Goal: Task Accomplishment & Management: Manage account settings

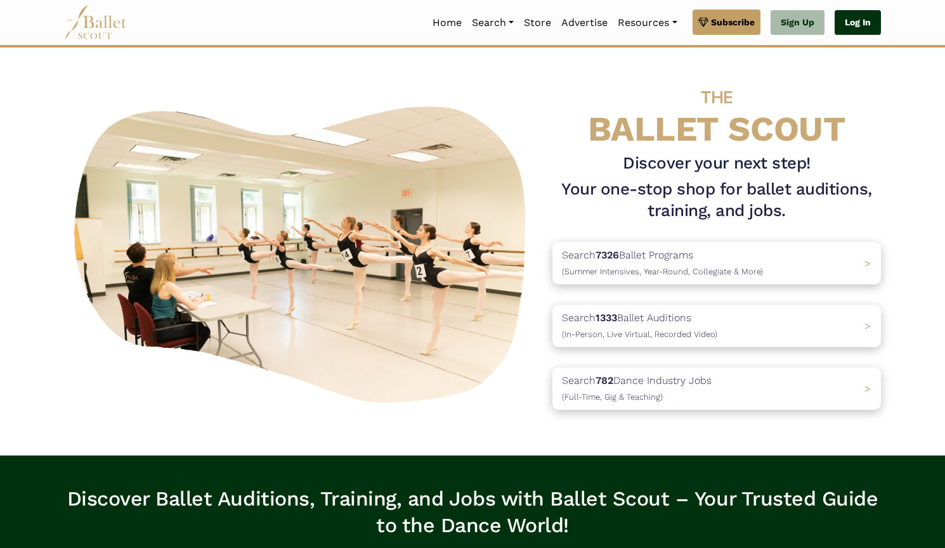
click at [863, 25] on link "Log In" at bounding box center [857, 22] width 46 height 25
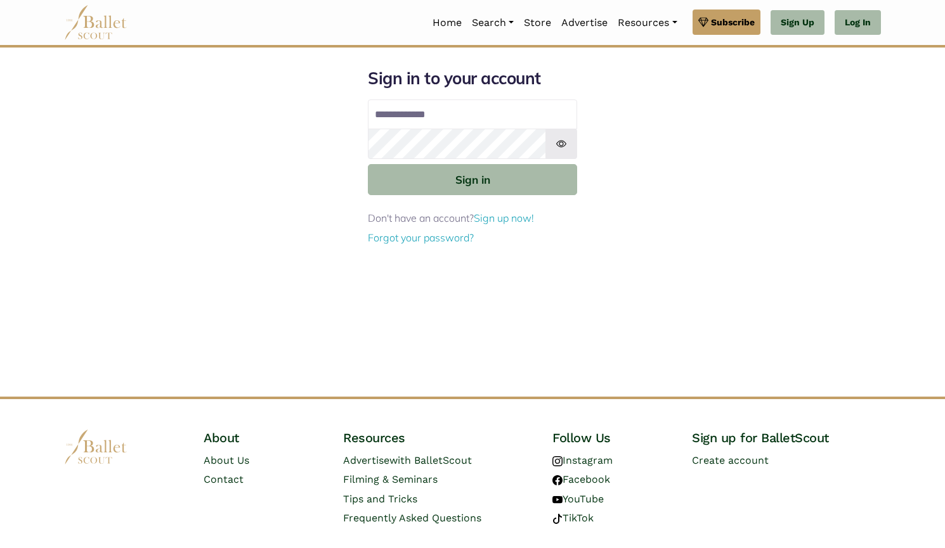
type input "**********"
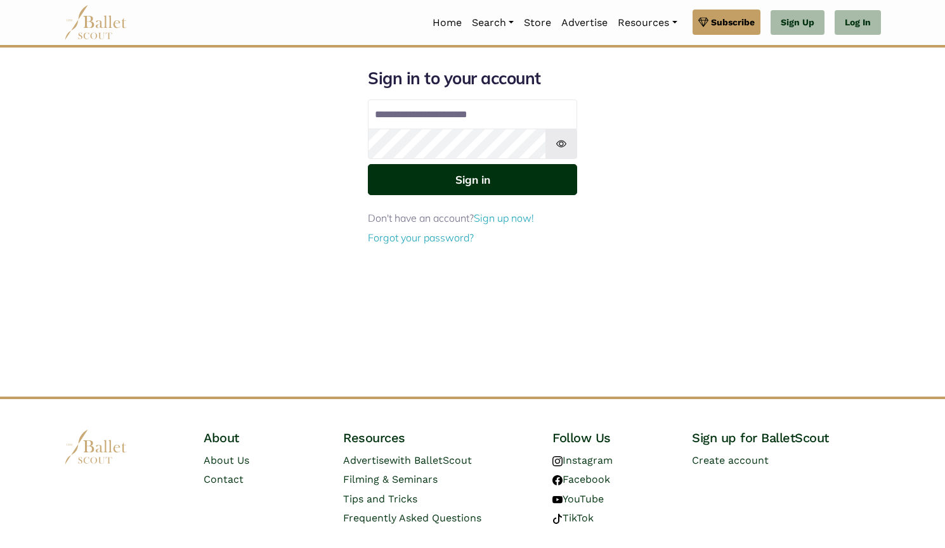
click at [559, 178] on button "Sign in" at bounding box center [472, 179] width 209 height 31
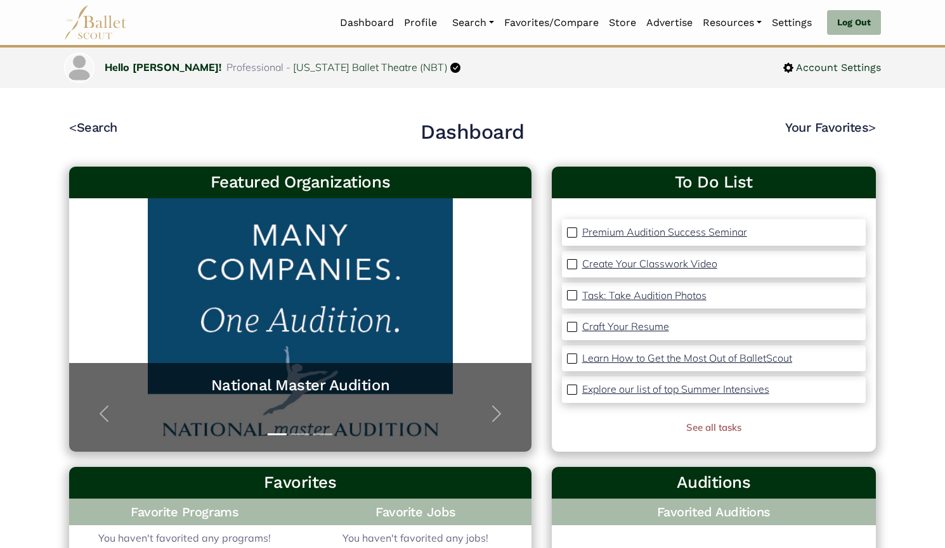
click at [477, 79] on link "Programs" at bounding box center [508, 85] width 122 height 20
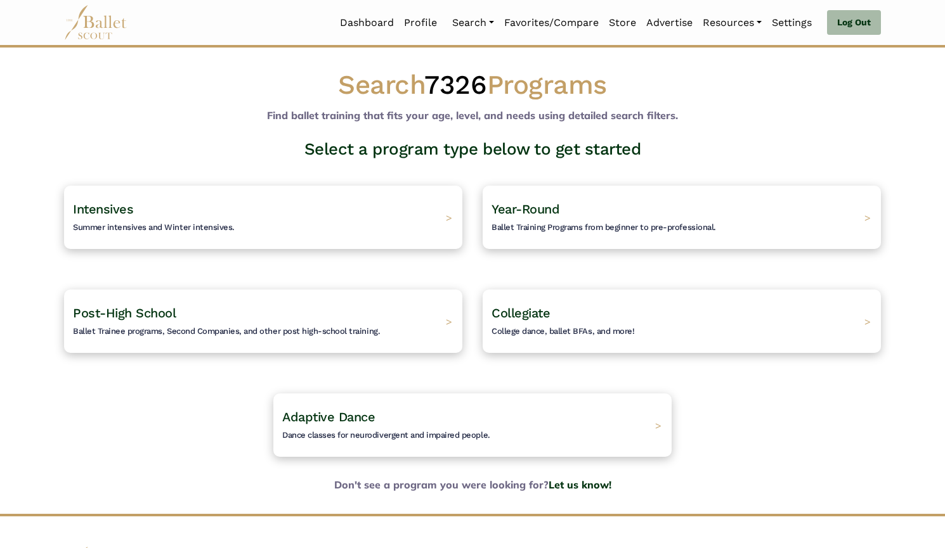
click at [297, 309] on h4 "Post-High School Ballet Trainee programs, Second Companies, and other post high…" at bounding box center [226, 321] width 307 height 33
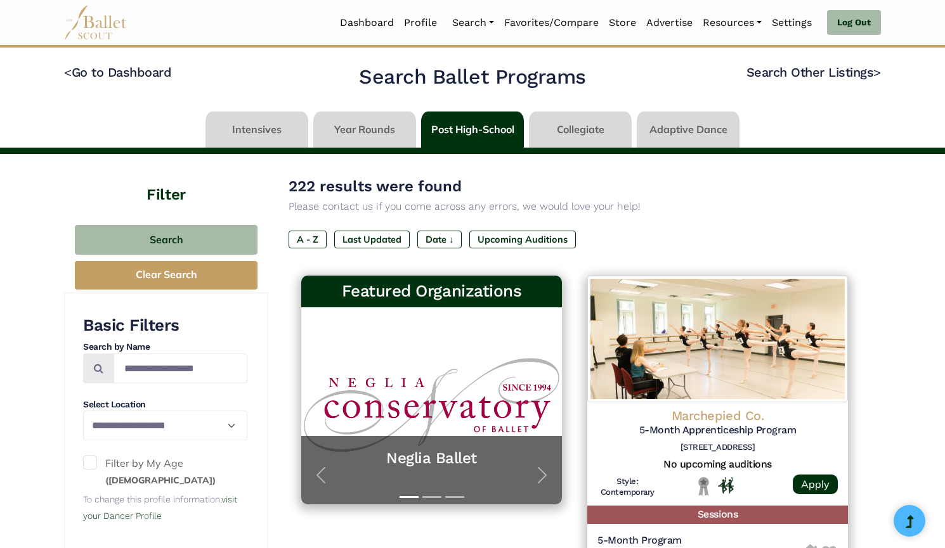
click at [470, 75] on link "Programs" at bounding box center [508, 85] width 122 height 20
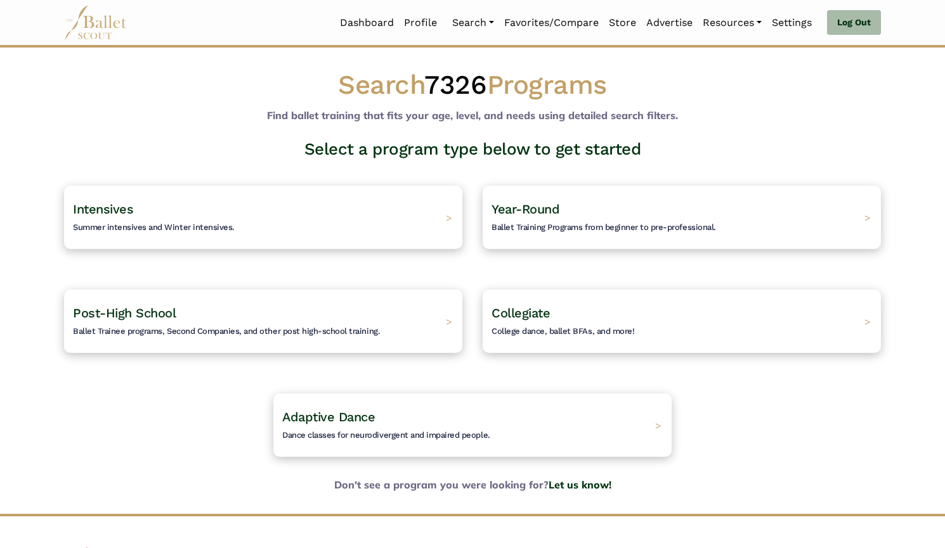
click at [236, 323] on h4 "Post-High School Ballet Trainee programs, Second Companies, and other post high…" at bounding box center [226, 321] width 307 height 33
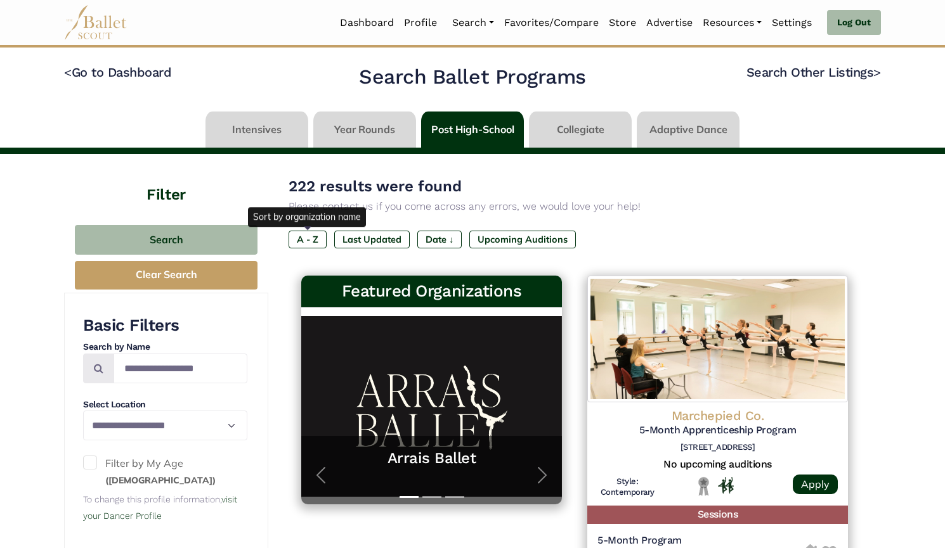
click at [311, 242] on label "A - Z" at bounding box center [307, 240] width 38 height 18
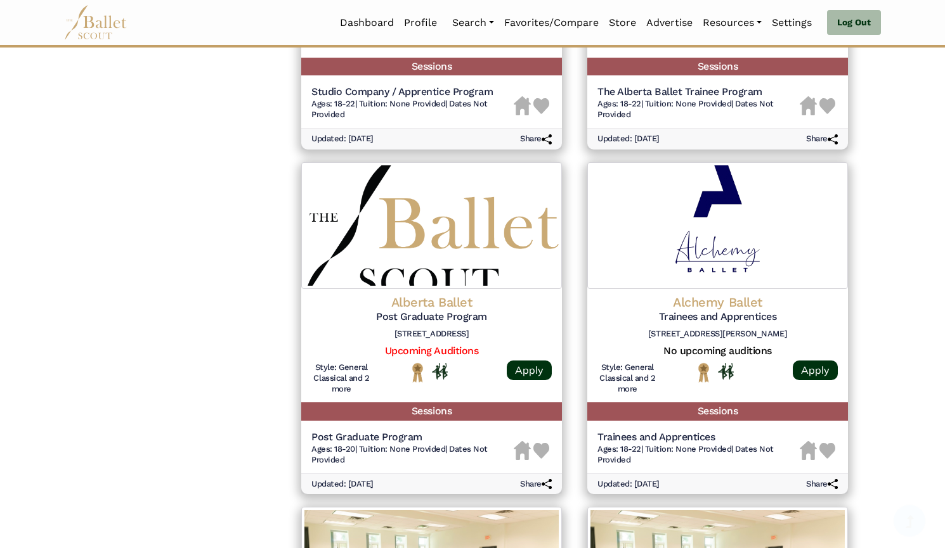
scroll to position [1713, 0]
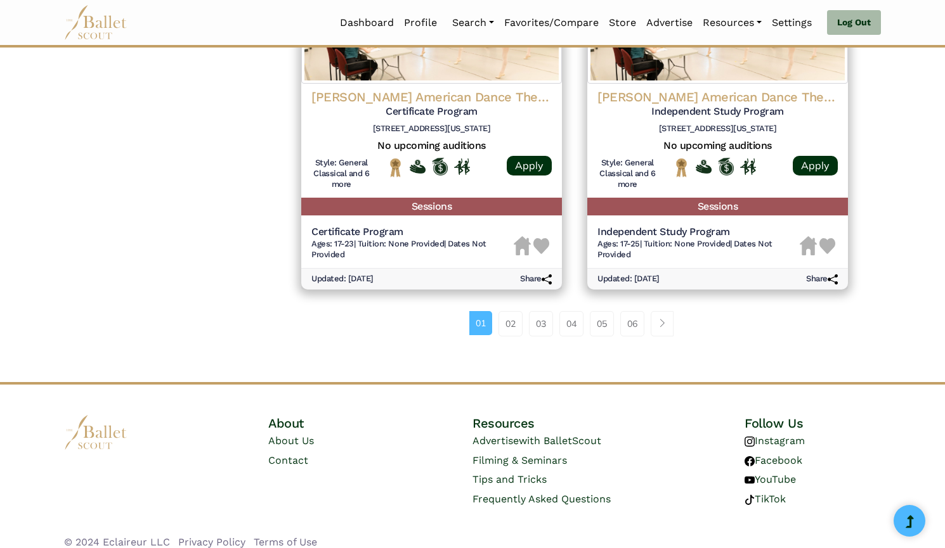
click at [629, 313] on link "06" at bounding box center [632, 323] width 24 height 25
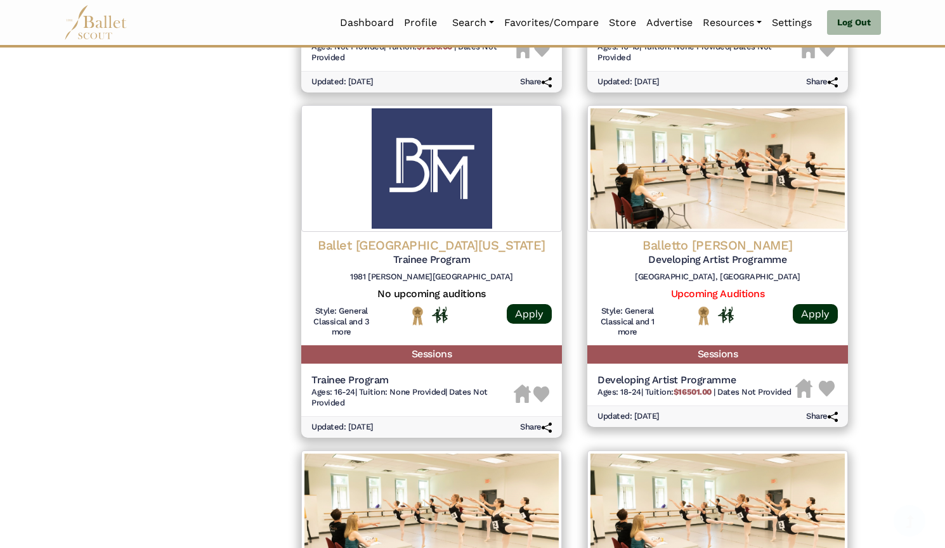
scroll to position [1691, 0]
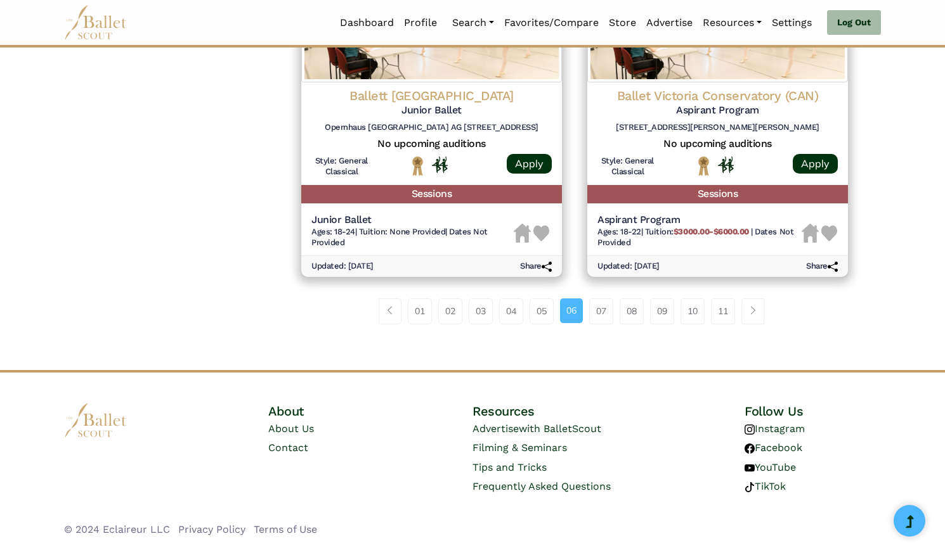
click at [728, 315] on link "11" at bounding box center [723, 311] width 24 height 25
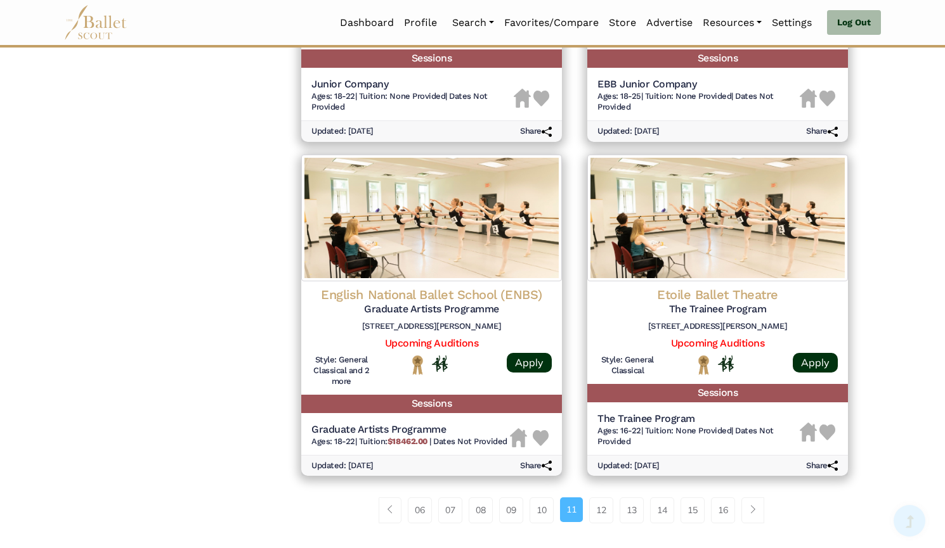
scroll to position [1681, 0]
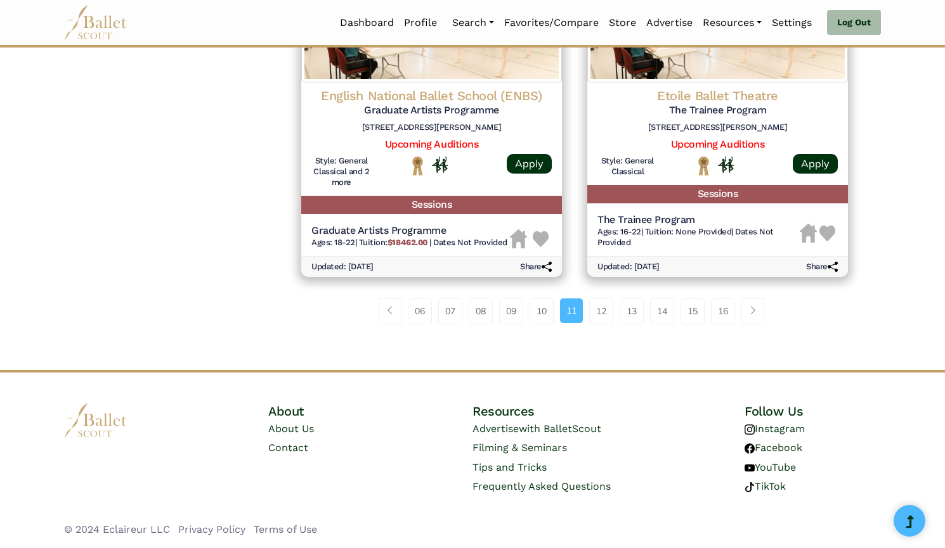
click at [718, 316] on link "16" at bounding box center [723, 311] width 24 height 25
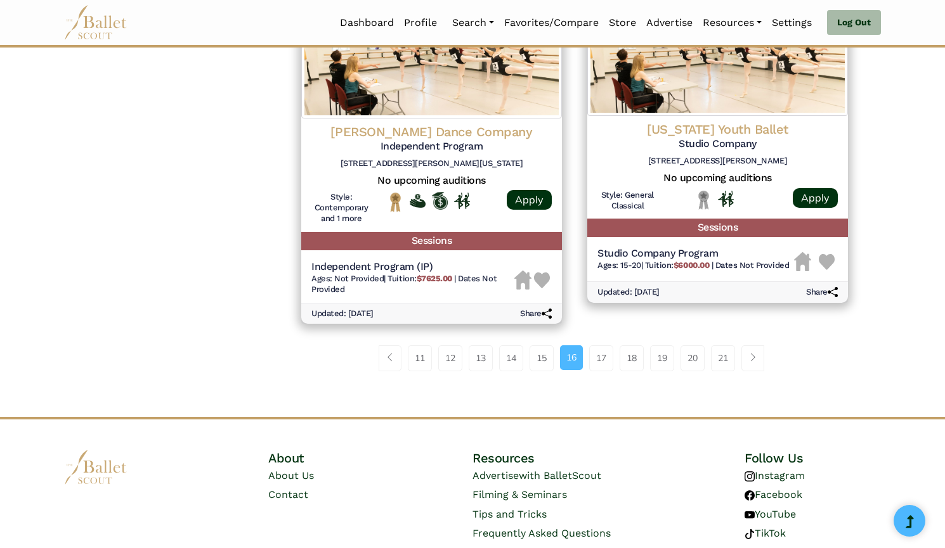
scroll to position [1681, 0]
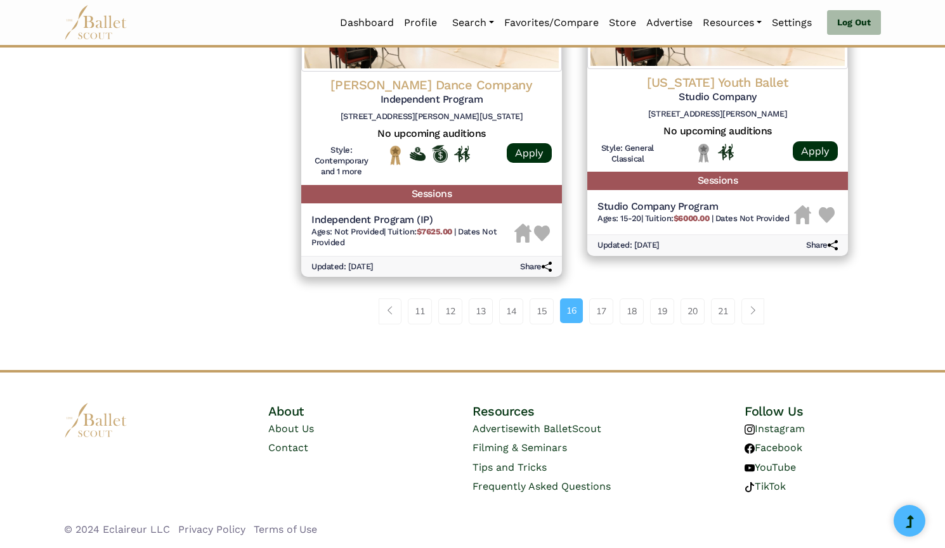
click at [539, 311] on link "15" at bounding box center [541, 311] width 24 height 25
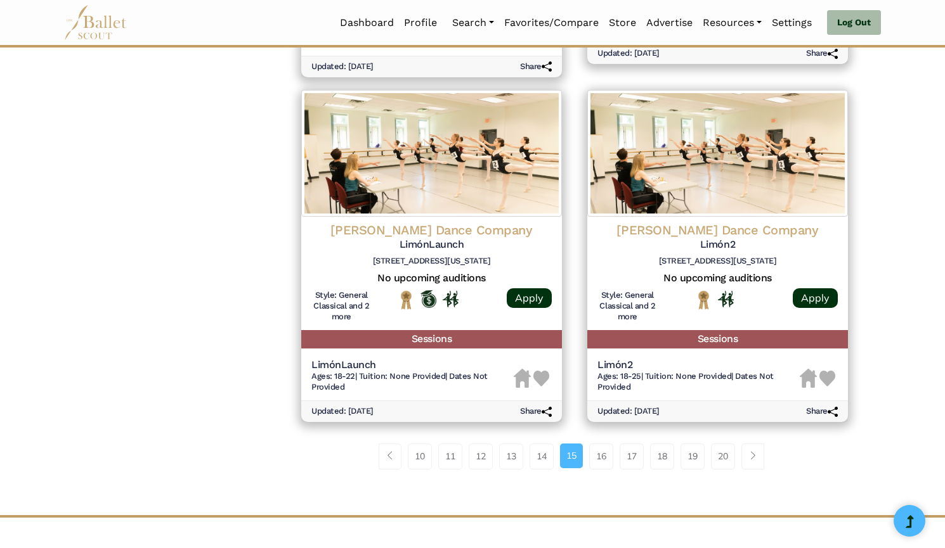
scroll to position [1558, 0]
click at [597, 461] on link "16" at bounding box center [601, 456] width 24 height 25
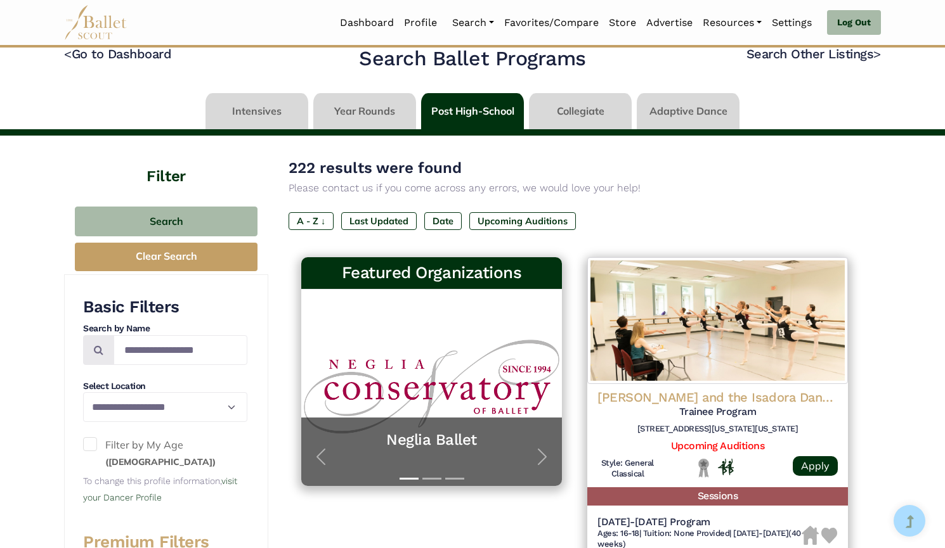
scroll to position [20, 0]
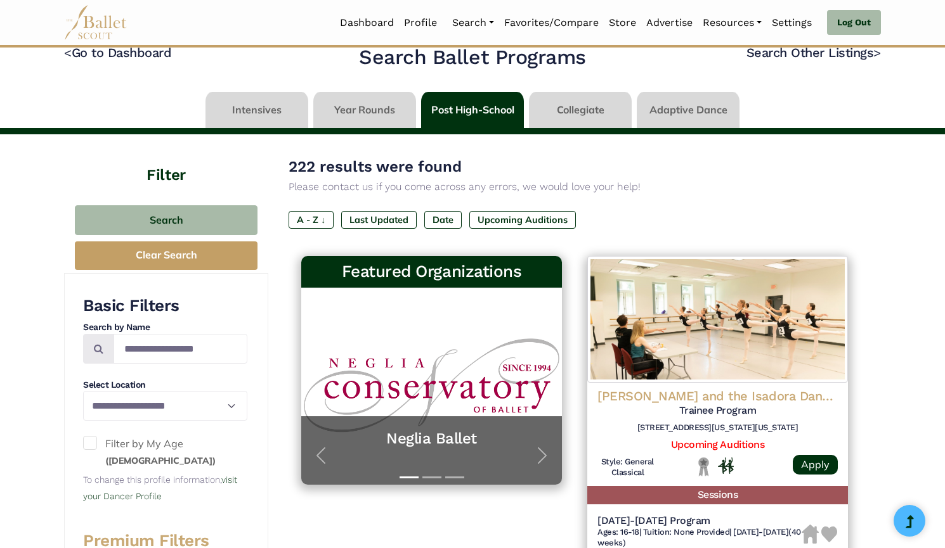
click at [746, 360] on img at bounding box center [717, 319] width 261 height 127
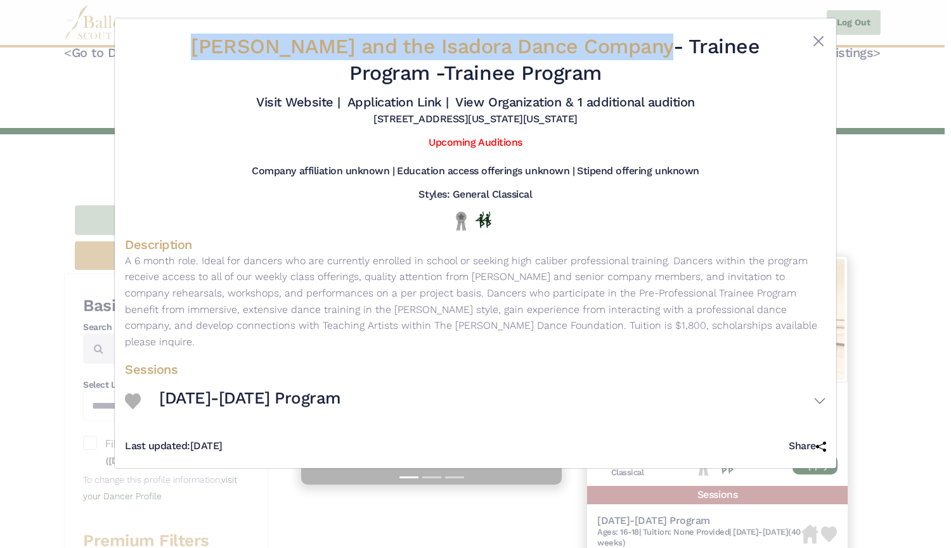
drag, startPoint x: 200, startPoint y: 43, endPoint x: 645, endPoint y: 33, distance: 445.8
click at [645, 33] on div "Lori Belilove and the Isadora Dance Company - Trainee Program - Trainee Program…" at bounding box center [475, 80] width 701 height 103
copy span "Lori Belilove and the Isadora Dance Company"
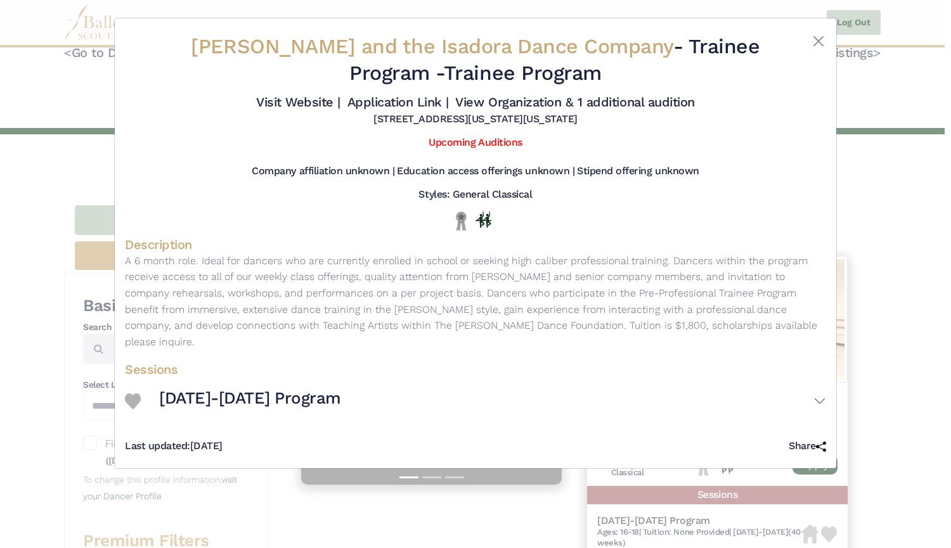
click at [43, 298] on div "Lori Belilove and the Isadora Dance Company - Trainee Program - Trainee Program…" at bounding box center [475, 274] width 951 height 548
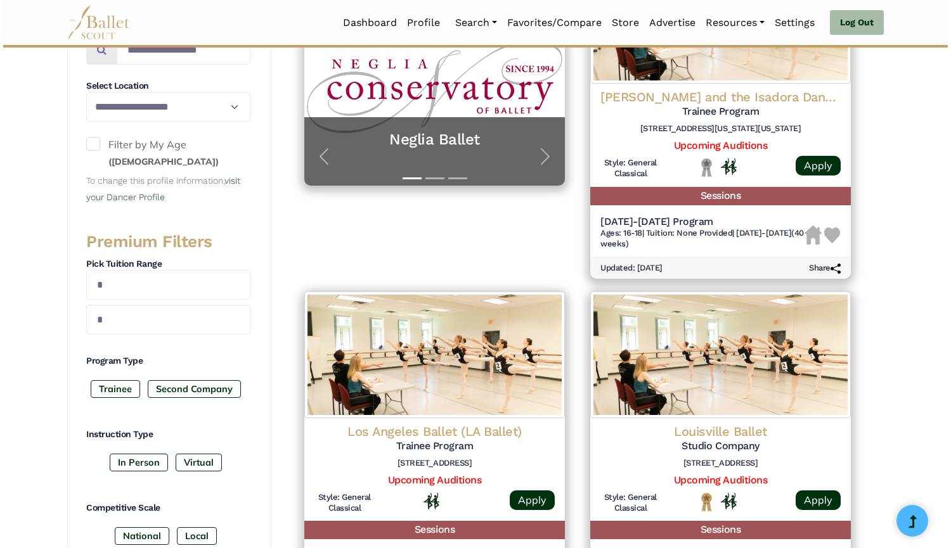
scroll to position [124, 0]
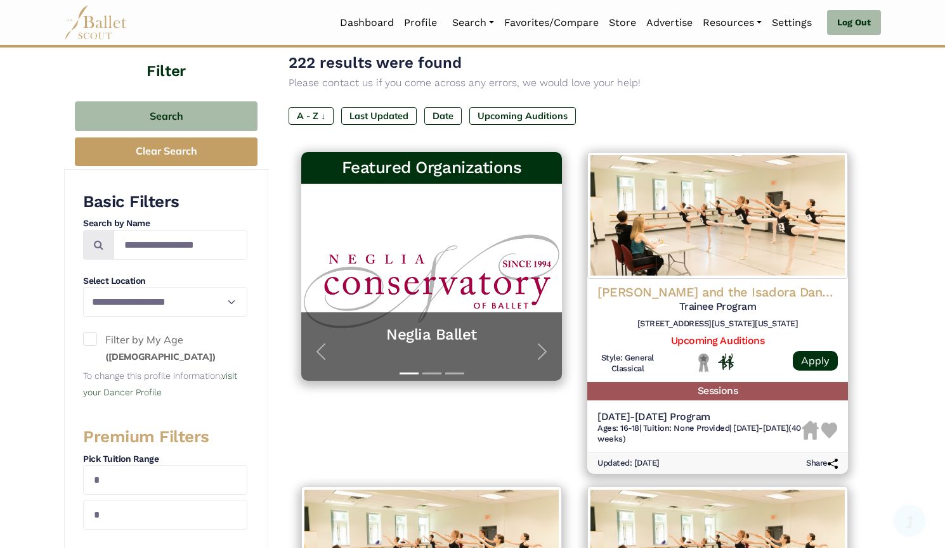
click at [645, 224] on img at bounding box center [717, 215] width 261 height 127
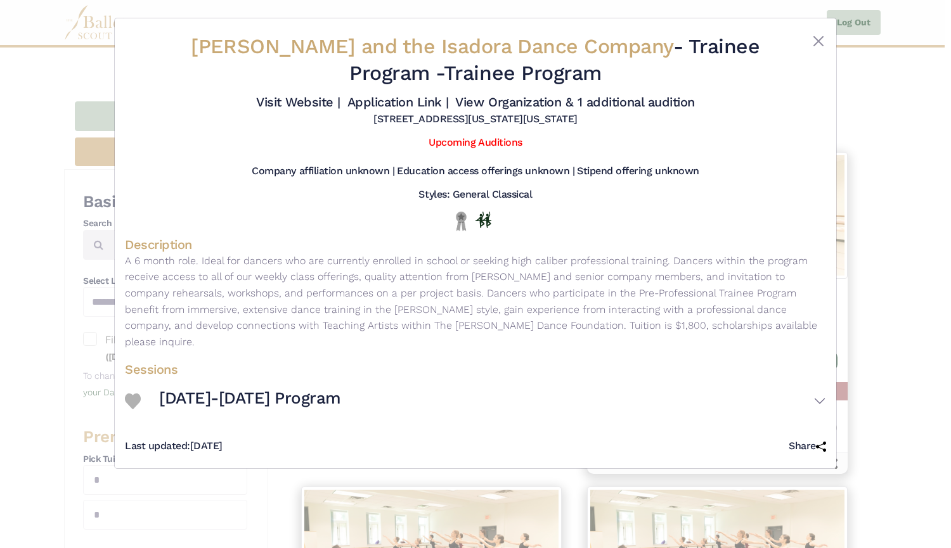
click at [312, 99] on link "Visit Website |" at bounding box center [298, 101] width 84 height 15
click at [370, 105] on link "Application Link |" at bounding box center [397, 101] width 101 height 15
click at [508, 106] on link "View Organization & 1 additional audition" at bounding box center [574, 101] width 239 height 15
click at [477, 105] on link "View Organization & 1 additional audition" at bounding box center [574, 101] width 239 height 15
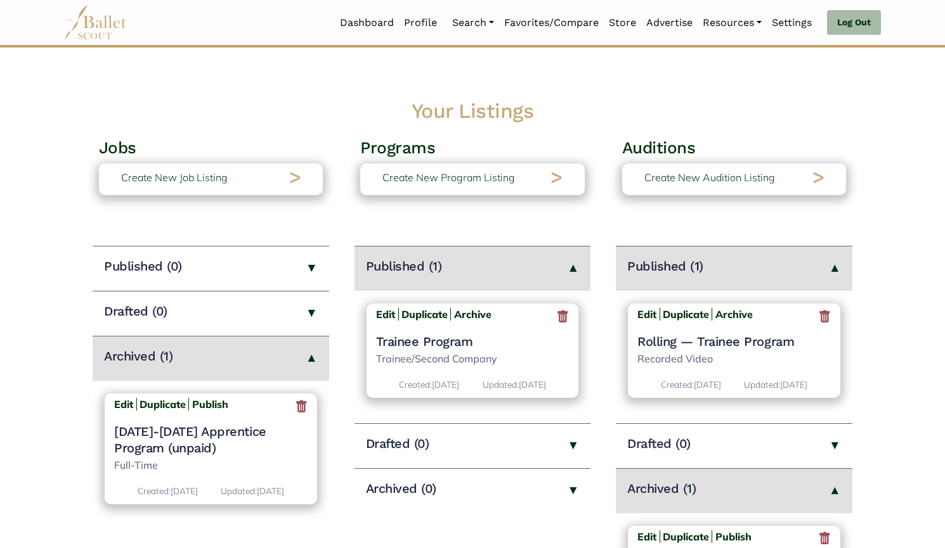
click at [454, 341] on h4 "Trainee Program" at bounding box center [472, 341] width 193 height 16
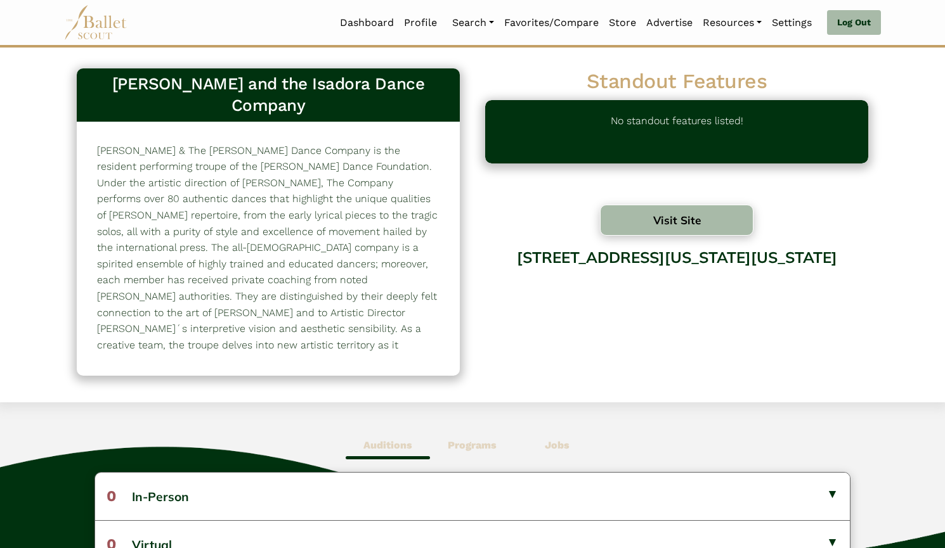
click at [665, 233] on button "Visit Site" at bounding box center [676, 220] width 153 height 31
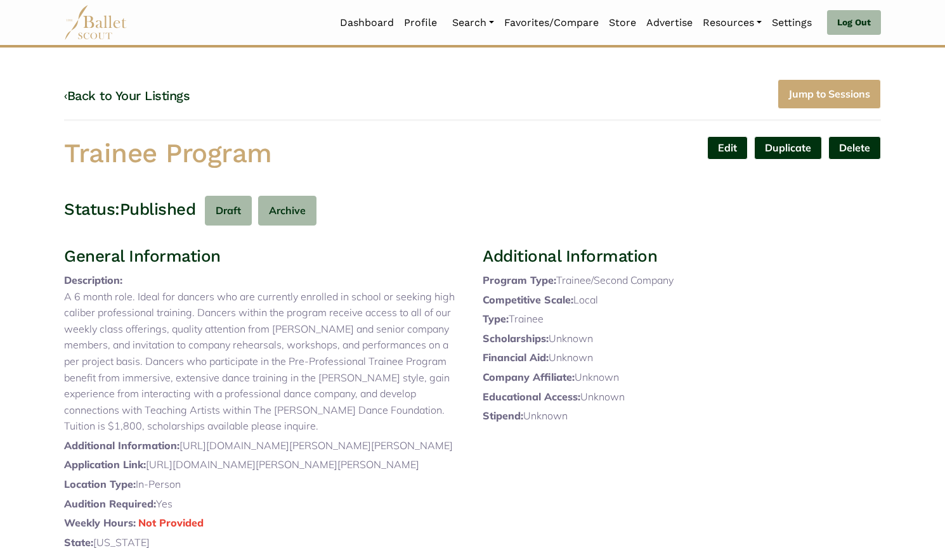
click at [718, 153] on link "Edit" at bounding box center [727, 147] width 41 height 23
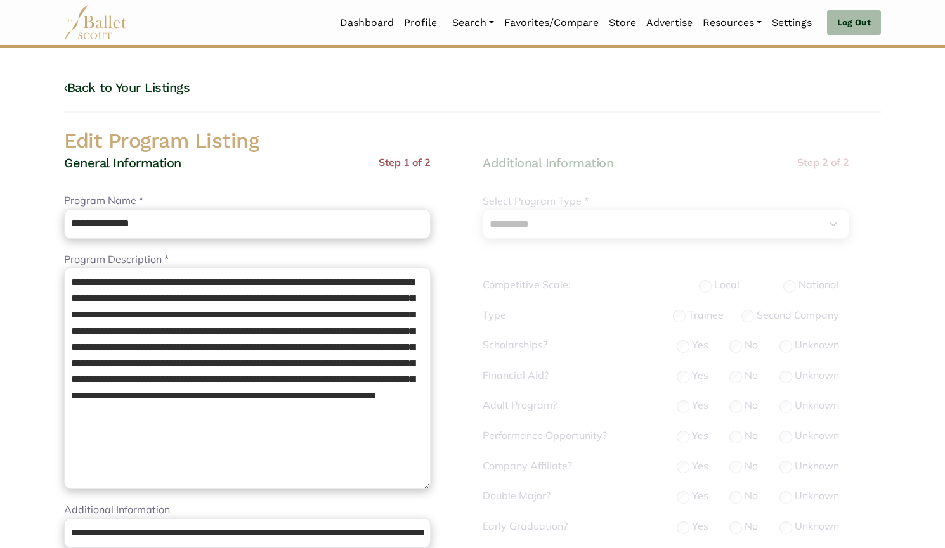
select select "**"
select select "*"
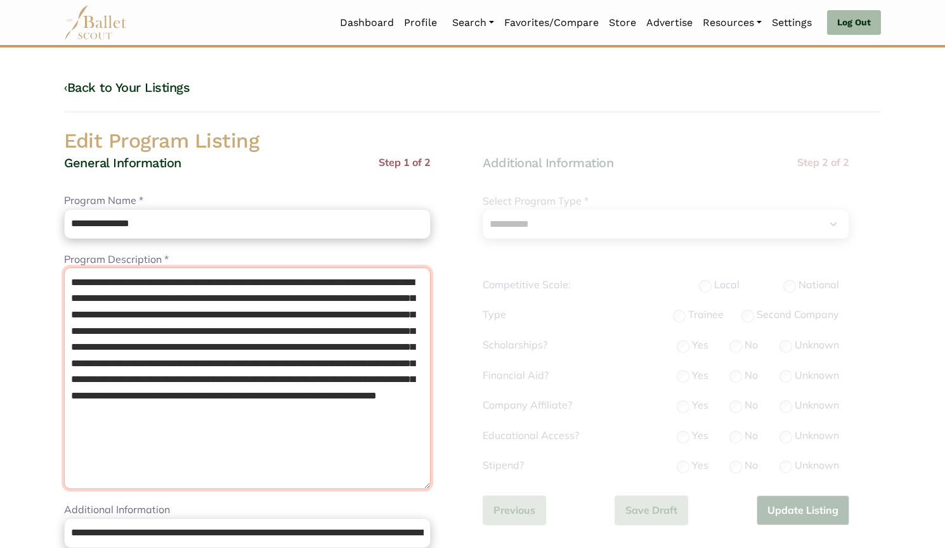
drag, startPoint x: 423, startPoint y: 427, endPoint x: 48, endPoint y: 256, distance: 412.5
paste textarea "**********"
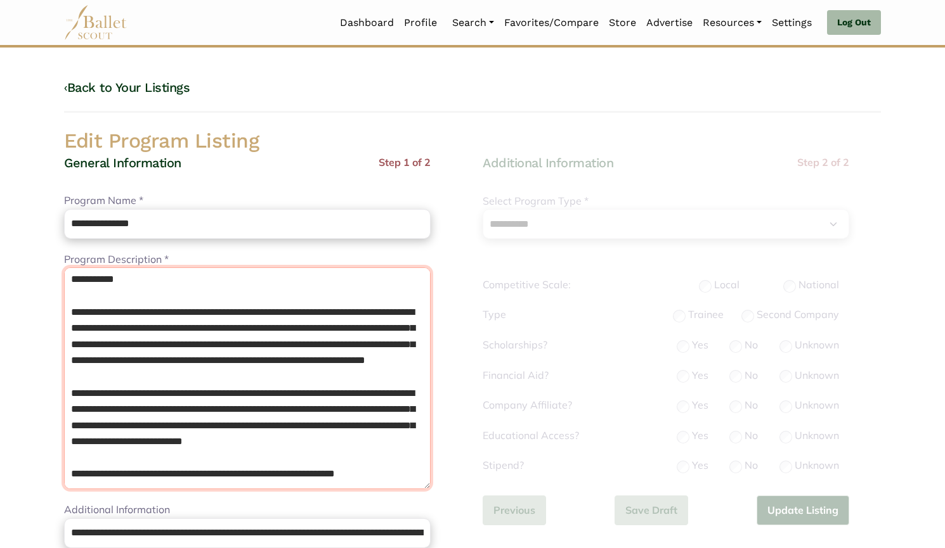
scroll to position [67, 0]
type textarea "**********"
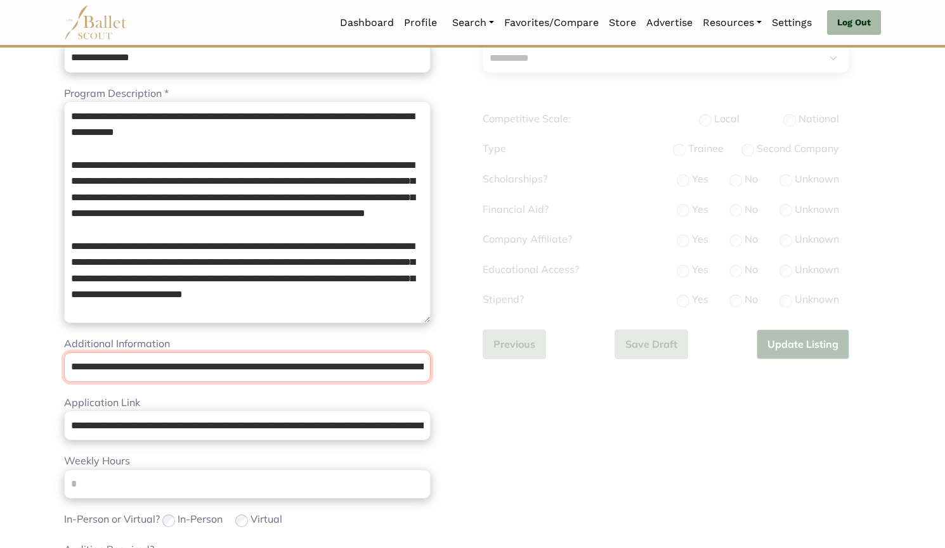
scroll to position [0, 301]
drag, startPoint x: 67, startPoint y: 363, endPoint x: 511, endPoint y: 379, distance: 444.0
click at [511, 379] on div "**********" at bounding box center [472, 425] width 837 height 926
paste input "url"
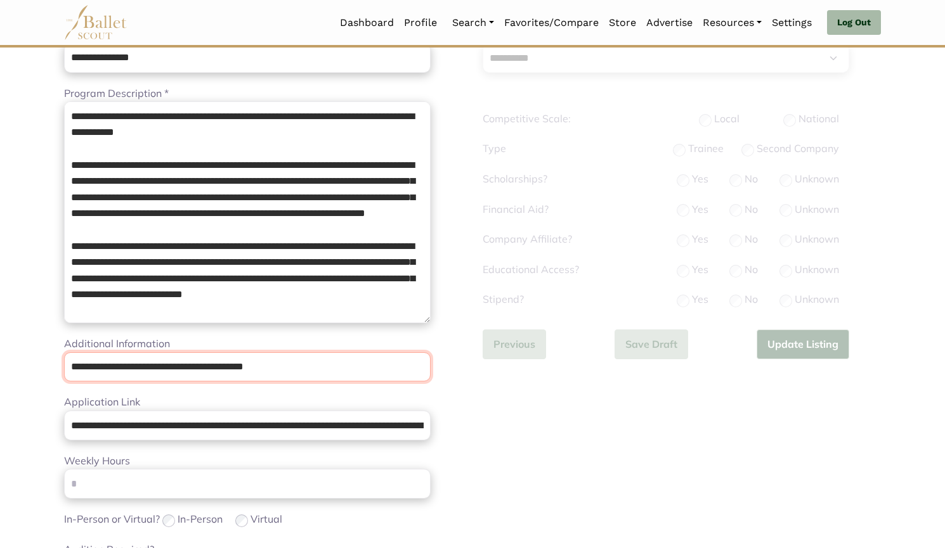
type input "**********"
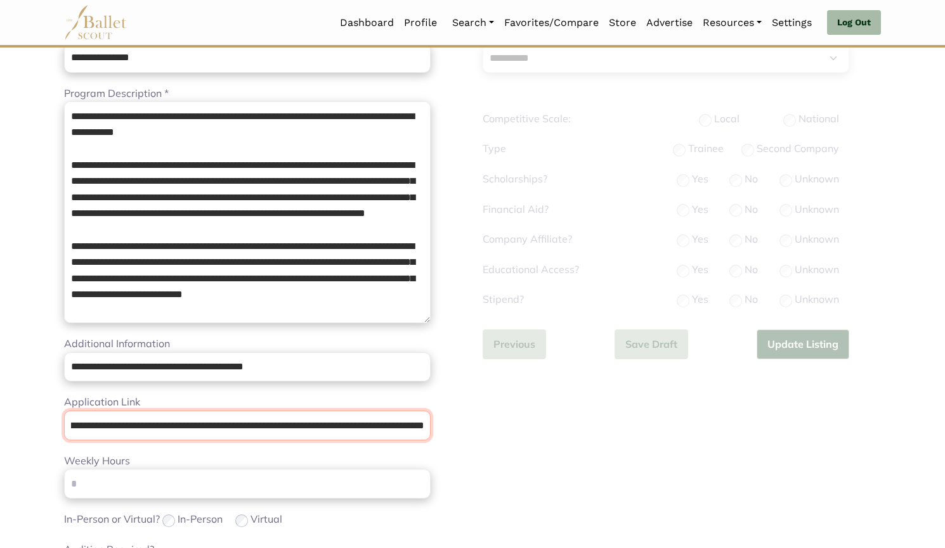
scroll to position [0, 301]
drag, startPoint x: 68, startPoint y: 422, endPoint x: 530, endPoint y: 422, distance: 462.1
click at [530, 422] on div "**********" at bounding box center [472, 425] width 837 height 926
paste input "url"
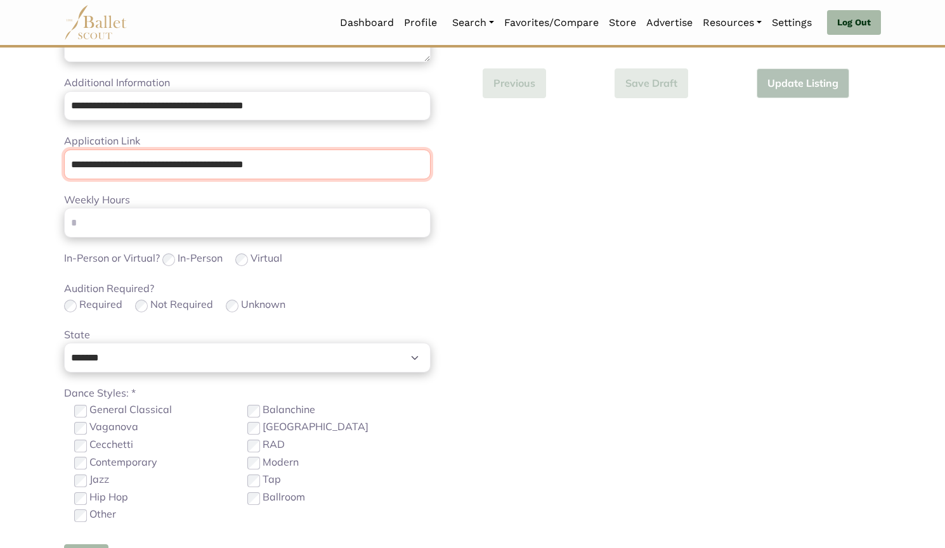
scroll to position [428, 0]
type input "**********"
click at [530, 422] on div "**********" at bounding box center [681, 176] width 418 height 899
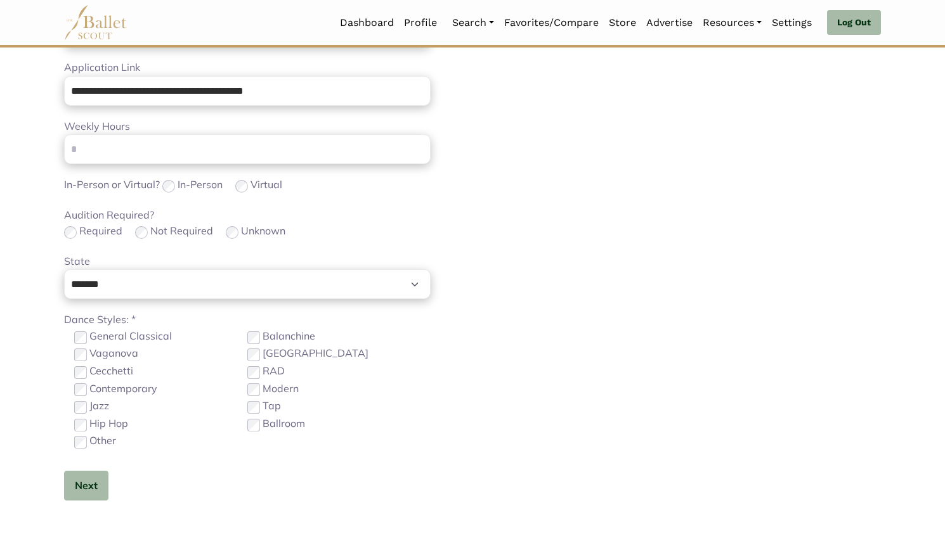
scroll to position [503, 0]
click at [127, 390] on label "Contemporary" at bounding box center [123, 387] width 68 height 16
click at [100, 485] on button "Next" at bounding box center [86, 484] width 44 height 30
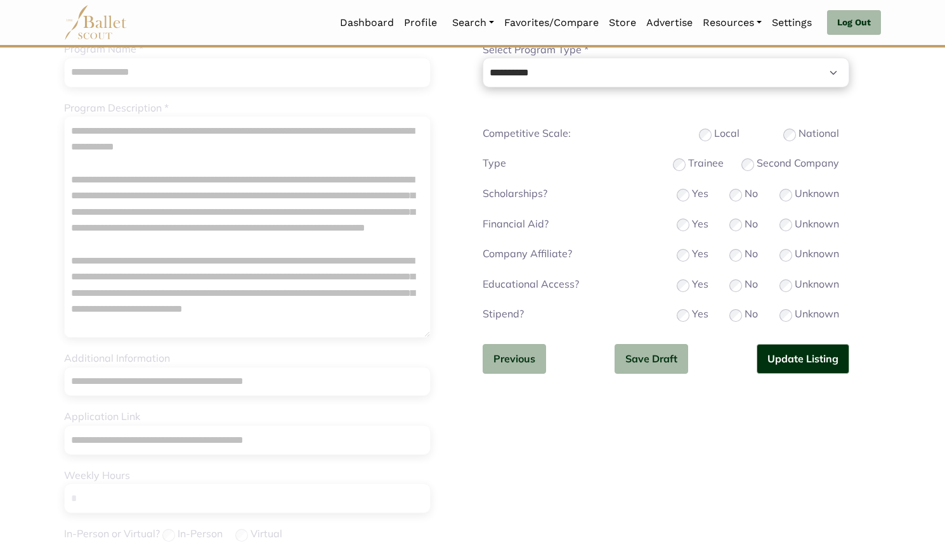
scroll to position [79, 0]
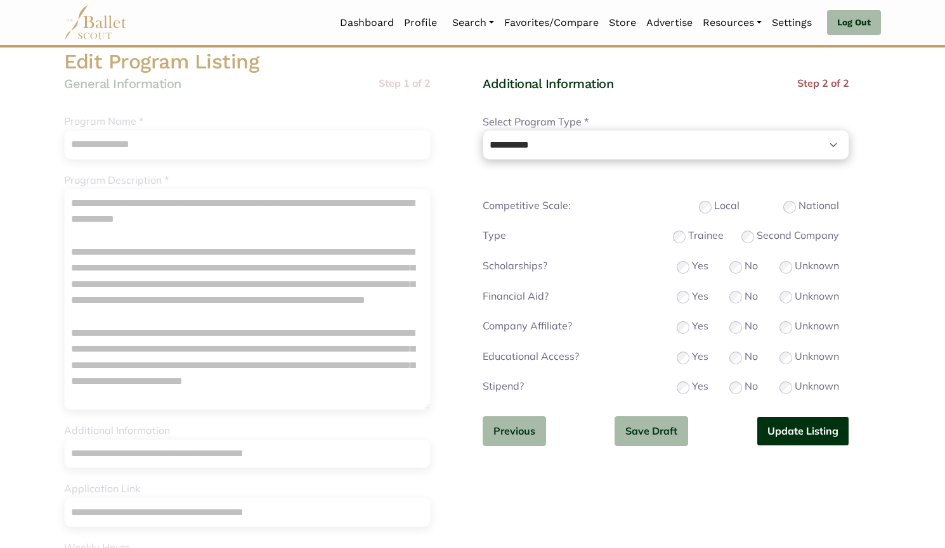
click at [780, 428] on button "Update Listing" at bounding box center [802, 431] width 93 height 30
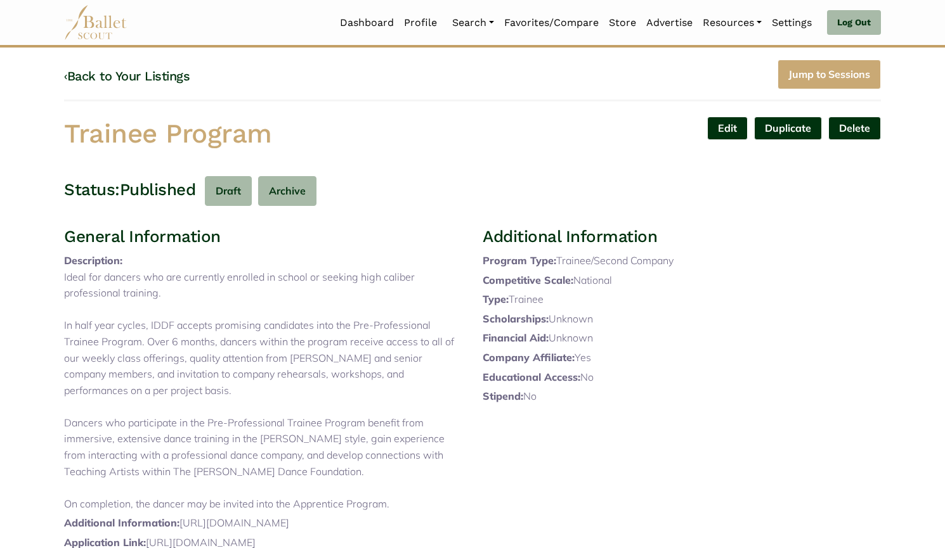
scroll to position [16, 0]
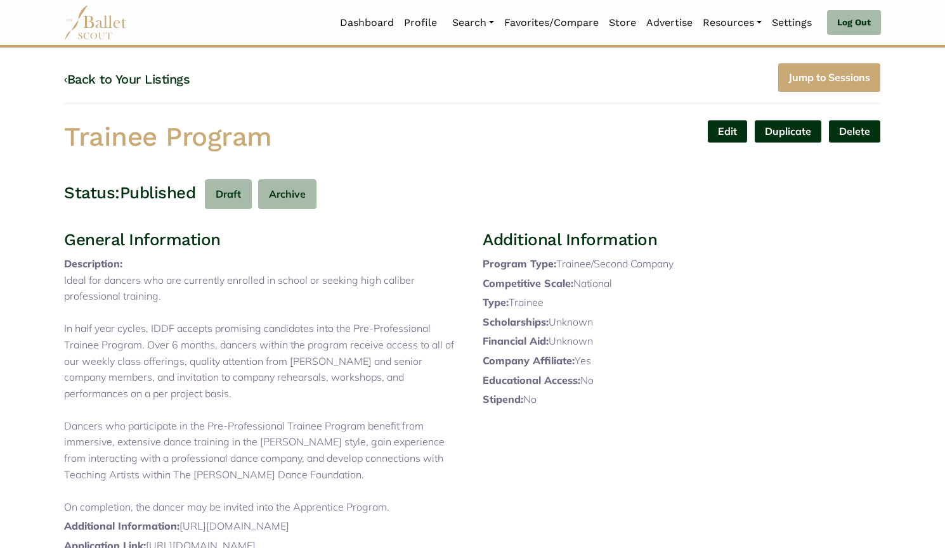
drag, startPoint x: 82, startPoint y: 112, endPoint x: 14, endPoint y: 105, distance: 68.2
click at [14, 105] on body "Loading... Please Wait Dashboard Profile" at bounding box center [472, 490] width 945 height 1013
copy h1 "Trainee Program"
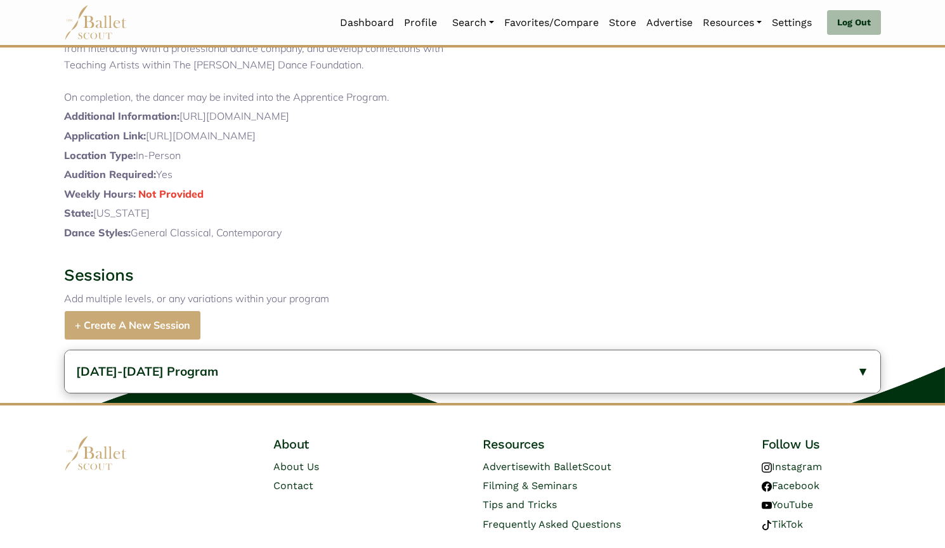
scroll to position [432, 0]
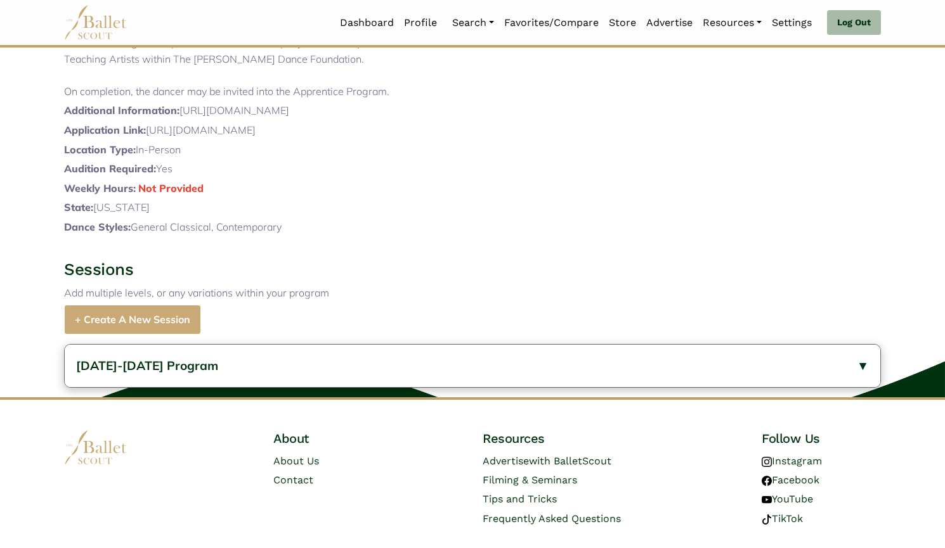
click at [124, 387] on button "2023-2024 Program" at bounding box center [472, 366] width 815 height 42
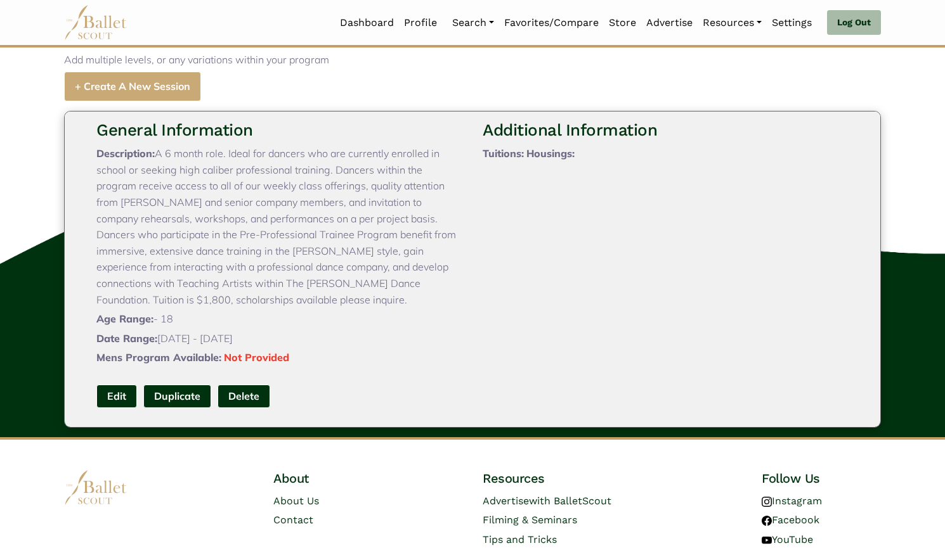
scroll to position [668, 0]
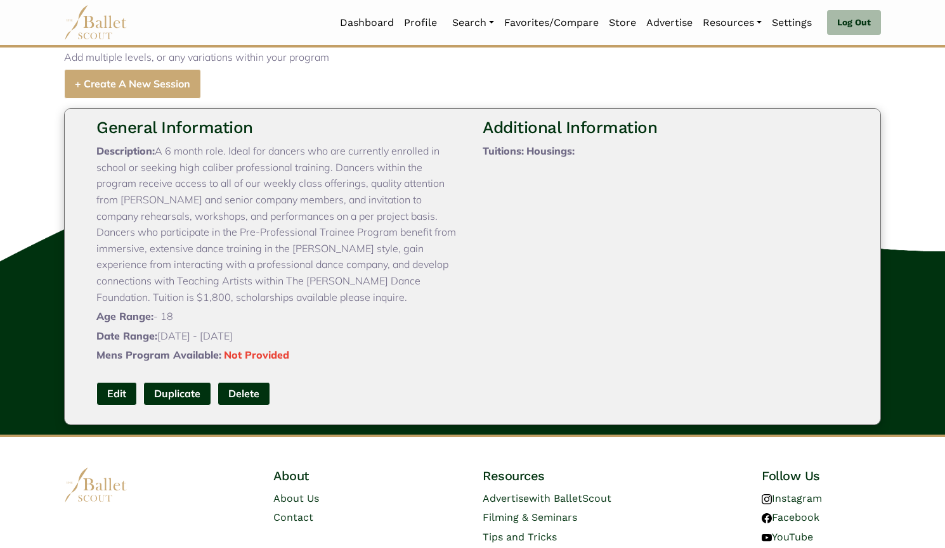
click at [115, 406] on link "Edit" at bounding box center [116, 393] width 41 height 23
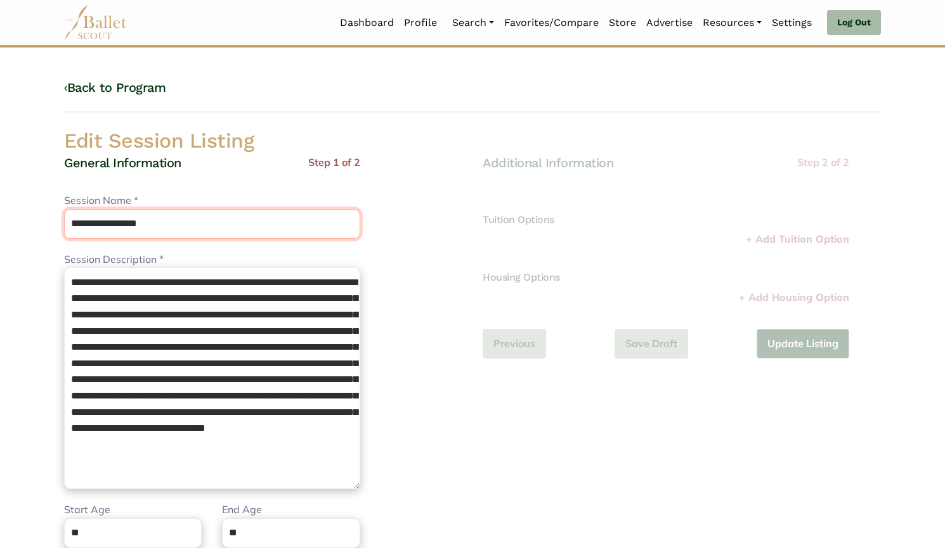
drag, startPoint x: 183, startPoint y: 221, endPoint x: 0, endPoint y: 233, distance: 183.0
click at [0, 233] on body "Loading... Please Wait Dashboard Profile" at bounding box center [472, 461] width 945 height 922
paste input "text"
type input "**********"
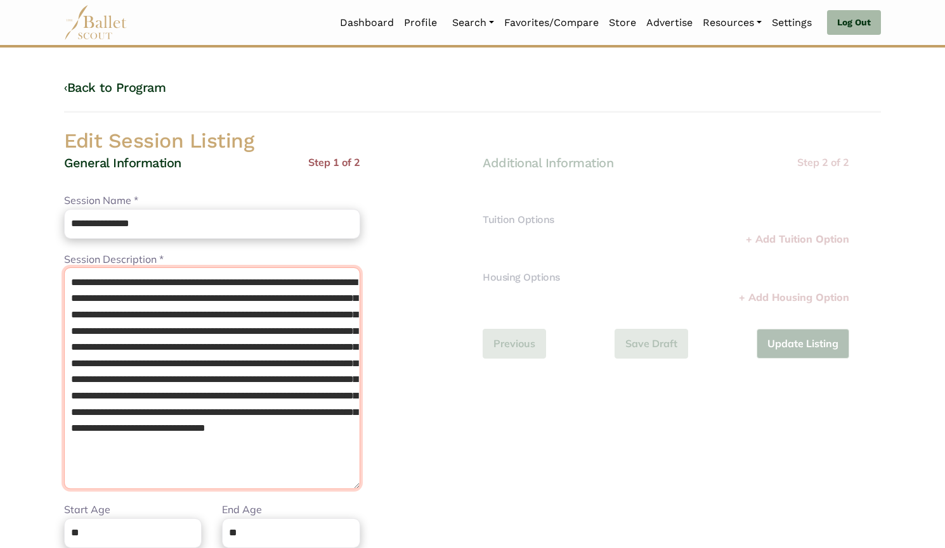
drag, startPoint x: 70, startPoint y: 283, endPoint x: 463, endPoint y: 527, distance: 463.2
click at [463, 527] on div "**********" at bounding box center [263, 431] width 418 height 553
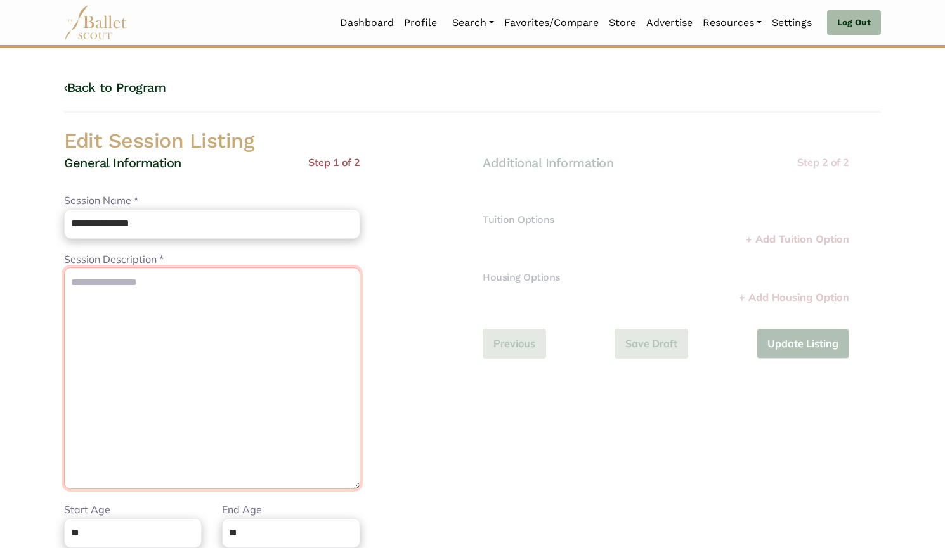
scroll to position [0, 0]
paste textarea "**********"
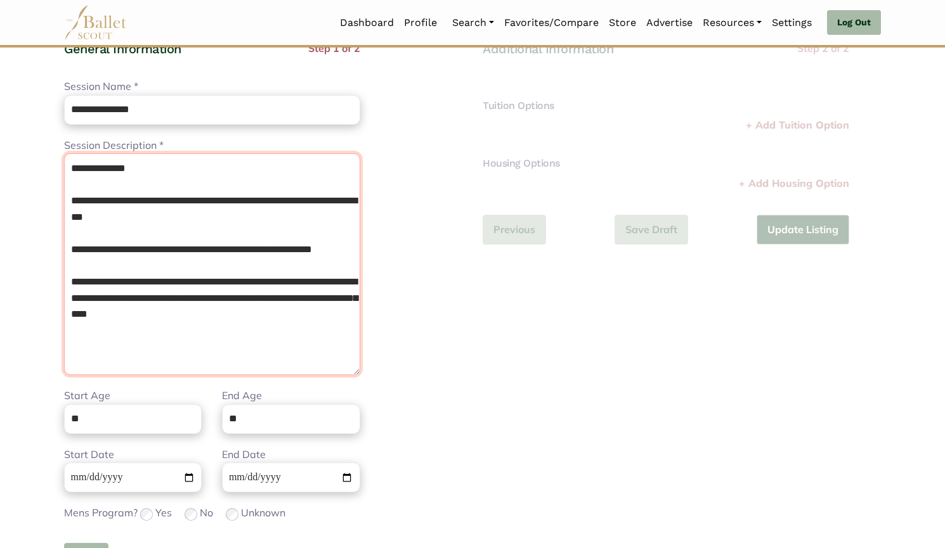
scroll to position [124, 0]
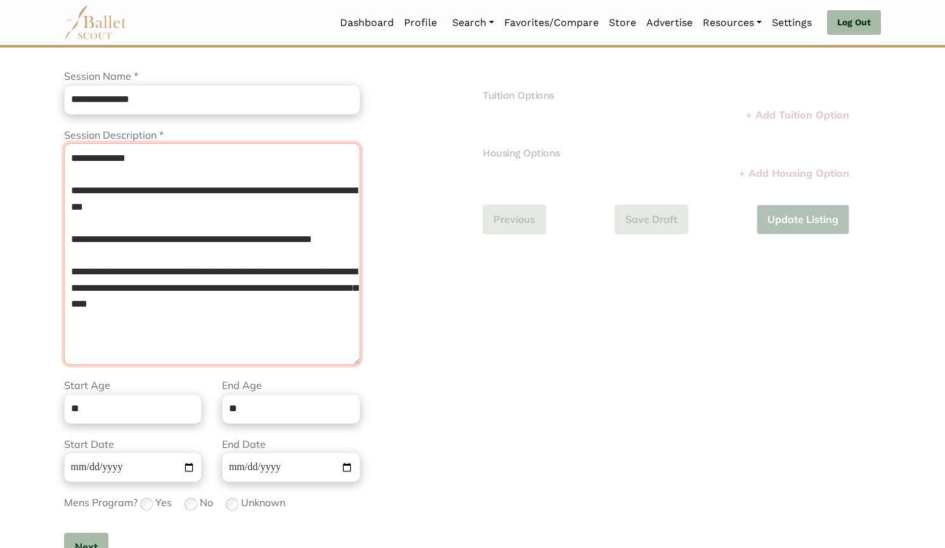
type textarea "**********"
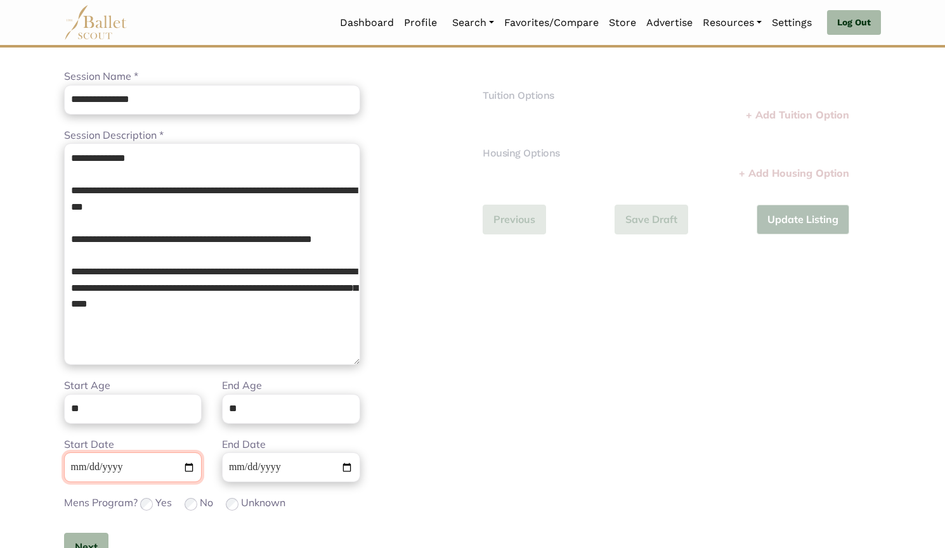
click at [73, 470] on input "**********" at bounding box center [133, 468] width 138 height 30
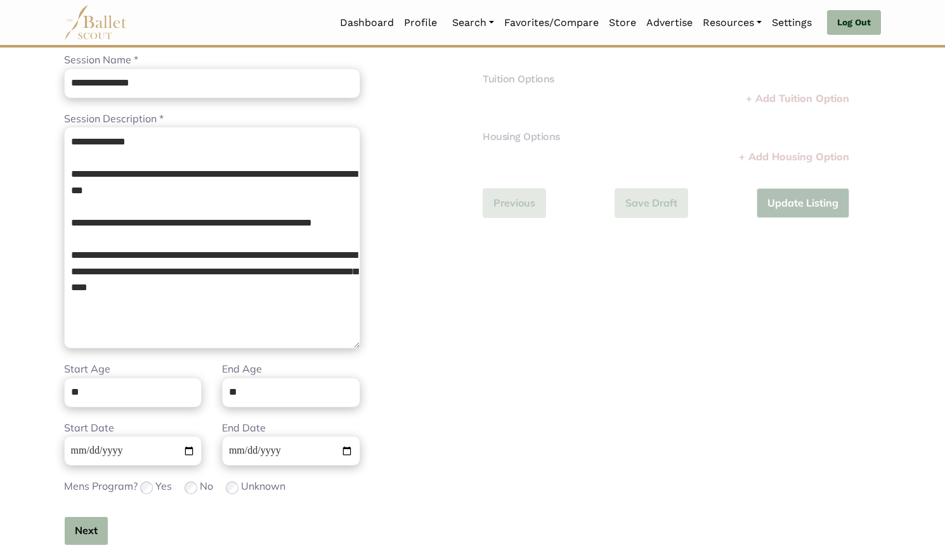
click at [87, 520] on button "Next" at bounding box center [86, 532] width 44 height 30
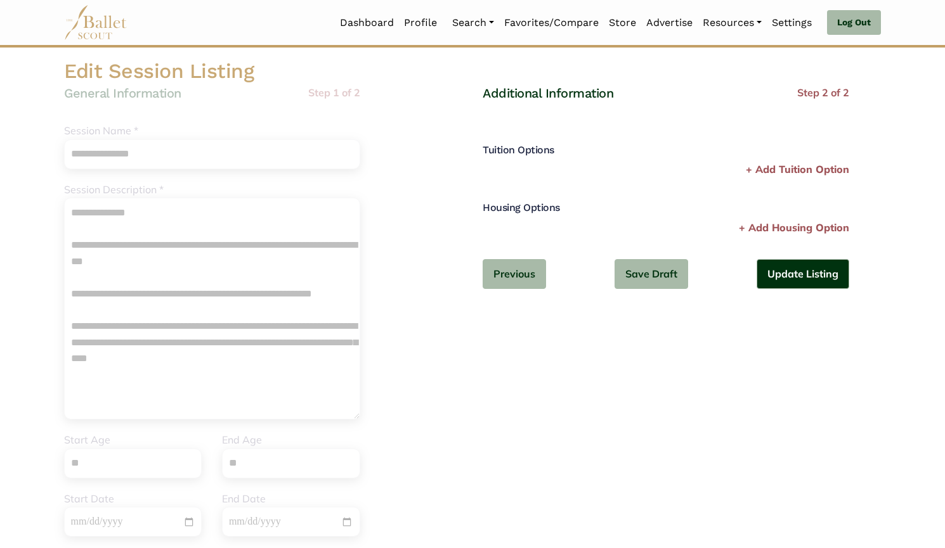
scroll to position [74, 0]
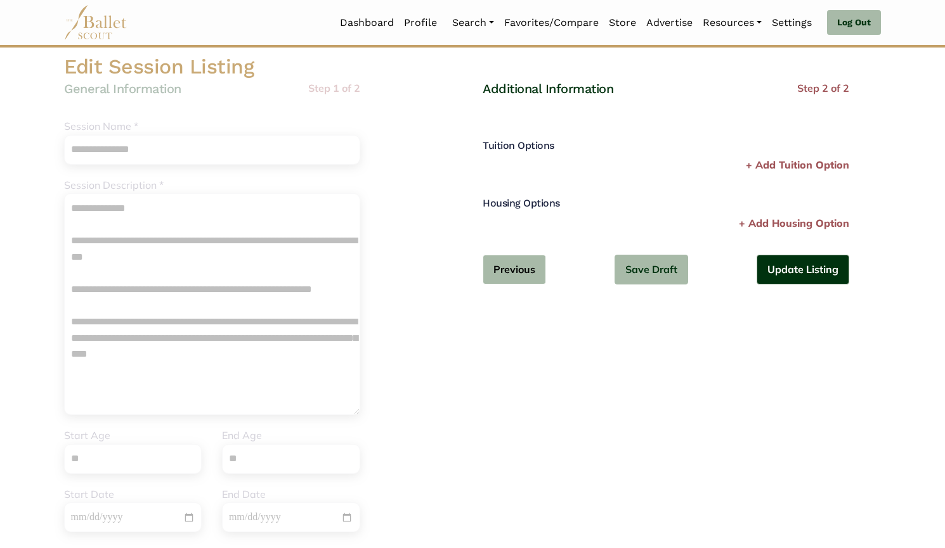
click at [508, 266] on button "Previous" at bounding box center [513, 270] width 63 height 30
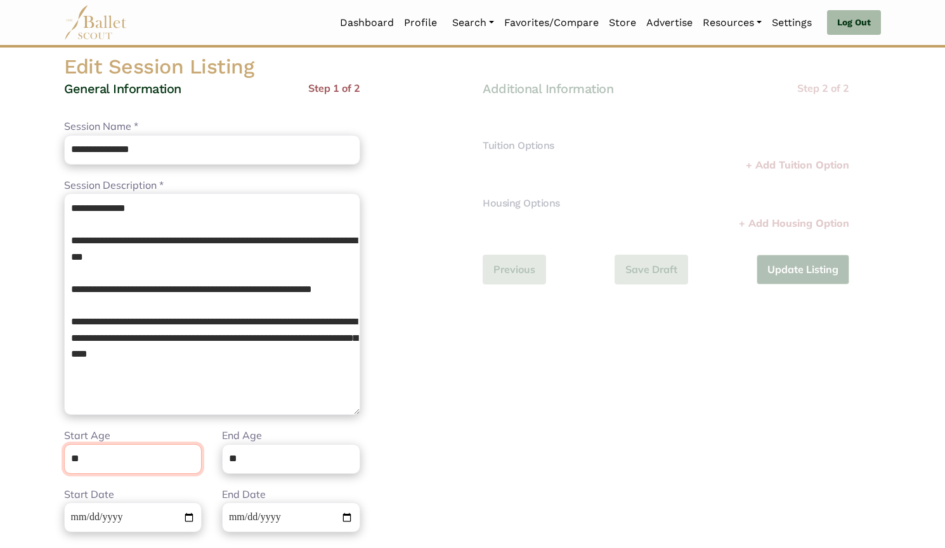
click at [122, 462] on input "**" at bounding box center [133, 459] width 138 height 30
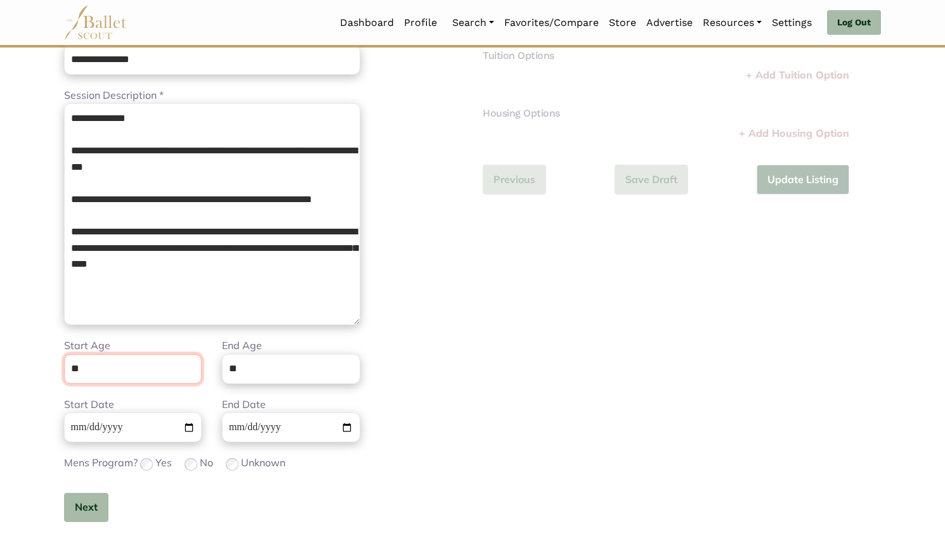
type input "**"
click at [84, 510] on button "Next" at bounding box center [86, 508] width 44 height 30
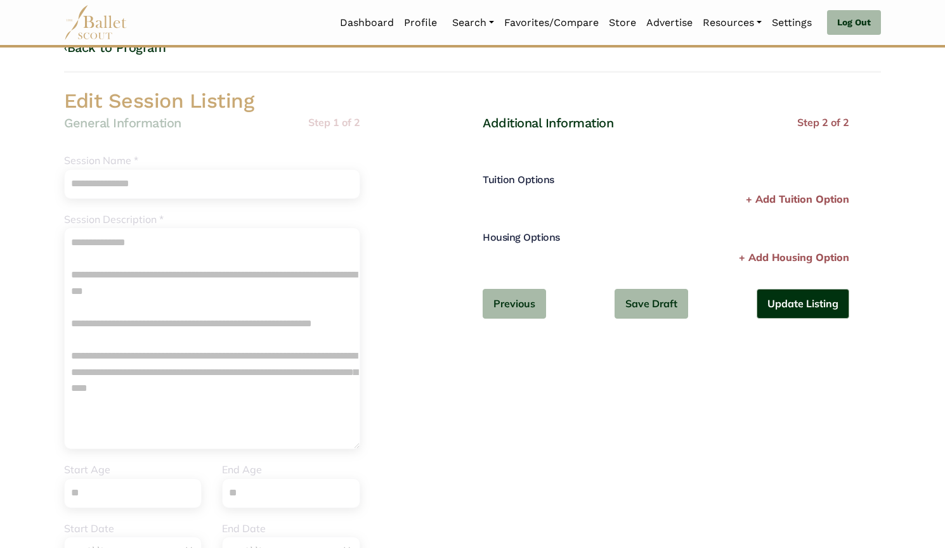
scroll to position [39, 0]
click at [806, 202] on p "+ Add Tuition Option" at bounding box center [796, 201] width 103 height 16
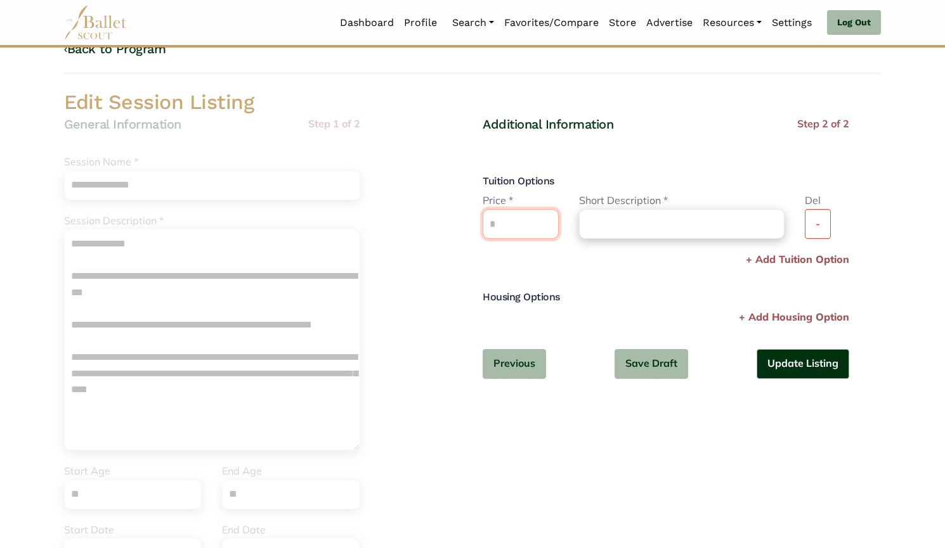
click at [545, 219] on input "text" at bounding box center [520, 224] width 76 height 30
type input "****"
type input "*******"
click at [820, 362] on button "Update Listing" at bounding box center [802, 364] width 93 height 30
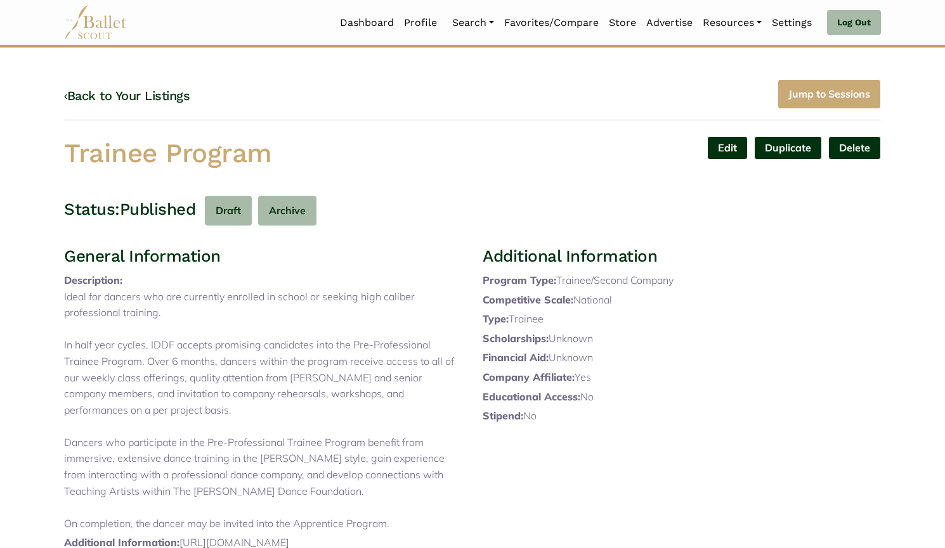
click at [146, 88] on link "‹ Back to Your Listings" at bounding box center [127, 95] width 126 height 15
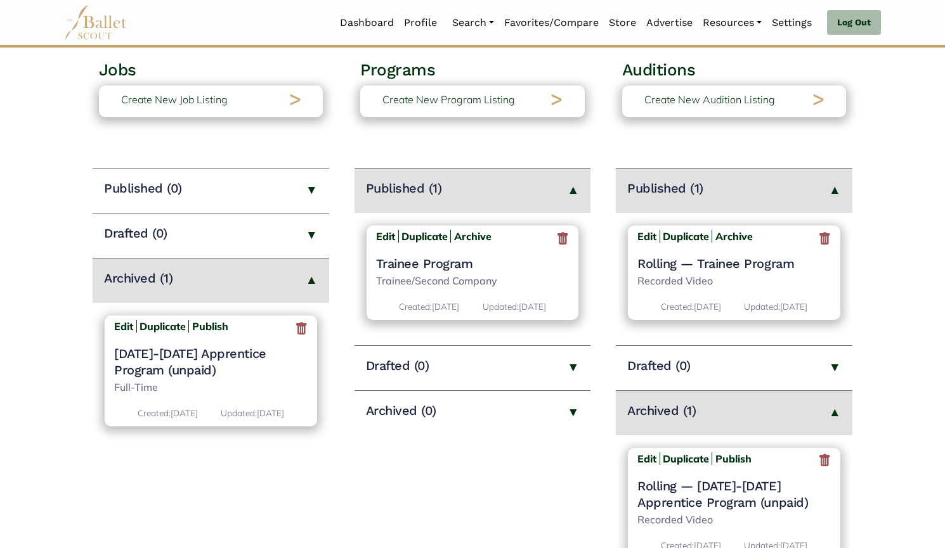
scroll to position [77, 0]
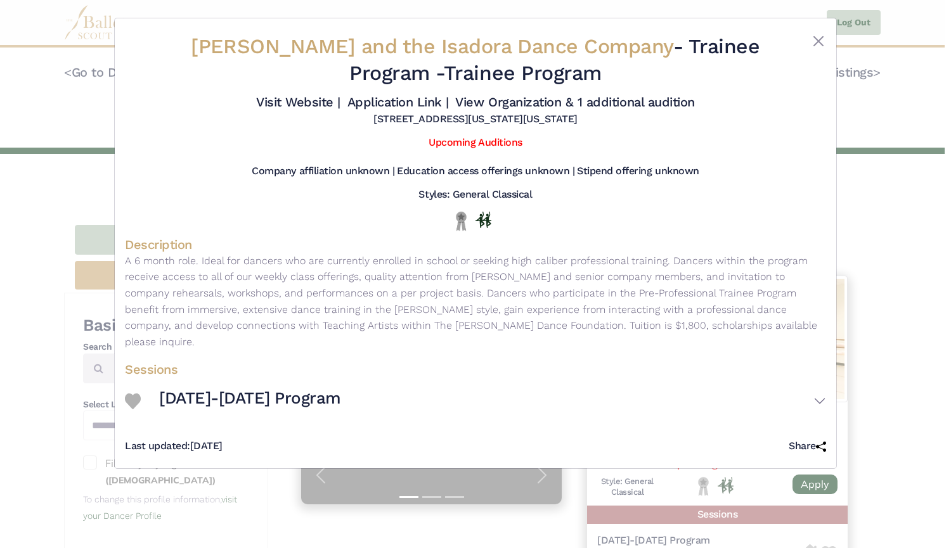
click at [42, 221] on div "[PERSON_NAME] and the Isadora Dance Company - Trainee Program - Trainee Program…" at bounding box center [475, 274] width 951 height 548
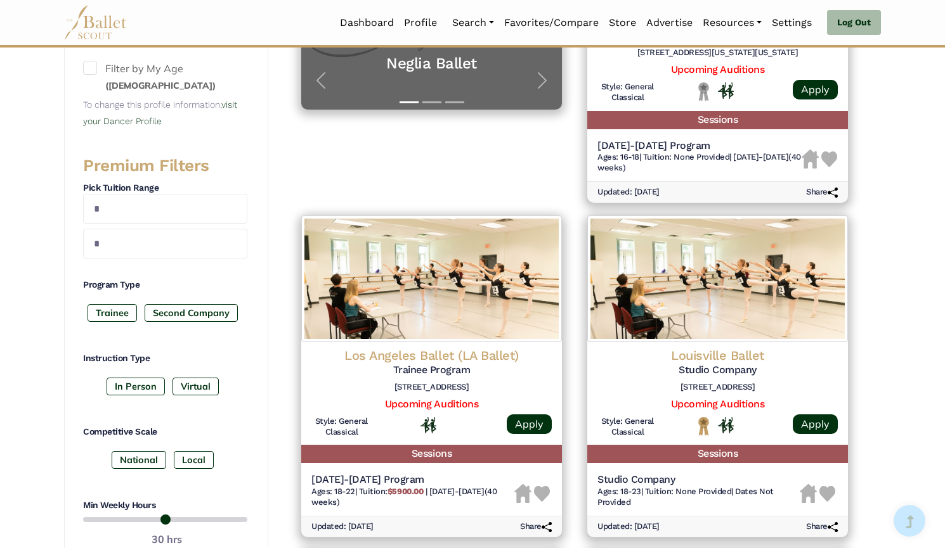
scroll to position [397, 0]
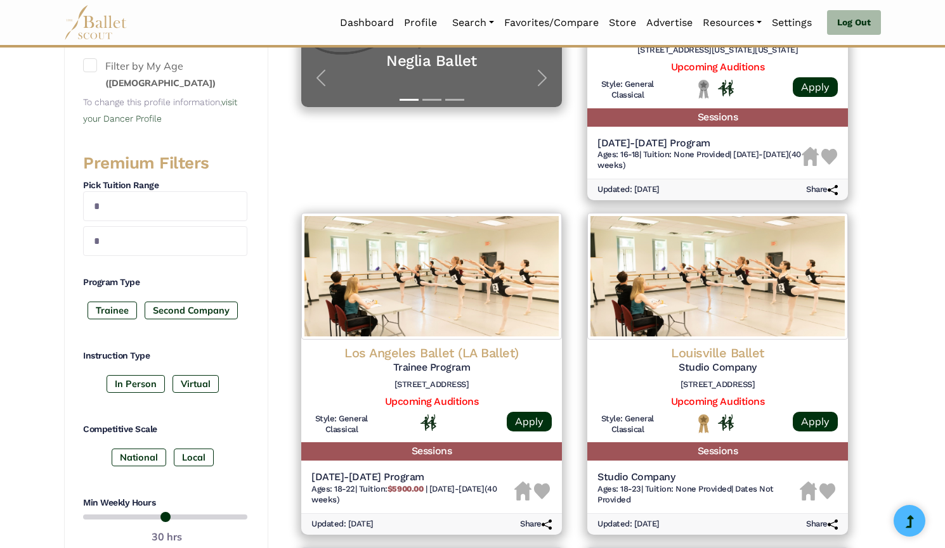
click at [474, 296] on img at bounding box center [431, 276] width 261 height 127
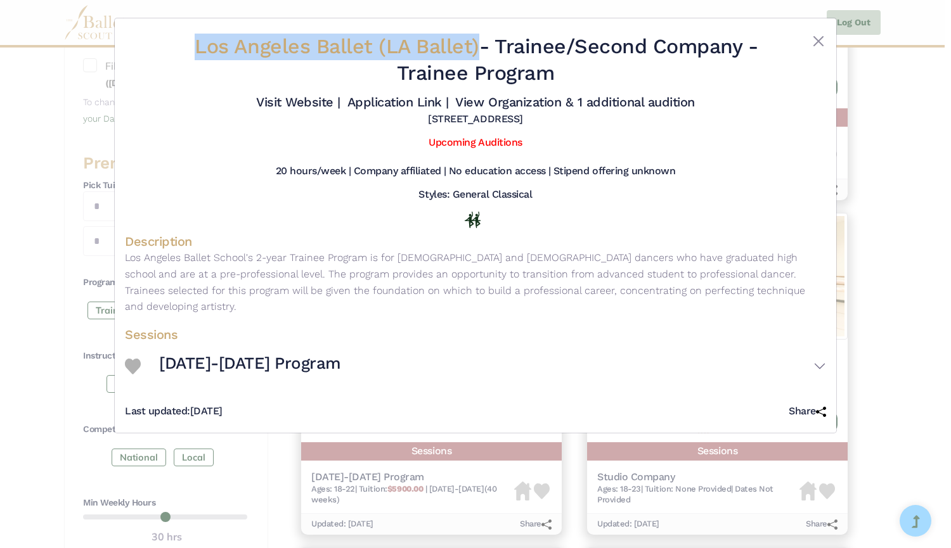
drag, startPoint x: 190, startPoint y: 50, endPoint x: 474, endPoint y: 49, distance: 284.0
click at [474, 49] on h2 "Los Angeles Ballet (LA Ballet) - Trainee/Second Company - Trainee Program" at bounding box center [475, 60] width 584 height 53
copy span "Los Angeles Ballet (LA Ballet)"
click at [304, 101] on link "Visit Website |" at bounding box center [298, 101] width 84 height 15
click at [400, 102] on link "Application Link |" at bounding box center [397, 101] width 101 height 15
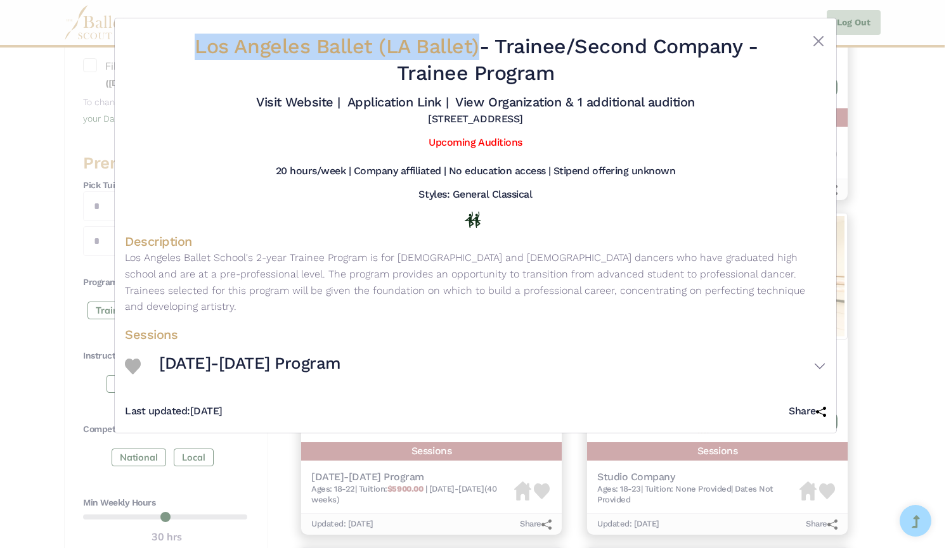
click at [302, 104] on link "Visit Website |" at bounding box center [298, 101] width 84 height 15
click at [515, 101] on link "View Organization & 1 additional audition" at bounding box center [574, 101] width 239 height 15
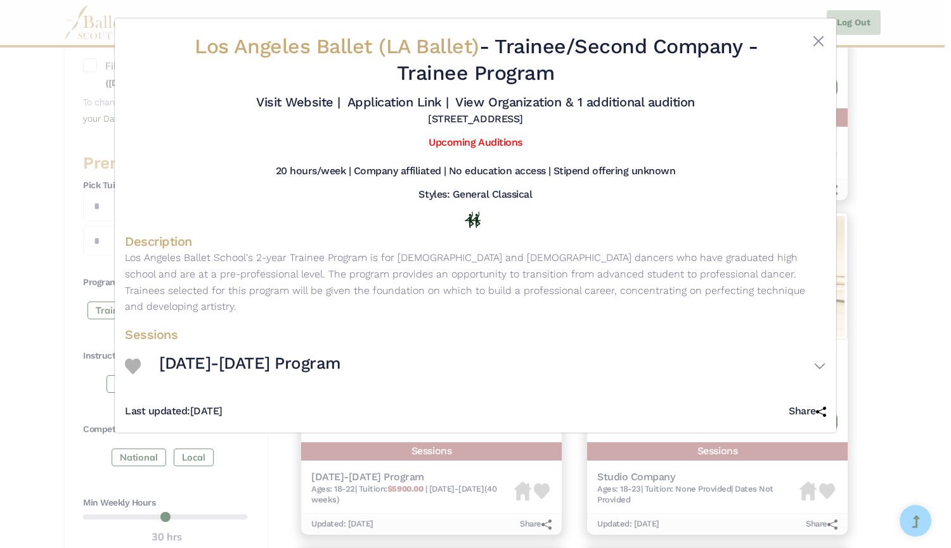
click at [39, 174] on div "Los Angeles Ballet (LA Ballet) - Trainee/Second Company - Trainee Program Visit…" at bounding box center [475, 274] width 951 height 548
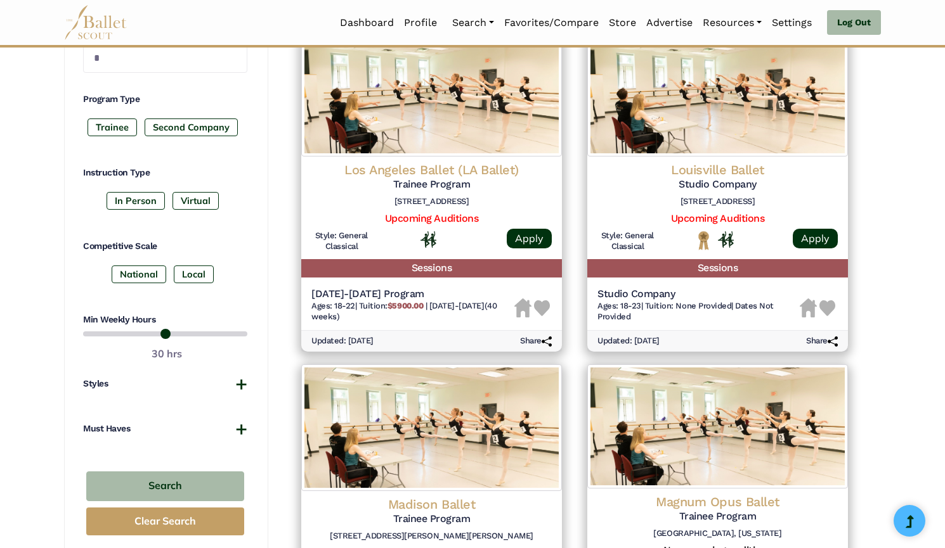
scroll to position [591, 0]
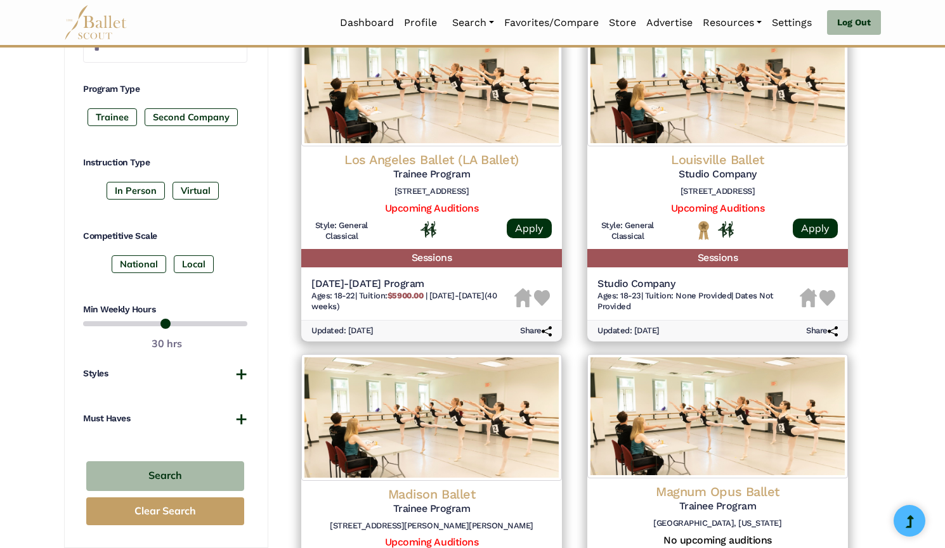
click at [707, 122] on img at bounding box center [717, 83] width 261 height 127
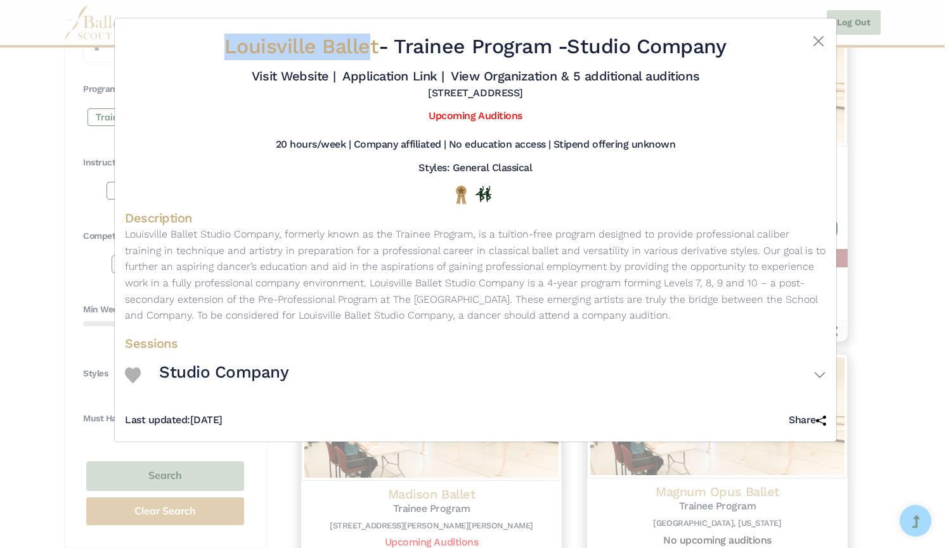
drag, startPoint x: 201, startPoint y: 48, endPoint x: 366, endPoint y: 50, distance: 165.5
click at [366, 50] on h2 "Louisville Ballet - Trainee Program - Studio Company" at bounding box center [475, 47] width 584 height 27
drag, startPoint x: 372, startPoint y: 48, endPoint x: 194, endPoint y: 50, distance: 178.1
click at [194, 50] on h2 "Louisville Ballet - Trainee Program - Studio Company" at bounding box center [475, 47] width 584 height 27
copy span "Louisville Ballet"
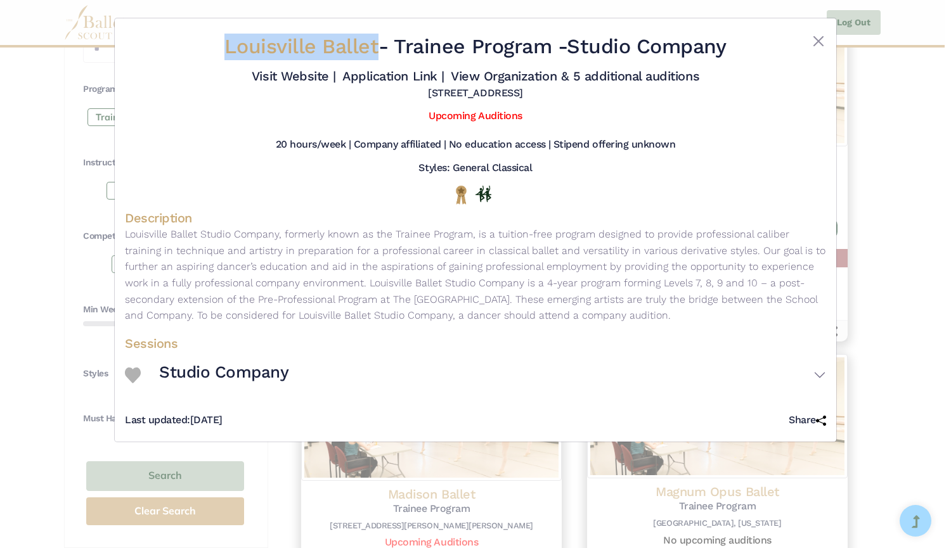
click at [309, 73] on link "Visit Website |" at bounding box center [294, 75] width 84 height 15
click at [378, 74] on link "Application Link |" at bounding box center [392, 75] width 101 height 15
click at [493, 70] on link "View Organization & 5 additional auditions" at bounding box center [575, 75] width 248 height 15
drag, startPoint x: 576, startPoint y: 41, endPoint x: 749, endPoint y: 32, distance: 173.3
click at [749, 32] on div "Louisville Ballet - Trainee Program - Studio Company Visit Website | Applicatio…" at bounding box center [475, 67] width 701 height 76
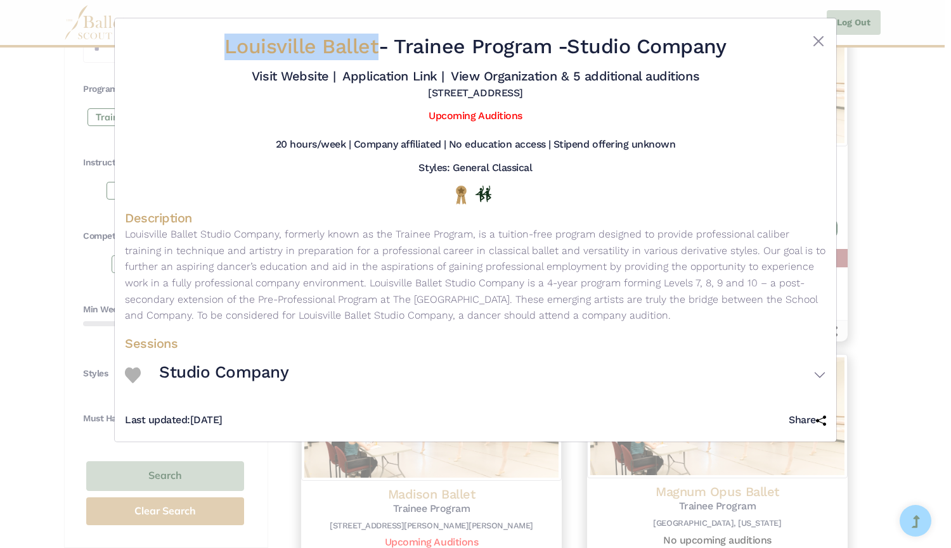
copy h2 "Studio Company"
click at [36, 176] on div "Louisville Ballet - Trainee Program - Studio Company Visit Website | Applicatio…" at bounding box center [475, 274] width 951 height 548
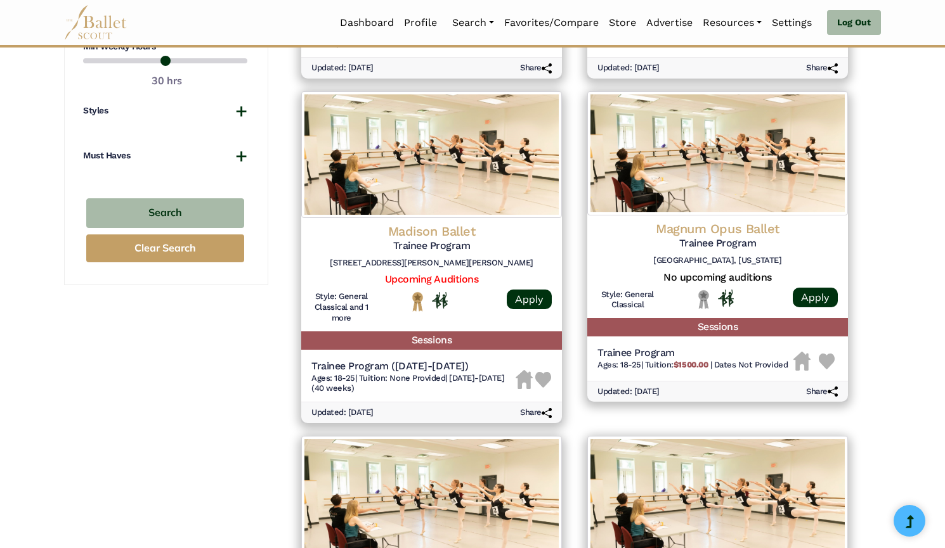
scroll to position [871, 0]
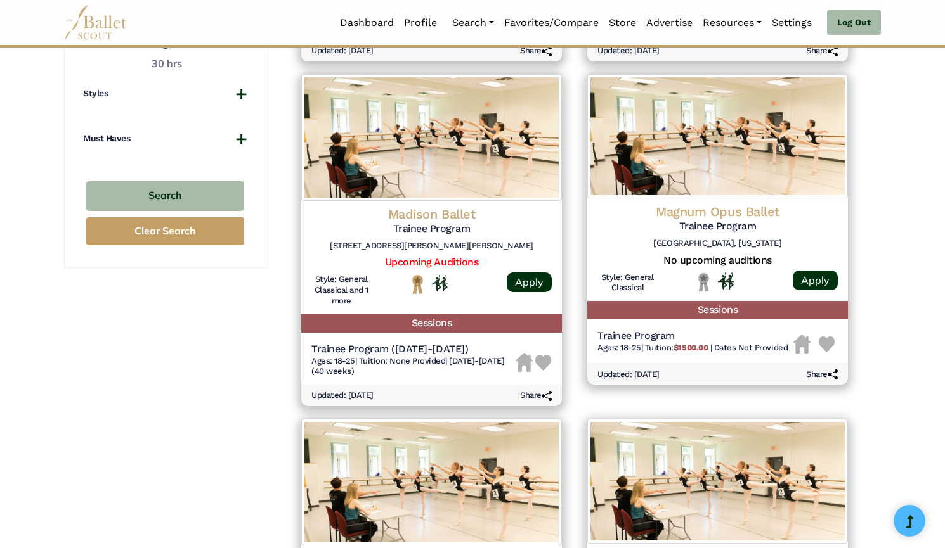
click at [522, 193] on img at bounding box center [431, 137] width 261 height 127
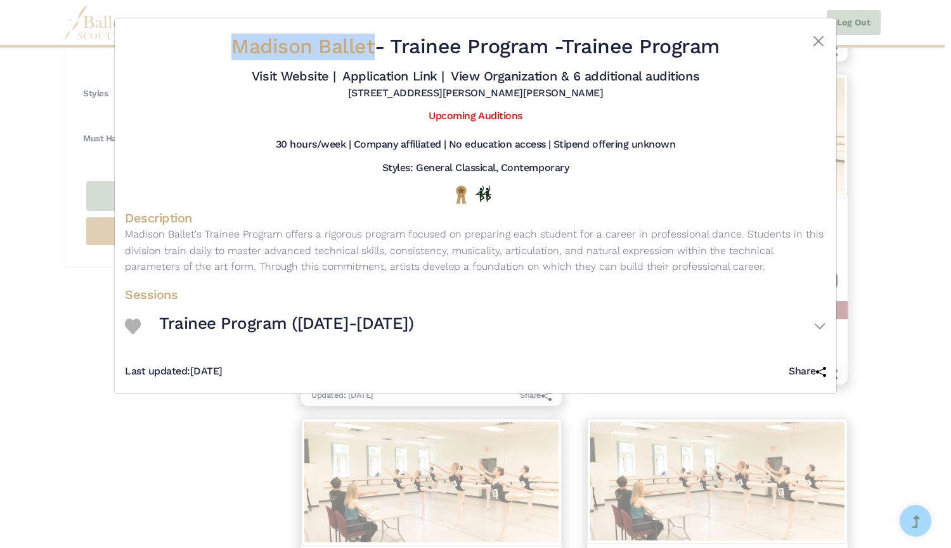
drag, startPoint x: 222, startPoint y: 46, endPoint x: 370, endPoint y: 56, distance: 148.1
click at [370, 56] on h2 "Madison Ballet - Trainee Program - Trainee Program" at bounding box center [475, 47] width 584 height 27
copy span "Madison Ballet"
click at [305, 74] on link "Visit Website |" at bounding box center [294, 75] width 84 height 15
click at [373, 74] on link "Application Link |" at bounding box center [392, 75] width 101 height 15
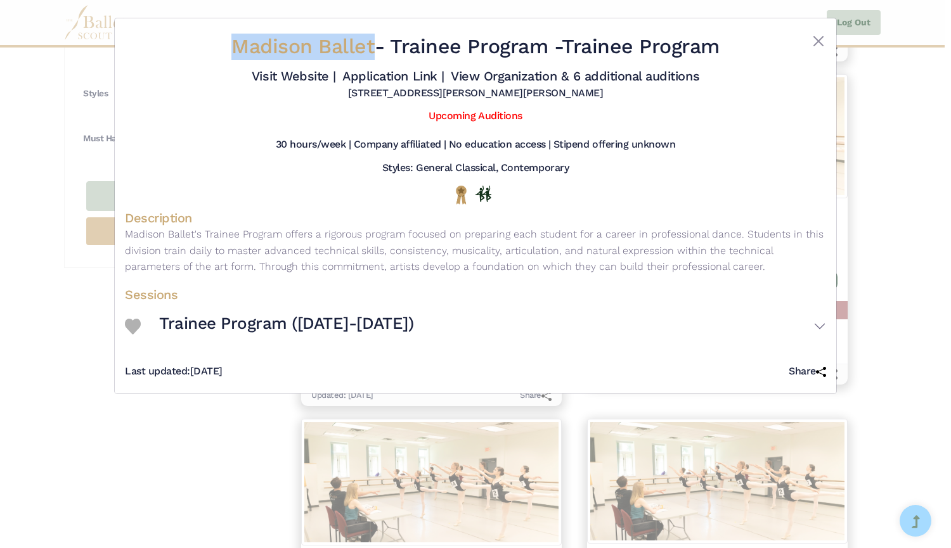
click at [538, 76] on link "View Organization & 6 additional auditions" at bounding box center [575, 75] width 248 height 15
click at [55, 217] on div "Madison Ballet - Trainee Program - Trainee Program Visit Website | Application …" at bounding box center [475, 274] width 951 height 548
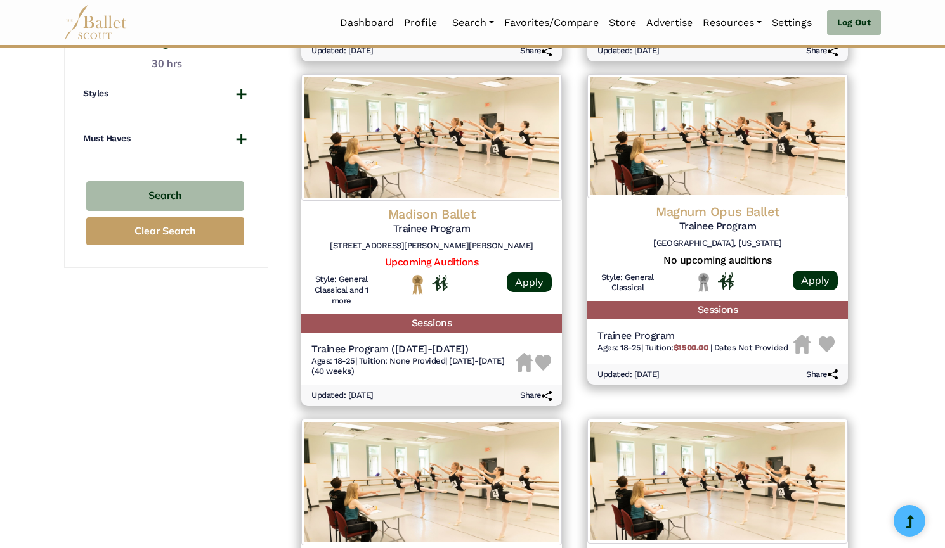
click at [782, 157] on img at bounding box center [717, 136] width 261 height 124
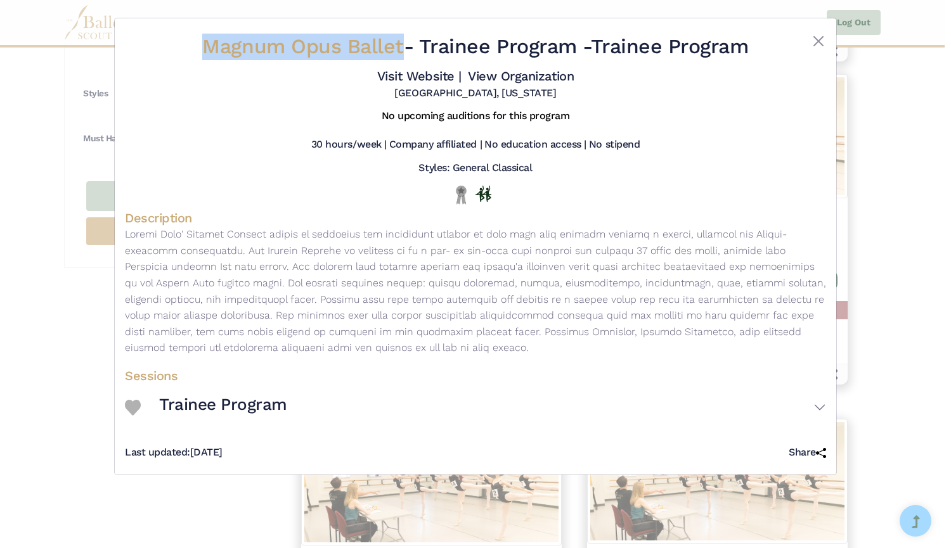
drag, startPoint x: 193, startPoint y: 34, endPoint x: 396, endPoint y: 46, distance: 202.6
click at [396, 46] on h2 "Magnum Opus Ballet - Trainee Program - Trainee Program" at bounding box center [475, 47] width 584 height 27
copy span "Magnum Opus Ballet"
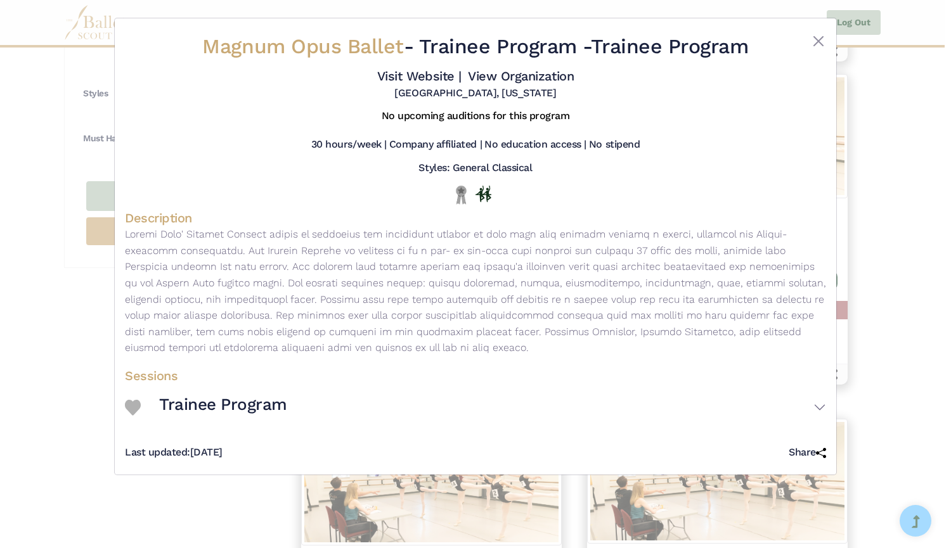
click at [38, 223] on div "Magnum Opus Ballet - Trainee Program - Trainee Program Visit Website | View Org…" at bounding box center [475, 274] width 951 height 548
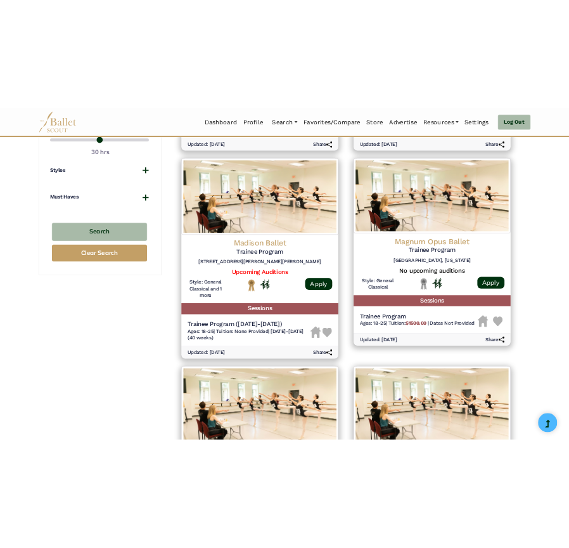
scroll to position [861, 0]
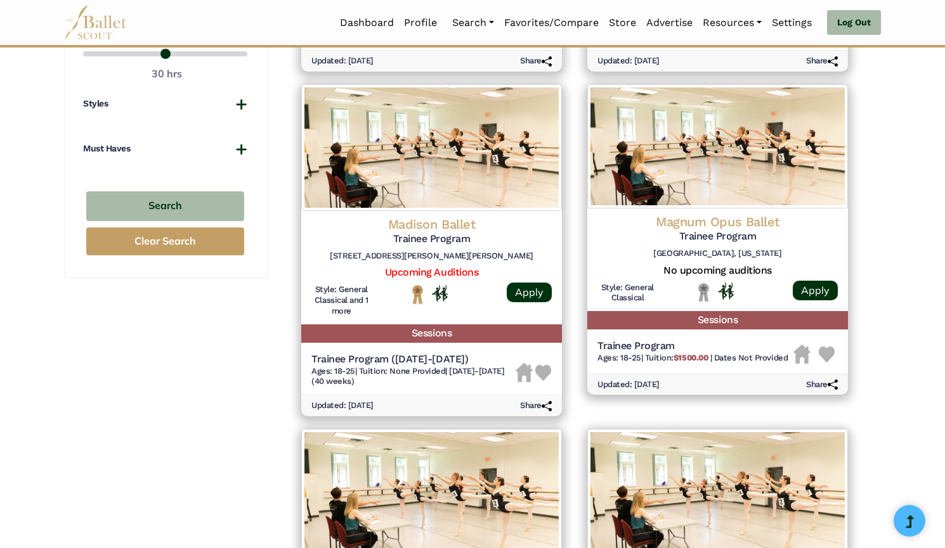
click at [695, 154] on img at bounding box center [717, 146] width 261 height 124
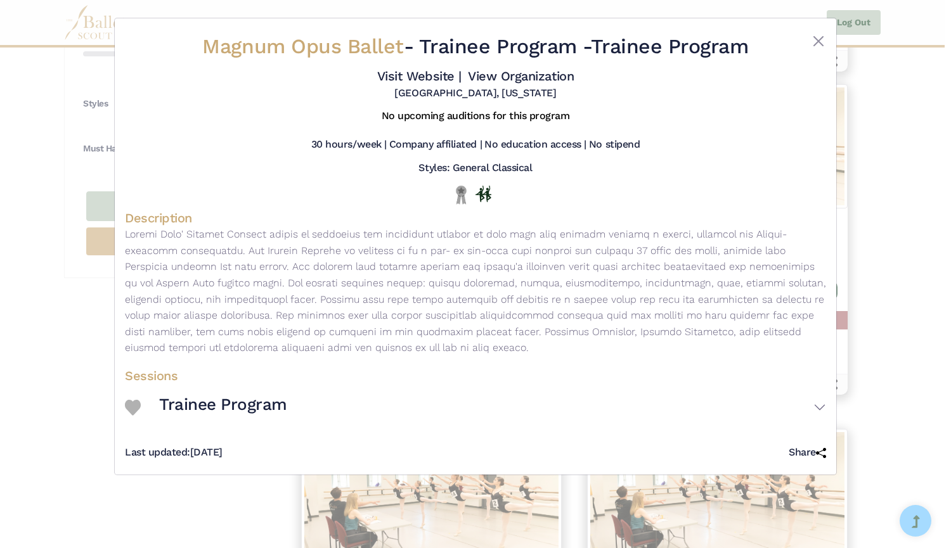
click at [400, 75] on link "Visit Website |" at bounding box center [419, 75] width 84 height 15
click at [517, 77] on link "View Organization" at bounding box center [521, 75] width 106 height 15
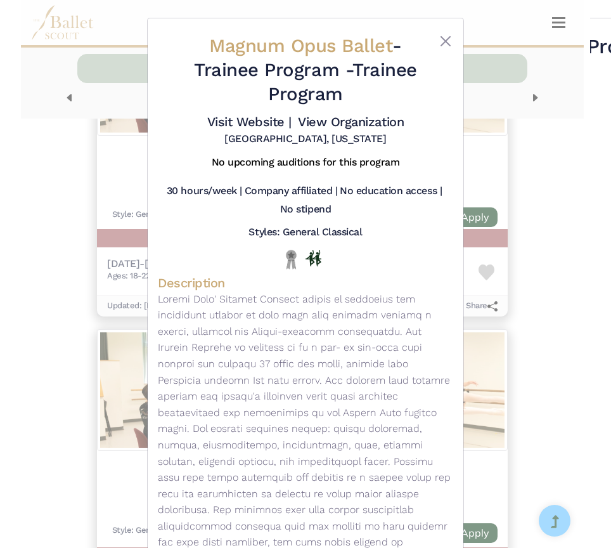
scroll to position [862, 0]
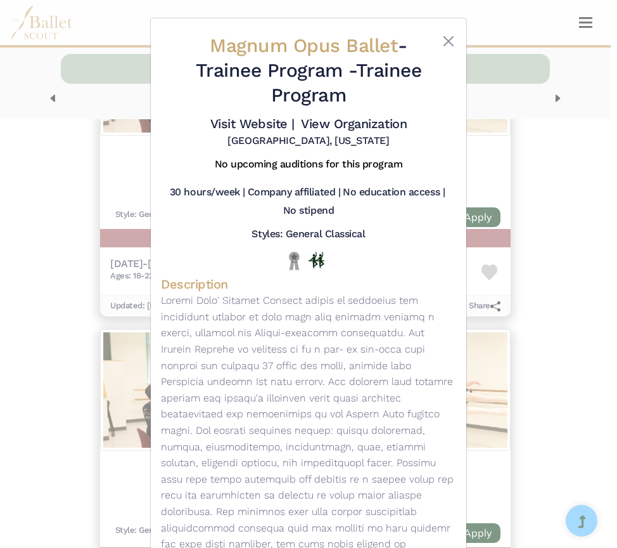
click at [37, 236] on div "Magnum Opus Ballet - Trainee Program - Trainee Program Visit Website | View Org…" at bounding box center [308, 274] width 617 height 548
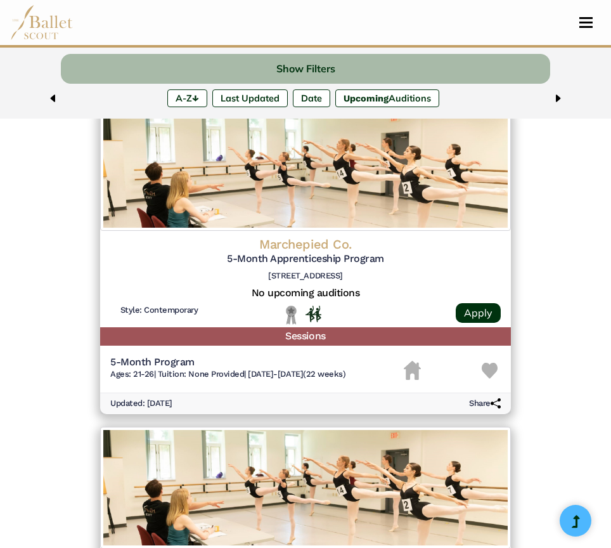
scroll to position [2045, 0]
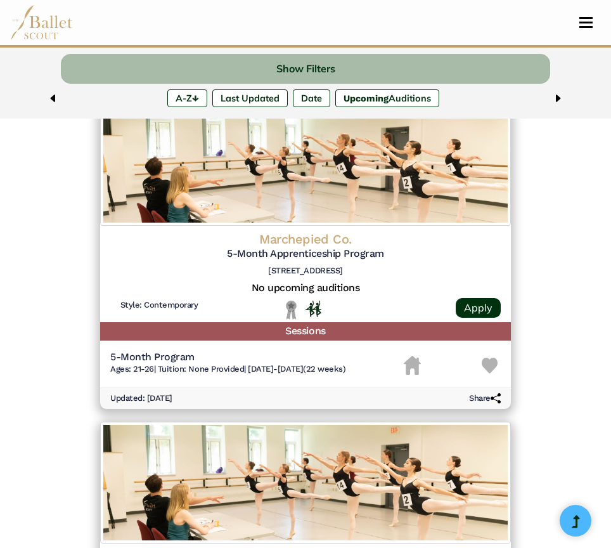
click at [231, 214] on img at bounding box center [305, 165] width 411 height 122
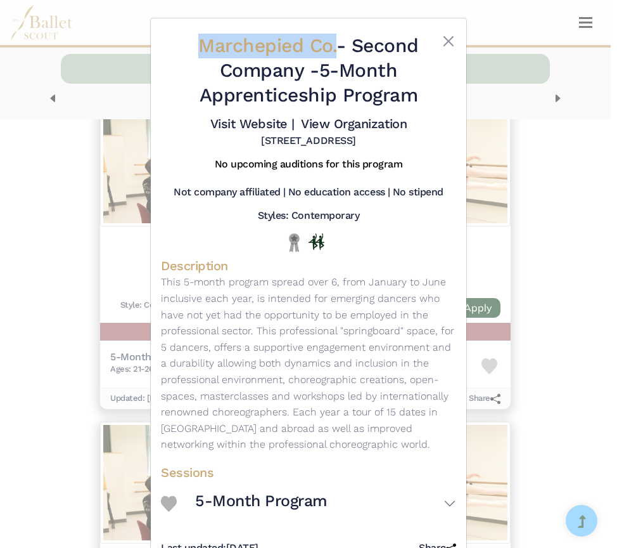
drag, startPoint x: 181, startPoint y: 43, endPoint x: 329, endPoint y: 49, distance: 147.8
click at [329, 49] on div "Marchepied Co. - Second Company - 5-Month Apprenticeship Program Visit Website …" at bounding box center [308, 91] width 295 height 124
copy div "Marchepied Co."
click at [245, 120] on link "Visit Website |" at bounding box center [252, 123] width 84 height 15
click at [351, 124] on link "View Organization" at bounding box center [354, 123] width 106 height 15
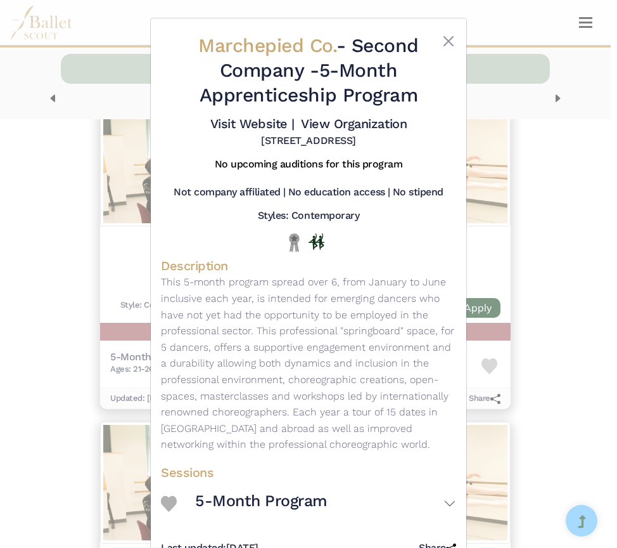
click at [33, 177] on div "Marchepied Co. - Second Company - 5-Month Apprenticeship Program Visit Website …" at bounding box center [308, 274] width 617 height 548
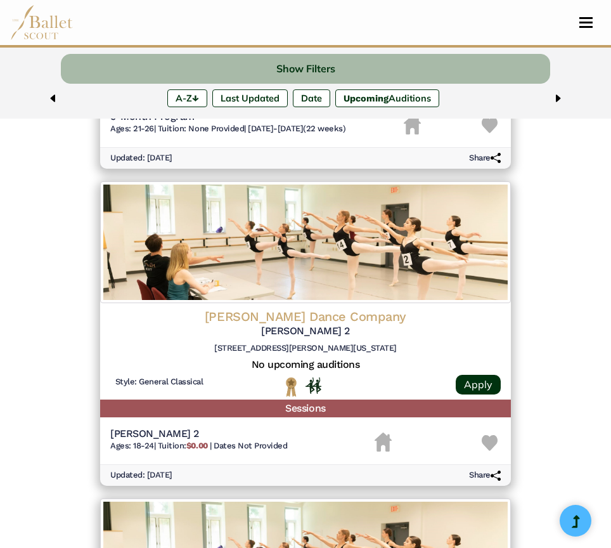
scroll to position [2281, 0]
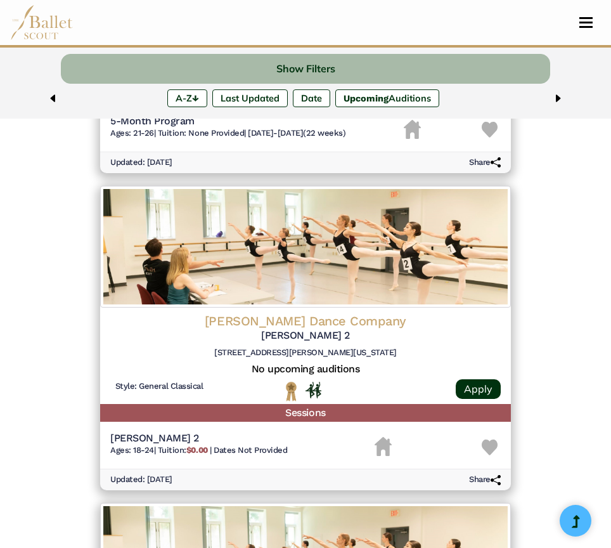
drag, startPoint x: 240, startPoint y: 260, endPoint x: 207, endPoint y: 251, distance: 33.5
click at [207, 251] on img at bounding box center [305, 247] width 411 height 122
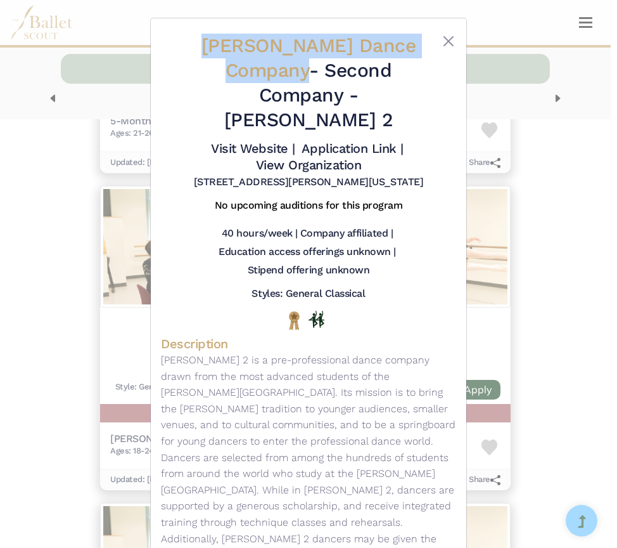
drag, startPoint x: 191, startPoint y: 44, endPoint x: 300, endPoint y: 81, distance: 115.1
click at [300, 81] on h2 "Martha Graham Dance Company - Second Company - Graham 2" at bounding box center [309, 83] width 246 height 99
copy span "Martha Graham Dance Company"
click at [240, 141] on link "Visit Website |" at bounding box center [253, 148] width 84 height 15
click at [335, 141] on link "Application Link |" at bounding box center [352, 148] width 101 height 15
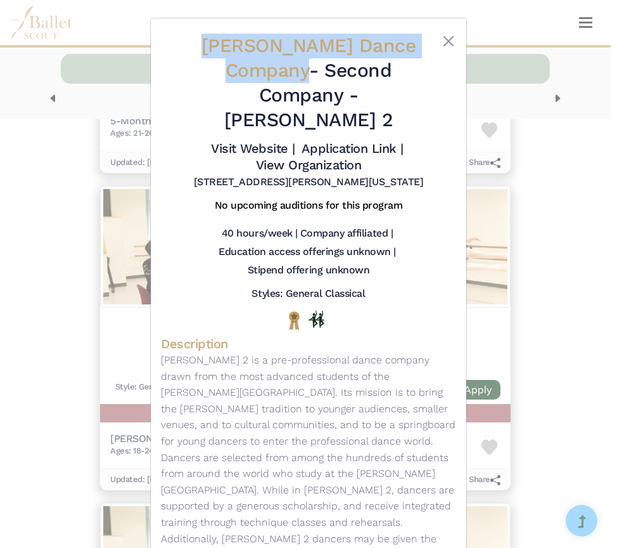
click at [301, 157] on link "View Organization" at bounding box center [309, 164] width 106 height 15
click at [67, 145] on div "Martha Graham Dance Company - Second Company - Graham 2 Visit Website | Applica…" at bounding box center [308, 274] width 617 height 548
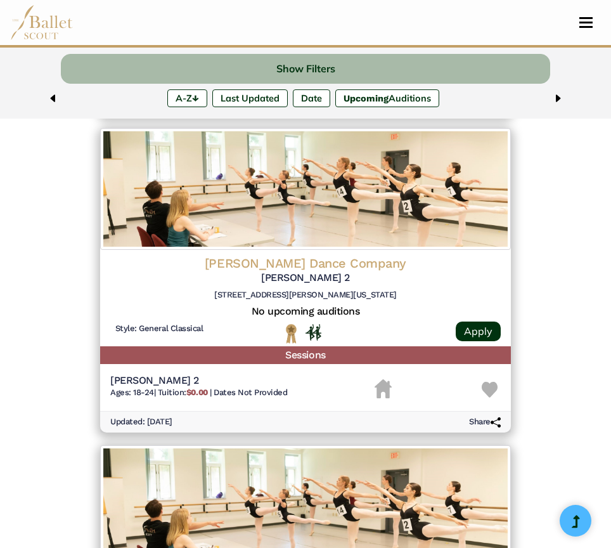
scroll to position [2327, 0]
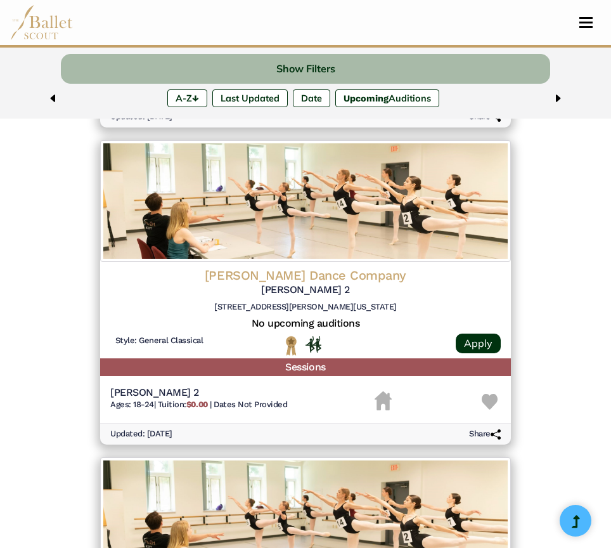
click at [230, 241] on img at bounding box center [305, 201] width 411 height 122
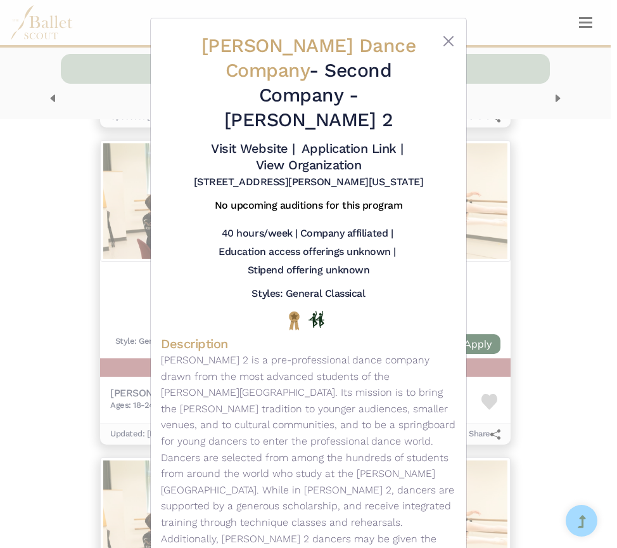
drag, startPoint x: 319, startPoint y: 94, endPoint x: 418, endPoint y: 91, distance: 98.9
click at [418, 91] on h2 "Martha Graham Dance Company - Second Company - Graham 2" at bounding box center [309, 83] width 246 height 99
copy h2 "Graham 2"
click at [82, 231] on div "Martha Graham Dance Company - Second Company - Graham 2 Visit Website | Applica…" at bounding box center [308, 274] width 617 height 548
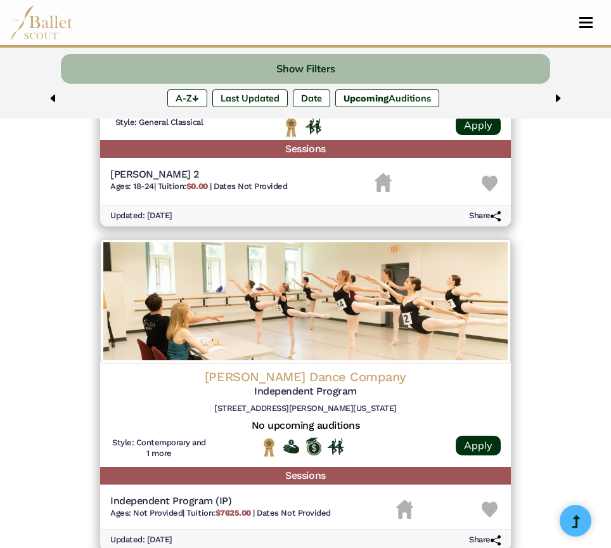
scroll to position [2567, 0]
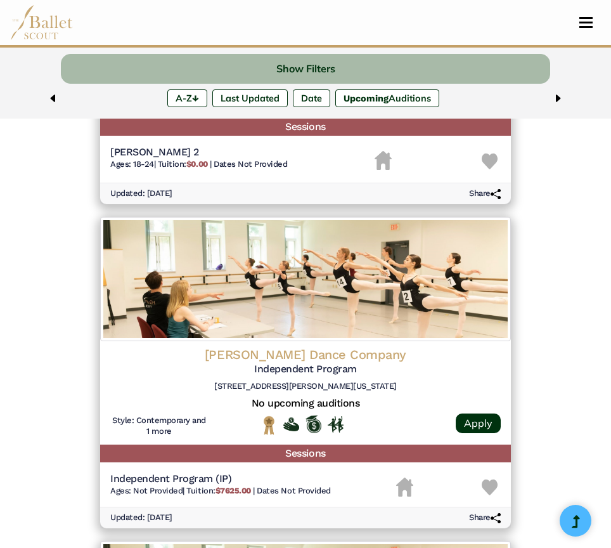
click at [198, 264] on img at bounding box center [305, 279] width 411 height 124
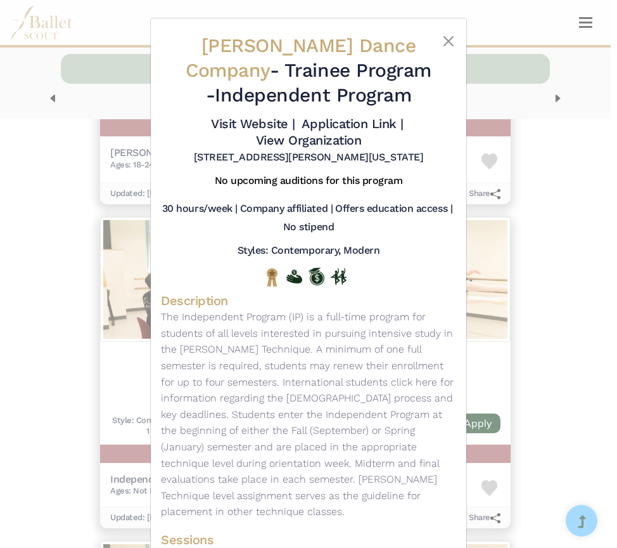
drag, startPoint x: 296, startPoint y: 95, endPoint x: 386, endPoint y: 125, distance: 94.8
click at [386, 108] on h2 "Martha Graham Dance Company - Trainee Program - Independent Program" at bounding box center [309, 71] width 246 height 74
copy h2 "Independent Program"
click at [259, 131] on link "Visit Website |" at bounding box center [253, 123] width 84 height 15
click at [315, 131] on link "Application Link |" at bounding box center [352, 123] width 101 height 15
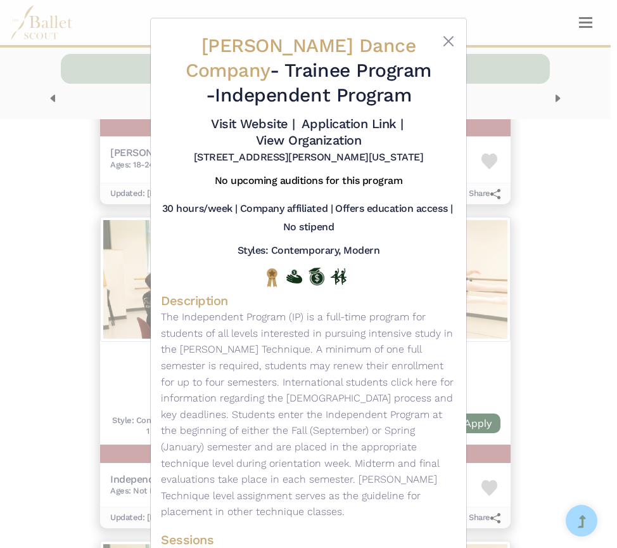
click at [29, 172] on div "Martha Graham Dance Company - Trainee Program - Independent Program Visit Websi…" at bounding box center [308, 274] width 617 height 548
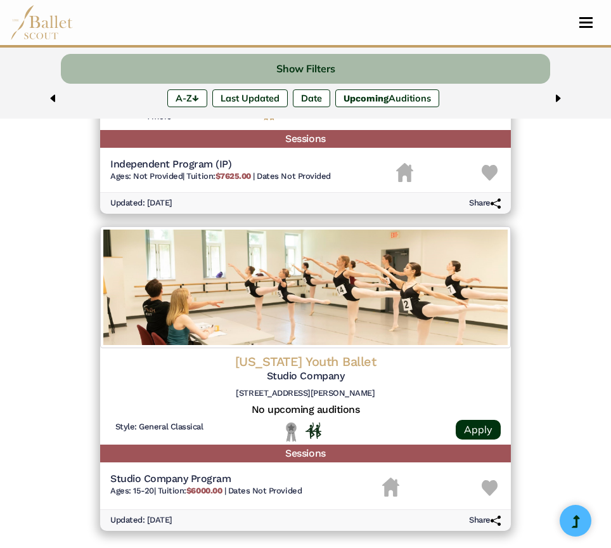
scroll to position [2882, 0]
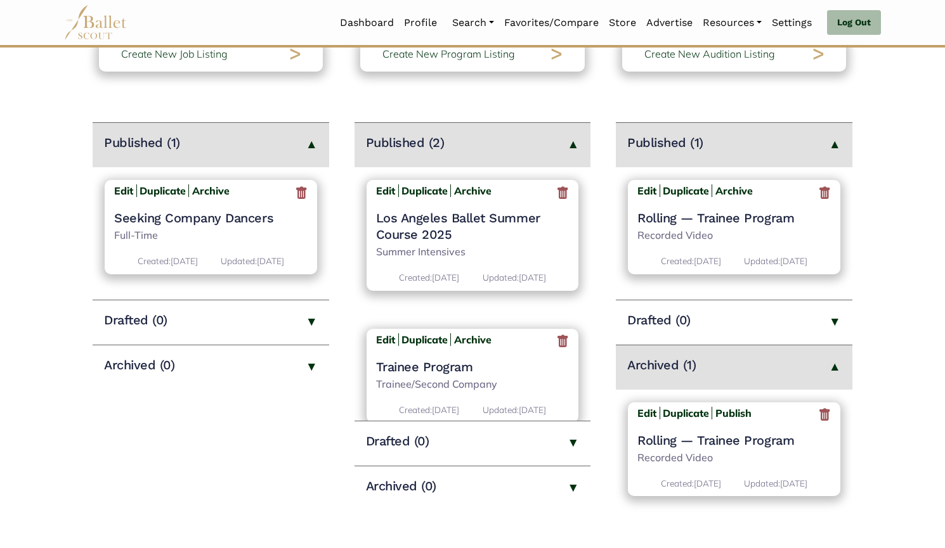
scroll to position [123, 0]
click at [826, 418] on icon at bounding box center [824, 416] width 13 height 16
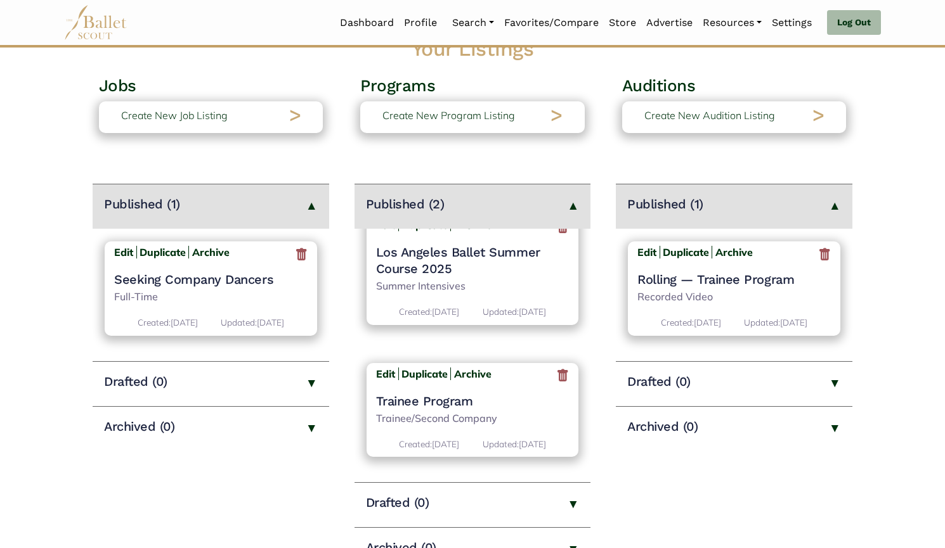
scroll to position [141, 0]
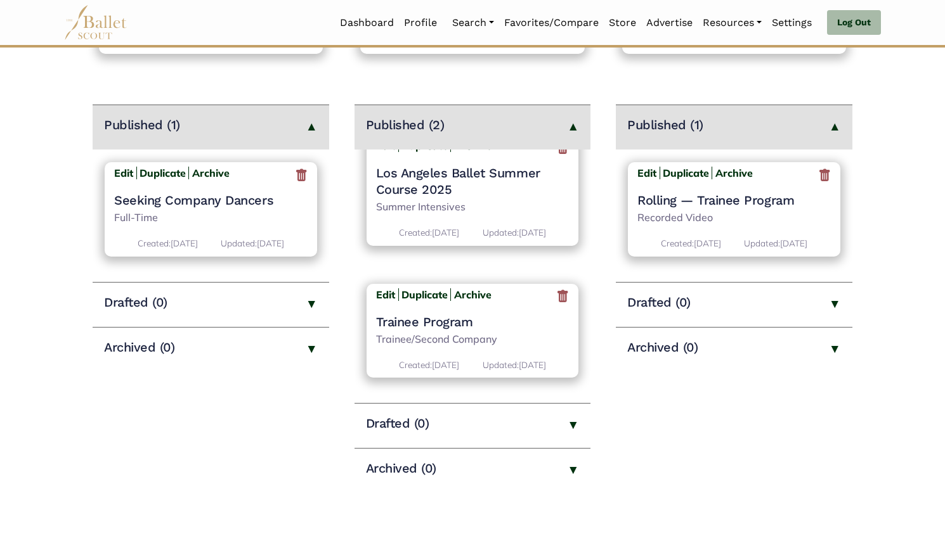
click at [455, 325] on h4 "Trainee Program" at bounding box center [472, 322] width 193 height 16
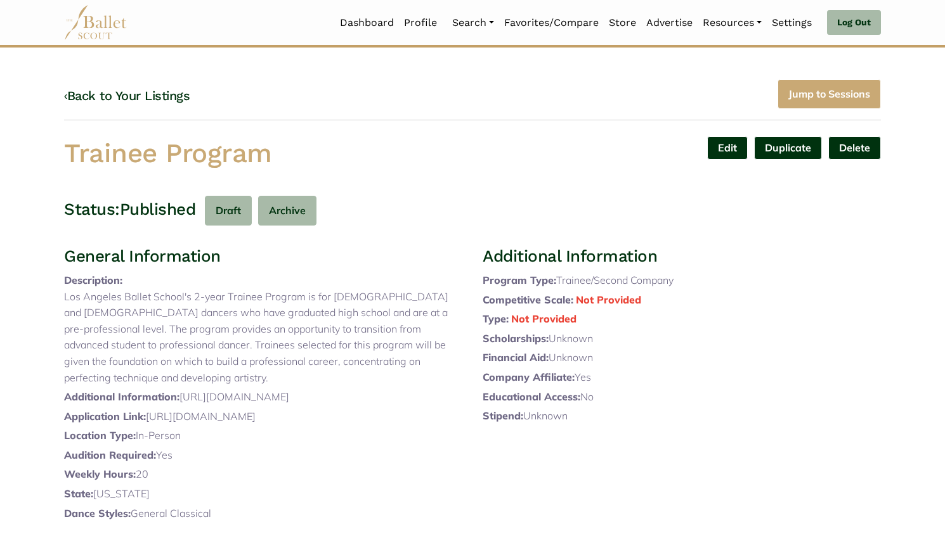
click at [723, 153] on link "Edit" at bounding box center [727, 147] width 41 height 23
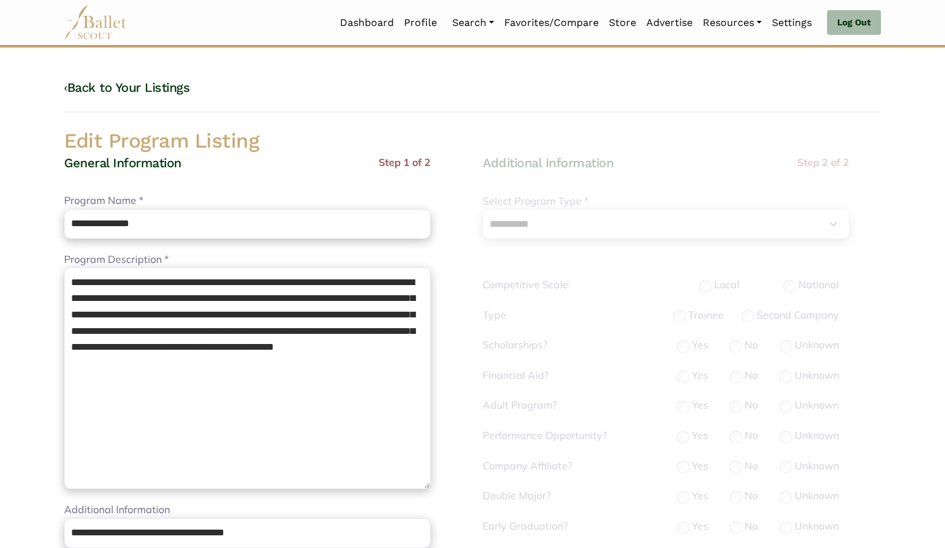
select select "**"
select select "*"
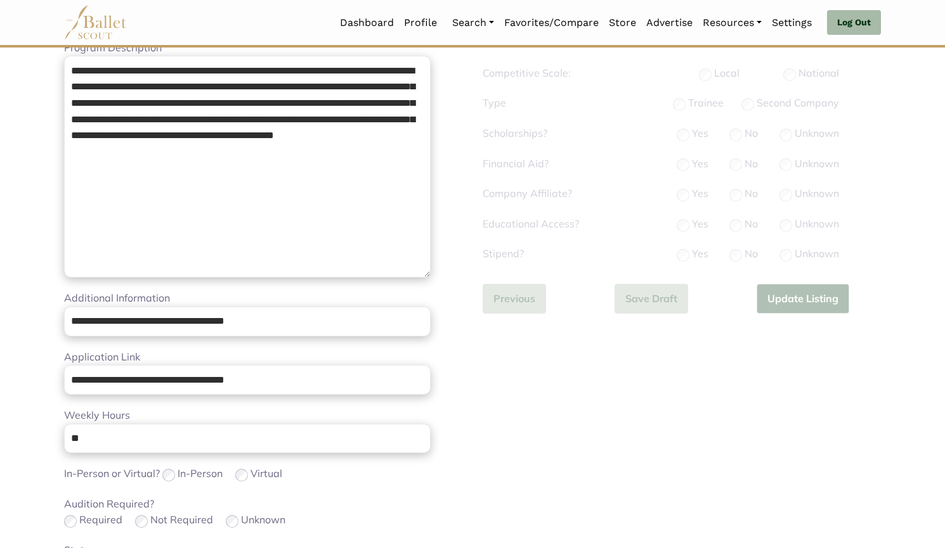
scroll to position [212, 0]
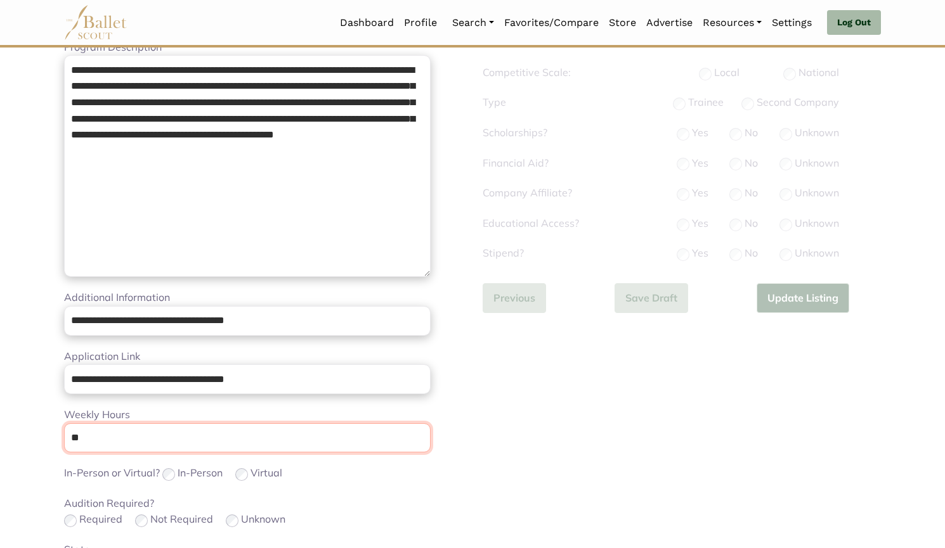
click at [201, 449] on input "**" at bounding box center [247, 438] width 366 height 30
type input "*"
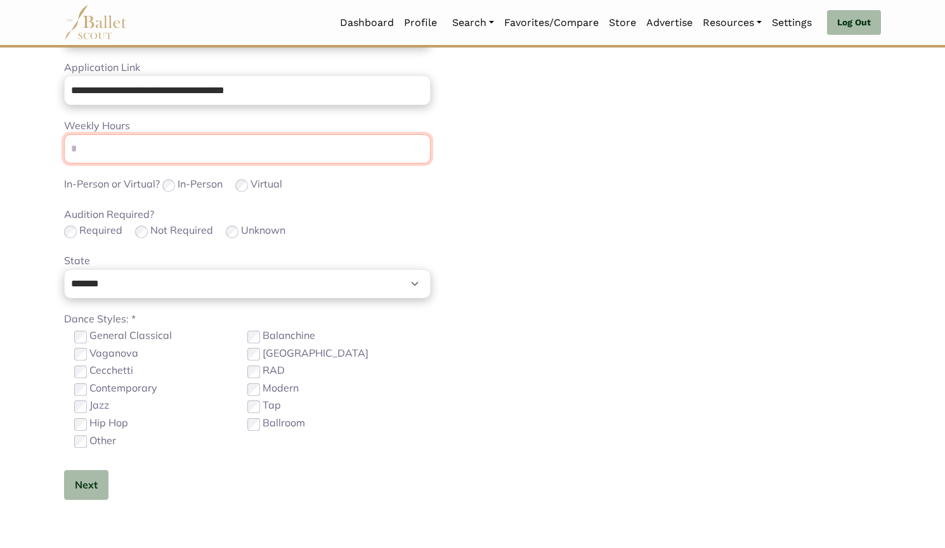
scroll to position [503, 0]
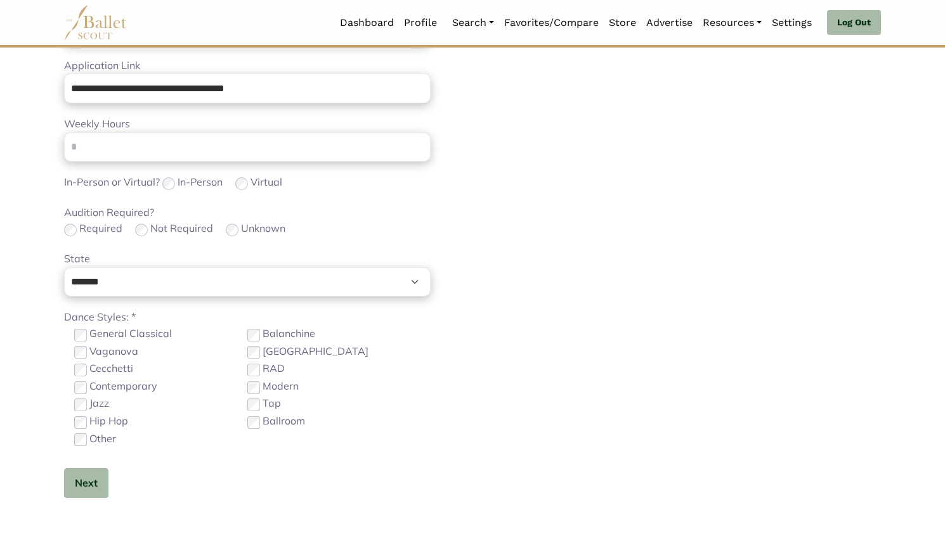
click at [119, 388] on label "Contemporary" at bounding box center [123, 386] width 68 height 16
click at [87, 472] on button "Next" at bounding box center [86, 483] width 44 height 30
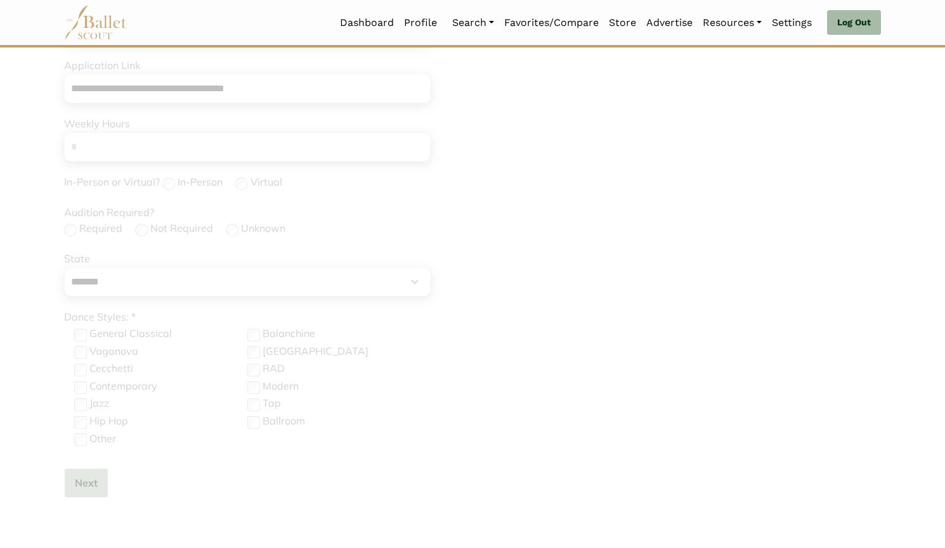
scroll to position [134, 0]
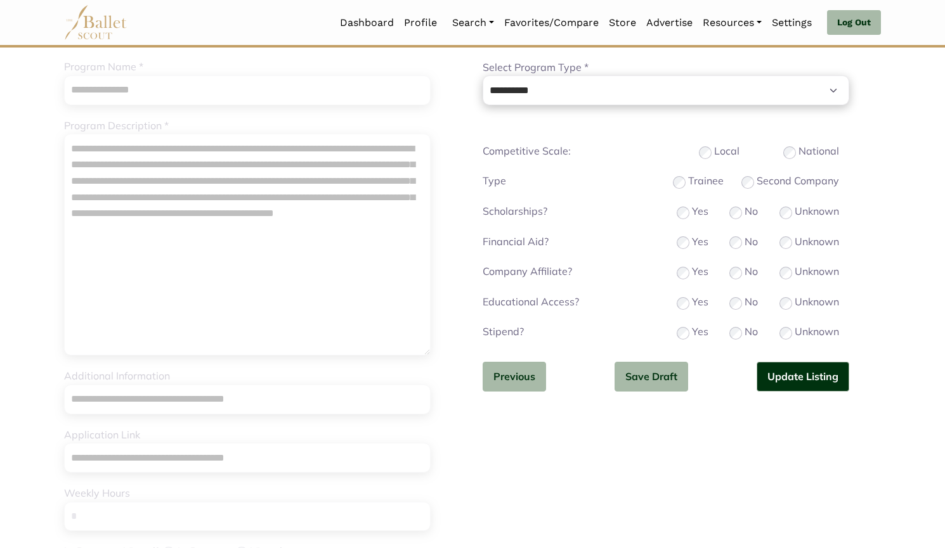
click at [698, 179] on label "Trainee" at bounding box center [705, 181] width 35 height 16
click at [770, 381] on button "Update Listing" at bounding box center [802, 377] width 93 height 30
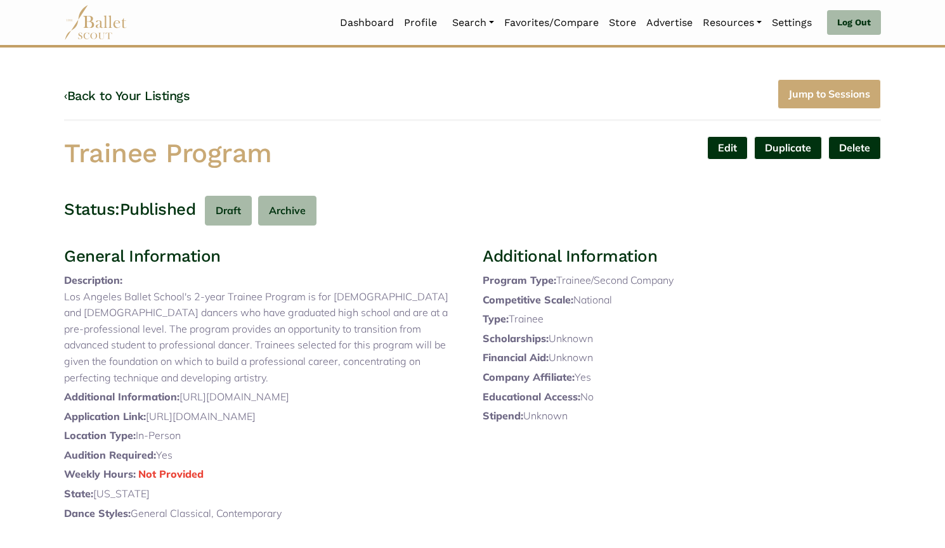
drag, startPoint x: 314, startPoint y: 148, endPoint x: 0, endPoint y: 121, distance: 315.6
click at [0, 121] on body "Loading... Please Wait Dashboard Profile" at bounding box center [472, 433] width 945 height 867
copy h1 "Trainee Program"
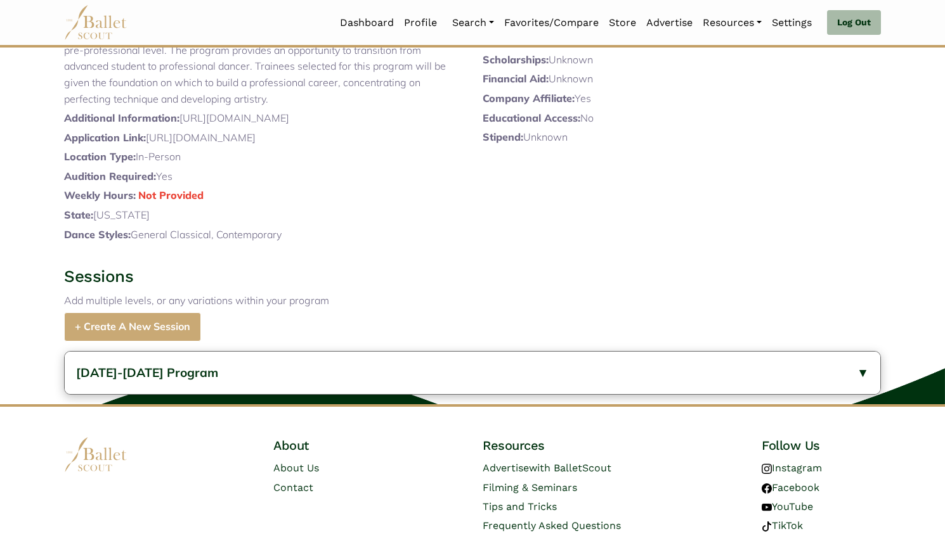
click at [191, 380] on span "[DATE]-[DATE] Program" at bounding box center [147, 372] width 142 height 15
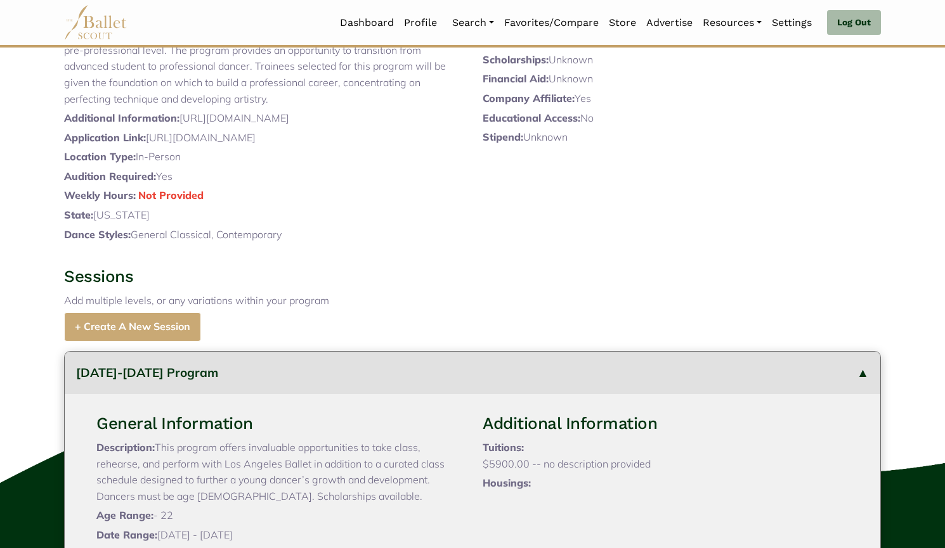
scroll to position [480, 0]
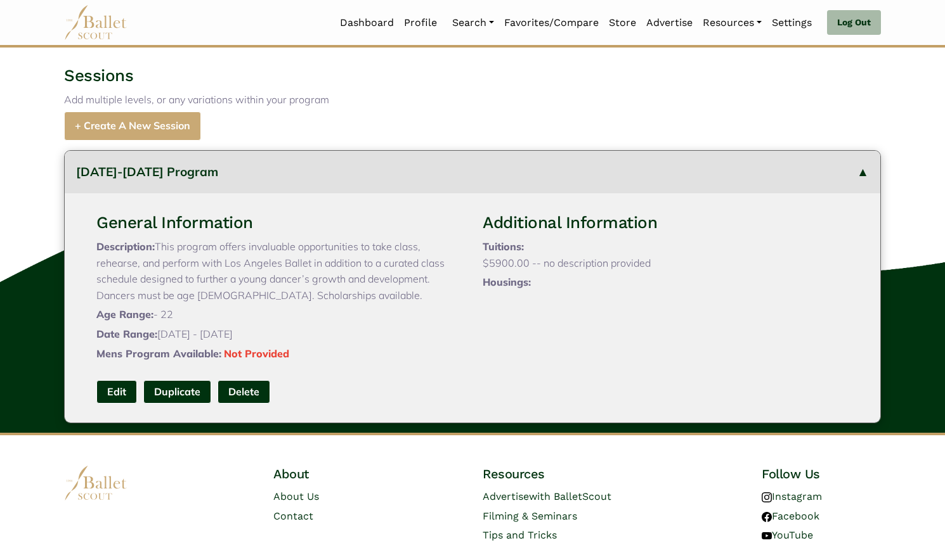
click at [126, 404] on link "Edit" at bounding box center [116, 391] width 41 height 23
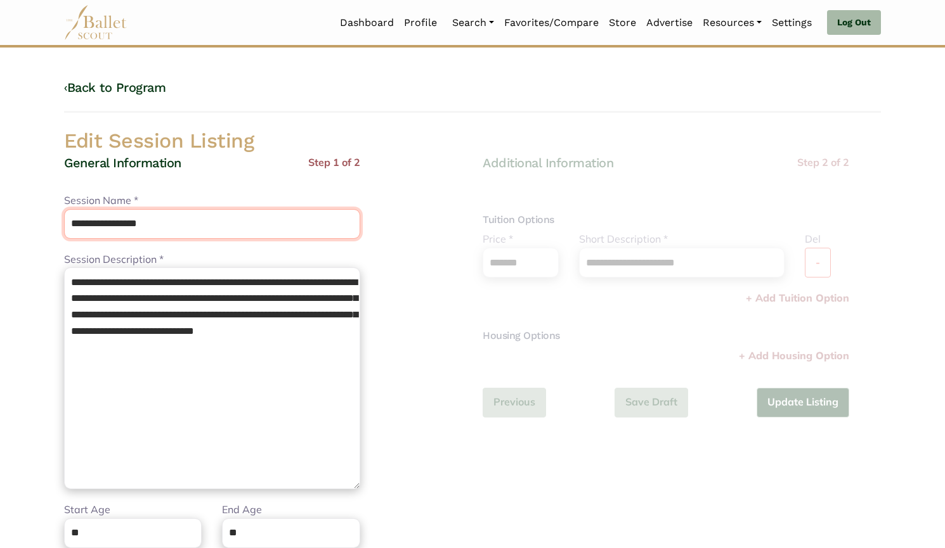
drag, startPoint x: 68, startPoint y: 205, endPoint x: 0, endPoint y: 185, distance: 70.8
click at [0, 185] on body "Loading... Please Wait Dashboard Profile" at bounding box center [472, 461] width 945 height 922
paste input "text"
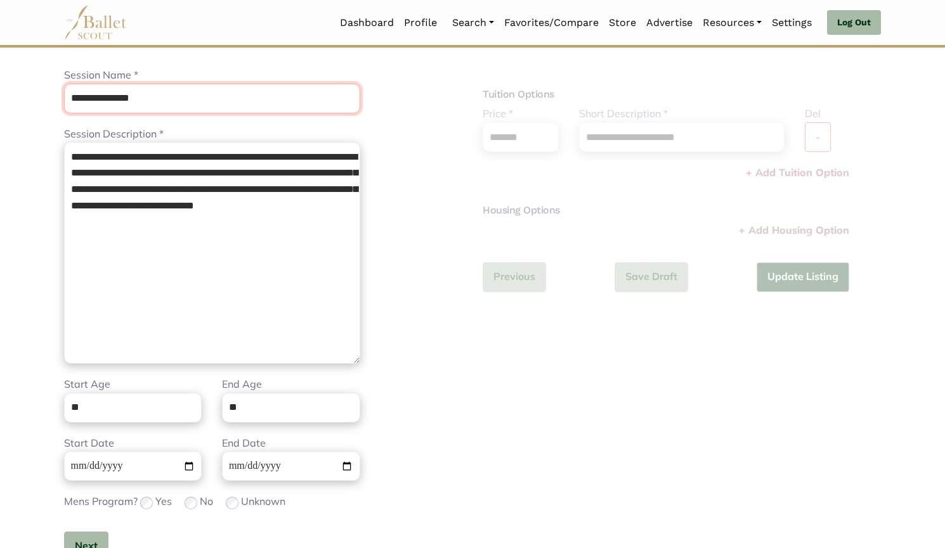
scroll to position [126, 0]
type input "**********"
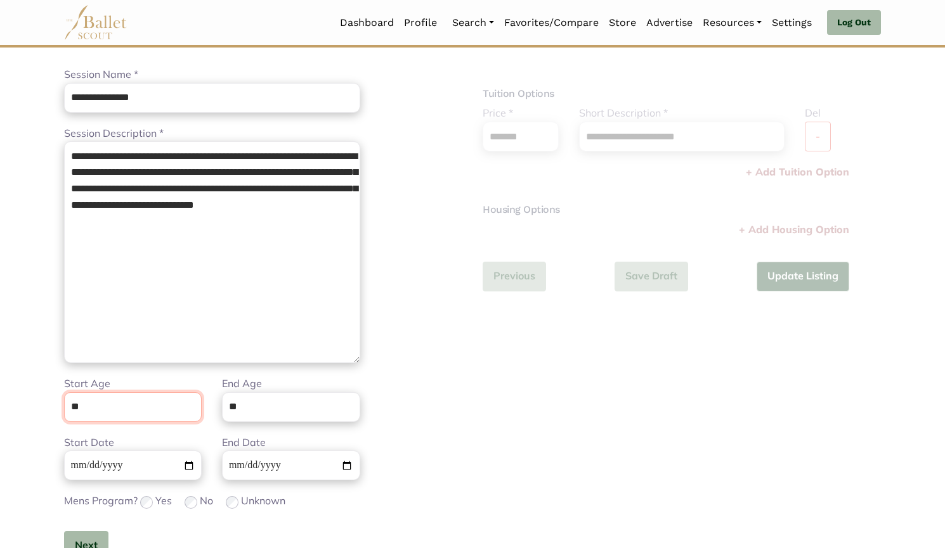
drag, startPoint x: 117, startPoint y: 411, endPoint x: 0, endPoint y: 398, distance: 117.3
click at [0, 398] on body "Loading... Please Wait Dashboard Profile" at bounding box center [472, 335] width 945 height 922
type input "*"
type input "**"
click at [292, 411] on input "**" at bounding box center [291, 407] width 138 height 30
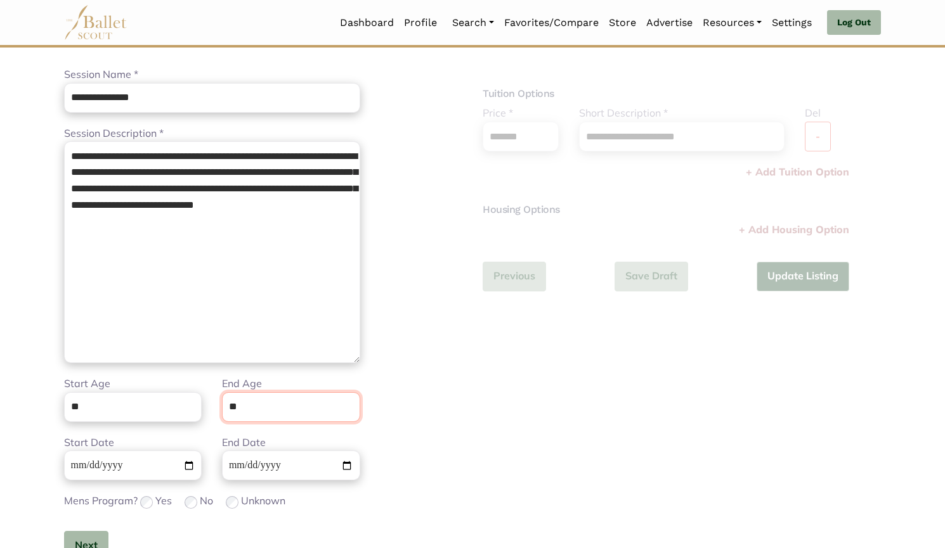
type input "*"
type input "**"
click at [75, 464] on input "**********" at bounding box center [133, 466] width 138 height 30
click at [91, 539] on button "Next" at bounding box center [86, 546] width 44 height 30
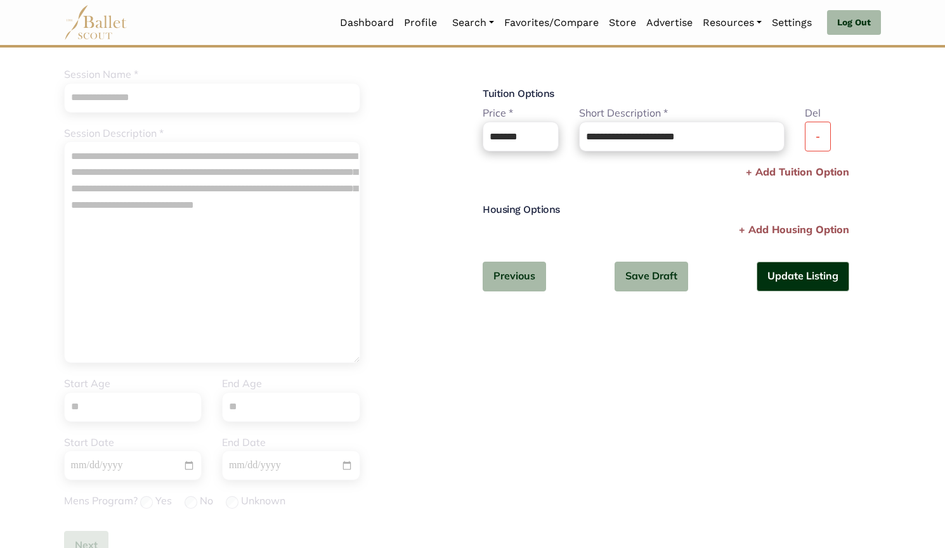
click at [804, 146] on button "-" at bounding box center [817, 137] width 26 height 30
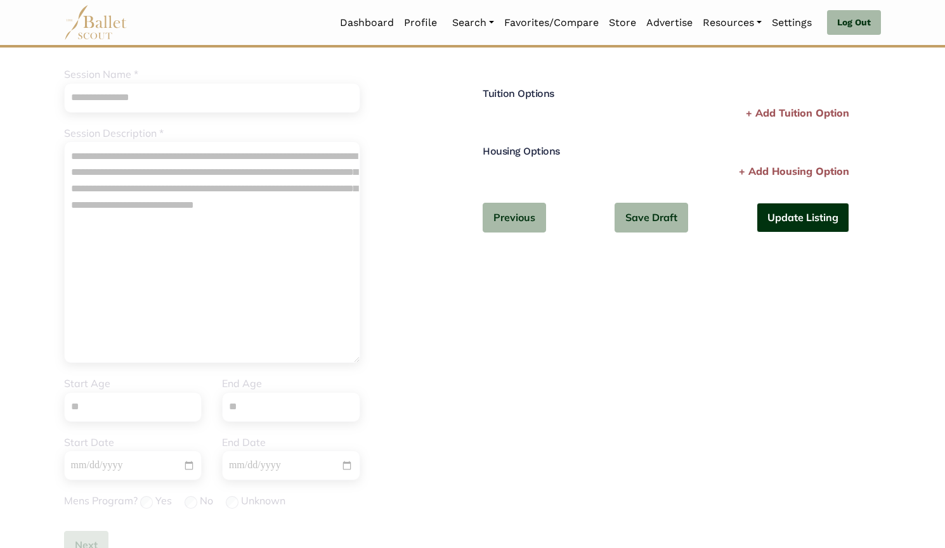
click at [801, 214] on button "Update Listing" at bounding box center [802, 218] width 93 height 30
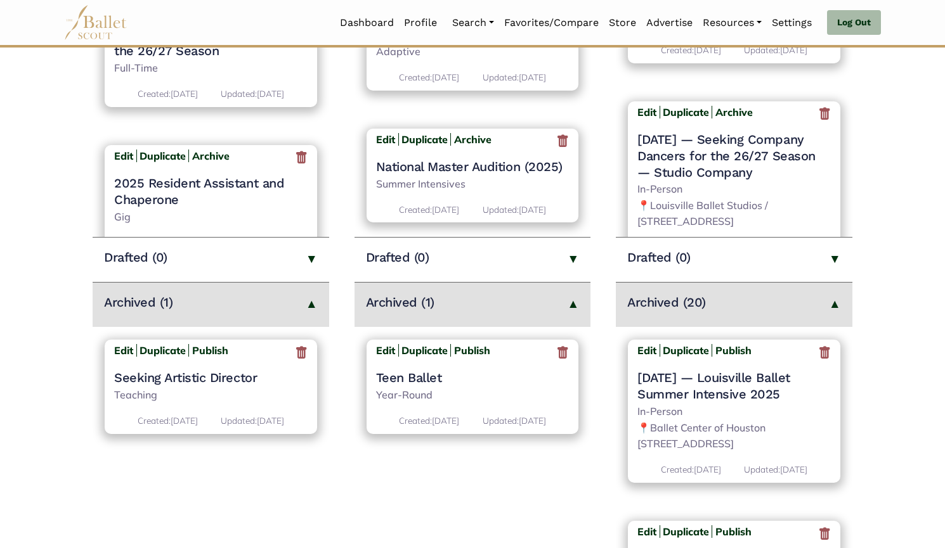
scroll to position [308, 0]
click at [821, 353] on icon at bounding box center [824, 352] width 13 height 16
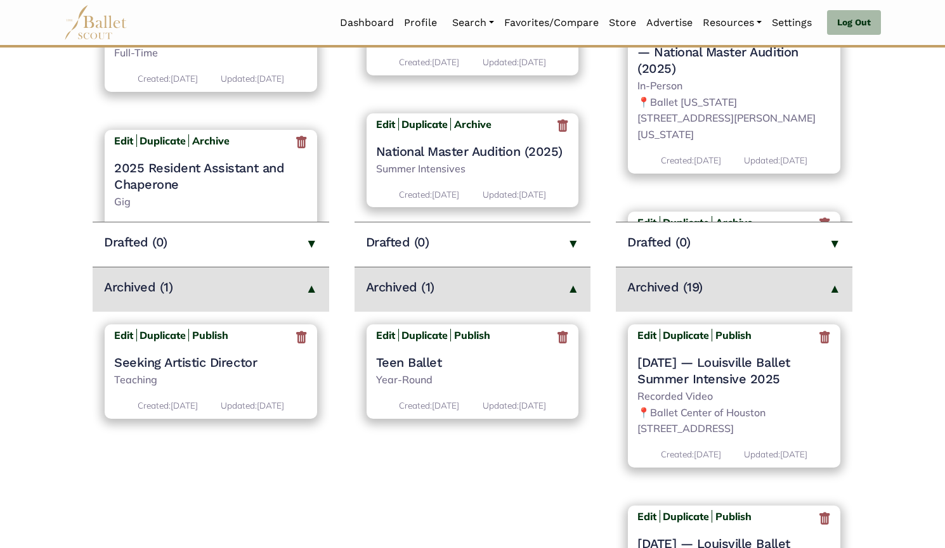
scroll to position [340, 0]
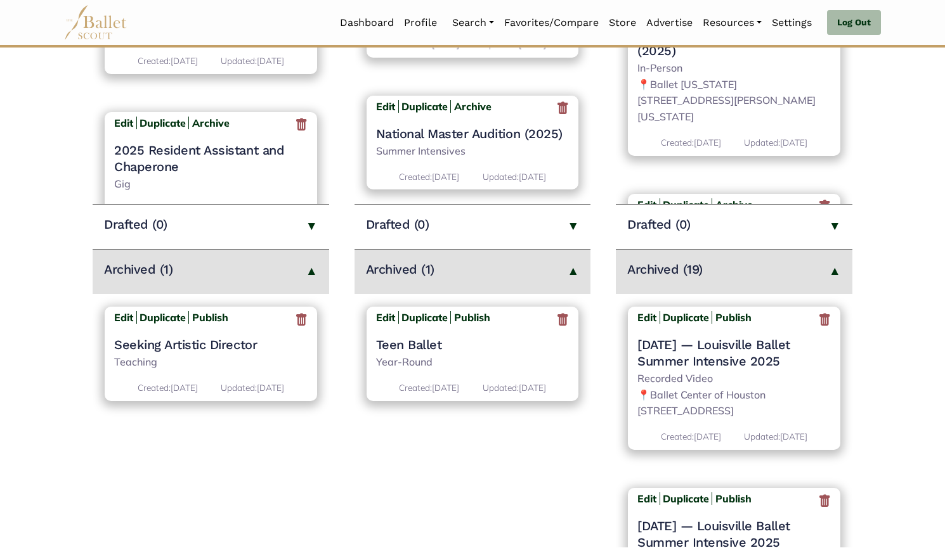
click at [823, 323] on icon at bounding box center [824, 320] width 13 height 16
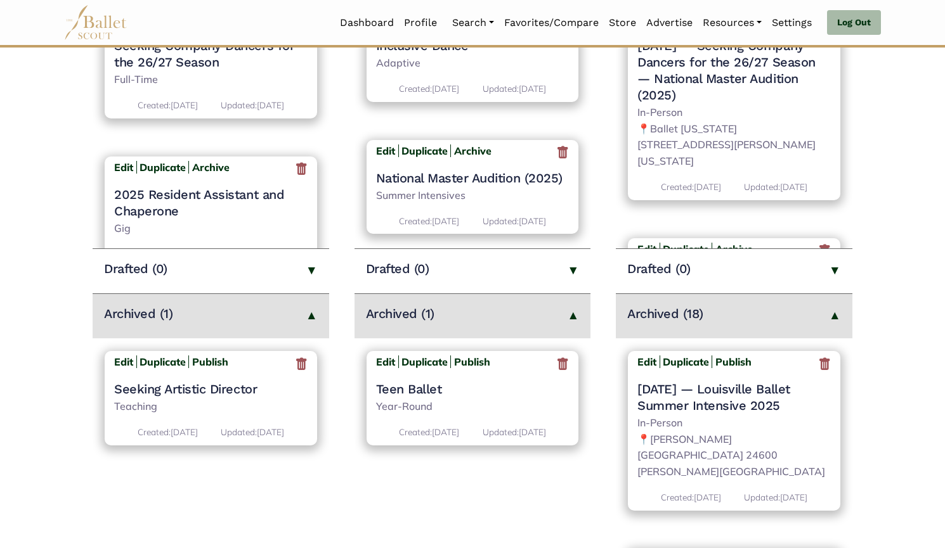
scroll to position [297, 0]
click at [818, 362] on icon at bounding box center [824, 364] width 13 height 16
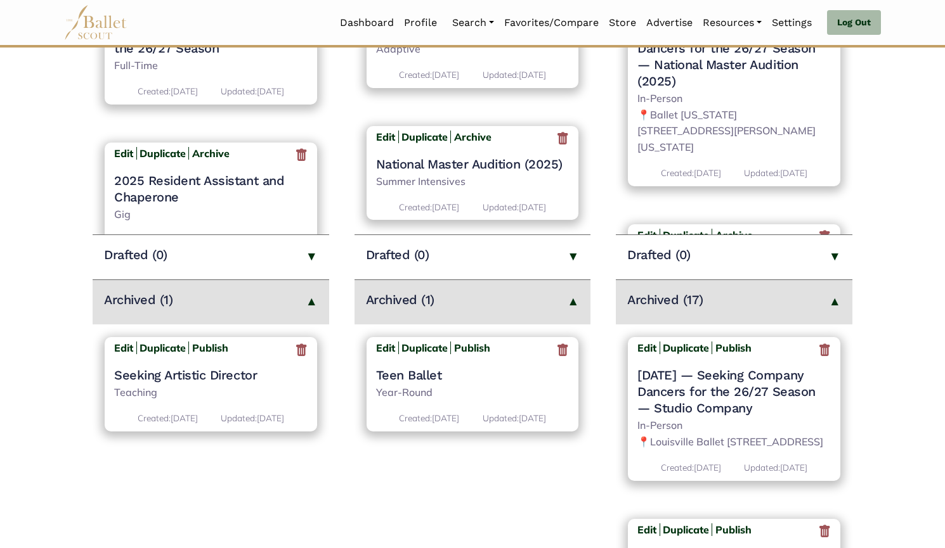
scroll to position [311, 0]
click at [818, 351] on icon at bounding box center [824, 350] width 13 height 16
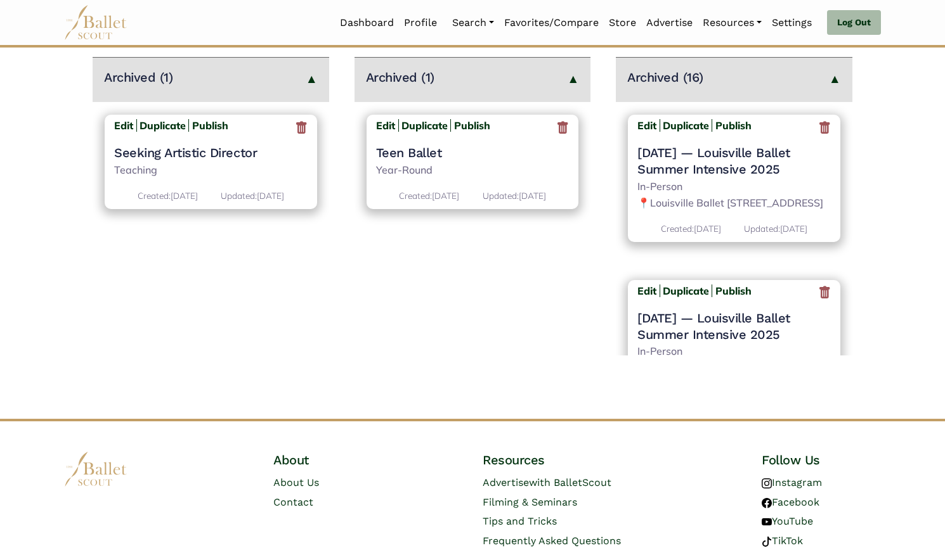
scroll to position [533, 0]
click at [818, 124] on icon at bounding box center [824, 127] width 13 height 16
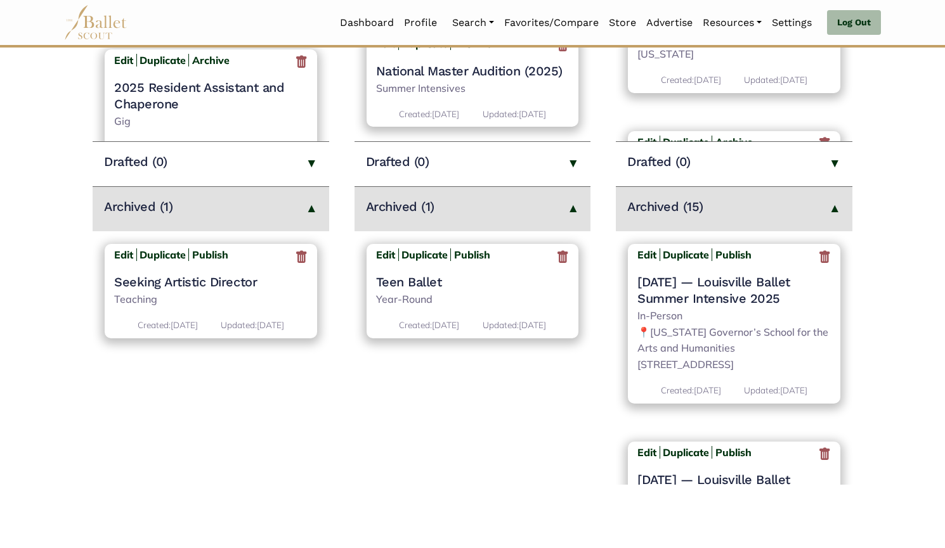
scroll to position [404, 0]
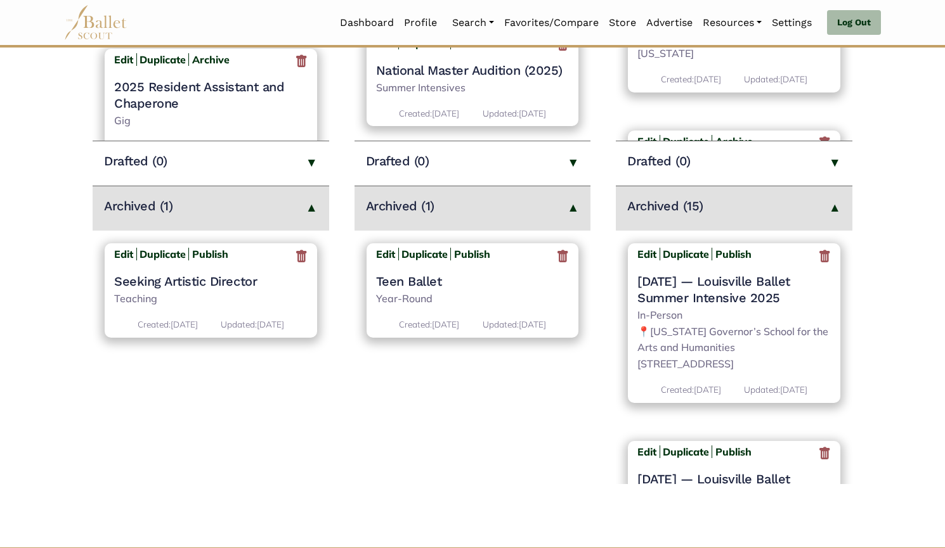
click at [818, 252] on icon at bounding box center [824, 256] width 13 height 16
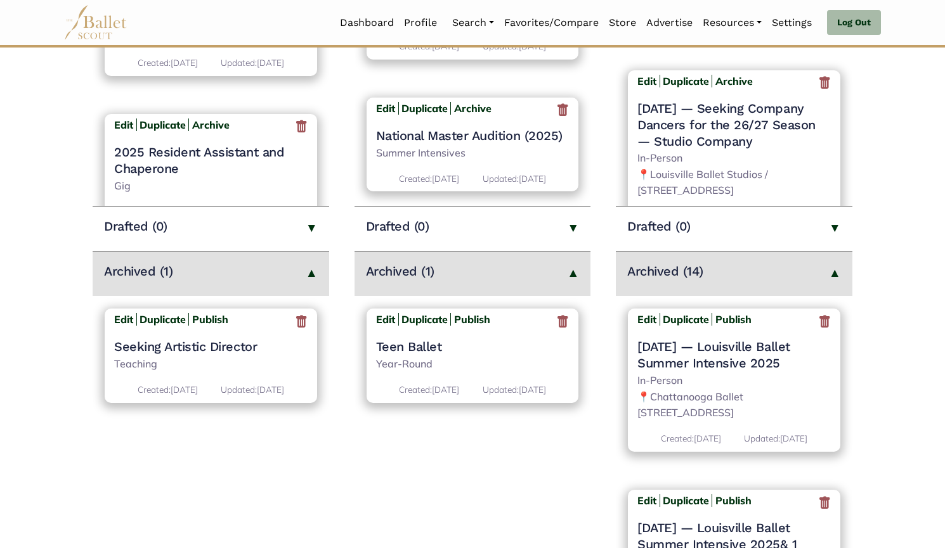
scroll to position [339, 0]
click at [818, 324] on icon at bounding box center [824, 321] width 13 height 16
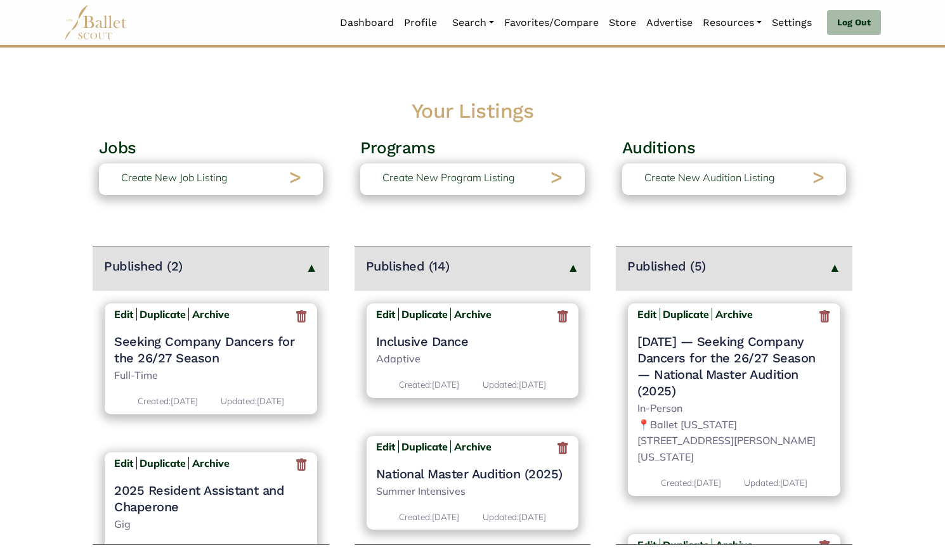
scroll to position [508, 0]
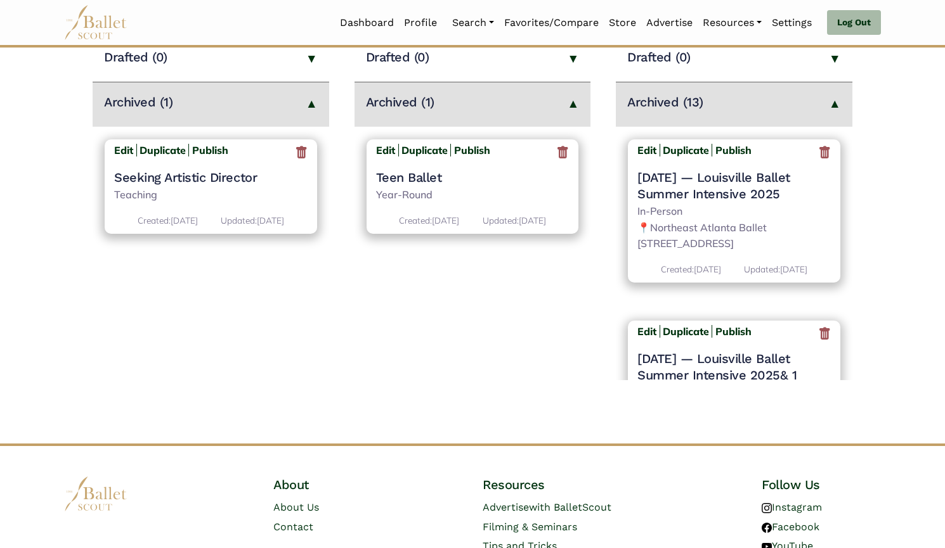
click at [820, 155] on icon at bounding box center [824, 153] width 13 height 16
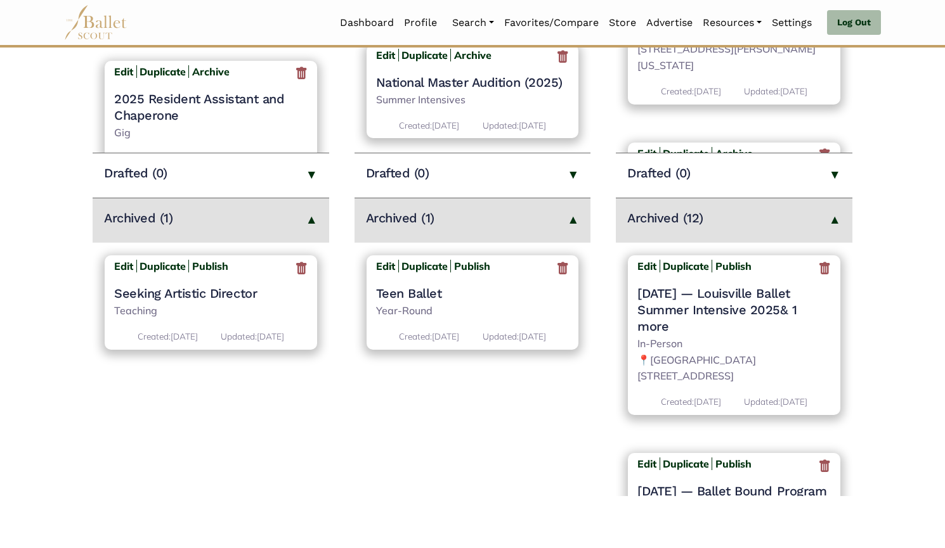
scroll to position [485, 0]
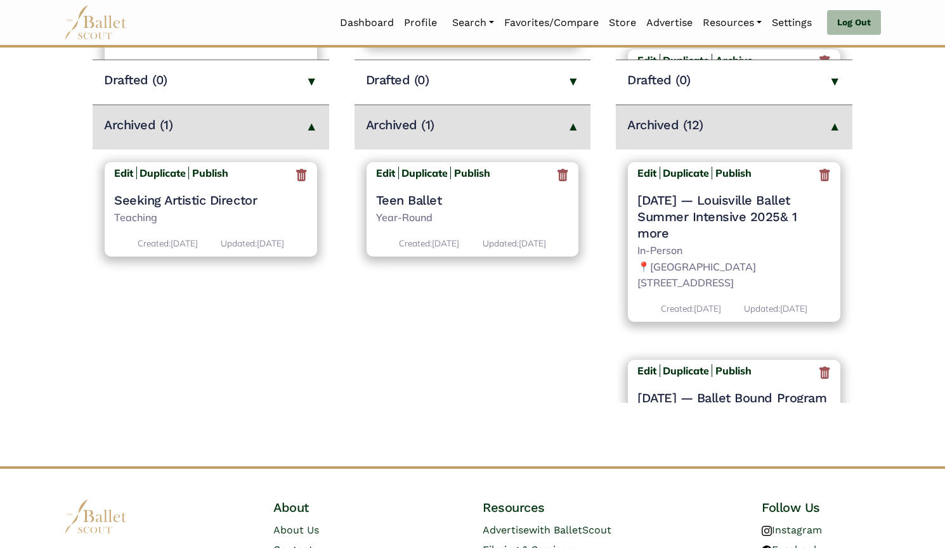
click at [818, 176] on icon at bounding box center [824, 175] width 13 height 16
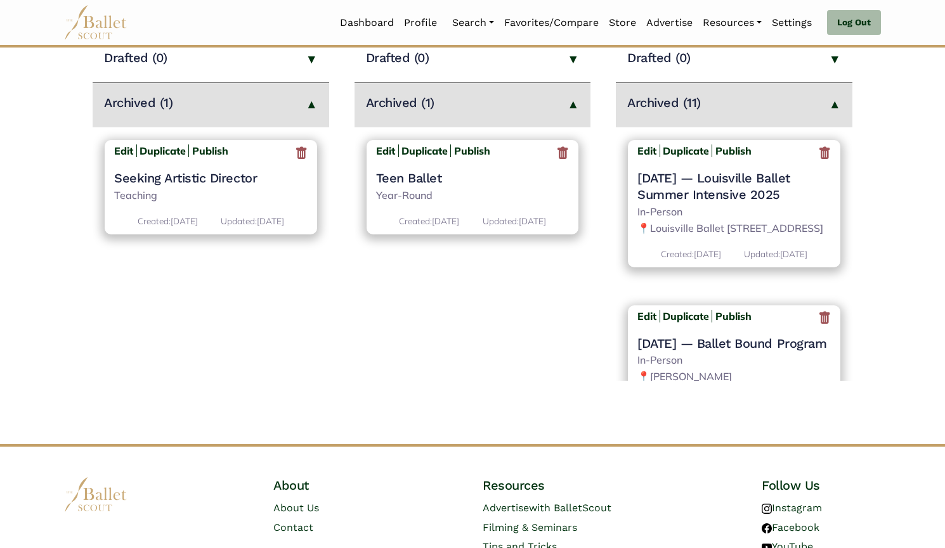
scroll to position [509, 0]
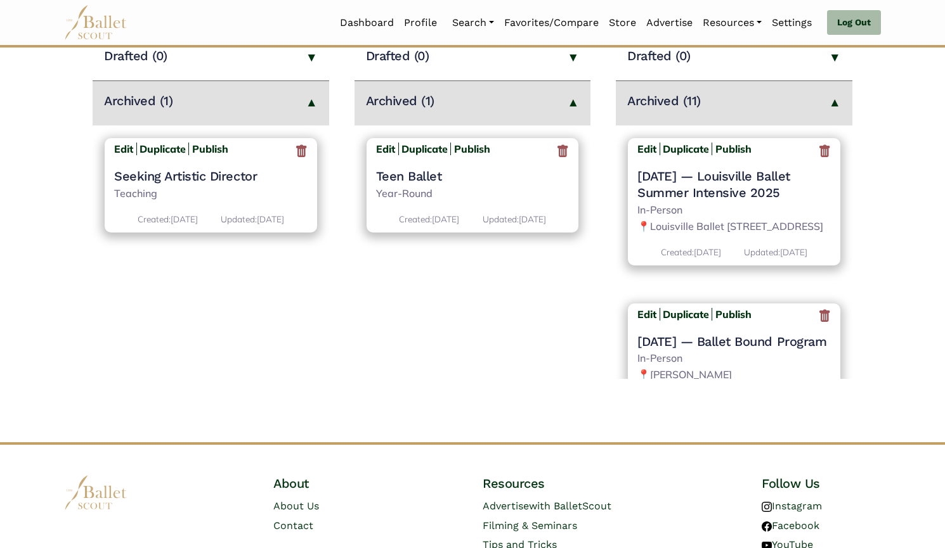
click at [819, 152] on icon at bounding box center [824, 151] width 13 height 16
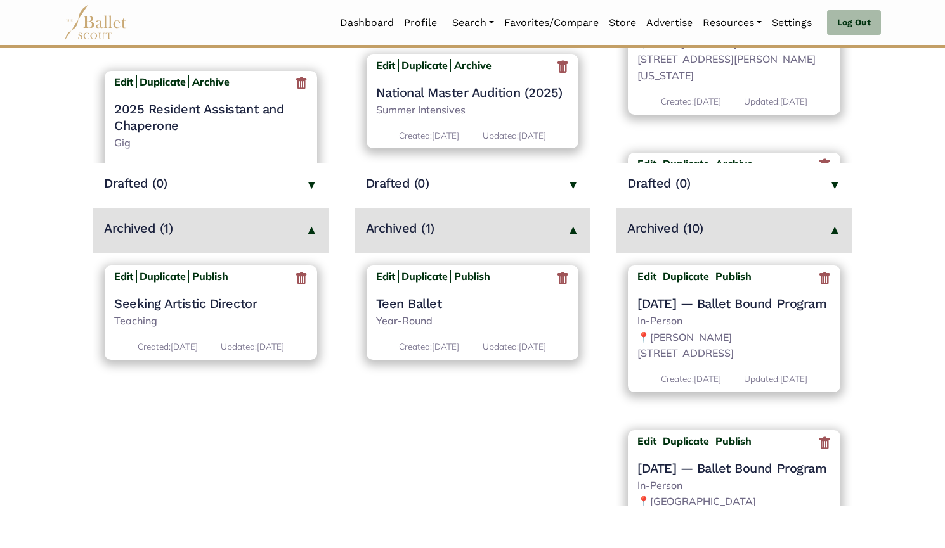
scroll to position [382, 0]
click at [818, 278] on icon at bounding box center [824, 278] width 13 height 16
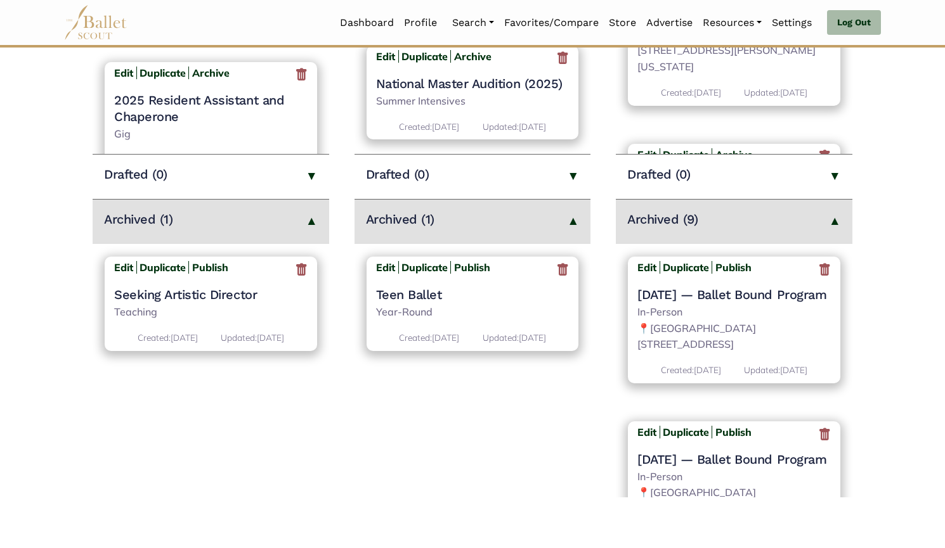
scroll to position [391, 0]
click at [818, 272] on icon at bounding box center [824, 269] width 13 height 16
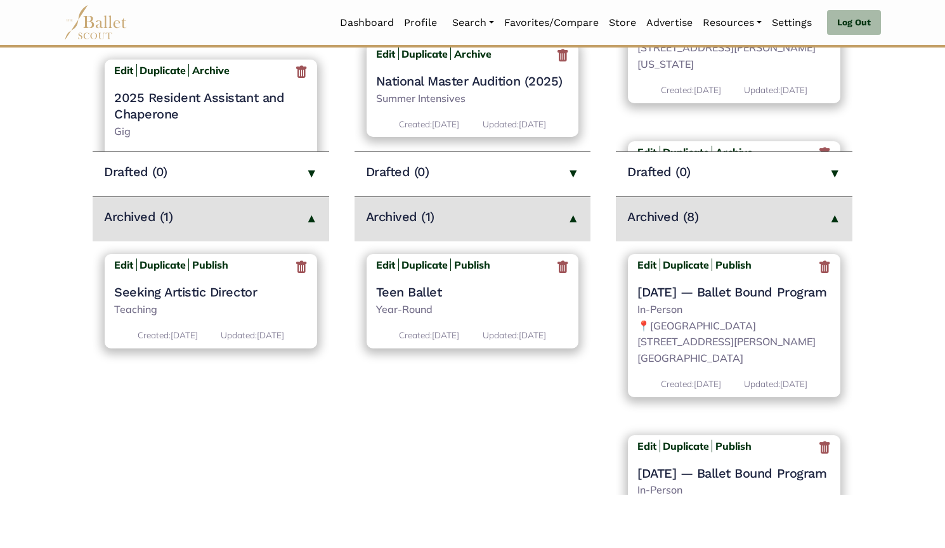
scroll to position [419, 0]
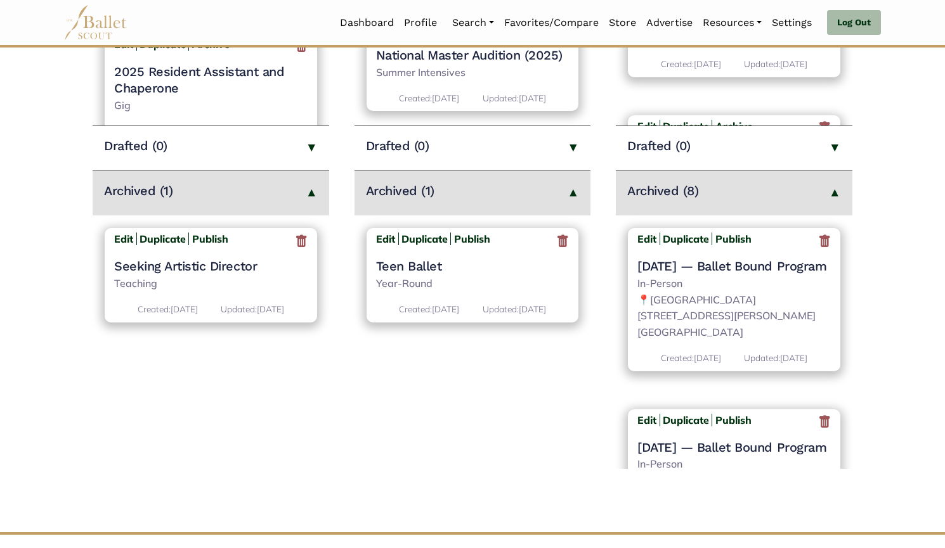
click at [818, 242] on icon at bounding box center [824, 241] width 13 height 16
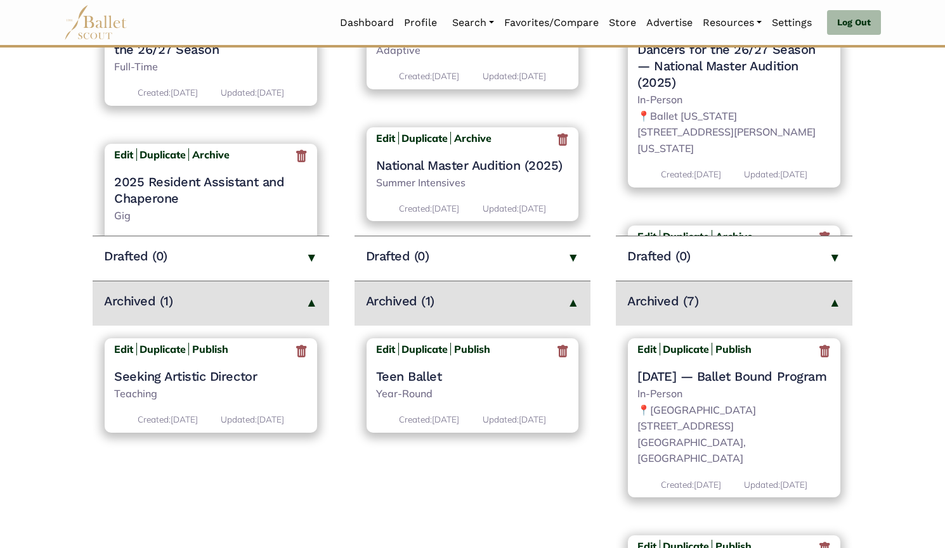
scroll to position [329, 0]
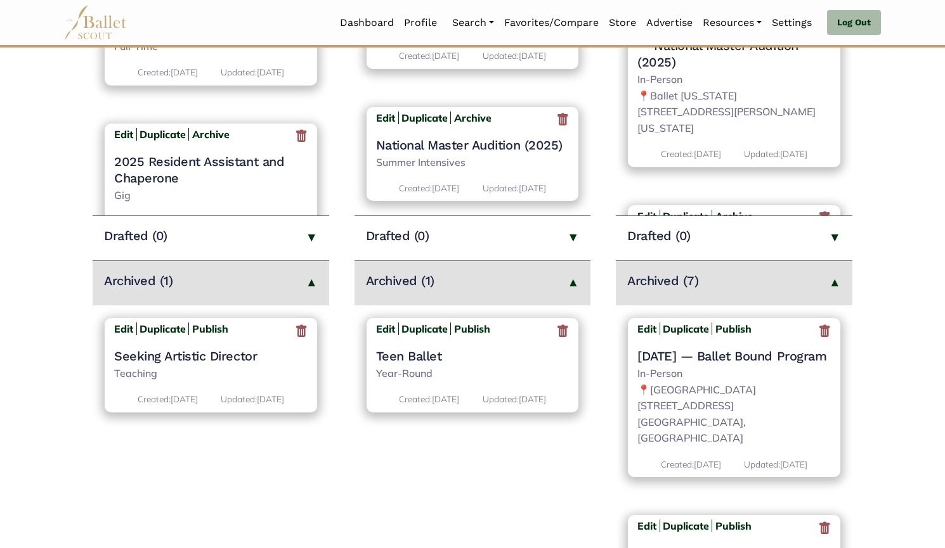
click at [818, 334] on icon at bounding box center [824, 331] width 13 height 16
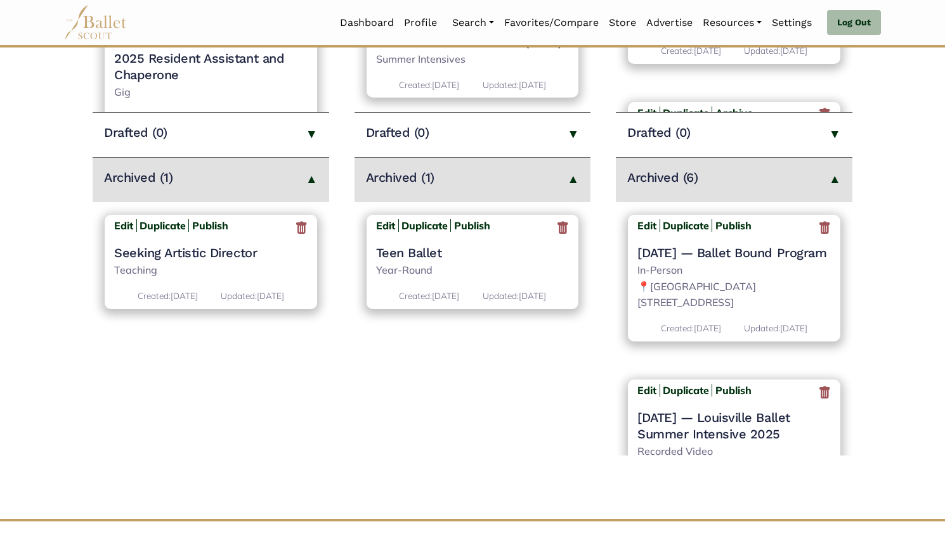
scroll to position [437, 0]
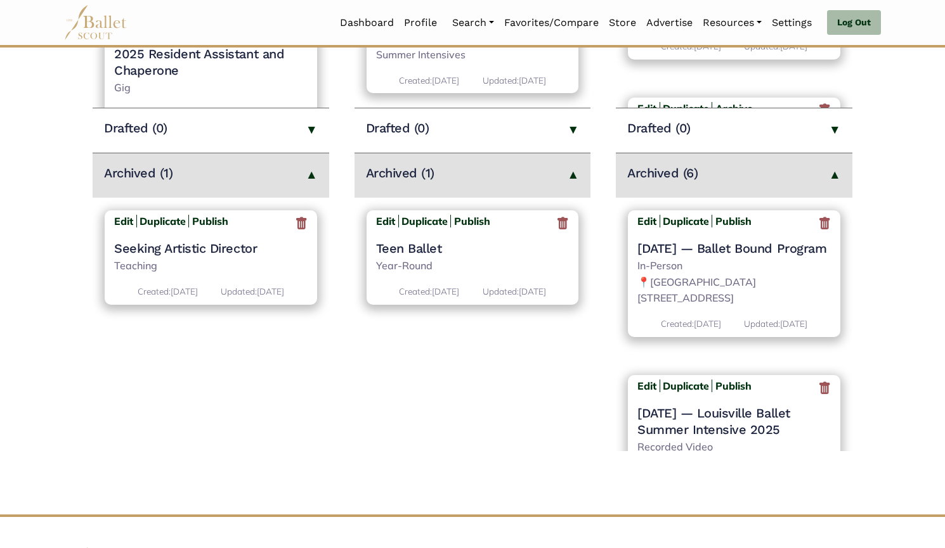
click at [822, 224] on icon at bounding box center [824, 224] width 13 height 16
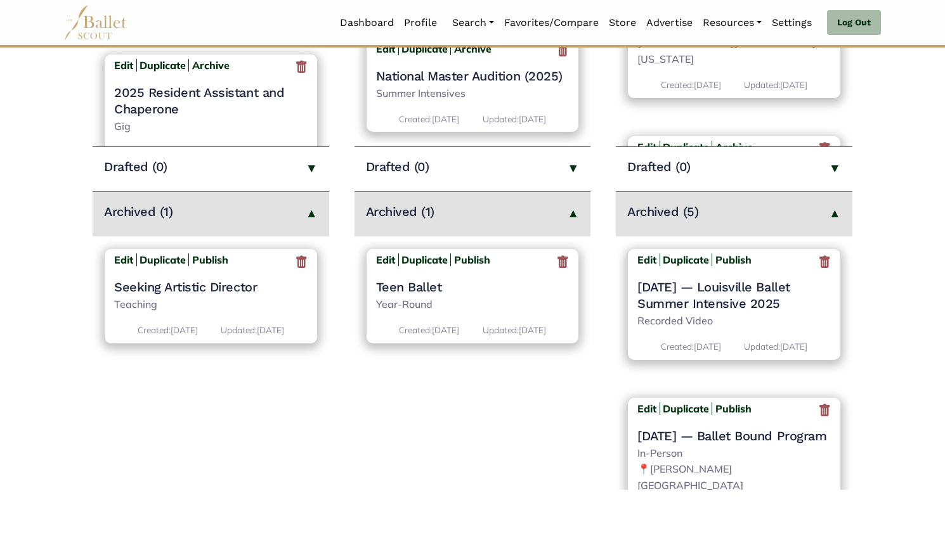
scroll to position [416, 0]
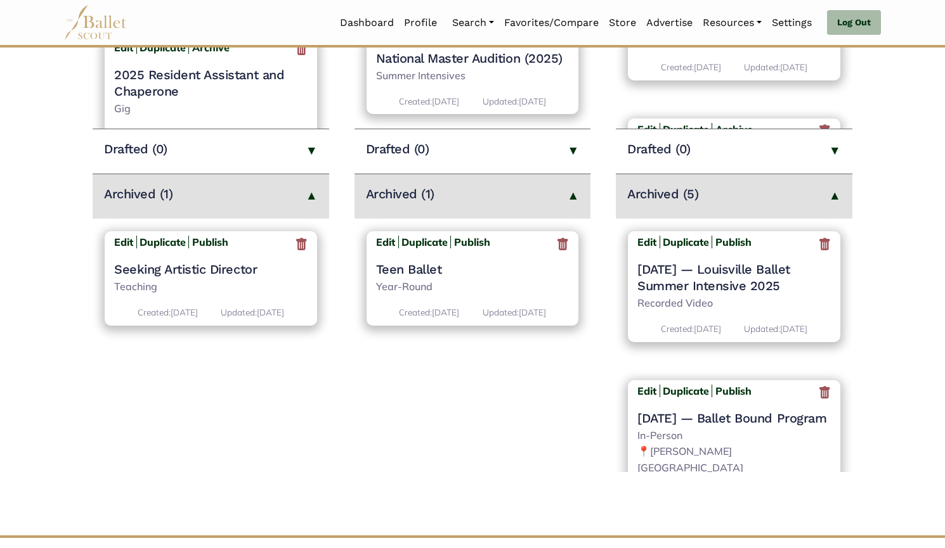
click at [818, 243] on icon at bounding box center [824, 244] width 13 height 16
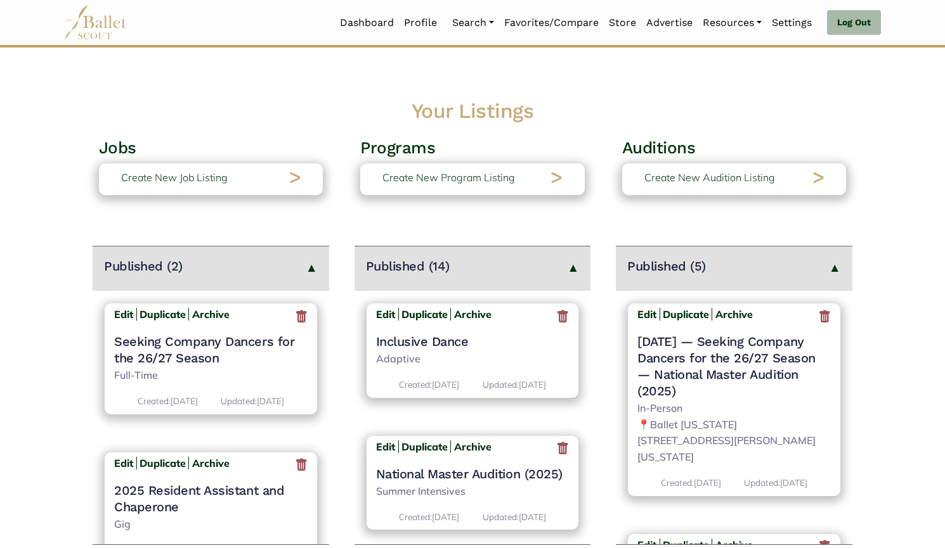
scroll to position [396, 0]
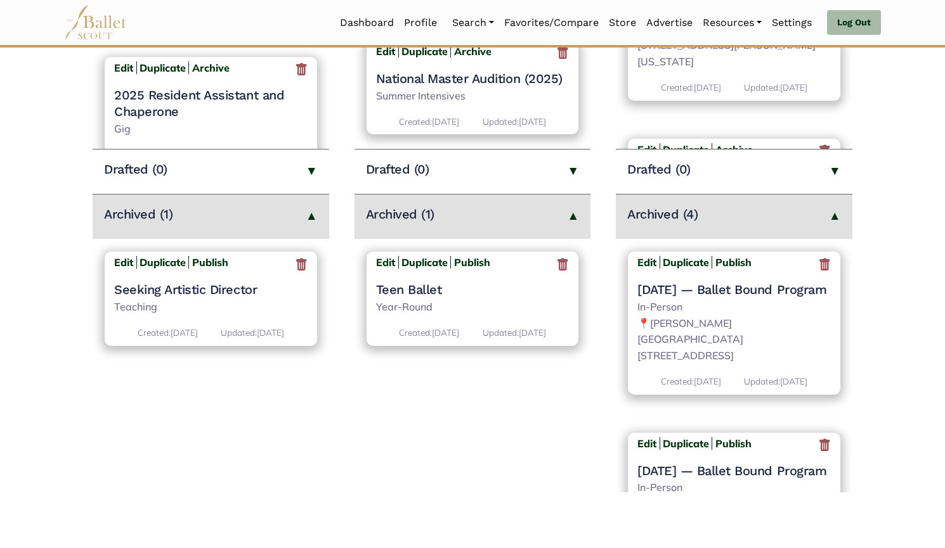
click at [818, 263] on icon at bounding box center [824, 265] width 13 height 16
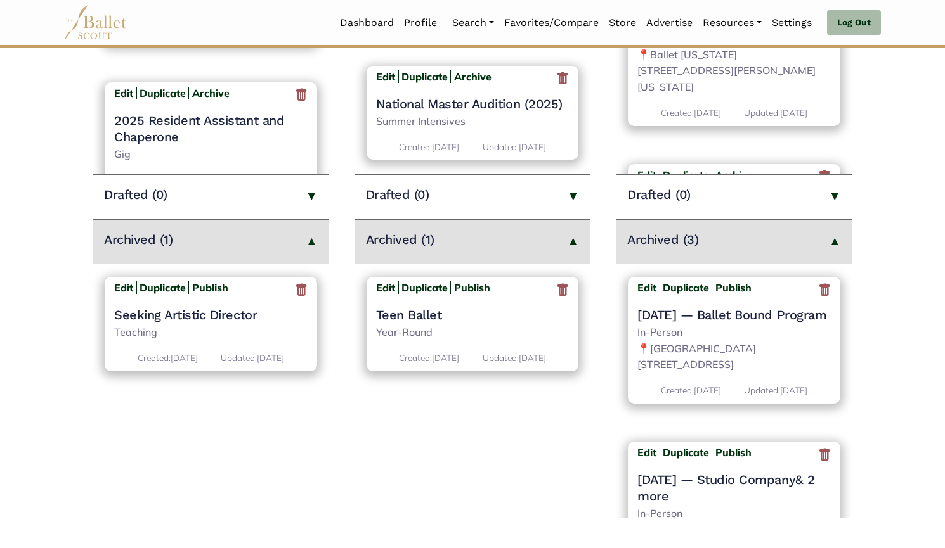
scroll to position [371, 0]
click at [819, 287] on icon at bounding box center [824, 289] width 13 height 16
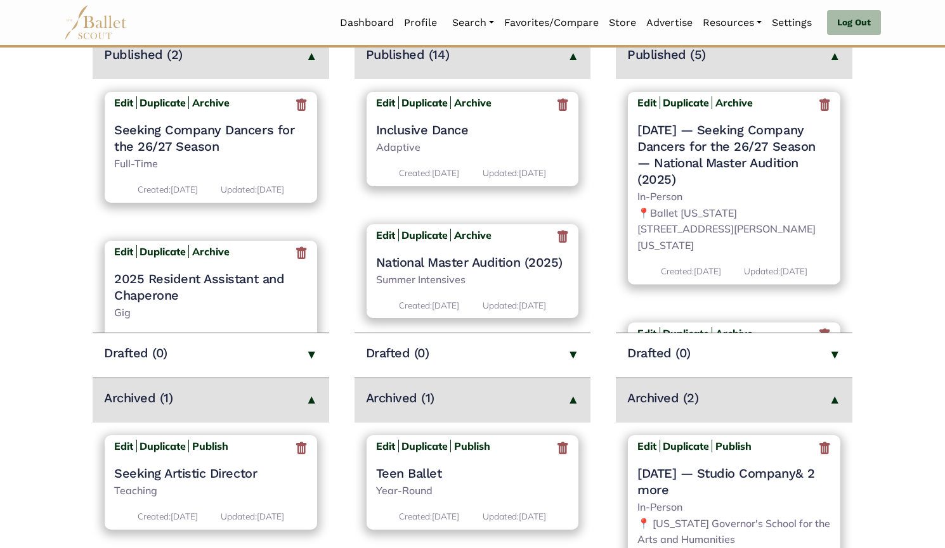
scroll to position [257, 0]
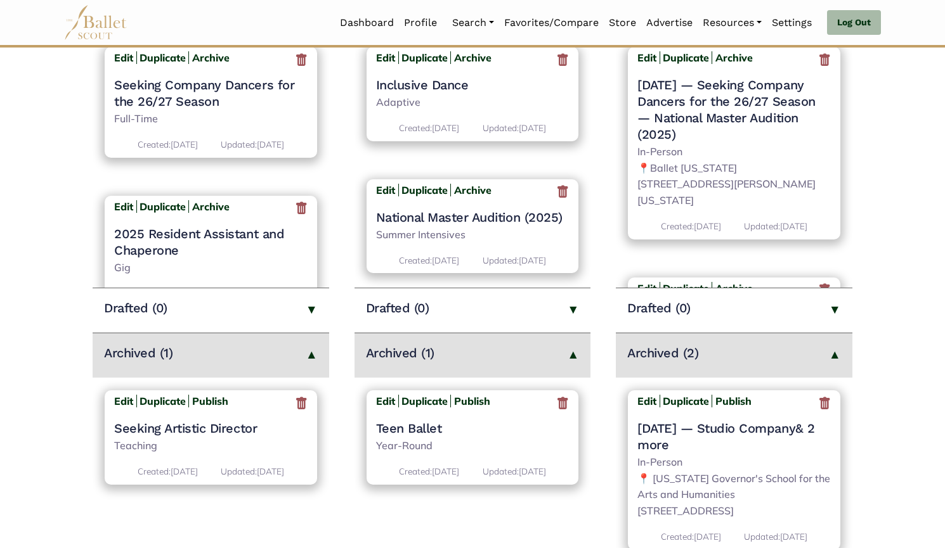
click at [819, 403] on icon at bounding box center [824, 404] width 13 height 16
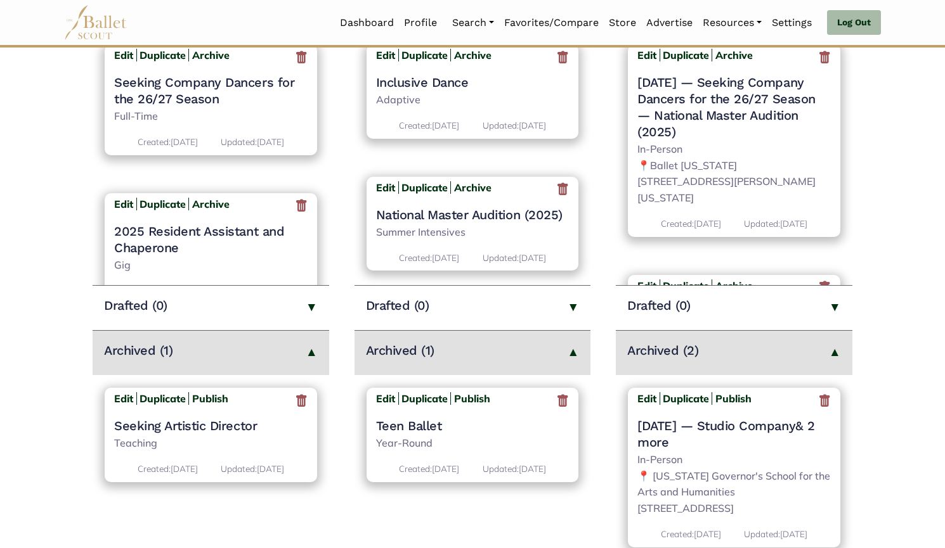
scroll to position [260, 0]
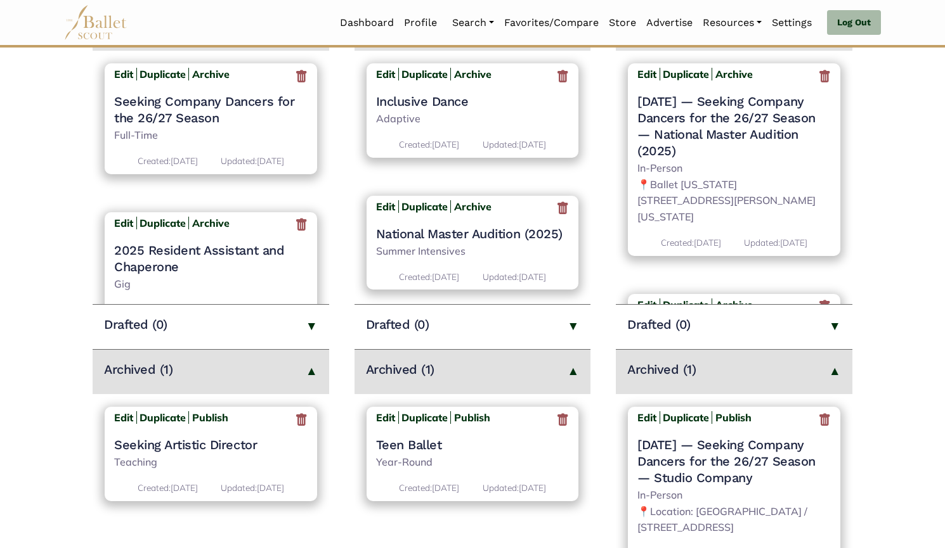
scroll to position [243, 0]
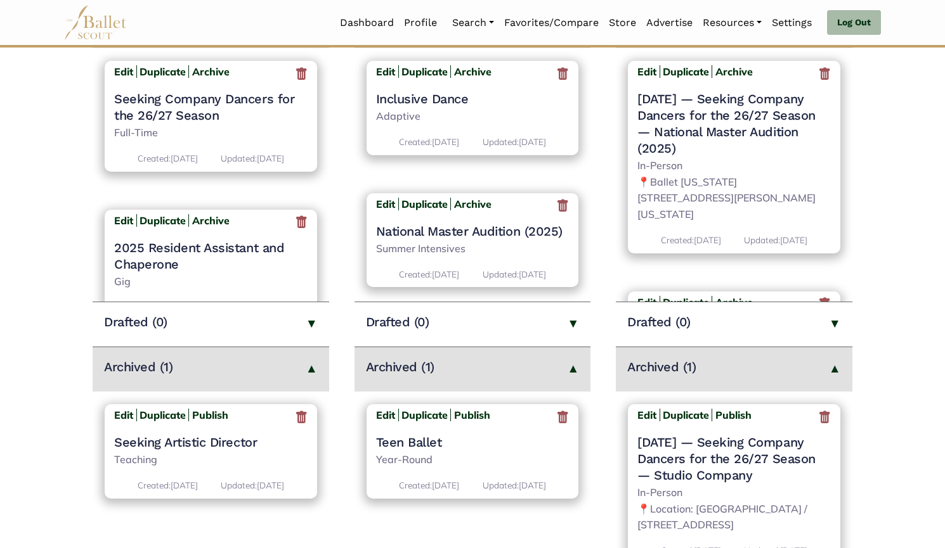
click at [826, 420] on icon at bounding box center [824, 418] width 13 height 16
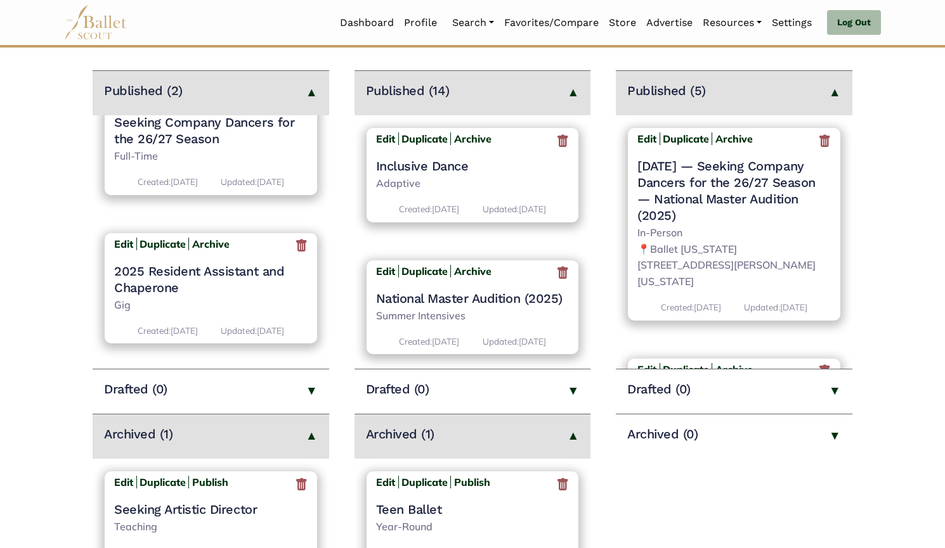
scroll to position [175, 0]
click at [206, 238] on b "Archive" at bounding box center [210, 244] width 37 height 13
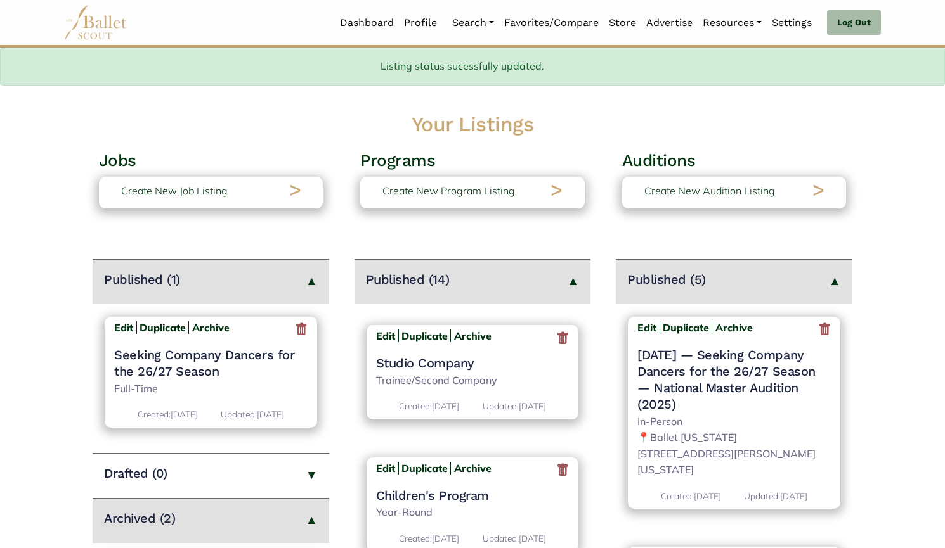
scroll to position [1049, 0]
click at [427, 372] on h4 "Studio Company" at bounding box center [472, 364] width 193 height 16
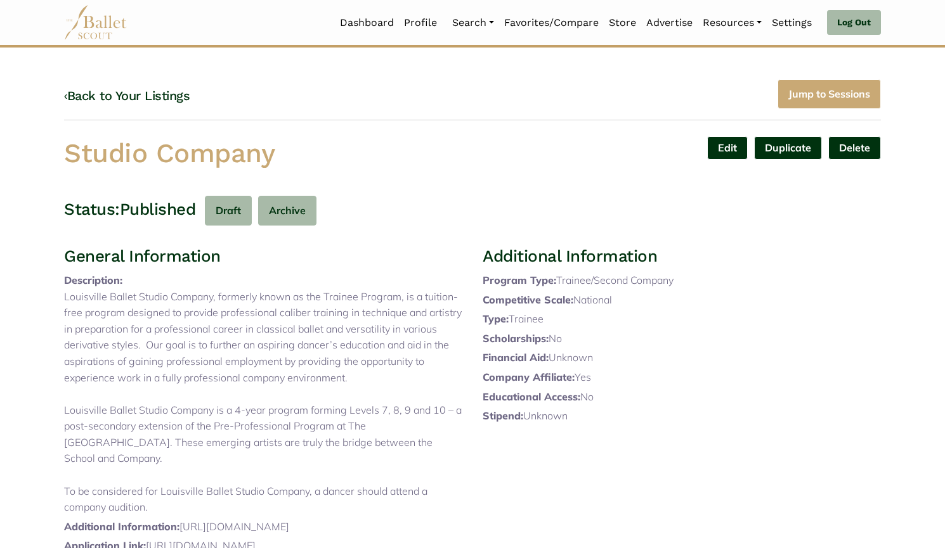
click at [728, 140] on link "Edit" at bounding box center [727, 147] width 41 height 23
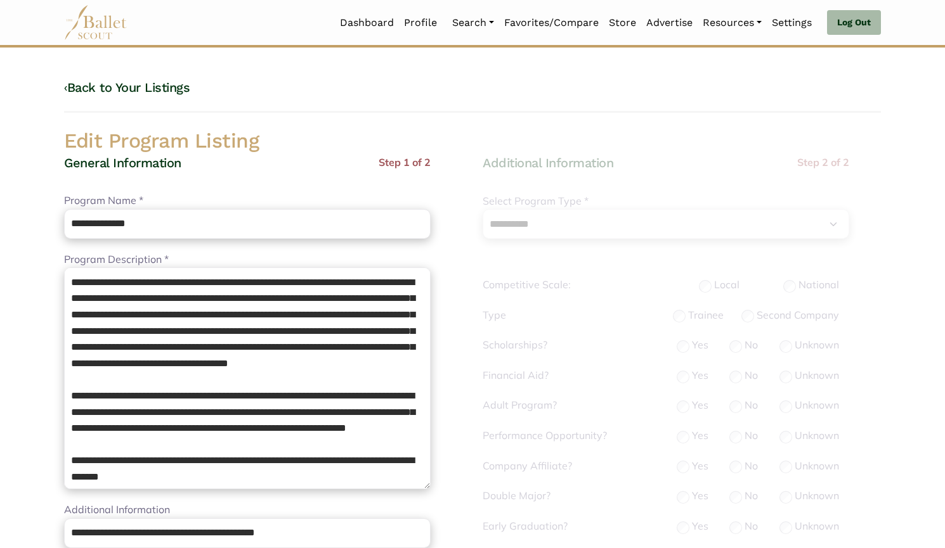
select select "*"
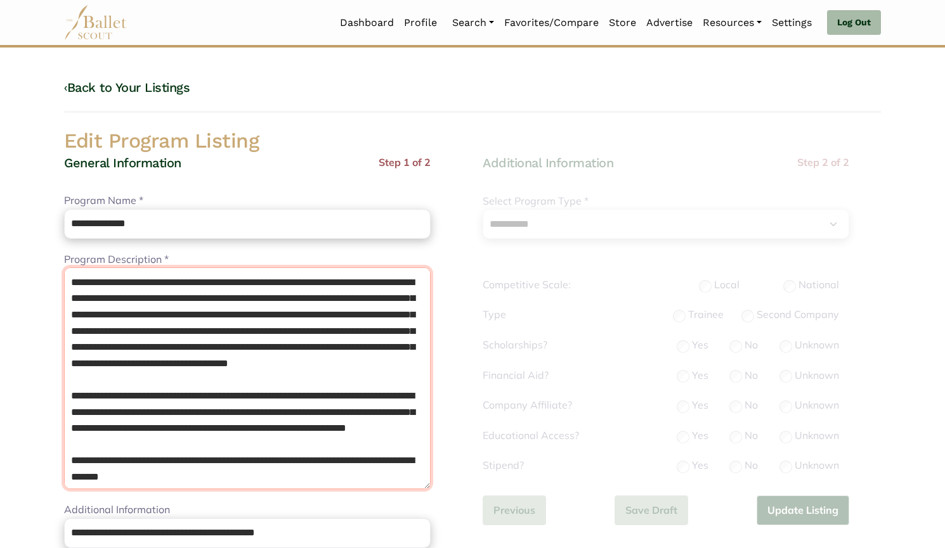
scroll to position [51, 0]
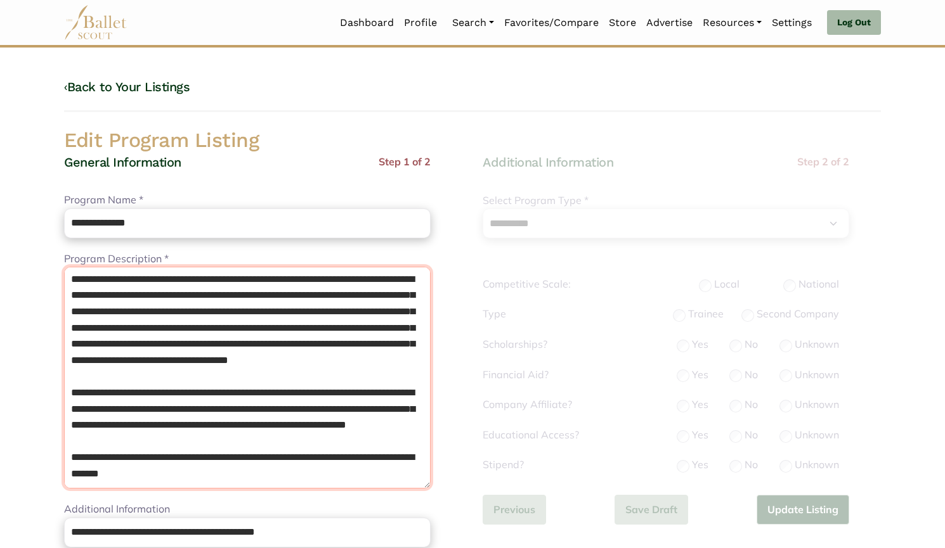
drag, startPoint x: 67, startPoint y: 273, endPoint x: 436, endPoint y: 548, distance: 460.7
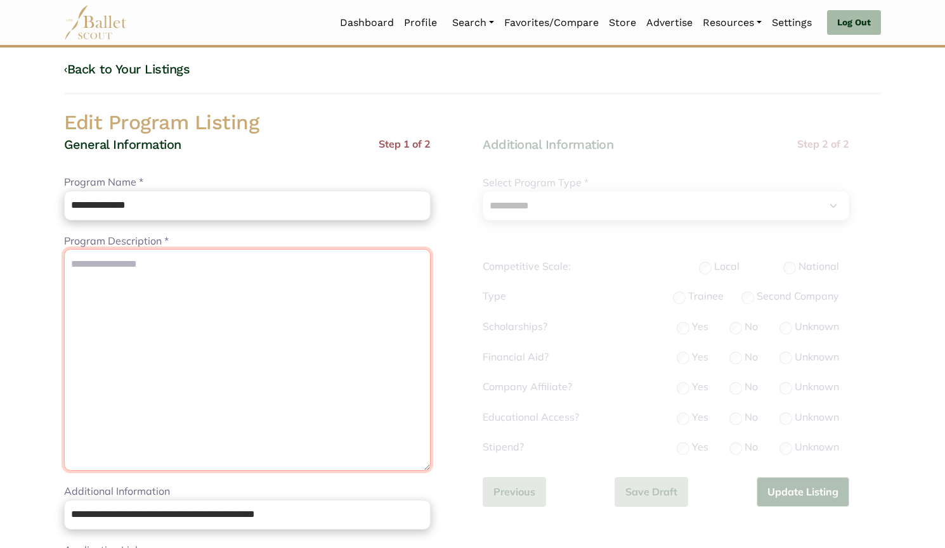
scroll to position [0, 0]
paste textarea "**********"
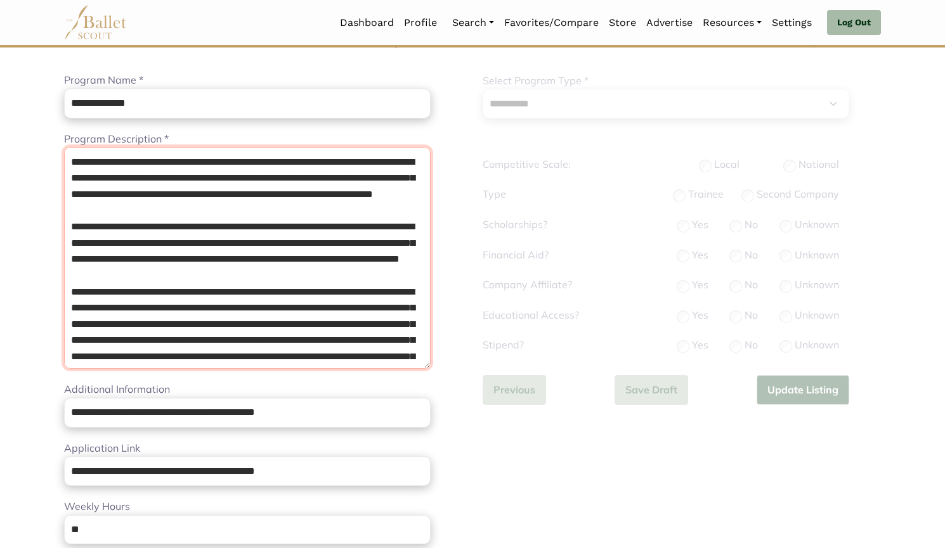
scroll to position [138, 0]
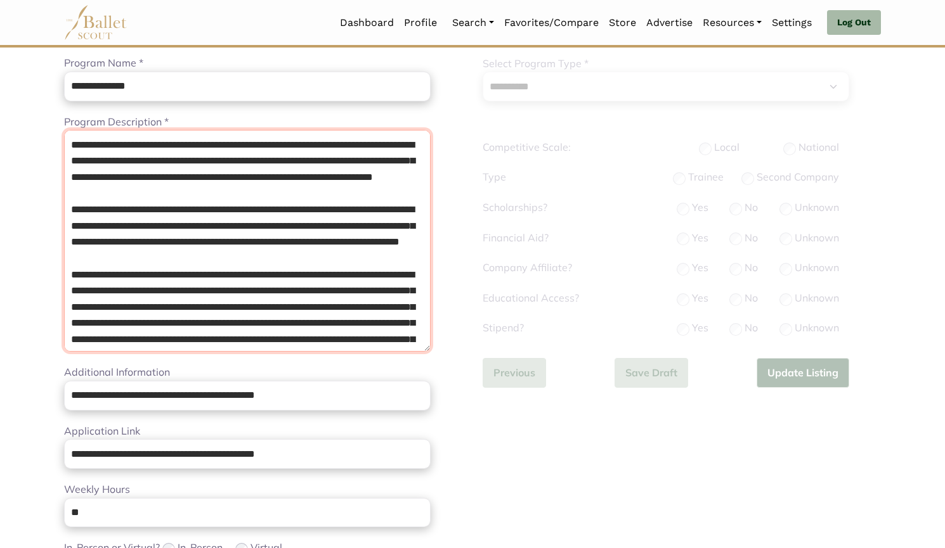
type textarea "**********"
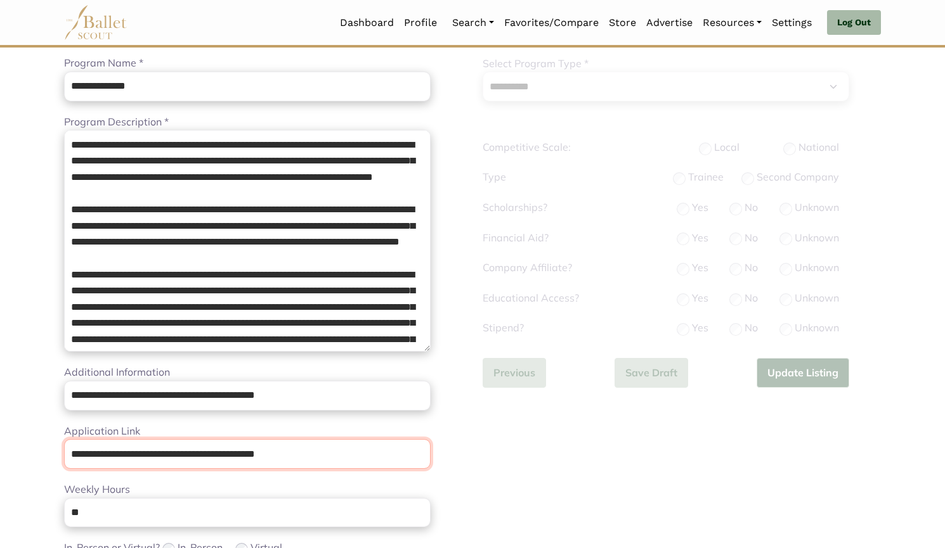
drag, startPoint x: 254, startPoint y: 429, endPoint x: 0, endPoint y: 408, distance: 254.4
click at [0, 408] on body "Loading... Please Wait Dashboard Profile" at bounding box center [472, 480] width 945 height 1237
paste input "**********"
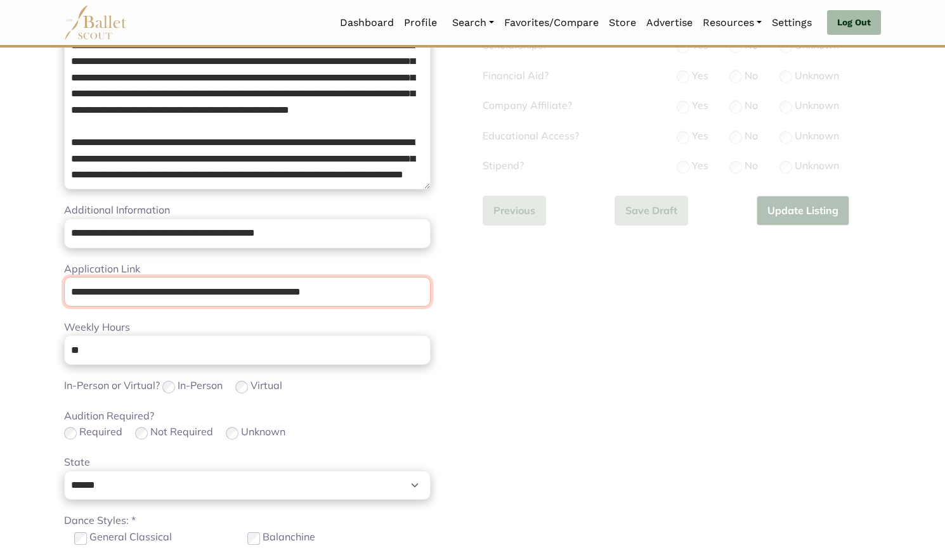
scroll to position [303, 0]
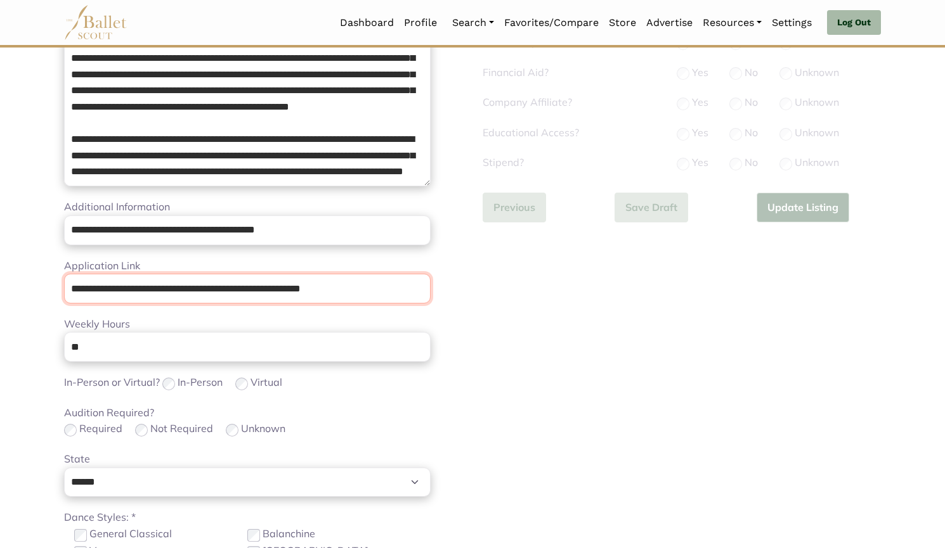
type input "**********"
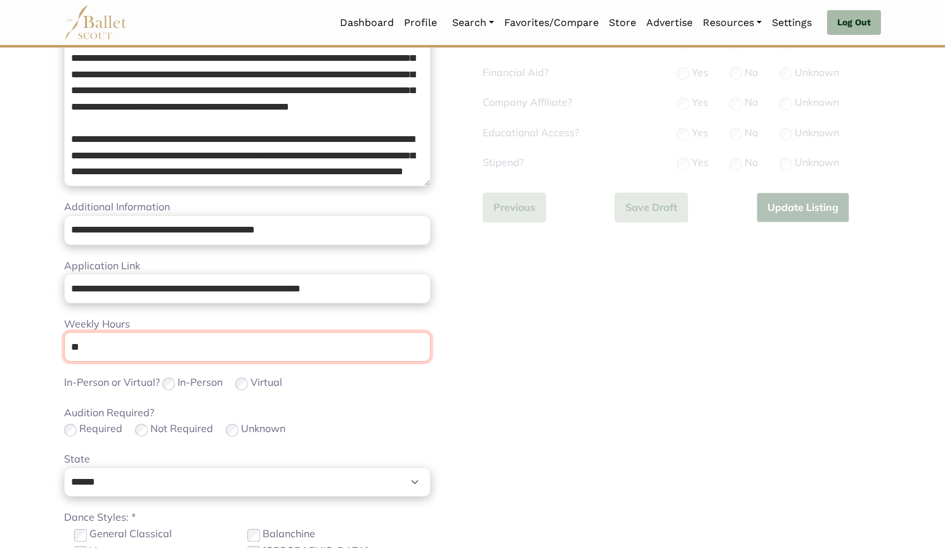
click at [237, 347] on input "**" at bounding box center [247, 347] width 366 height 30
type input "*"
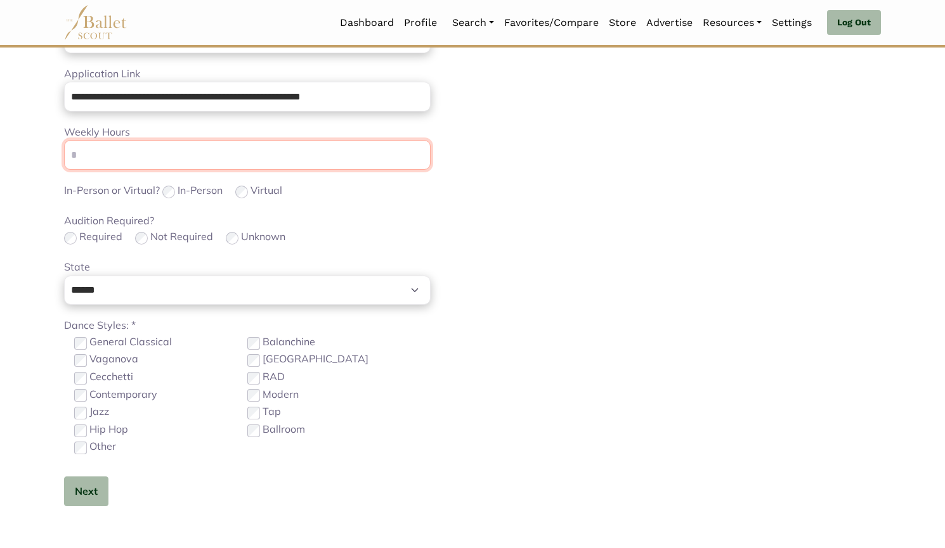
scroll to position [532, 0]
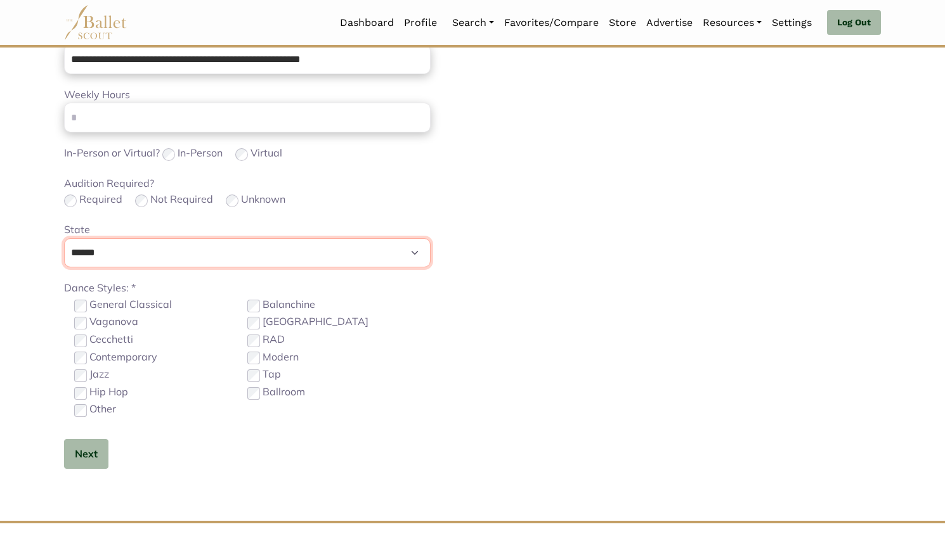
click at [228, 244] on select "**********" at bounding box center [247, 253] width 366 height 30
select select "**"
click at [64, 238] on select "**********" at bounding box center [247, 253] width 366 height 30
click at [119, 356] on label "Contemporary" at bounding box center [123, 357] width 68 height 16
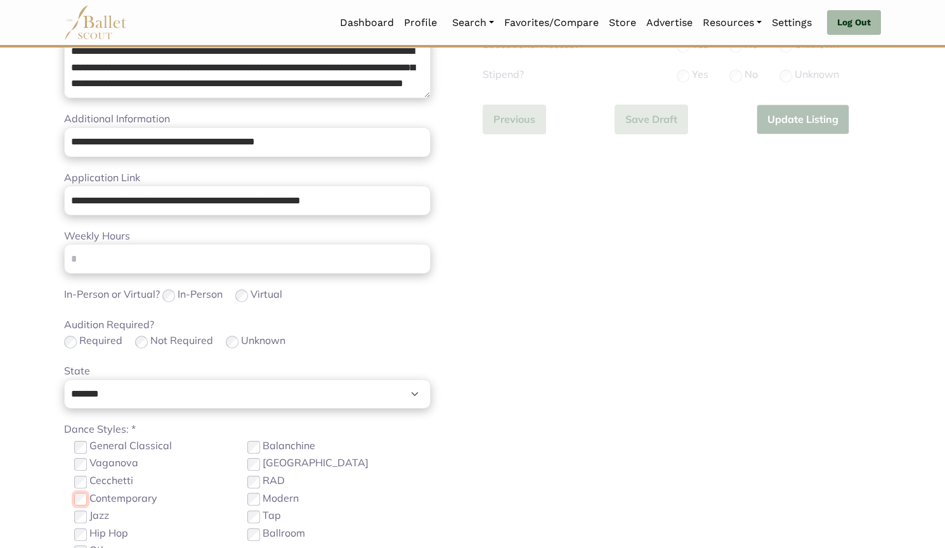
scroll to position [414, 0]
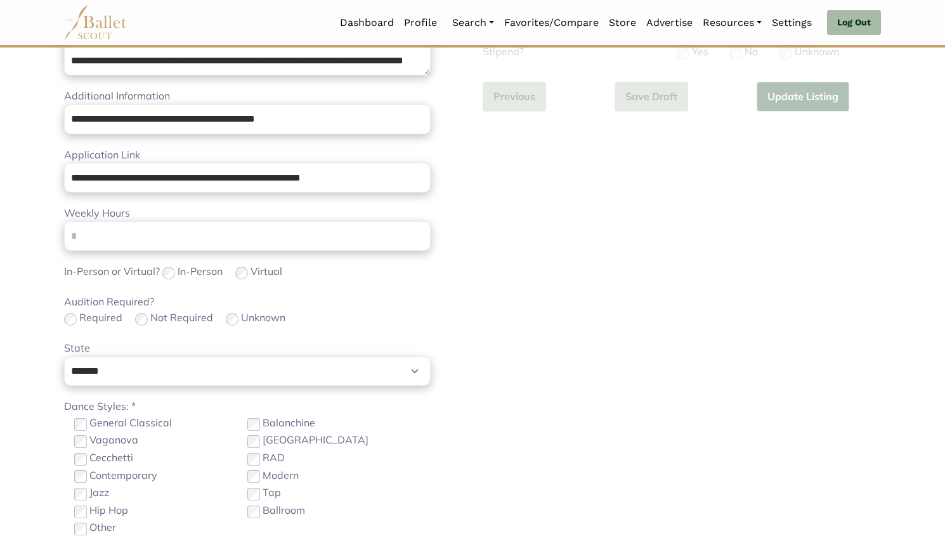
click at [128, 478] on label "Contemporary" at bounding box center [123, 476] width 68 height 16
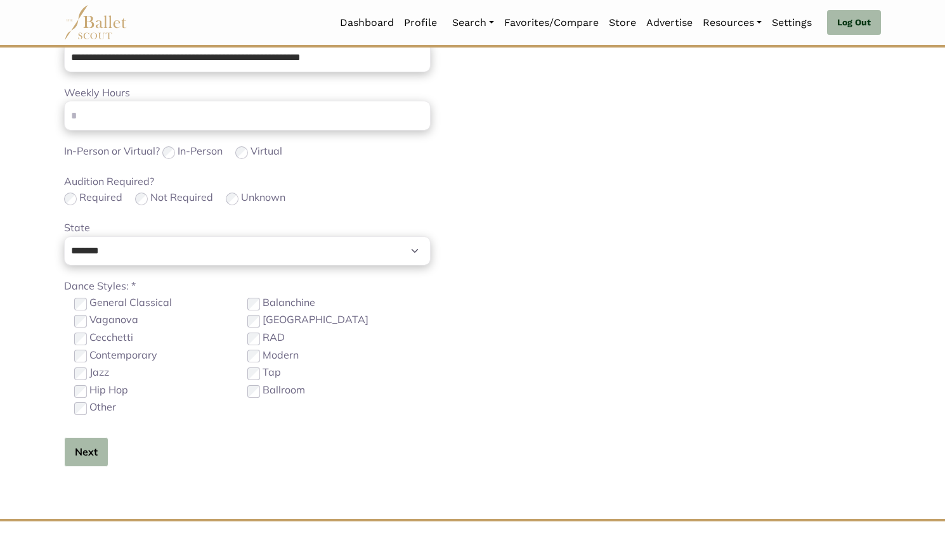
click at [88, 457] on button "Next" at bounding box center [86, 452] width 44 height 30
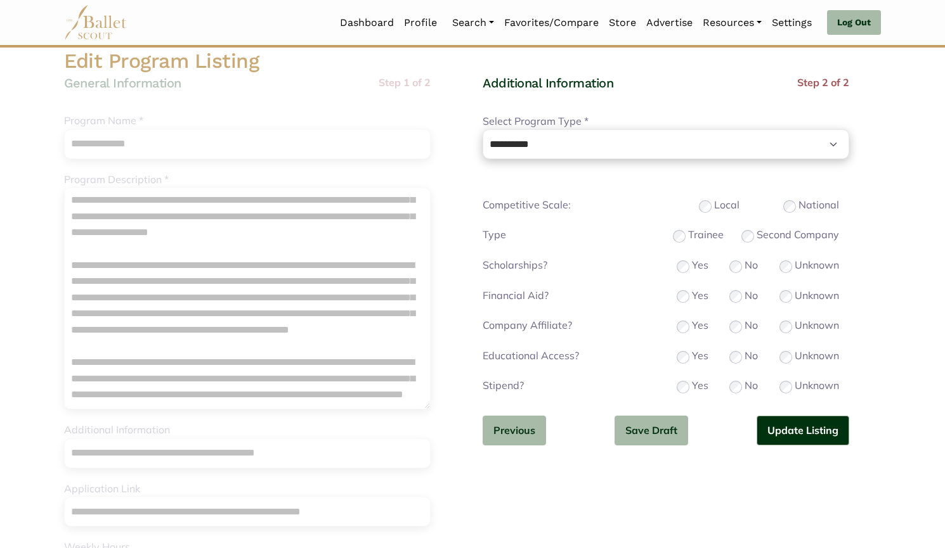
scroll to position [79, 0]
click at [512, 422] on button "Previous" at bounding box center [513, 432] width 63 height 30
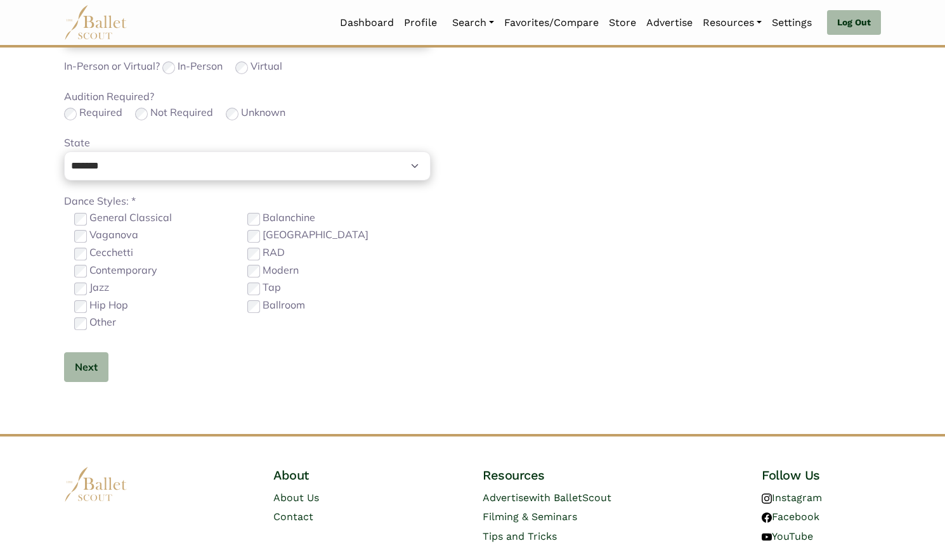
scroll to position [629, 0]
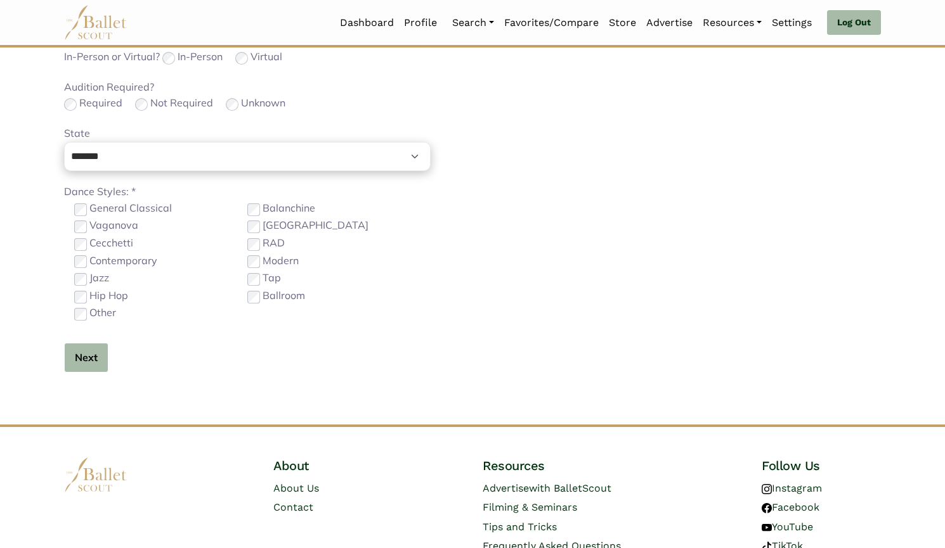
click at [84, 370] on button "Next" at bounding box center [86, 358] width 44 height 30
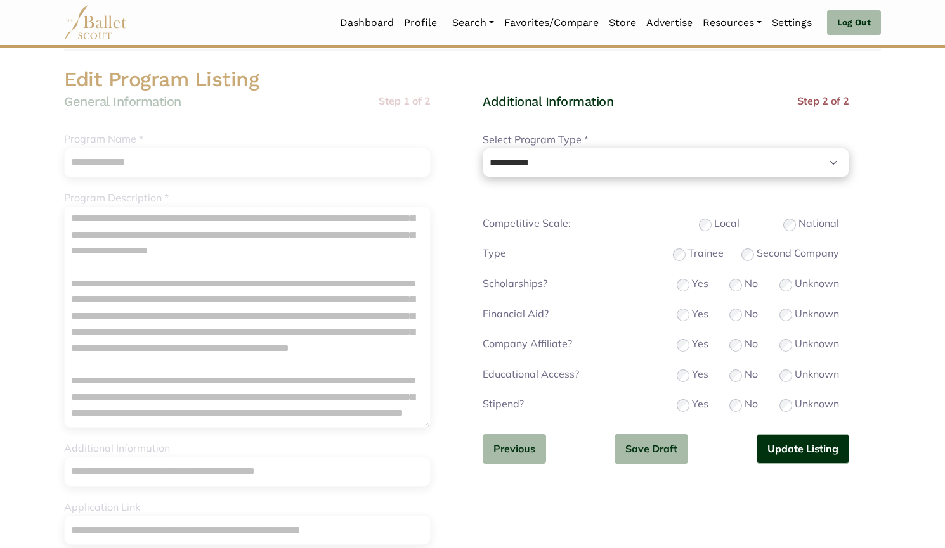
scroll to position [41, 0]
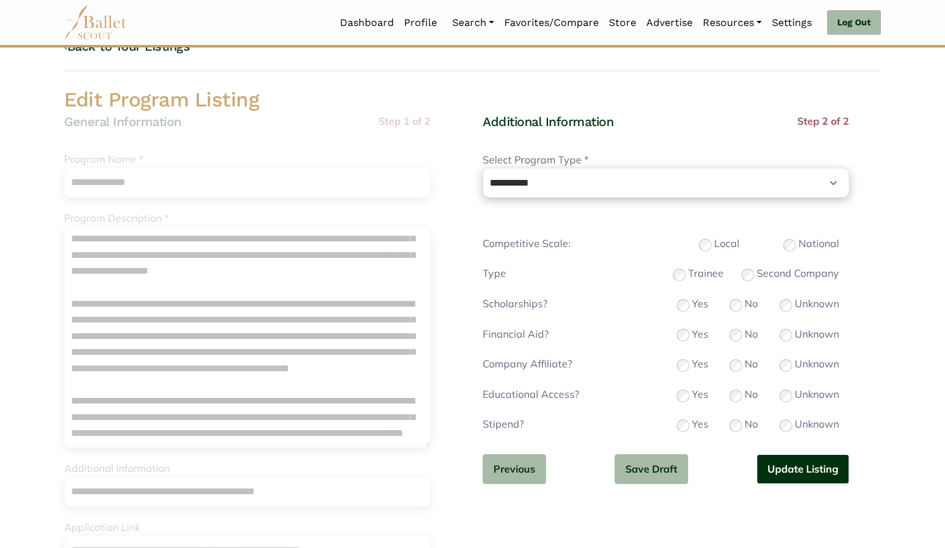
click at [789, 463] on button "Update Listing" at bounding box center [802, 470] width 93 height 30
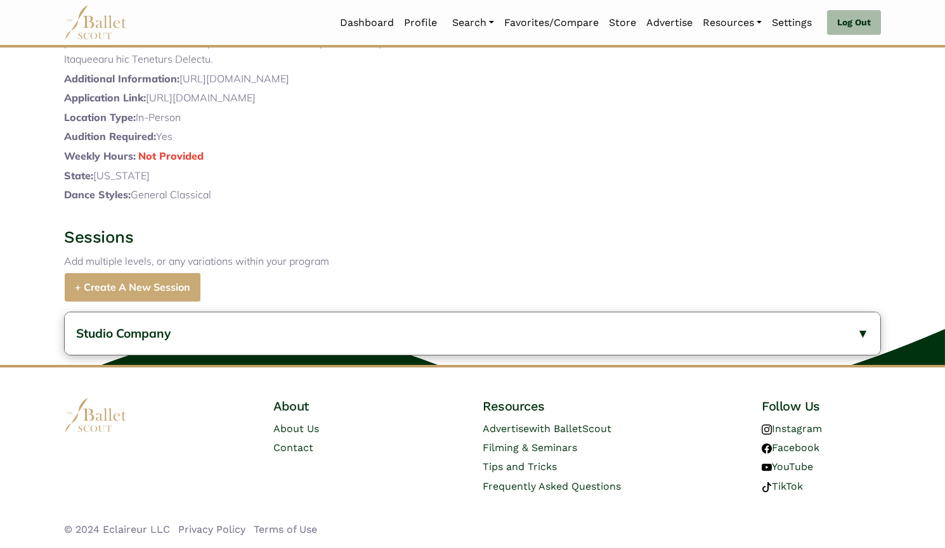
scroll to position [667, 0]
click at [325, 365] on div "Studio Company General Information Description: ccorbitt@louisvilleballet.org A…" at bounding box center [472, 333] width 945 height 63
click at [306, 355] on button "Studio Company" at bounding box center [472, 334] width 815 height 42
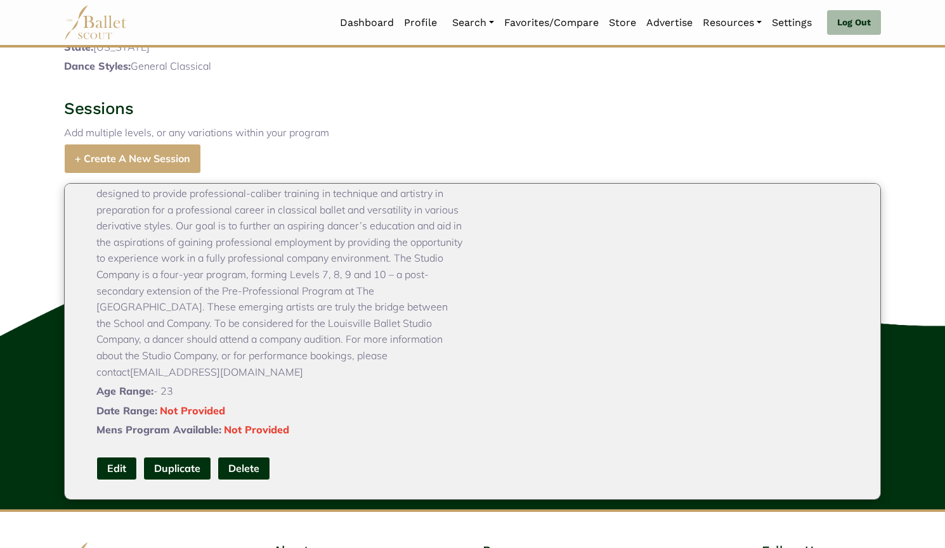
scroll to position [789, 0]
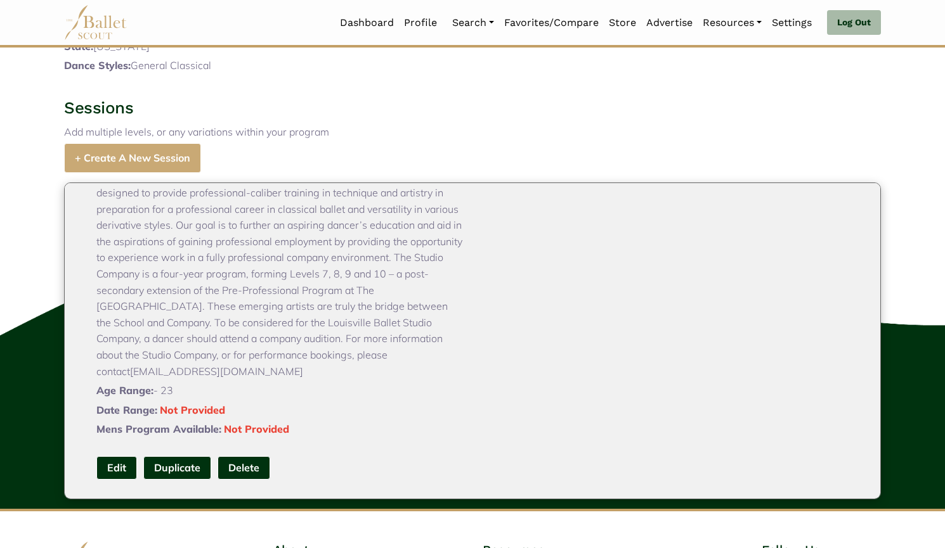
click at [115, 480] on link "Edit" at bounding box center [116, 467] width 41 height 23
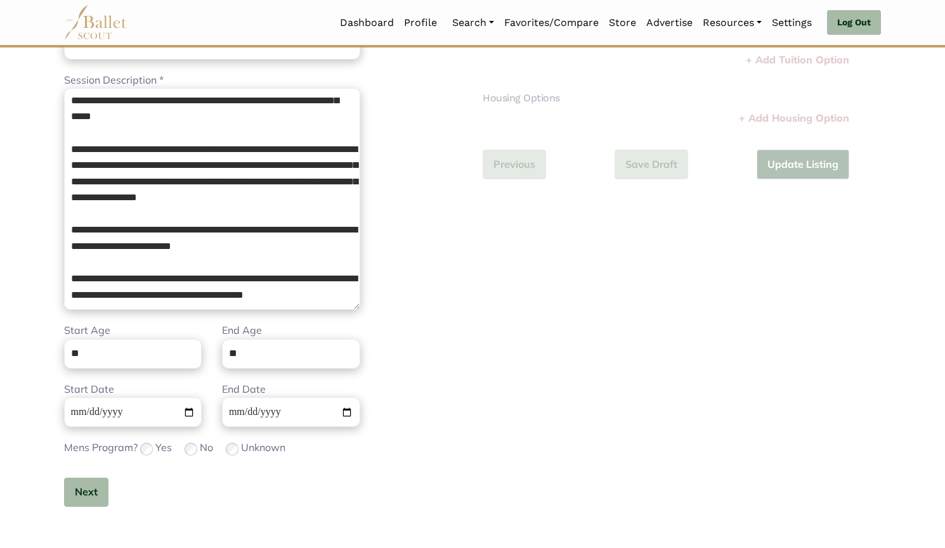
scroll to position [180, 0]
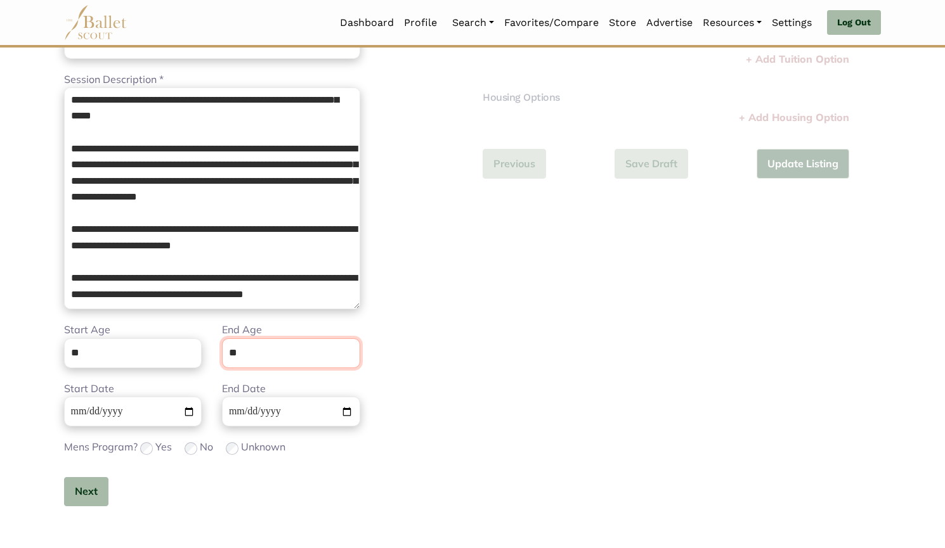
click at [260, 356] on input "**" at bounding box center [291, 354] width 138 height 30
drag, startPoint x: 217, startPoint y: 356, endPoint x: 208, endPoint y: 355, distance: 9.6
click at [208, 355] on div "Start Age ** End Age **" at bounding box center [212, 351] width 316 height 58
type input "**"
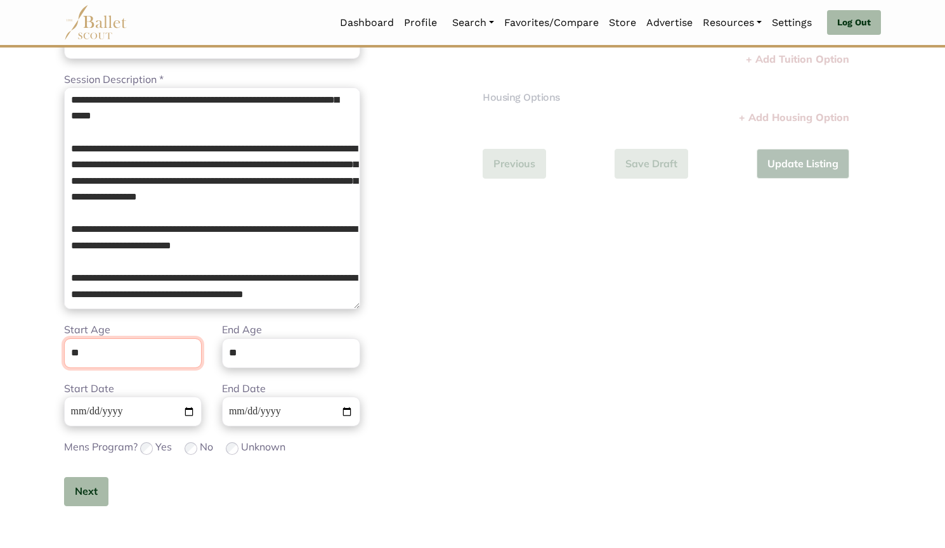
drag, startPoint x: 162, startPoint y: 344, endPoint x: 0, endPoint y: 356, distance: 162.8
click at [0, 356] on body "Loading... Please Wait Dashboard Profile" at bounding box center [472, 281] width 945 height 922
type input "**"
click at [95, 478] on button "Next" at bounding box center [86, 492] width 44 height 30
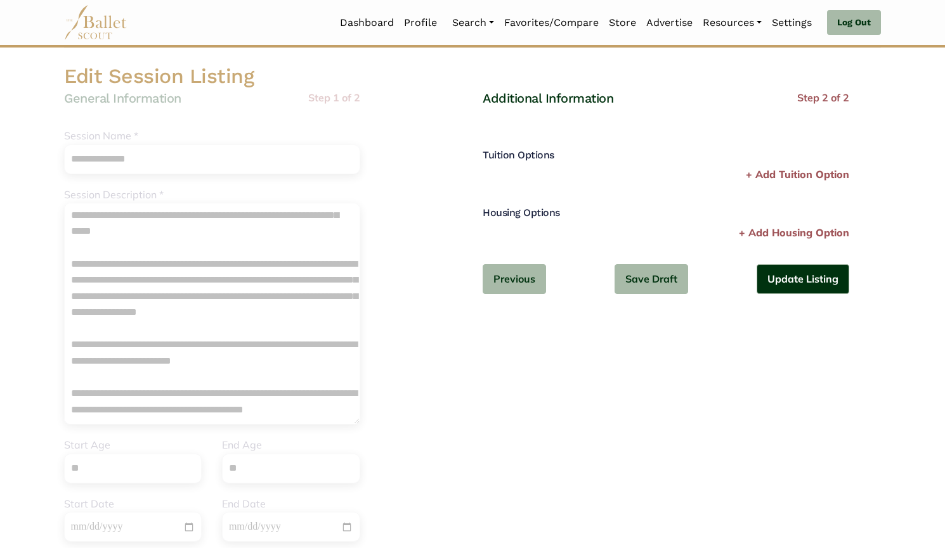
scroll to position [63, 0]
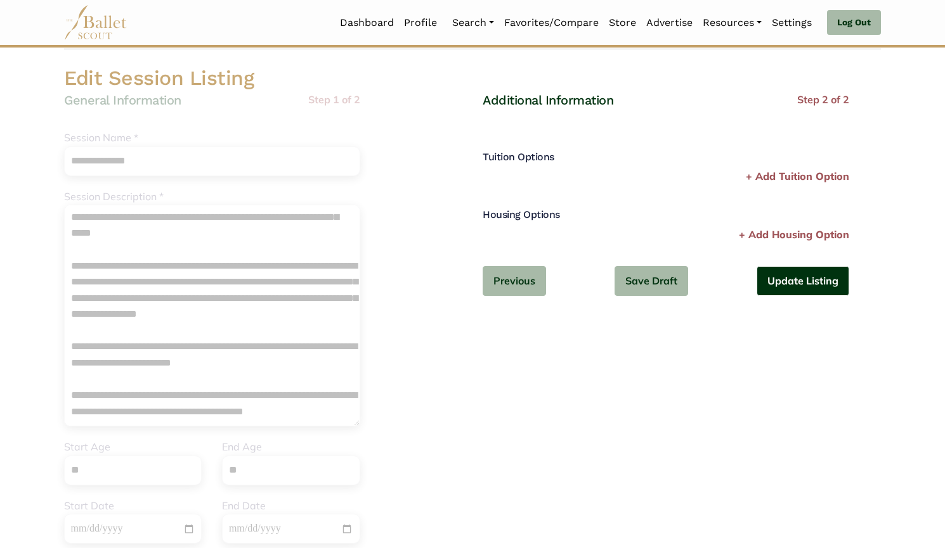
click at [801, 281] on button "Update Listing" at bounding box center [802, 281] width 93 height 30
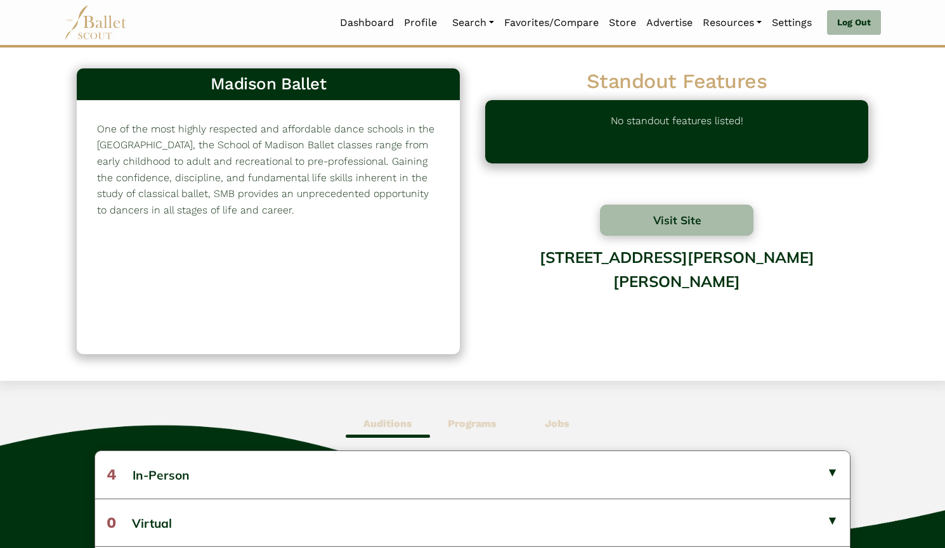
click at [385, 3] on nav "Dashboard Profile Search Organizations Programs Auditions Jobs" at bounding box center [472, 22] width 816 height 45
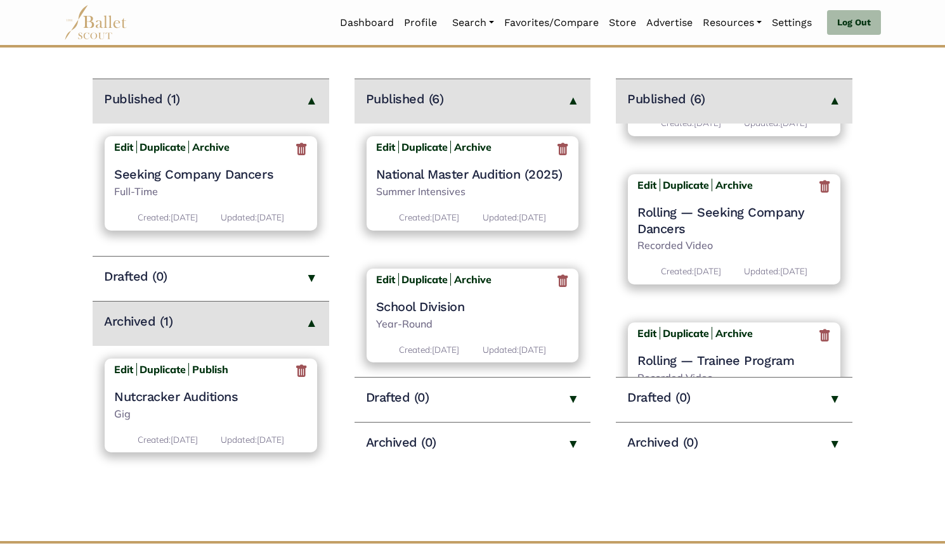
scroll to position [167, 0]
click at [510, 257] on div "Edit Duplicate Archive National Master Audition (2025) Summer Intensives Create…" at bounding box center [472, 190] width 236 height 132
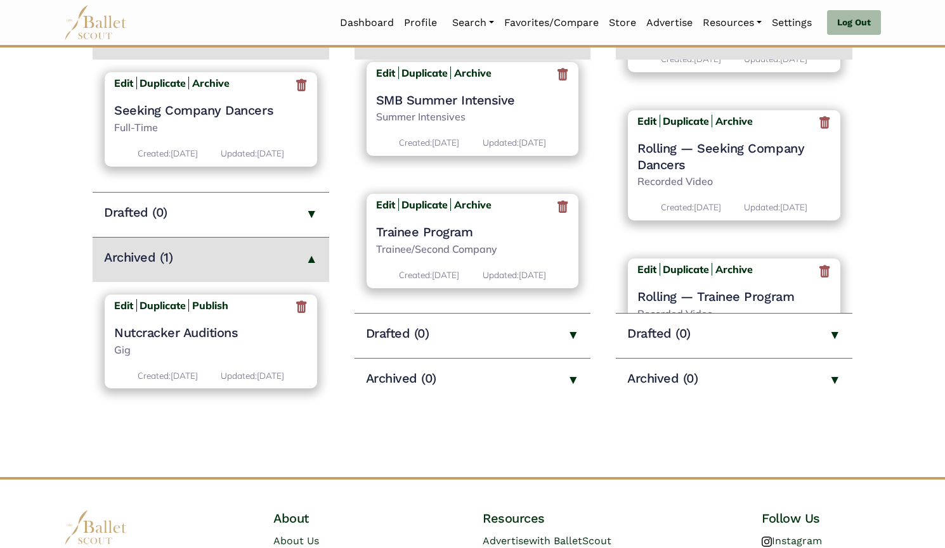
scroll to position [232, 0]
click at [457, 226] on h4 "Trainee Program" at bounding box center [472, 231] width 193 height 16
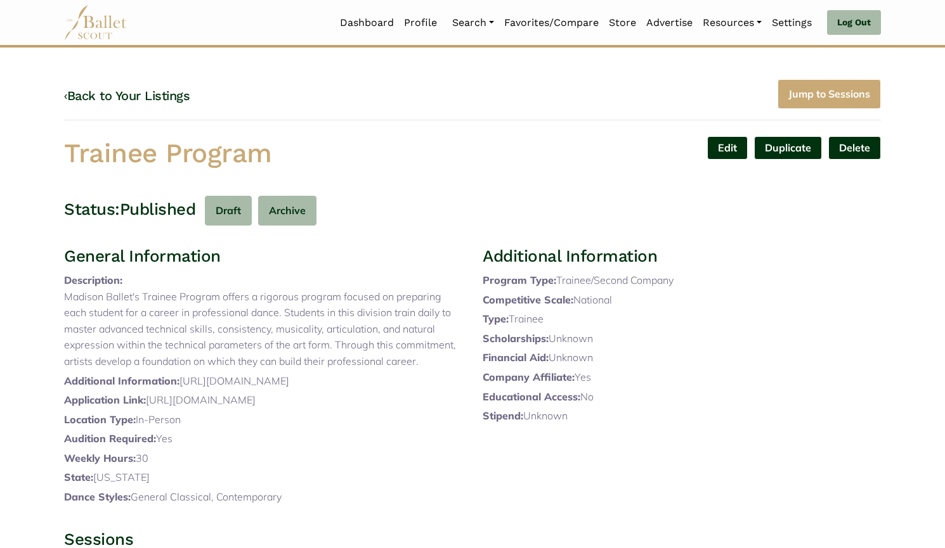
click at [688, 230] on div "‹ Back to Your Listings Jump to Sessions Trainee Program Edit Duplicate Delete …" at bounding box center [472, 304] width 837 height 450
click at [720, 153] on link "Edit" at bounding box center [727, 147] width 41 height 23
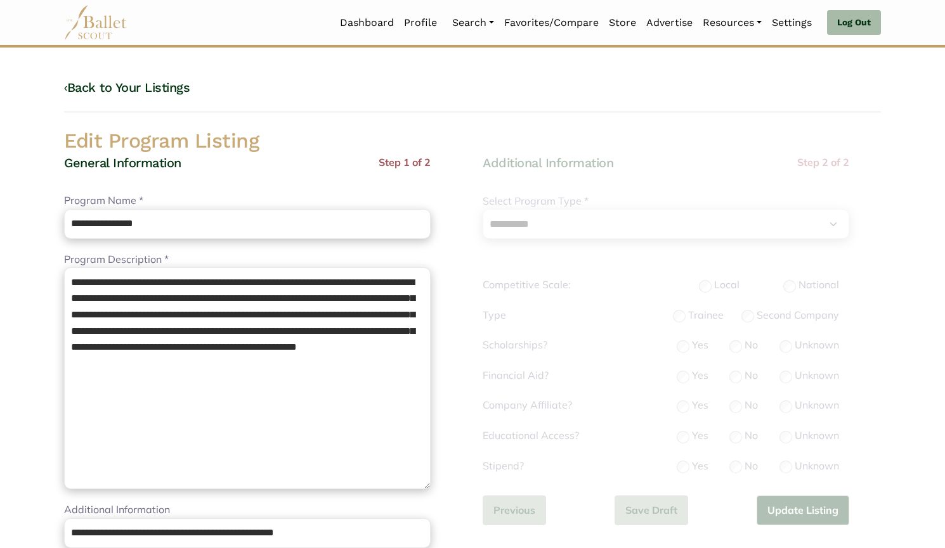
select select "**"
select select "*"
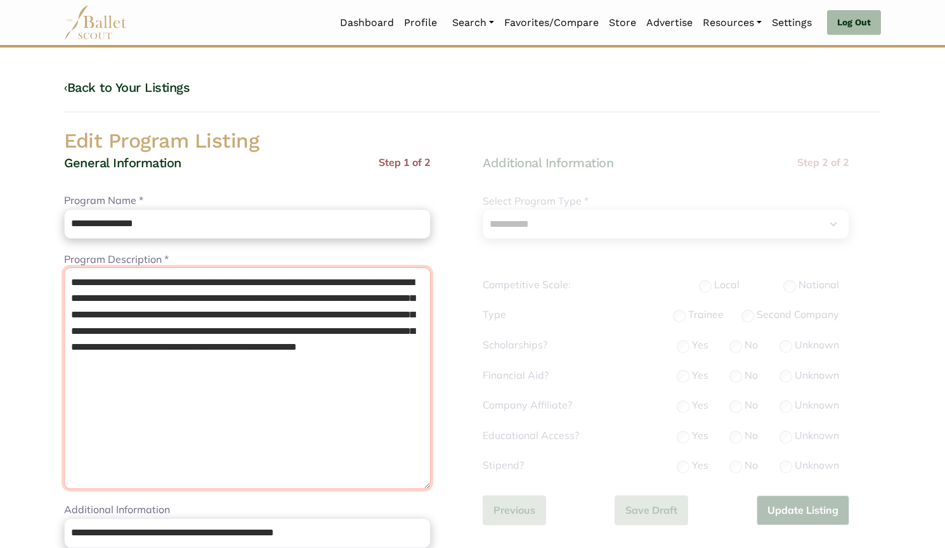
click at [423, 368] on textarea "**********" at bounding box center [247, 379] width 366 height 222
paste textarea "**********"
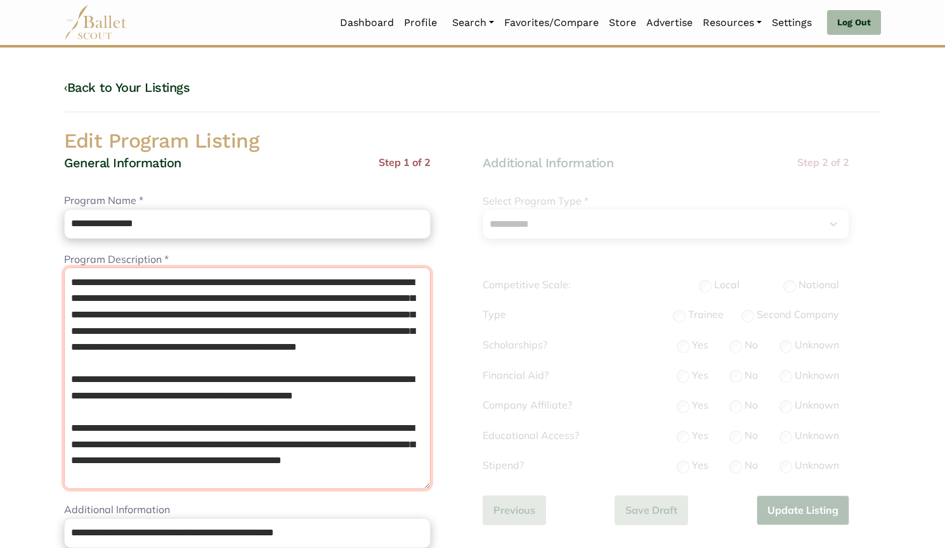
type textarea "**********"
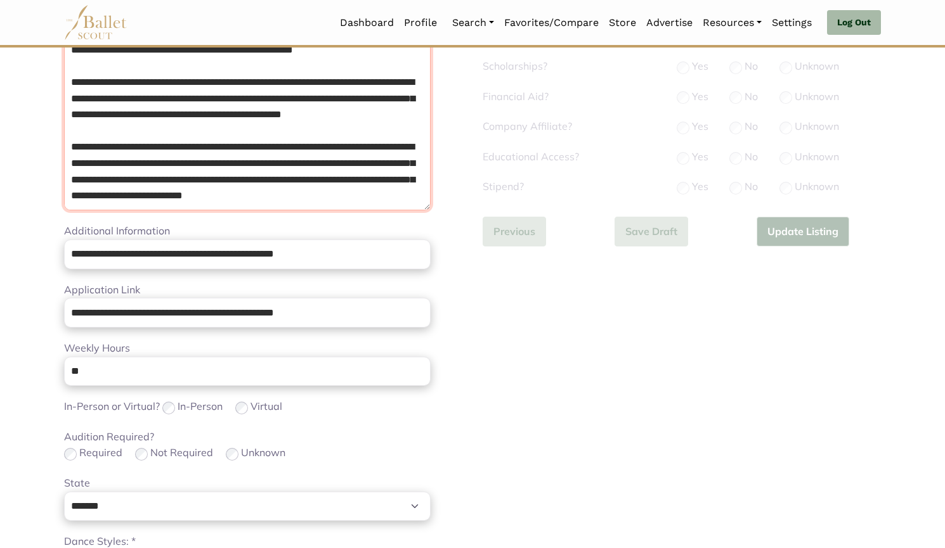
scroll to position [282, 0]
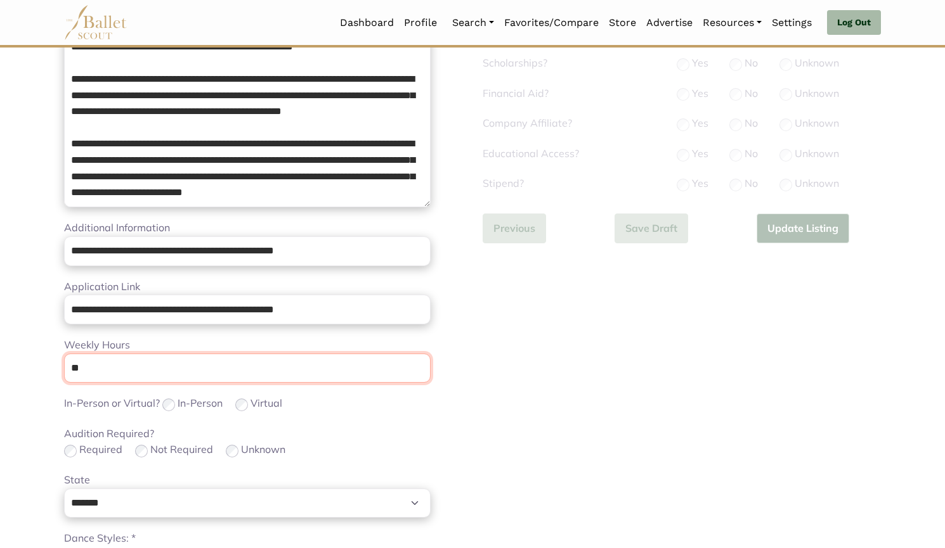
click at [365, 366] on input "**" at bounding box center [247, 369] width 366 height 30
type input "*"
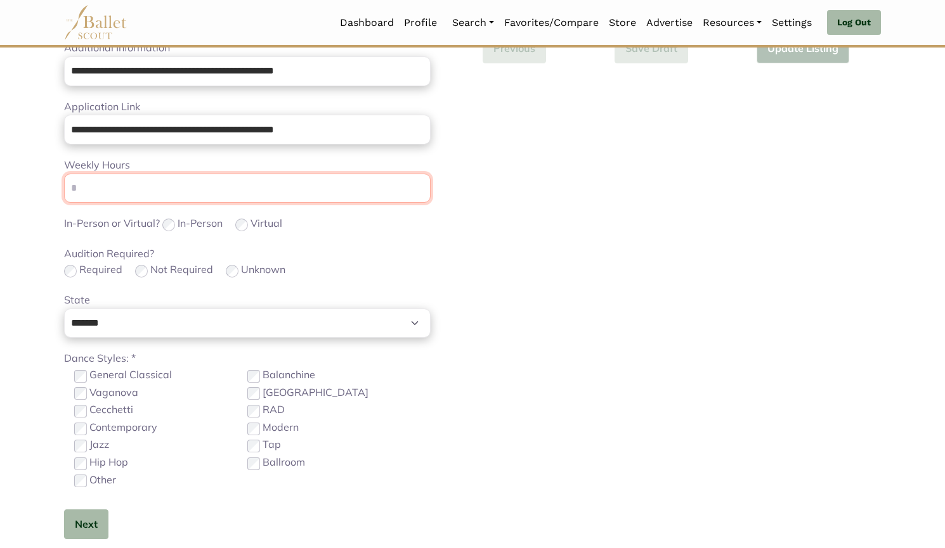
scroll to position [463, 0]
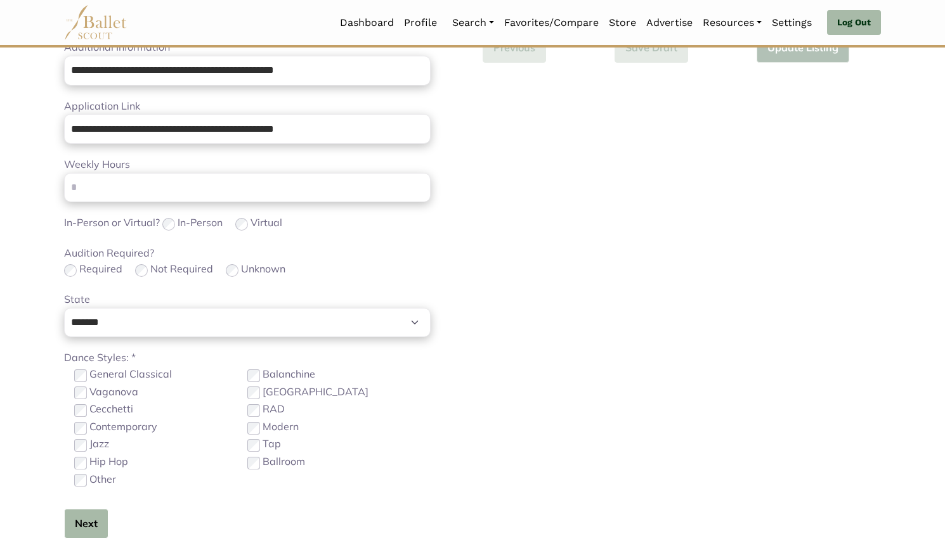
click at [87, 511] on button "Next" at bounding box center [86, 524] width 44 height 30
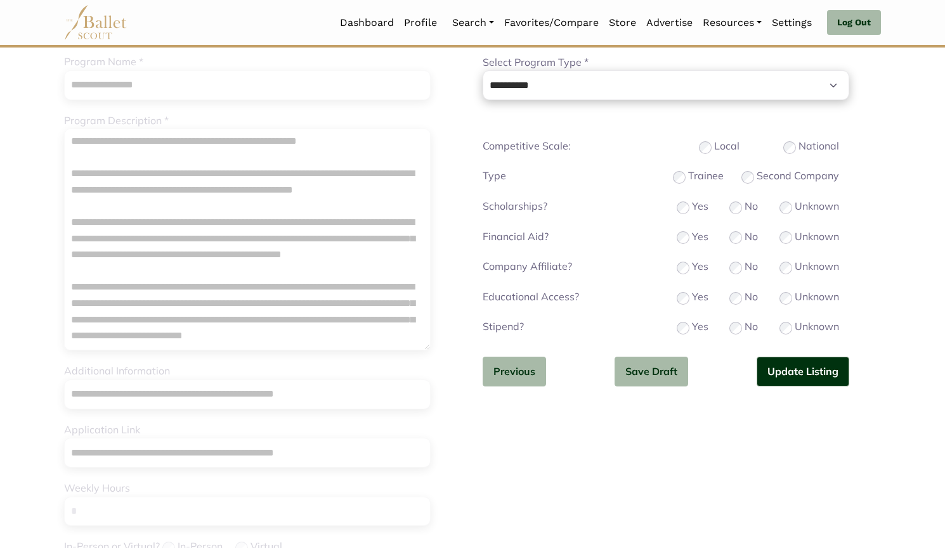
scroll to position [138, 0]
click at [796, 366] on button "Update Listing" at bounding box center [802, 373] width 93 height 30
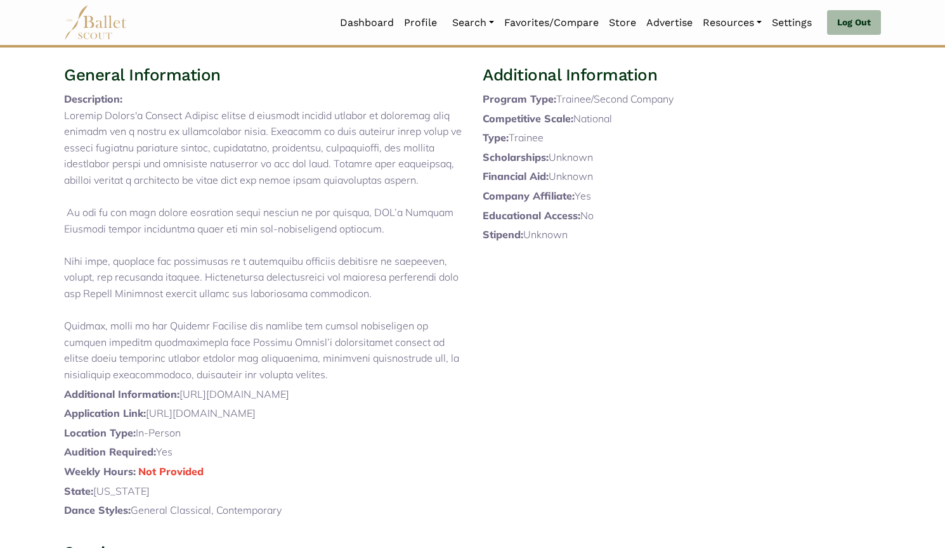
scroll to position [179, 0]
drag, startPoint x: 351, startPoint y: 394, endPoint x: 85, endPoint y: 138, distance: 369.9
click at [85, 138] on p at bounding box center [263, 248] width 398 height 276
copy p "Madison Ballet's Trainee Program offers a rigorous program focused on preparing…"
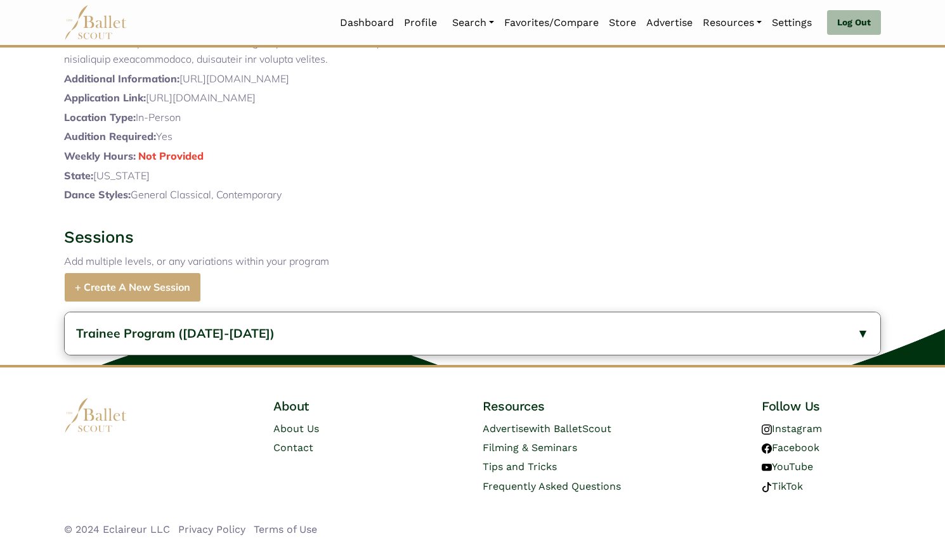
scroll to position [514, 0]
click at [191, 340] on span "Trainee Program (2024-2025)" at bounding box center [175, 333] width 198 height 15
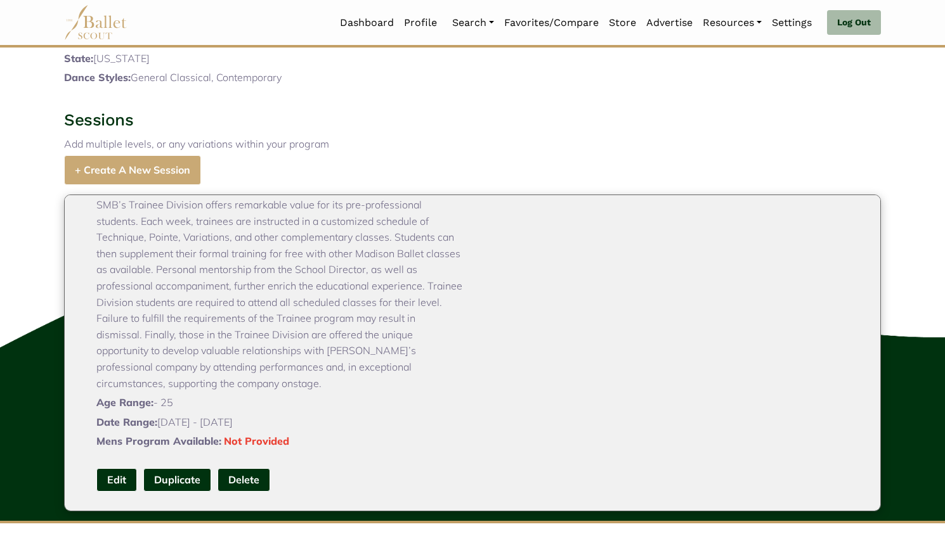
scroll to position [616, 0]
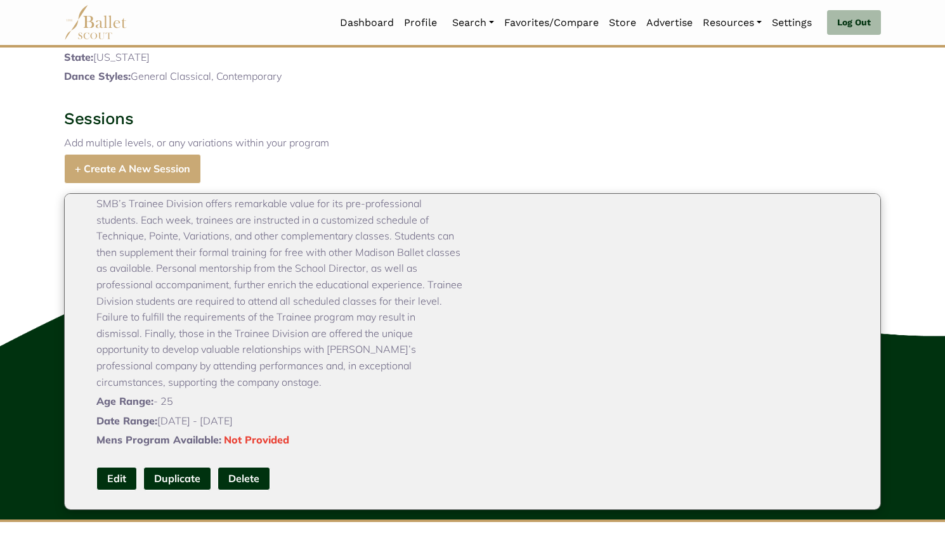
click at [126, 491] on link "Edit" at bounding box center [116, 478] width 41 height 23
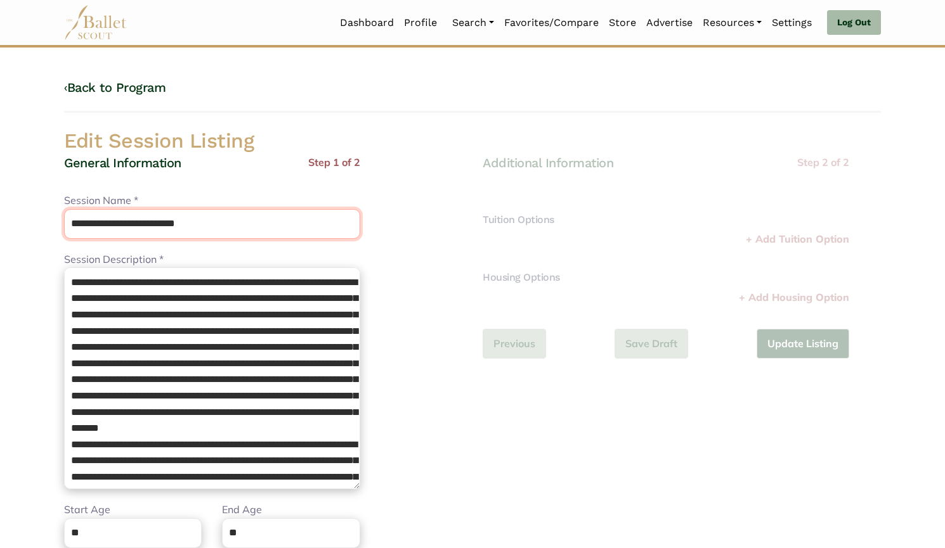
drag, startPoint x: 150, startPoint y: 224, endPoint x: 411, endPoint y: 257, distance: 262.6
click at [411, 257] on div "**********" at bounding box center [263, 431] width 398 height 553
type input "**********"
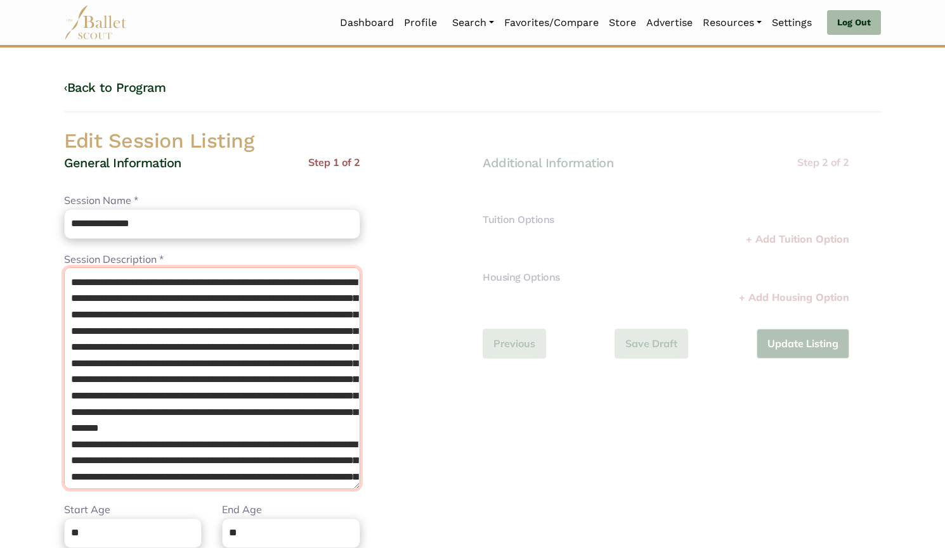
drag, startPoint x: 201, startPoint y: 477, endPoint x: 3, endPoint y: 244, distance: 306.3
click at [3, 244] on body "Loading... Please Wait Dashboard Profile" at bounding box center [472, 461] width 945 height 922
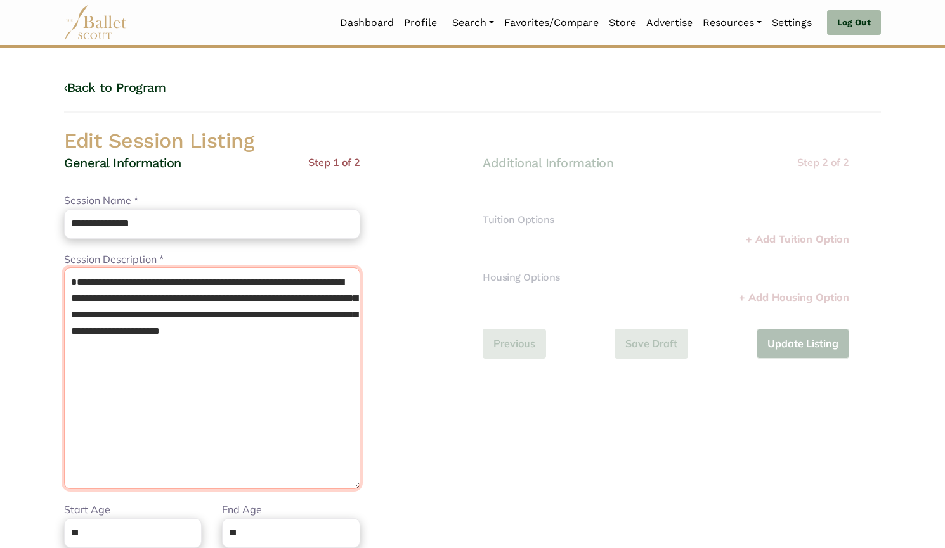
drag, startPoint x: 96, startPoint y: 457, endPoint x: 51, endPoint y: 243, distance: 218.8
click at [51, 243] on body "Loading... Please Wait Dashboard Profile" at bounding box center [472, 461] width 945 height 922
type textarea "***"
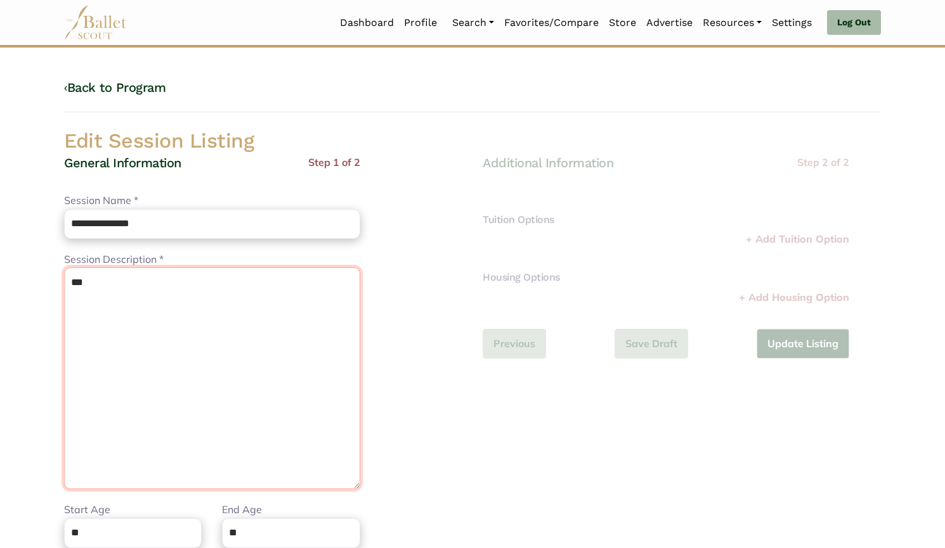
click at [0, 290] on body "Loading... Please Wait Dashboard Profile" at bounding box center [472, 461] width 945 height 922
paste textarea "**********"
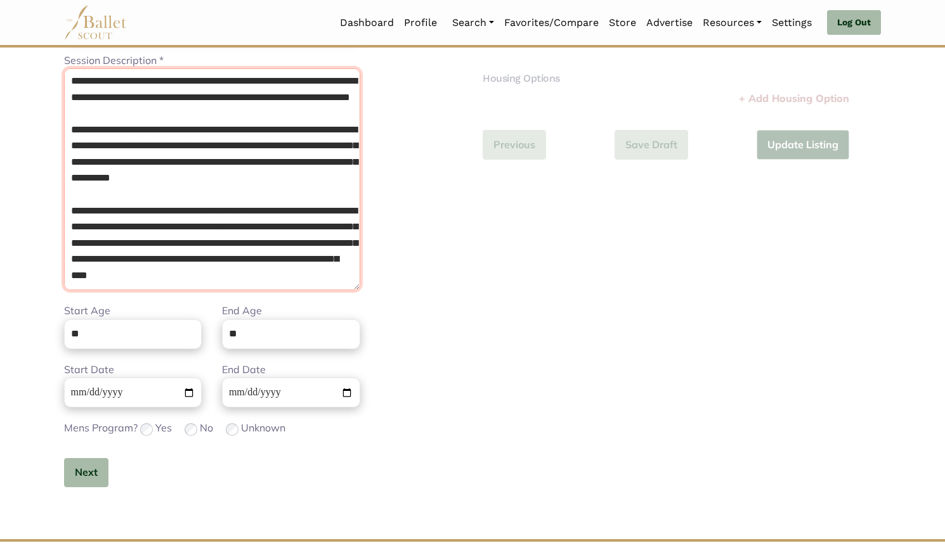
scroll to position [200, 0]
type textarea "**********"
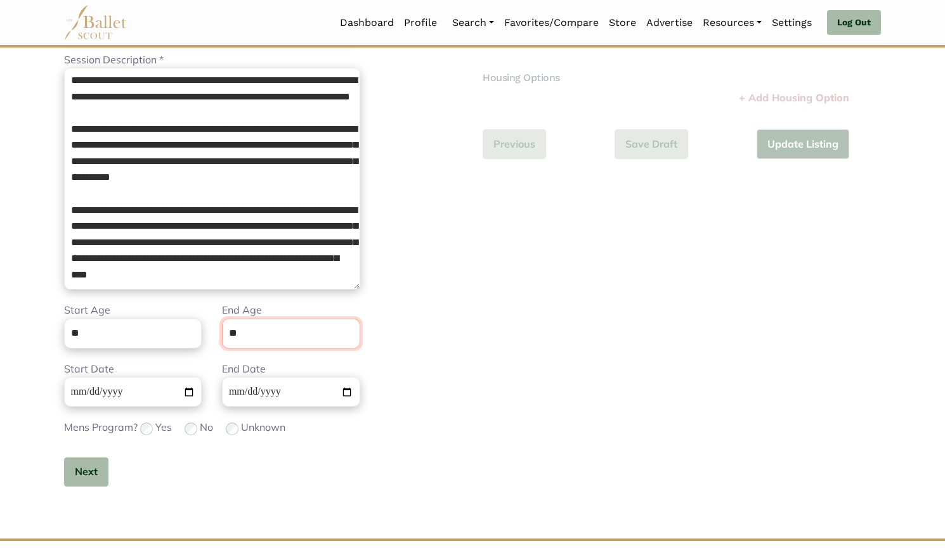
click at [291, 329] on input "**" at bounding box center [291, 334] width 138 height 30
type input "**"
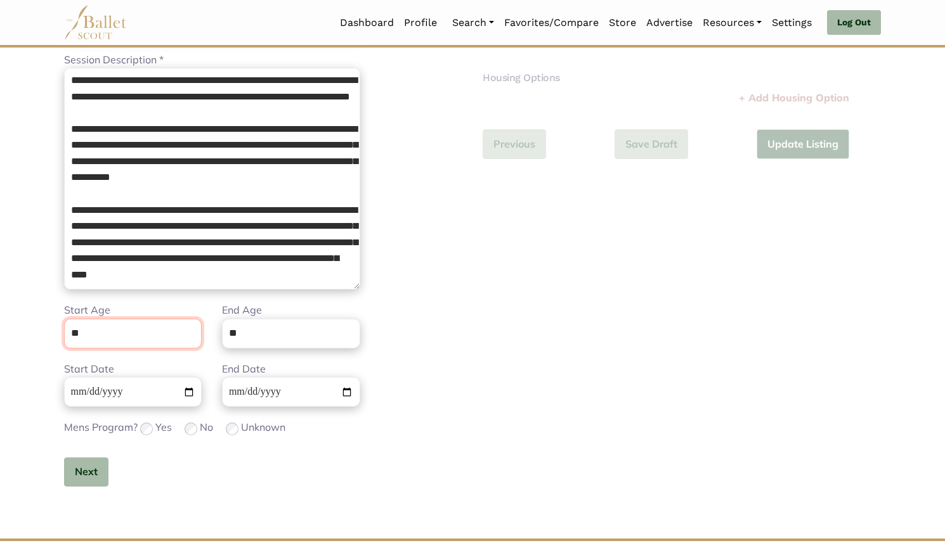
click at [103, 330] on input "**" at bounding box center [133, 334] width 138 height 30
type input "*"
type input "**"
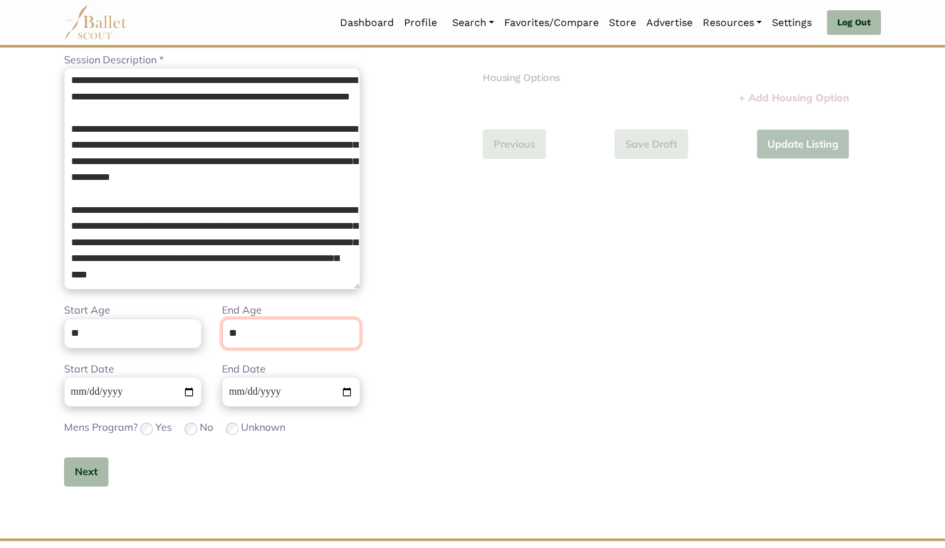
click at [274, 324] on input "**" at bounding box center [291, 334] width 138 height 30
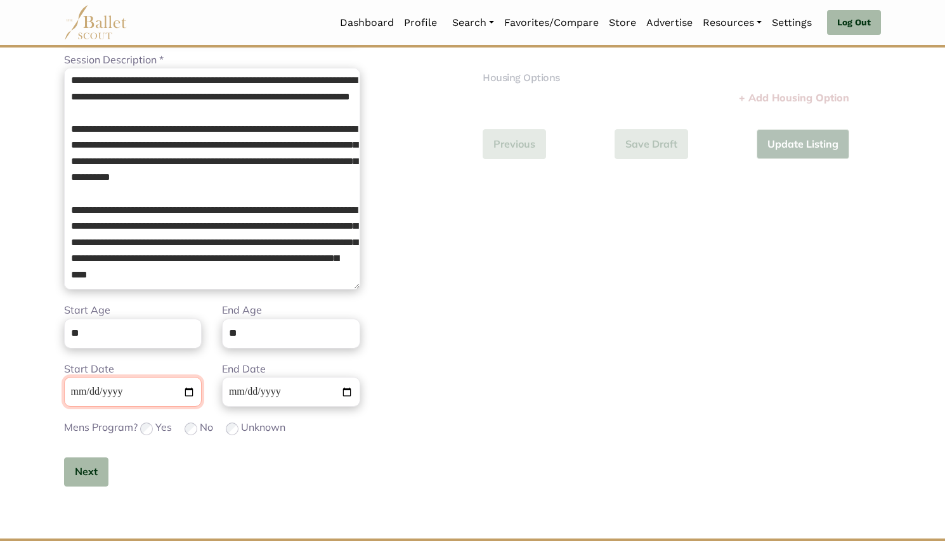
click at [84, 395] on input "**********" at bounding box center [133, 392] width 138 height 30
click at [86, 470] on button "Next" at bounding box center [86, 473] width 44 height 30
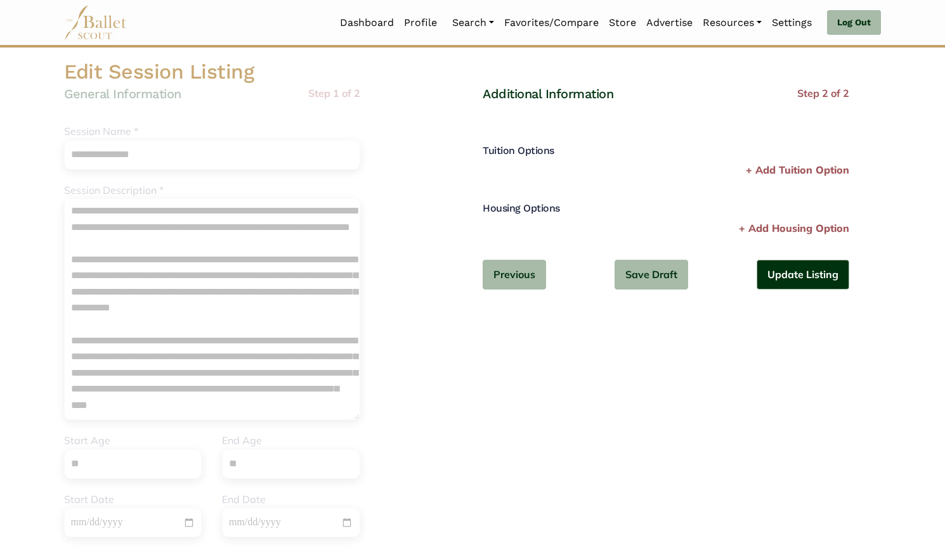
scroll to position [68, 0]
click at [802, 276] on button "Update Listing" at bounding box center [802, 276] width 93 height 30
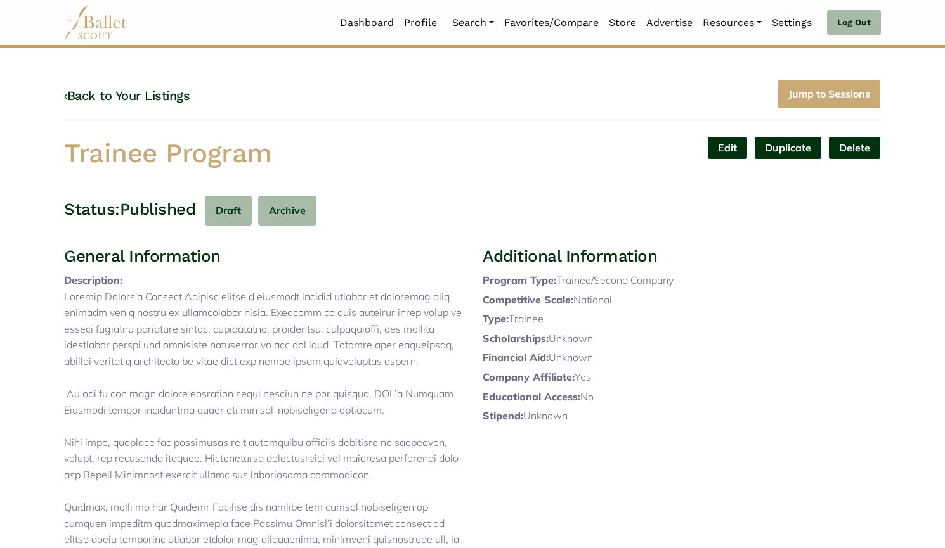
click at [167, 96] on link "‹ Back to Your Listings" at bounding box center [127, 95] width 126 height 15
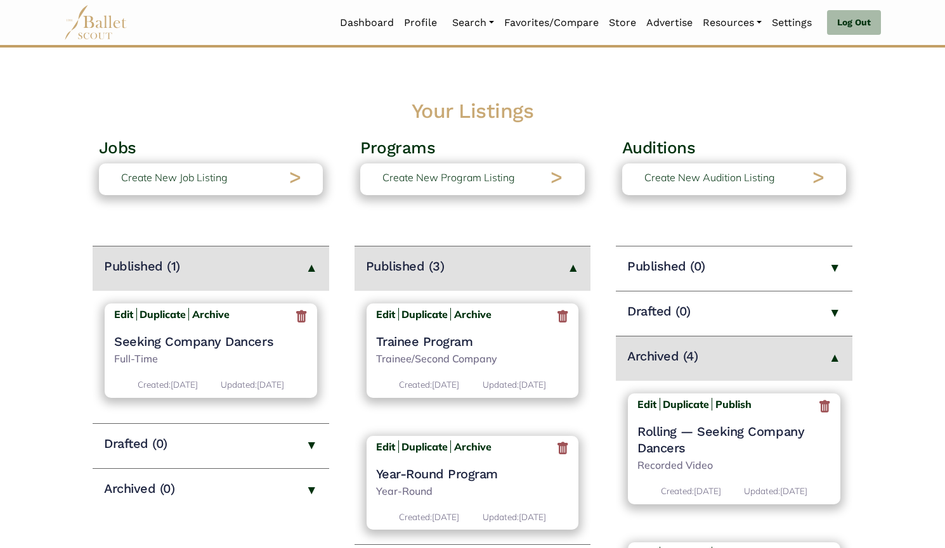
click at [584, 91] on body "Loading... Please Wait Dashboard Profile" at bounding box center [472, 441] width 945 height 882
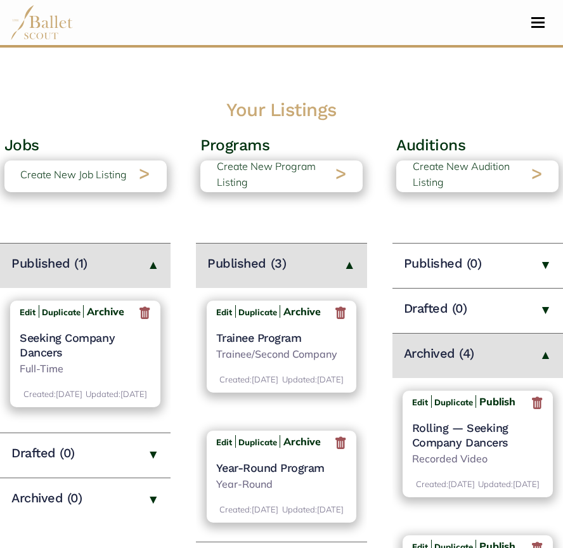
click at [268, 336] on h4 "Trainee Program" at bounding box center [281, 337] width 131 height 15
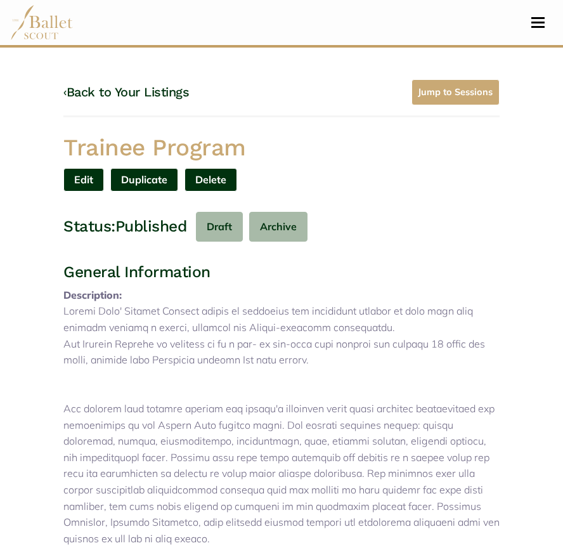
click at [93, 180] on link "Edit" at bounding box center [83, 179] width 41 height 23
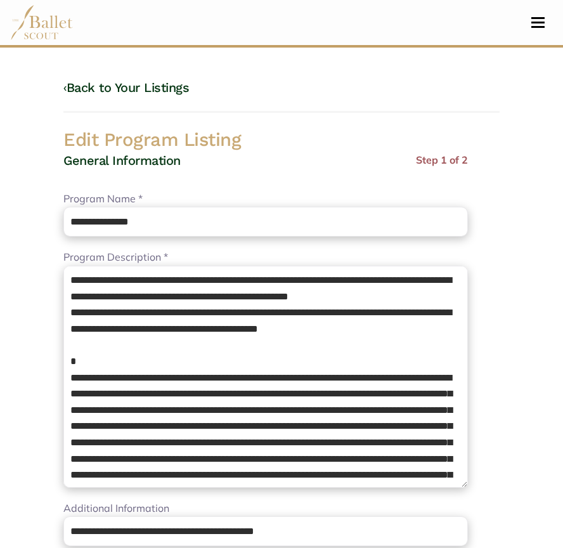
select select "**"
select select "*"
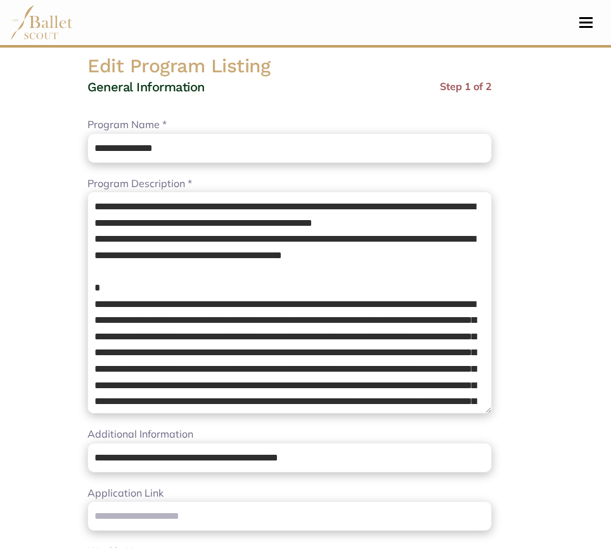
scroll to position [51, 0]
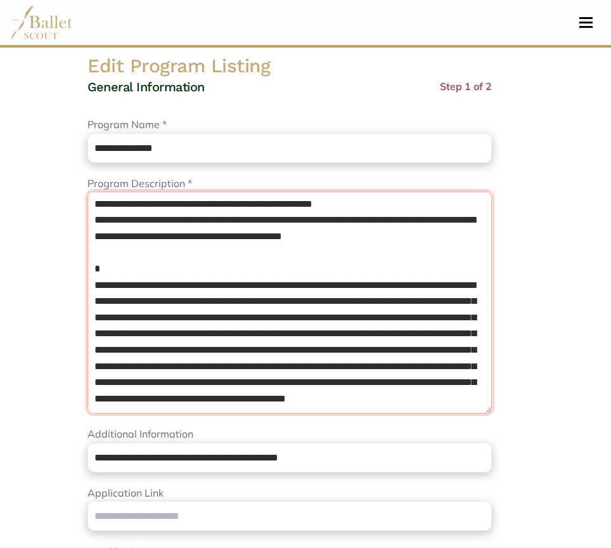
drag, startPoint x: 288, startPoint y: 394, endPoint x: 13, endPoint y: 139, distance: 375.4
drag, startPoint x: 13, startPoint y: 139, endPoint x: 285, endPoint y: 404, distance: 380.2
click at [285, 404] on textarea "Program Description *" at bounding box center [289, 302] width 404 height 222
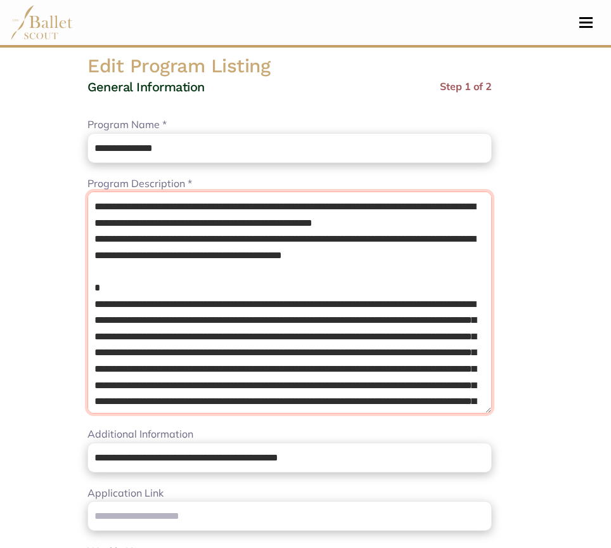
drag, startPoint x: 285, startPoint y: 404, endPoint x: 64, endPoint y: 145, distance: 340.8
paste textarea "**********"
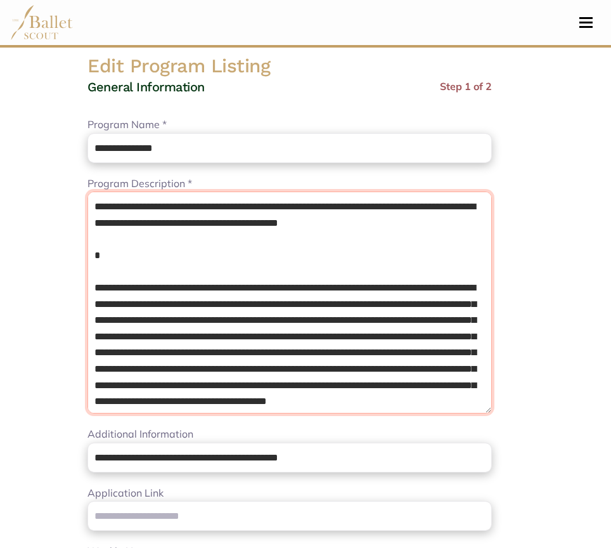
click at [165, 260] on textarea "Program Description *" at bounding box center [289, 302] width 404 height 222
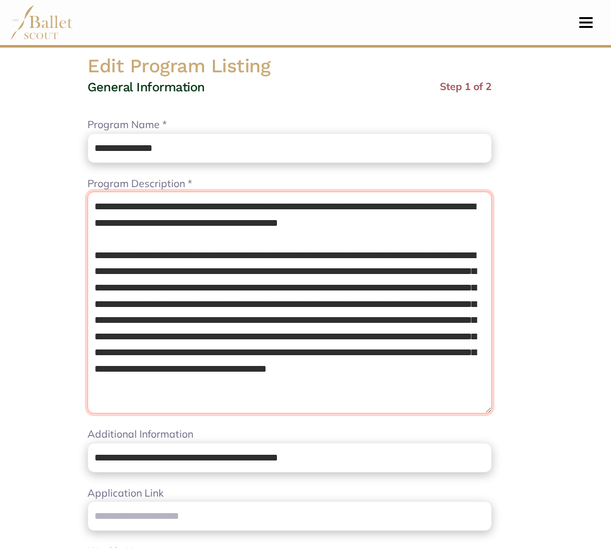
type textarea "**********"
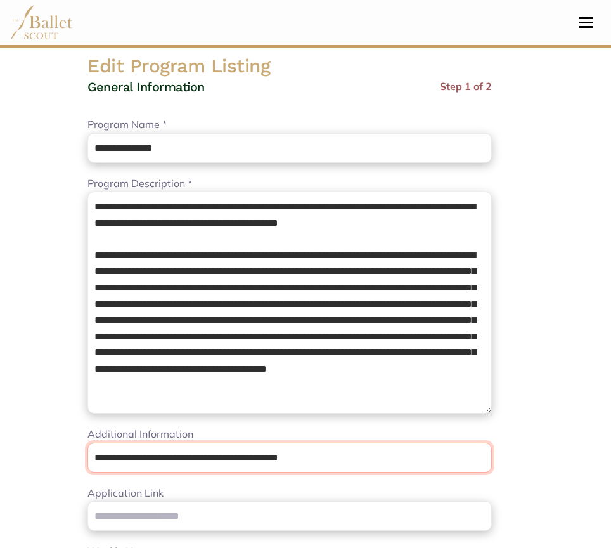
drag, startPoint x: 337, startPoint y: 457, endPoint x: 30, endPoint y: 467, distance: 307.0
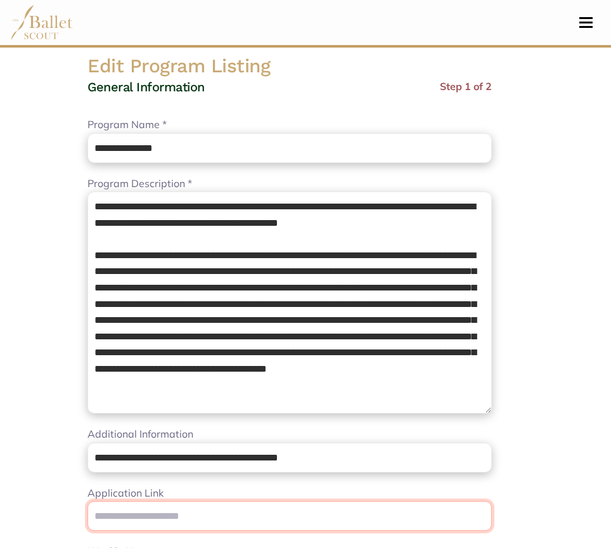
click at [154, 504] on input "Application Link" at bounding box center [289, 516] width 404 height 30
paste input "**********"
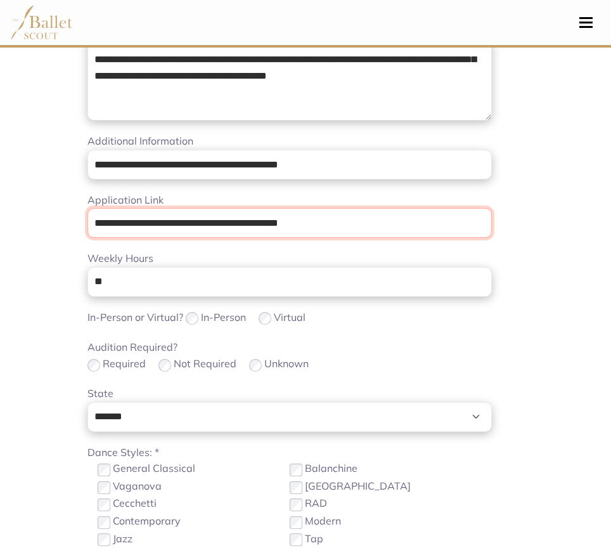
scroll to position [368, 0]
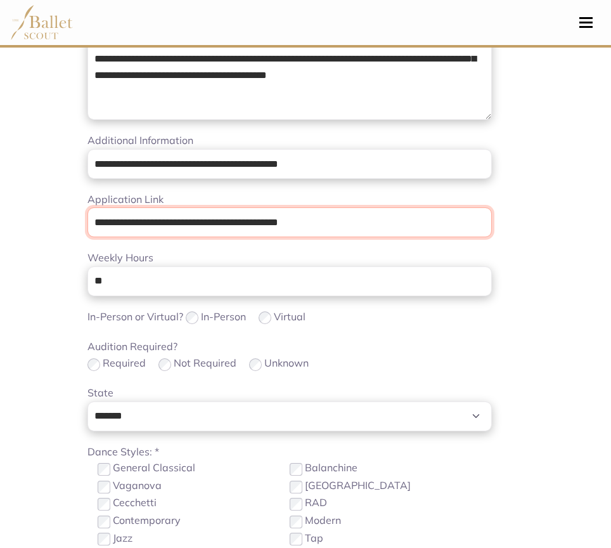
type input "**********"
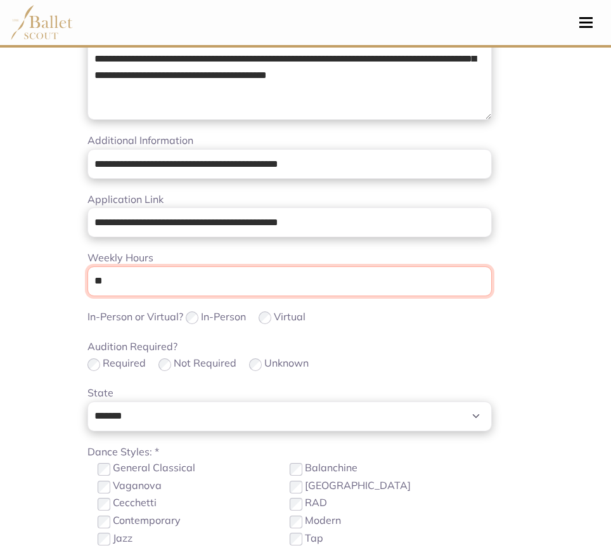
click at [155, 290] on input "**" at bounding box center [289, 281] width 404 height 30
type input "*"
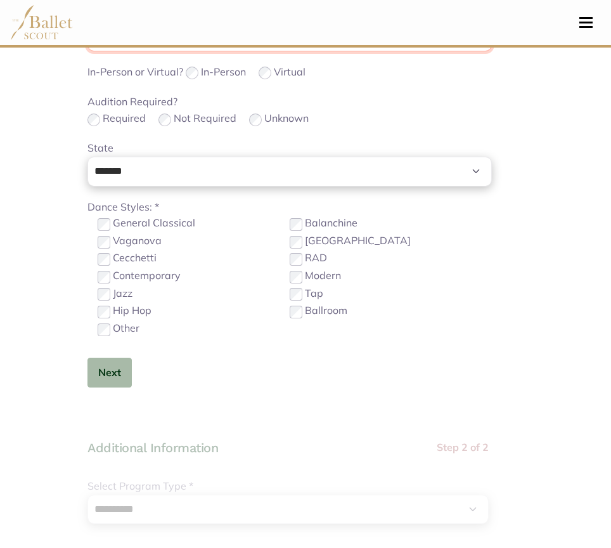
scroll to position [614, 0]
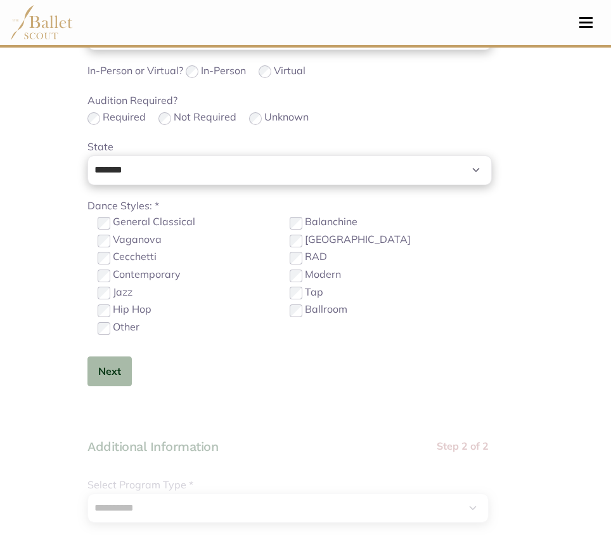
click at [117, 329] on label "Other" at bounding box center [126, 327] width 27 height 16
click at [122, 375] on button "Next" at bounding box center [109, 371] width 44 height 30
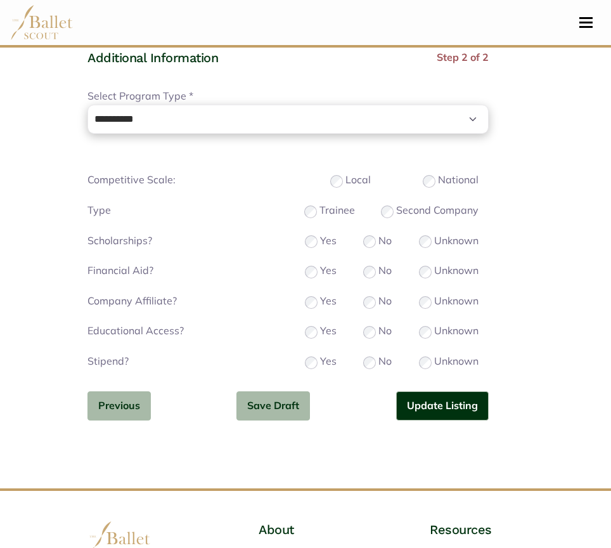
scroll to position [1002, 0]
click at [432, 412] on button "Update Listing" at bounding box center [442, 407] width 93 height 30
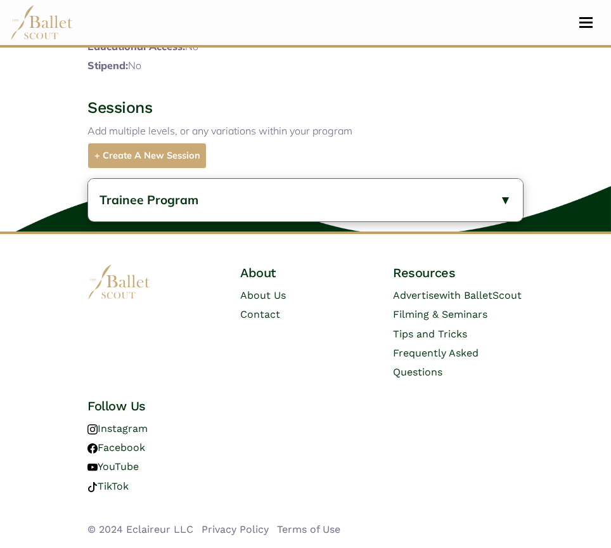
scroll to position [765, 0]
click at [326, 221] on button "Trainee Program" at bounding box center [305, 200] width 435 height 42
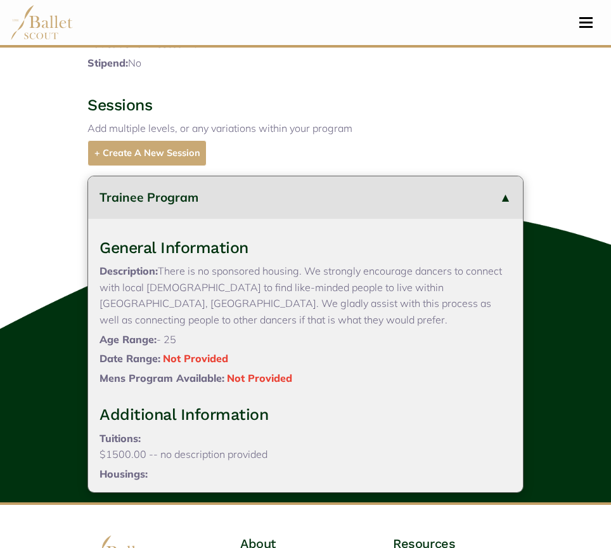
scroll to position [53, 0]
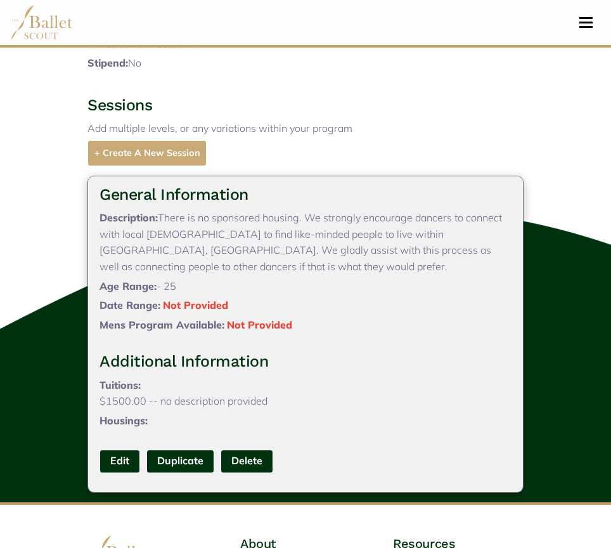
click at [120, 473] on link "Edit" at bounding box center [120, 460] width 41 height 23
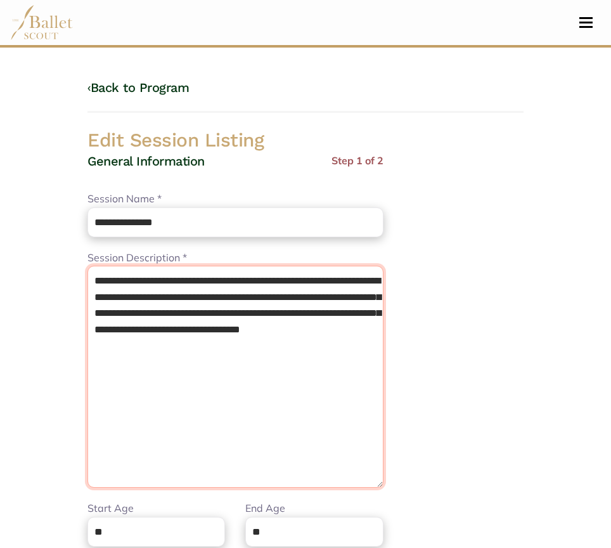
drag, startPoint x: -1, startPoint y: 255, endPoint x: -1, endPoint y: 195, distance: 59.6
paste textarea "**********"
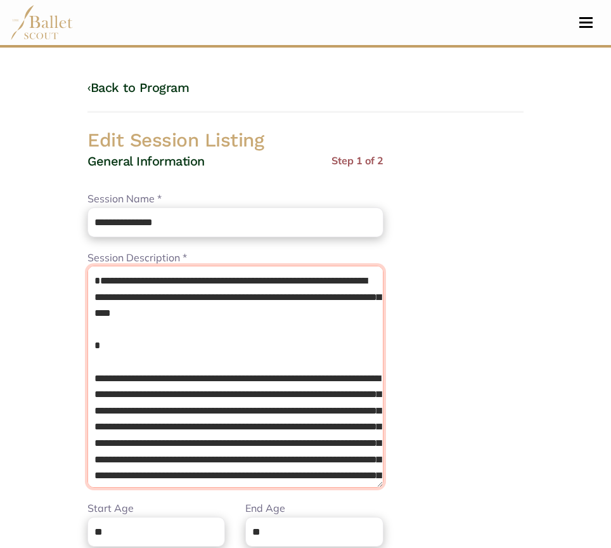
click at [88, 299] on textarea "**********" at bounding box center [235, 377] width 296 height 222
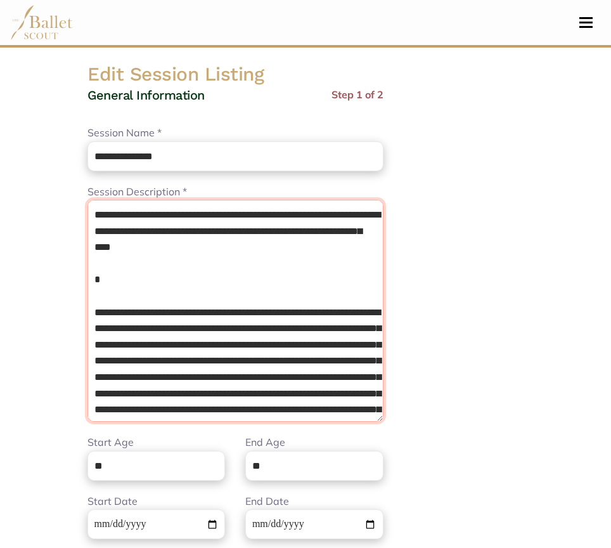
scroll to position [68, 0]
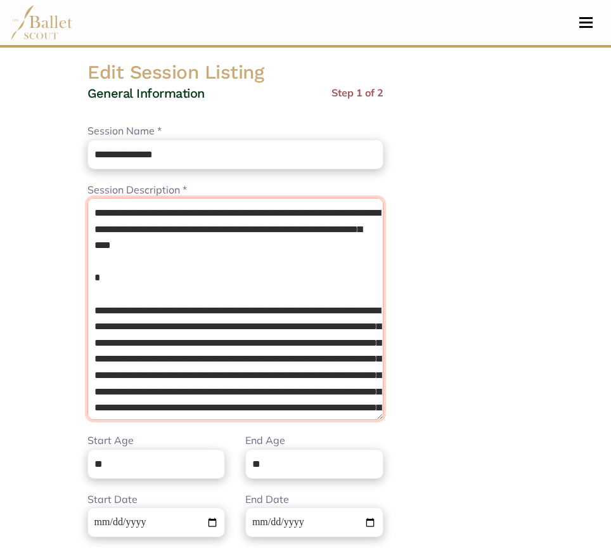
type textarea "**********"
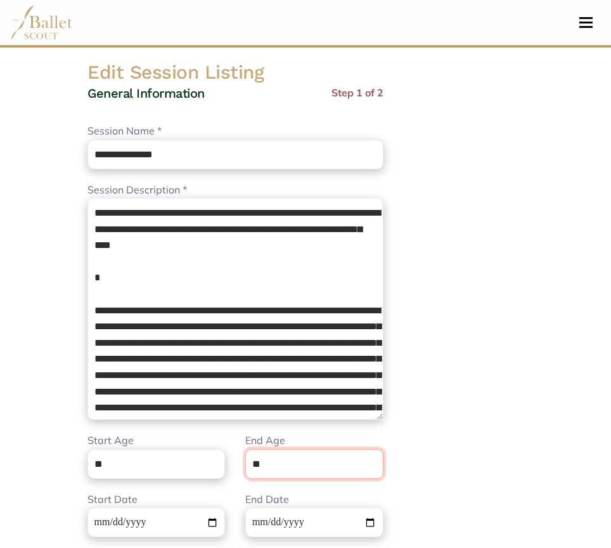
click at [290, 465] on input "**" at bounding box center [314, 464] width 138 height 30
type input "*"
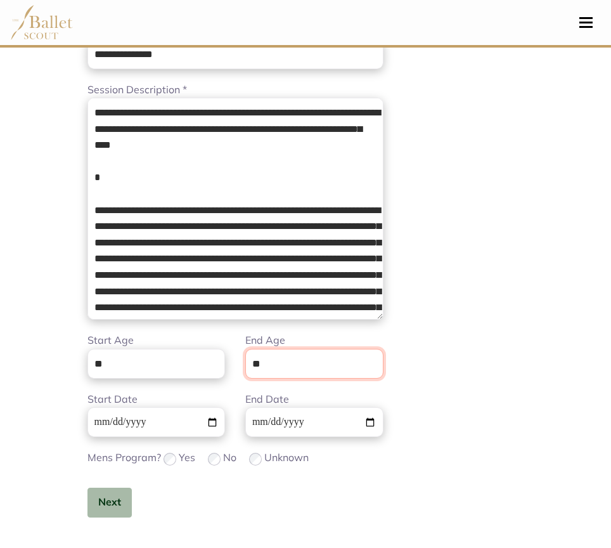
type input "**"
click at [116, 504] on button "Next" at bounding box center [109, 502] width 44 height 30
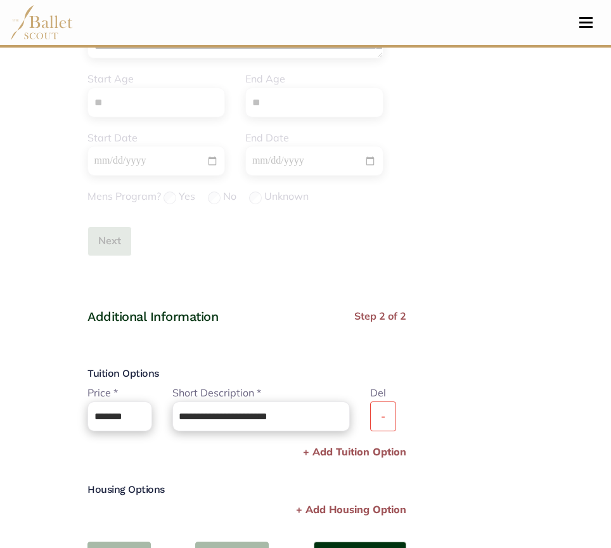
scroll to position [430, 0]
click at [396, 410] on button "-" at bounding box center [383, 416] width 26 height 30
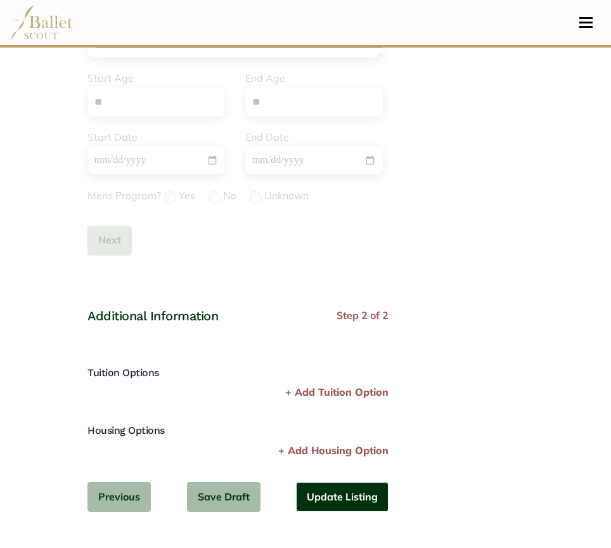
click at [352, 491] on button "Update Listing" at bounding box center [342, 497] width 93 height 30
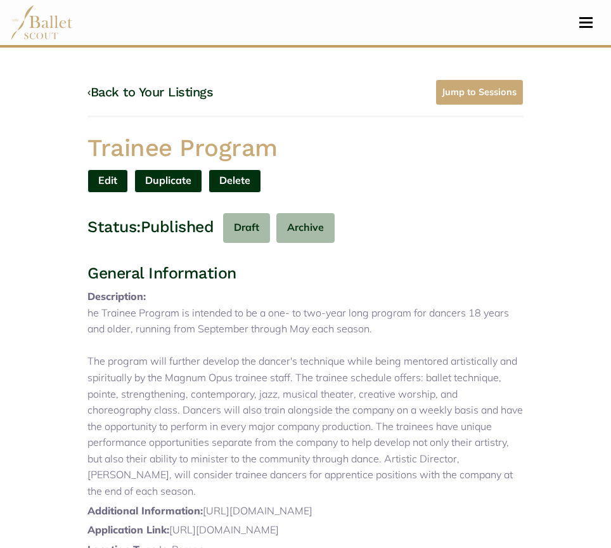
click at [102, 177] on link "Edit" at bounding box center [107, 180] width 41 height 23
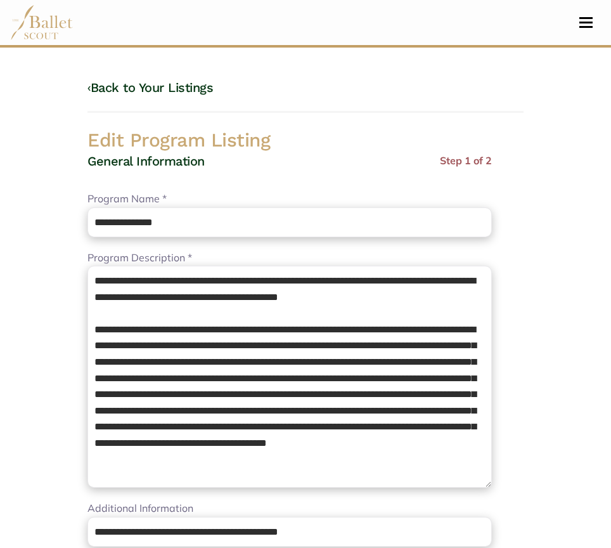
select select "**"
select select "*"
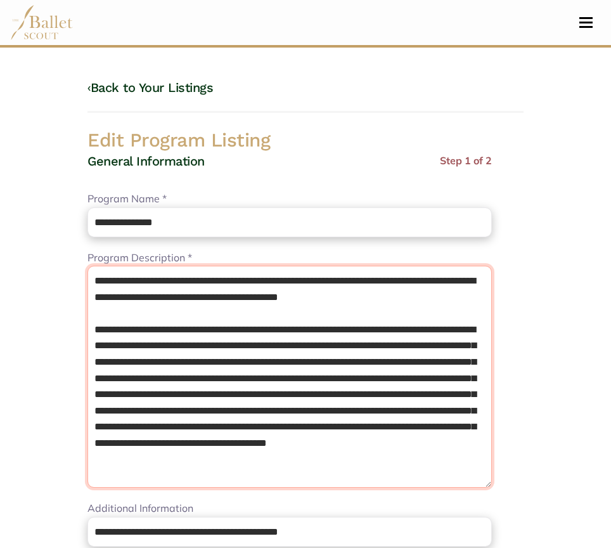
click at [93, 277] on textarea "**********" at bounding box center [289, 377] width 404 height 222
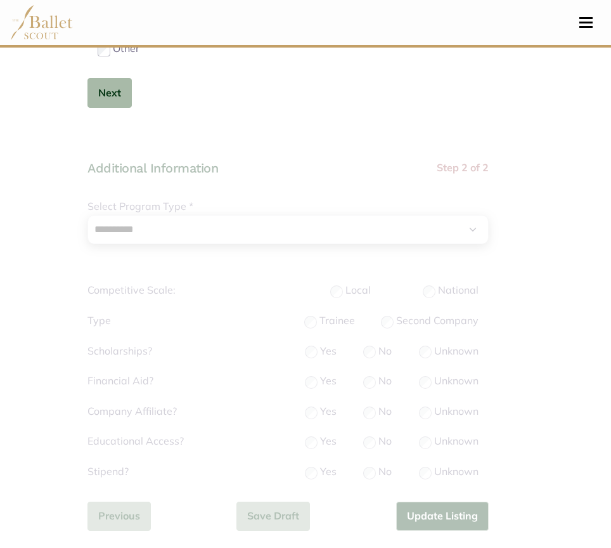
scroll to position [882, 0]
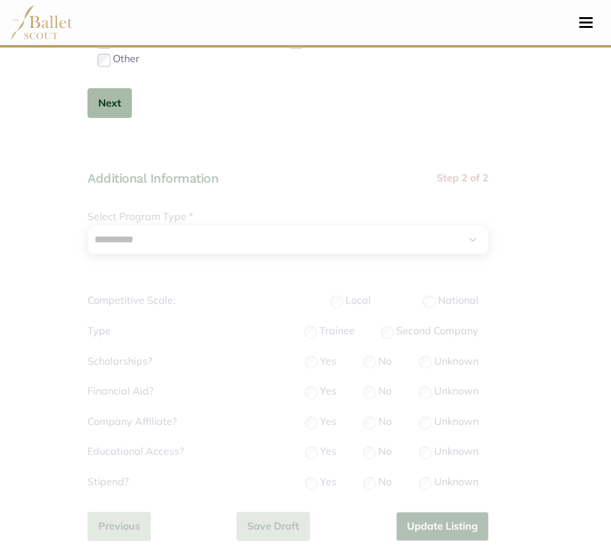
type textarea "**********"
click at [112, 92] on button "Next" at bounding box center [109, 103] width 44 height 30
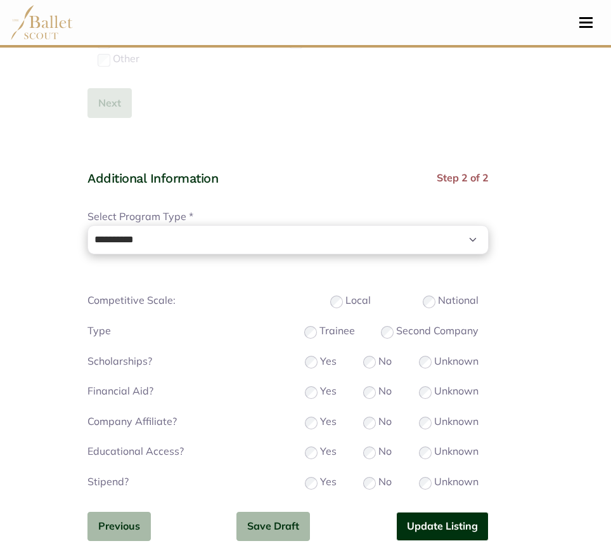
click at [445, 519] on button "Update Listing" at bounding box center [442, 527] width 93 height 30
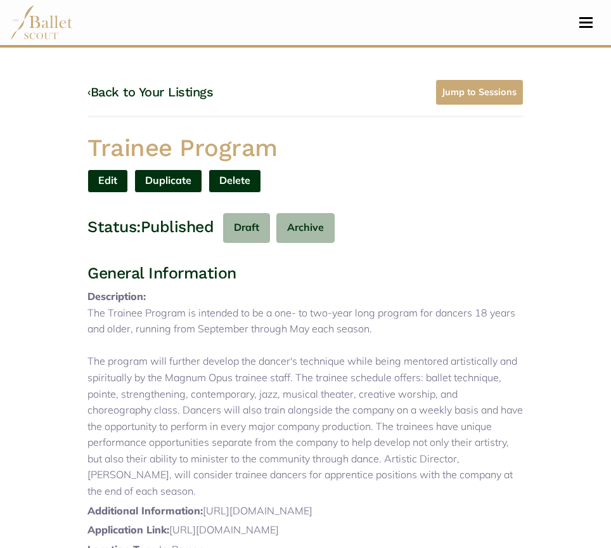
click at [146, 90] on link "‹ Back to Your Listings" at bounding box center [150, 91] width 126 height 15
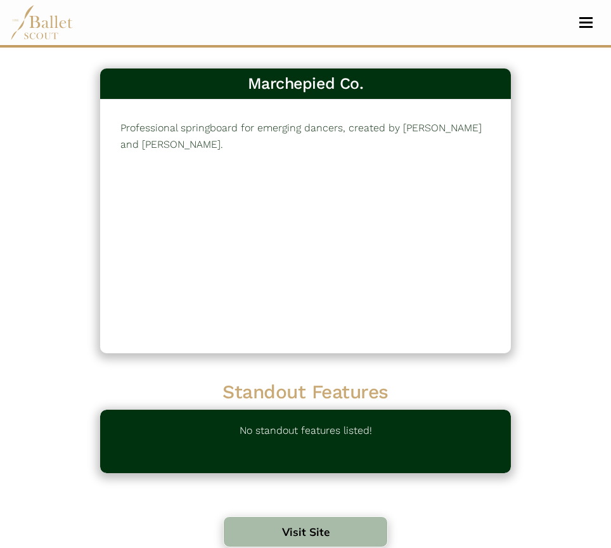
click at [347, 538] on button "Visit Site" at bounding box center [305, 531] width 164 height 31
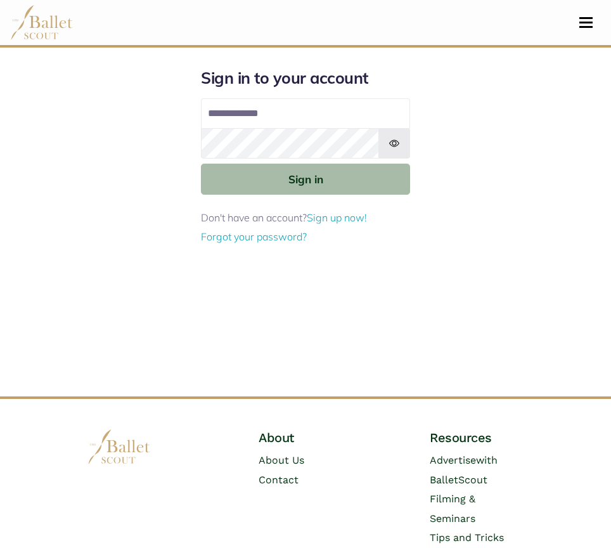
type input "**********"
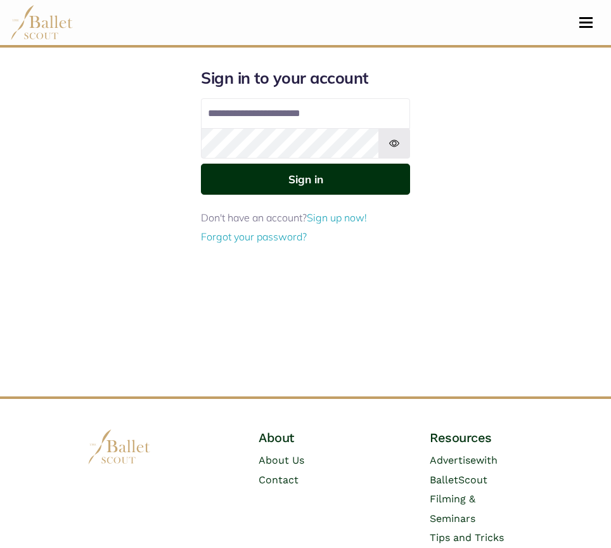
click at [314, 176] on button "Sign in" at bounding box center [305, 179] width 209 height 31
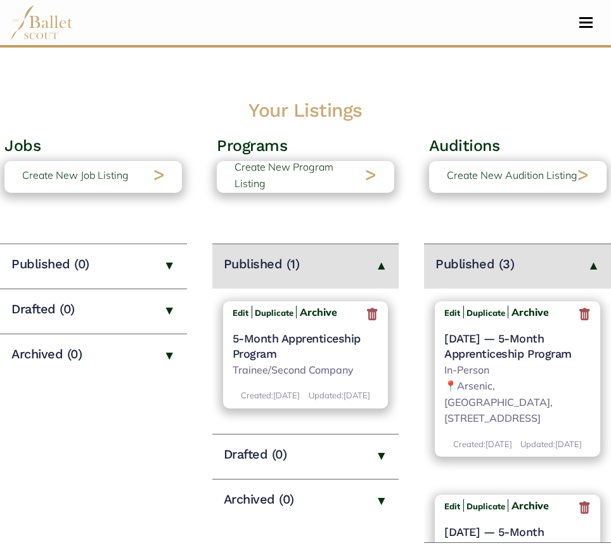
click at [578, 318] on icon at bounding box center [584, 314] width 13 height 16
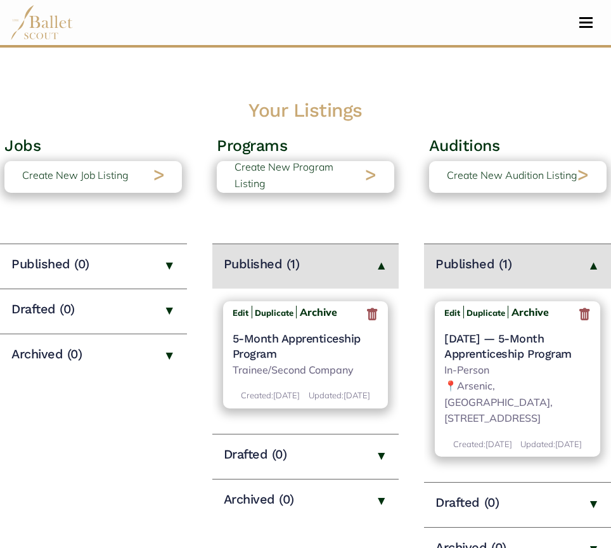
click at [586, 313] on icon at bounding box center [584, 314] width 13 height 16
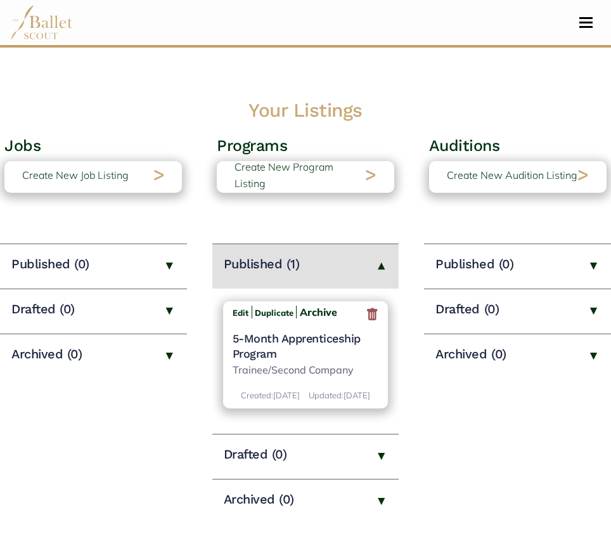
click at [316, 337] on h4 "5-Month Apprenticeship Program" at bounding box center [306, 346] width 146 height 30
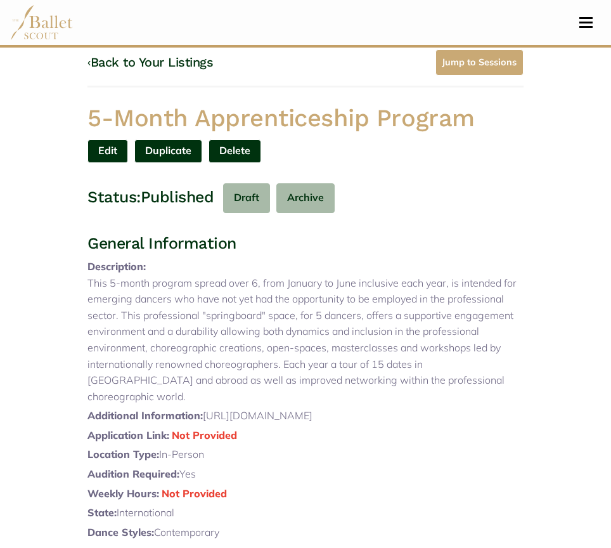
scroll to position [29, 0]
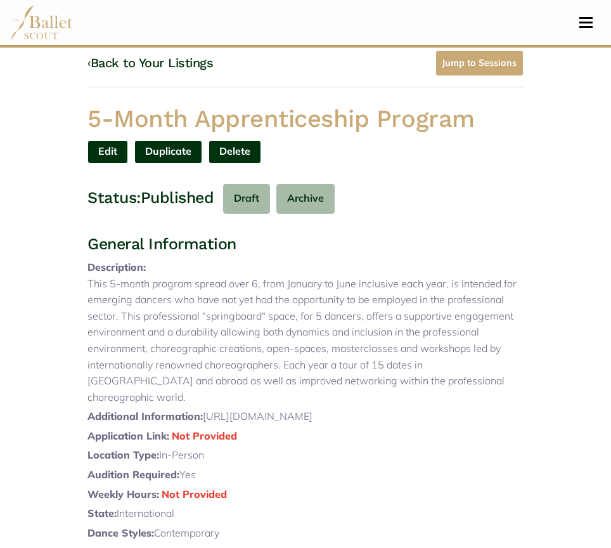
drag, startPoint x: 109, startPoint y: 110, endPoint x: 506, endPoint y: 126, distance: 397.1
click at [506, 126] on div "5-Month Apprenticeship Program" at bounding box center [305, 121] width 456 height 37
copy h1 "5-Month Apprenticeship Program"
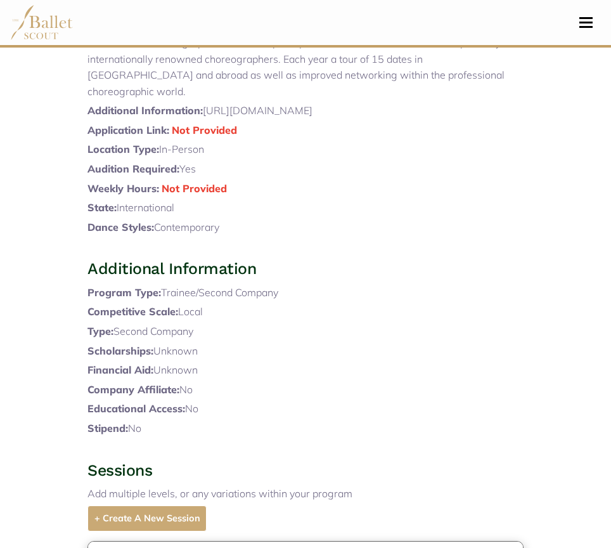
scroll to position [0, 0]
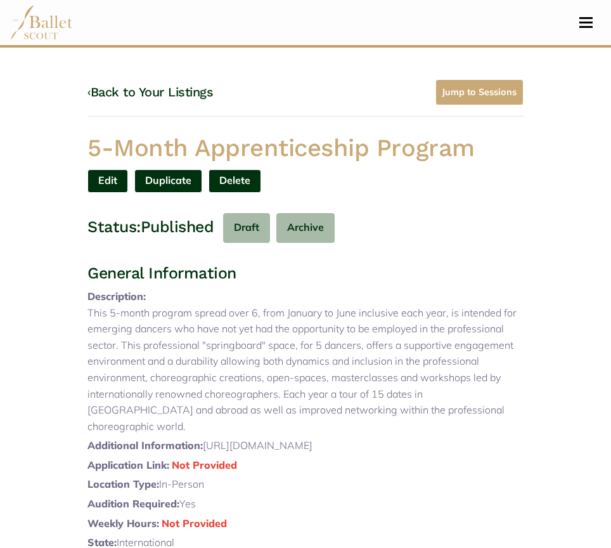
click at [109, 177] on link "Edit" at bounding box center [107, 180] width 41 height 23
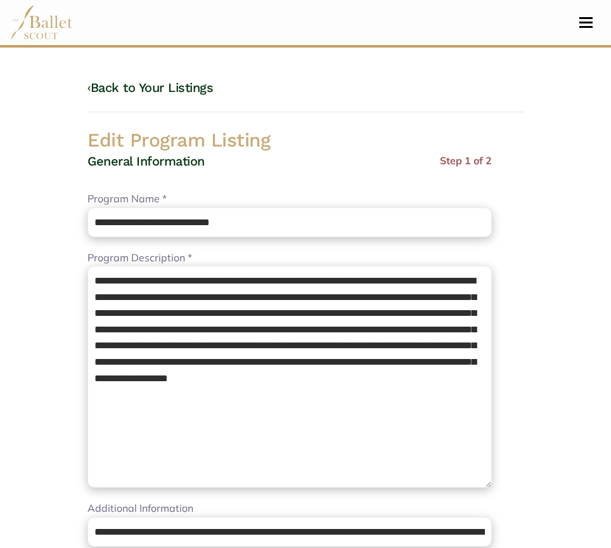
select select "**"
select select "*"
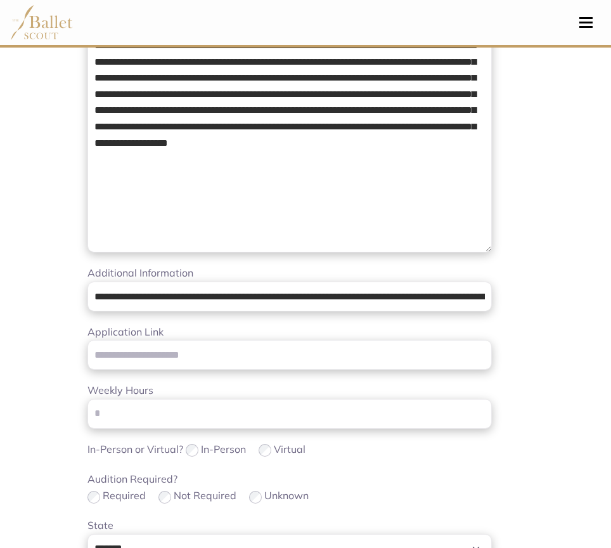
scroll to position [235, 0]
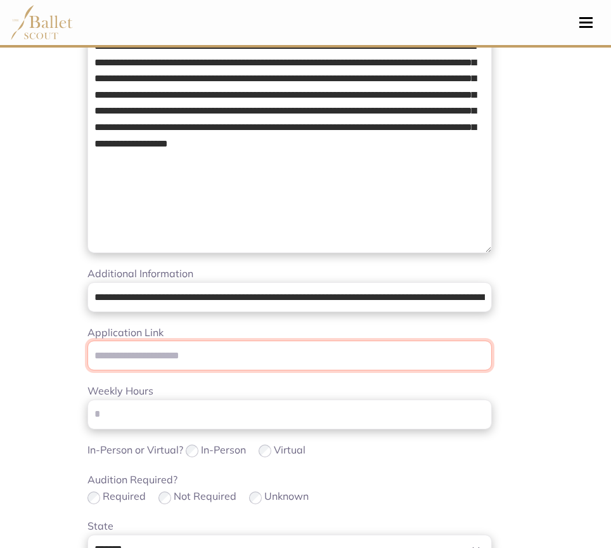
click at [171, 363] on input "Application Link" at bounding box center [289, 355] width 404 height 30
paste input "**********"
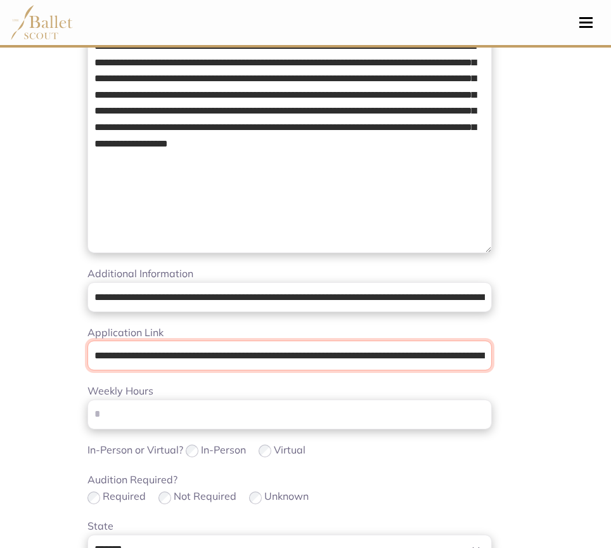
scroll to position [0, 154]
type input "**********"
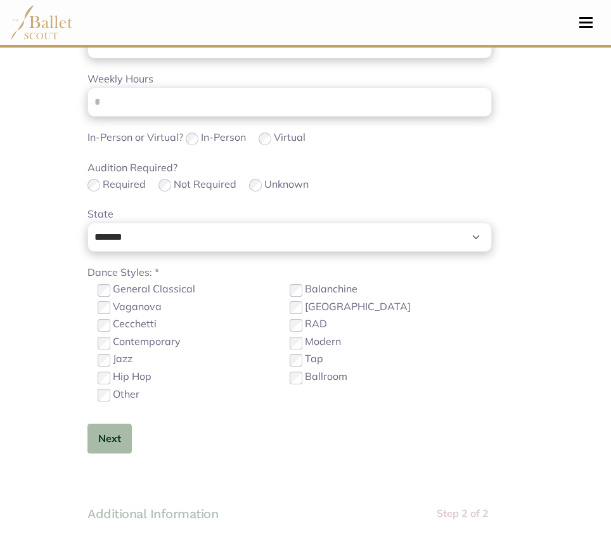
scroll to position [554, 0]
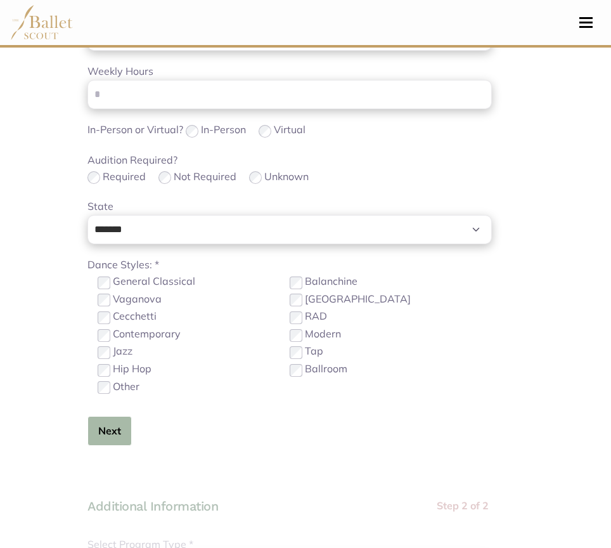
click at [123, 416] on button "Next" at bounding box center [109, 431] width 44 height 30
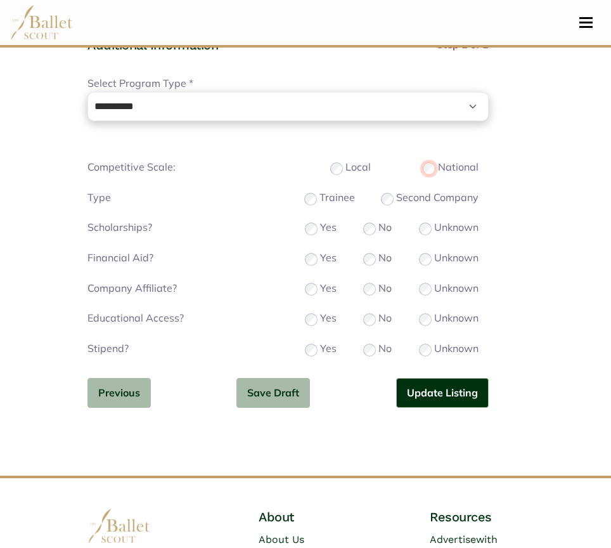
scroll to position [1017, 0]
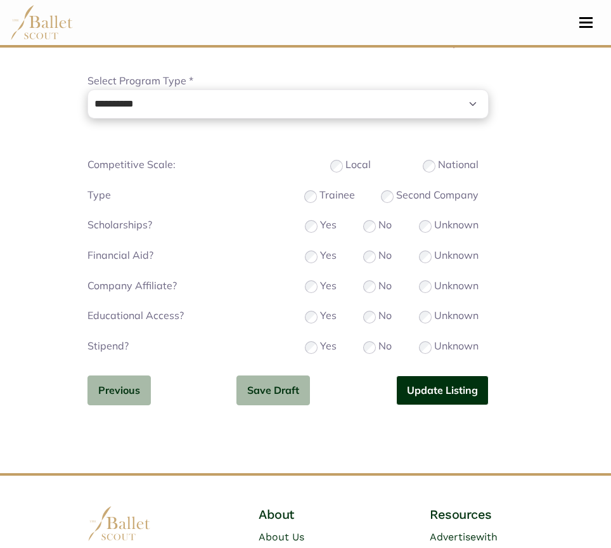
click at [419, 382] on button "Update Listing" at bounding box center [442, 390] width 93 height 30
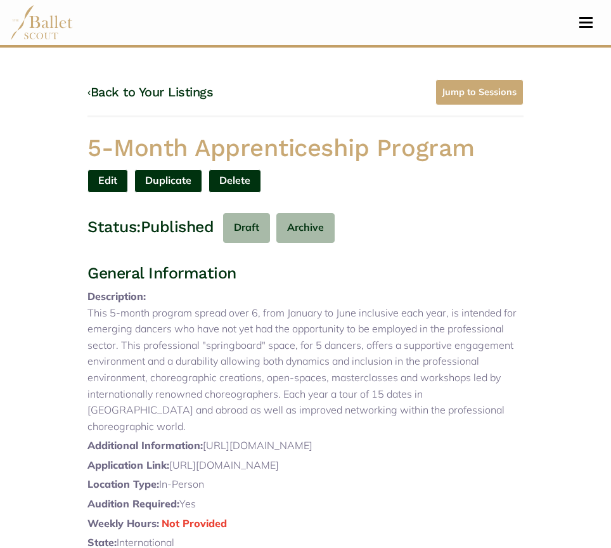
drag, startPoint x: 81, startPoint y: 143, endPoint x: 504, endPoint y: 138, distance: 422.9
click at [504, 138] on div "5-Month Apprenticeship Program" at bounding box center [305, 150] width 456 height 37
copy h1 "5-Month Apprenticeship Program"
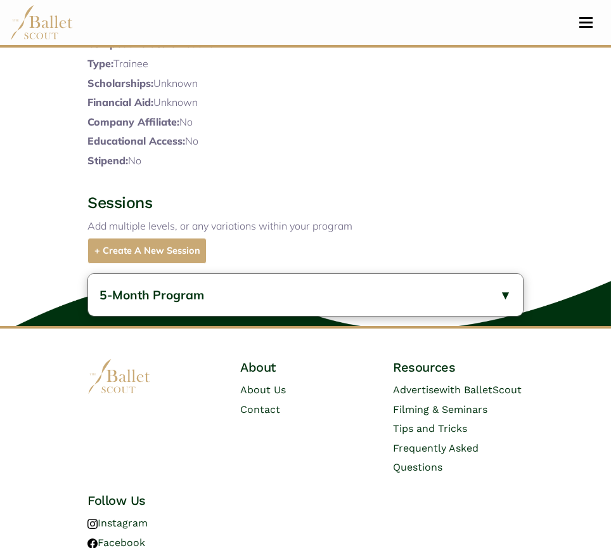
scroll to position [623, 0]
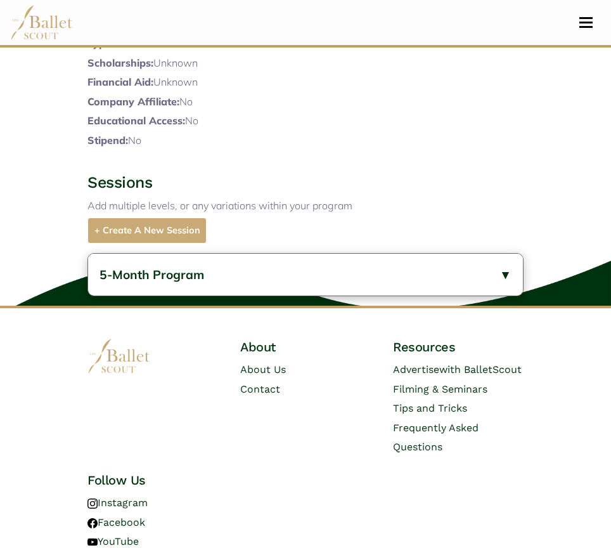
click at [266, 296] on button "5-Month Program" at bounding box center [305, 275] width 435 height 42
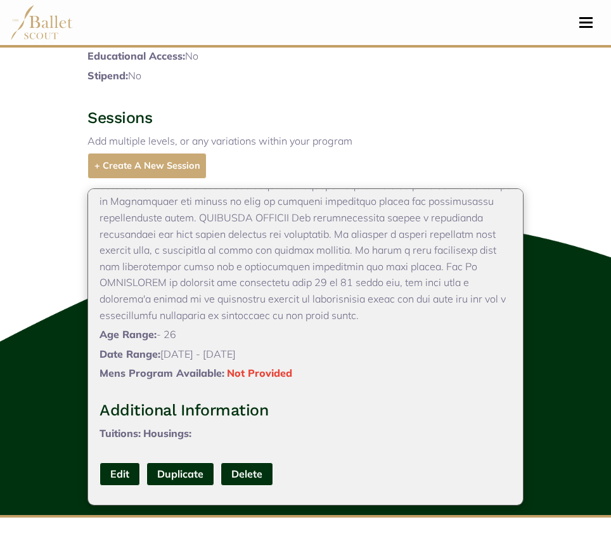
scroll to position [688, 0]
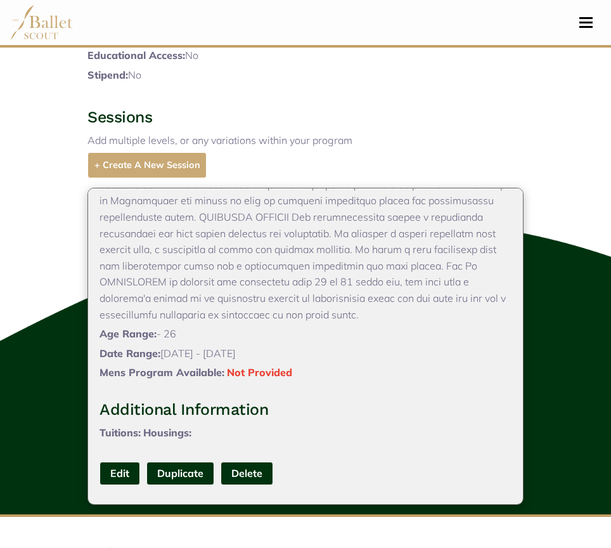
click at [114, 485] on link "Edit" at bounding box center [120, 472] width 41 height 23
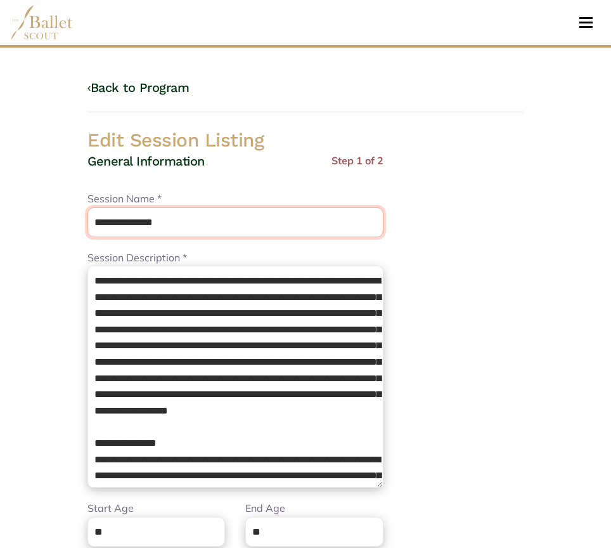
drag, startPoint x: 32, startPoint y: 242, endPoint x: 1, endPoint y: 238, distance: 31.3
paste input "**********"
type input "**********"
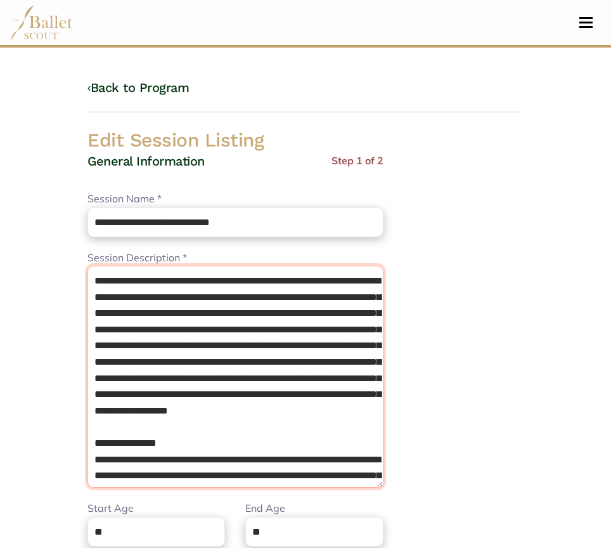
drag, startPoint x: 228, startPoint y: 459, endPoint x: 13, endPoint y: 216, distance: 325.1
type textarea "**********"
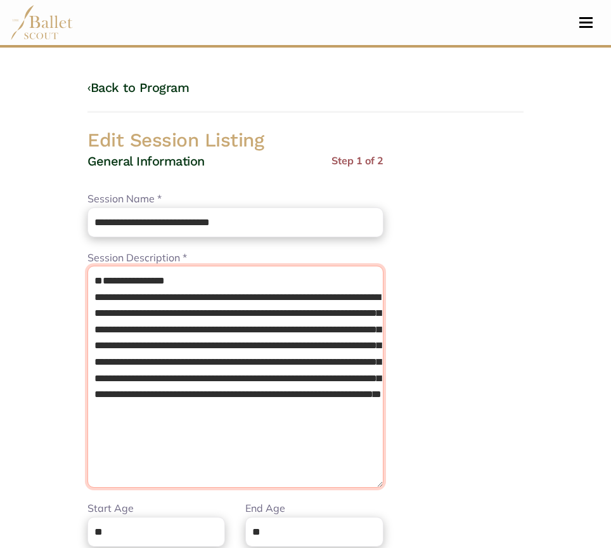
drag, startPoint x: 280, startPoint y: 468, endPoint x: -1, endPoint y: 155, distance: 420.7
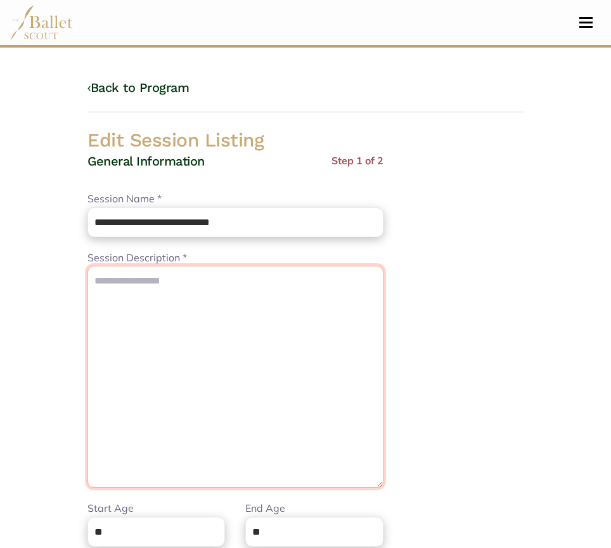
paste textarea "**********"
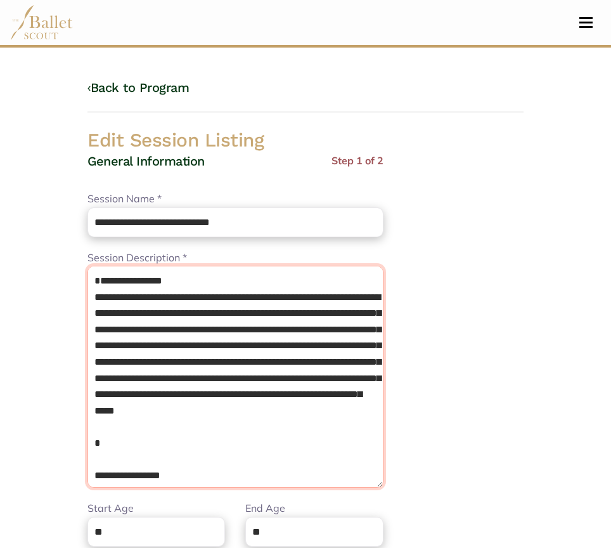
click at [94, 297] on textarea "Session Description *" at bounding box center [235, 377] width 296 height 222
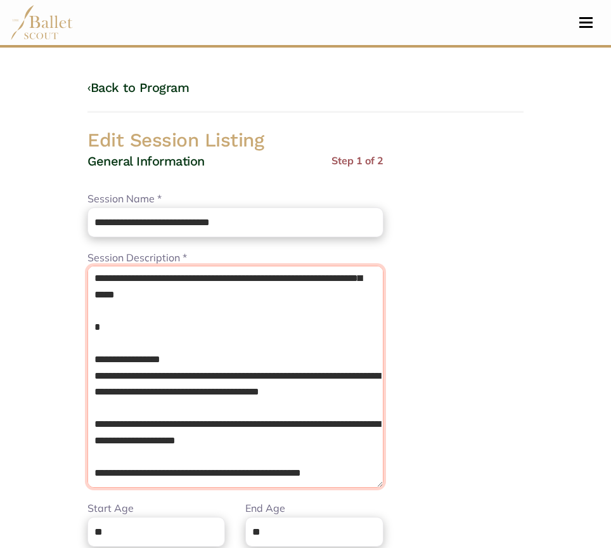
scroll to position [164, 0]
click at [109, 337] on textarea "Session Description *" at bounding box center [235, 377] width 296 height 222
click at [106, 319] on textarea "Session Description *" at bounding box center [235, 377] width 296 height 222
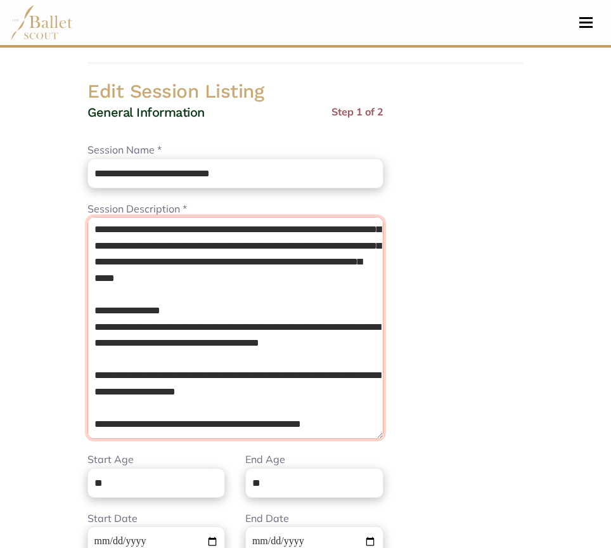
scroll to position [52, 0]
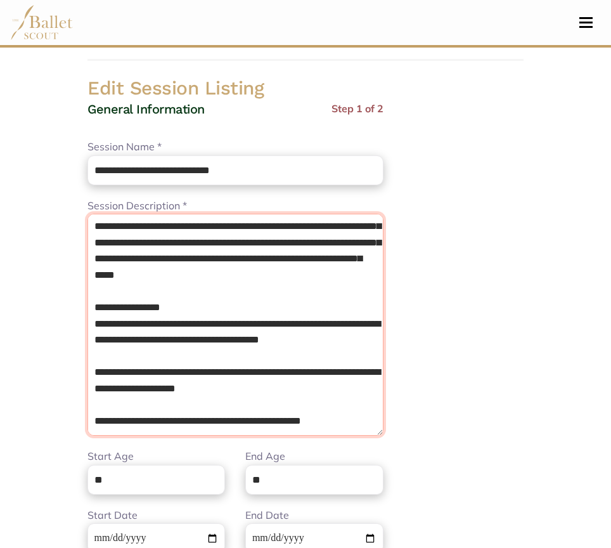
drag, startPoint x: 358, startPoint y: 425, endPoint x: 82, endPoint y: 354, distance: 284.6
click at [82, 354] on div "**********" at bounding box center [251, 377] width 348 height 553
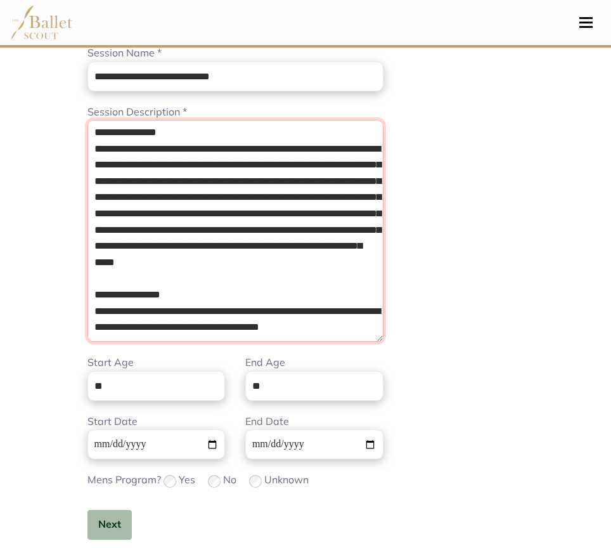
scroll to position [146, 0]
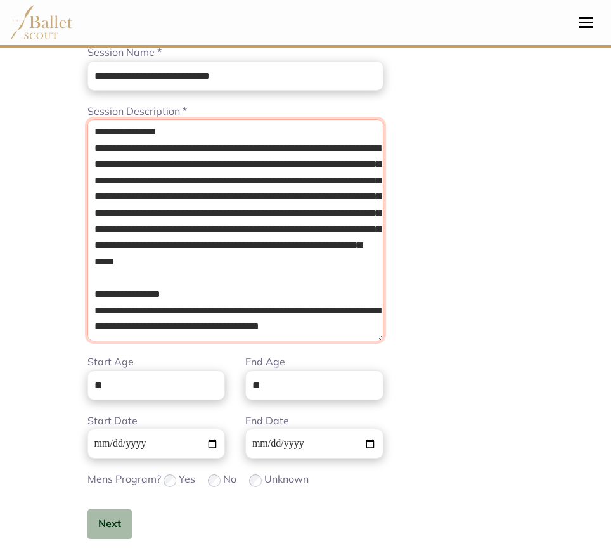
type textarea "**********"
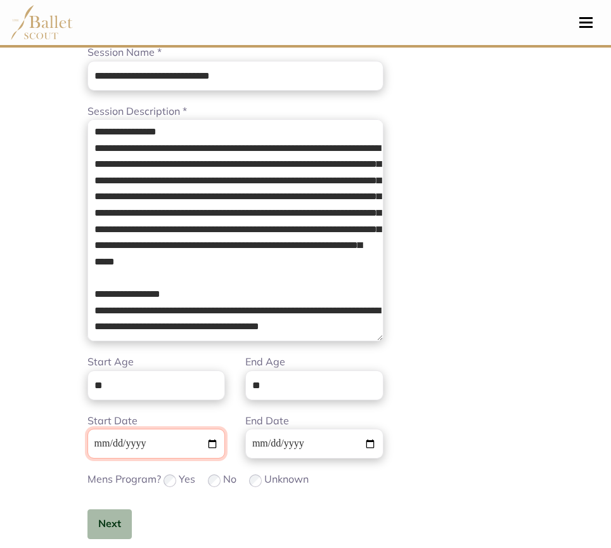
click at [93, 441] on input "**********" at bounding box center [156, 444] width 138 height 30
click at [119, 510] on button "Next" at bounding box center [109, 524] width 44 height 30
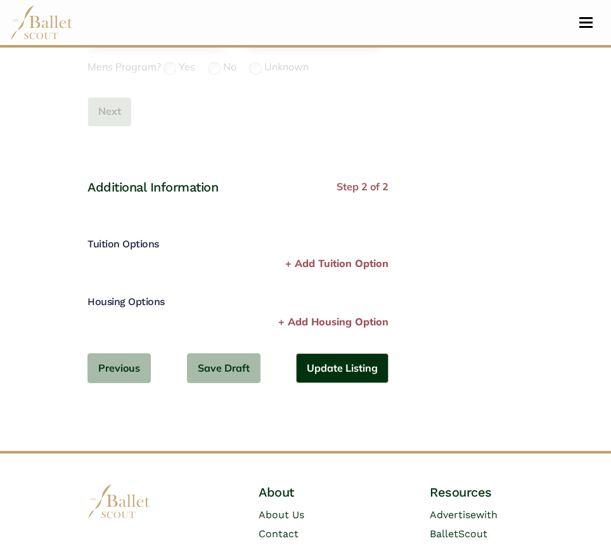
scroll to position [559, 0]
click at [342, 373] on button "Update Listing" at bounding box center [342, 367] width 93 height 30
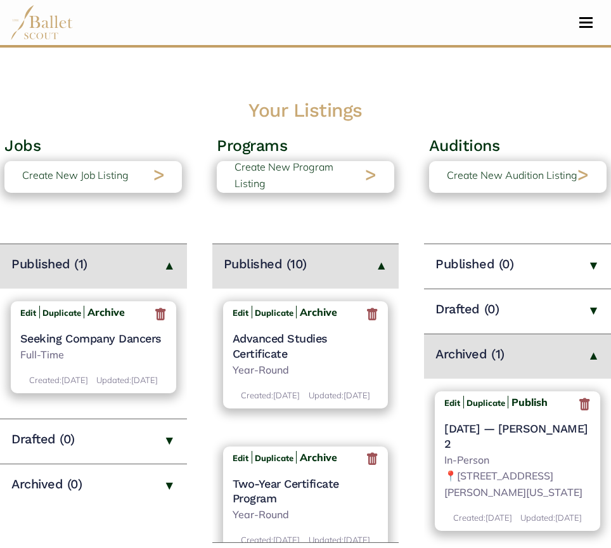
click at [585, 407] on icon at bounding box center [584, 404] width 13 height 16
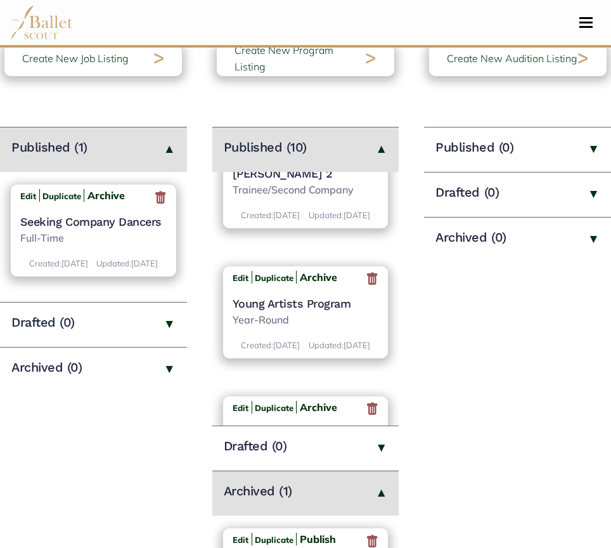
scroll to position [634, 0]
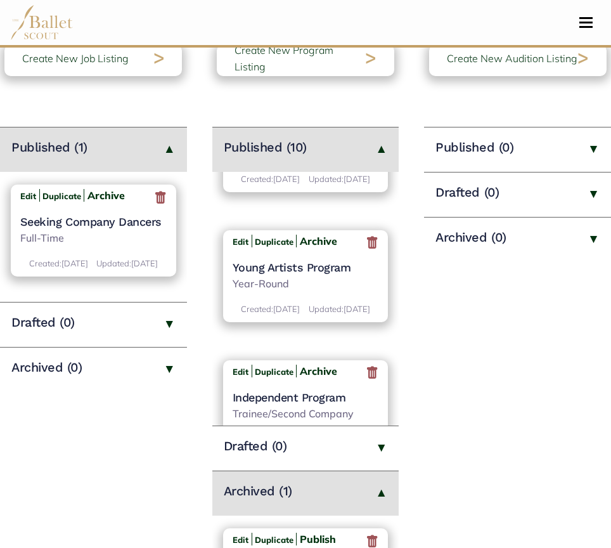
click at [268, 145] on h4 "[PERSON_NAME] 2" at bounding box center [306, 137] width 146 height 15
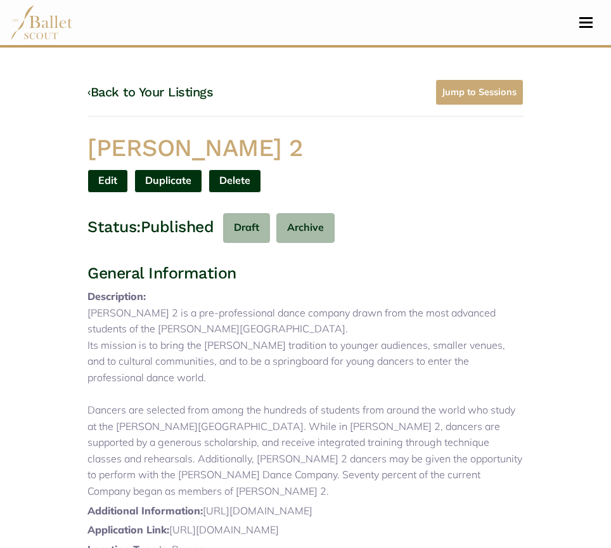
click at [102, 177] on link "Edit" at bounding box center [107, 180] width 41 height 23
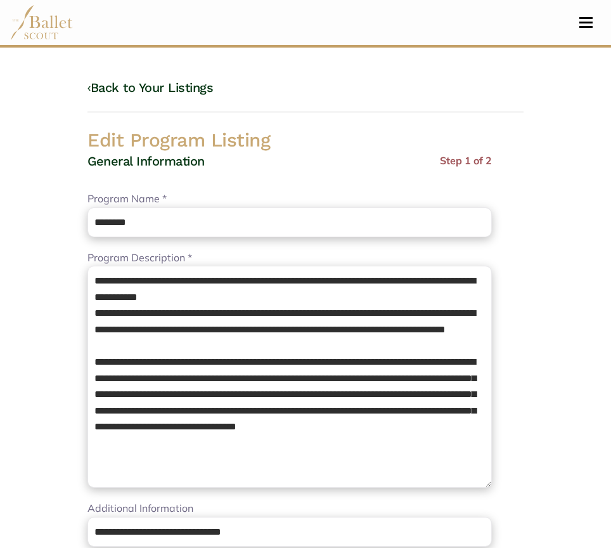
select select "**"
select select "*"
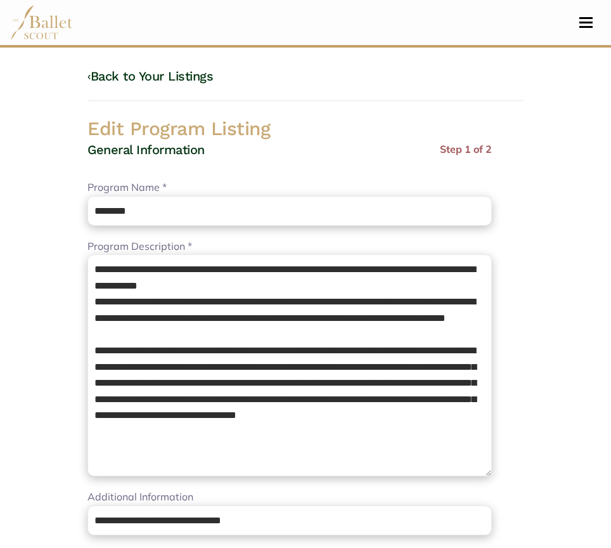
scroll to position [13, 0]
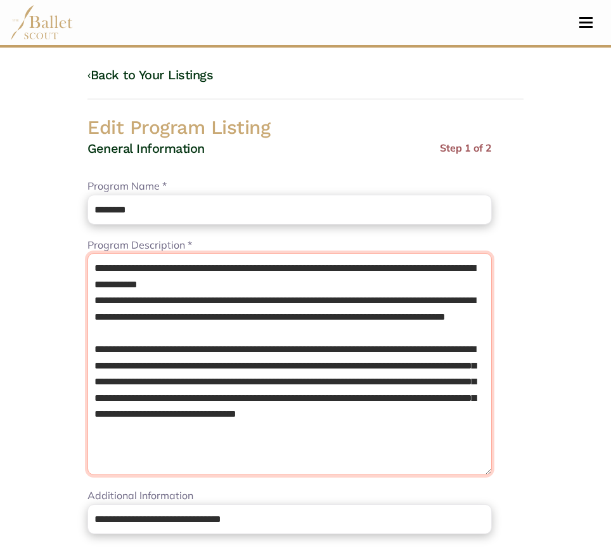
drag, startPoint x: 146, startPoint y: 363, endPoint x: 0, endPoint y: 244, distance: 188.3
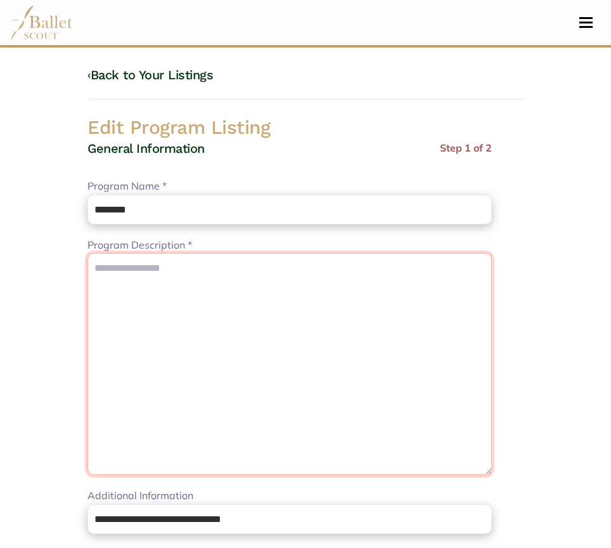
paste textarea "**********"
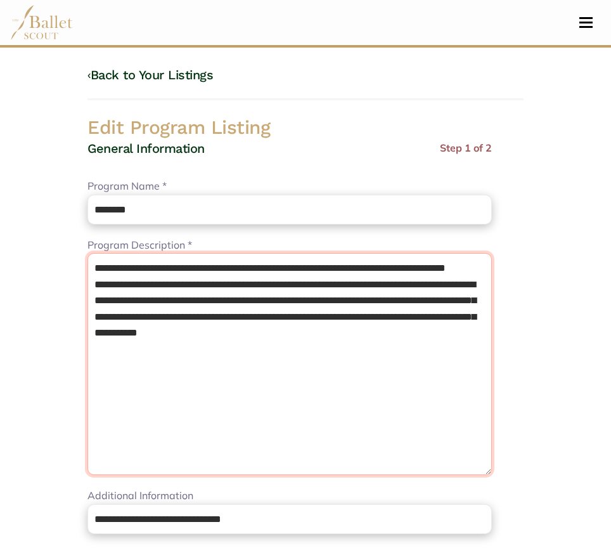
click at [225, 285] on textarea "**********" at bounding box center [289, 364] width 404 height 222
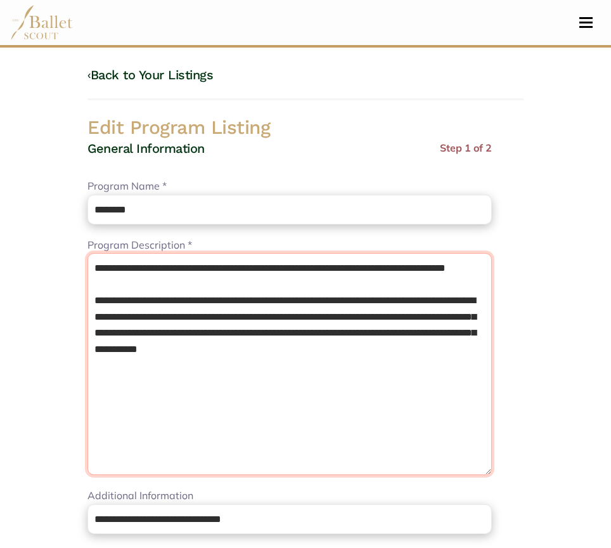
type textarea "**********"
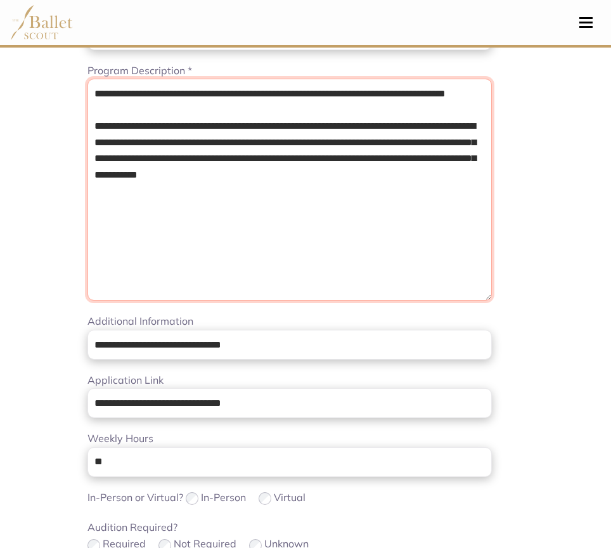
scroll to position [193, 0]
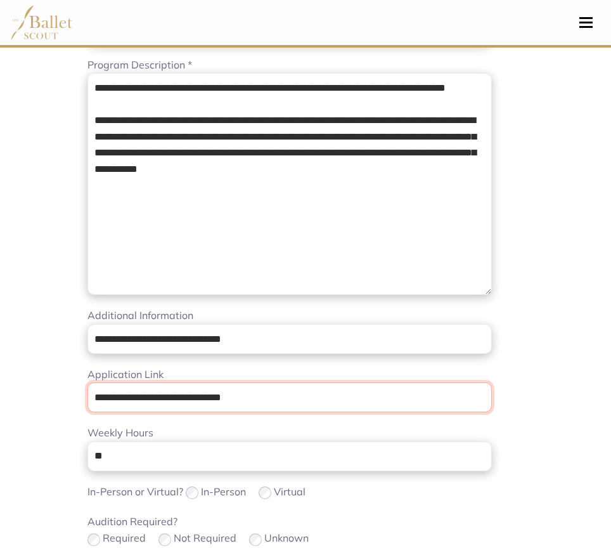
drag, startPoint x: 299, startPoint y: 402, endPoint x: -1, endPoint y: 318, distance: 311.3
paste input "***"
type input "**********"
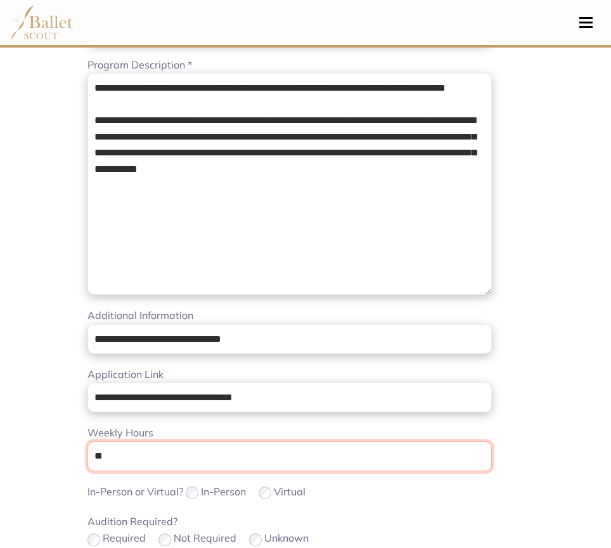
drag, startPoint x: 138, startPoint y: 458, endPoint x: 36, endPoint y: 423, distance: 107.9
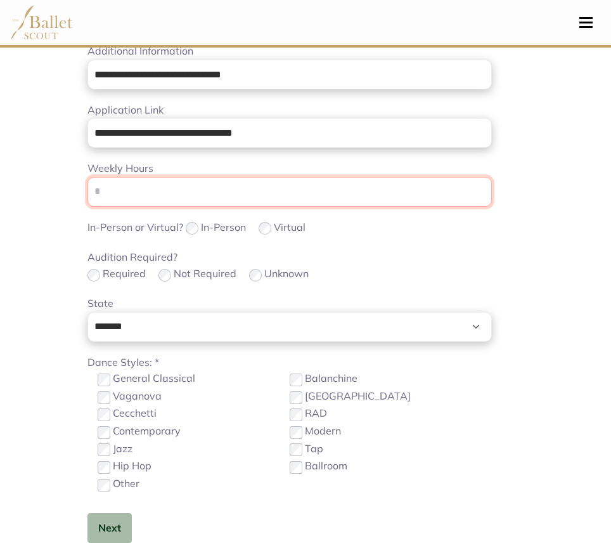
scroll to position [489, 0]
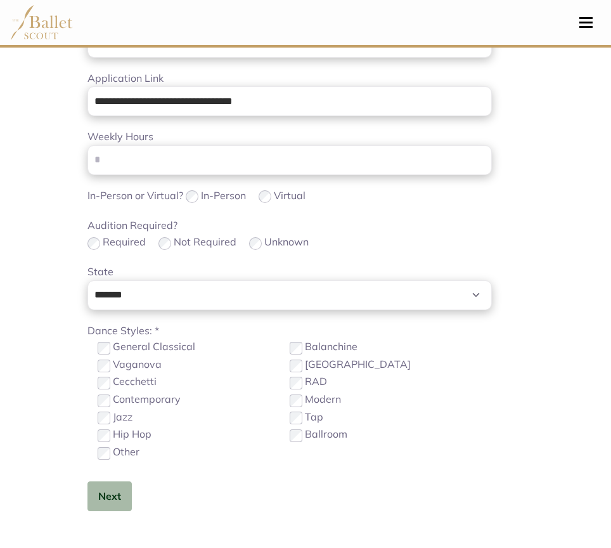
click at [142, 352] on label "General Classical" at bounding box center [154, 347] width 82 height 16
click at [116, 496] on button "Next" at bounding box center [109, 496] width 44 height 30
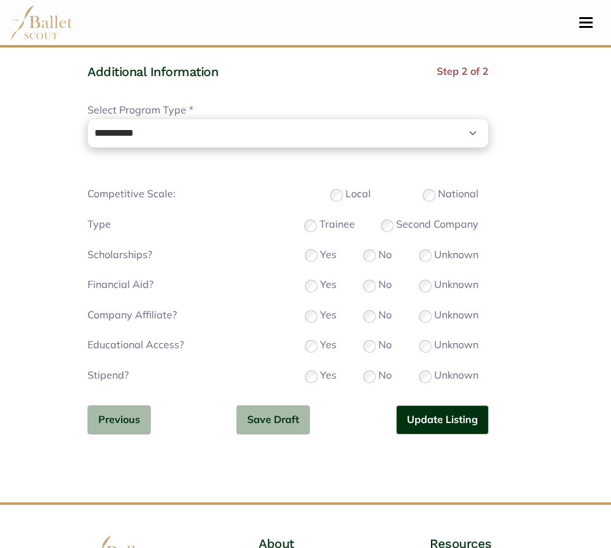
scroll to position [988, 0]
click at [451, 418] on button "Update Listing" at bounding box center [442, 421] width 93 height 30
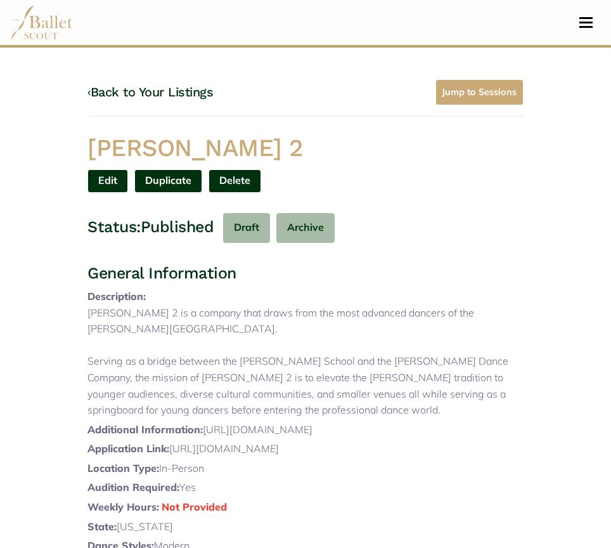
click at [108, 183] on link "Edit" at bounding box center [107, 180] width 41 height 23
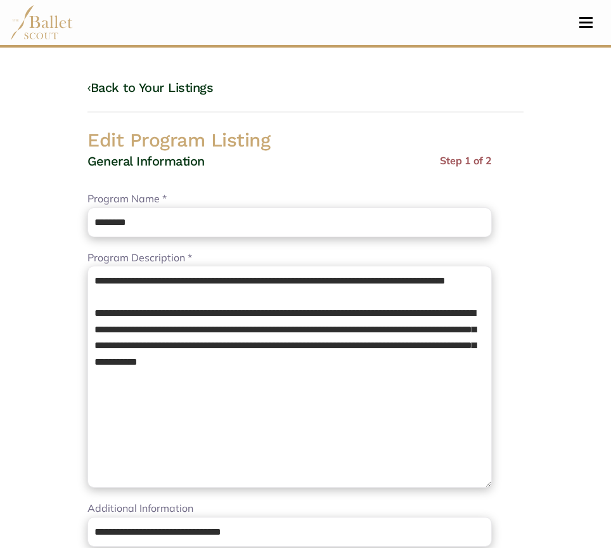
select select "**"
select select "*"
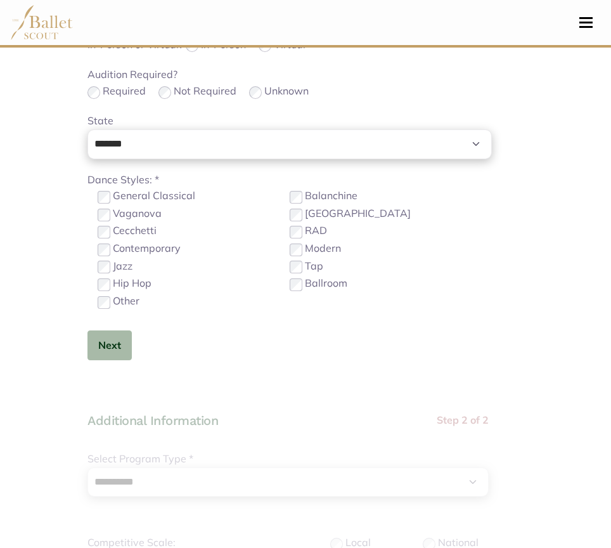
scroll to position [640, 0]
click at [113, 349] on button "Next" at bounding box center [109, 345] width 44 height 30
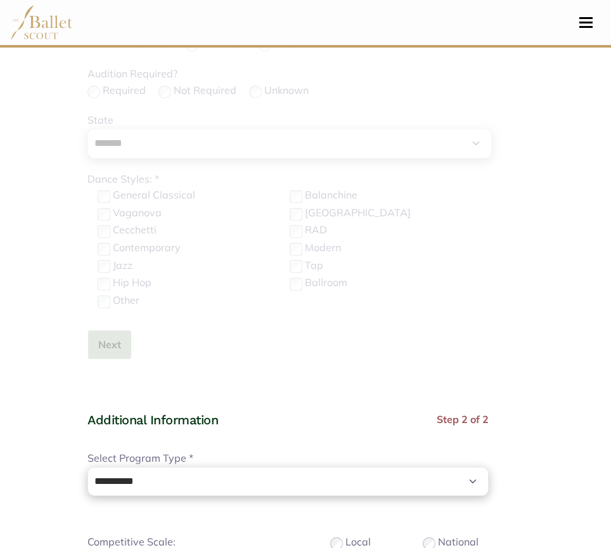
scroll to position [932, 0]
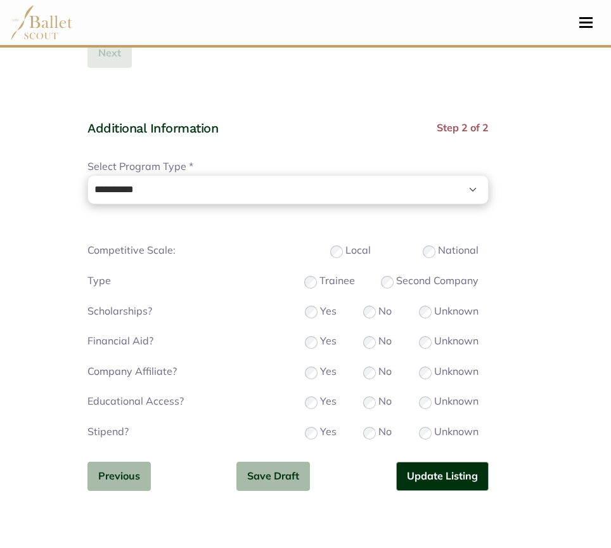
click at [321, 278] on label "Trainee" at bounding box center [336, 281] width 35 height 16
click at [449, 472] on button "Update Listing" at bounding box center [442, 476] width 93 height 30
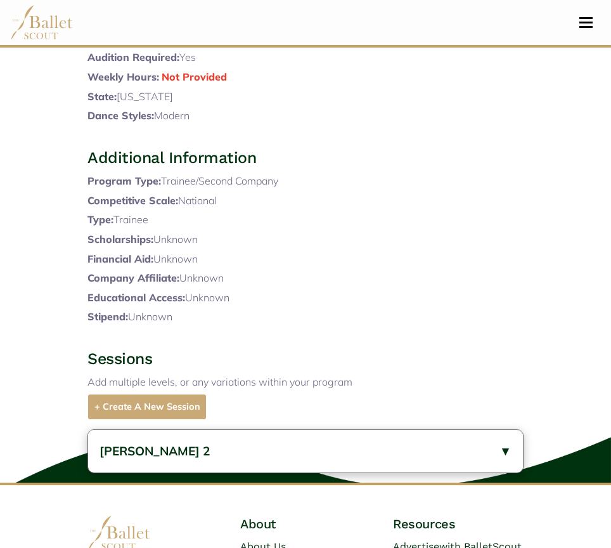
scroll to position [522, 0]
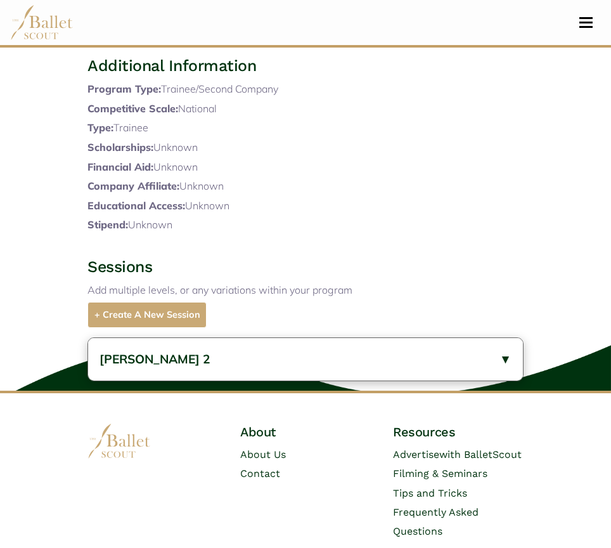
click at [290, 380] on button "[PERSON_NAME] 2" at bounding box center [305, 359] width 435 height 42
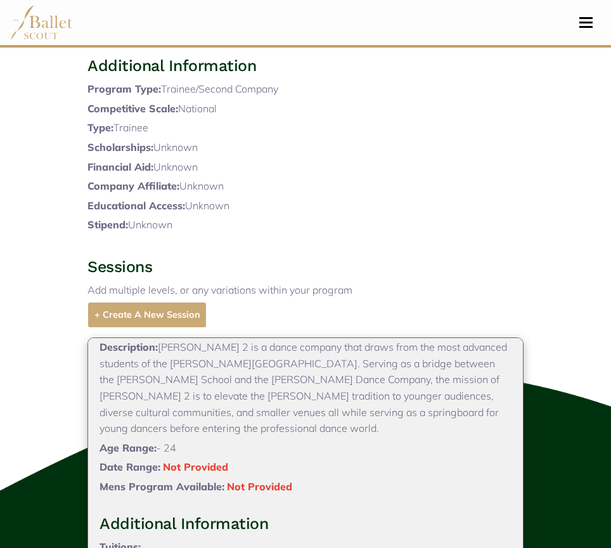
scroll to position [675, 0]
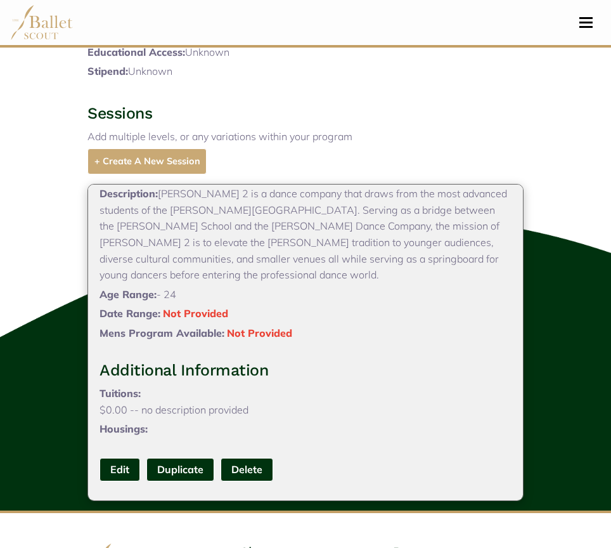
click at [122, 481] on link "Edit" at bounding box center [120, 469] width 41 height 23
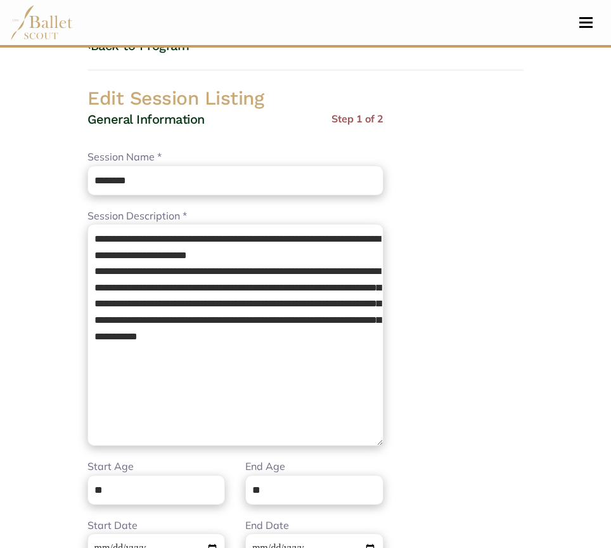
scroll to position [169, 0]
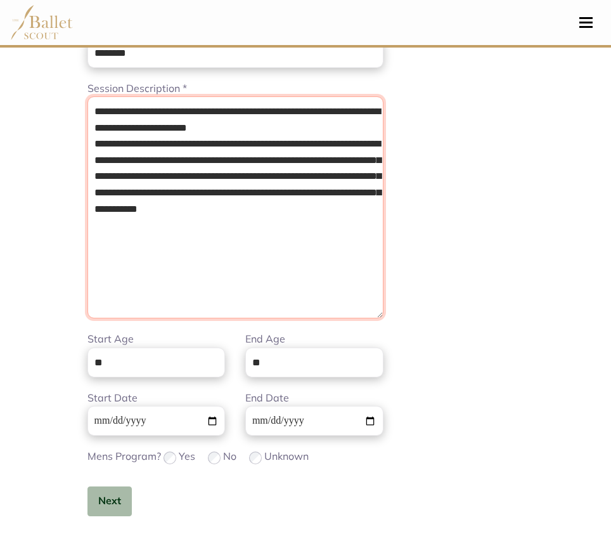
drag, startPoint x: 268, startPoint y: 247, endPoint x: -1, endPoint y: 29, distance: 346.1
click at [0, 29] on html "Loading... Please Wait Dashboard Profile Organizations" at bounding box center [305, 542] width 611 height 1423
paste textarea
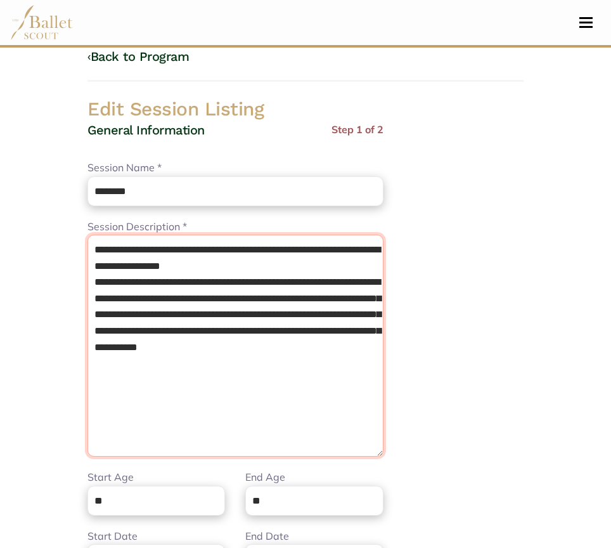
scroll to position [0, 0]
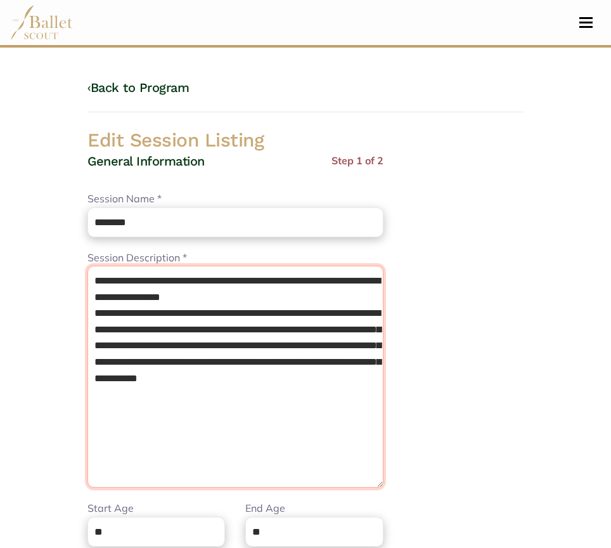
type textarea "**********"
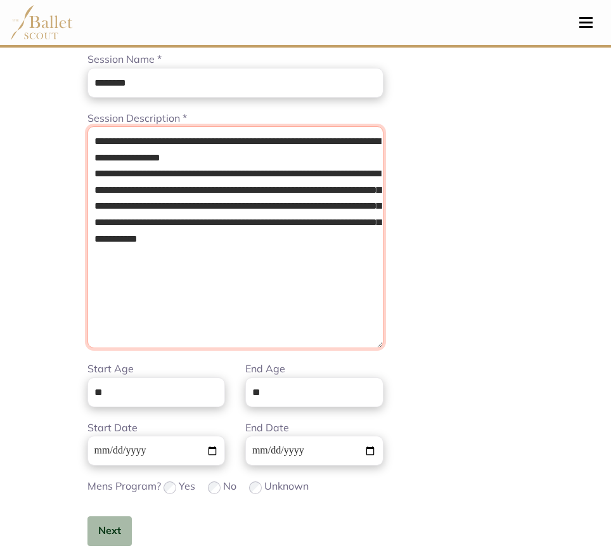
scroll to position [202, 0]
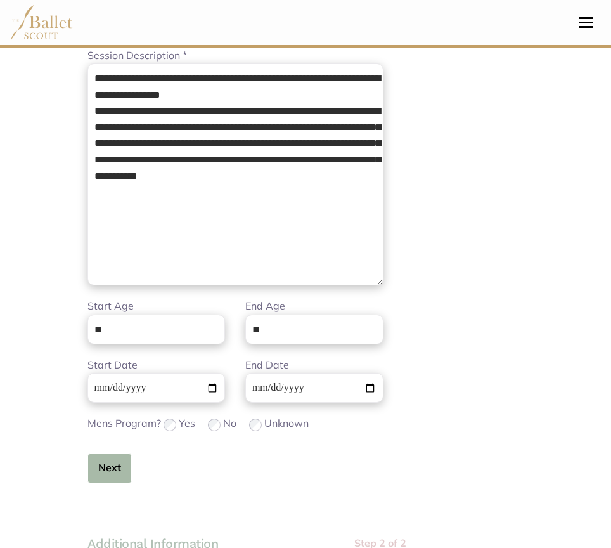
click at [103, 477] on button "Next" at bounding box center [109, 468] width 44 height 30
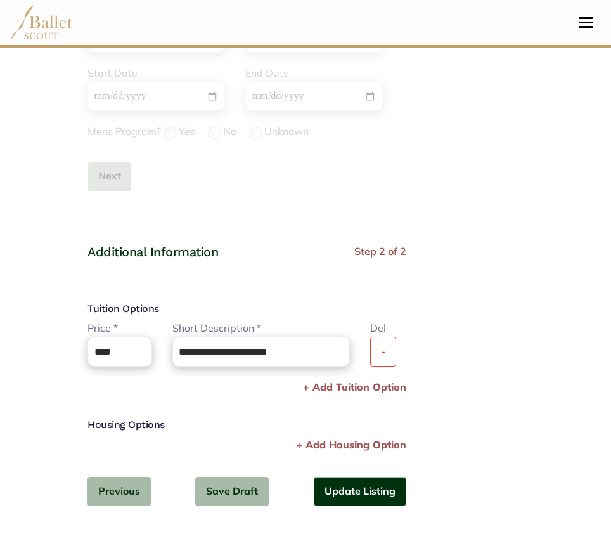
scroll to position [494, 0]
click at [396, 358] on button "-" at bounding box center [383, 351] width 26 height 30
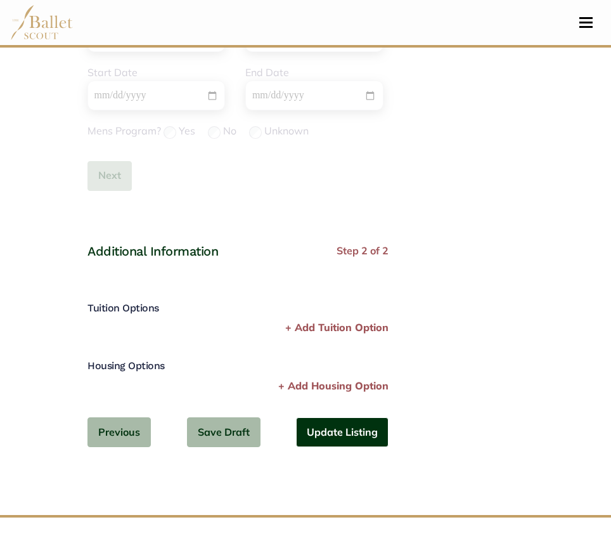
click at [368, 434] on button "Update Listing" at bounding box center [342, 432] width 93 height 30
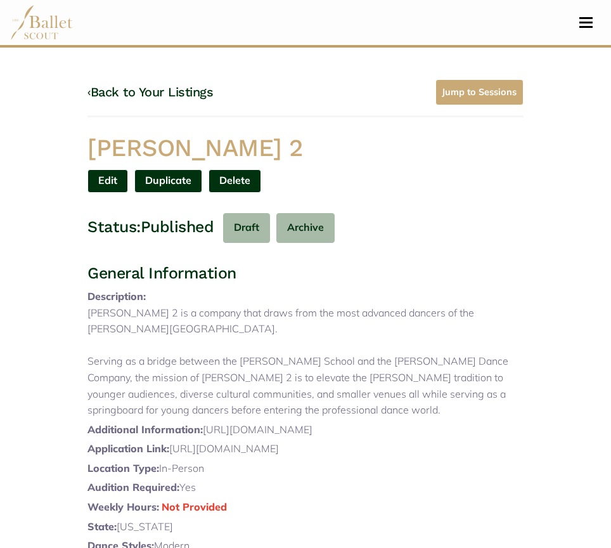
click at [194, 94] on link "‹ Back to Your Listings" at bounding box center [150, 91] width 126 height 15
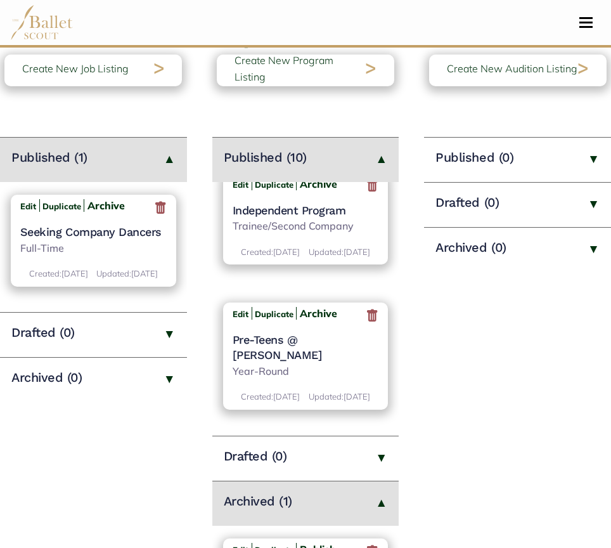
scroll to position [558, 0]
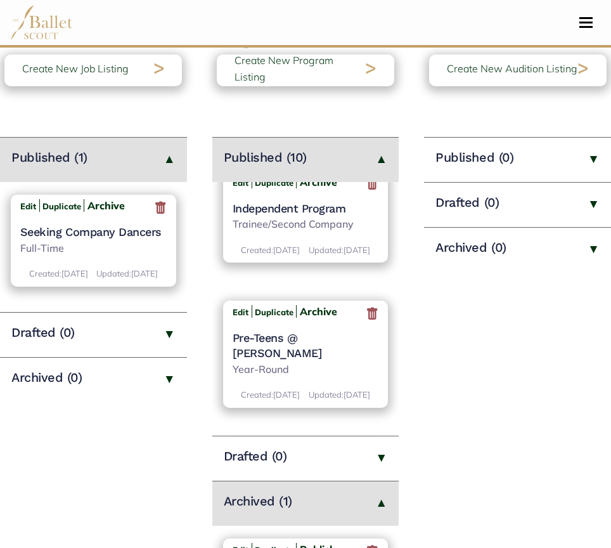
click at [266, 216] on h4 "Independent Program" at bounding box center [306, 208] width 146 height 15
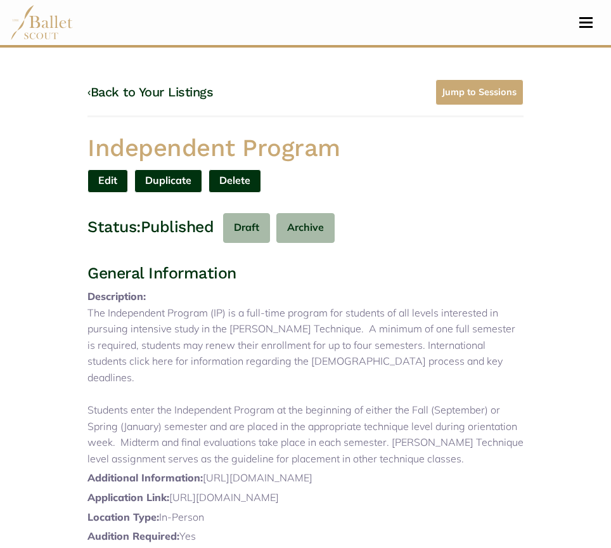
click at [112, 178] on link "Edit" at bounding box center [107, 180] width 41 height 23
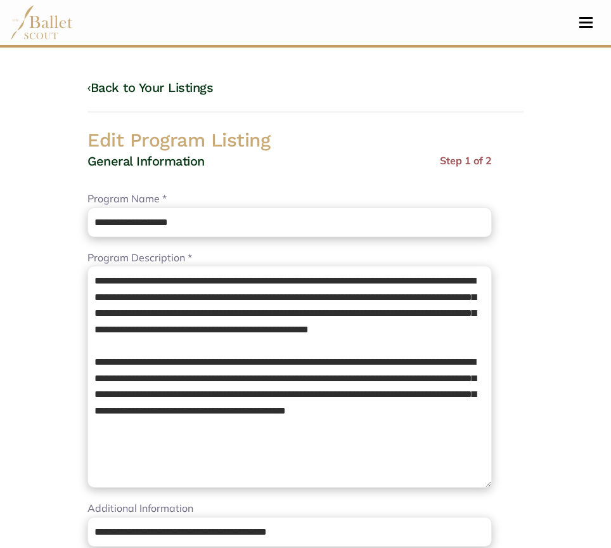
select select "**"
select select "*"
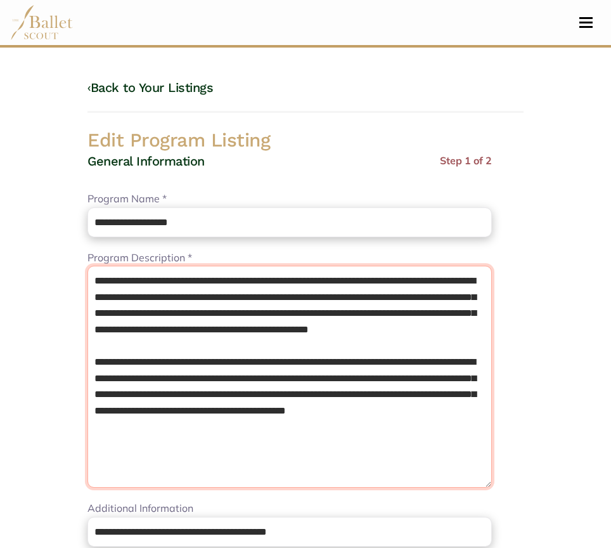
click at [302, 332] on textarea "**********" at bounding box center [289, 377] width 404 height 222
drag, startPoint x: 284, startPoint y: 347, endPoint x: 195, endPoint y: 330, distance: 90.5
click at [195, 330] on textarea "**********" at bounding box center [289, 377] width 404 height 222
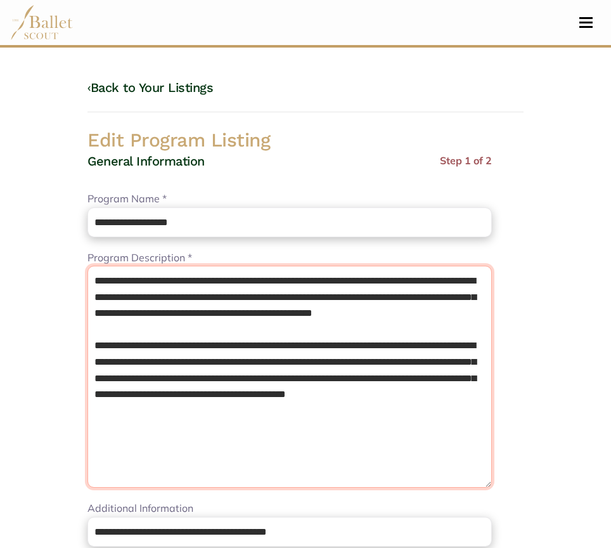
click at [160, 340] on textarea "**********" at bounding box center [289, 377] width 404 height 222
type textarea "**********"
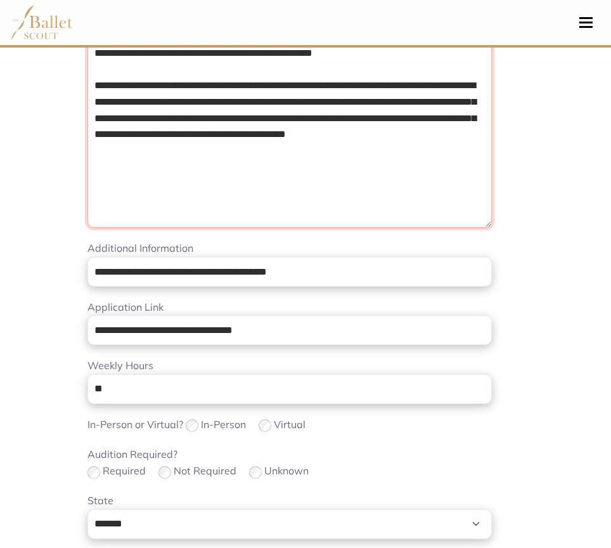
scroll to position [261, 0]
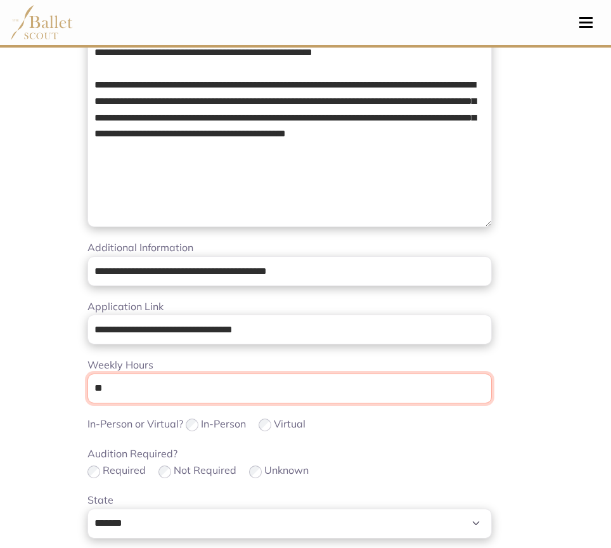
click at [229, 388] on input "**" at bounding box center [289, 388] width 404 height 30
type input "*"
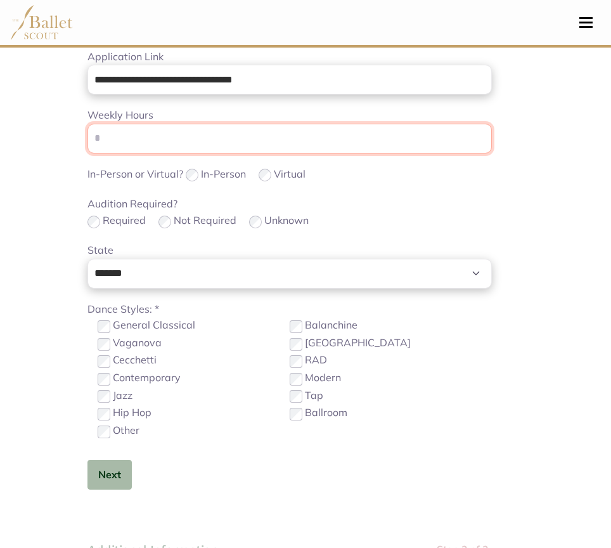
scroll to position [634, 0]
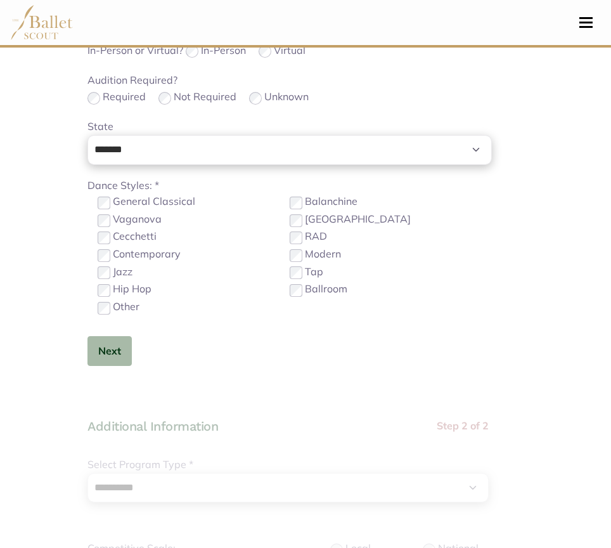
click at [151, 210] on div "General Classical Balanchine Vaganova Bournonville Cecchetti RAD Contemporary M…" at bounding box center [290, 254] width 384 height 122
click at [148, 201] on label "General Classical" at bounding box center [154, 201] width 82 height 16
click at [107, 353] on button "Next" at bounding box center [109, 351] width 44 height 30
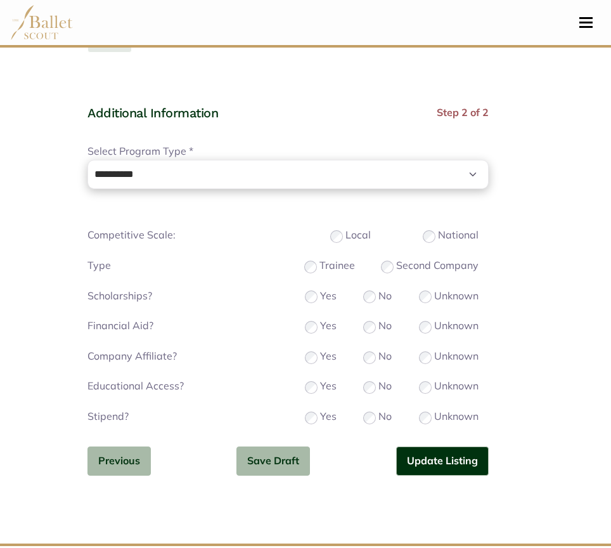
scroll to position [958, 0]
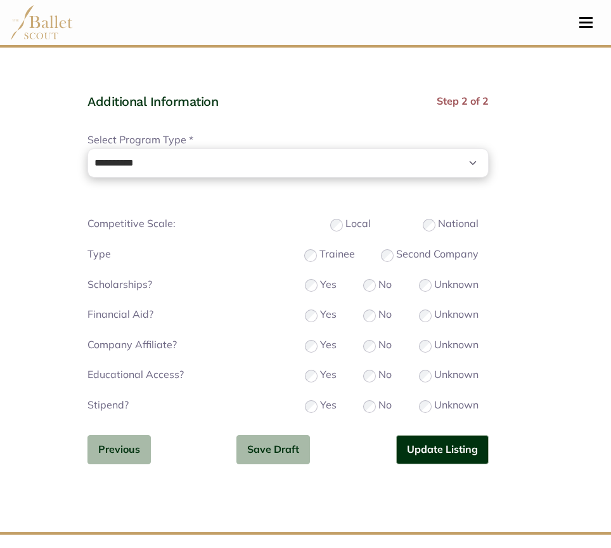
click at [312, 295] on div "**********" at bounding box center [287, 288] width 401 height 391
click at [441, 436] on button "Update Listing" at bounding box center [442, 450] width 93 height 30
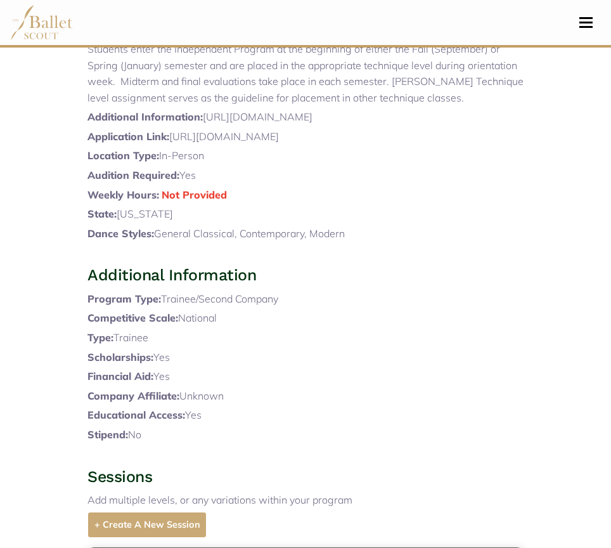
scroll to position [500, 0]
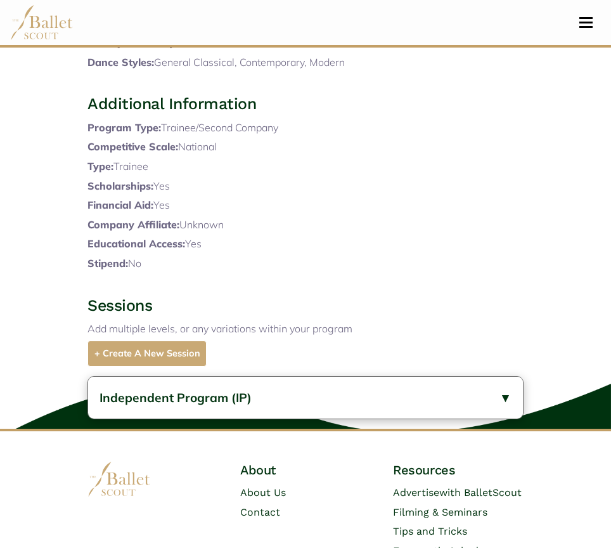
click at [294, 417] on button "Independent Program (IP)" at bounding box center [305, 398] width 435 height 42
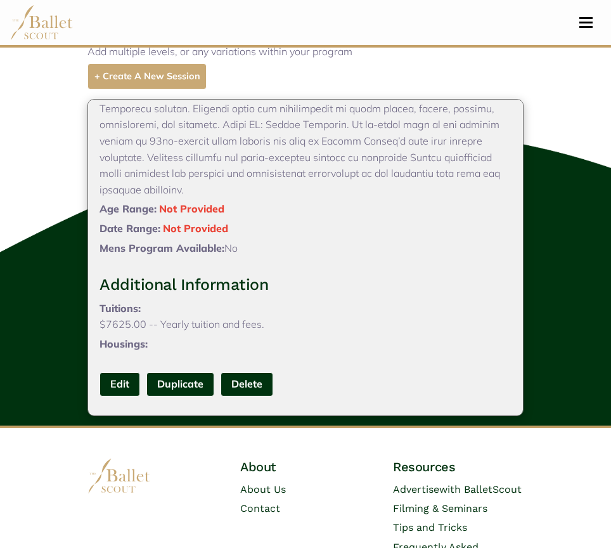
scroll to position [779, 0]
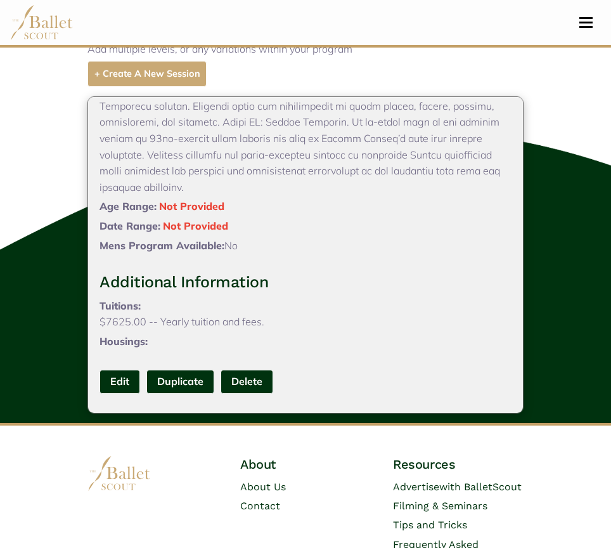
click at [137, 393] on link "Edit" at bounding box center [120, 381] width 41 height 23
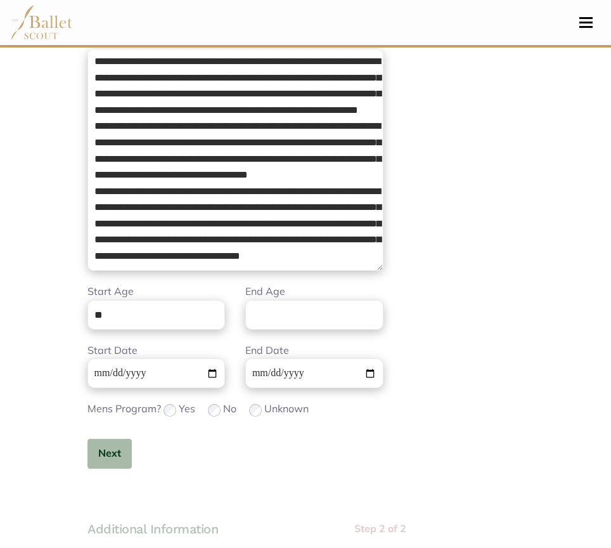
scroll to position [238, 0]
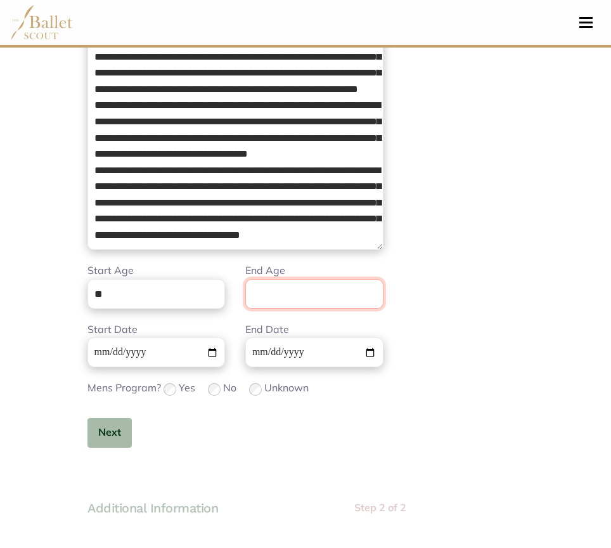
click at [273, 303] on input "End Age" at bounding box center [314, 294] width 138 height 30
type input "**"
click at [99, 429] on button "Next" at bounding box center [109, 433] width 44 height 30
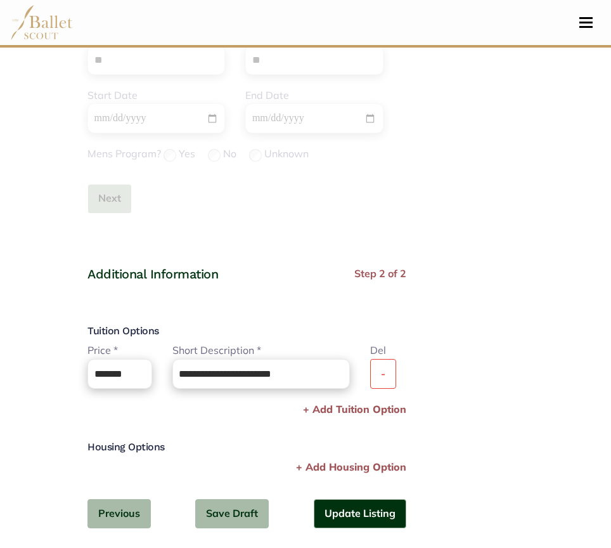
scroll to position [472, 0]
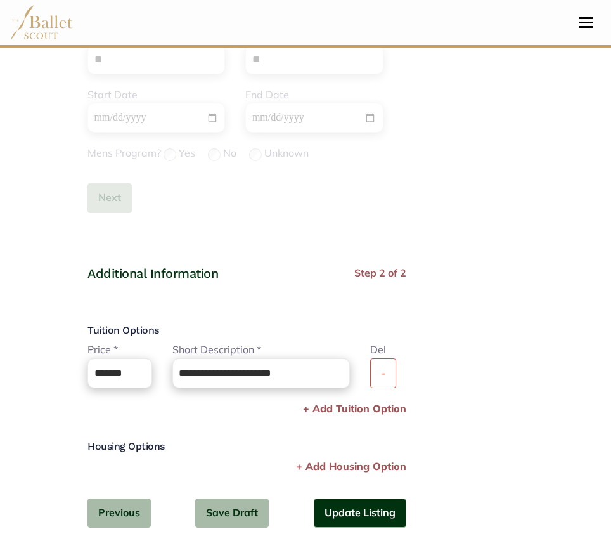
click at [396, 371] on button "-" at bounding box center [383, 373] width 26 height 30
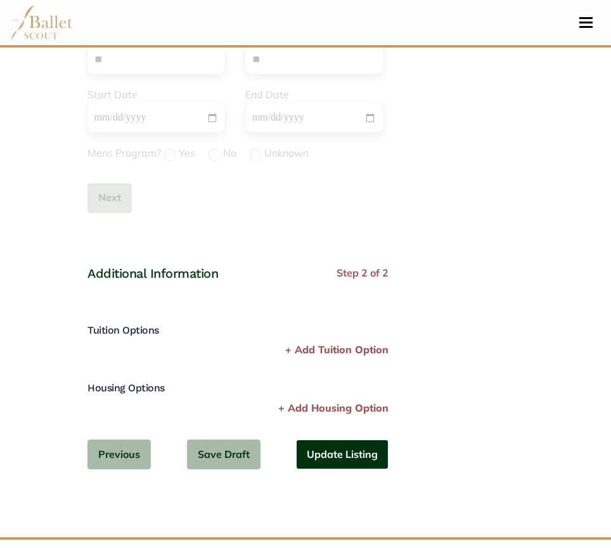
click at [368, 449] on button "Update Listing" at bounding box center [342, 454] width 93 height 30
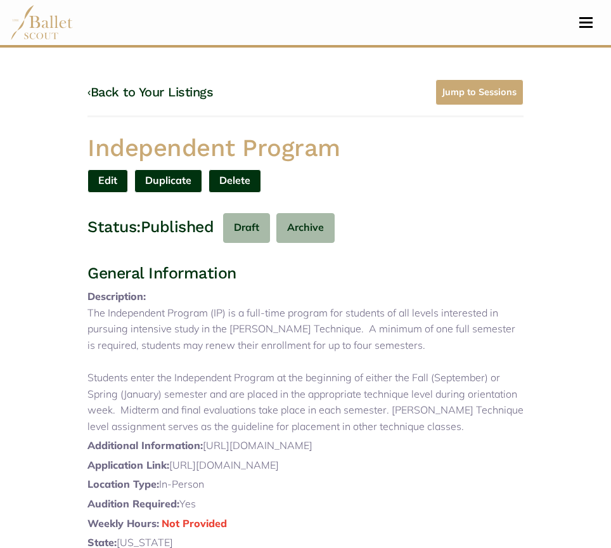
click at [153, 87] on link "‹ Back to Your Listings" at bounding box center [150, 91] width 126 height 15
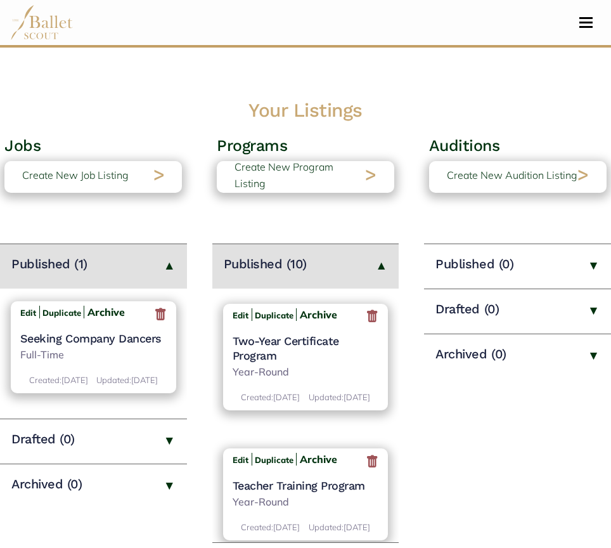
scroll to position [818, 0]
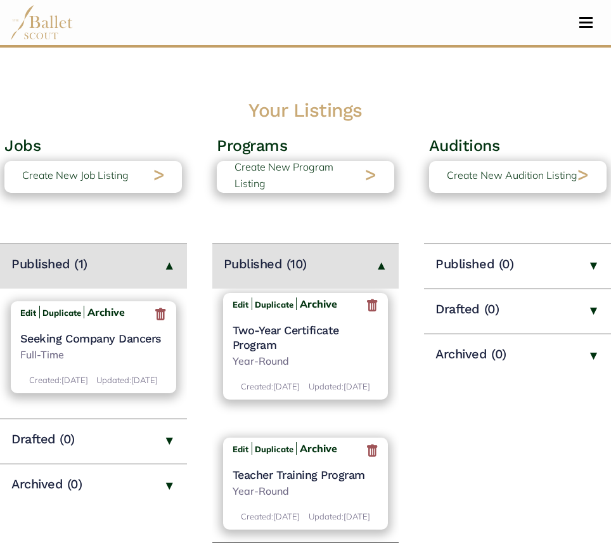
click at [262, 352] on h4 "Two-Year Certificate Program" at bounding box center [306, 338] width 146 height 30
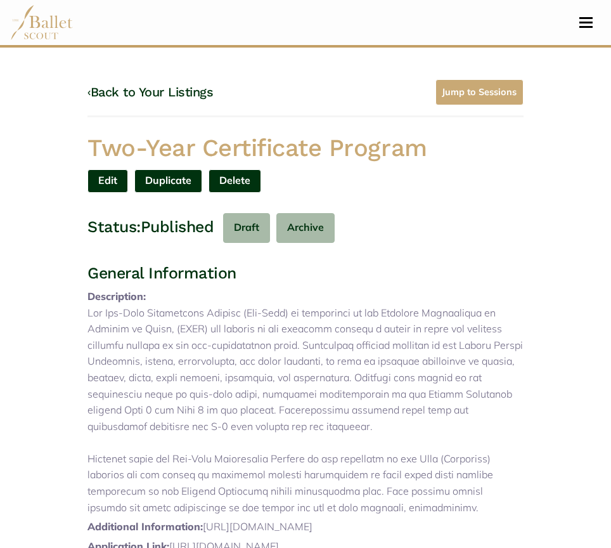
click at [137, 91] on link "‹ Back to Your Listings" at bounding box center [150, 91] width 126 height 15
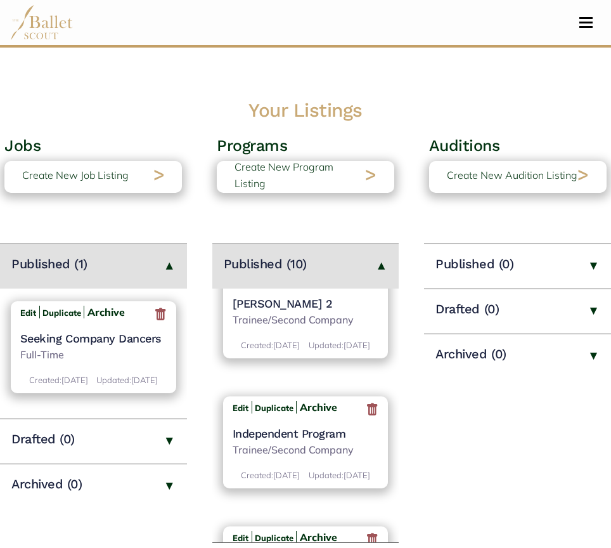
scroll to position [35, 0]
click at [264, 300] on h4 "[PERSON_NAME] 2" at bounding box center [306, 303] width 146 height 15
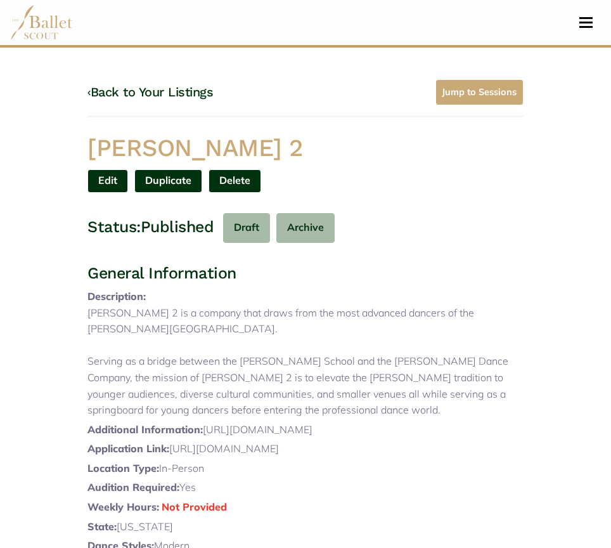
click at [91, 176] on link "Edit" at bounding box center [107, 180] width 41 height 23
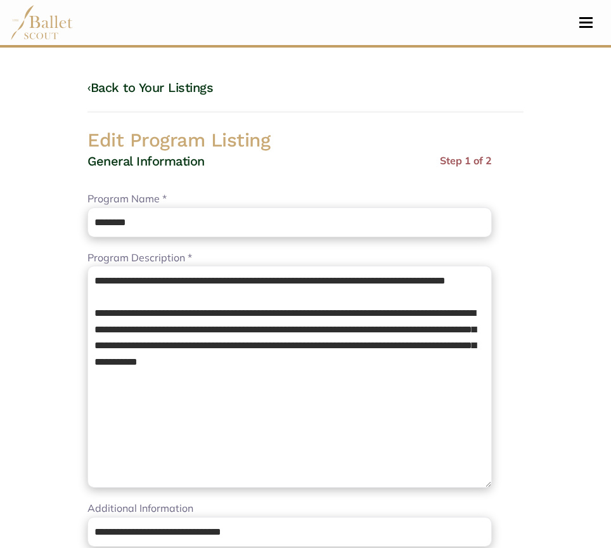
select select "**"
select select "*"
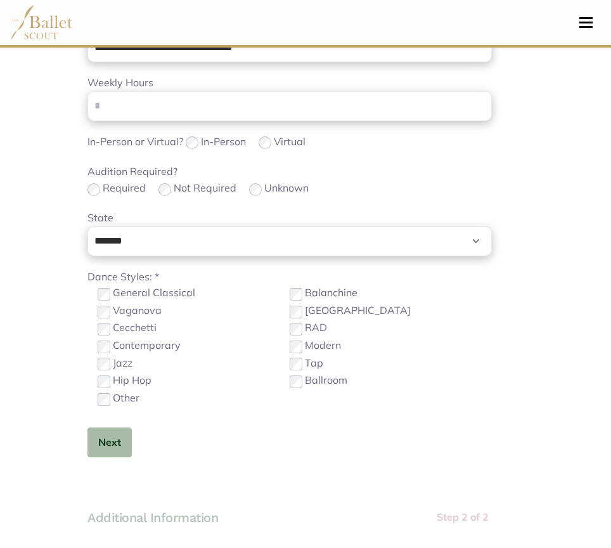
scroll to position [545, 0]
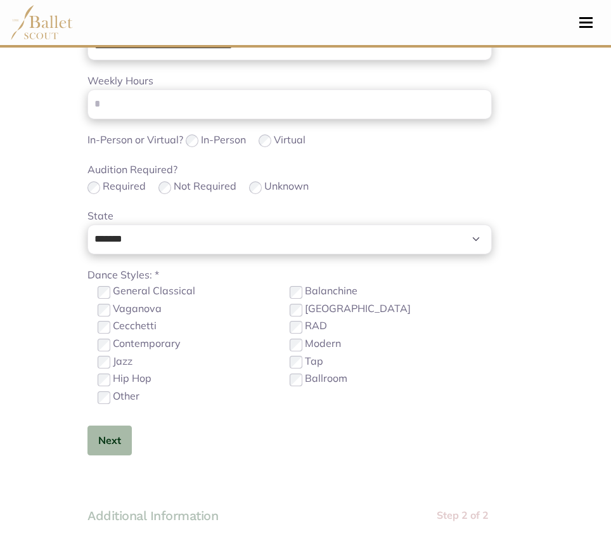
click at [174, 288] on label "General Classical" at bounding box center [154, 291] width 82 height 16
click at [143, 345] on label "Contemporary" at bounding box center [147, 343] width 68 height 16
click at [119, 438] on button "Next" at bounding box center [109, 440] width 44 height 30
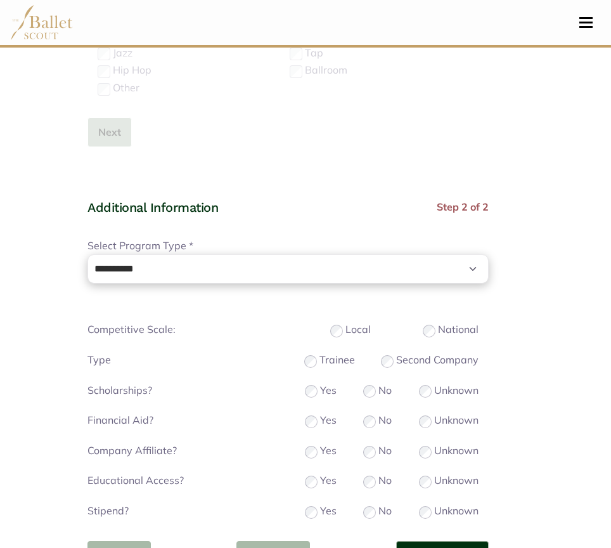
scroll to position [929, 0]
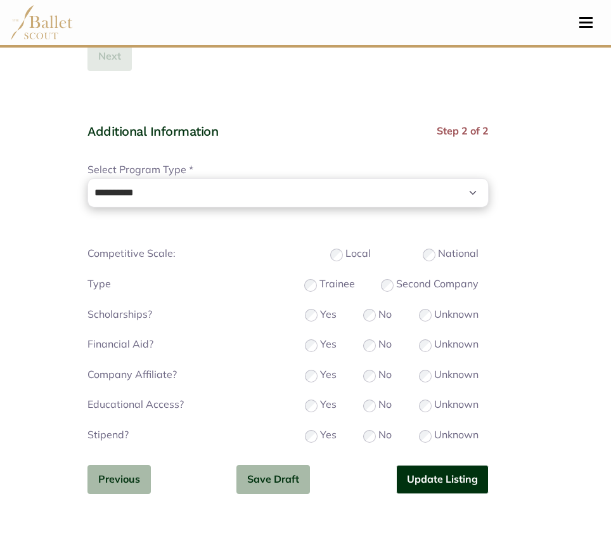
click at [435, 474] on button "Update Listing" at bounding box center [442, 480] width 93 height 30
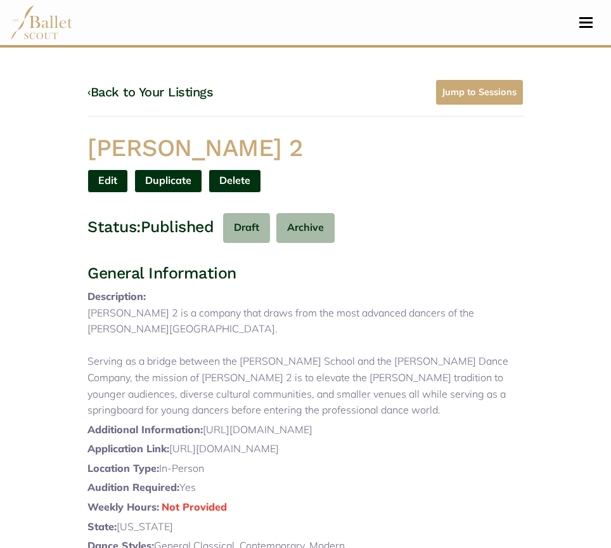
click at [142, 94] on link "‹ Back to Your Listings" at bounding box center [150, 91] width 126 height 15
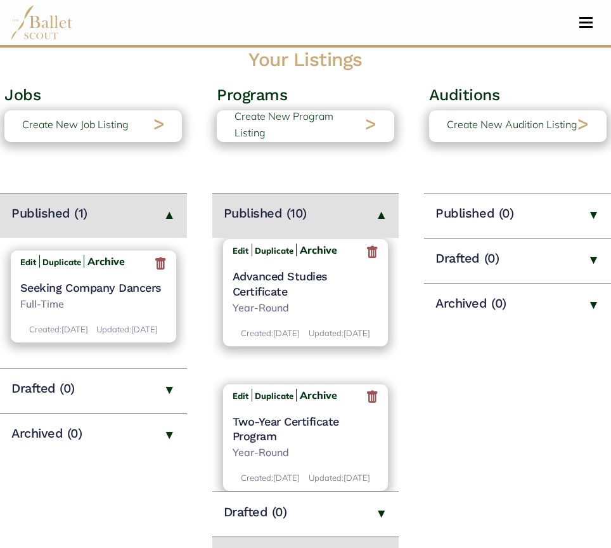
scroll to position [675, 0]
click at [271, 299] on h4 "Advanced Studies Certificate" at bounding box center [306, 284] width 146 height 30
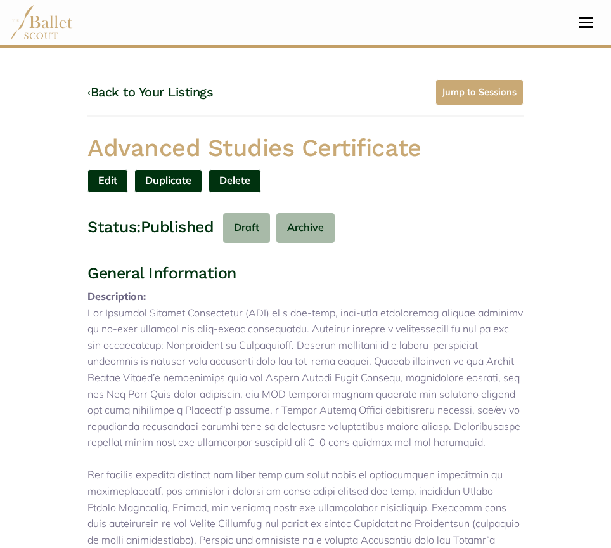
click at [162, 86] on link "‹ Back to Your Listings" at bounding box center [150, 91] width 126 height 15
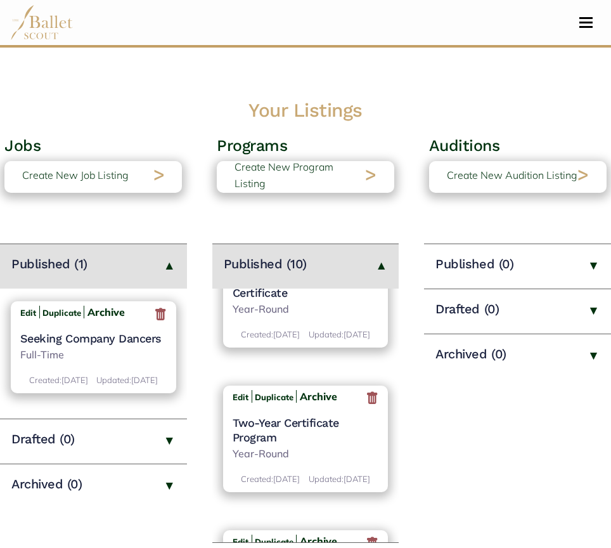
scroll to position [793, 0]
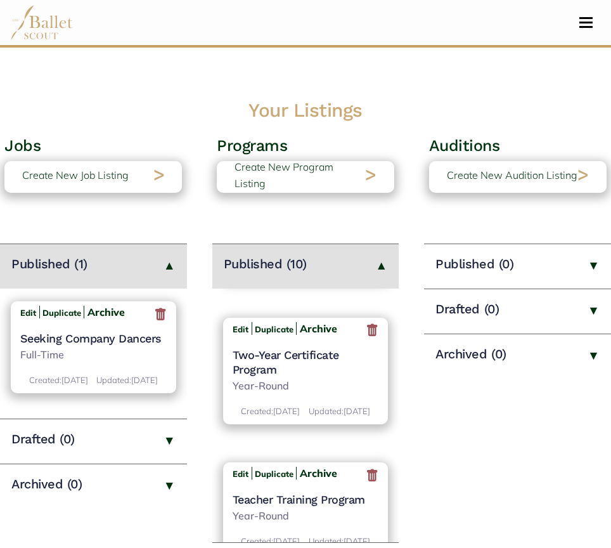
click at [307, 377] on h4 "Two-Year Certificate Program" at bounding box center [306, 362] width 146 height 30
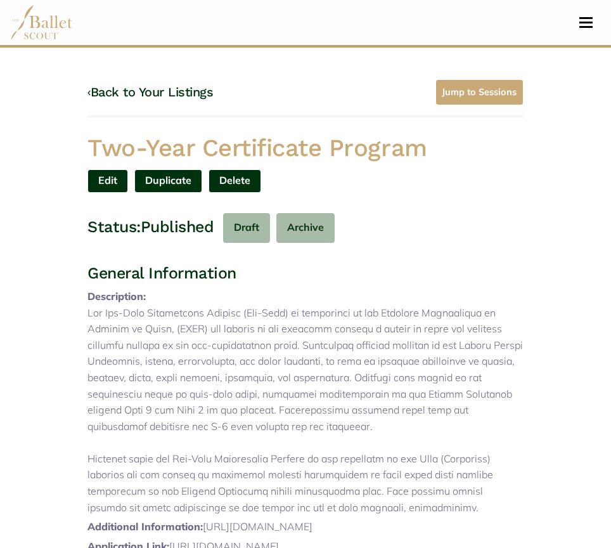
click at [112, 176] on link "Edit" at bounding box center [107, 180] width 41 height 23
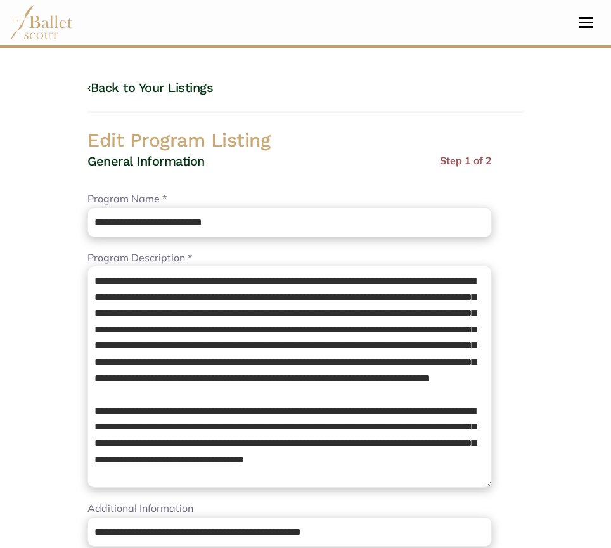
select select "**"
select select "*"
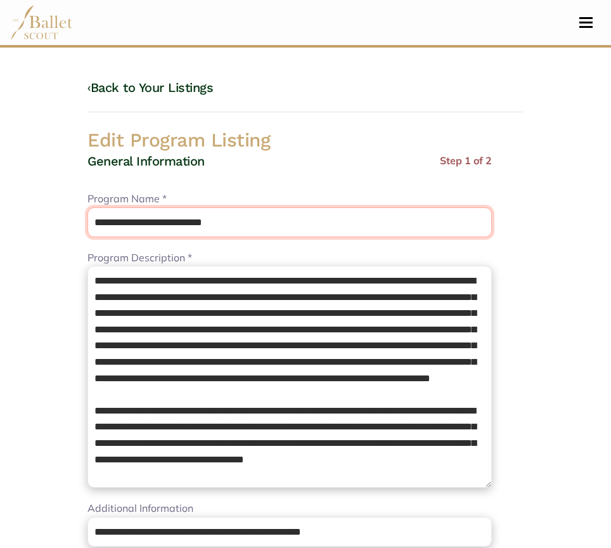
drag, startPoint x: 182, startPoint y: 227, endPoint x: 74, endPoint y: 225, distance: 107.8
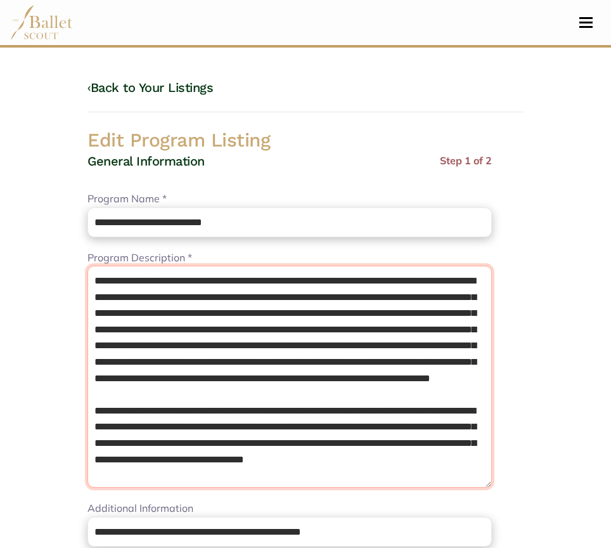
drag, startPoint x: 344, startPoint y: 396, endPoint x: 491, endPoint y: 432, distance: 152.1
click at [491, 432] on textarea "Program Description *" at bounding box center [289, 377] width 404 height 222
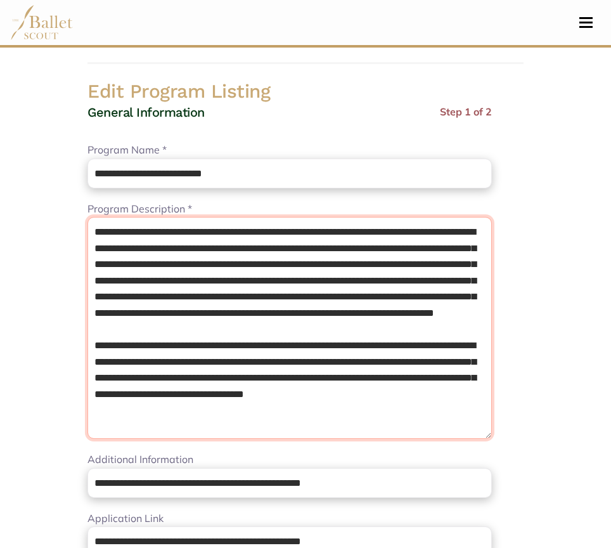
scroll to position [18, 0]
type textarea "**********"
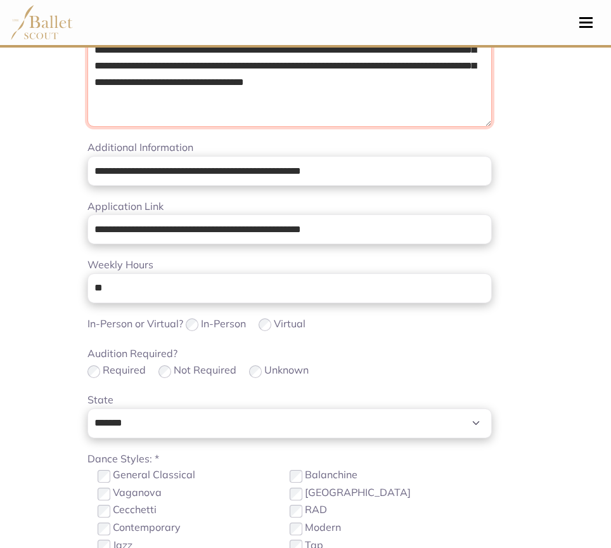
scroll to position [368, 0]
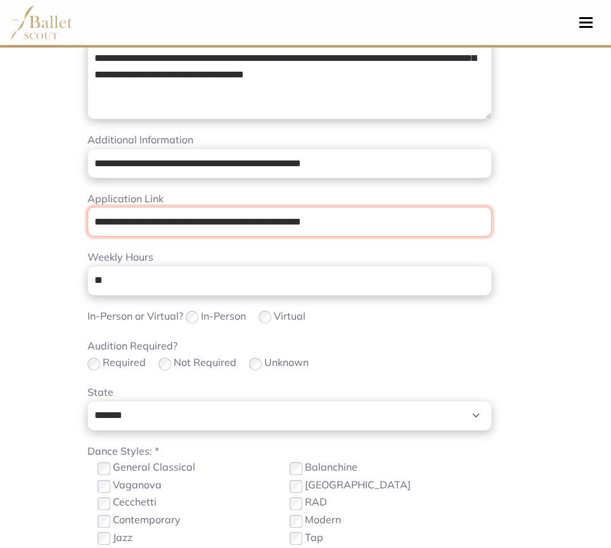
drag, startPoint x: 370, startPoint y: 228, endPoint x: -1, endPoint y: 223, distance: 370.2
click at [0, 223] on html "Loading... Please Wait Dashboard Profile Organizations" at bounding box center [305, 540] width 611 height 1816
paste input "url"
type input "**********"
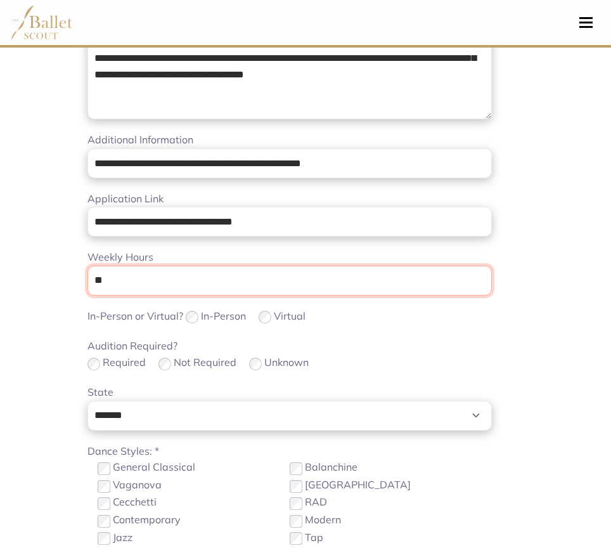
click at [152, 283] on input "**" at bounding box center [289, 281] width 404 height 30
type input "*"
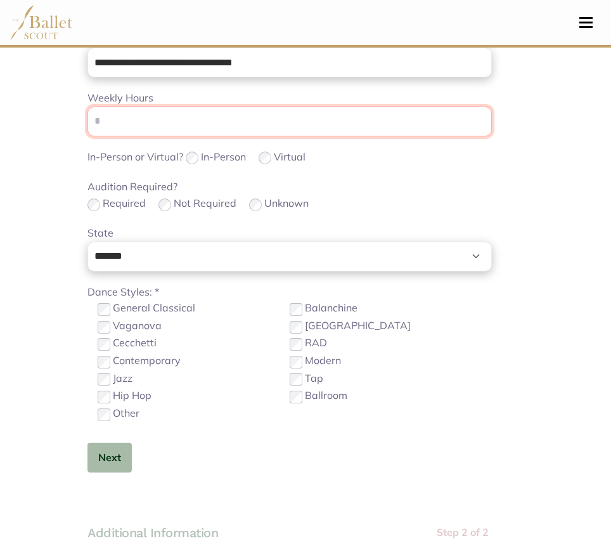
scroll to position [528, 0]
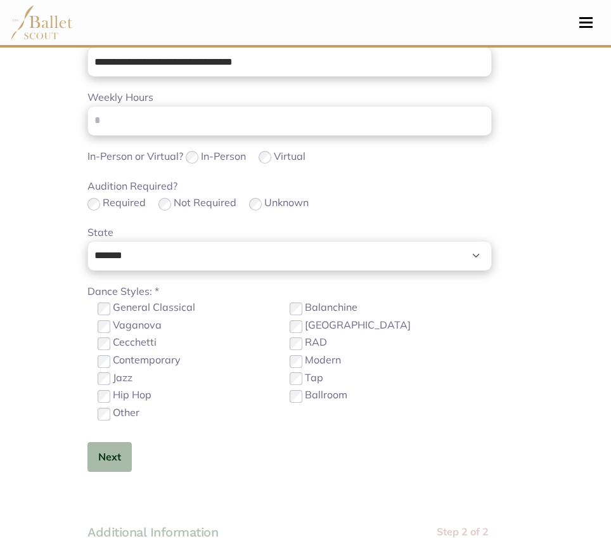
click at [155, 352] on label "Contemporary" at bounding box center [147, 360] width 68 height 16
click at [108, 456] on button "Next" at bounding box center [109, 457] width 44 height 30
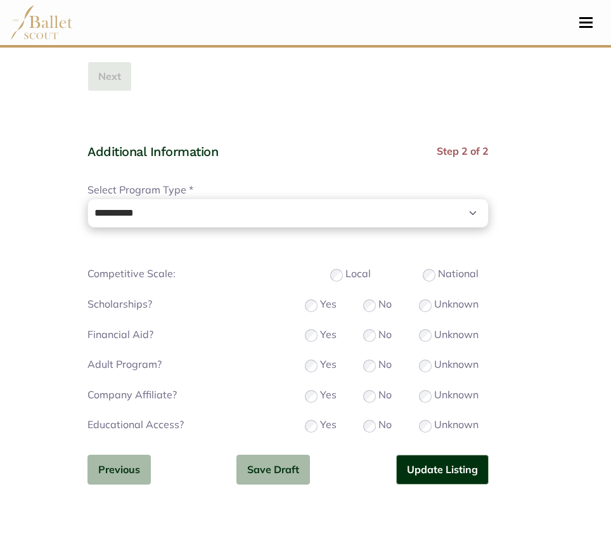
scroll to position [928, 0]
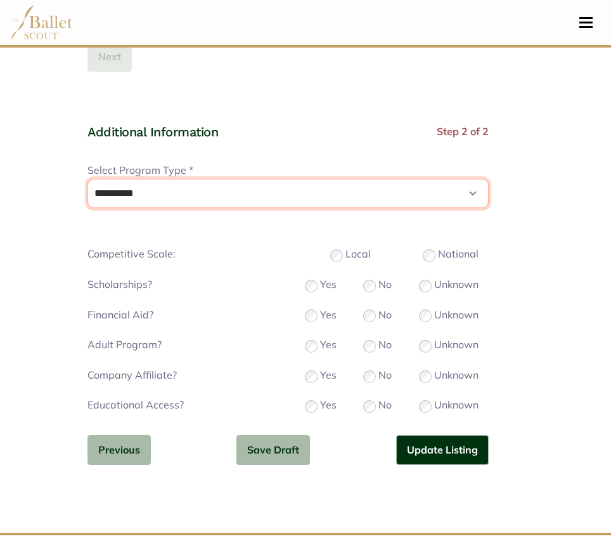
click at [372, 202] on select "**********" at bounding box center [287, 194] width 401 height 30
select select "*"
click at [87, 179] on select "**********" at bounding box center [287, 194] width 401 height 30
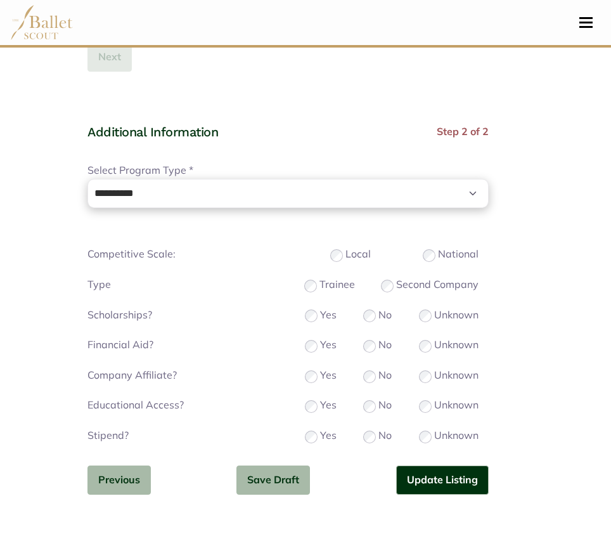
click at [324, 282] on label "Trainee" at bounding box center [336, 284] width 35 height 16
click at [373, 441] on div "No" at bounding box center [377, 435] width 29 height 16
click at [429, 481] on button "Update Listing" at bounding box center [442, 480] width 93 height 30
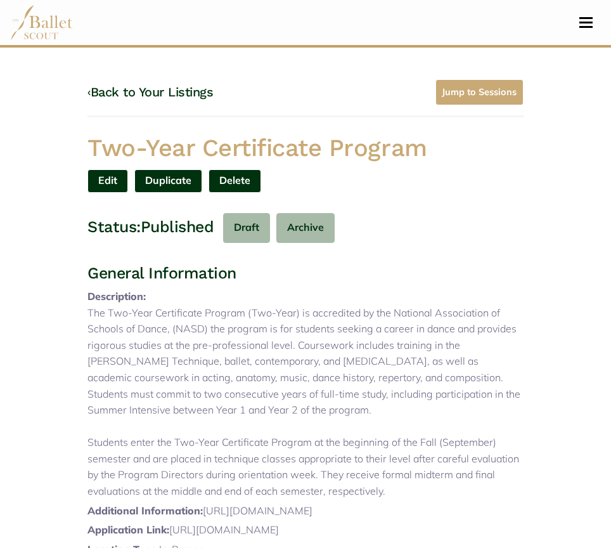
scroll to position [498, 0]
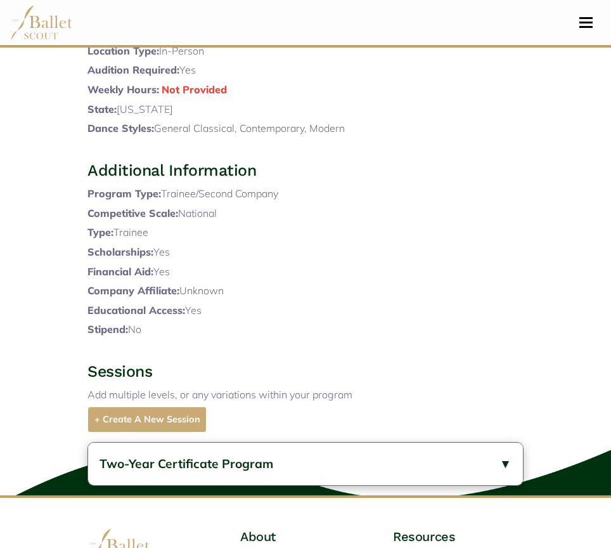
click at [287, 485] on button "Two-Year Certificate Program" at bounding box center [305, 463] width 435 height 42
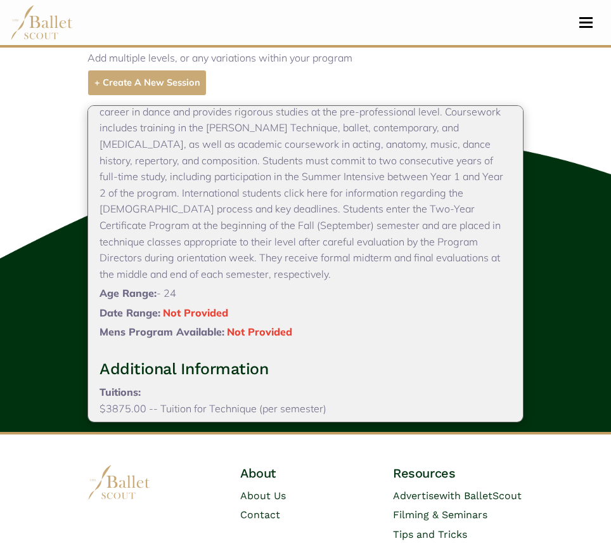
scroll to position [183, 0]
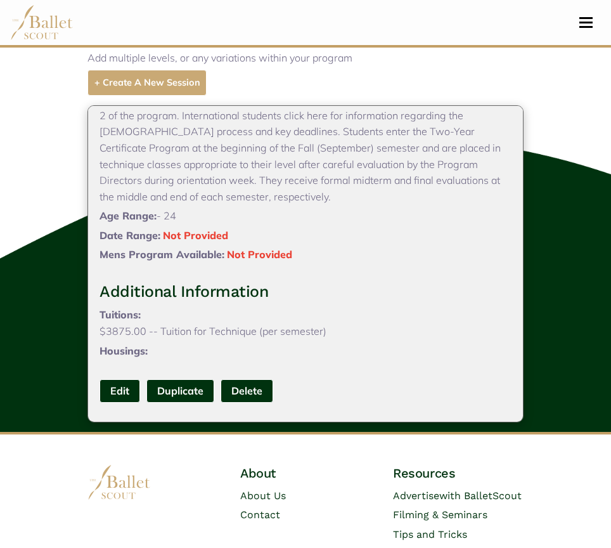
click at [129, 403] on link "Edit" at bounding box center [120, 390] width 41 height 23
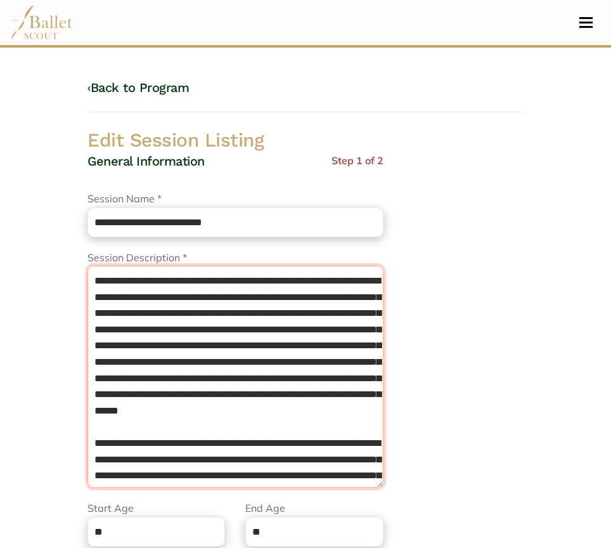
drag, startPoint x: 184, startPoint y: 474, endPoint x: 5, endPoint y: 183, distance: 342.4
type textarea "**********"
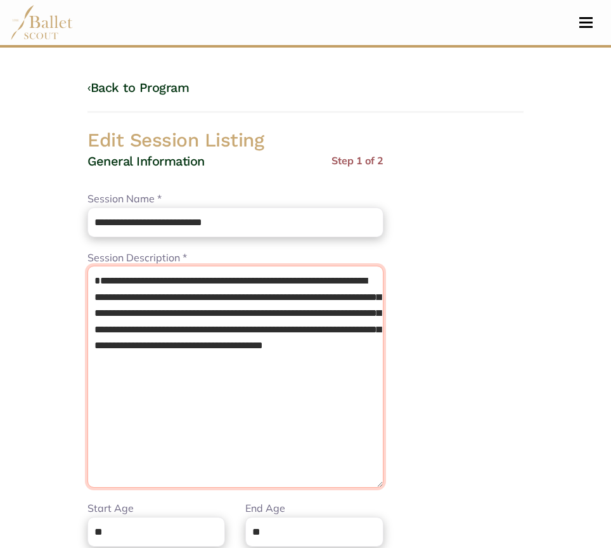
drag, startPoint x: 105, startPoint y: 384, endPoint x: 1, endPoint y: 160, distance: 246.7
drag, startPoint x: 231, startPoint y: 357, endPoint x: -1, endPoint y: 218, distance: 269.8
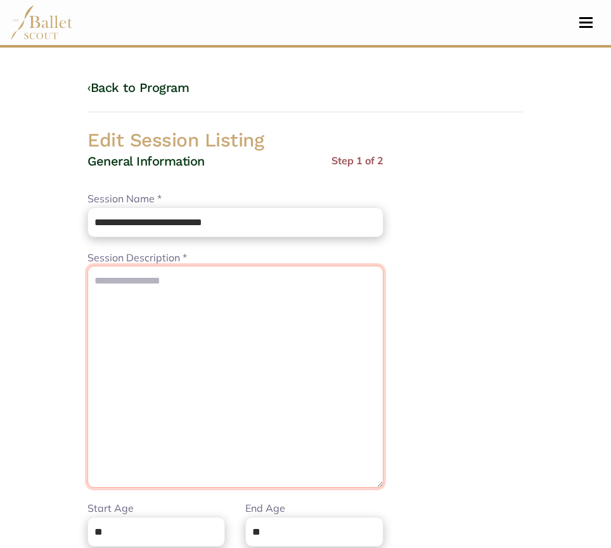
paste textarea "**********"
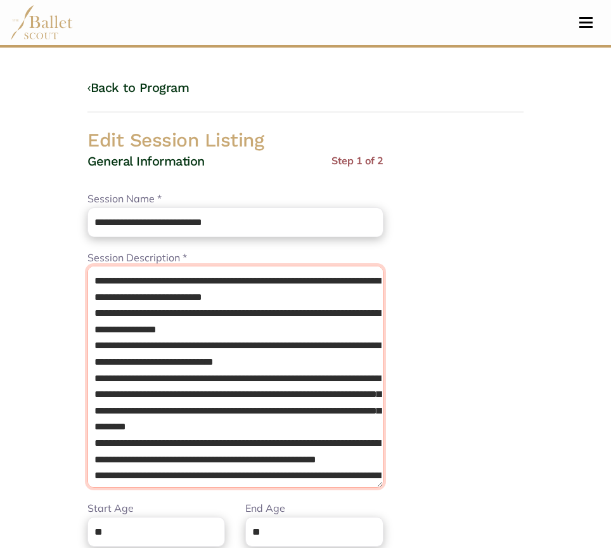
scroll to position [165, 0]
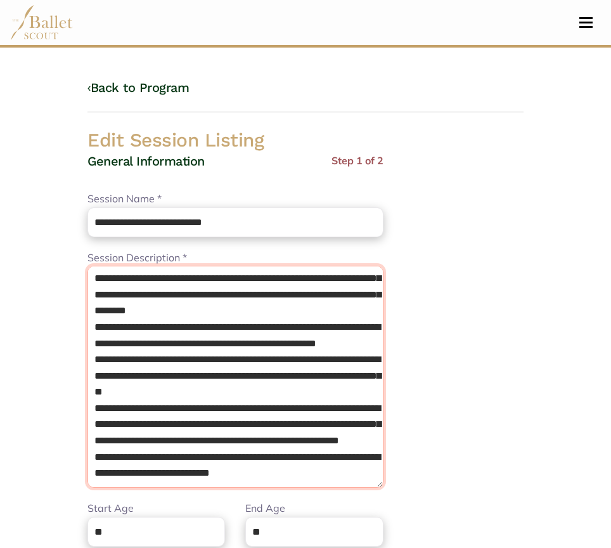
click at [340, 475] on textarea "**********" at bounding box center [235, 377] width 296 height 222
paste textarea "**********"
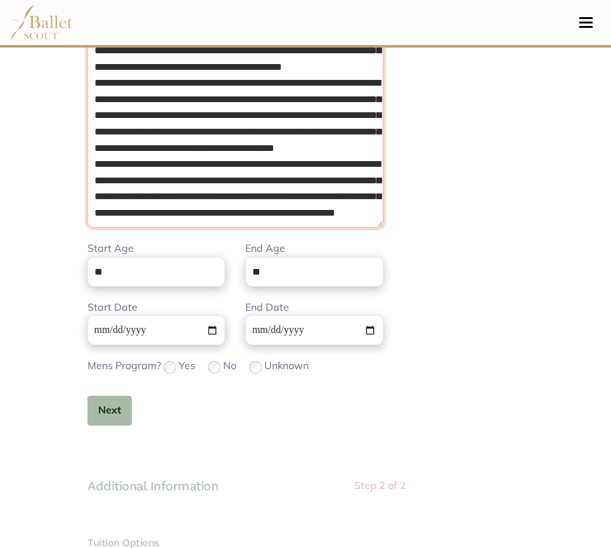
scroll to position [261, 0]
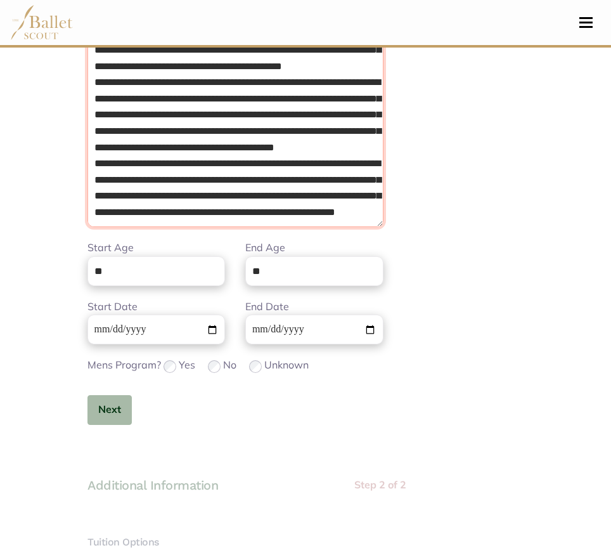
type textarea "**********"
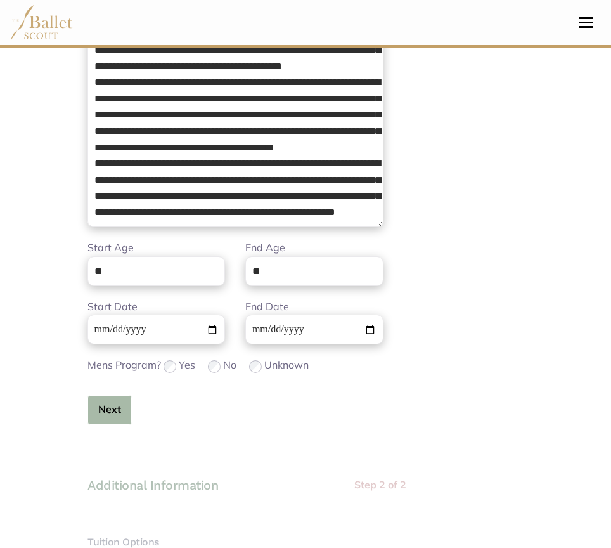
click at [113, 413] on button "Next" at bounding box center [109, 410] width 44 height 30
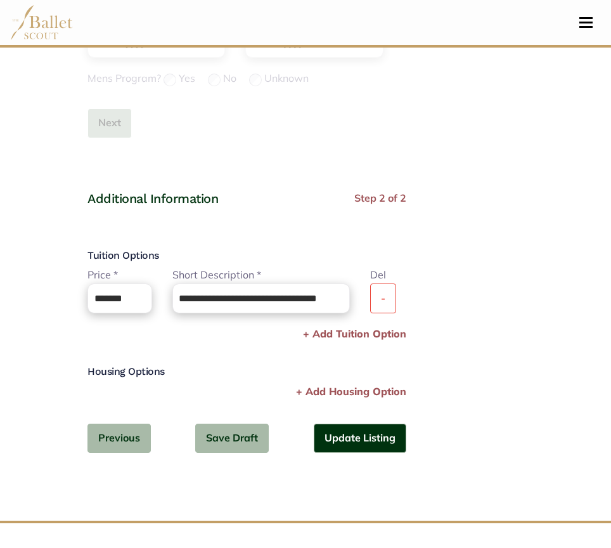
scroll to position [548, 0]
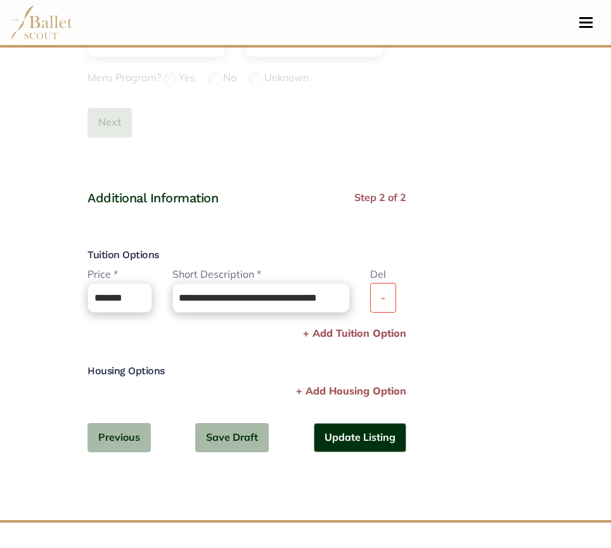
click at [396, 300] on button "-" at bounding box center [383, 298] width 26 height 30
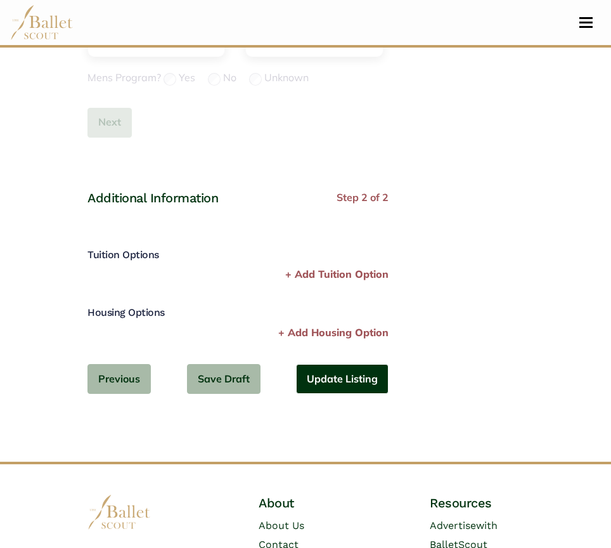
click at [334, 373] on button "Update Listing" at bounding box center [342, 379] width 93 height 30
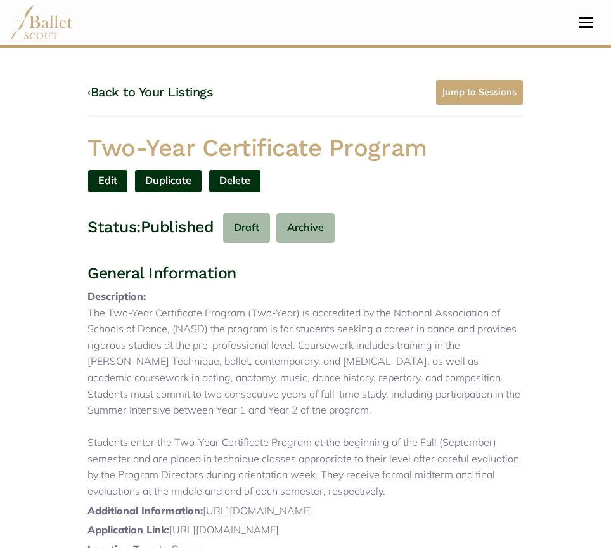
drag, startPoint x: 144, startPoint y: 121, endPoint x: 507, endPoint y: 138, distance: 363.0
click at [507, 138] on div "Two-Year Certificate Program" at bounding box center [305, 150] width 456 height 37
copy h1 "Two-Year Certificate Program"
click at [300, 328] on p "The Two-Year Certificate Program (Two-Year) is accredited by the National Assoc…" at bounding box center [305, 402] width 436 height 195
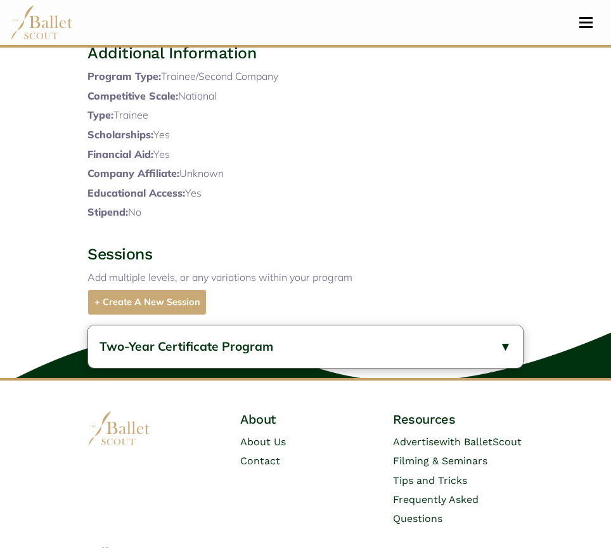
scroll to position [626, 0]
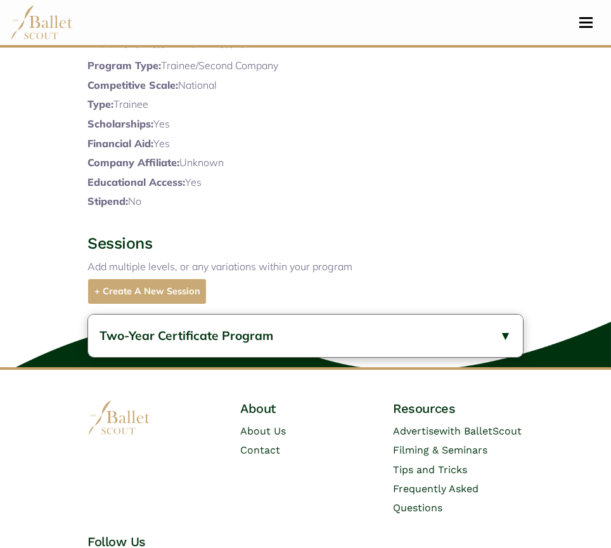
click at [261, 357] on button "Two-Year Certificate Program" at bounding box center [305, 335] width 435 height 42
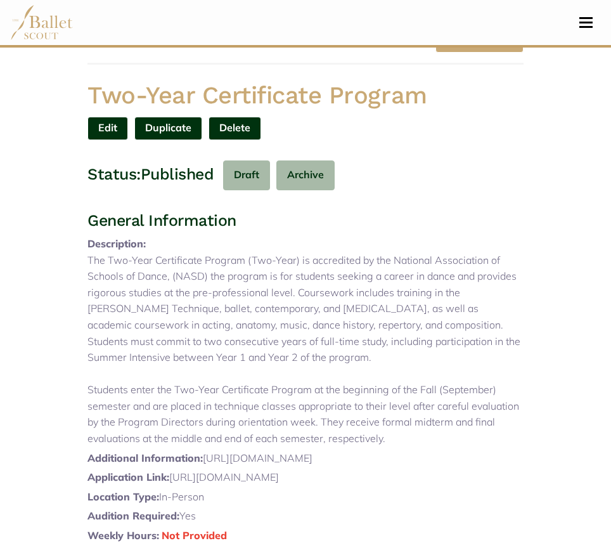
scroll to position [0, 0]
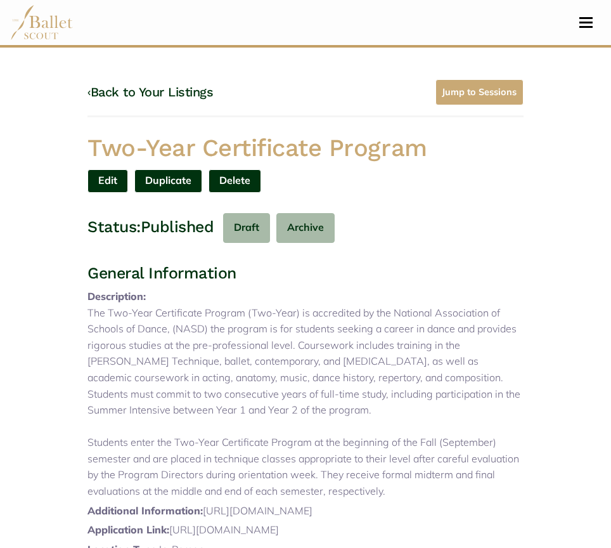
click at [184, 84] on link "‹ Back to Your Listings" at bounding box center [150, 91] width 126 height 15
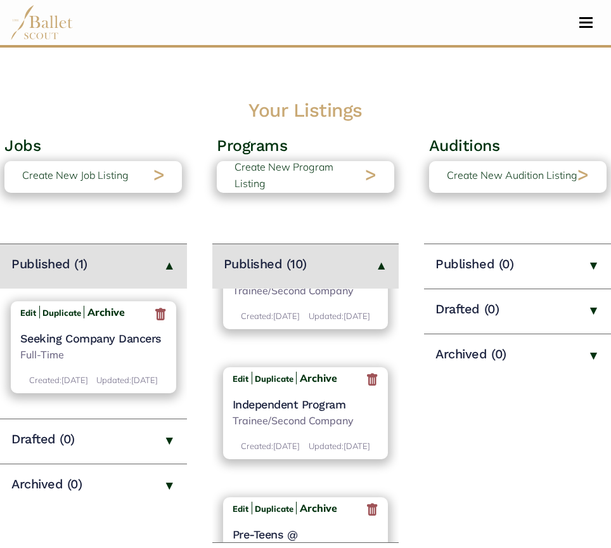
scroll to position [228, 0]
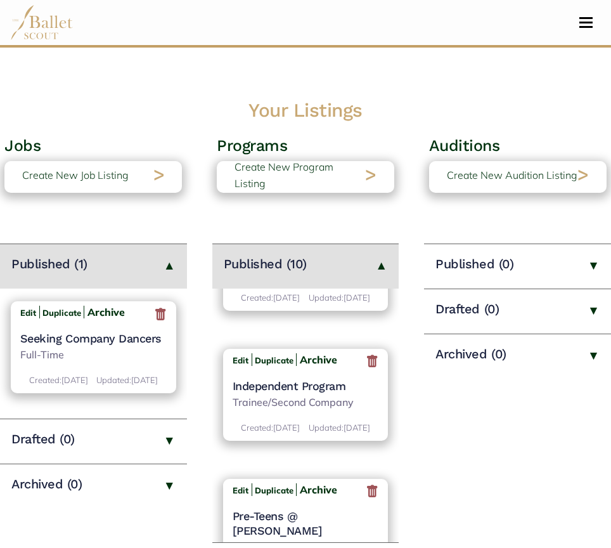
click at [316, 411] on p "Trainee/Second Company" at bounding box center [306, 402] width 146 height 16
click at [292, 393] on h4 "Independent Program" at bounding box center [306, 385] width 146 height 15
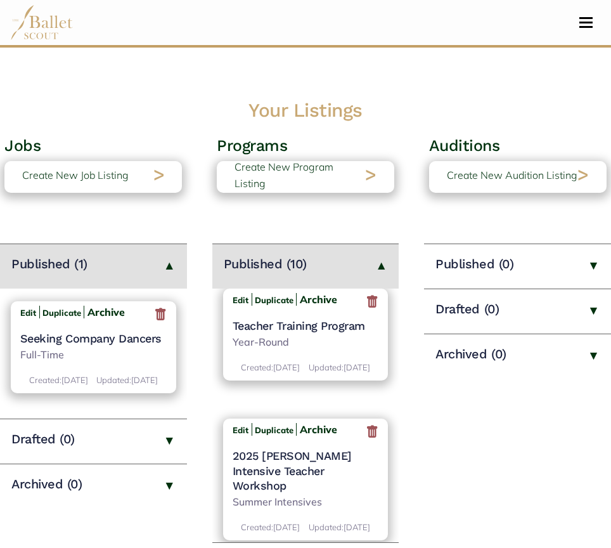
scroll to position [971, 0]
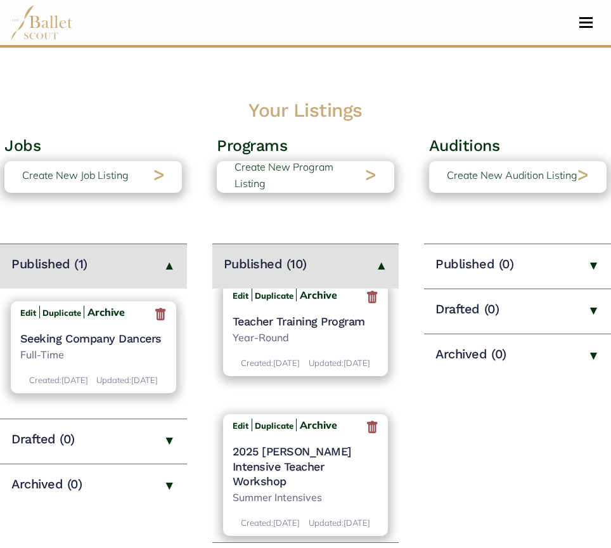
click at [303, 328] on h4 "Teacher Training Program" at bounding box center [306, 321] width 146 height 15
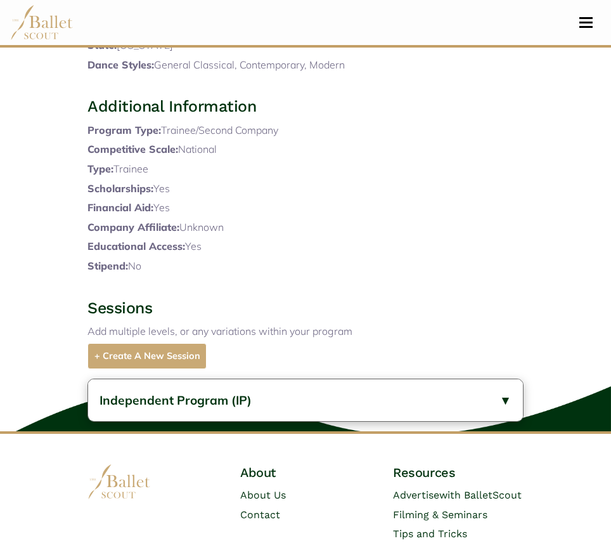
scroll to position [496, 0]
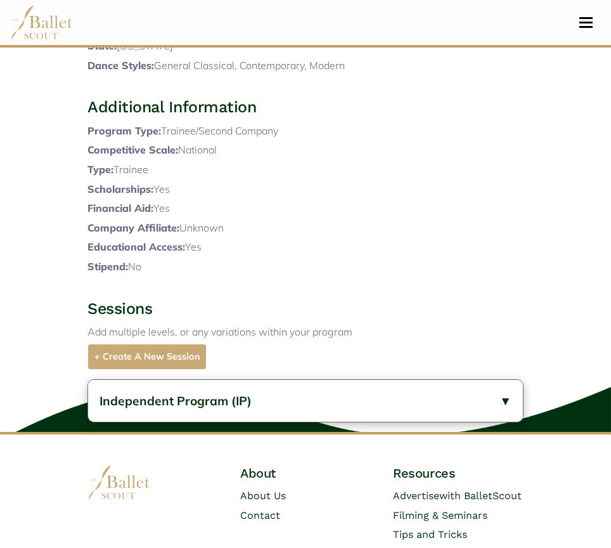
click at [262, 411] on button "Independent Program (IP)" at bounding box center [305, 401] width 435 height 42
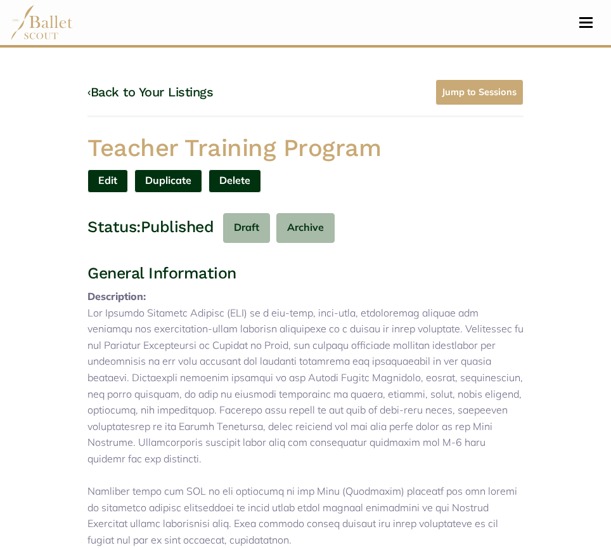
click at [138, 94] on link "‹ Back to Your Listings" at bounding box center [150, 91] width 126 height 15
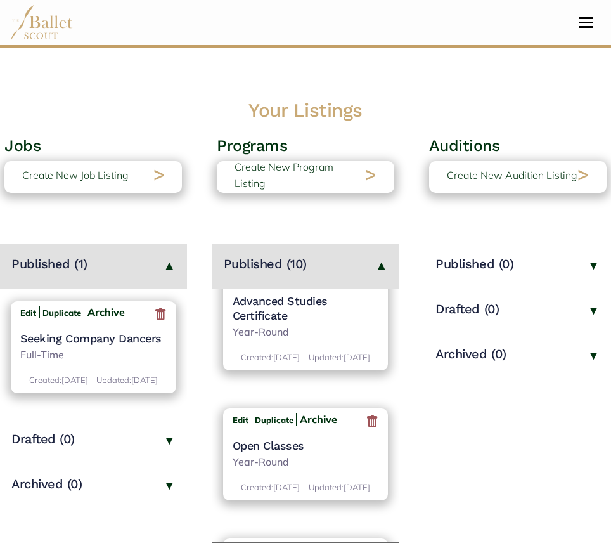
scroll to position [585, 0]
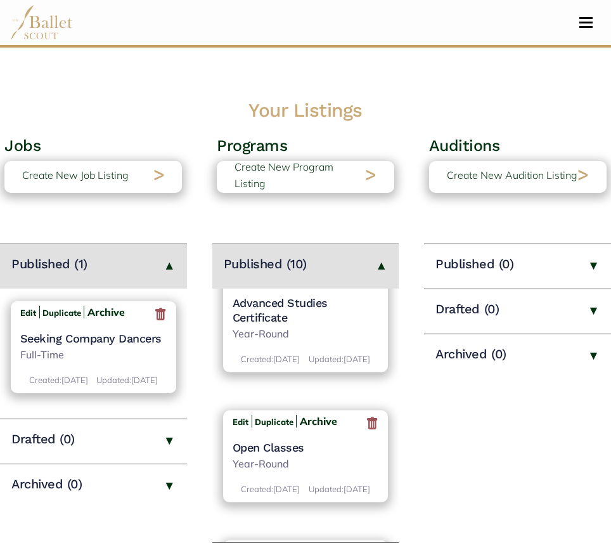
click at [278, 325] on h4 "Advanced Studies Certificate" at bounding box center [306, 310] width 146 height 30
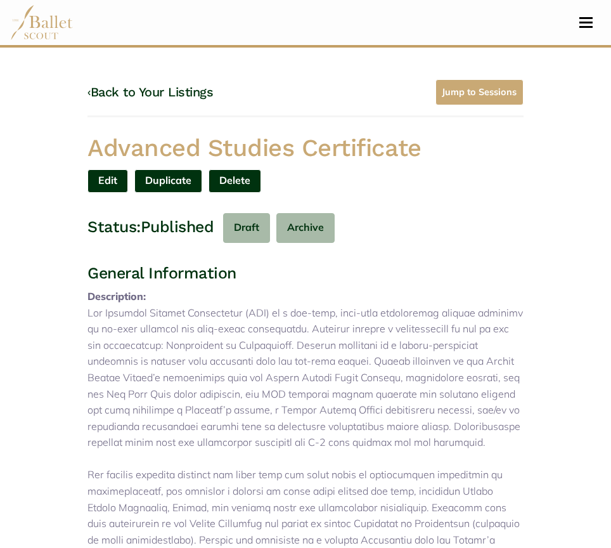
click at [139, 101] on div "‹ Back to Your Listings Jump to Sessions" at bounding box center [305, 98] width 436 height 38
click at [137, 98] on link "‹ Back to Your Listings" at bounding box center [150, 91] width 126 height 15
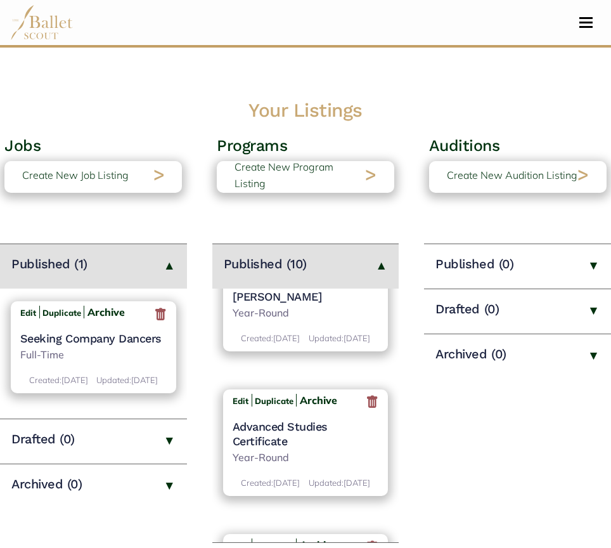
scroll to position [461, 0]
click at [271, 449] on h4 "Advanced Studies Certificate" at bounding box center [306, 435] width 146 height 30
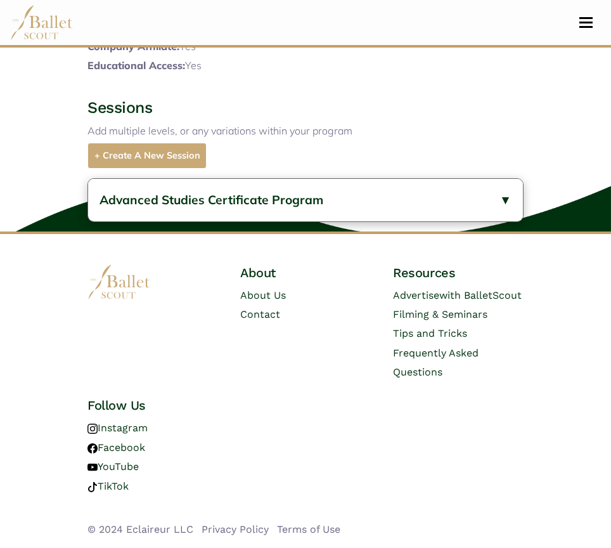
scroll to position [908, 0]
click at [238, 221] on button "Advanced Studies Certificate Program" at bounding box center [305, 200] width 435 height 42
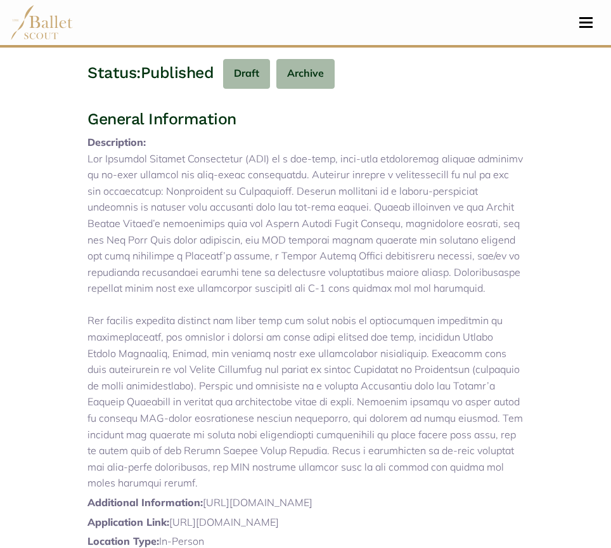
scroll to position [0, 0]
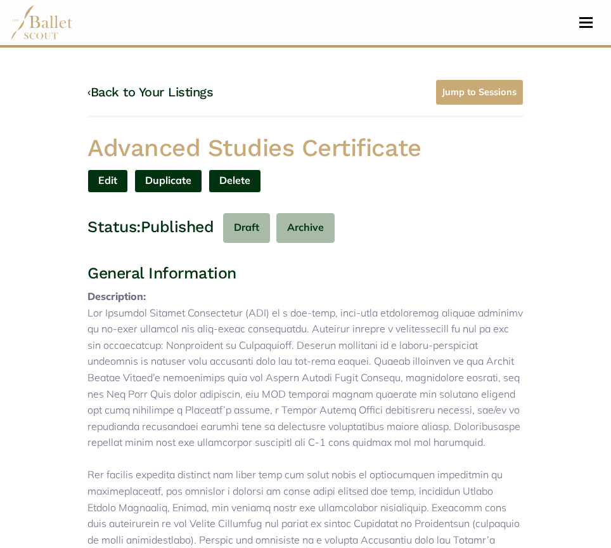
click at [170, 100] on h4 "‹ Back to Your Listings" at bounding box center [150, 92] width 126 height 16
click at [170, 98] on link "‹ Back to Your Listings" at bounding box center [150, 91] width 126 height 15
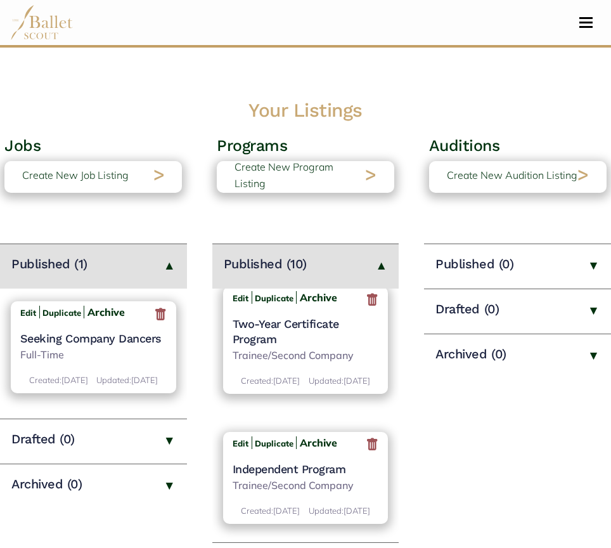
scroll to position [179, 0]
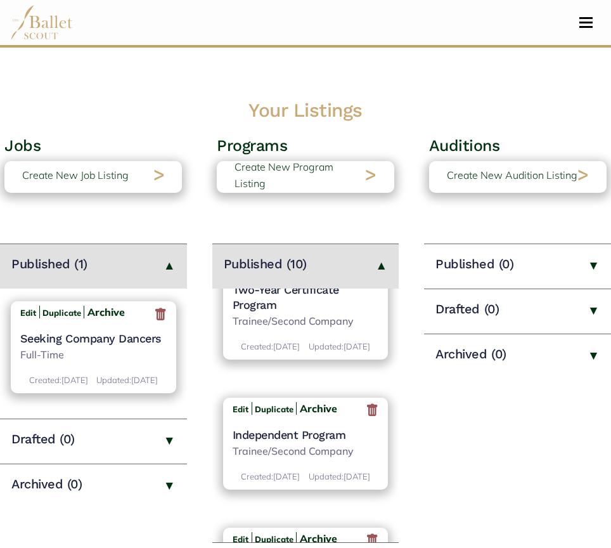
click at [331, 442] on h4 "Independent Program" at bounding box center [306, 434] width 146 height 15
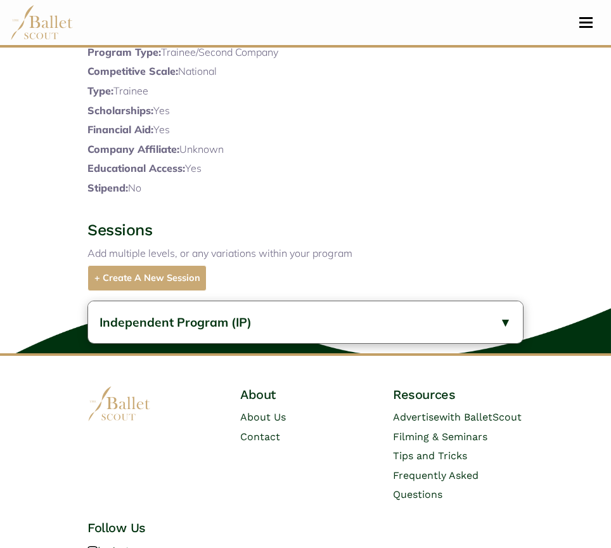
scroll to position [579, 0]
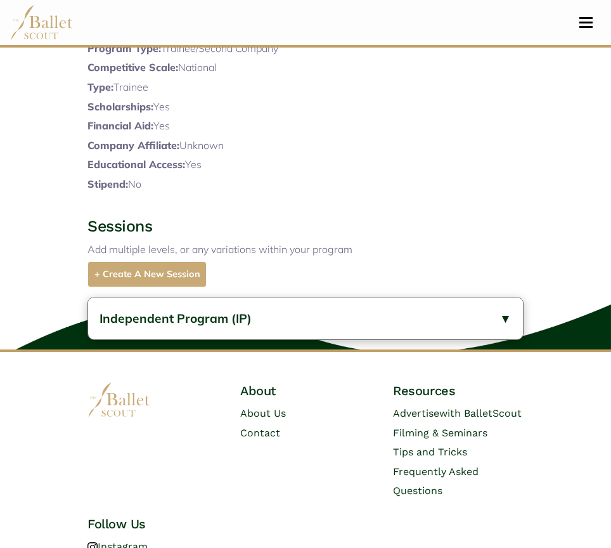
click at [311, 340] on button "Independent Program (IP)" at bounding box center [305, 318] width 435 height 42
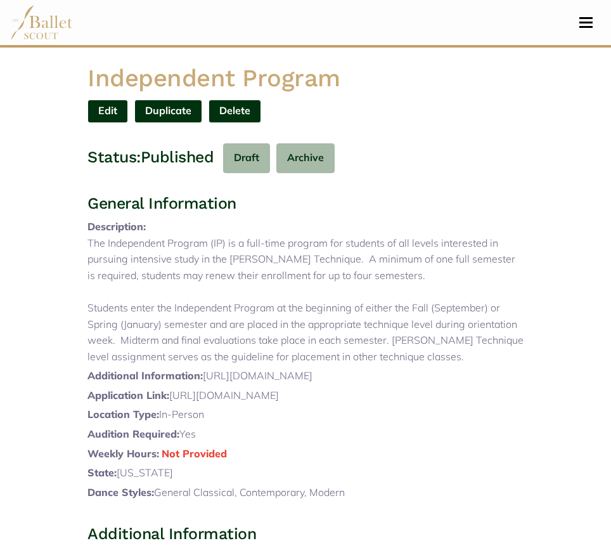
scroll to position [0, 0]
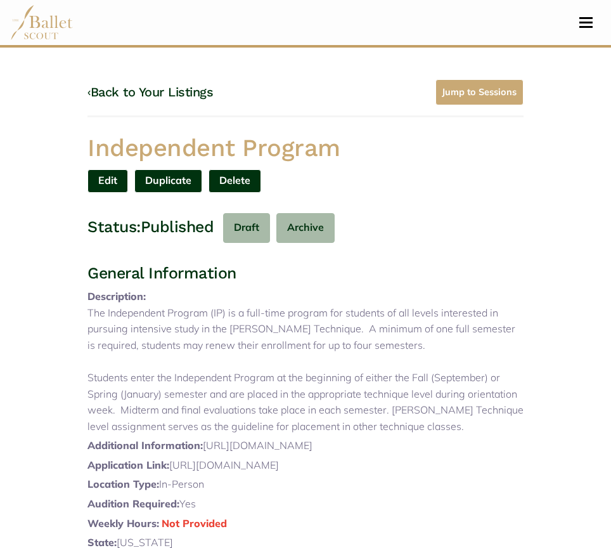
click at [110, 185] on link "Edit" at bounding box center [107, 180] width 41 height 23
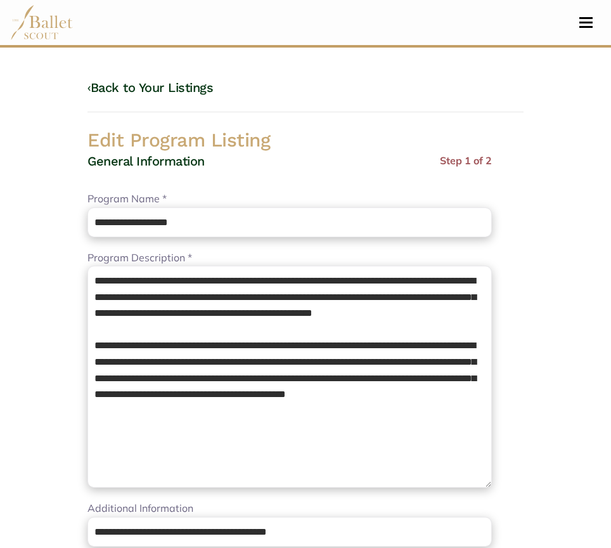
select select "**"
select select "*"
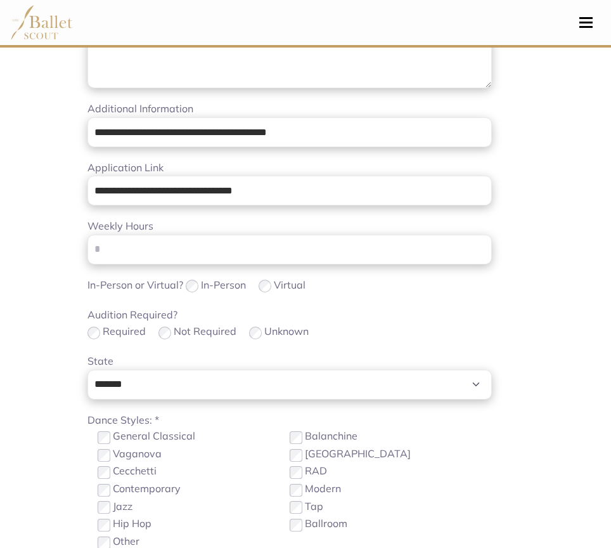
scroll to position [400, 0]
click at [208, 335] on label "Not Required" at bounding box center [205, 331] width 63 height 16
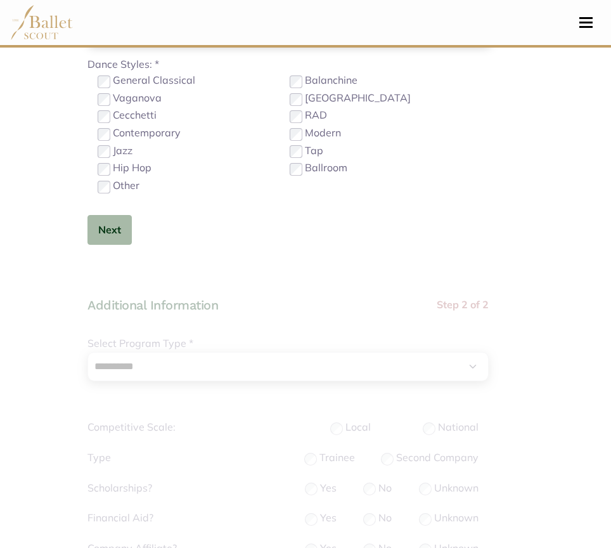
scroll to position [758, 0]
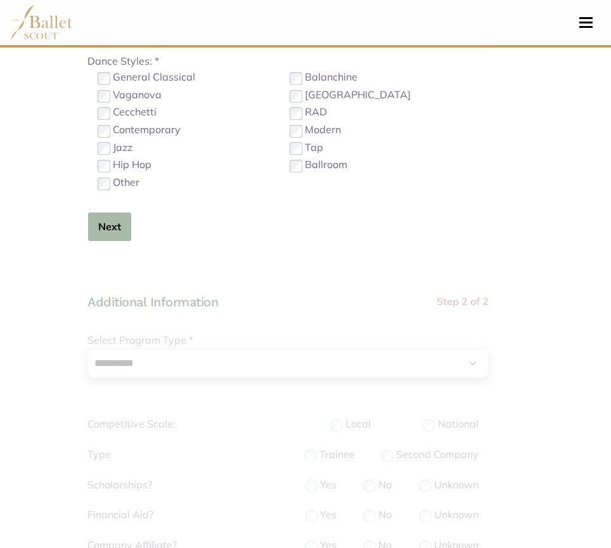
click at [112, 214] on button "Next" at bounding box center [109, 227] width 44 height 30
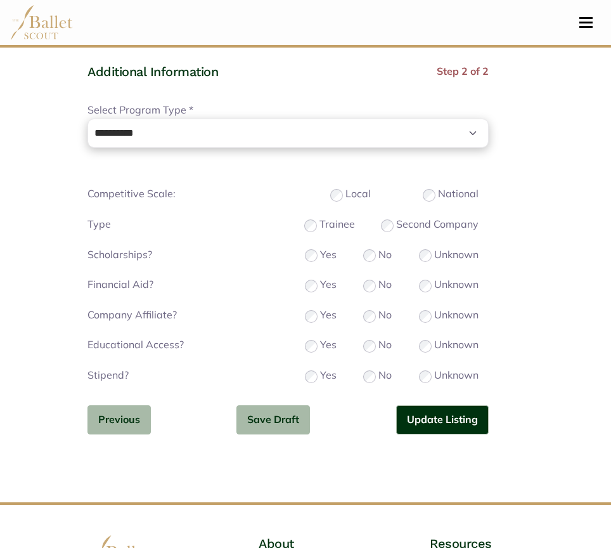
scroll to position [1002, 0]
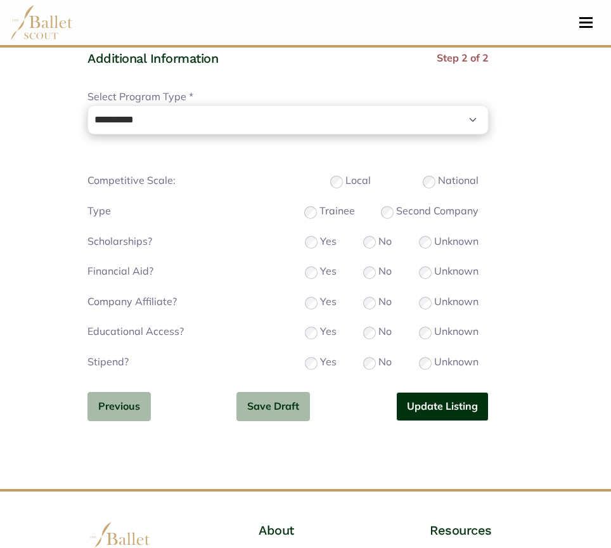
click at [453, 403] on button "Update Listing" at bounding box center [442, 407] width 93 height 30
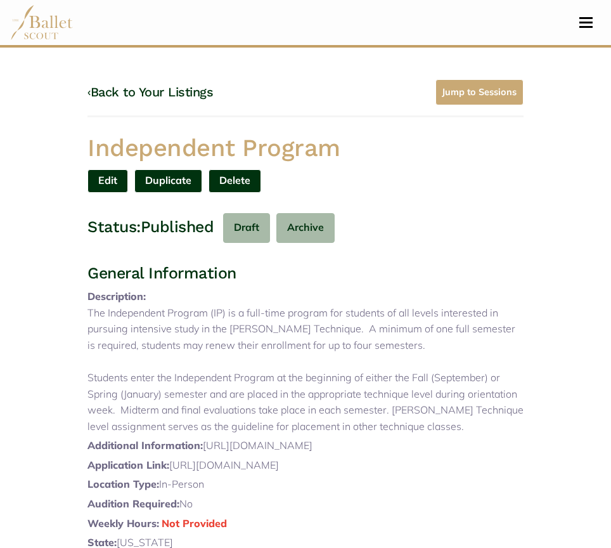
click at [180, 99] on h4 "‹ Back to Your Listings" at bounding box center [150, 92] width 126 height 16
click at [182, 95] on link "‹ Back to Your Listings" at bounding box center [150, 91] width 126 height 15
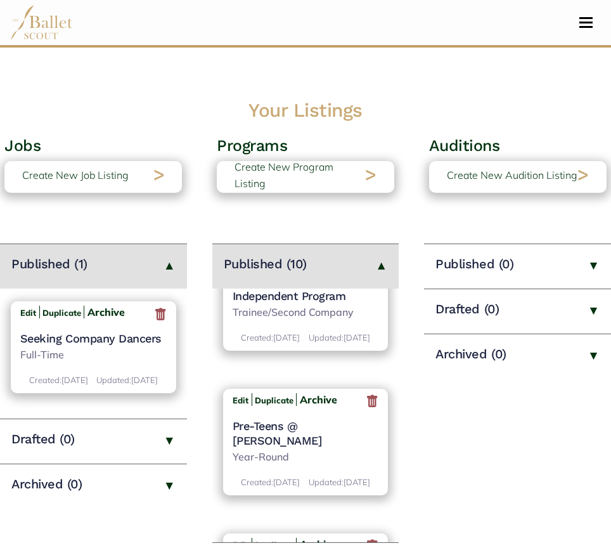
scroll to position [317, 0]
click at [300, 304] on h4 "Independent Program" at bounding box center [306, 296] width 146 height 15
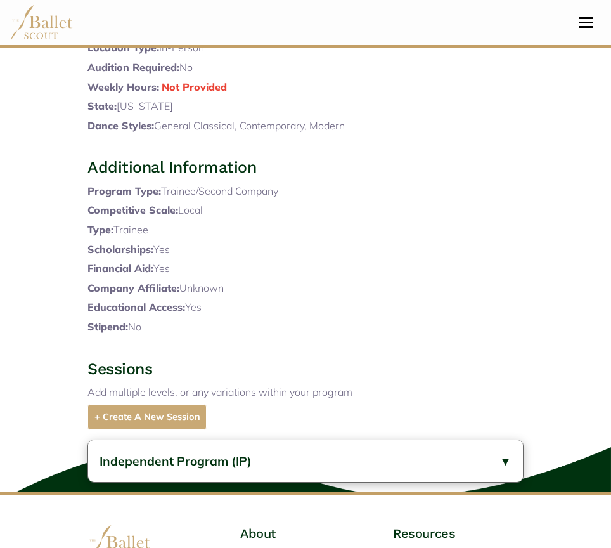
scroll to position [445, 0]
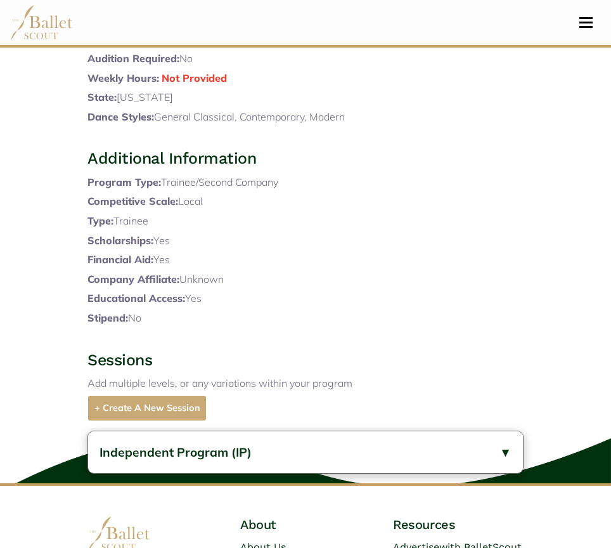
click at [256, 474] on button "Independent Program (IP)" at bounding box center [305, 452] width 435 height 42
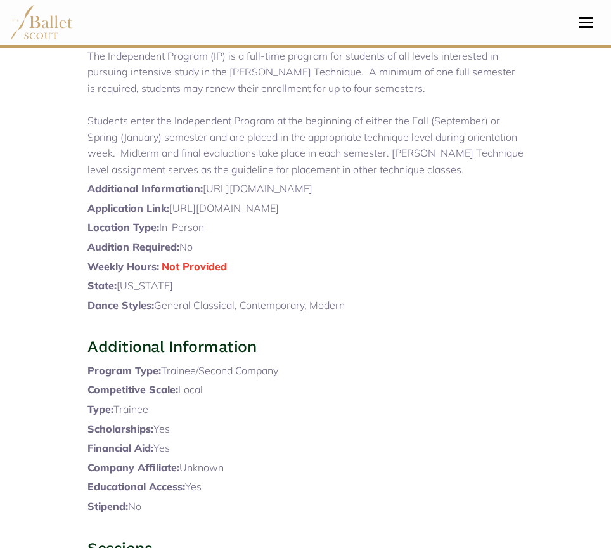
scroll to position [0, 0]
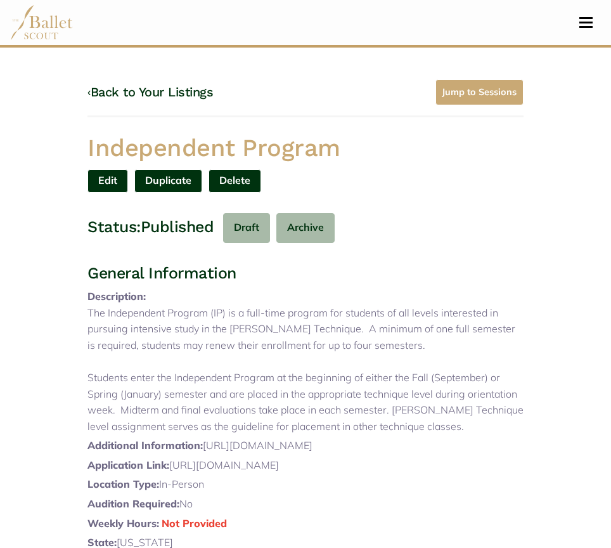
click at [182, 93] on link "‹ Back to Your Listings" at bounding box center [150, 91] width 126 height 15
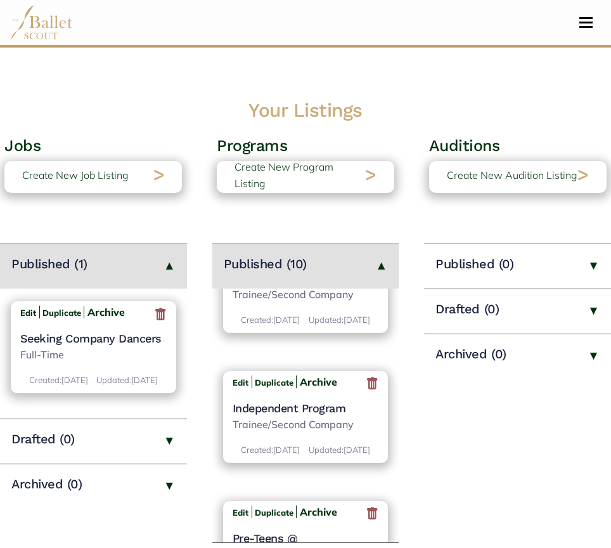
scroll to position [207, 0]
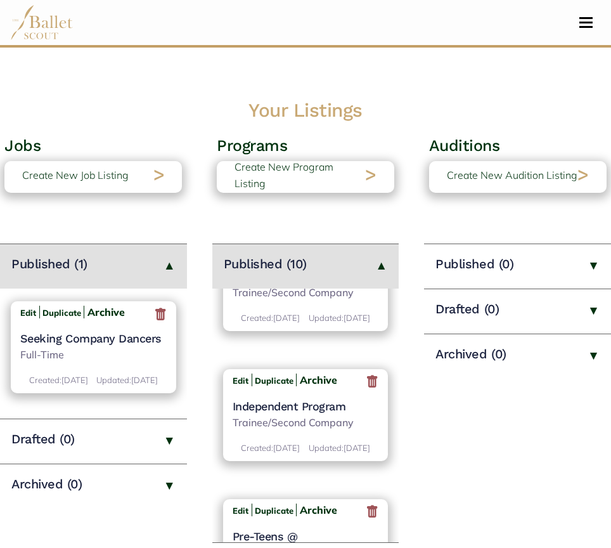
click at [309, 413] on h4 "Independent Program" at bounding box center [306, 406] width 146 height 15
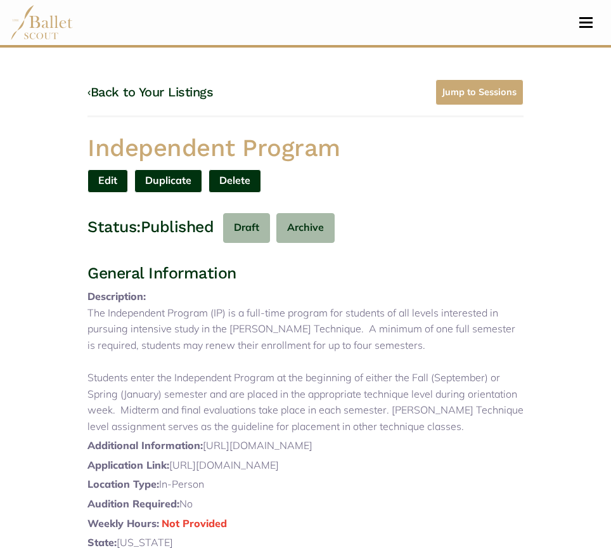
click at [103, 178] on link "Edit" at bounding box center [107, 180] width 41 height 23
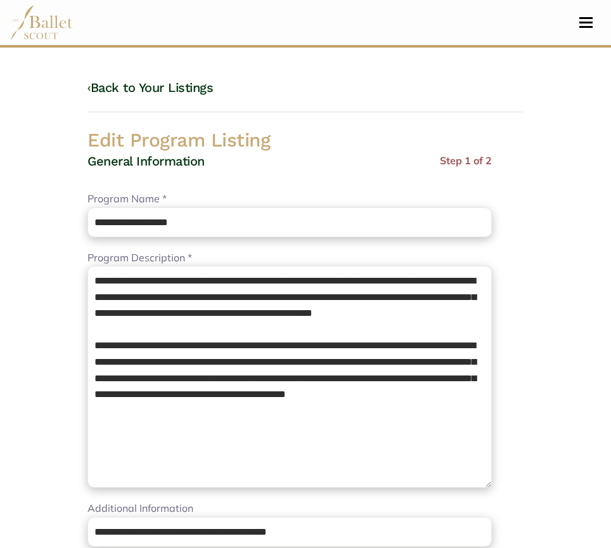
select select "**"
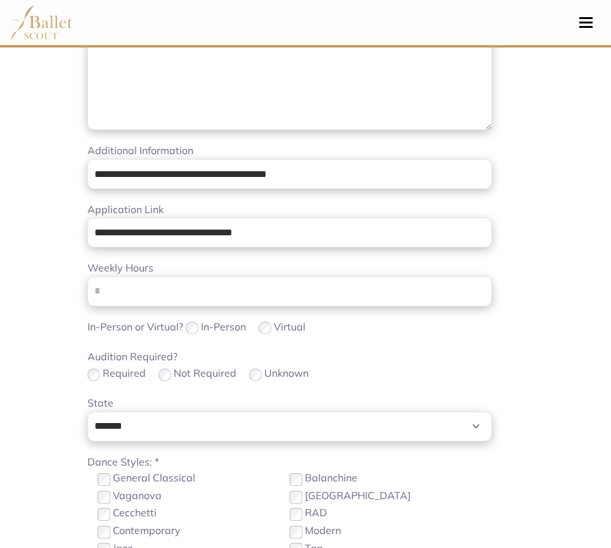
scroll to position [560, 0]
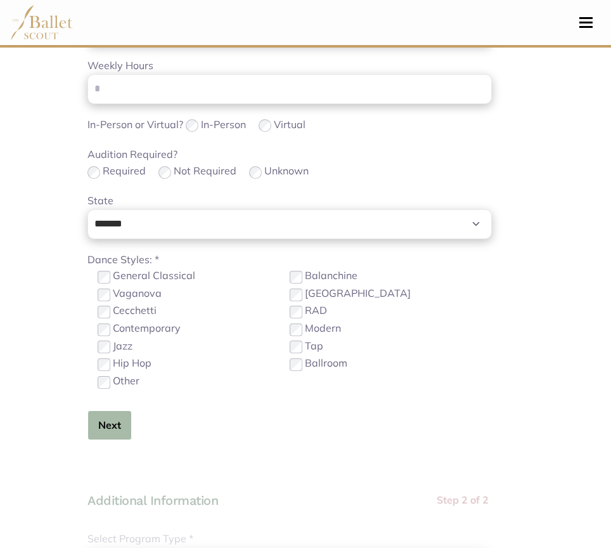
click at [124, 424] on button "Next" at bounding box center [109, 425] width 44 height 30
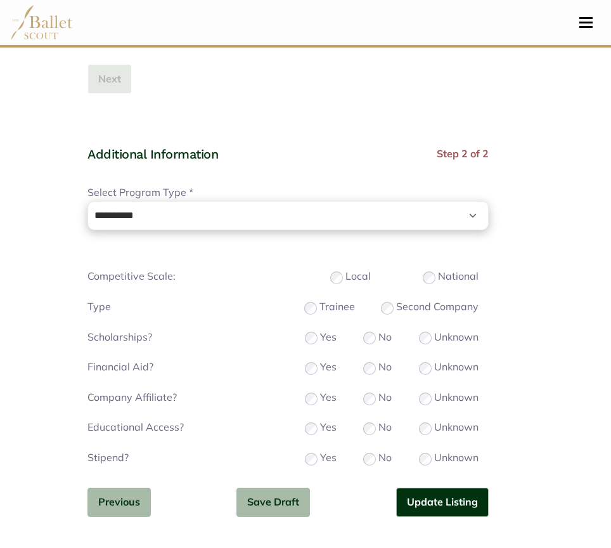
scroll to position [953, 0]
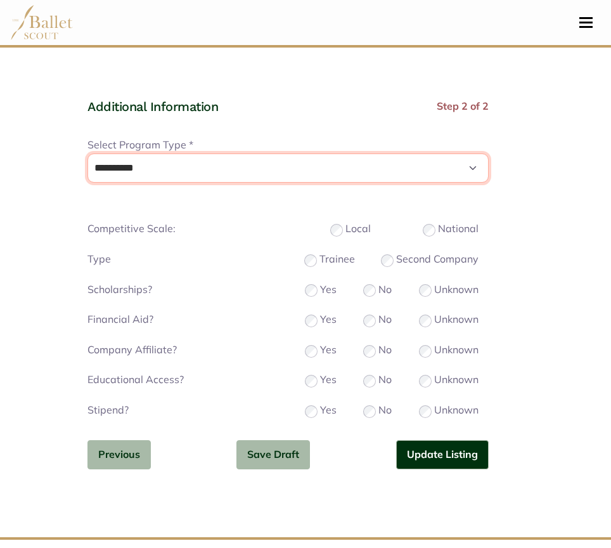
click at [245, 173] on select "**********" at bounding box center [287, 168] width 401 height 30
select select "*"
click at [87, 153] on select "**********" at bounding box center [287, 168] width 401 height 30
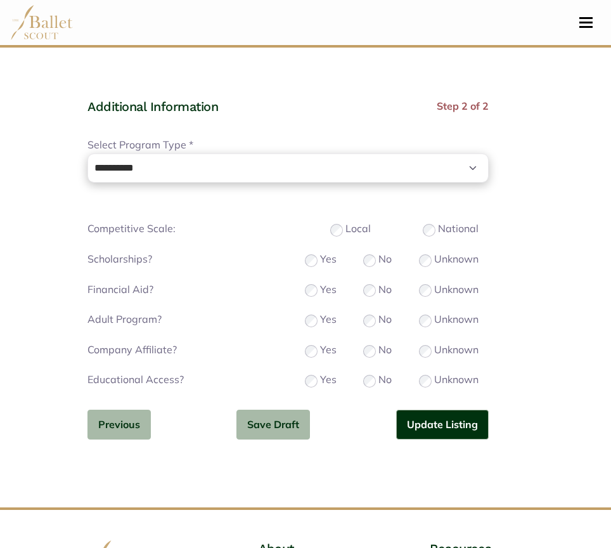
click at [425, 328] on div "Adult Program? Yes No Unknown" at bounding box center [287, 320] width 401 height 18
click at [435, 430] on button "Update Listing" at bounding box center [442, 425] width 93 height 30
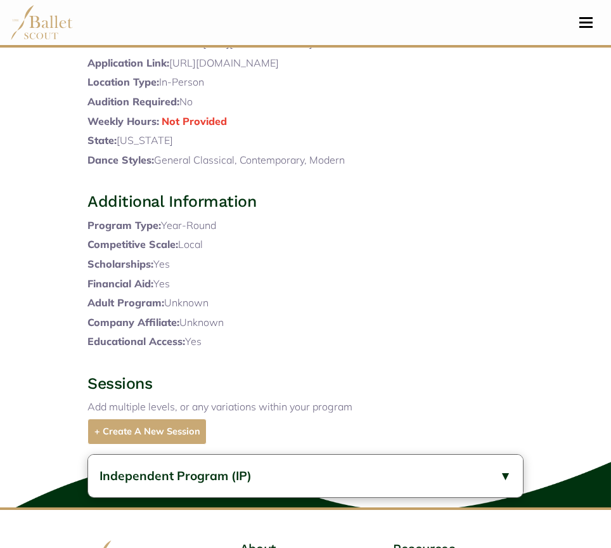
scroll to position [563, 0]
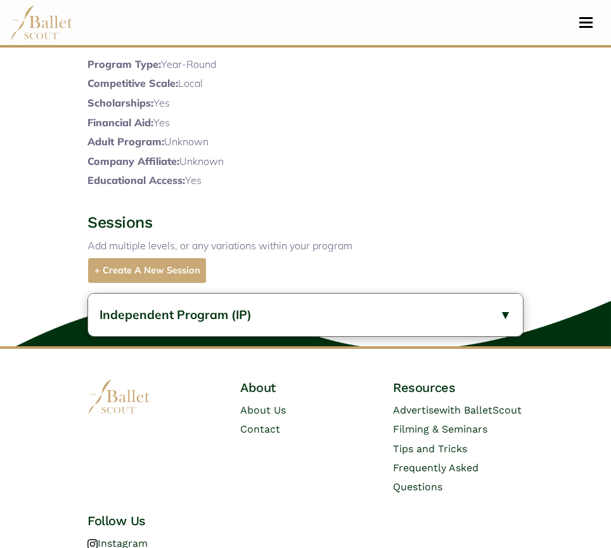
click at [212, 336] on button "Independent Program (IP)" at bounding box center [305, 315] width 435 height 42
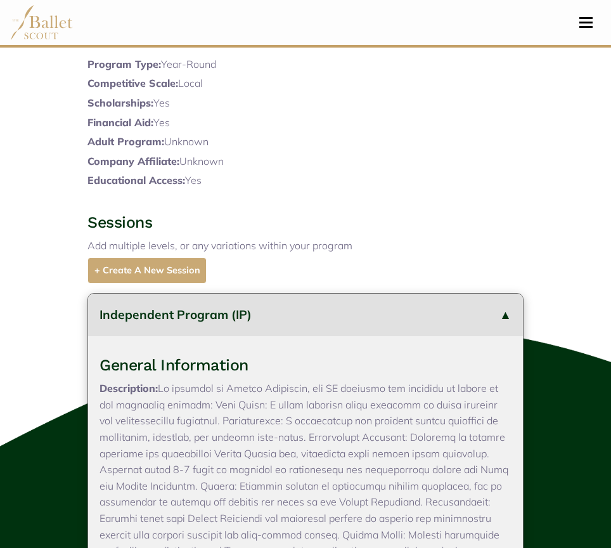
click at [212, 336] on button "Independent Program (IP)" at bounding box center [305, 315] width 435 height 42
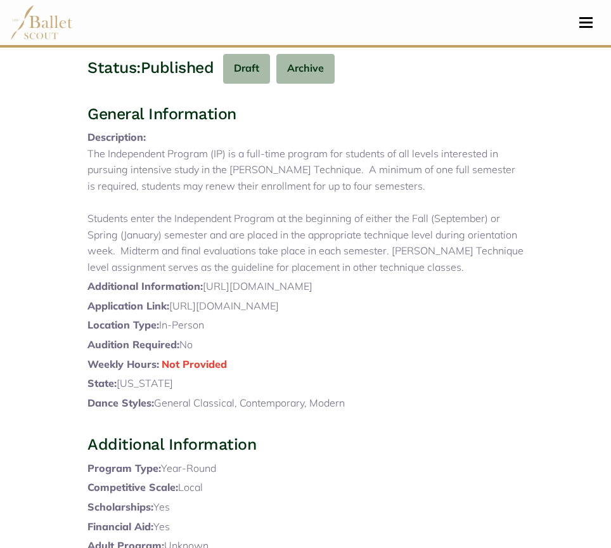
scroll to position [0, 0]
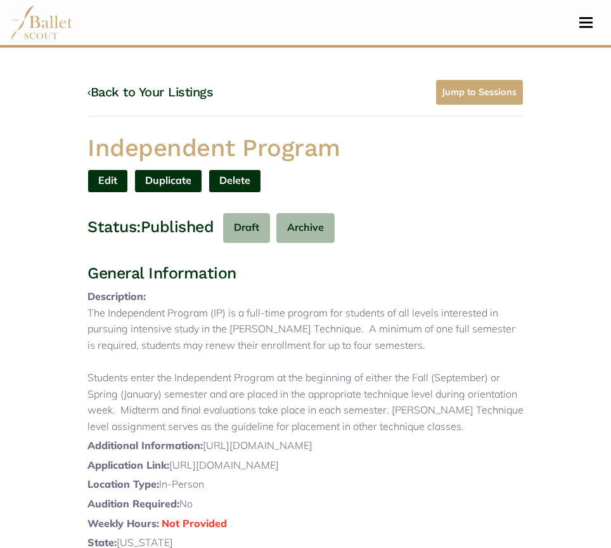
click at [152, 94] on link "‹ Back to Your Listings" at bounding box center [150, 91] width 126 height 15
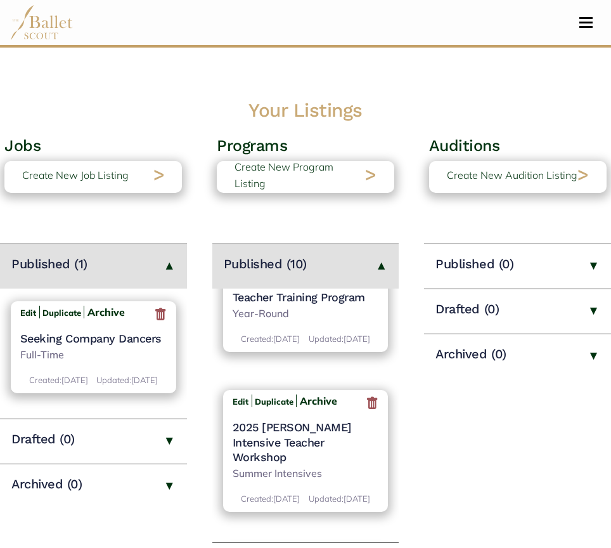
scroll to position [996, 0]
click at [290, 304] on h4 "Teacher Training Program" at bounding box center [306, 296] width 146 height 15
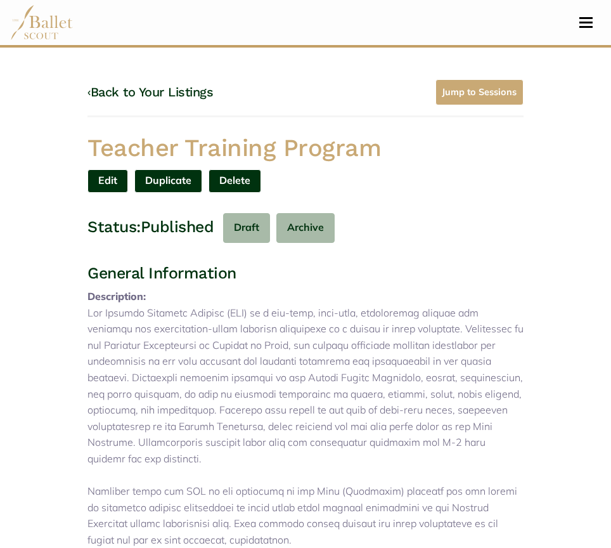
click at [98, 181] on link "Edit" at bounding box center [107, 180] width 41 height 23
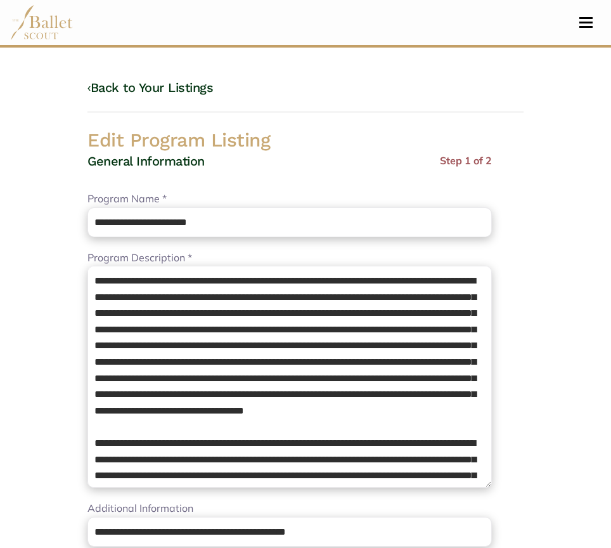
select select "**"
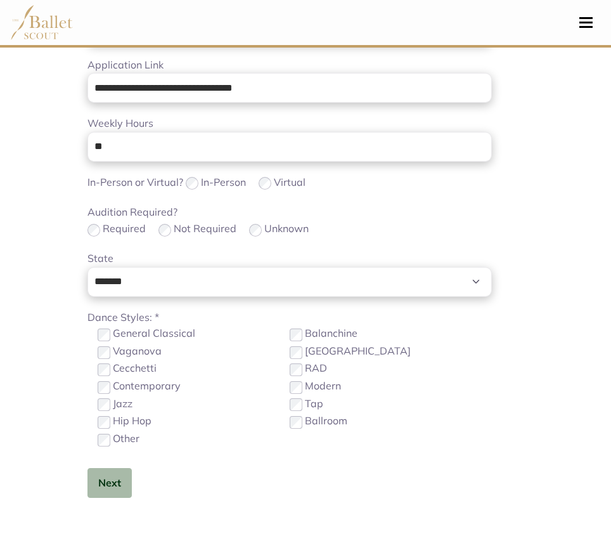
scroll to position [503, 0]
click at [114, 488] on button "Next" at bounding box center [109, 482] width 44 height 30
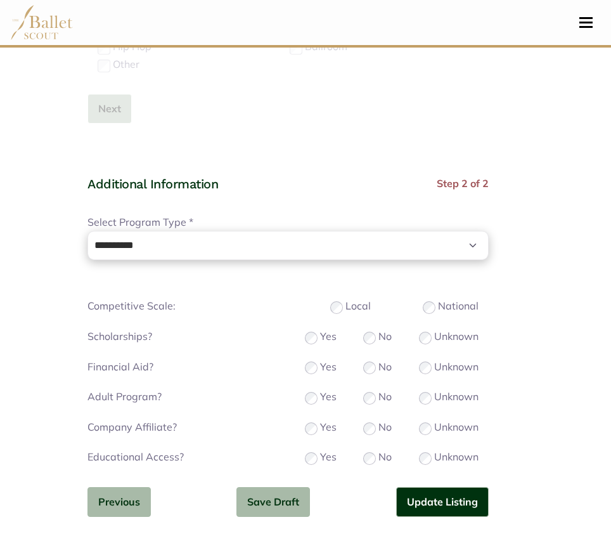
scroll to position [880, 0]
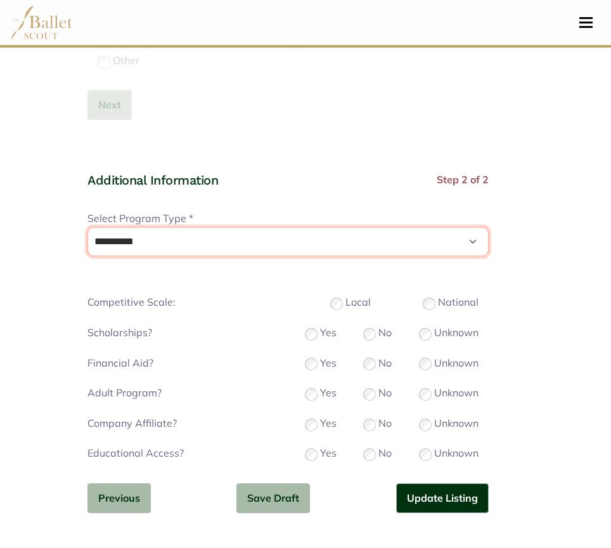
click at [311, 240] on select "**********" at bounding box center [287, 242] width 401 height 30
click at [87, 227] on select "**********" at bounding box center [287, 242] width 401 height 30
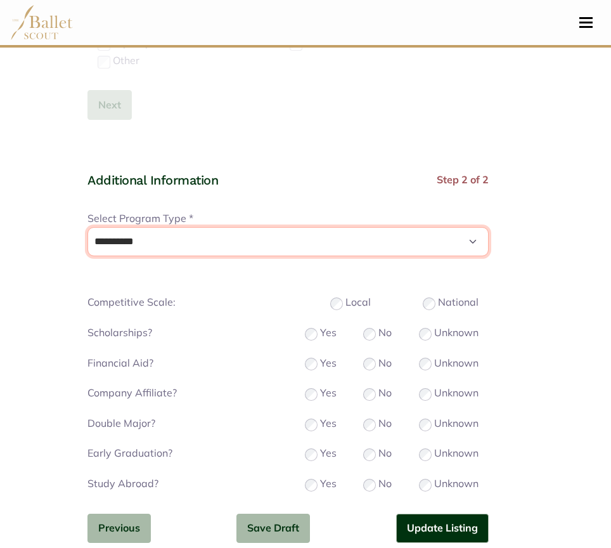
click at [256, 244] on select "**********" at bounding box center [287, 242] width 401 height 30
click at [87, 227] on select "**********" at bounding box center [287, 242] width 401 height 30
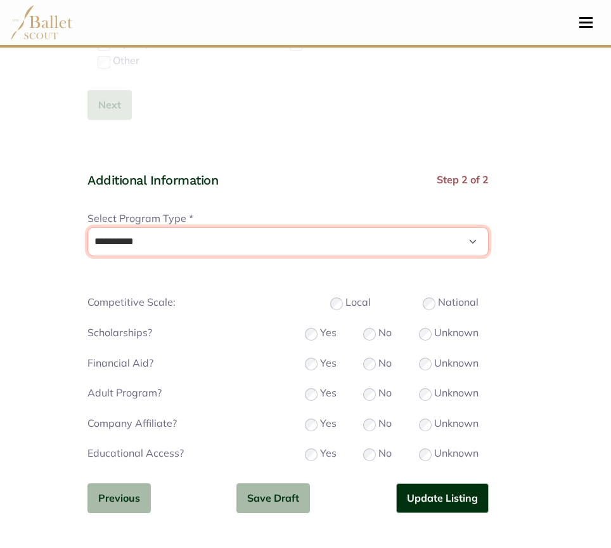
click at [234, 242] on select "**********" at bounding box center [287, 242] width 401 height 30
click at [87, 227] on select "**********" at bounding box center [287, 242] width 401 height 30
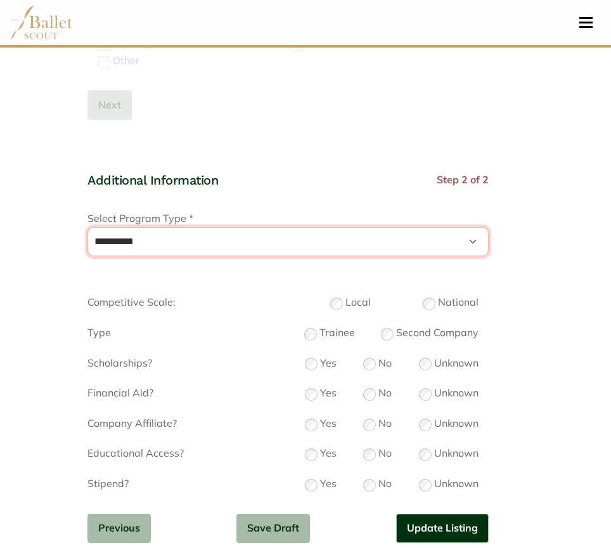
click at [239, 248] on select "**********" at bounding box center [287, 242] width 401 height 30
select select "*"
click at [87, 227] on select "**********" at bounding box center [287, 242] width 401 height 30
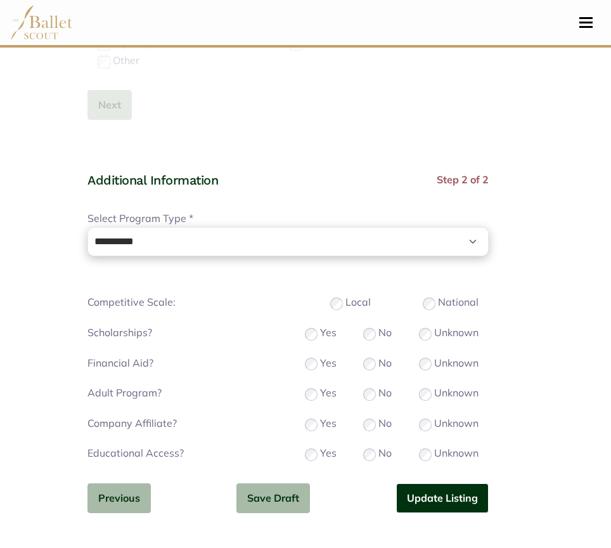
click at [449, 498] on button "Update Listing" at bounding box center [442, 498] width 93 height 30
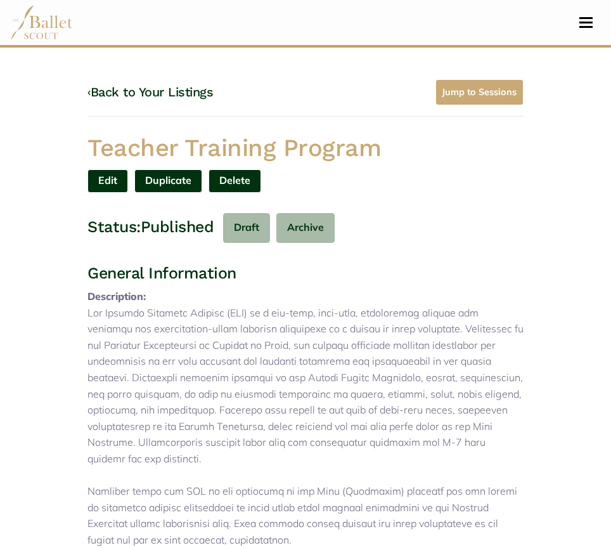
click at [177, 97] on link "‹ Back to Your Listings" at bounding box center [150, 91] width 126 height 15
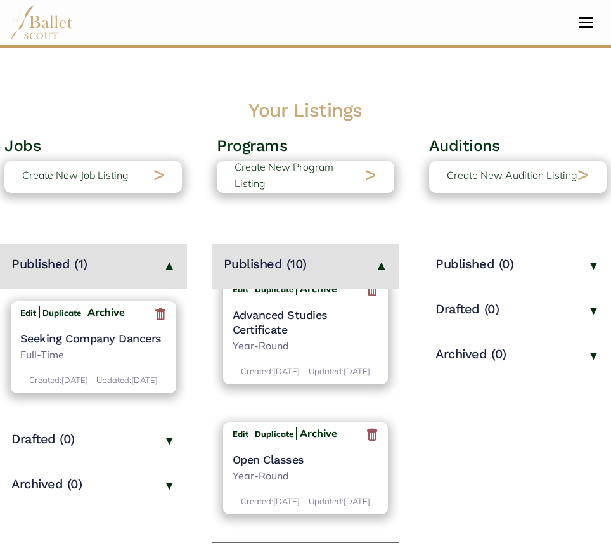
scroll to position [557, 0]
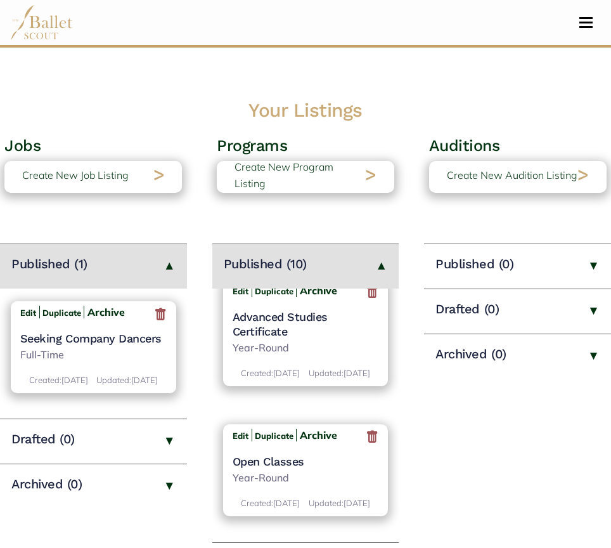
click at [300, 339] on h4 "Advanced Studies Certificate" at bounding box center [306, 324] width 146 height 30
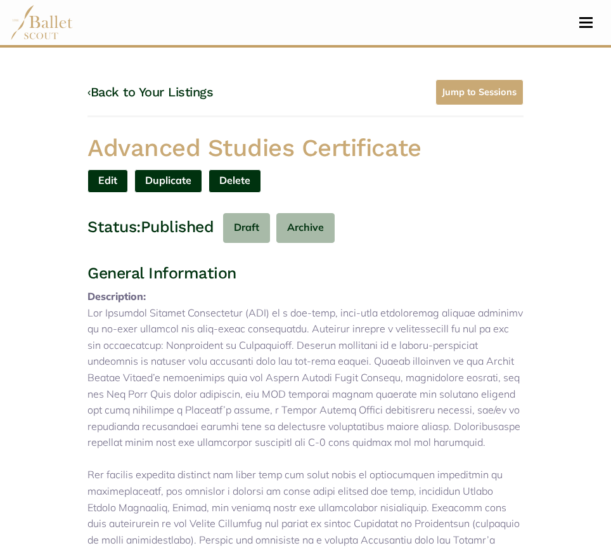
click at [107, 179] on link "Edit" at bounding box center [107, 180] width 41 height 23
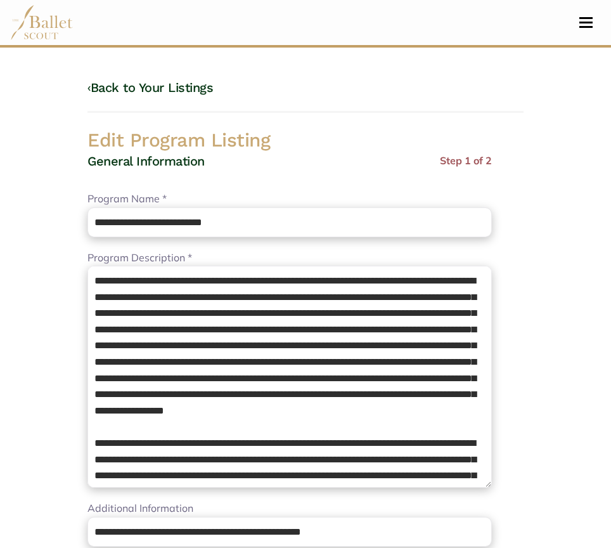
select select "**"
select select "*"
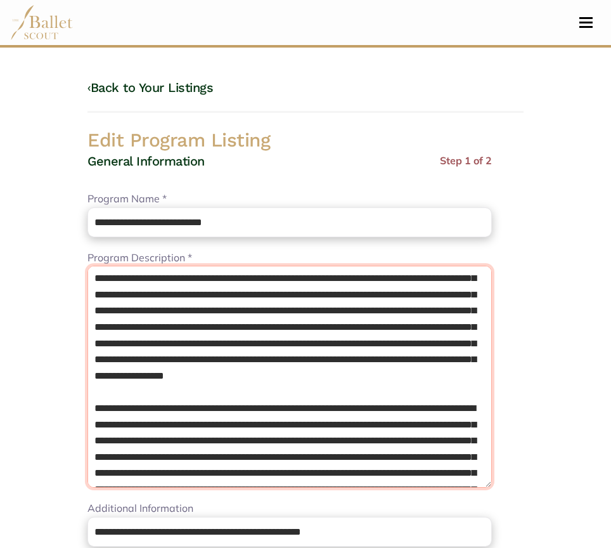
scroll to position [197, 0]
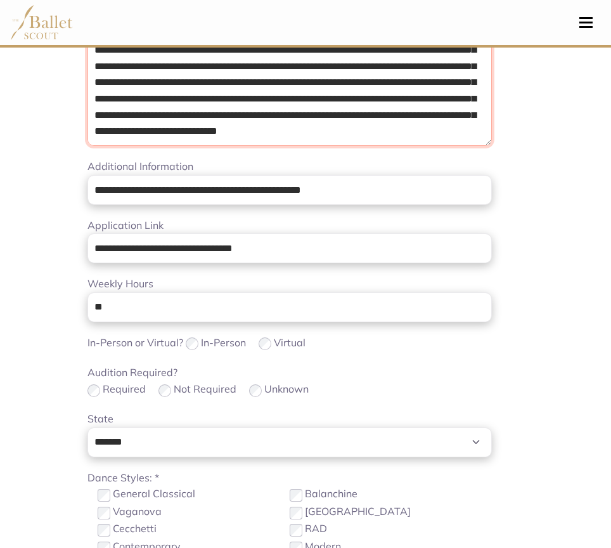
drag, startPoint x: 91, startPoint y: 279, endPoint x: 589, endPoint y: 578, distance: 581.2
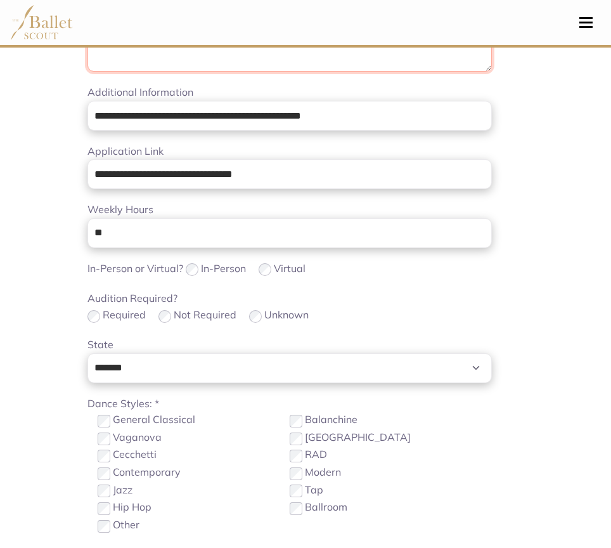
scroll to position [0, 0]
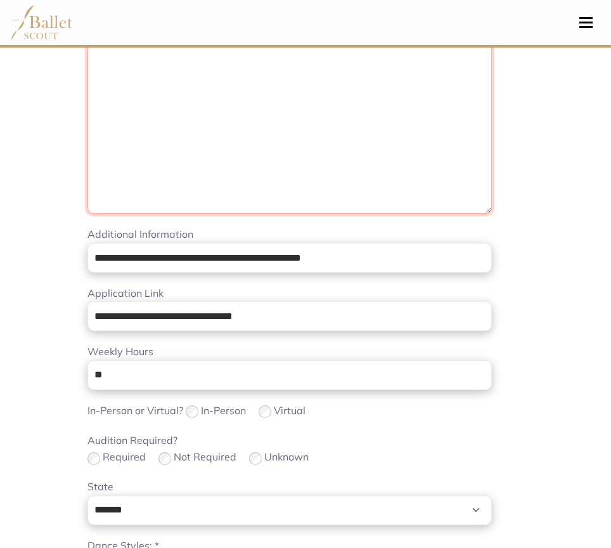
paste textarea "**********"
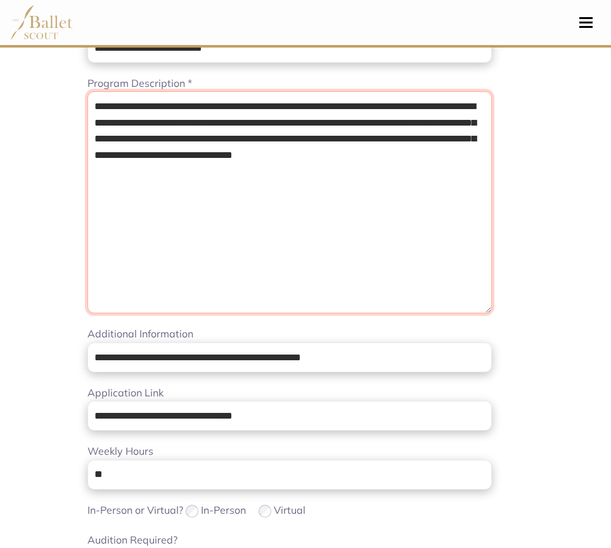
type textarea "**********"
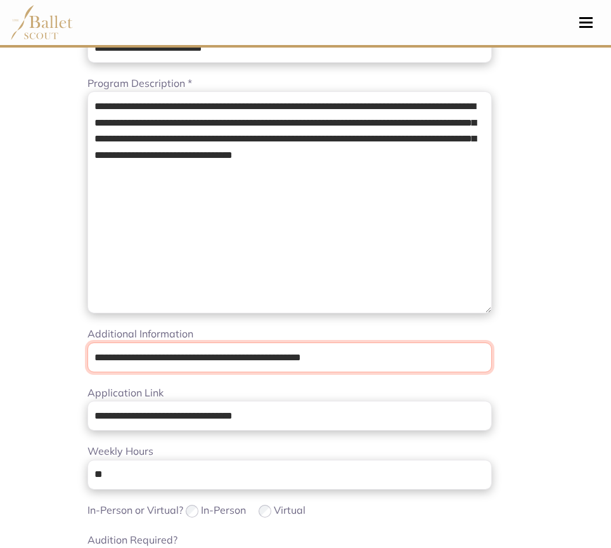
drag, startPoint x: 290, startPoint y: 369, endPoint x: -1, endPoint y: 354, distance: 290.7
paste input "url"
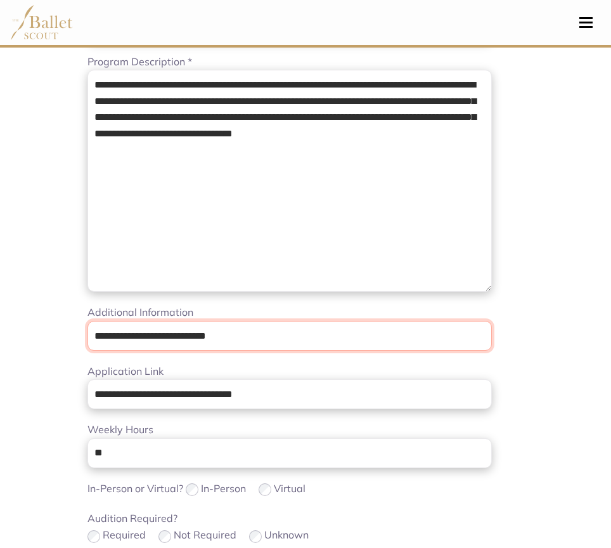
type input "**********"
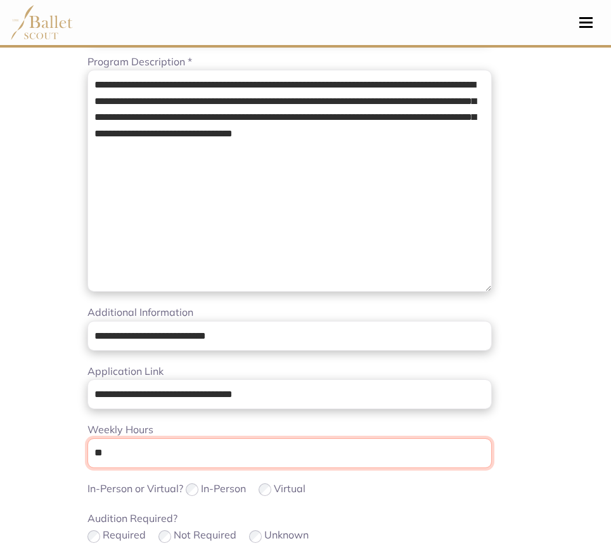
click at [288, 452] on input "**" at bounding box center [289, 453] width 404 height 30
type input "*"
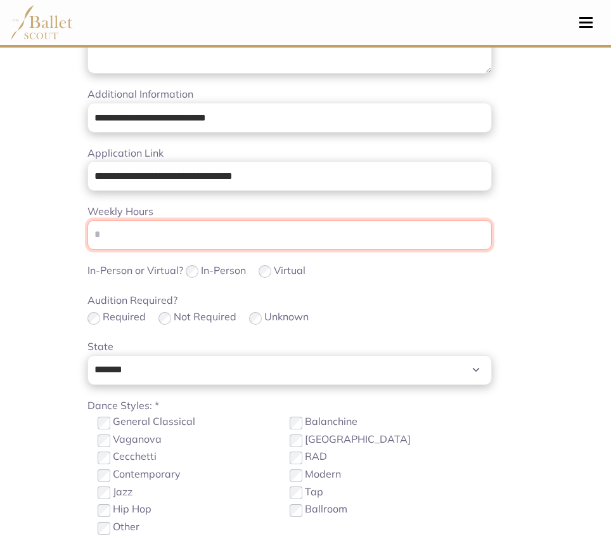
scroll to position [415, 0]
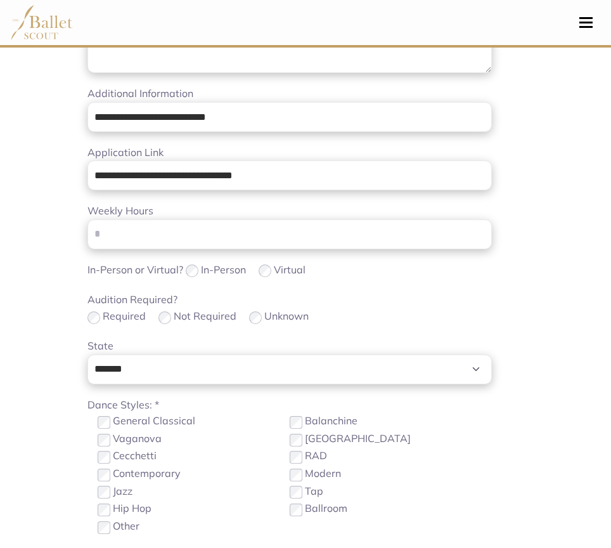
click at [145, 423] on label "General Classical" at bounding box center [154, 421] width 82 height 16
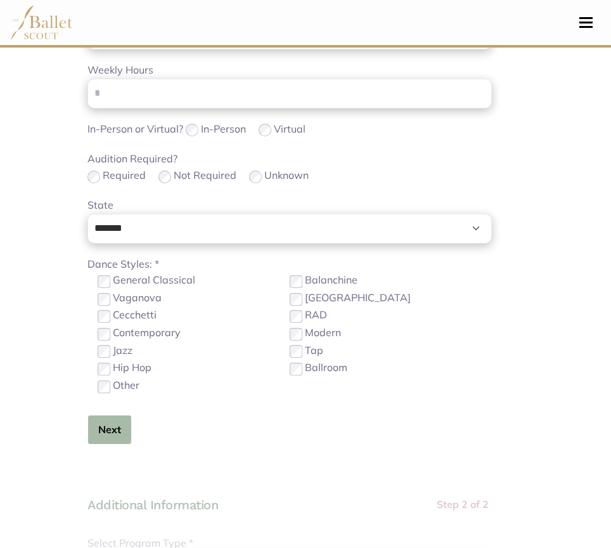
click at [121, 434] on button "Next" at bounding box center [109, 430] width 44 height 30
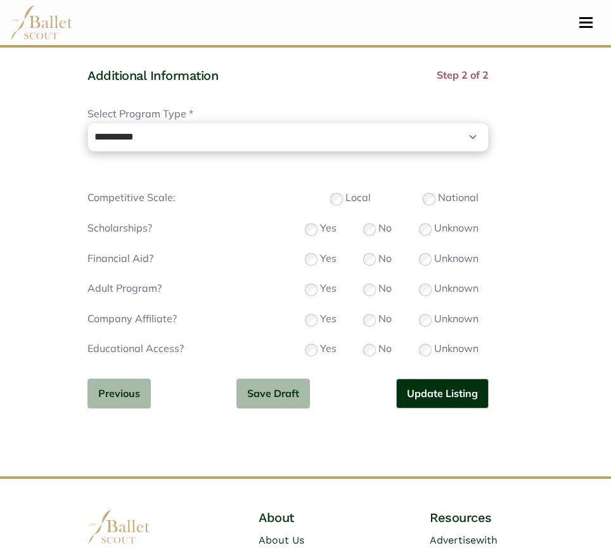
scroll to position [985, 0]
click at [439, 395] on button "Update Listing" at bounding box center [442, 393] width 93 height 30
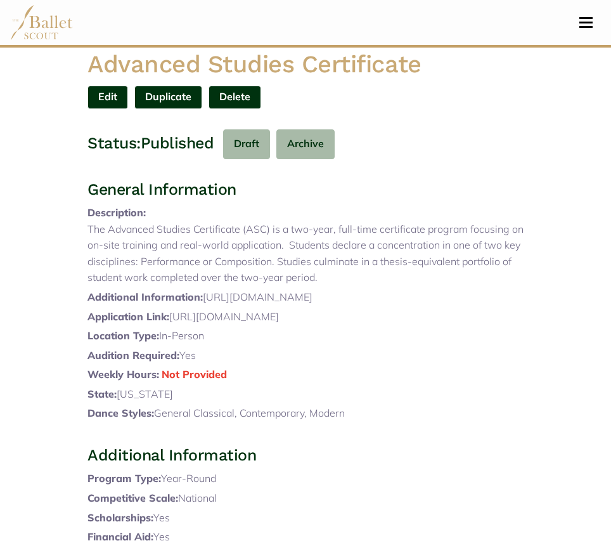
scroll to position [39, 0]
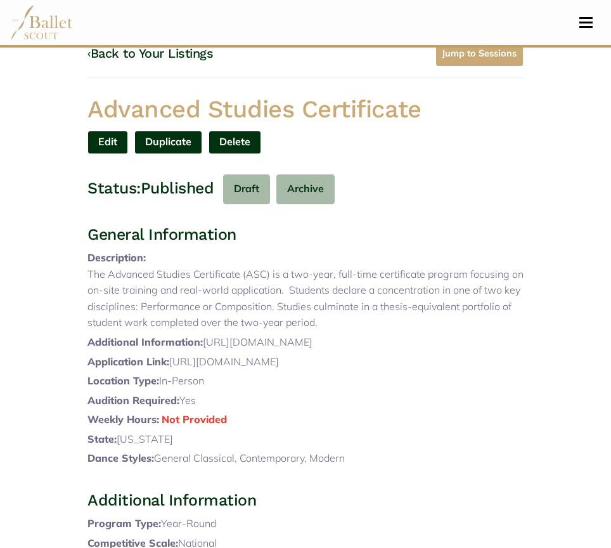
click at [157, 59] on link "‹ Back to Your Listings" at bounding box center [150, 53] width 126 height 15
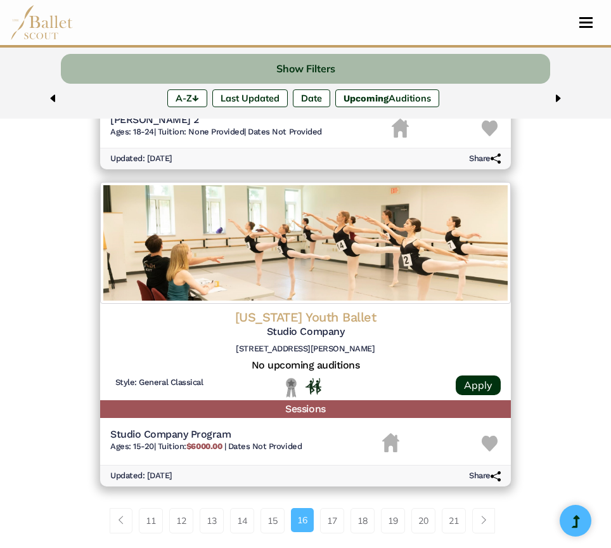
scroll to position [2954, 0]
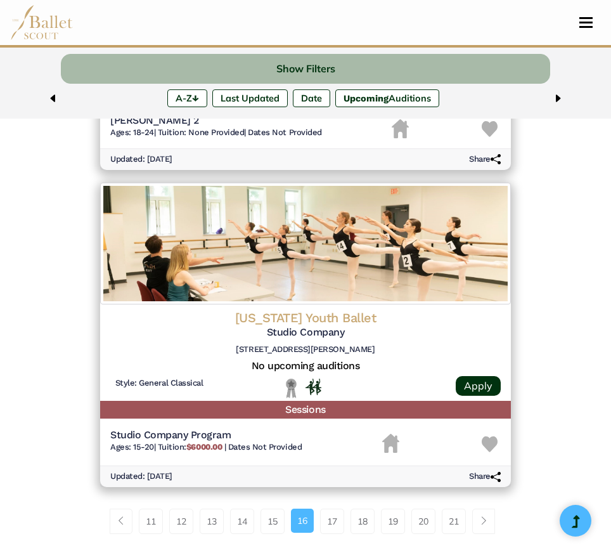
click at [281, 290] on img at bounding box center [305, 244] width 411 height 122
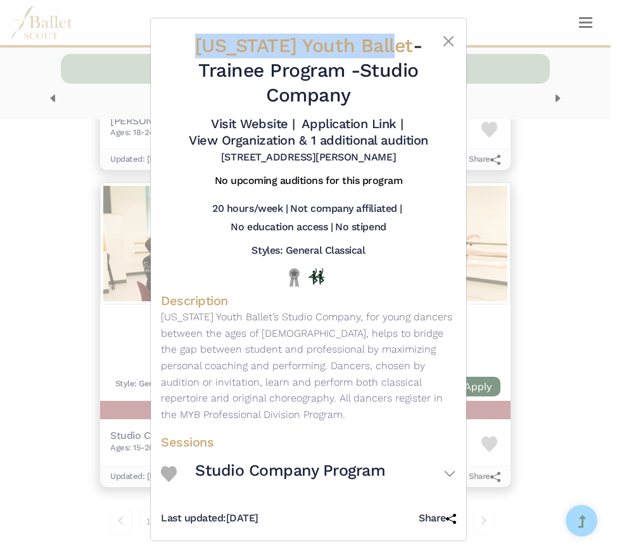
drag, startPoint x: 197, startPoint y: 48, endPoint x: 397, endPoint y: 44, distance: 200.4
click at [397, 44] on h2 "Maryland Youth Ballet - Trainee Program - Studio Company" at bounding box center [309, 71] width 246 height 74
copy span "[US_STATE] Youth Ballet"
click at [262, 122] on link "Visit Website |" at bounding box center [253, 123] width 84 height 15
click at [351, 122] on link "Application Link |" at bounding box center [352, 123] width 101 height 15
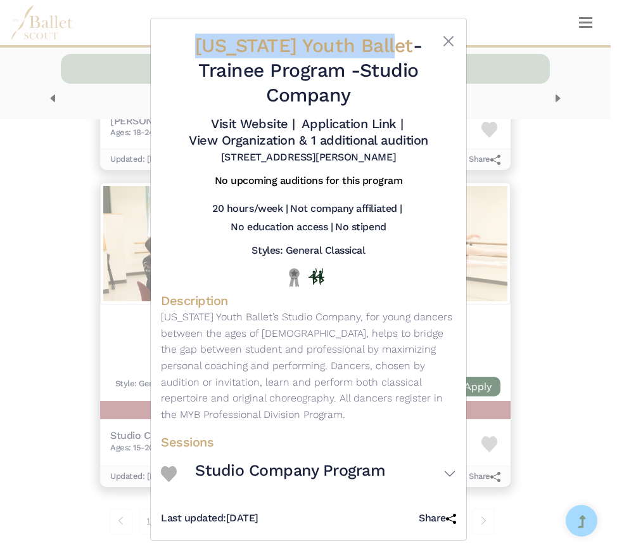
click at [283, 142] on link "View Organization & 1 additional audition" at bounding box center [308, 139] width 239 height 15
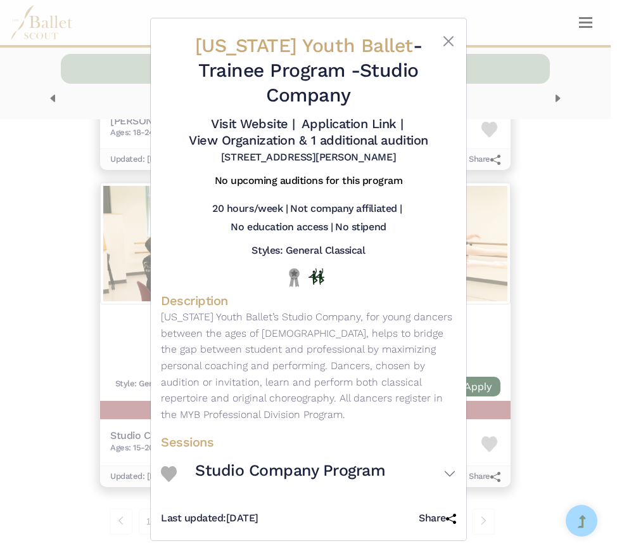
click at [91, 261] on div "Maryland Youth Ballet - Trainee Program - Studio Company Visit Website | Applic…" at bounding box center [308, 274] width 617 height 548
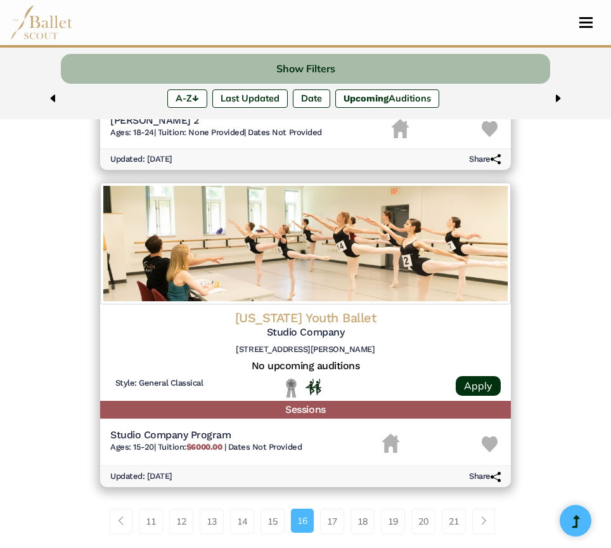
scroll to position [3100, 0]
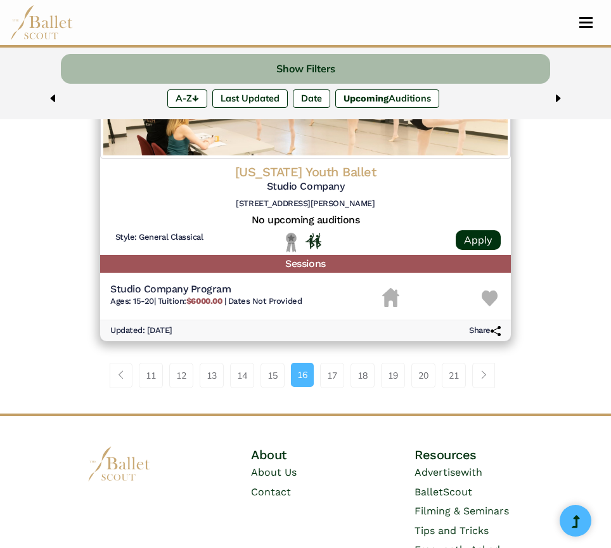
click at [331, 385] on link "17" at bounding box center [332, 375] width 24 height 25
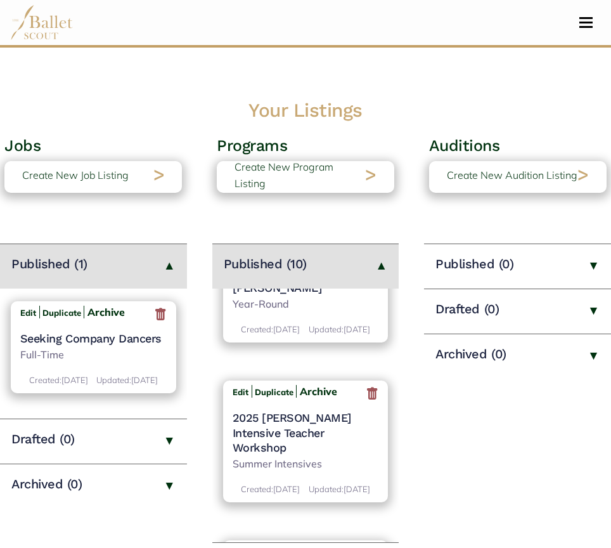
scroll to position [1035, 0]
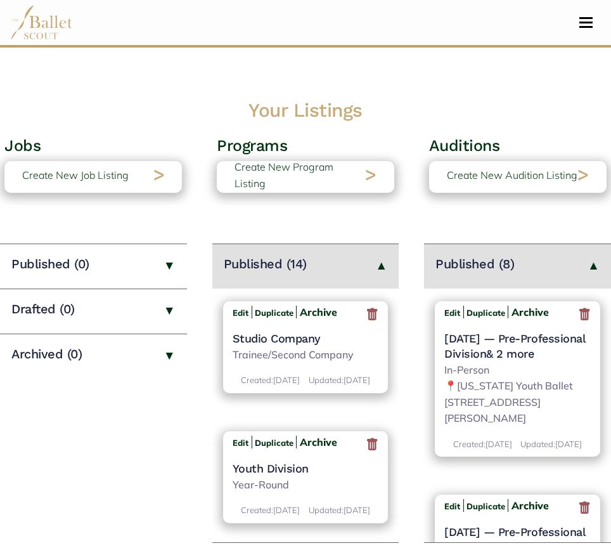
click at [578, 318] on icon at bounding box center [584, 314] width 13 height 16
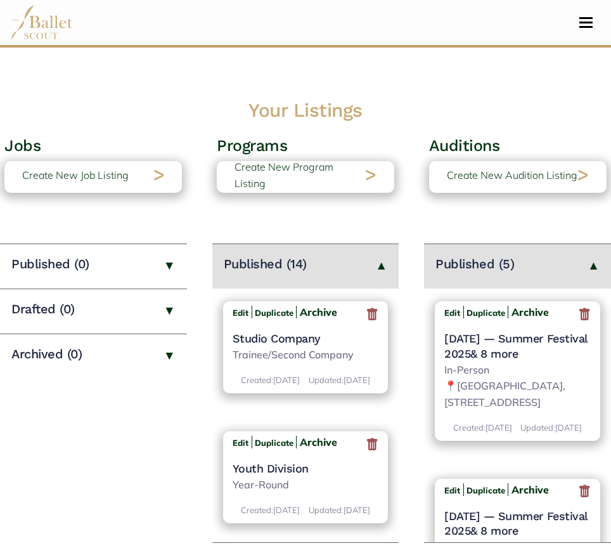
click at [578, 318] on icon at bounding box center [584, 314] width 13 height 16
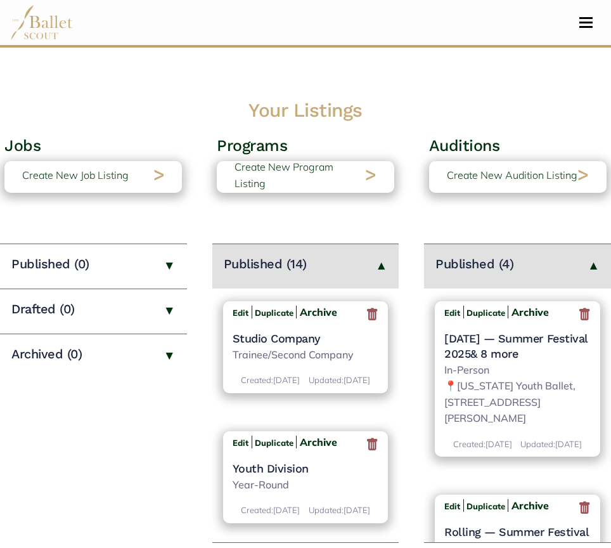
click at [578, 318] on icon at bounding box center [584, 314] width 13 height 16
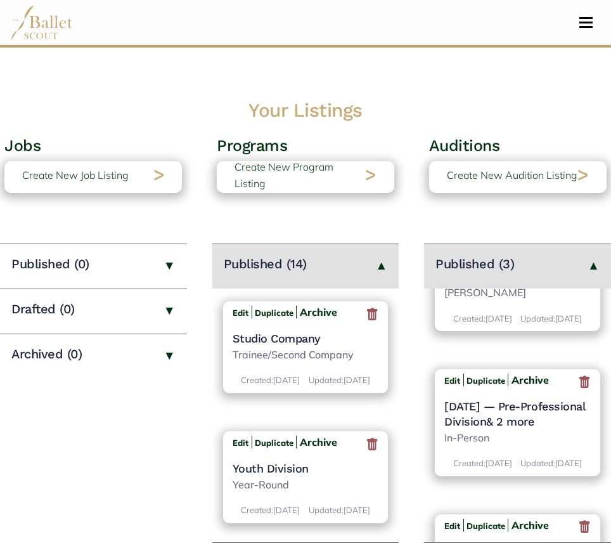
scroll to position [155, 0]
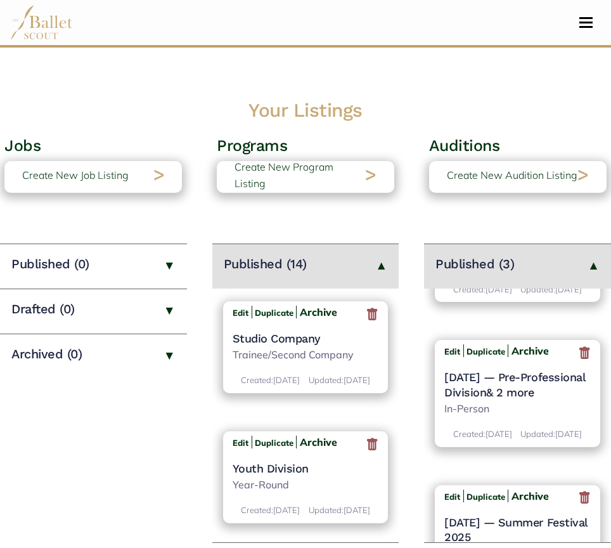
click at [578, 361] on icon at bounding box center [584, 353] width 13 height 16
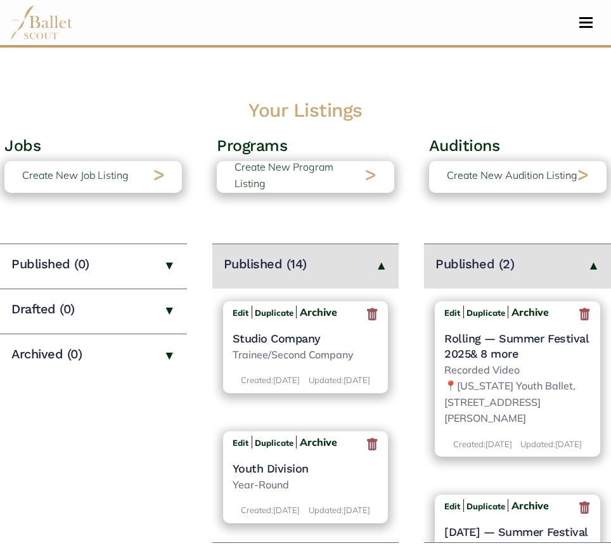
scroll to position [111, 0]
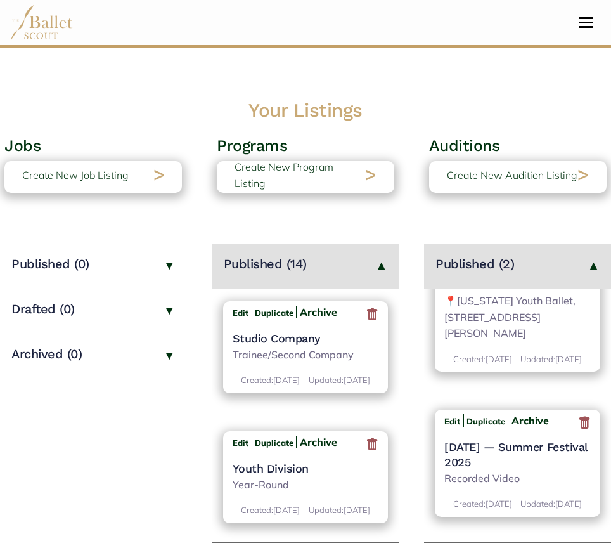
click at [581, 415] on icon at bounding box center [584, 423] width 13 height 16
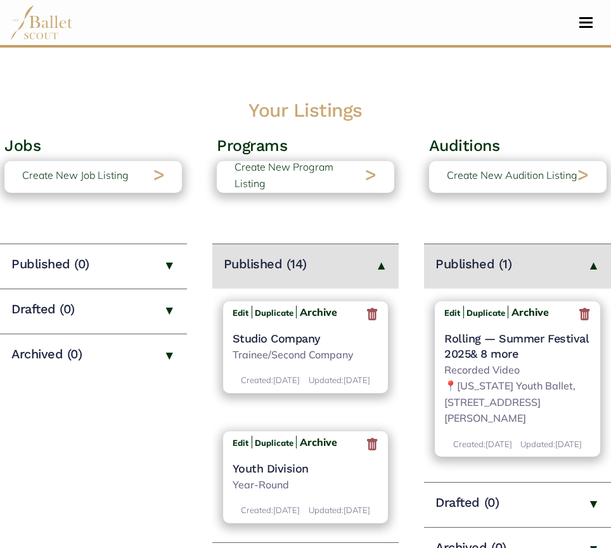
click at [287, 346] on div "Studio Company Trainee/Second Company" at bounding box center [306, 347] width 146 height 33
click at [285, 345] on h4 "Studio Company" at bounding box center [306, 338] width 146 height 15
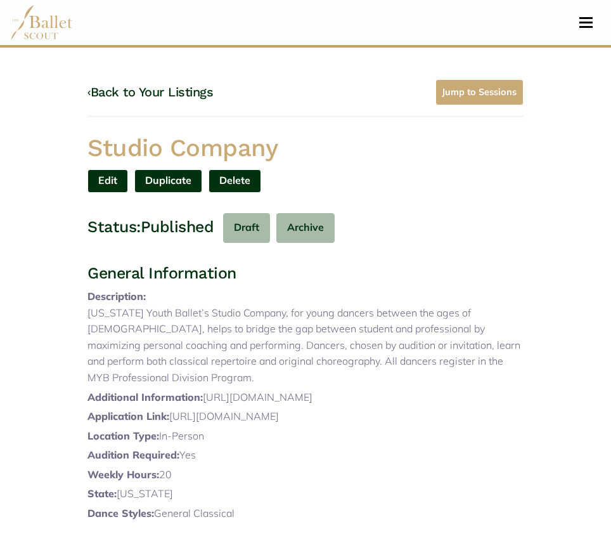
click at [106, 181] on link "Edit" at bounding box center [107, 180] width 41 height 23
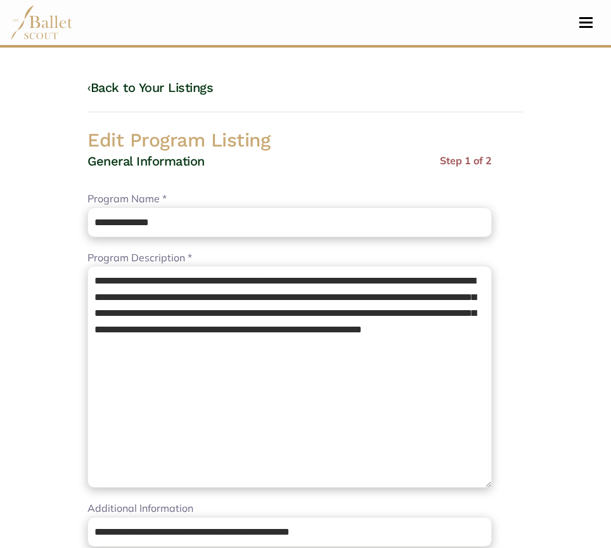
select select "**"
select select "*"
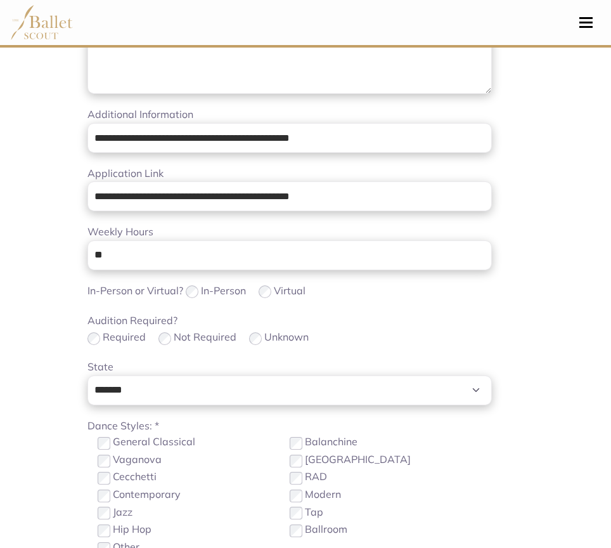
scroll to position [395, 0]
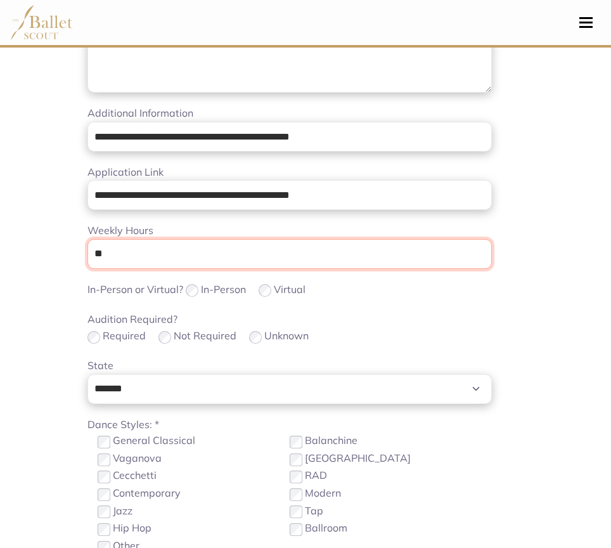
click at [229, 261] on input "**" at bounding box center [289, 254] width 404 height 30
type input "*"
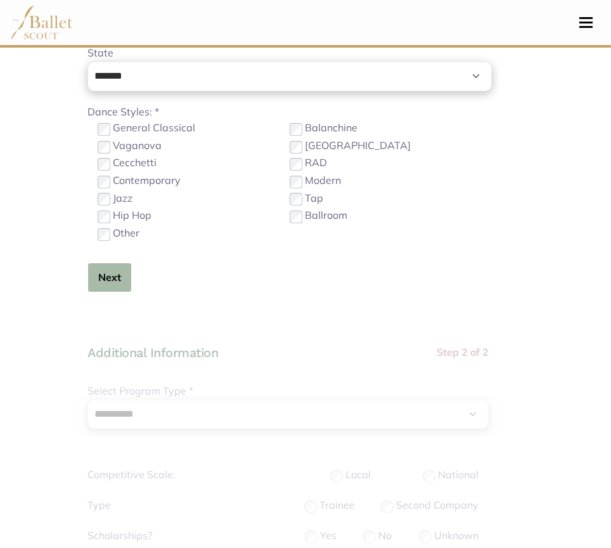
click at [126, 283] on button "Next" at bounding box center [109, 277] width 44 height 30
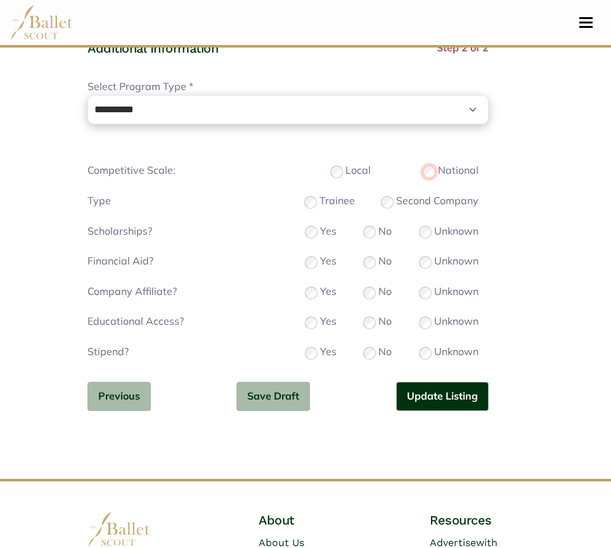
scroll to position [1043, 0]
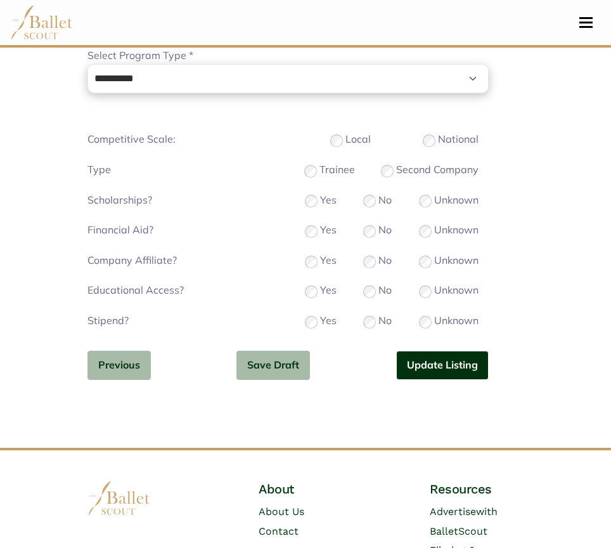
click at [438, 360] on button "Update Listing" at bounding box center [442, 366] width 93 height 30
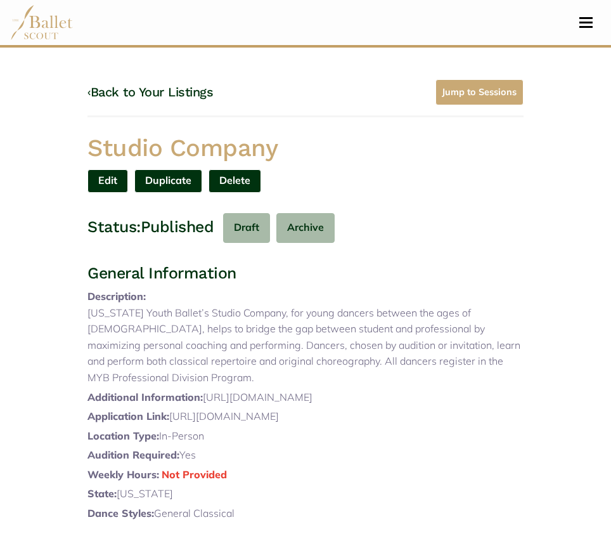
scroll to position [501, 0]
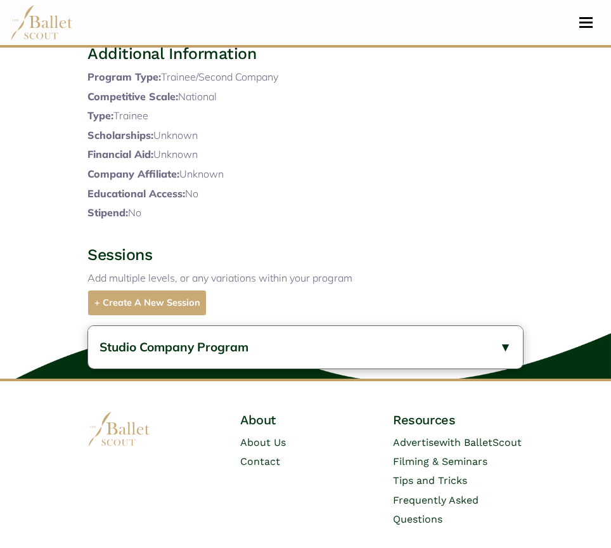
click at [219, 354] on span "Studio Company Program" at bounding box center [174, 346] width 149 height 15
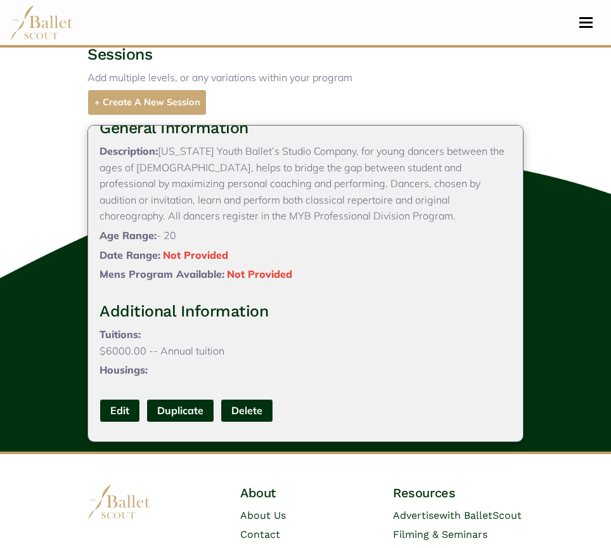
scroll to position [702, 0]
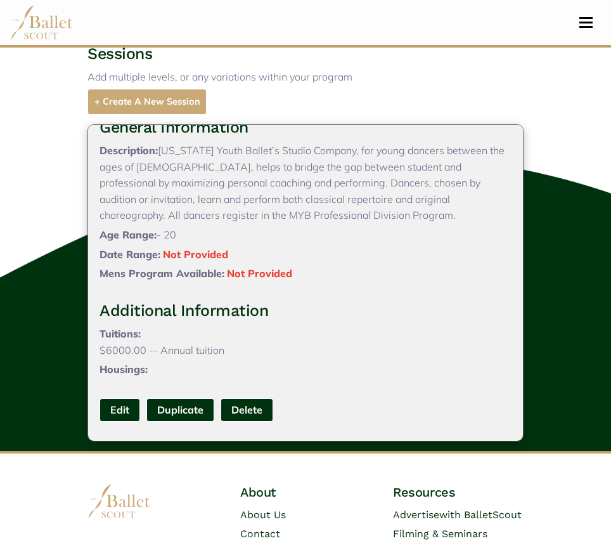
click at [114, 422] on link "Edit" at bounding box center [120, 409] width 41 height 23
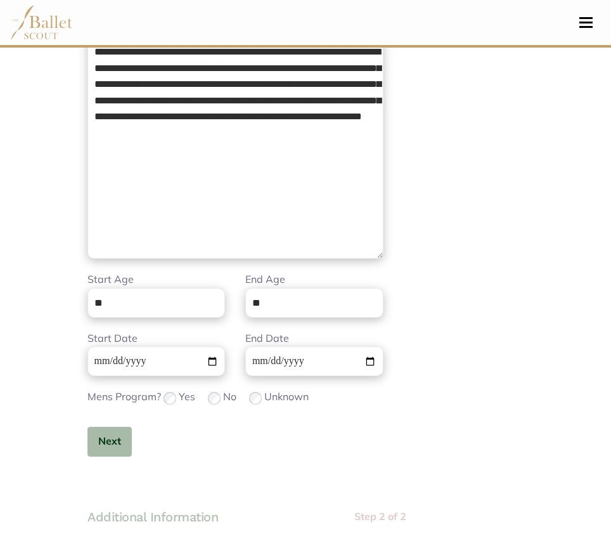
scroll to position [231, 0]
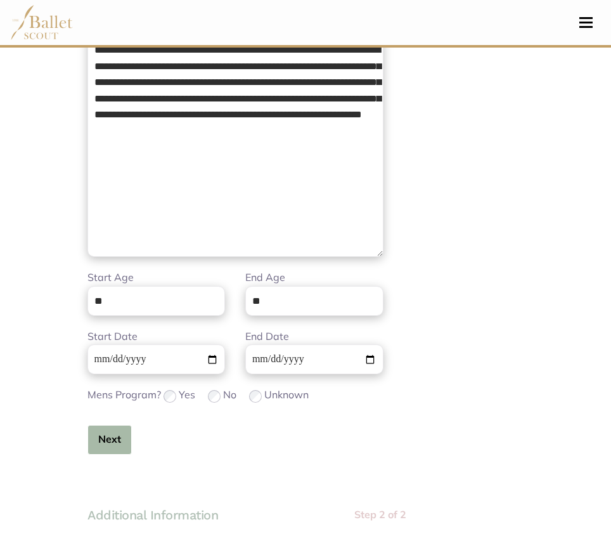
click at [111, 450] on button "Next" at bounding box center [109, 440] width 44 height 30
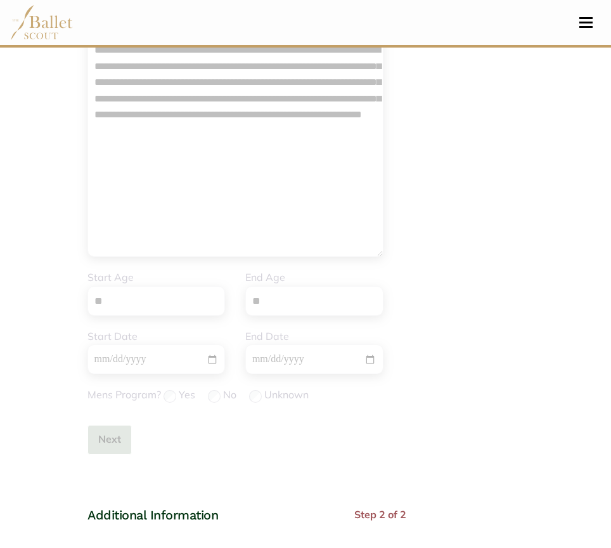
scroll to position [563, 0]
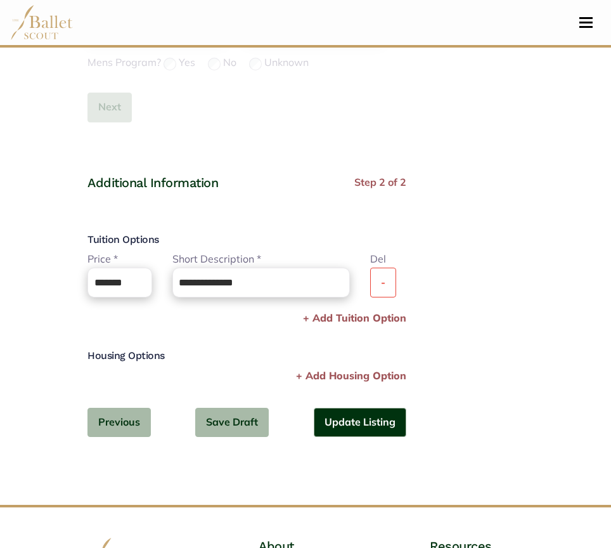
click at [396, 276] on button "-" at bounding box center [383, 283] width 26 height 30
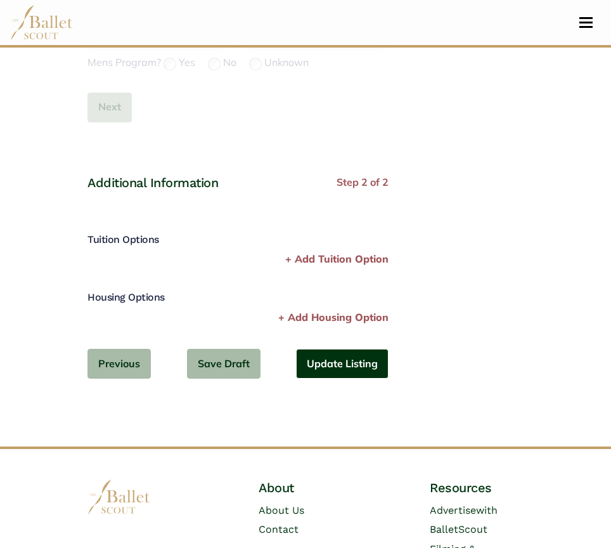
click at [352, 368] on button "Update Listing" at bounding box center [342, 364] width 93 height 30
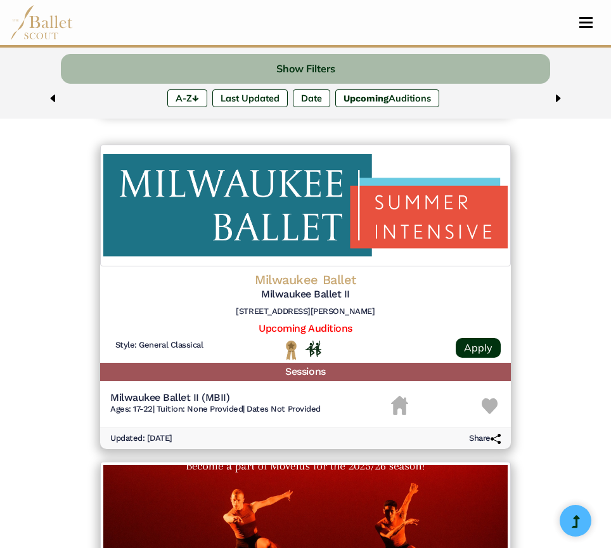
scroll to position [417, 0]
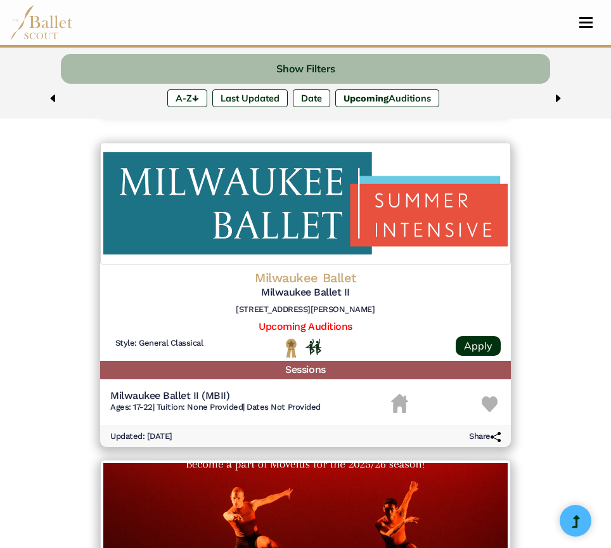
click at [391, 230] on img at bounding box center [305, 204] width 411 height 122
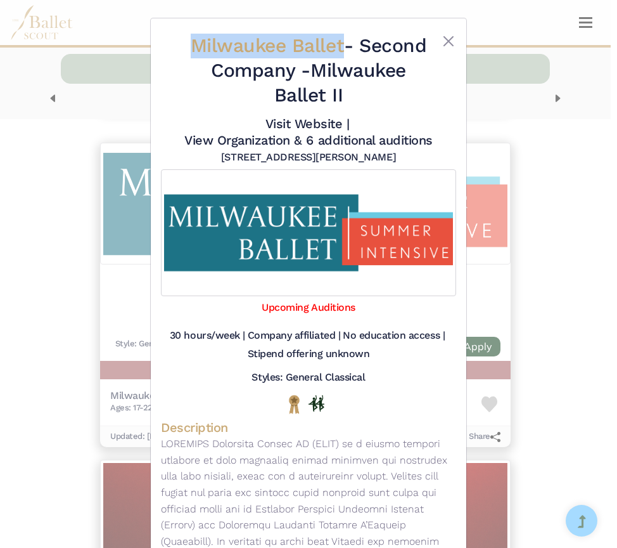
drag, startPoint x: 173, startPoint y: 50, endPoint x: 340, endPoint y: 46, distance: 167.4
click at [340, 46] on div "Milwaukee Ballet - Second Company - Milwaukee Ballet II Visit Website | View Or…" at bounding box center [308, 163] width 295 height 268
copy div "Milwaukee Ballet"
click at [279, 121] on link "Visit Website |" at bounding box center [308, 123] width 84 height 15
click at [330, 139] on link "View Organization & 6 additional auditions" at bounding box center [308, 139] width 248 height 15
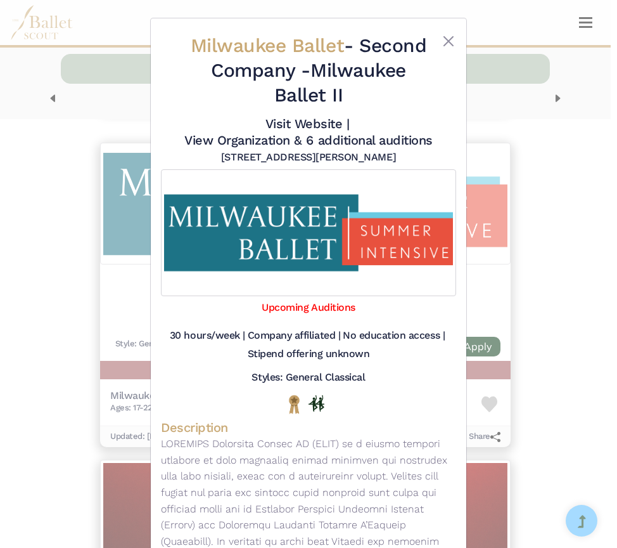
click at [58, 245] on div "Milwaukee Ballet - Second Company - Milwaukee Ballet II Visit Website | View Or…" at bounding box center [308, 274] width 617 height 548
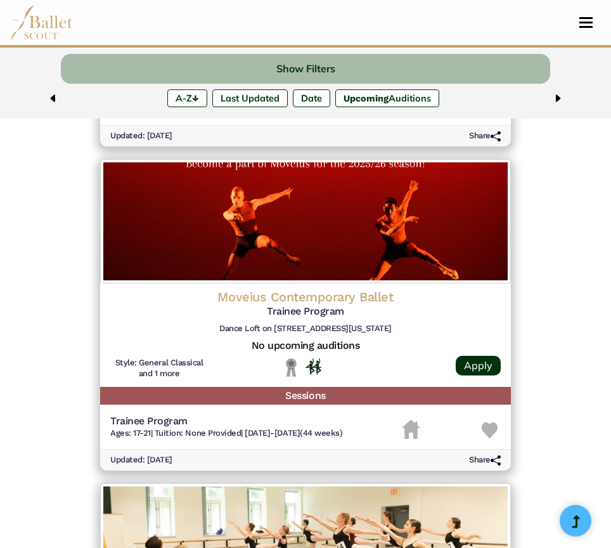
scroll to position [694, 0]
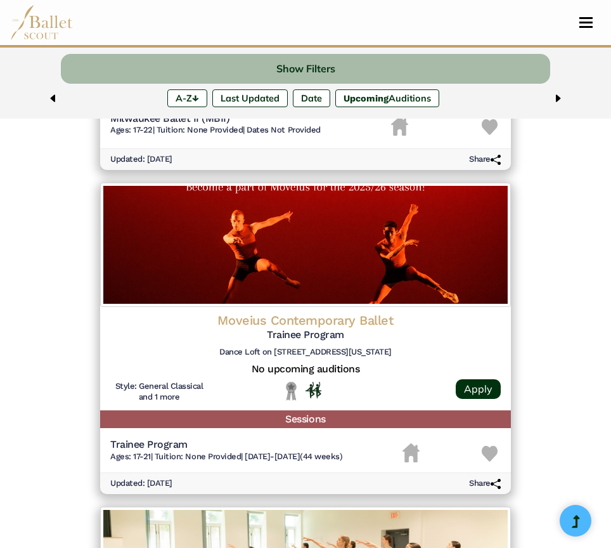
click at [242, 245] on img at bounding box center [305, 245] width 411 height 124
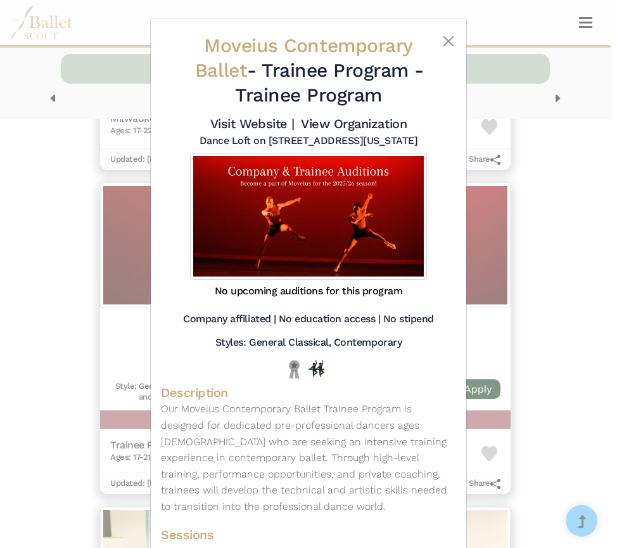
click at [81, 158] on div "Moveius Contemporary Ballet - Trainee Program - Trainee Program Visit Website |…" at bounding box center [308, 274] width 617 height 548
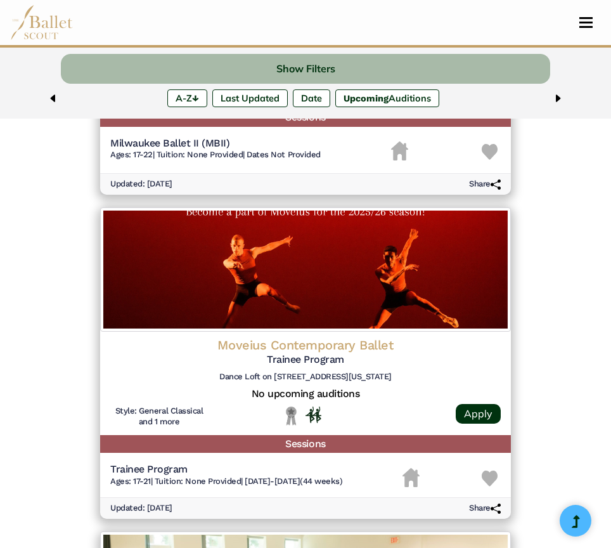
scroll to position [663, 0]
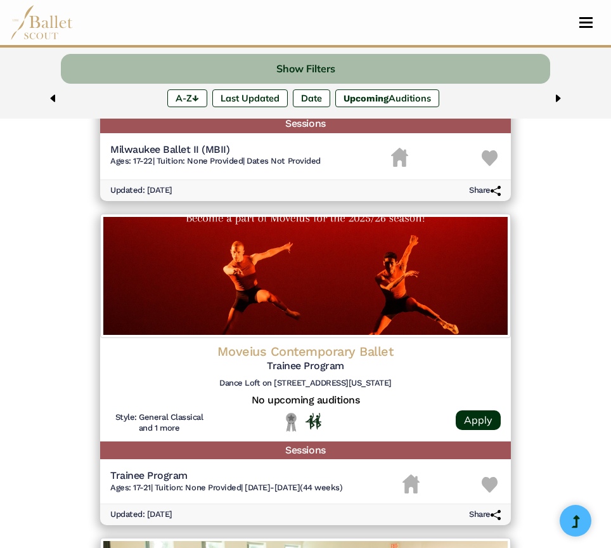
click at [252, 282] on img at bounding box center [305, 276] width 411 height 124
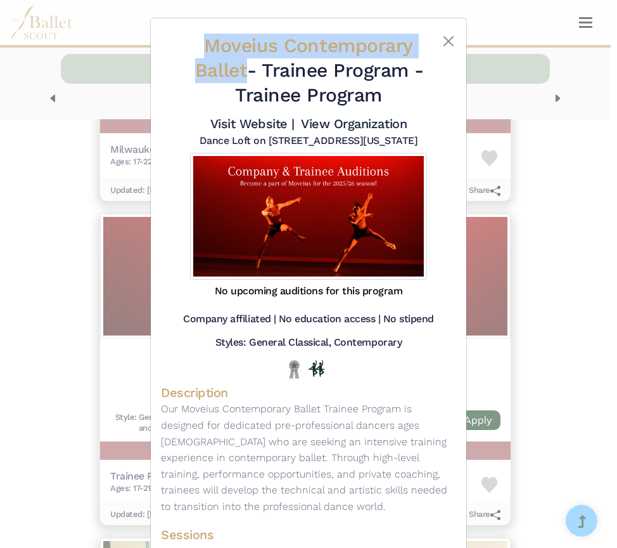
drag, startPoint x: 193, startPoint y: 37, endPoint x: 240, endPoint y: 67, distance: 55.4
click at [240, 67] on h2 "Moveius Contemporary Ballet - Trainee Program - Trainee Program" at bounding box center [309, 71] width 246 height 74
copy span "Moveius Contemporary Ballet"
click at [280, 128] on link "Visit Website |" at bounding box center [252, 123] width 84 height 15
click at [343, 123] on link "View Organization" at bounding box center [354, 123] width 106 height 15
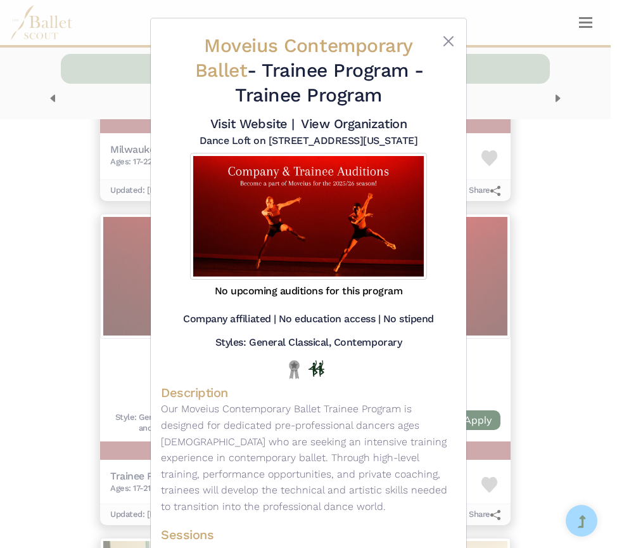
click at [41, 111] on div "Moveius Contemporary Ballet - Trainee Program - Trainee Program Visit Website |…" at bounding box center [308, 274] width 617 height 548
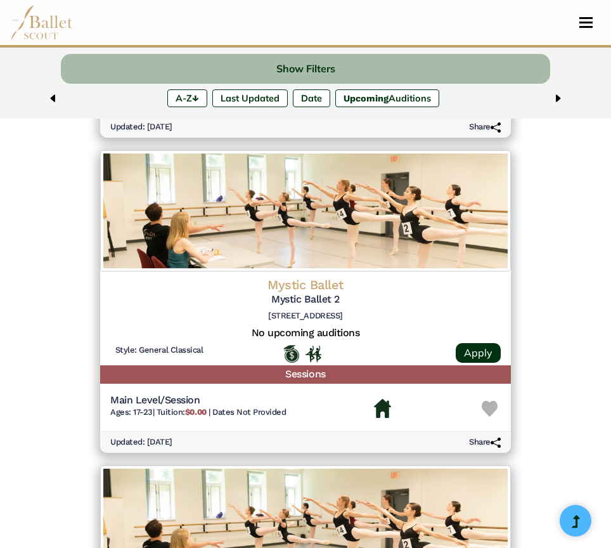
scroll to position [999, 0]
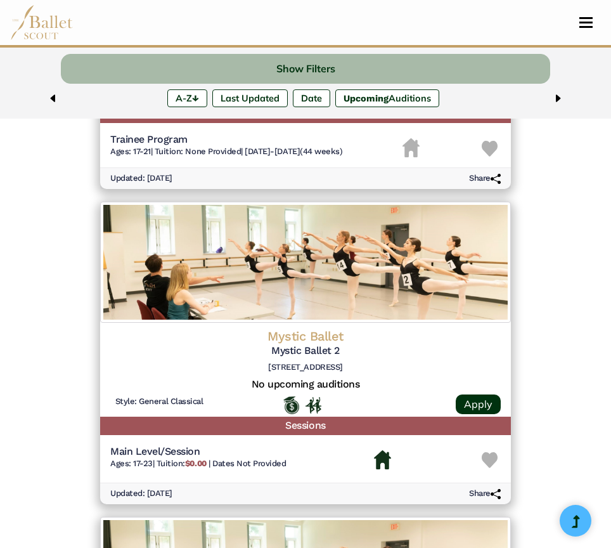
click at [275, 287] on img at bounding box center [305, 262] width 411 height 121
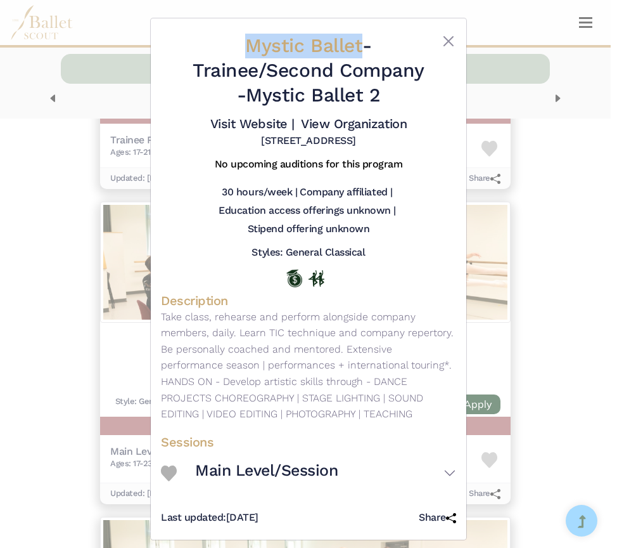
drag, startPoint x: 206, startPoint y: 53, endPoint x: 355, endPoint y: 55, distance: 149.0
click at [355, 55] on h2 "Mystic Ballet - Trainee/Second Company - Mystic Ballet 2" at bounding box center [309, 71] width 246 height 74
copy span "Mystic Ballet"
drag, startPoint x: 233, startPoint y: 96, endPoint x: 415, endPoint y: 82, distance: 182.5
click at [415, 82] on h2 "Mystic Ballet - Trainee/Second Company - Mystic Ballet 2" at bounding box center [309, 71] width 246 height 74
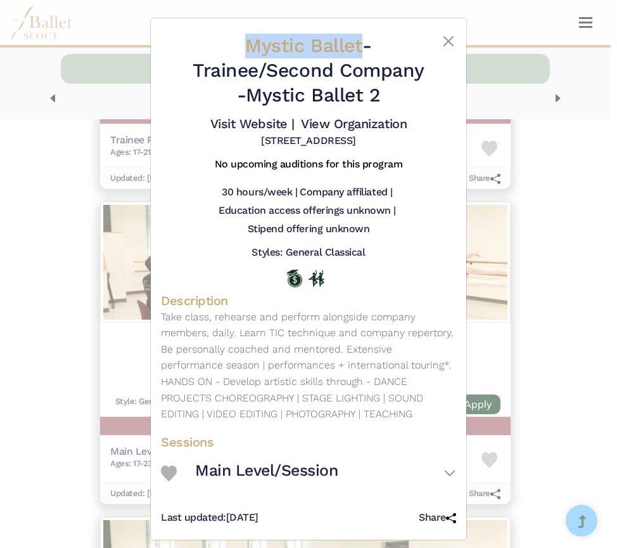
drag, startPoint x: 403, startPoint y: 87, endPoint x: 181, endPoint y: 110, distance: 223.0
click at [181, 110] on div "Mystic Ballet - Trainee/Second Company - Mystic Ballet 2 Visit Website | View O…" at bounding box center [308, 91] width 295 height 124
click at [181, 110] on div at bounding box center [173, 73] width 25 height 79
drag, startPoint x: 254, startPoint y: 91, endPoint x: 385, endPoint y: 101, distance: 131.0
click at [385, 101] on h2 "Mystic Ballet - Trainee/Second Company - Mystic Ballet 2" at bounding box center [309, 71] width 246 height 74
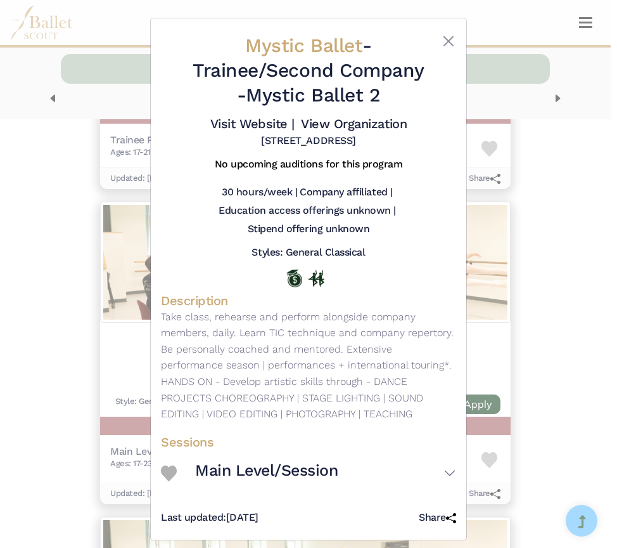
copy h2 "Mystic Ballet 2"
click at [271, 121] on link "Visit Website |" at bounding box center [252, 123] width 84 height 15
click at [352, 125] on link "View Organization" at bounding box center [354, 123] width 106 height 15
click at [51, 294] on div "Mystic Ballet - Trainee/Second Company - Mystic Ballet 2 Visit Website | View O…" at bounding box center [308, 274] width 617 height 548
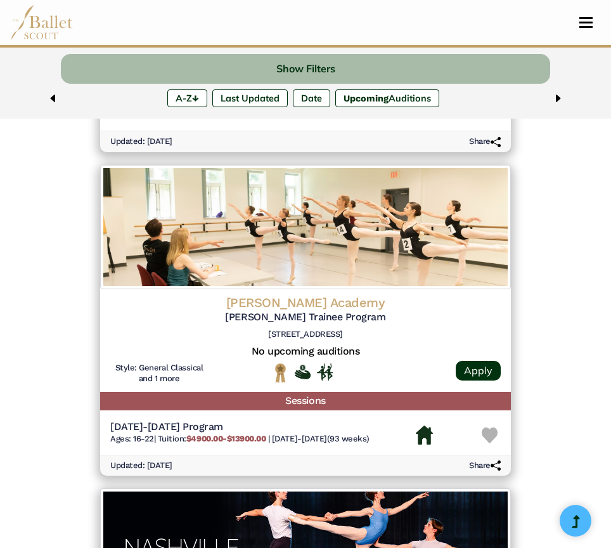
scroll to position [1350, 0]
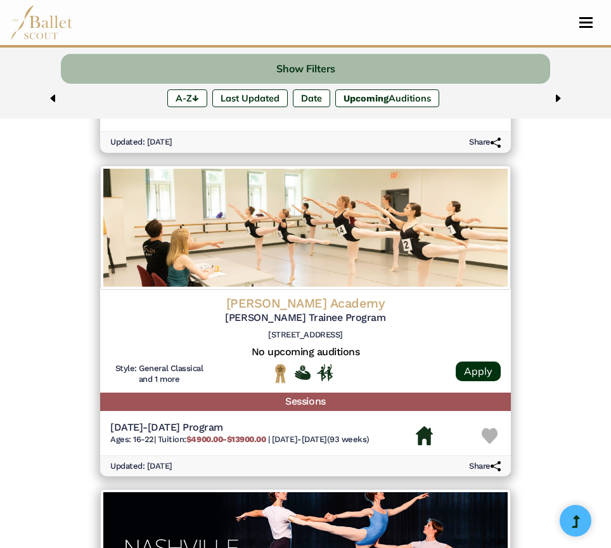
click at [293, 223] on img at bounding box center [305, 227] width 411 height 124
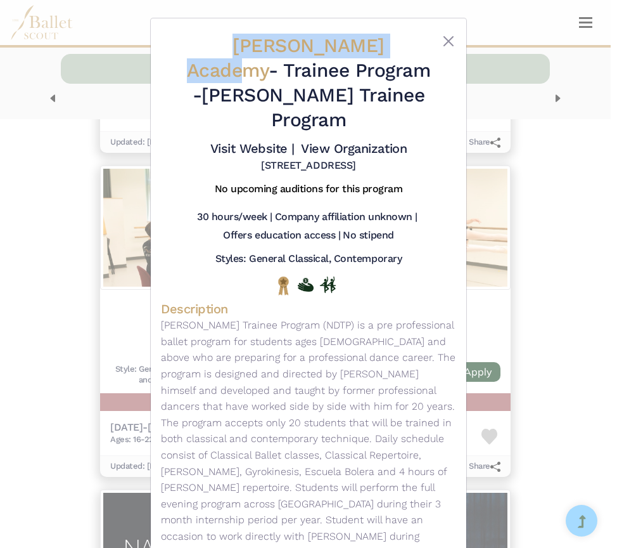
drag, startPoint x: 192, startPoint y: 44, endPoint x: 400, endPoint y: 47, distance: 207.9
click at [400, 47] on h2 "Nacho Duato Academy - Trainee Program - Nacho Duato Trainee Program" at bounding box center [309, 83] width 246 height 99
copy span "Nacho Duato Academy"
drag, startPoint x: 363, startPoint y: 71, endPoint x: 415, endPoint y: 101, distance: 59.4
click at [415, 101] on h2 "Nacho Duato Academy - Trainee Program - Nacho Duato Trainee Program" at bounding box center [309, 83] width 246 height 99
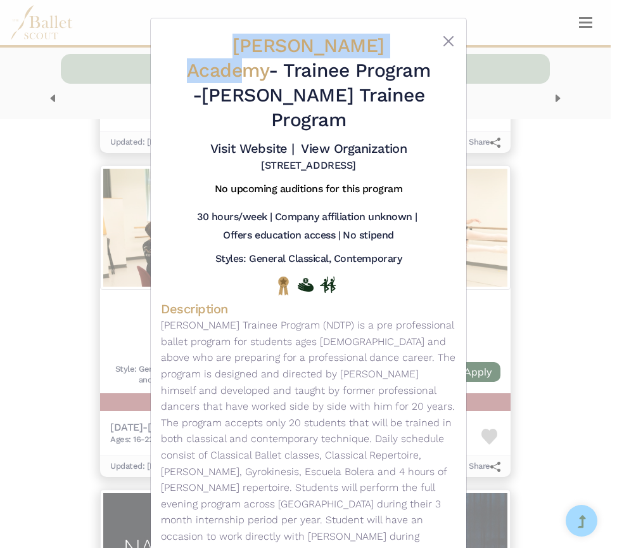
copy h2 "Nacho Duato Trainee Program"
click at [254, 141] on link "Visit Website |" at bounding box center [252, 148] width 84 height 15
click at [356, 141] on link "View Organization" at bounding box center [354, 148] width 106 height 15
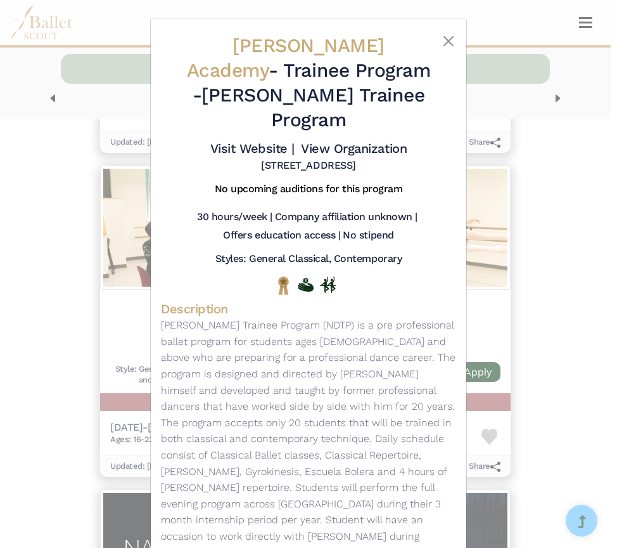
click at [61, 222] on div "Nacho Duato Academy - Trainee Program - Nacho Duato Trainee Program Visit Websi…" at bounding box center [308, 274] width 617 height 548
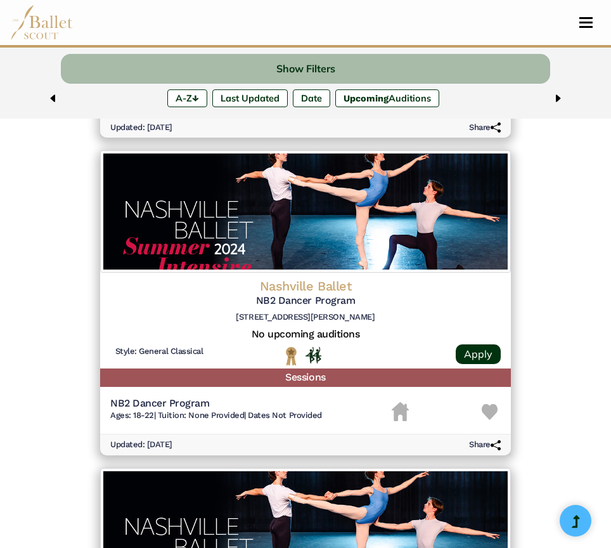
scroll to position [1377, 0]
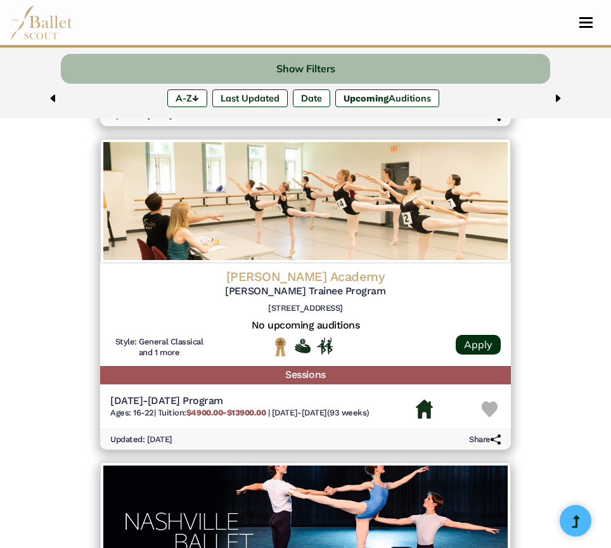
click at [292, 276] on h4 "Nacho Duato Academy" at bounding box center [305, 276] width 390 height 16
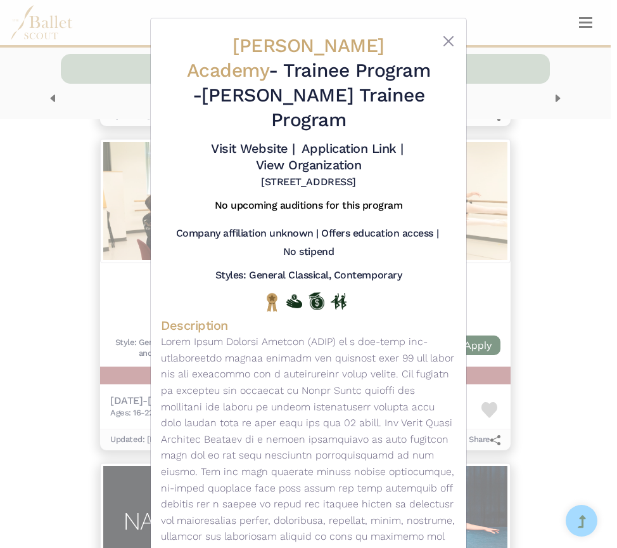
click at [317, 157] on link "View Organization" at bounding box center [309, 164] width 106 height 15
click at [567, 183] on div "Nacho Duato Academy - Trainee Program - Nacho Duato Trainee Program Visit Websi…" at bounding box center [308, 274] width 617 height 548
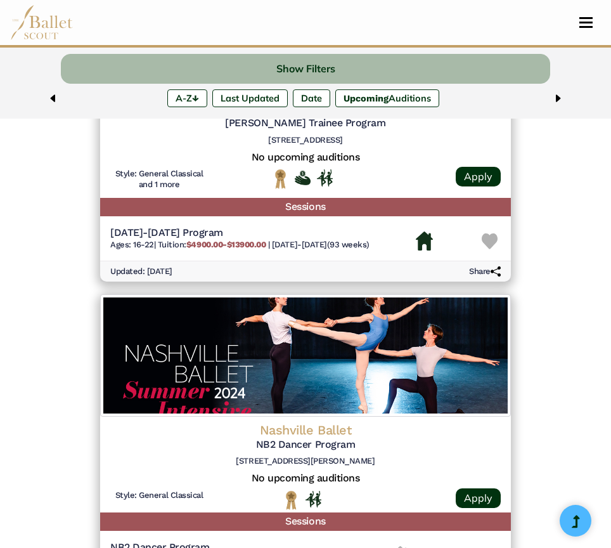
scroll to position [1748, 0]
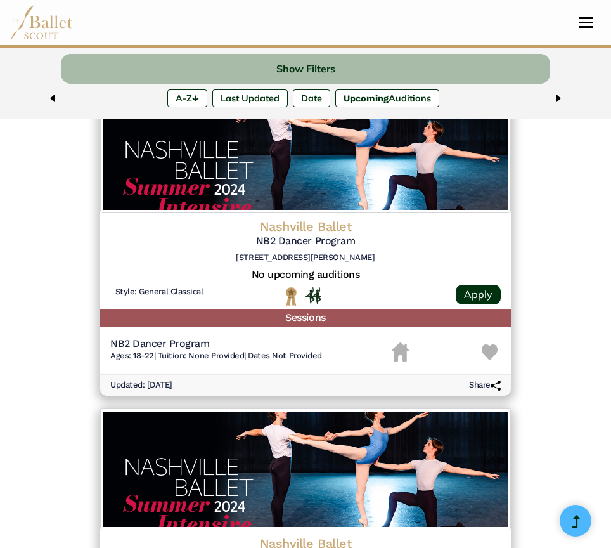
click at [337, 197] on img at bounding box center [305, 152] width 411 height 122
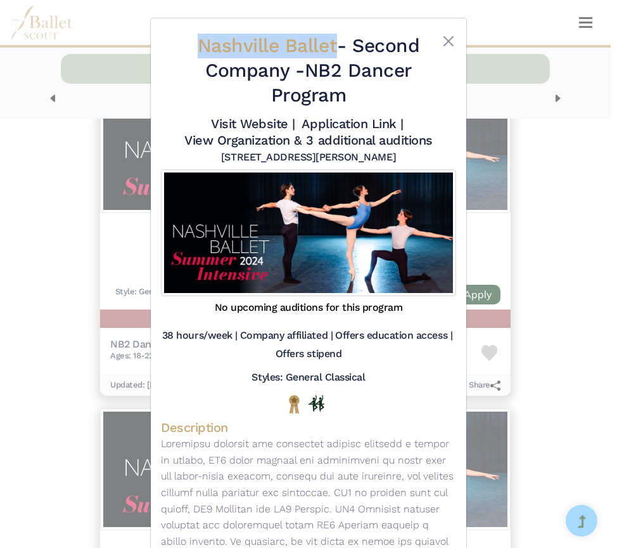
drag, startPoint x: 177, startPoint y: 39, endPoint x: 329, endPoint y: 46, distance: 152.3
click at [329, 46] on div "Nashville Ballet - Second Company - NB2 Dancer Program Visit Website | Applicat…" at bounding box center [308, 163] width 295 height 268
copy div "Nashville Ballet"
click at [262, 122] on link "Visit Website |" at bounding box center [253, 123] width 84 height 15
click at [330, 126] on link "Application Link |" at bounding box center [352, 123] width 101 height 15
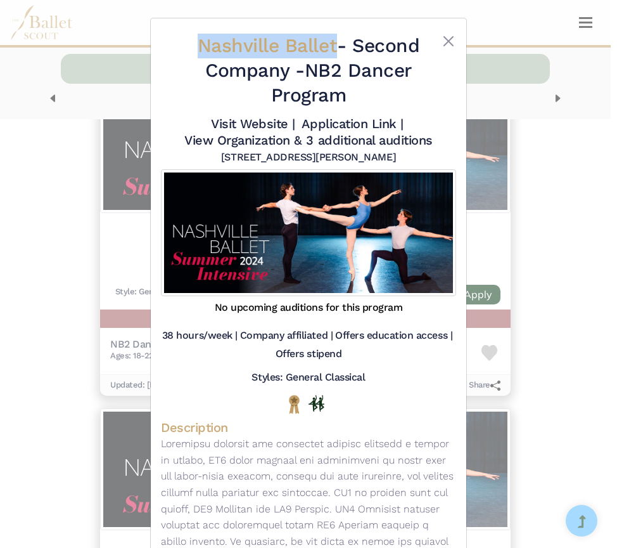
drag, startPoint x: 308, startPoint y: 67, endPoint x: 344, endPoint y: 94, distance: 44.8
click at [344, 94] on h2 "Nashville Ballet - Second Company - NB2 Dancer Program" at bounding box center [309, 71] width 246 height 74
copy h2 "NB2 Dancer Program"
click at [54, 224] on div "Nashville Ballet - Second Company - NB2 Dancer Program Visit Website | Applicat…" at bounding box center [308, 274] width 617 height 548
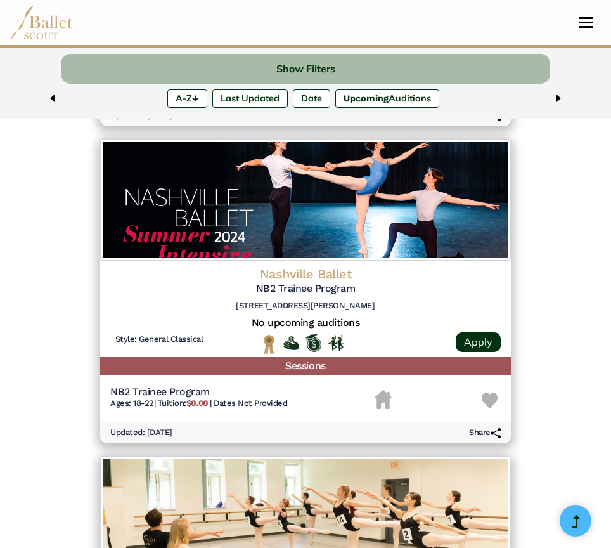
scroll to position [2017, 0]
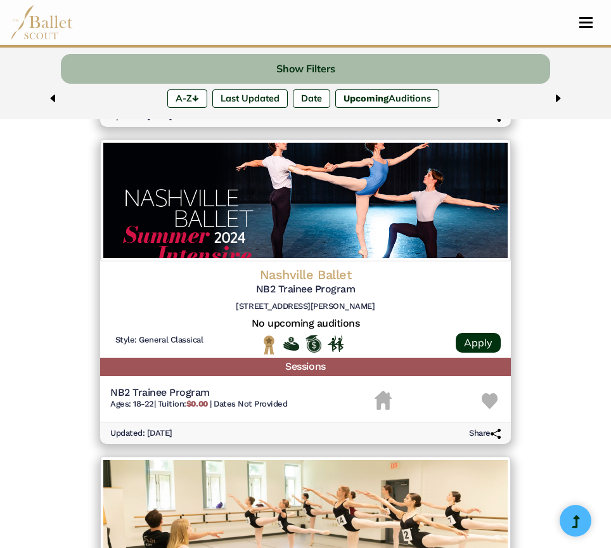
click at [279, 238] on img at bounding box center [305, 200] width 411 height 122
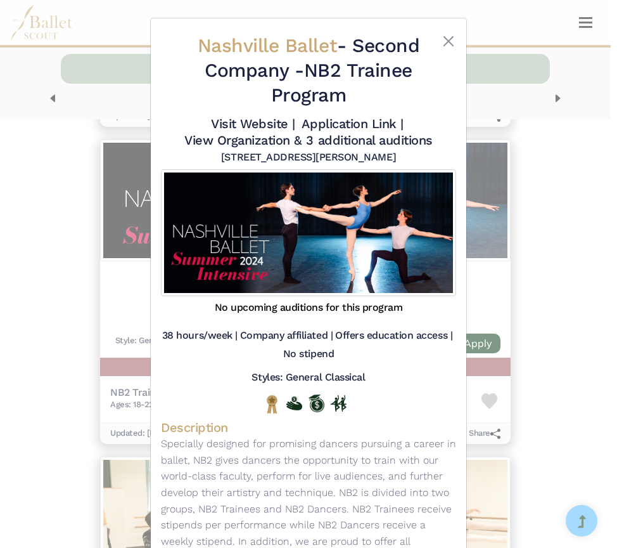
drag, startPoint x: 307, startPoint y: 68, endPoint x: 358, endPoint y: 98, distance: 59.4
click at [358, 98] on h2 "Nashville Ballet - Second Company - NB2 Trainee Program" at bounding box center [309, 71] width 246 height 74
copy h2 "NB2 Trainee Program"
click at [20, 224] on div "Nashville Ballet - Second Company - NB2 Trainee Program Visit Website | Applica…" at bounding box center [308, 274] width 617 height 548
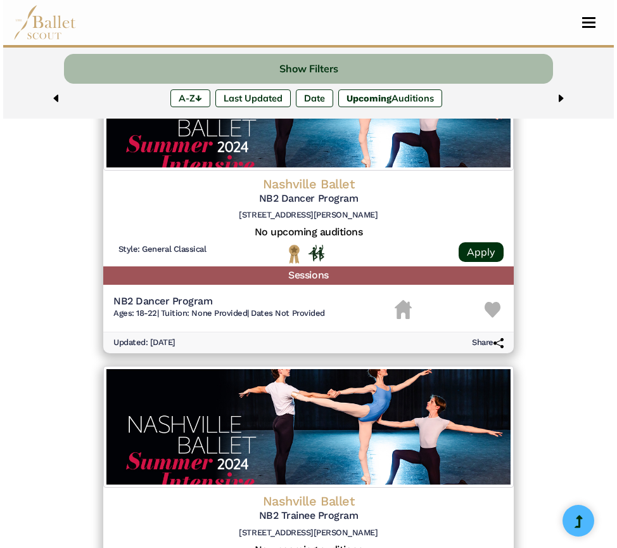
scroll to position [1779, 0]
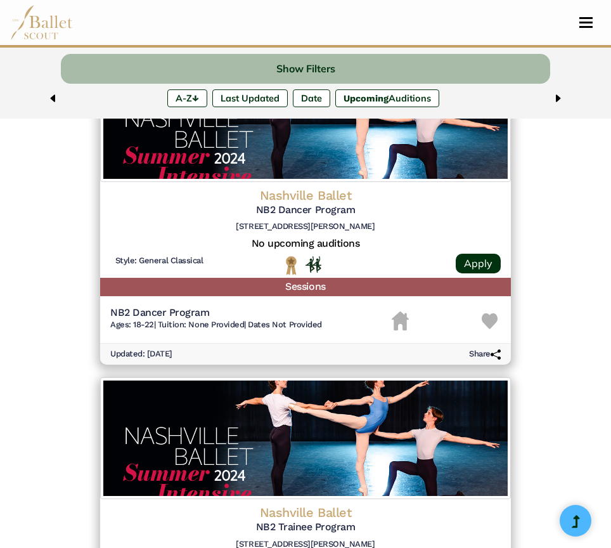
click at [222, 179] on img at bounding box center [305, 121] width 411 height 122
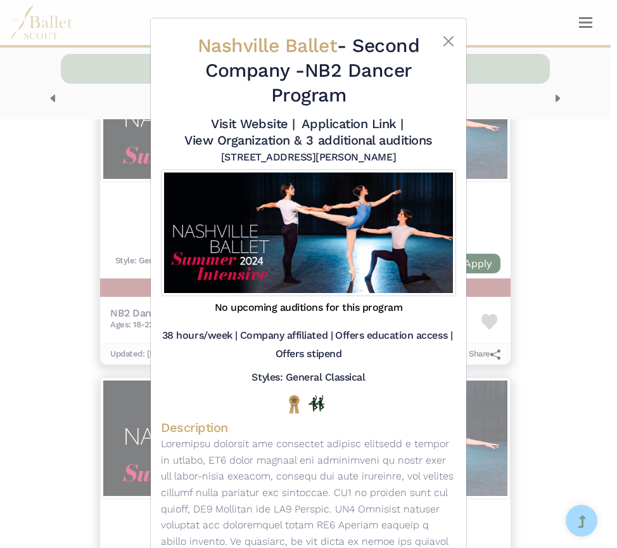
click at [281, 143] on link "View Organization & 3 additional auditions" at bounding box center [308, 139] width 248 height 15
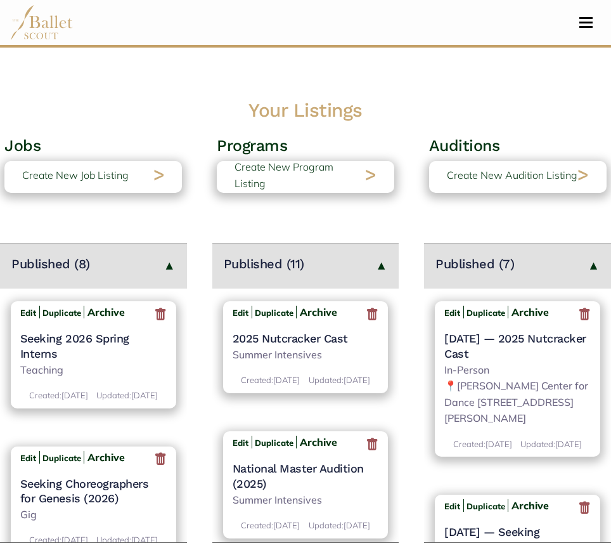
click at [578, 316] on icon at bounding box center [584, 314] width 13 height 16
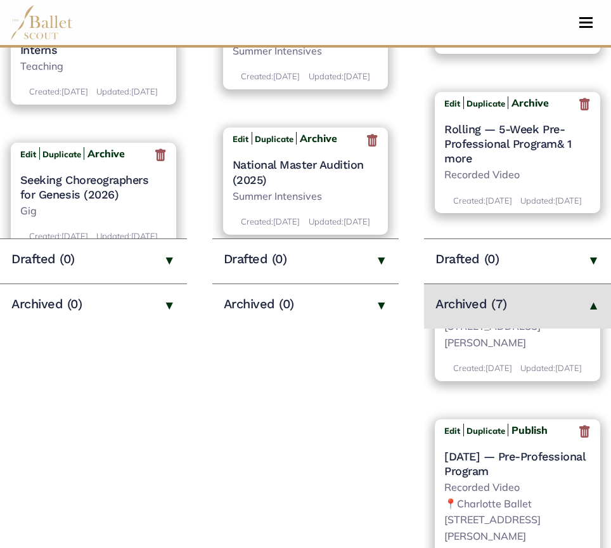
scroll to position [191, 0]
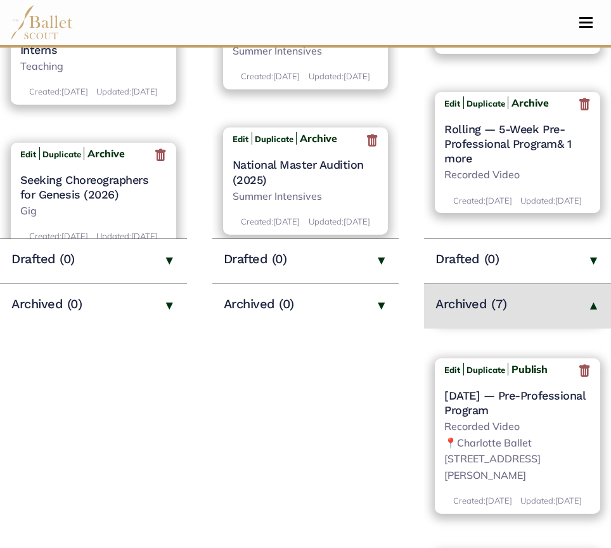
click at [579, 379] on icon at bounding box center [584, 371] width 13 height 16
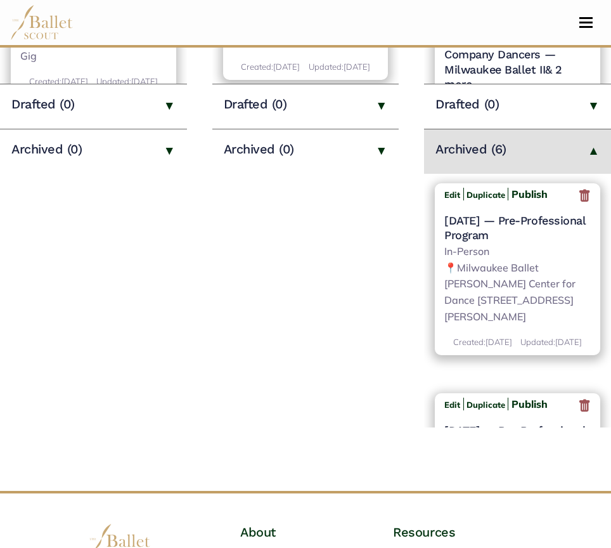
scroll to position [213, 0]
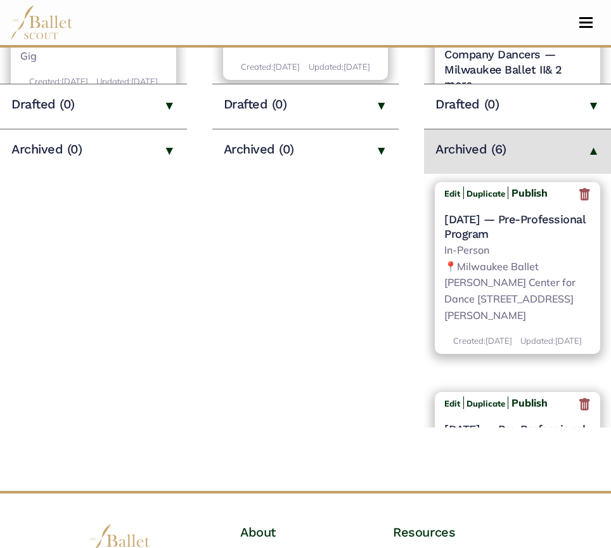
click at [580, 203] on icon at bounding box center [584, 195] width 13 height 16
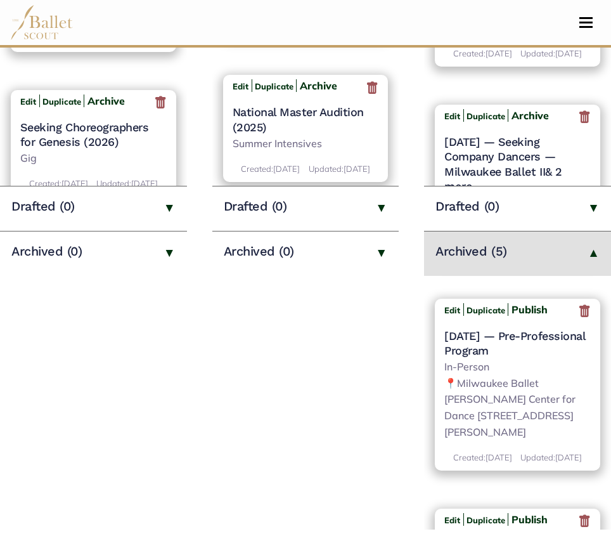
scroll to position [197, 0]
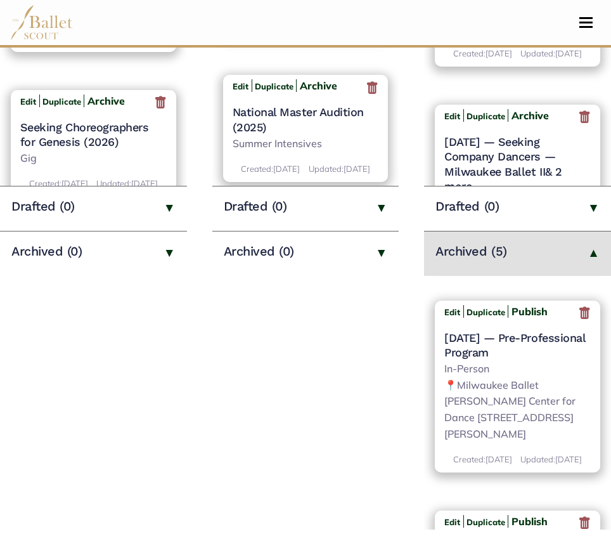
click at [579, 321] on icon at bounding box center [584, 314] width 13 height 16
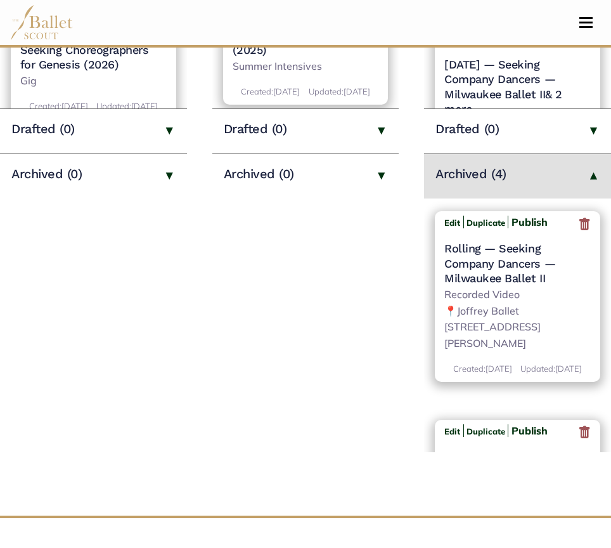
scroll to position [220, 0]
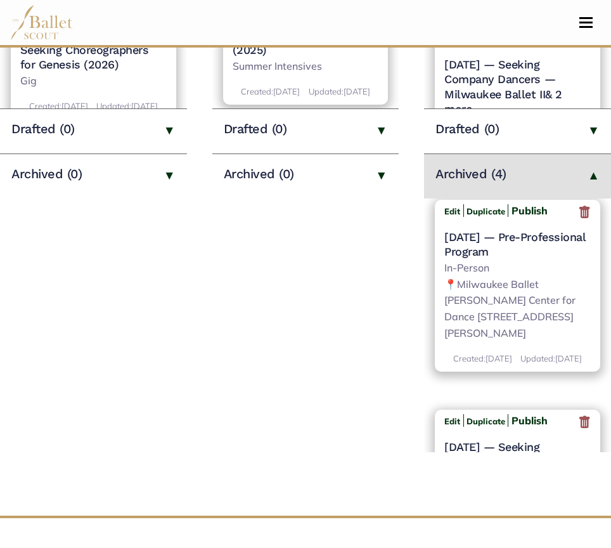
click at [578, 221] on icon at bounding box center [584, 213] width 13 height 16
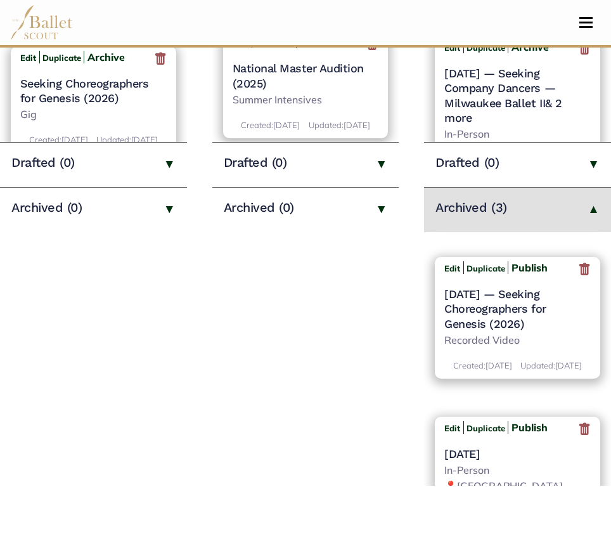
scroll to position [399, 0]
click at [578, 278] on icon at bounding box center [584, 270] width 13 height 16
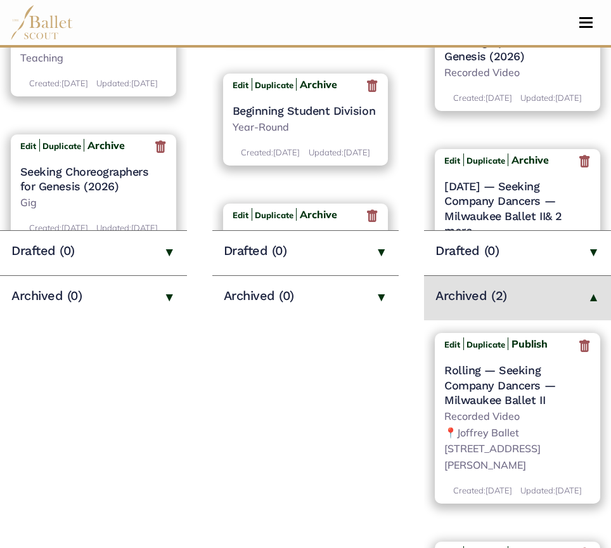
scroll to position [160, 0]
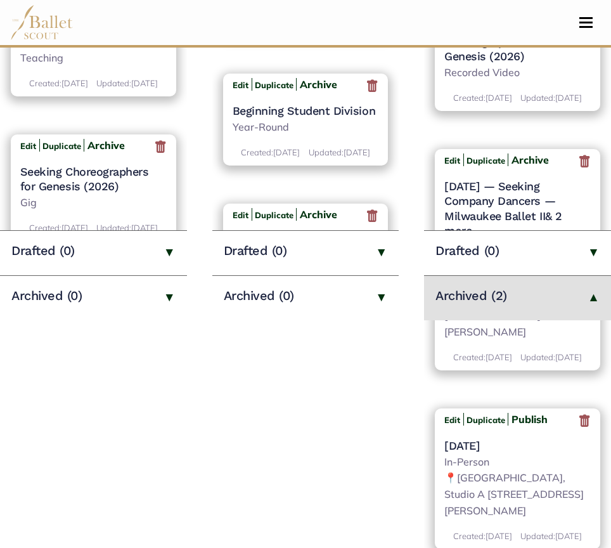
click at [581, 414] on icon at bounding box center [584, 421] width 13 height 16
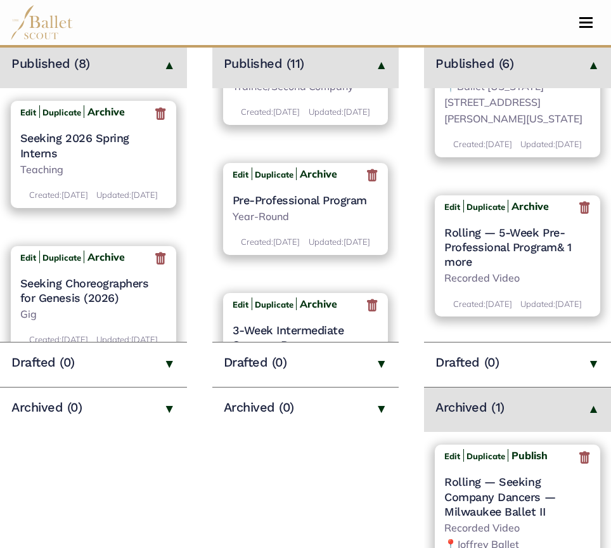
scroll to position [1006, 0]
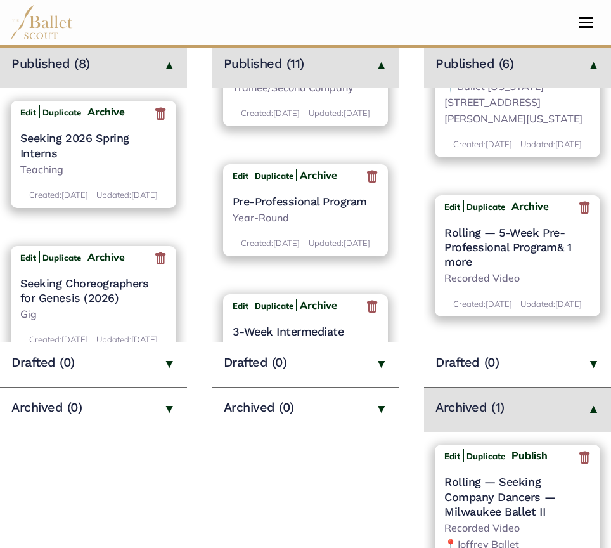
click at [304, 79] on h4 "Milwaukee Ballet II" at bounding box center [306, 71] width 146 height 15
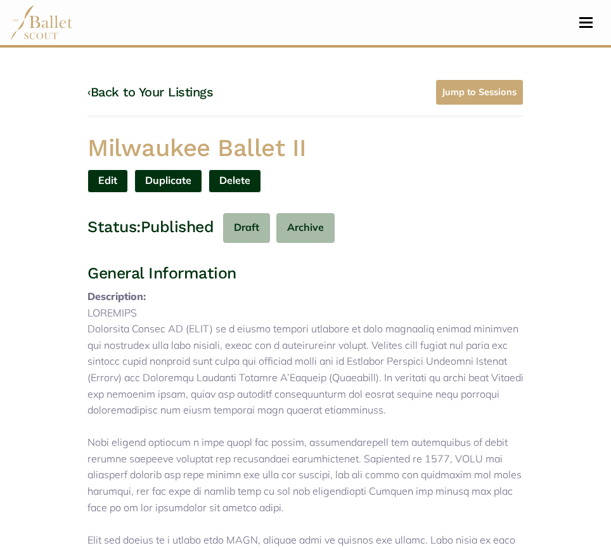
drag, startPoint x: 328, startPoint y: 141, endPoint x: 49, endPoint y: 162, distance: 280.3
copy h1 "Milwaukee Ballet II"
click at [103, 180] on link "Edit" at bounding box center [107, 180] width 41 height 23
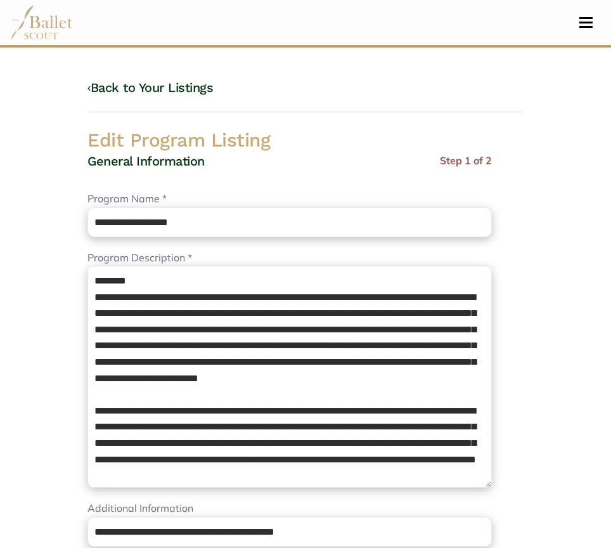
select select "**"
select select "*"
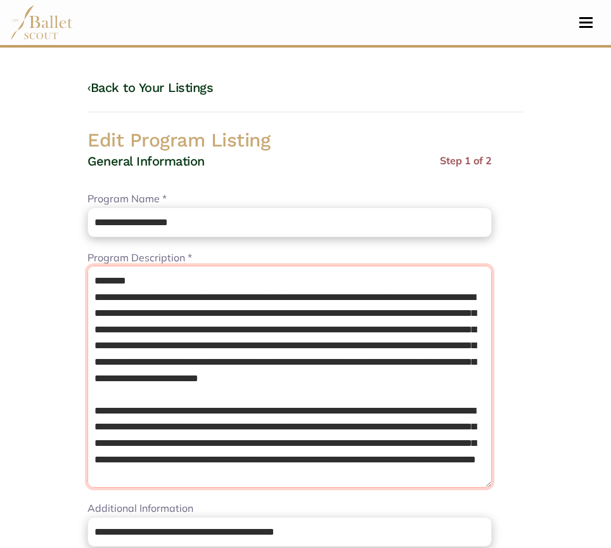
drag, startPoint x: 93, startPoint y: 293, endPoint x: 76, endPoint y: 224, distance: 70.4
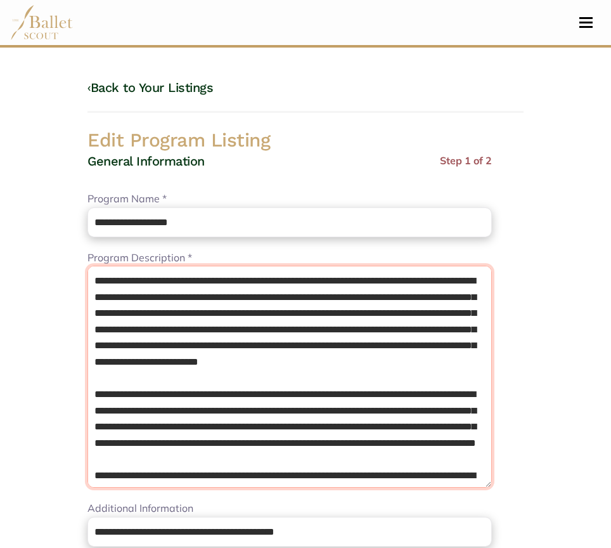
type textarea "**********"
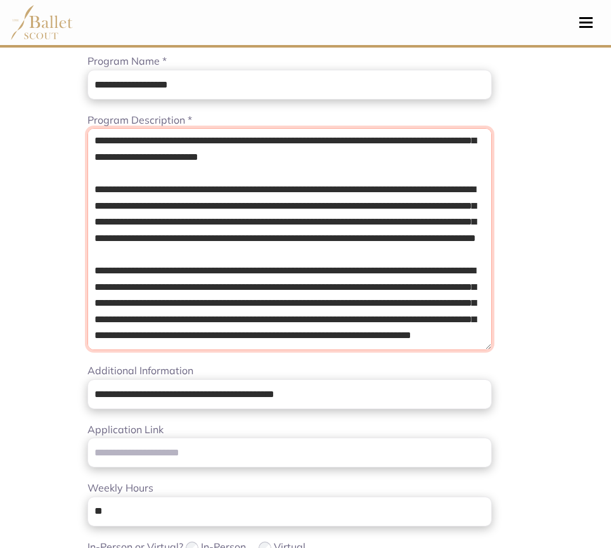
scroll to position [137, 0]
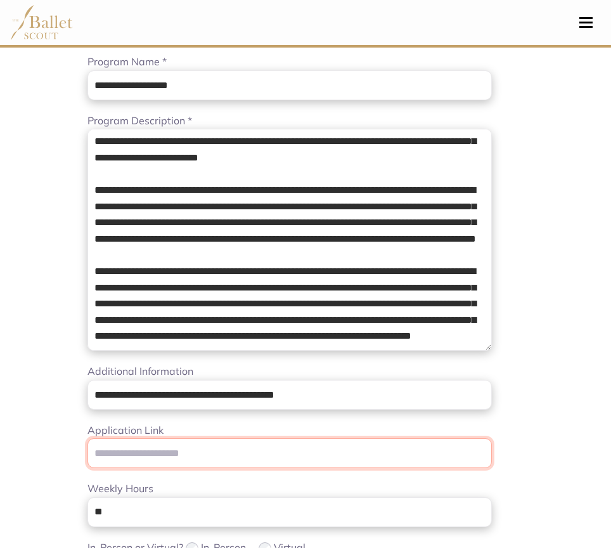
click at [205, 448] on input "Application Link" at bounding box center [289, 453] width 404 height 30
paste input "**********"
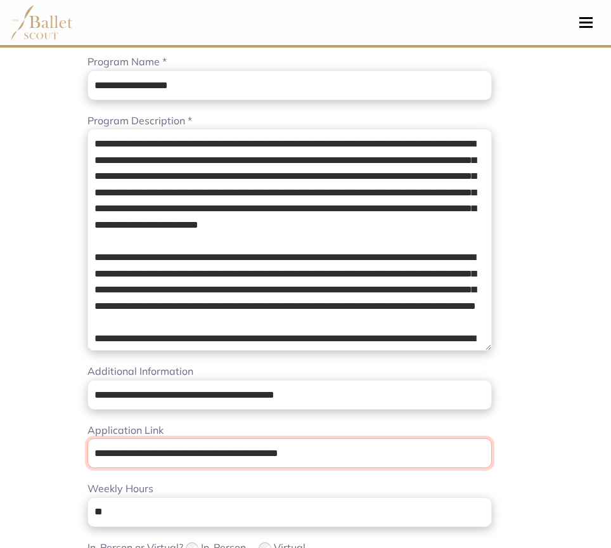
type input "**********"
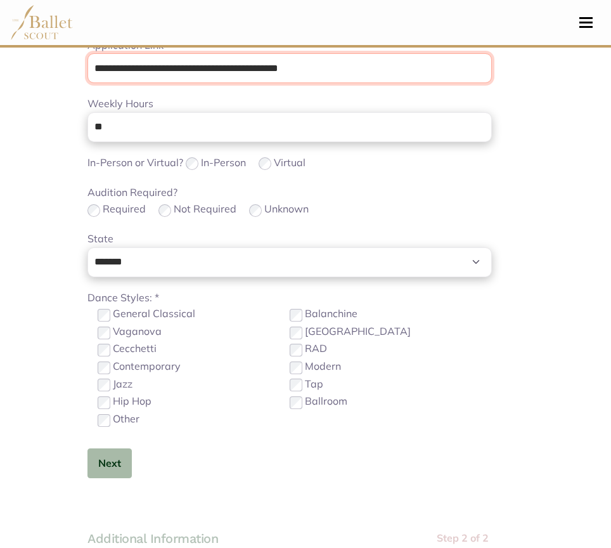
scroll to position [527, 0]
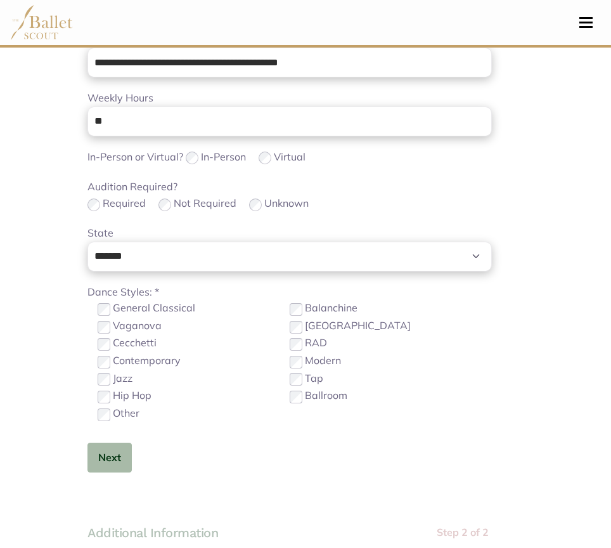
click at [158, 365] on label "Contemporary" at bounding box center [147, 360] width 68 height 16
click at [117, 449] on button "Next" at bounding box center [109, 457] width 44 height 30
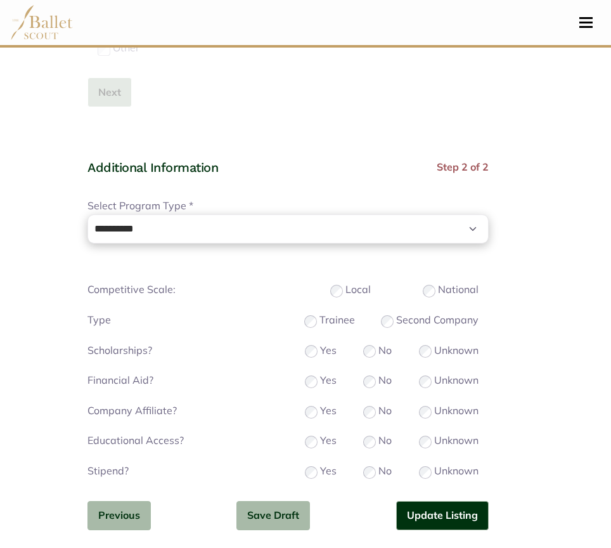
scroll to position [894, 0]
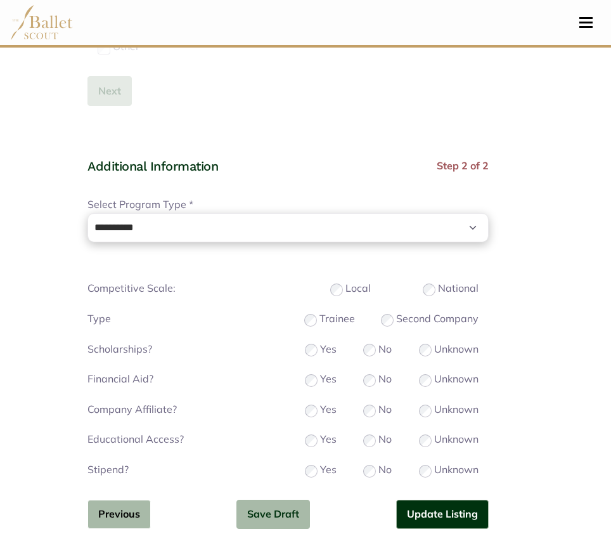
click at [135, 517] on button "Previous" at bounding box center [118, 515] width 63 height 30
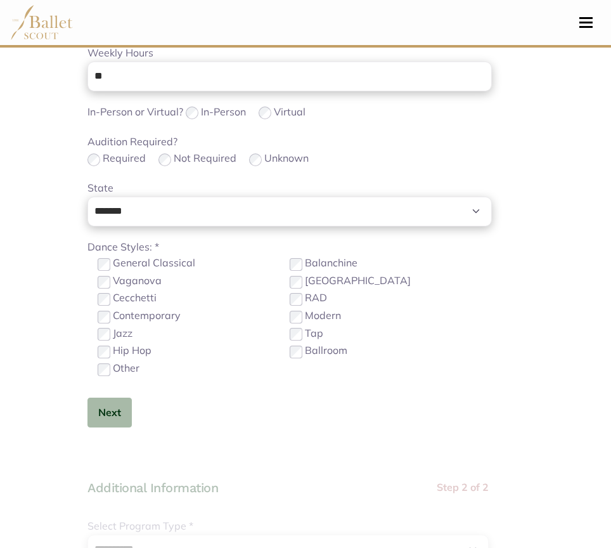
scroll to position [572, 0]
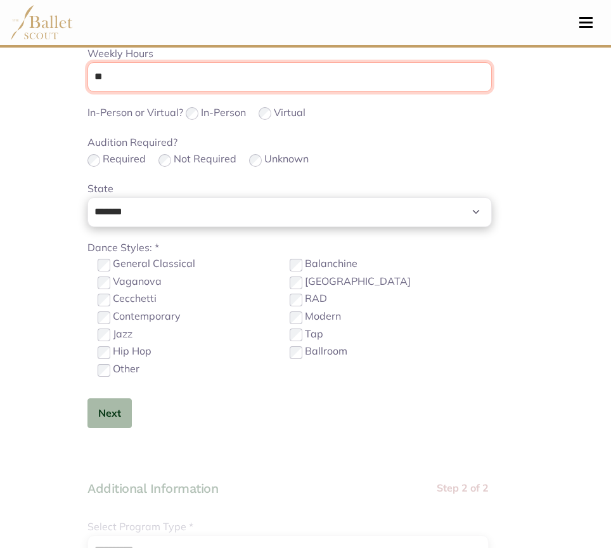
click at [165, 68] on input "**" at bounding box center [289, 77] width 404 height 30
type input "*"
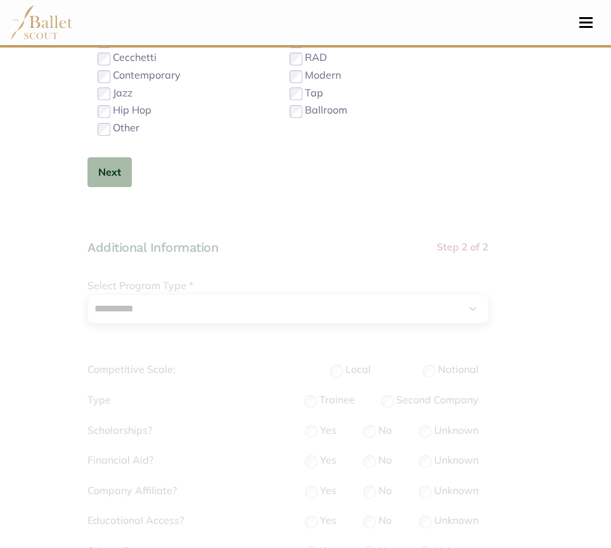
scroll to position [812, 0]
click at [113, 172] on button "Next" at bounding box center [109, 173] width 44 height 30
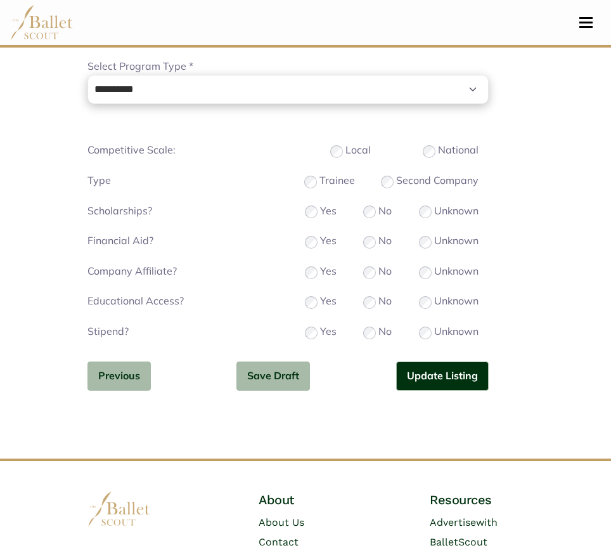
scroll to position [1031, 0]
click at [428, 378] on button "Update Listing" at bounding box center [442, 377] width 93 height 30
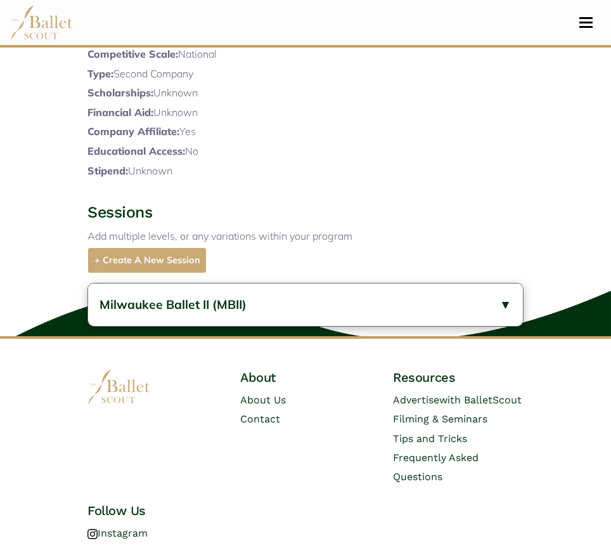
scroll to position [780, 0]
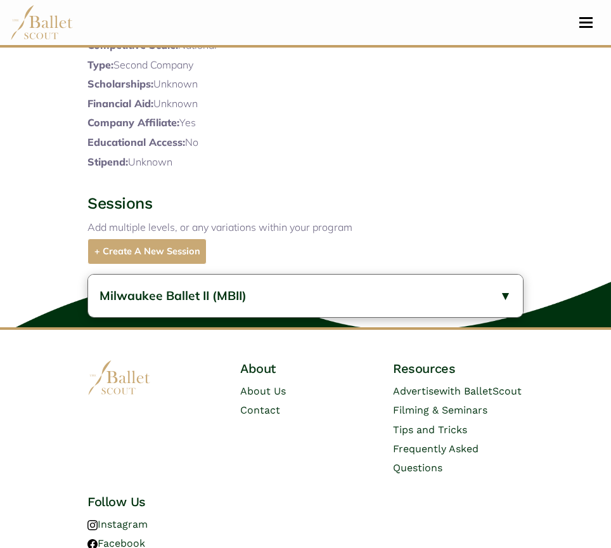
click at [221, 303] on span "Milwaukee Ballet II (MBII)" at bounding box center [173, 295] width 147 height 15
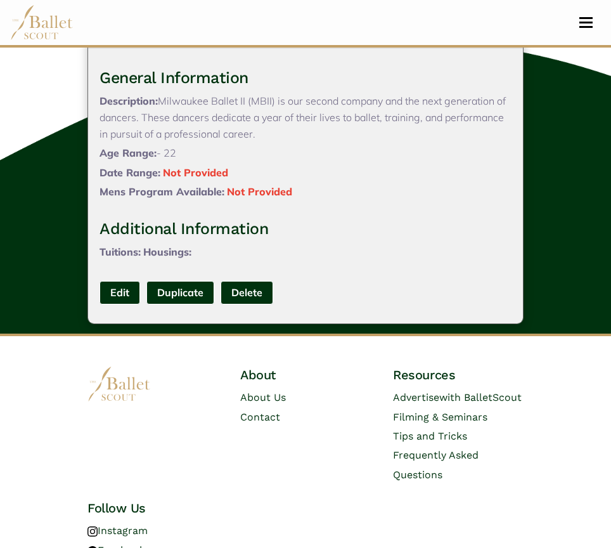
scroll to position [1088, 0]
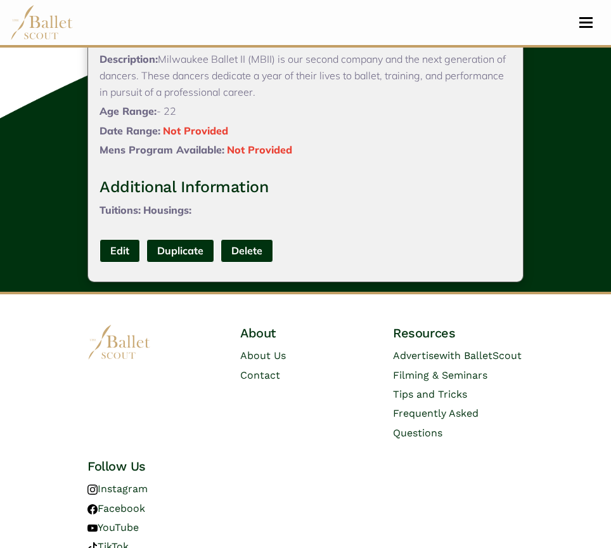
click at [119, 262] on link "Edit" at bounding box center [120, 250] width 41 height 23
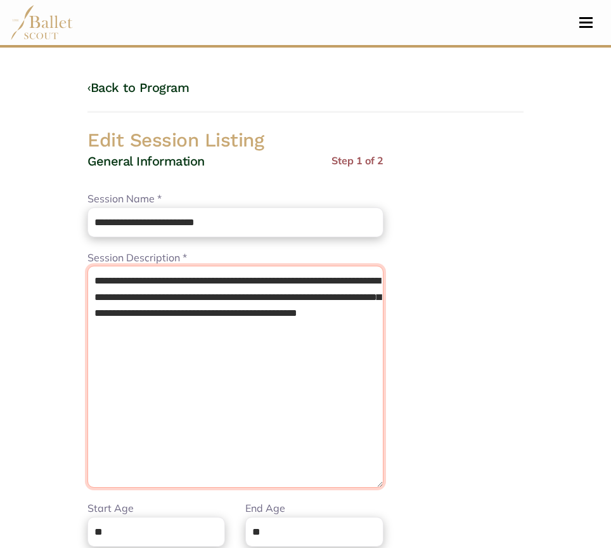
drag, startPoint x: 59, startPoint y: 257, endPoint x: -1, endPoint y: 231, distance: 65.0
paste textarea "**********"
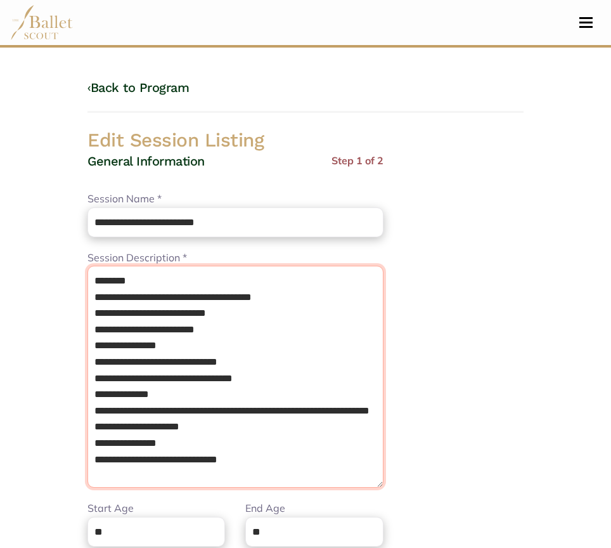
scroll to position [161, 0]
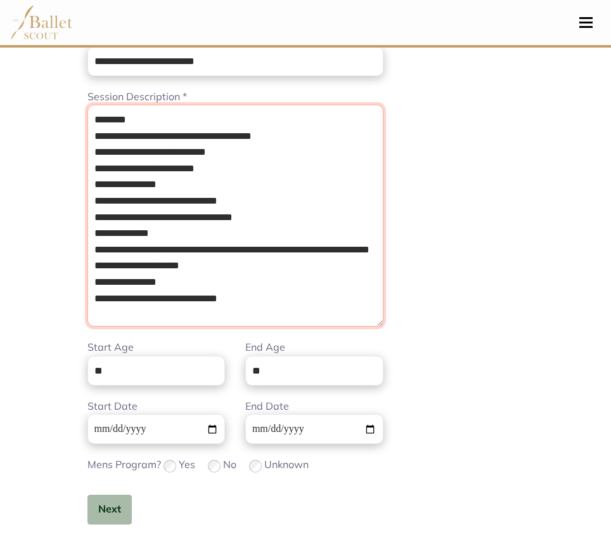
type textarea "**********"
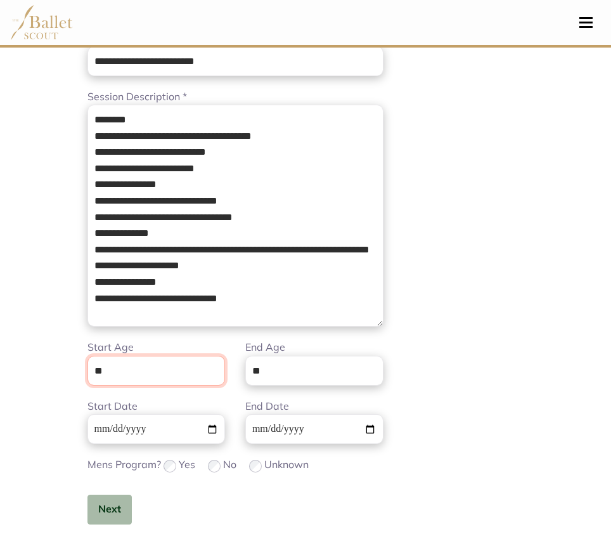
click at [165, 368] on input "**" at bounding box center [156, 371] width 138 height 30
type input "**"
click at [114, 499] on button "Next" at bounding box center [109, 509] width 44 height 30
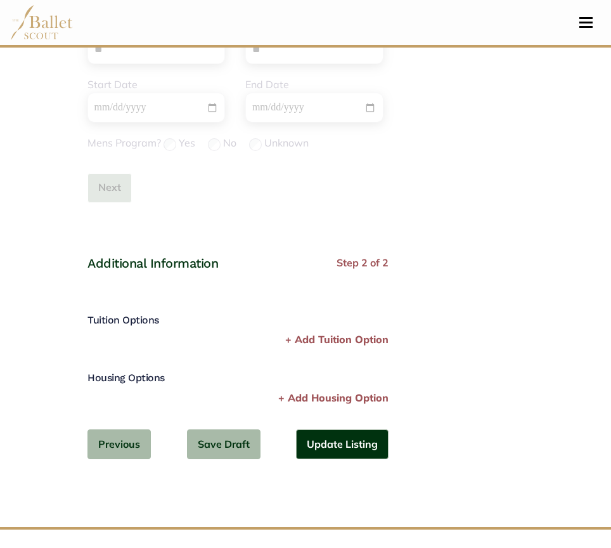
scroll to position [483, 0]
click at [333, 464] on div "Additional Information Step 2 of 2 Tuition Options Price * Please enter a valid…" at bounding box center [237, 366] width 301 height 225
click at [333, 447] on button "Update Listing" at bounding box center [342, 444] width 93 height 30
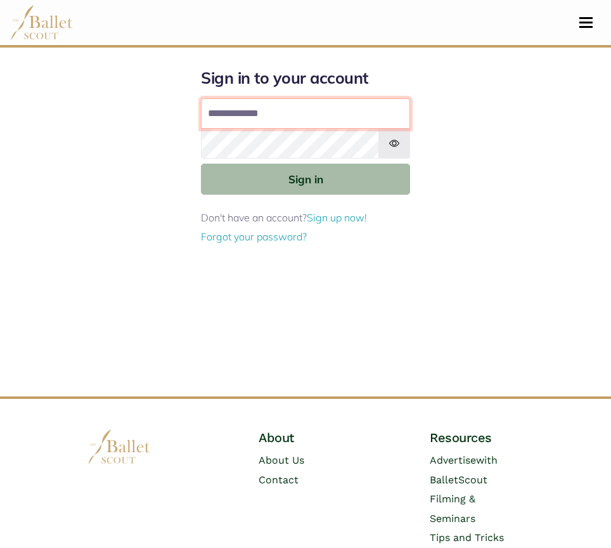
type input "**********"
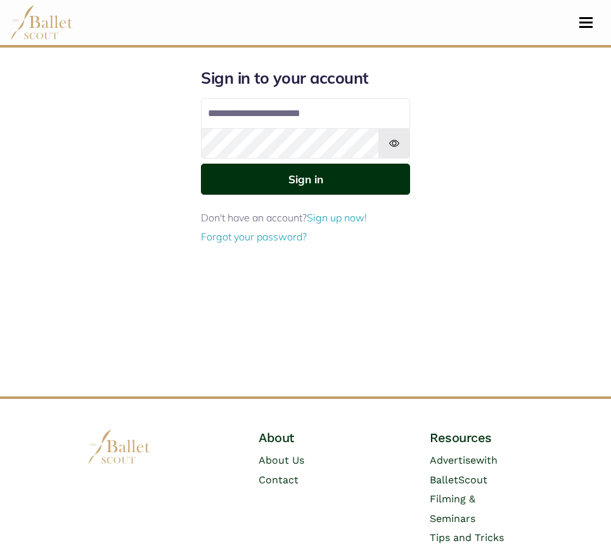
click at [312, 188] on button "Sign in" at bounding box center [305, 179] width 209 height 31
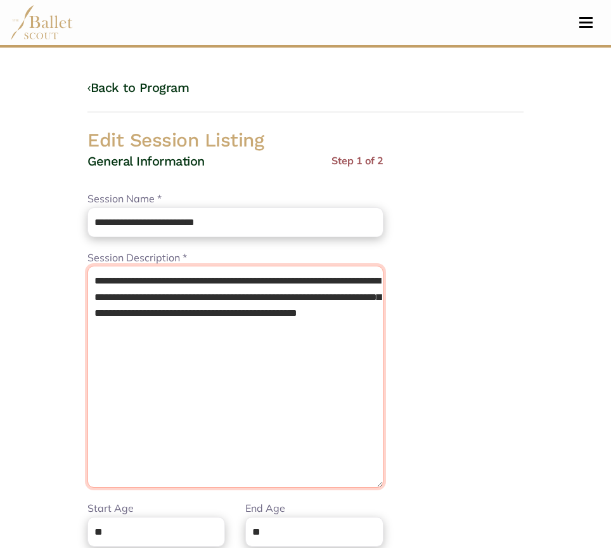
drag, startPoint x: 23, startPoint y: 241, endPoint x: 15, endPoint y: 233, distance: 11.7
paste textarea "**********"
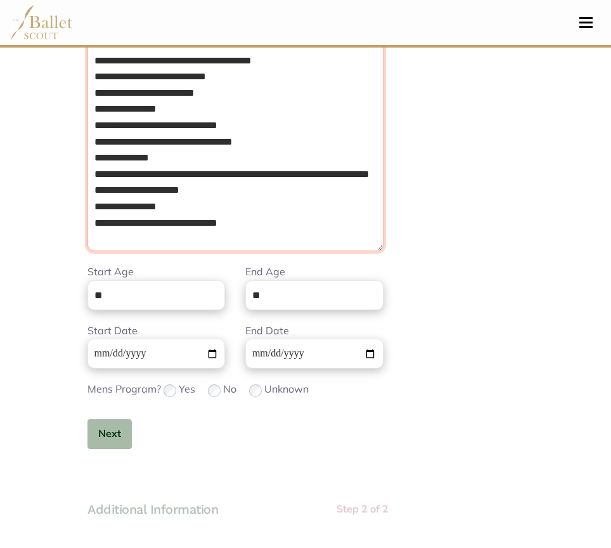
scroll to position [238, 0]
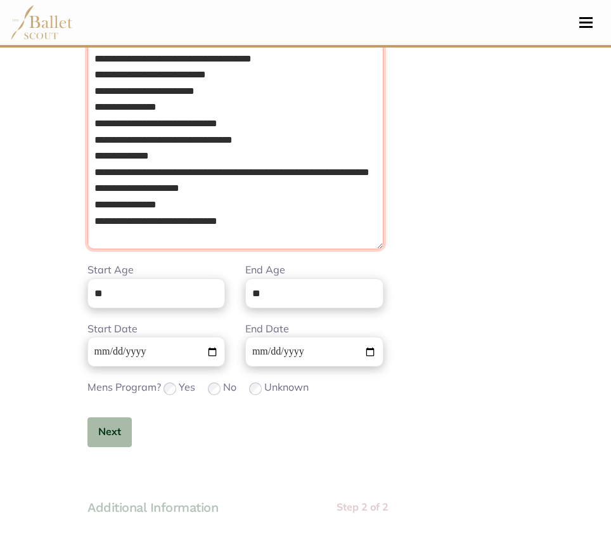
type textarea "**********"
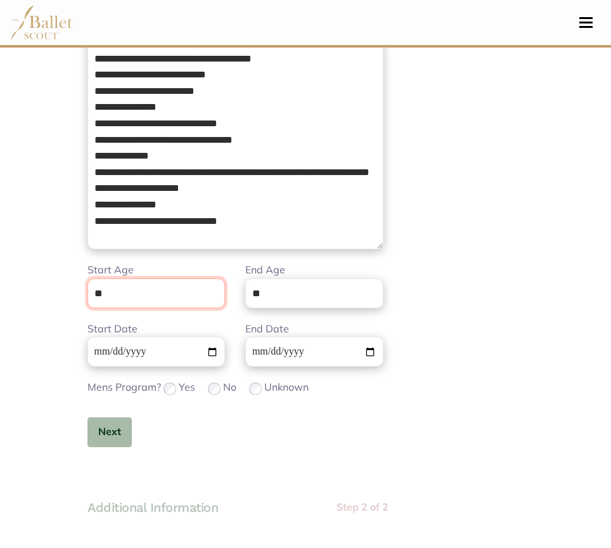
click at [168, 295] on input "**" at bounding box center [156, 293] width 138 height 30
type input "**"
click at [113, 425] on button "Next" at bounding box center [109, 432] width 44 height 30
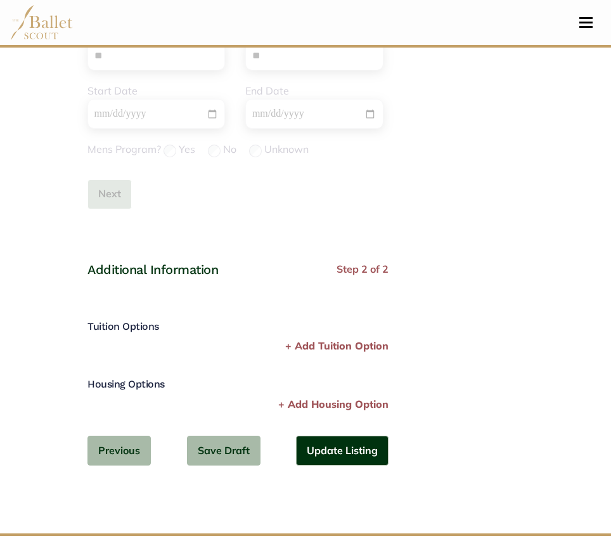
scroll to position [482, 0]
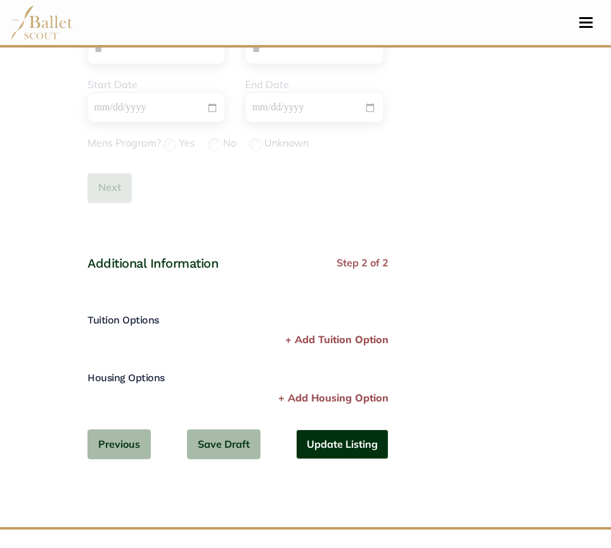
click at [342, 431] on button "Update Listing" at bounding box center [342, 444] width 93 height 30
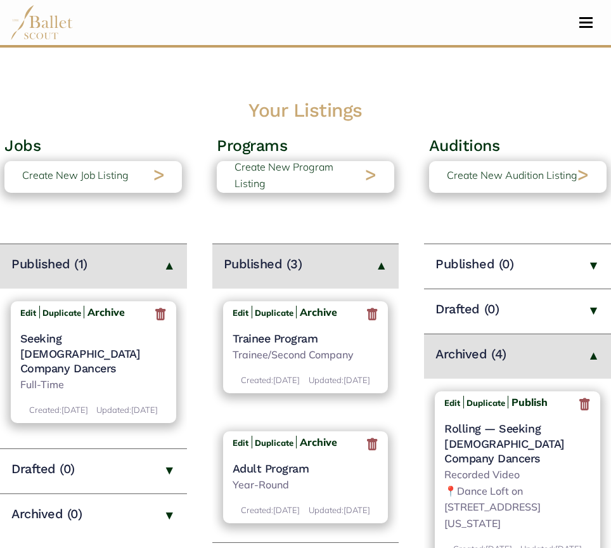
click at [278, 335] on h4 "Trainee Program" at bounding box center [306, 338] width 146 height 15
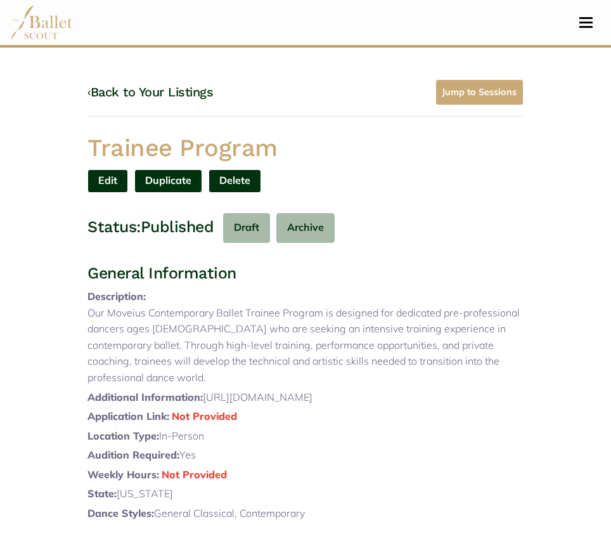
click at [99, 181] on link "Edit" at bounding box center [107, 180] width 41 height 23
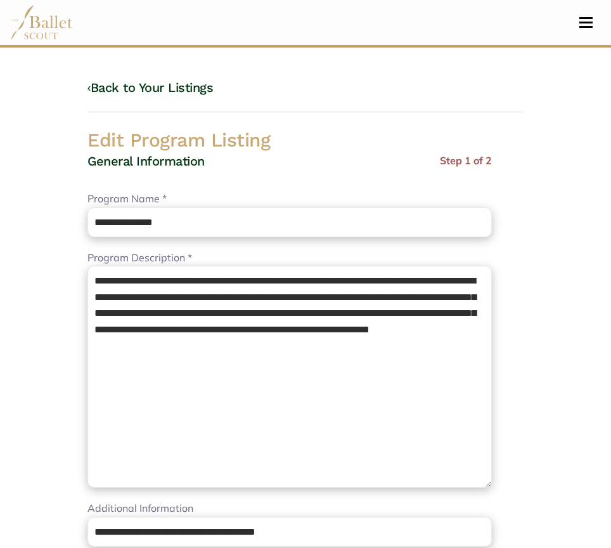
select select "**"
select select "*"
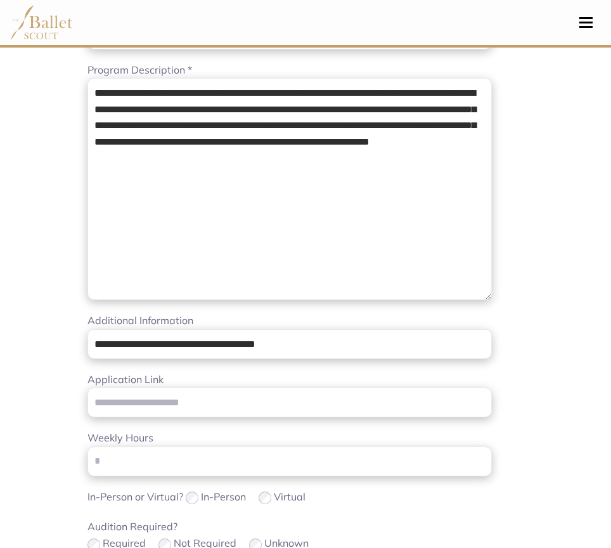
scroll to position [210, 0]
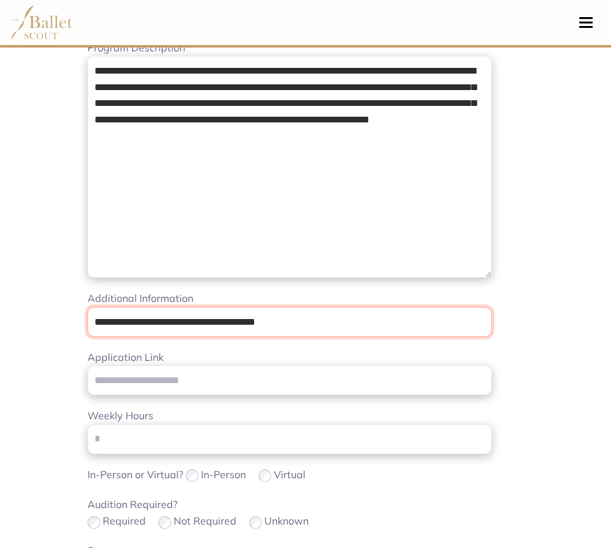
drag, startPoint x: 337, startPoint y: 318, endPoint x: 123, endPoint y: 290, distance: 215.4
click at [123, 290] on div "**********" at bounding box center [289, 376] width 404 height 867
click at [333, 326] on input "**********" at bounding box center [289, 322] width 404 height 30
drag, startPoint x: 333, startPoint y: 326, endPoint x: -1, endPoint y: 309, distance: 334.5
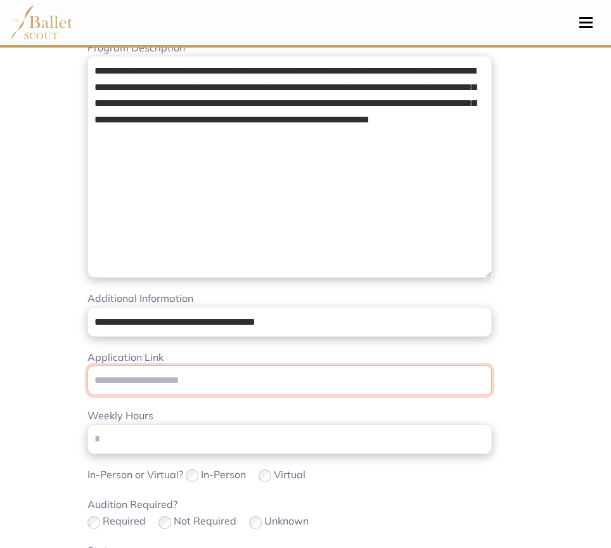
click at [127, 378] on input "Application Link" at bounding box center [289, 380] width 404 height 30
paste input "**********"
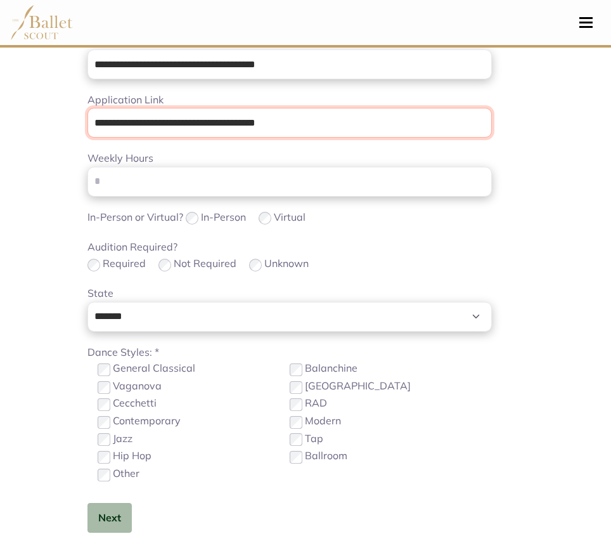
scroll to position [468, 0]
type input "**********"
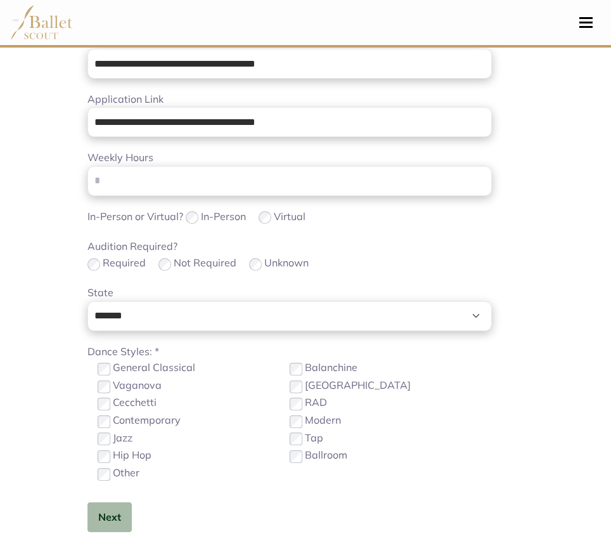
click at [49, 399] on body "Loading... Please Wait Dashboard Profile" at bounding box center [305, 454] width 611 height 1845
click at [123, 517] on button "Next" at bounding box center [109, 517] width 44 height 30
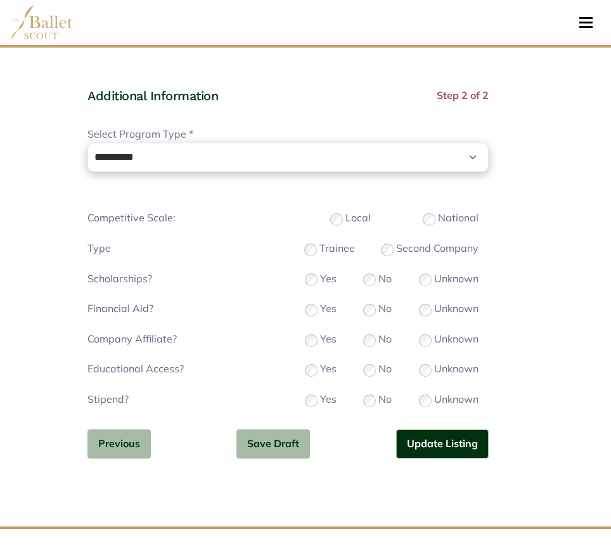
scroll to position [969, 0]
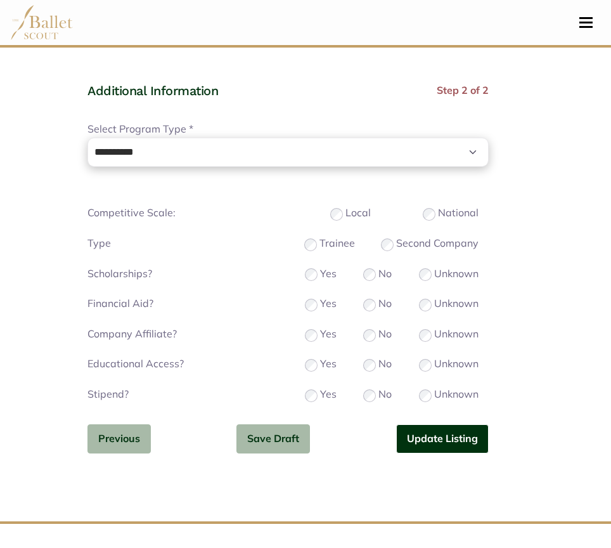
click at [418, 438] on button "Update Listing" at bounding box center [442, 439] width 93 height 30
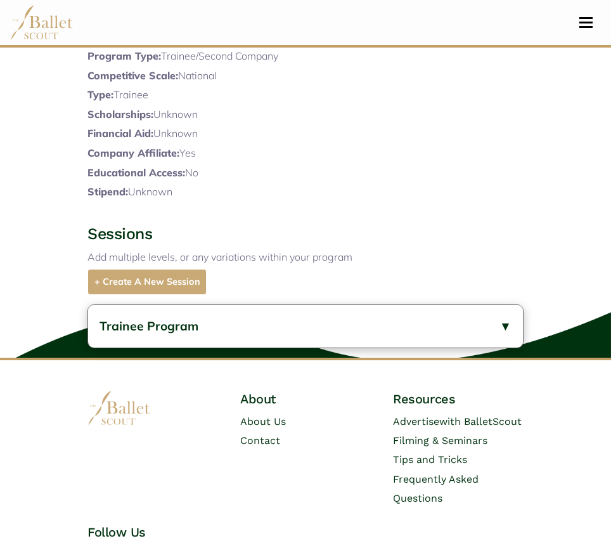
scroll to position [523, 0]
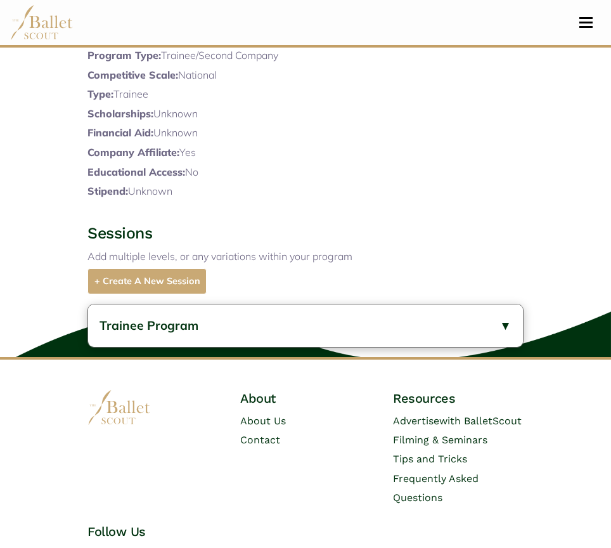
click at [354, 347] on button "Trainee Program" at bounding box center [305, 325] width 435 height 42
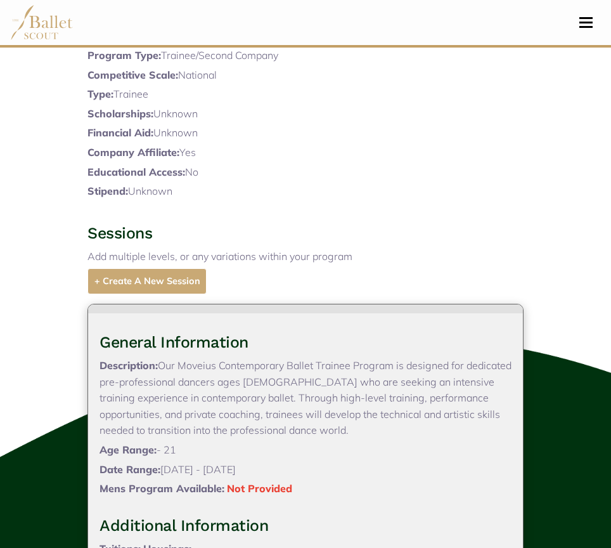
scroll to position [689, 0]
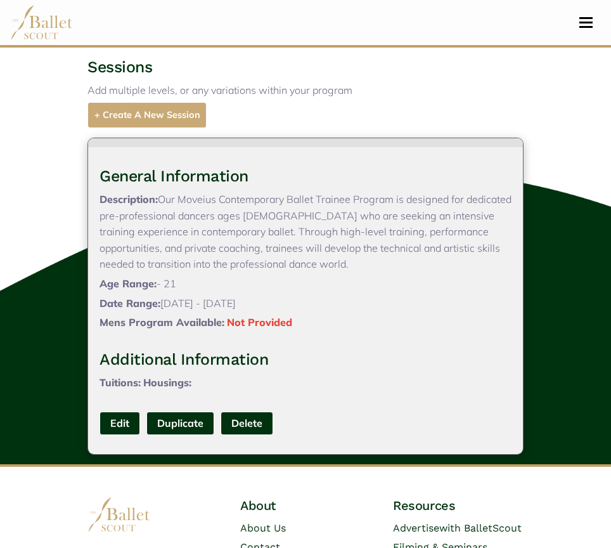
click at [132, 435] on link "Edit" at bounding box center [120, 422] width 41 height 23
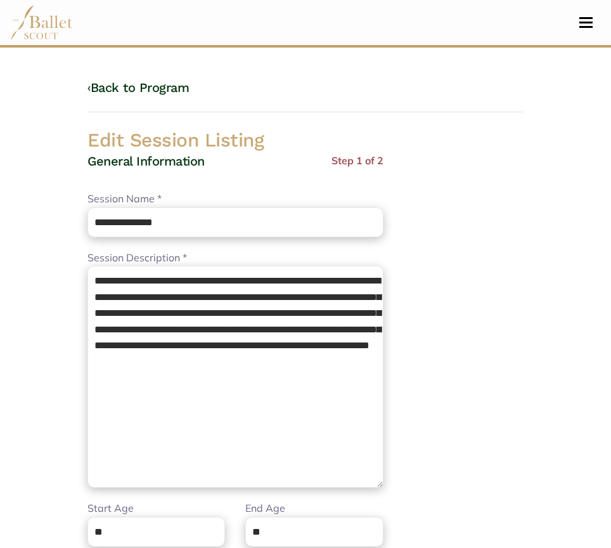
scroll to position [232, 0]
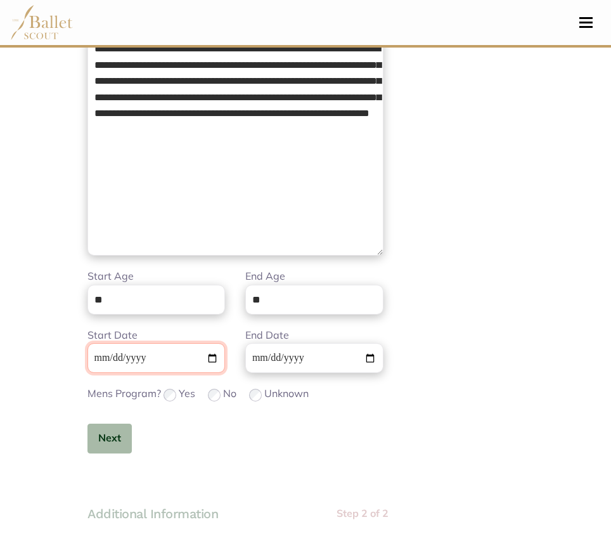
click at [110, 359] on input "**********" at bounding box center [156, 358] width 138 height 30
click at [101, 359] on input "**********" at bounding box center [156, 358] width 138 height 30
click at [101, 437] on button "Next" at bounding box center [109, 438] width 44 height 30
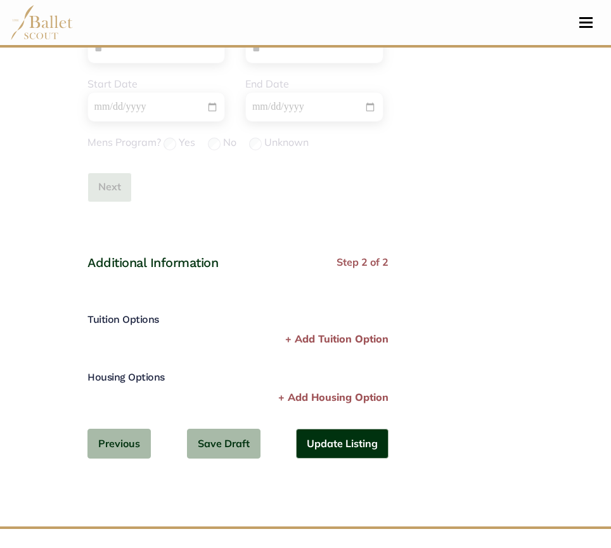
scroll to position [487, 0]
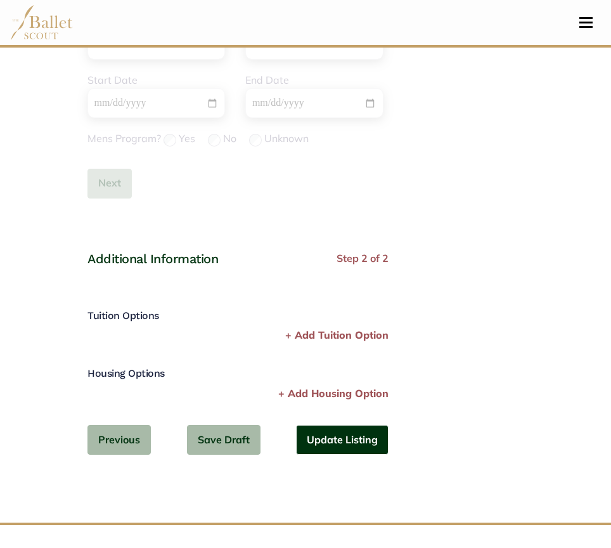
click at [319, 431] on button "Update Listing" at bounding box center [342, 440] width 93 height 30
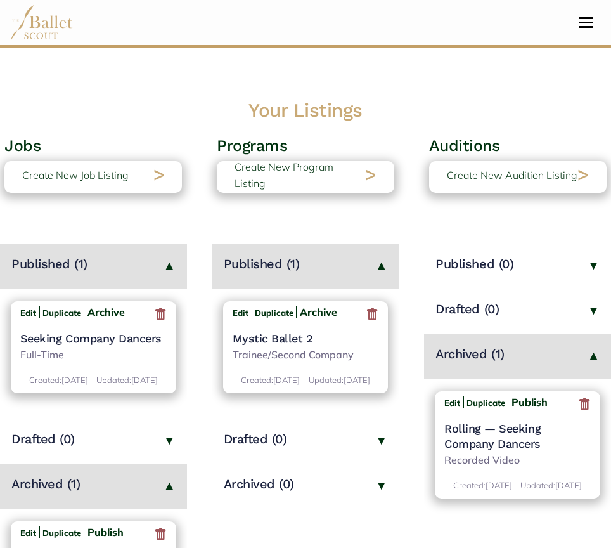
click at [305, 344] on h4 "Mystic Ballet 2" at bounding box center [306, 338] width 146 height 15
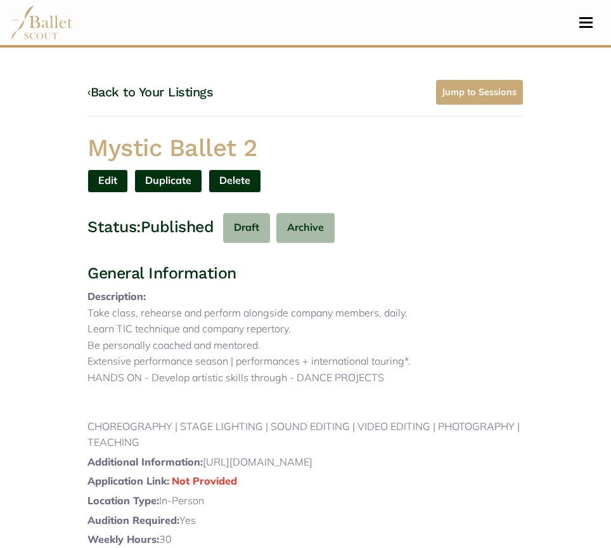
click at [104, 178] on link "Edit" at bounding box center [107, 180] width 41 height 23
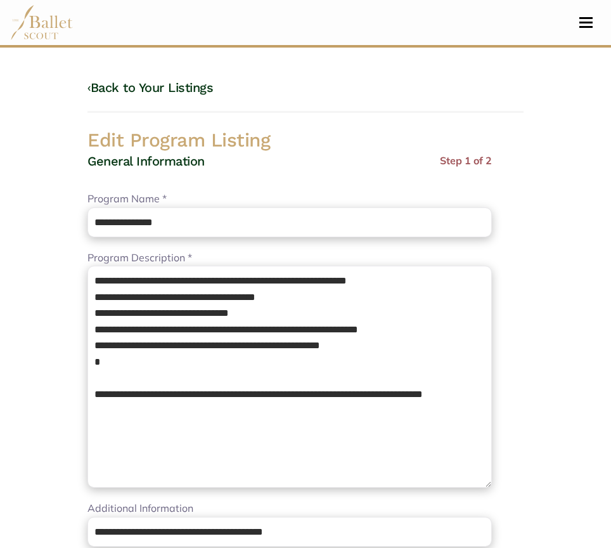
select select "**"
select select "*"
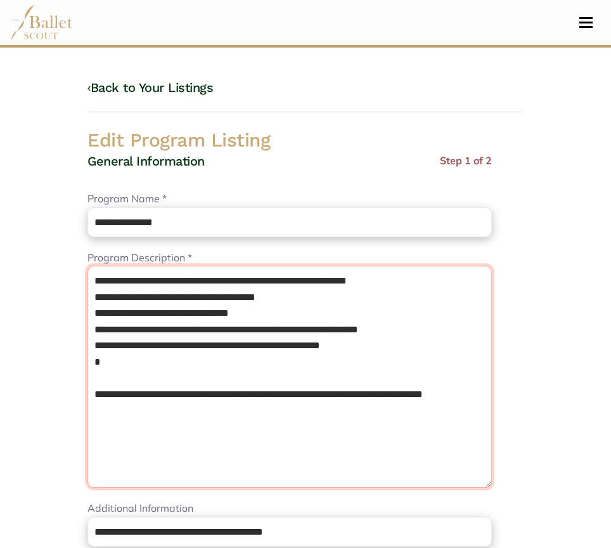
click at [94, 281] on textarea "**********" at bounding box center [289, 377] width 404 height 222
click at [106, 278] on textarea "**********" at bounding box center [289, 377] width 404 height 222
paste textarea "**********"
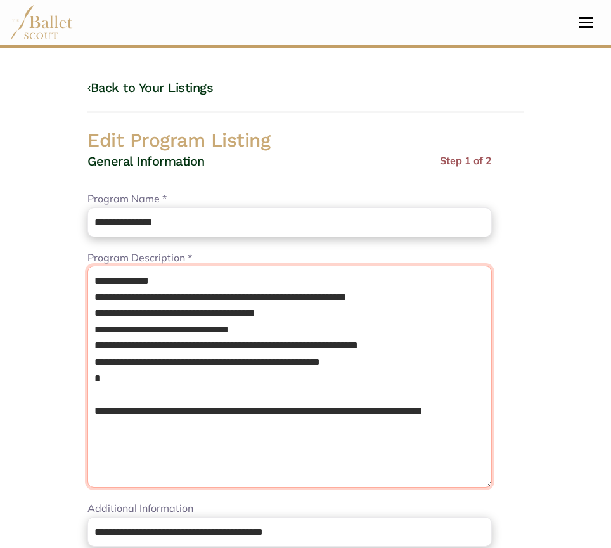
scroll to position [71, 0]
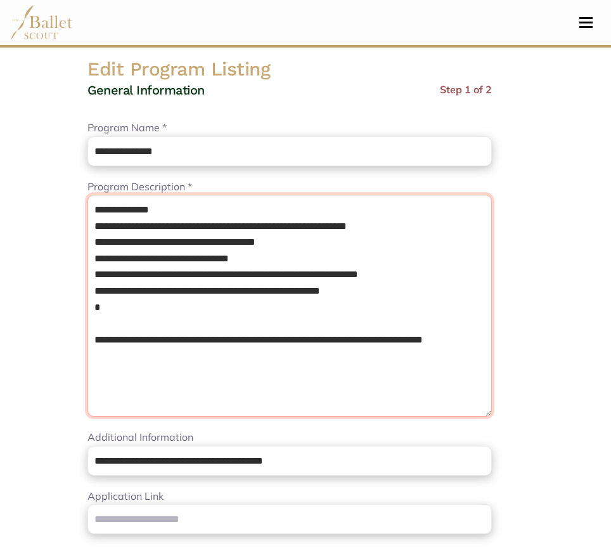
type textarea "**********"
drag, startPoint x: 288, startPoint y: 409, endPoint x: -1, endPoint y: 131, distance: 400.8
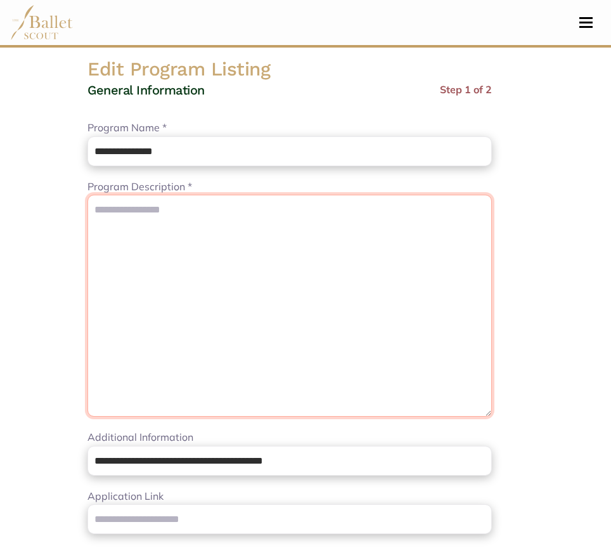
paste textarea "**********"
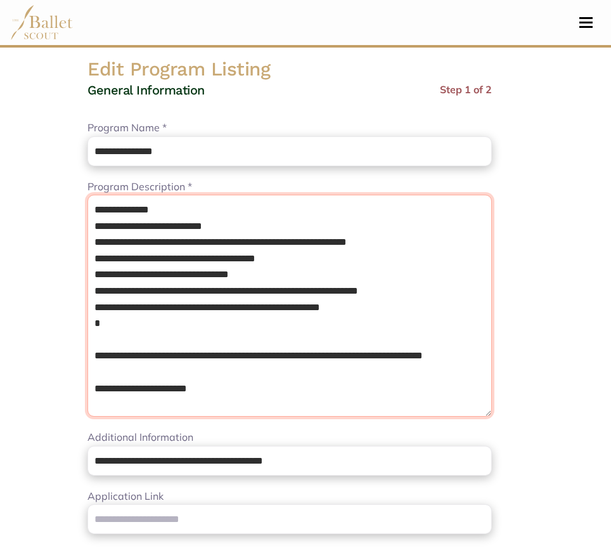
scroll to position [3, 0]
click at [174, 337] on textarea "**********" at bounding box center [289, 306] width 404 height 222
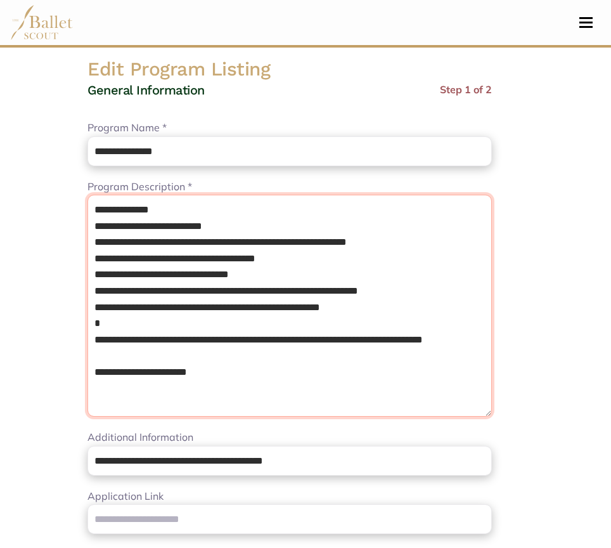
scroll to position [0, 0]
type textarea "**********"
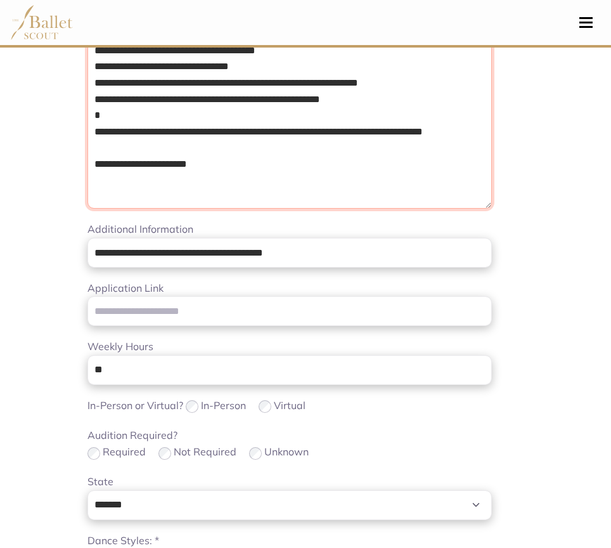
scroll to position [301, 0]
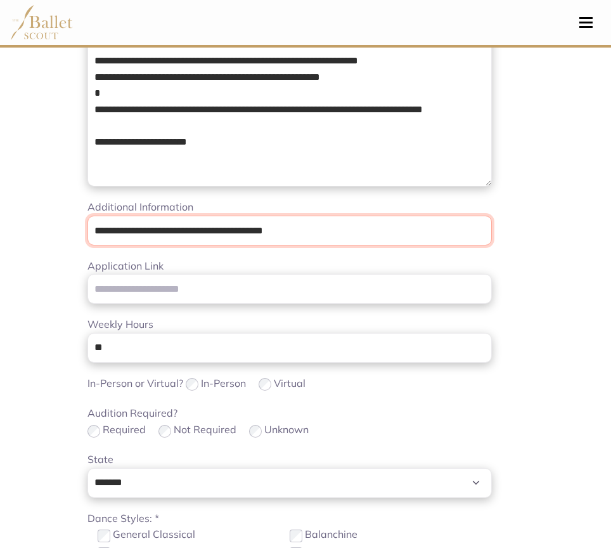
drag, startPoint x: 339, startPoint y: 235, endPoint x: 19, endPoint y: 214, distance: 320.2
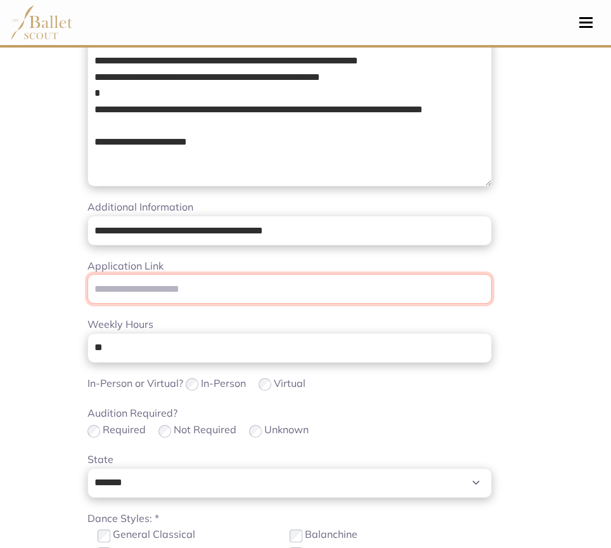
click at [123, 287] on input "Application Link" at bounding box center [289, 289] width 404 height 30
paste input "**********"
type input "**********"
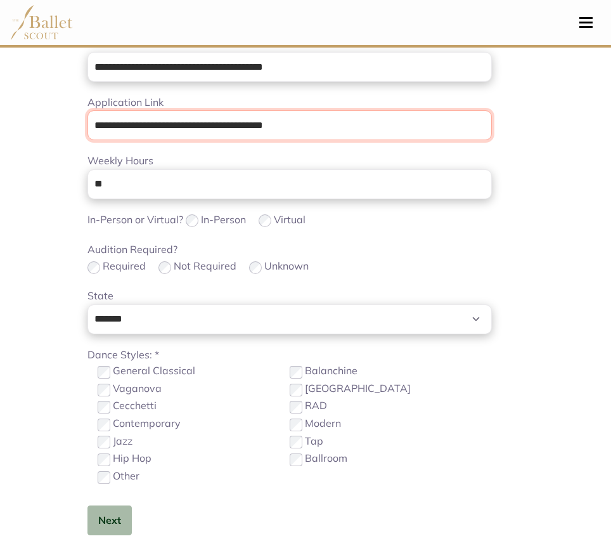
scroll to position [465, 0]
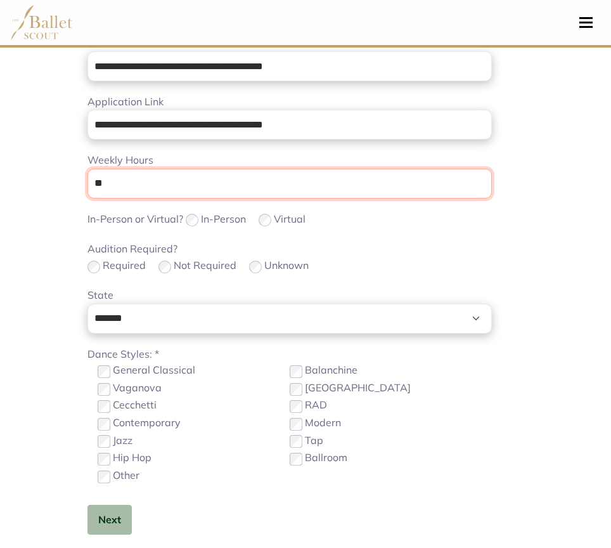
click at [164, 190] on input "**" at bounding box center [289, 184] width 404 height 30
type input "*"
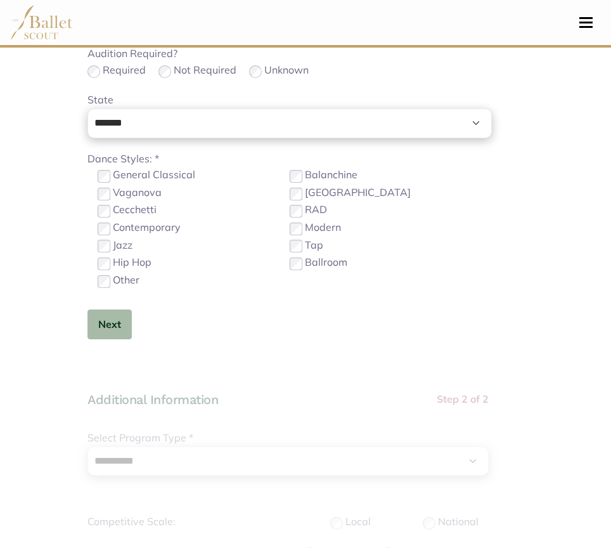
click at [171, 226] on label "Contemporary" at bounding box center [147, 227] width 68 height 16
click at [119, 316] on button "Next" at bounding box center [109, 324] width 44 height 30
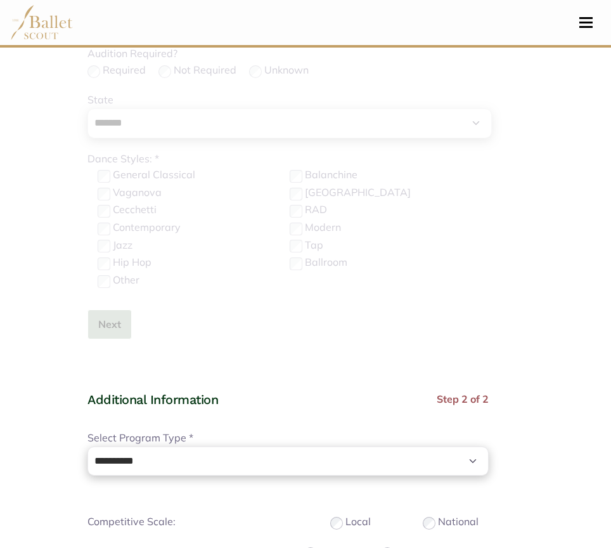
scroll to position [933, 0]
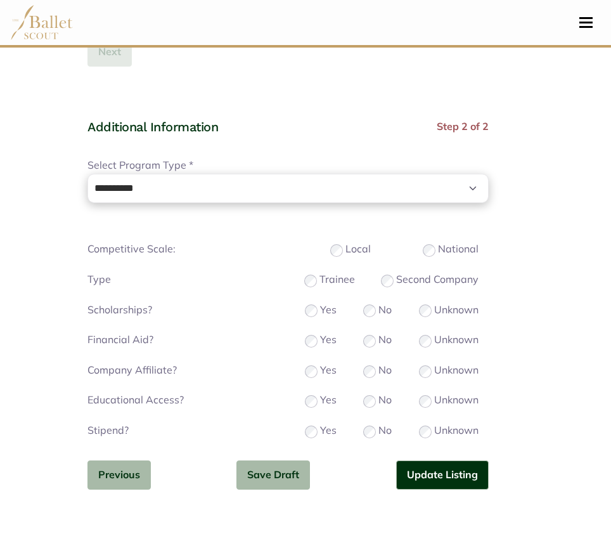
click at [318, 433] on div "Yes" at bounding box center [321, 430] width 32 height 16
click at [446, 478] on button "Update Listing" at bounding box center [442, 475] width 93 height 30
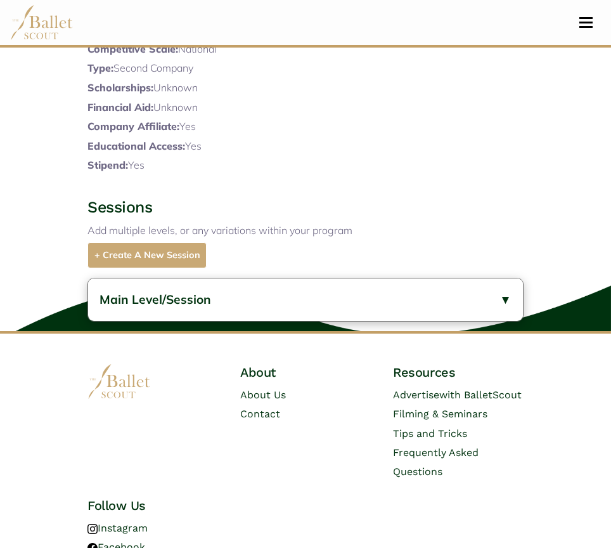
scroll to position [670, 0]
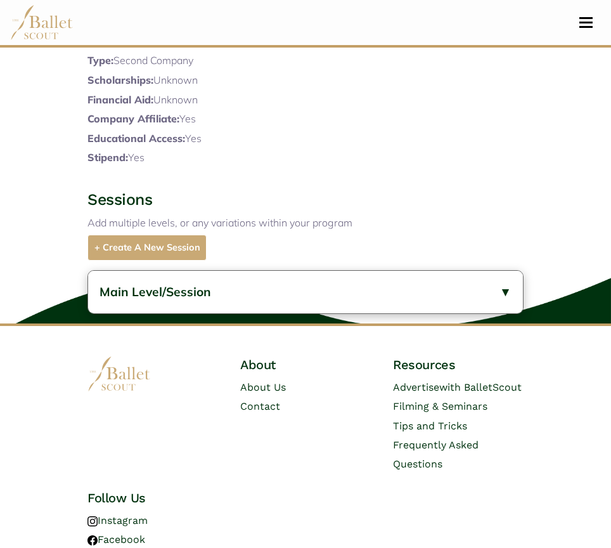
click at [226, 313] on button "Main Level/Session" at bounding box center [305, 292] width 435 height 42
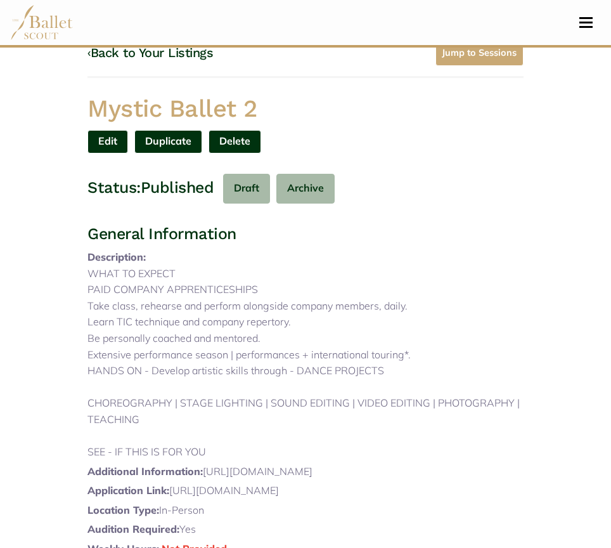
scroll to position [0, 0]
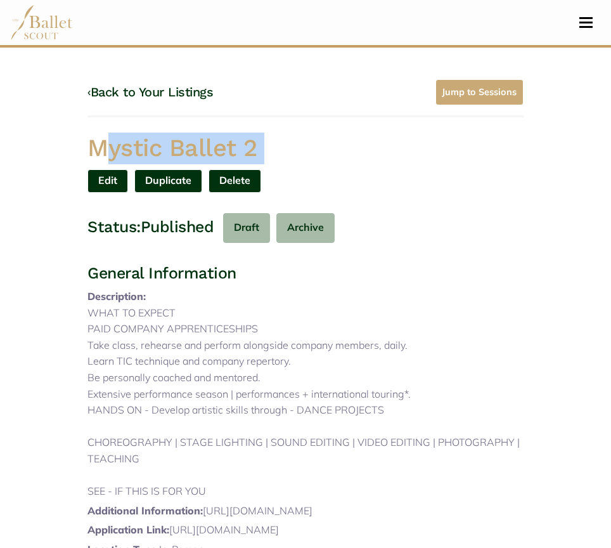
drag, startPoint x: 349, startPoint y: 164, endPoint x: 382, endPoint y: 172, distance: 34.6
click at [382, 172] on div "Mystic Ballet 2 Edit Duplicate Delete Are you sure? Yes No" at bounding box center [305, 162] width 456 height 60
copy div "Mystic Ballet 2 Edit Duplicate Delete Are you sure? Yes No"
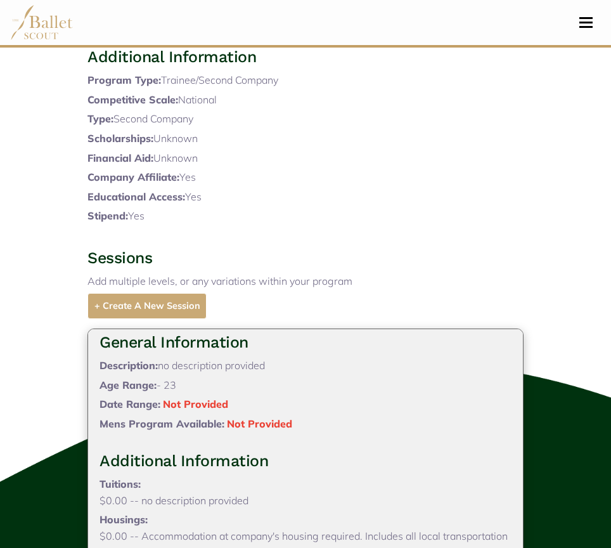
scroll to position [846, 0]
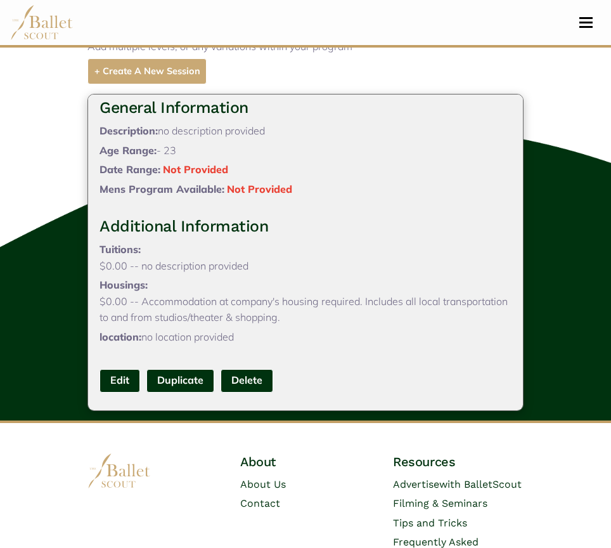
click at [126, 392] on link "Edit" at bounding box center [120, 380] width 41 height 23
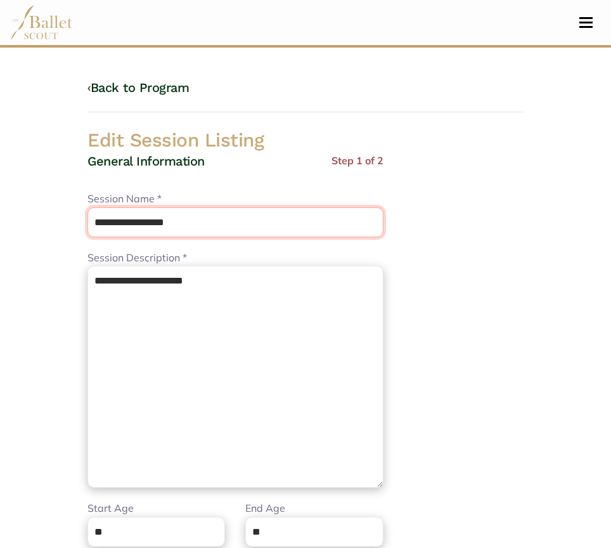
drag, startPoint x: 229, startPoint y: 217, endPoint x: -1, endPoint y: 216, distance: 230.1
paste input "text"
type input "**********"
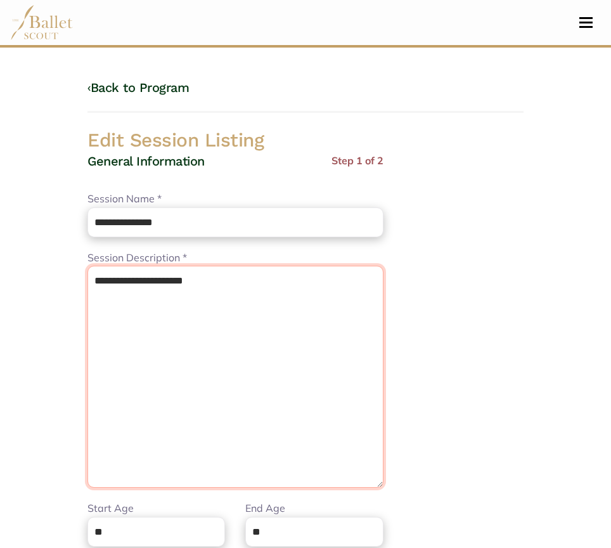
drag, startPoint x: 186, startPoint y: 335, endPoint x: -1, endPoint y: 253, distance: 204.4
paste textarea "**********"
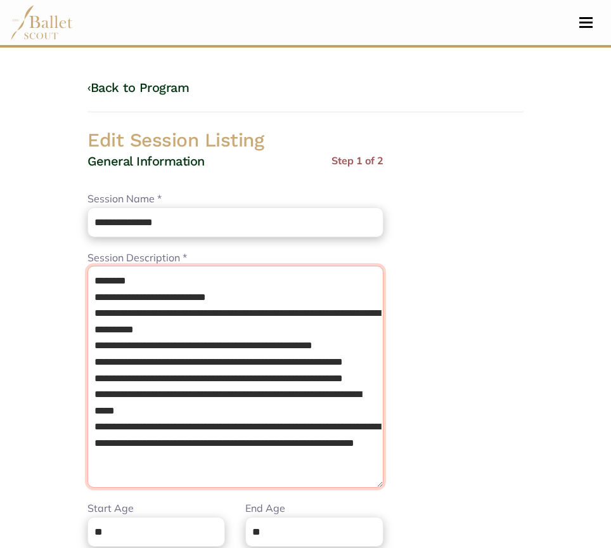
type textarea "**********"
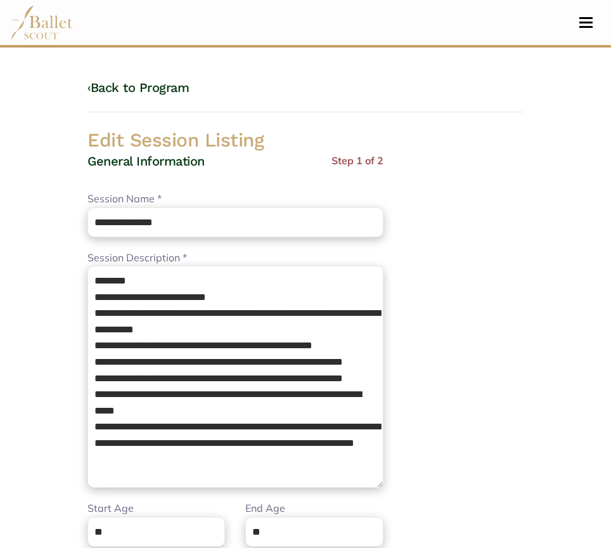
click at [300, 515] on div "End Age **" at bounding box center [314, 523] width 158 height 46
click at [302, 526] on input "**" at bounding box center [314, 532] width 138 height 30
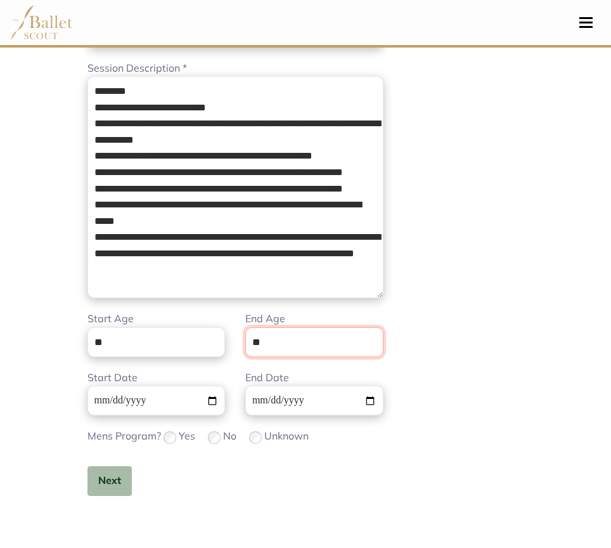
scroll to position [302, 0]
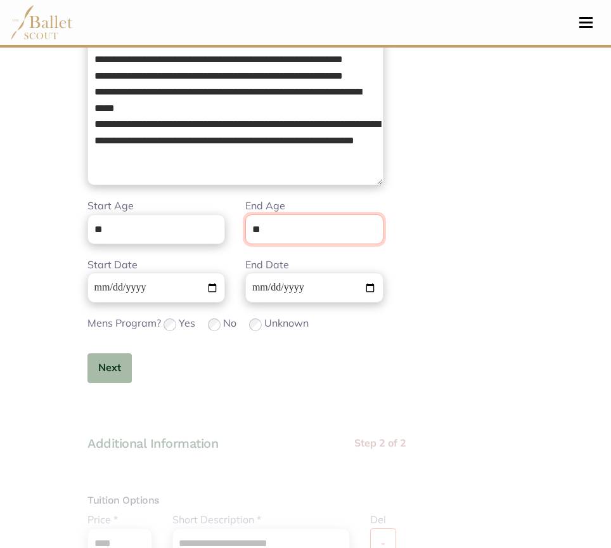
type input "*"
type input "**"
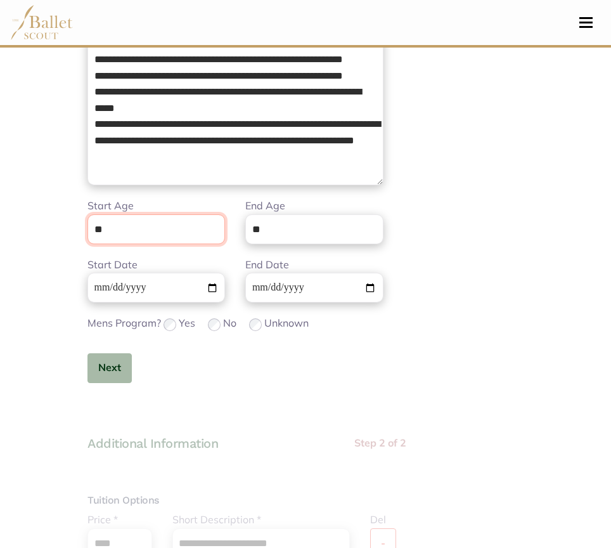
click at [120, 231] on input "**" at bounding box center [156, 229] width 138 height 30
type input "**"
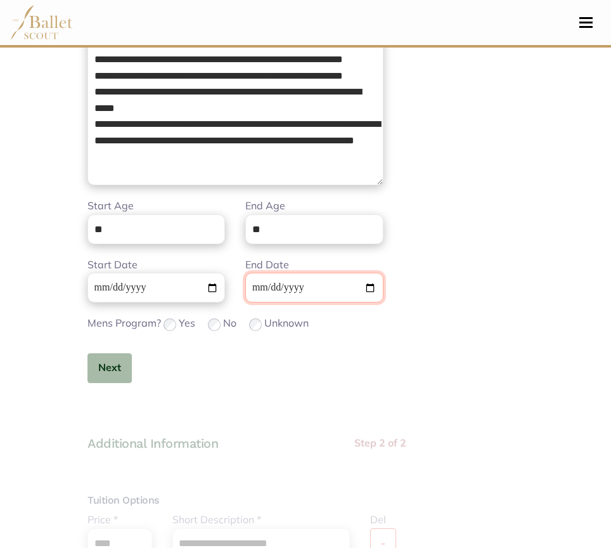
click at [252, 292] on input "**********" at bounding box center [314, 288] width 138 height 30
click at [118, 359] on button "Next" at bounding box center [109, 368] width 44 height 30
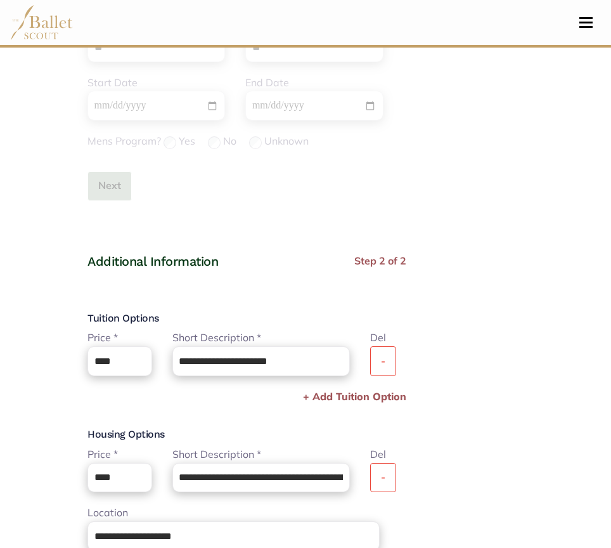
scroll to position [485, 0]
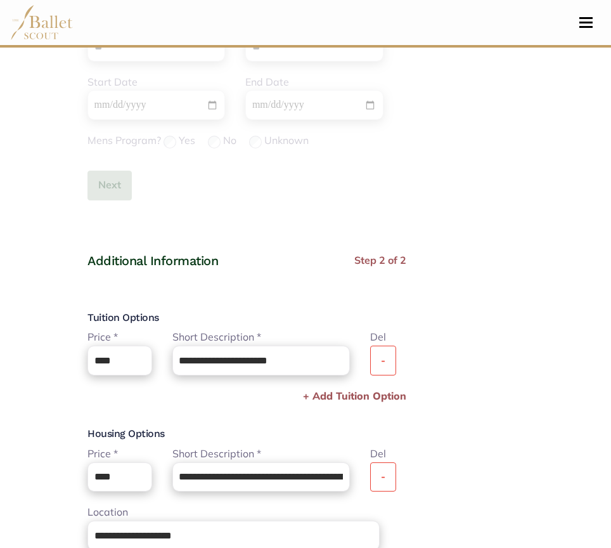
click at [396, 358] on button "-" at bounding box center [383, 360] width 26 height 30
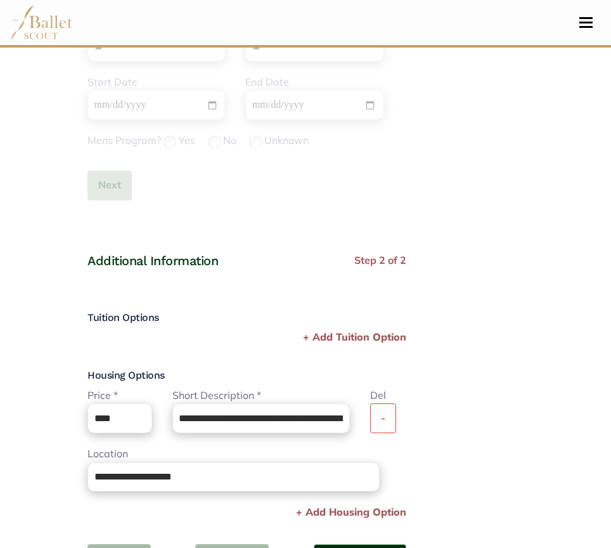
click at [396, 415] on button "-" at bounding box center [383, 418] width 26 height 30
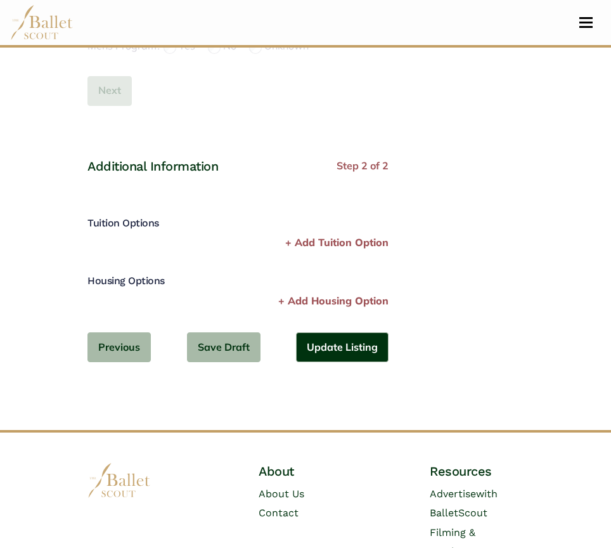
scroll to position [587, 0]
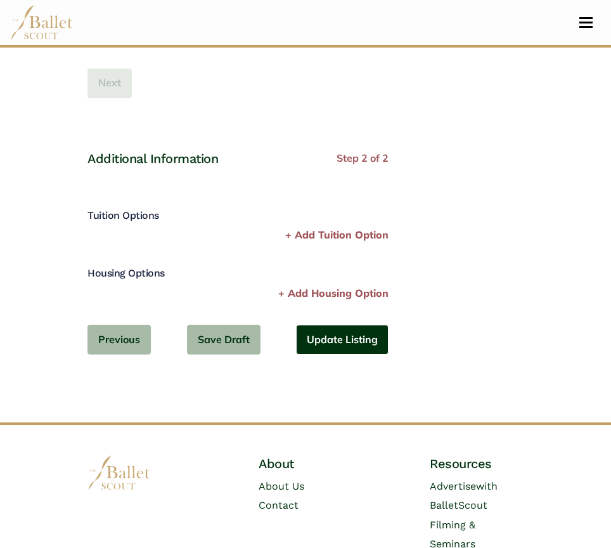
click at [352, 352] on button "Update Listing" at bounding box center [342, 340] width 93 height 30
click at [345, 340] on button "Update Listing" at bounding box center [342, 340] width 93 height 30
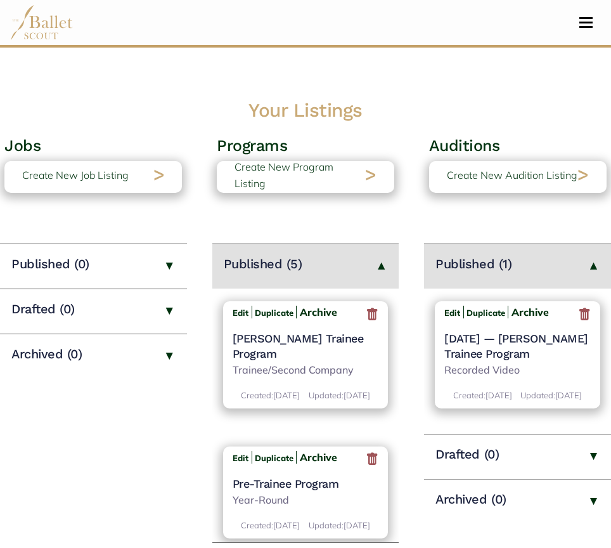
click at [582, 317] on icon at bounding box center [584, 314] width 13 height 16
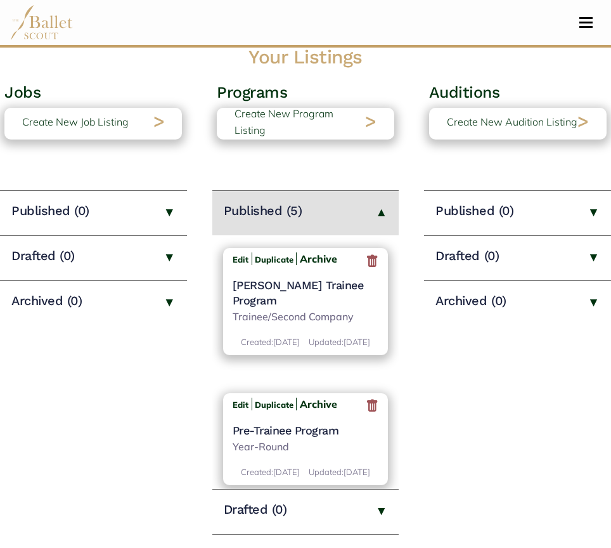
click at [297, 288] on h4 "[PERSON_NAME] Trainee Program" at bounding box center [306, 293] width 146 height 30
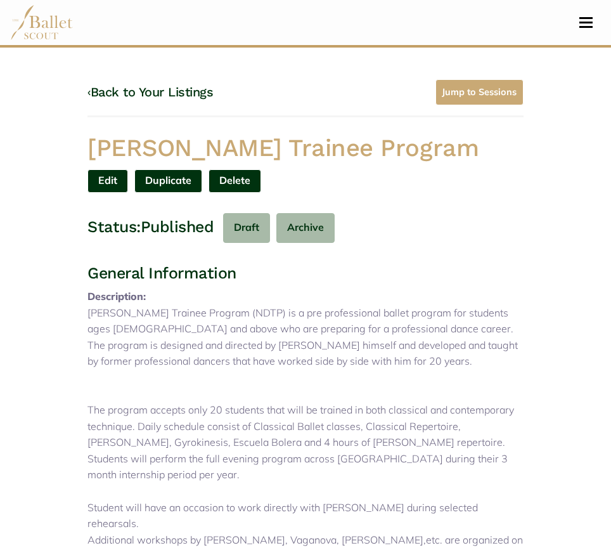
click at [105, 173] on link "Edit" at bounding box center [107, 180] width 41 height 23
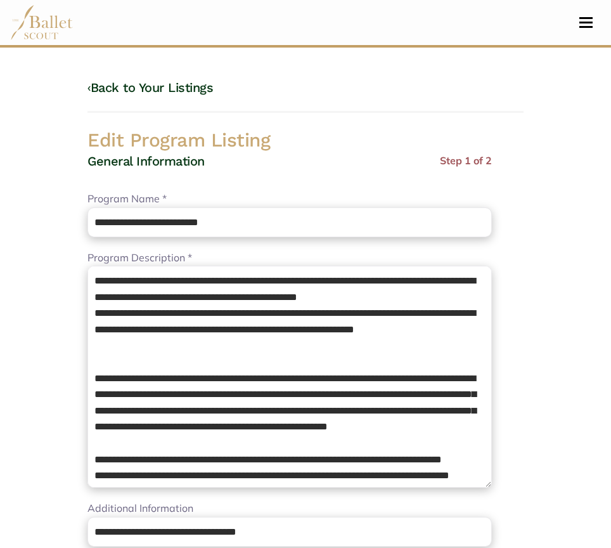
select select "**"
select select "*"
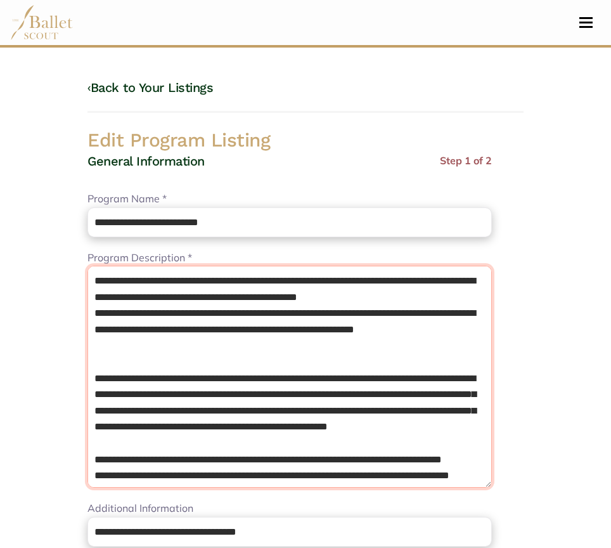
click at [193, 373] on textarea "**********" at bounding box center [289, 377] width 404 height 222
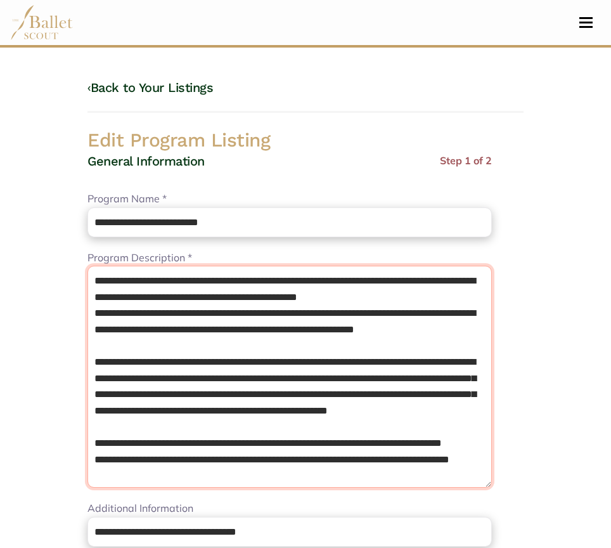
scroll to position [51, 0]
type textarea "**********"
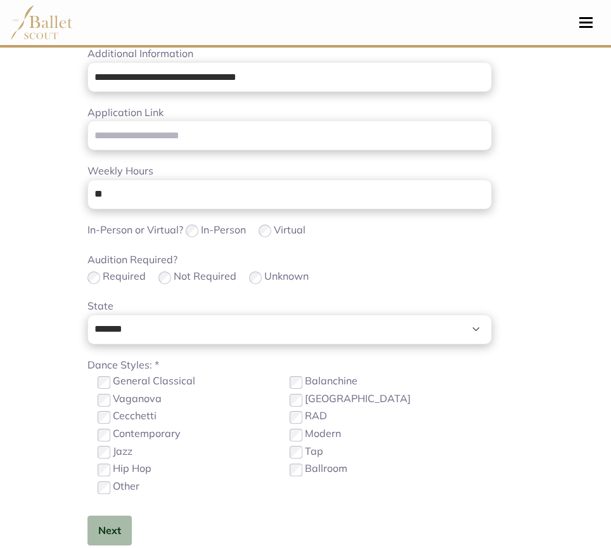
drag, startPoint x: 91, startPoint y: 276, endPoint x: 426, endPoint y: 578, distance: 451.1
click at [426, 547] on html "Loading... Please Wait Dashboard Profile Organizations" at bounding box center [305, 467] width 611 height 1845
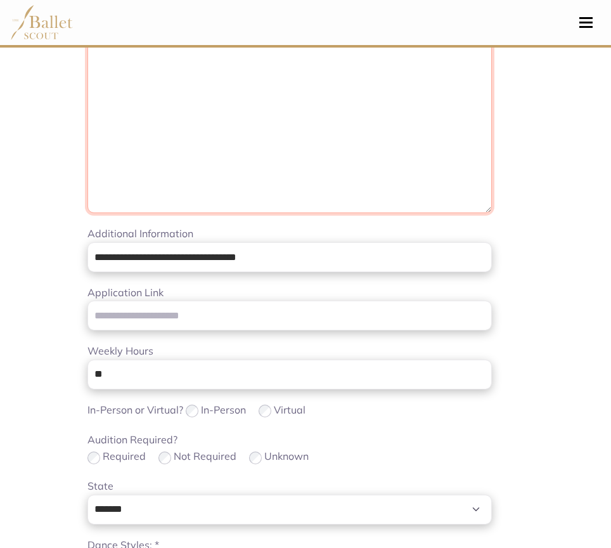
scroll to position [274, 0]
paste textarea "**********"
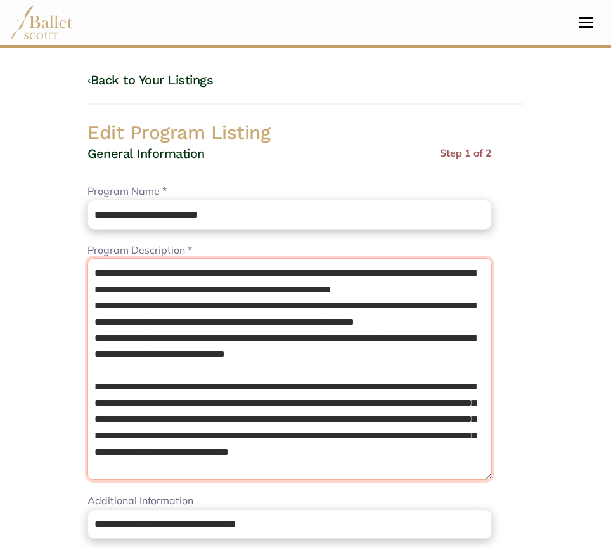
scroll to position [6, 0]
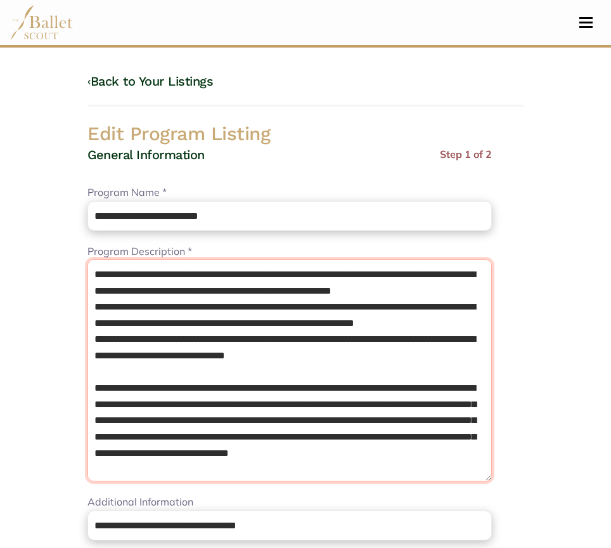
click at [224, 317] on textarea "**********" at bounding box center [289, 370] width 404 height 222
click at [215, 308] on textarea "**********" at bounding box center [289, 370] width 404 height 222
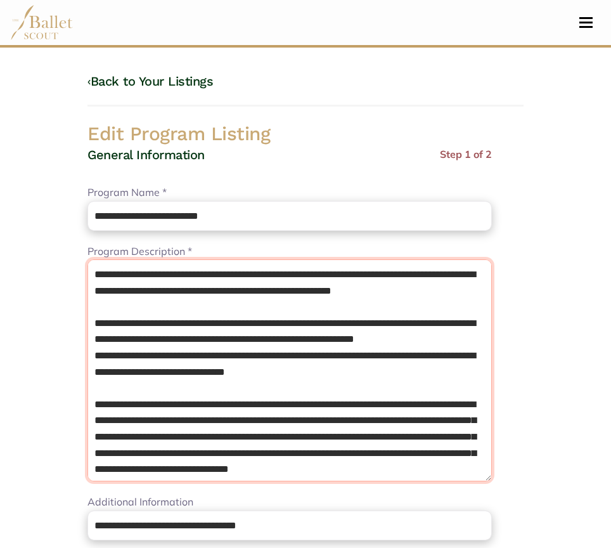
click at [221, 363] on textarea "**********" at bounding box center [289, 370] width 404 height 222
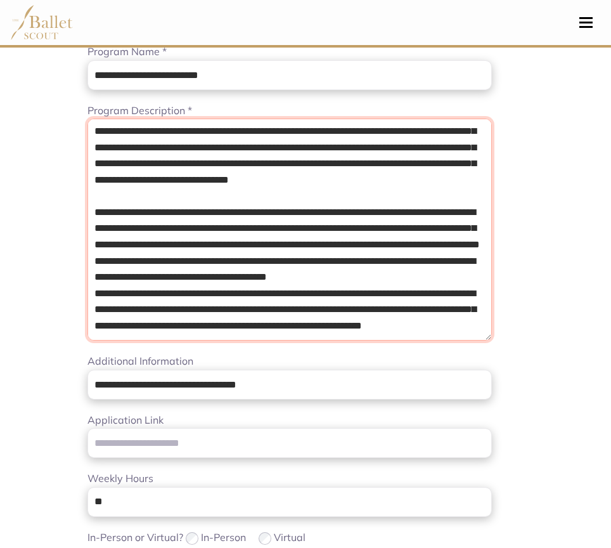
scroll to position [149, 0]
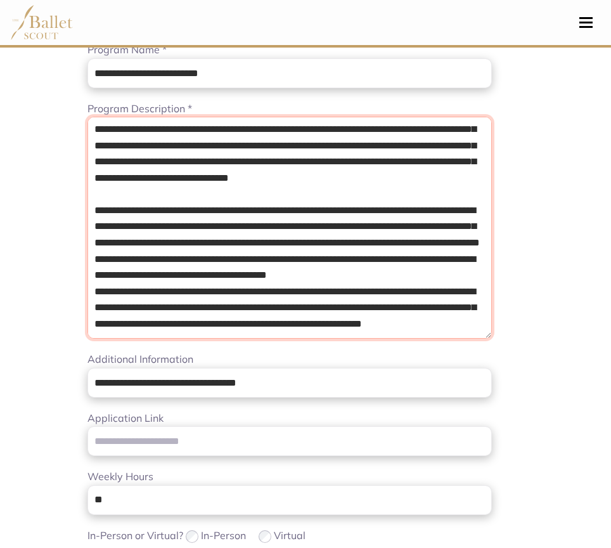
type textarea "**********"
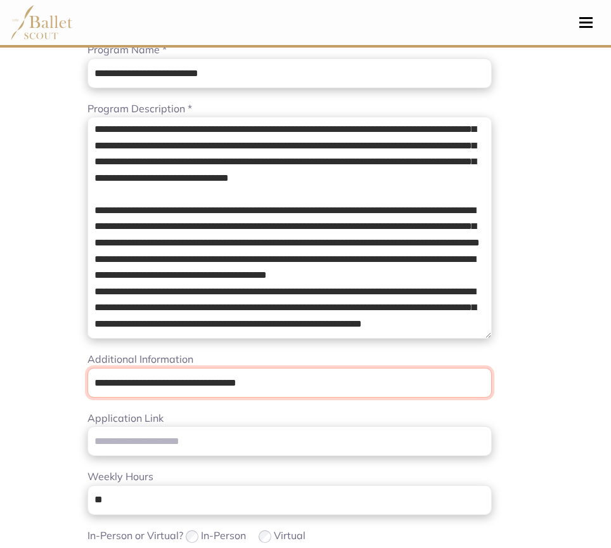
drag, startPoint x: 302, startPoint y: 382, endPoint x: -1, endPoint y: 367, distance: 302.7
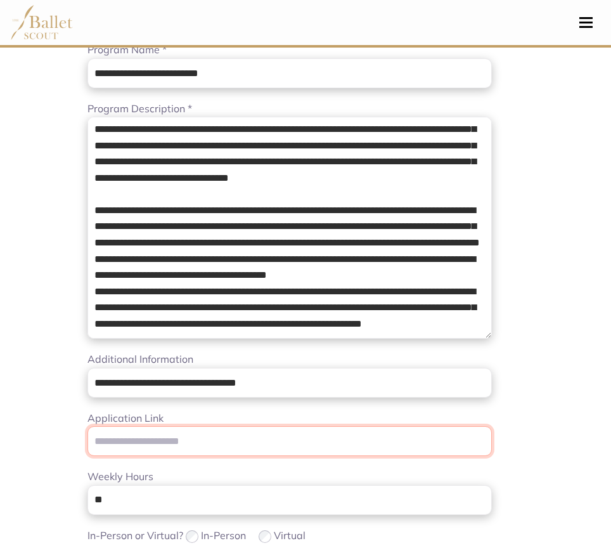
click at [241, 430] on input "Application Link" at bounding box center [289, 441] width 404 height 30
paste input "**********"
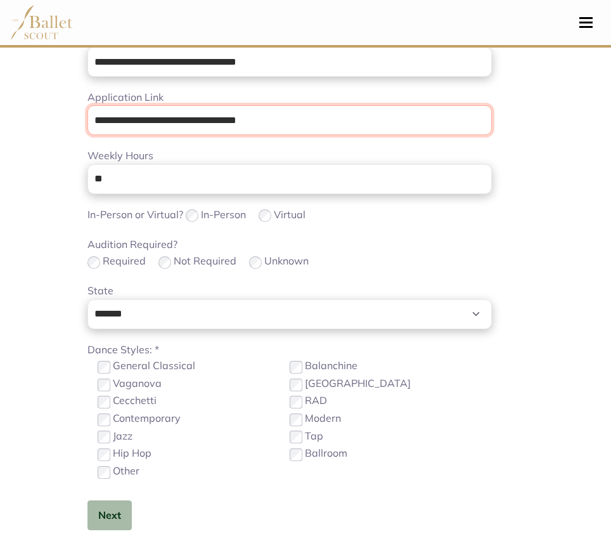
scroll to position [474, 0]
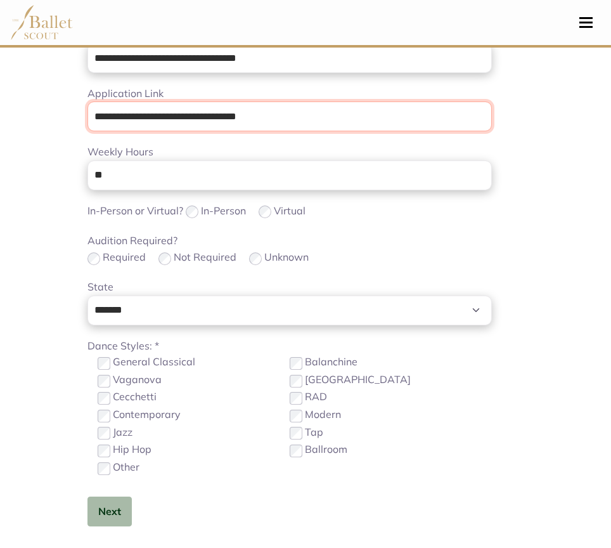
type input "**********"
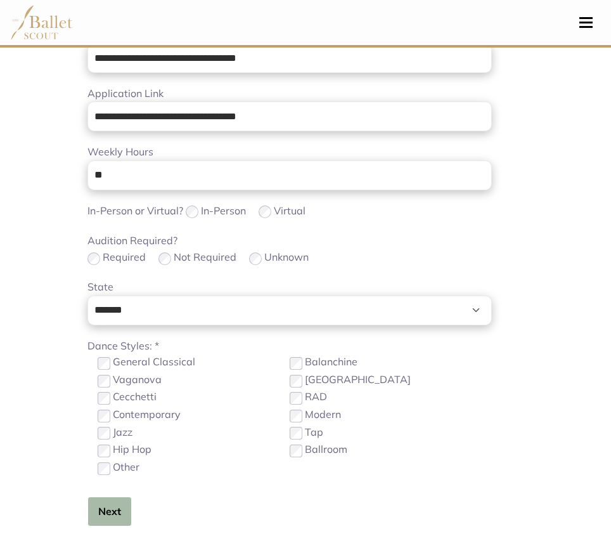
click at [118, 505] on button "Next" at bounding box center [109, 511] width 44 height 30
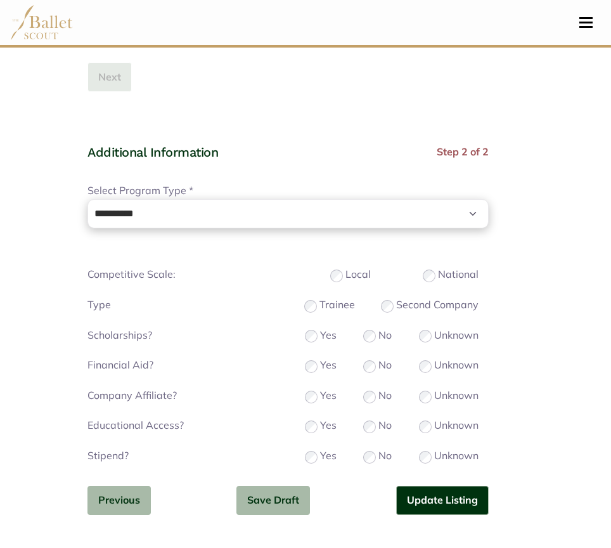
scroll to position [941, 0]
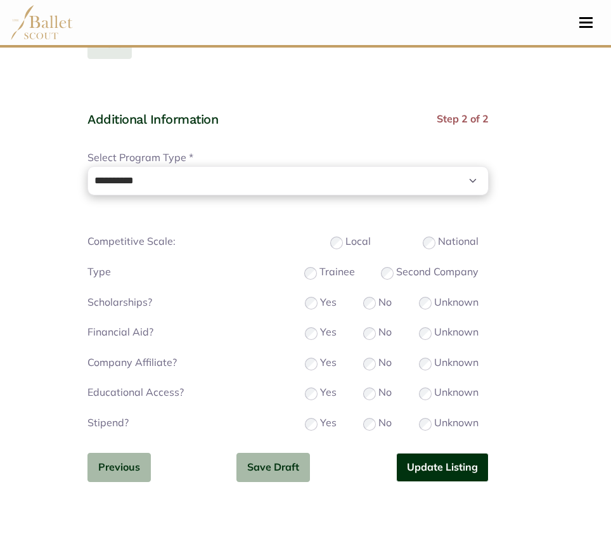
click at [424, 464] on button "Update Listing" at bounding box center [442, 468] width 93 height 30
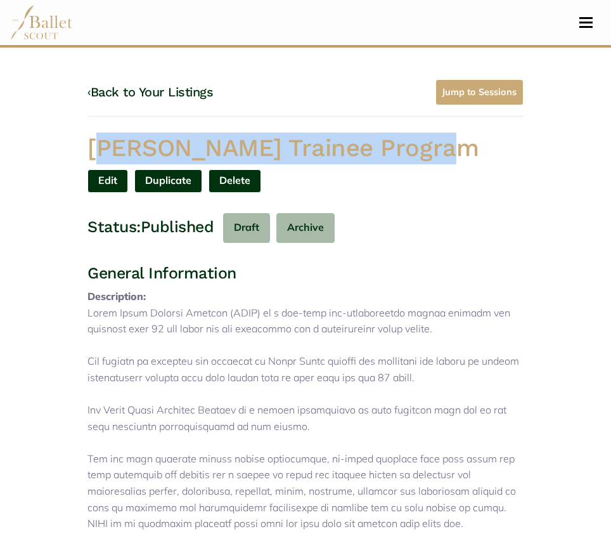
drag, startPoint x: 452, startPoint y: 157, endPoint x: 79, endPoint y: 156, distance: 373.4
click at [79, 156] on div "[PERSON_NAME] Trainee Program" at bounding box center [305, 150] width 456 height 37
copy h1 "[PERSON_NAME] Trainee Program"
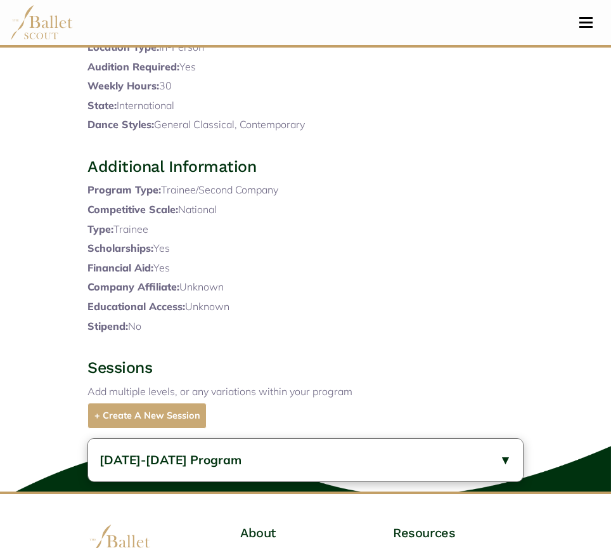
scroll to position [728, 0]
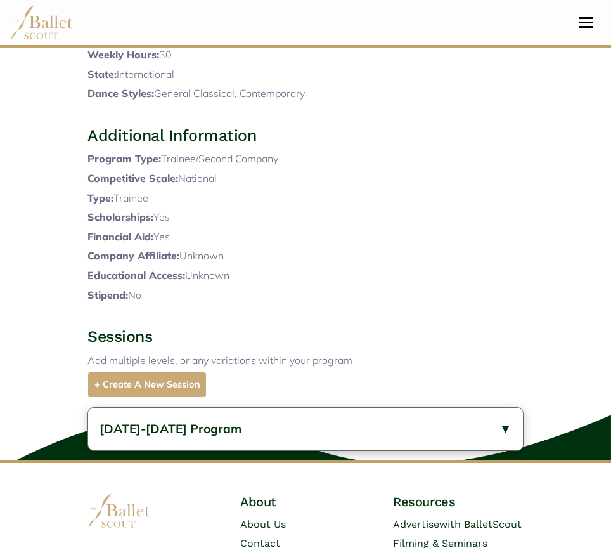
click at [228, 450] on button "[DATE]-[DATE] Program" at bounding box center [305, 429] width 435 height 42
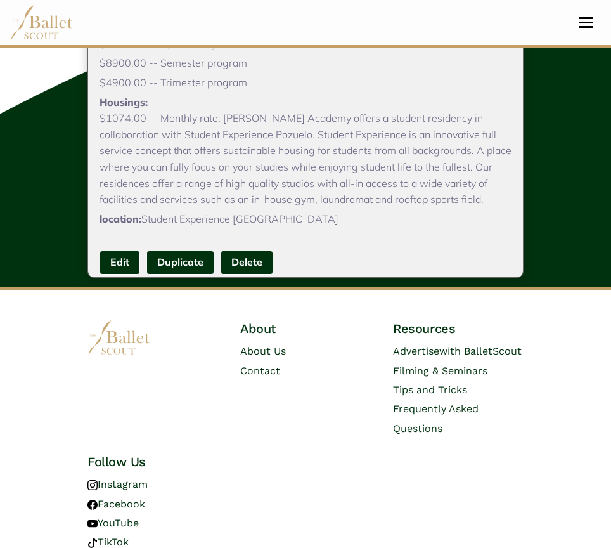
scroll to position [1175, 0]
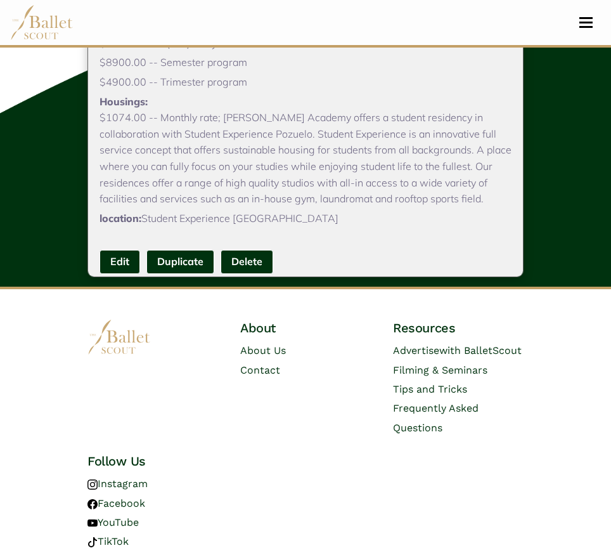
click at [114, 273] on link "Edit" at bounding box center [120, 261] width 41 height 23
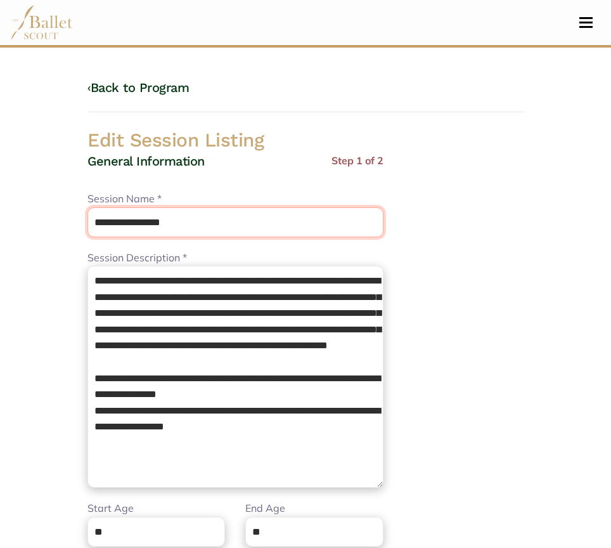
drag, startPoint x: 146, startPoint y: 219, endPoint x: -1, endPoint y: 220, distance: 147.1
paste input "**********"
type input "**********"
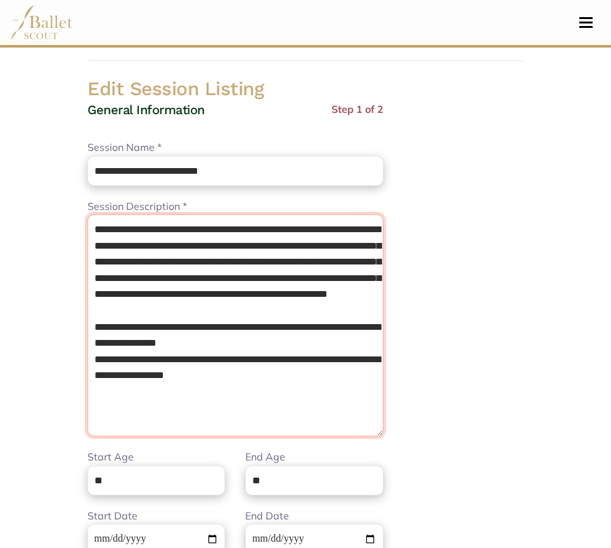
drag, startPoint x: 93, startPoint y: 281, endPoint x: 425, endPoint y: 555, distance: 431.4
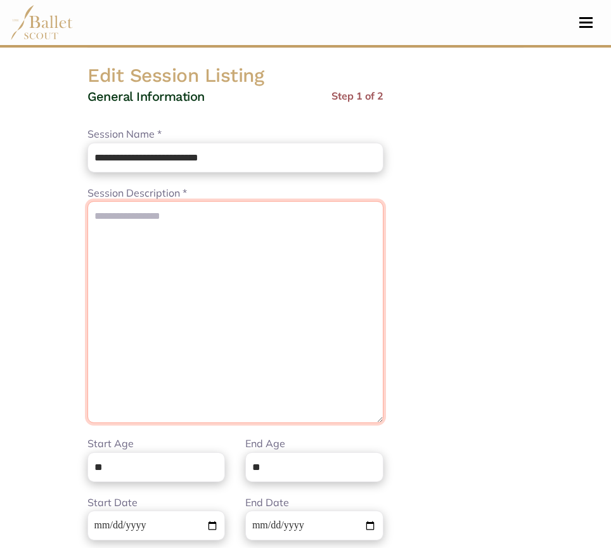
paste textarea "**********"
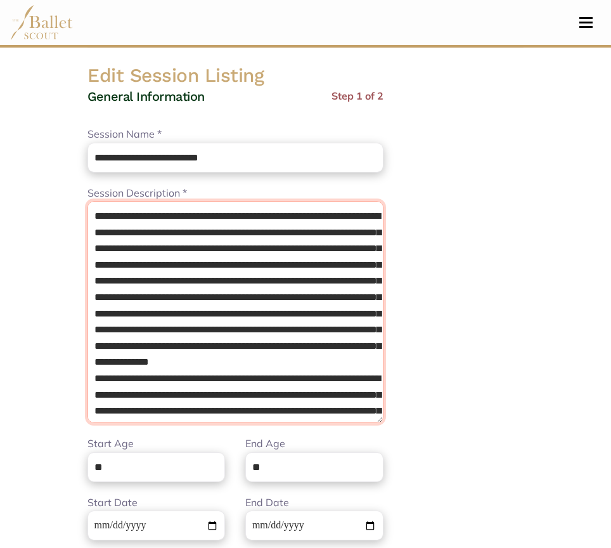
scroll to position [0, 0]
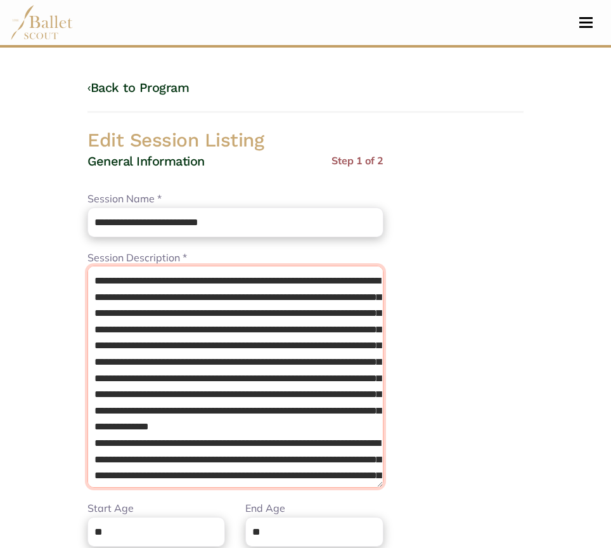
type textarea "**********"
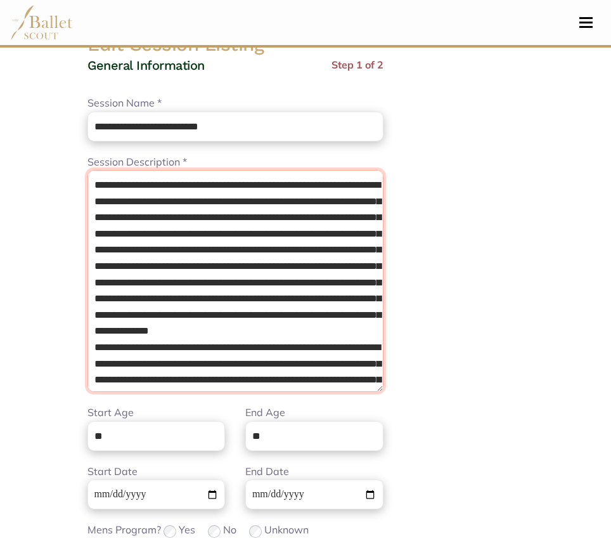
scroll to position [98, 0]
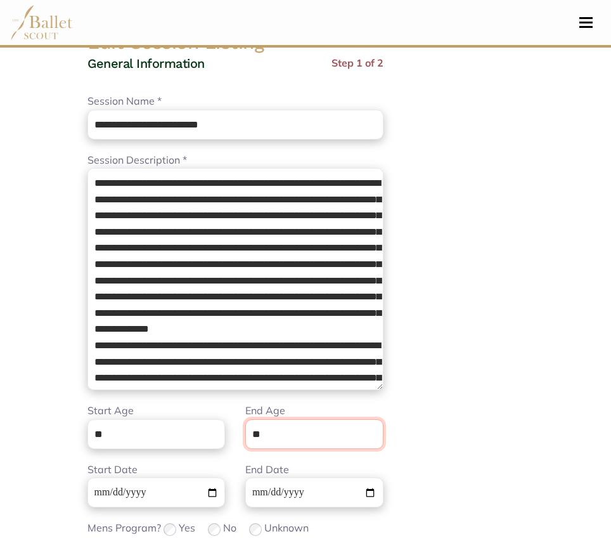
click at [333, 430] on input "**" at bounding box center [314, 434] width 138 height 30
type input "**"
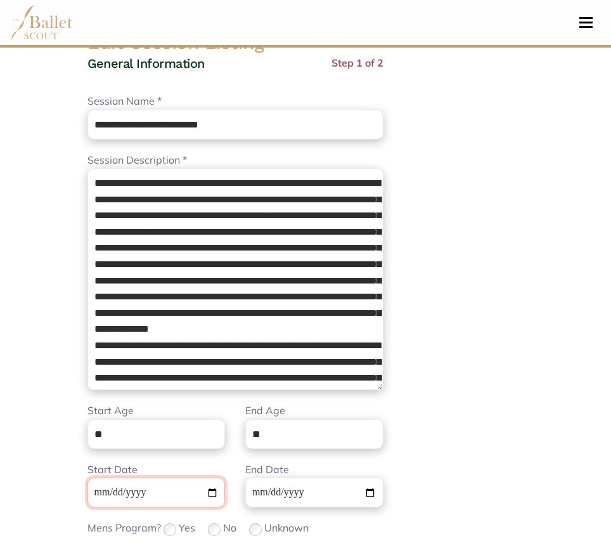
click at [94, 491] on input "**********" at bounding box center [156, 492] width 138 height 30
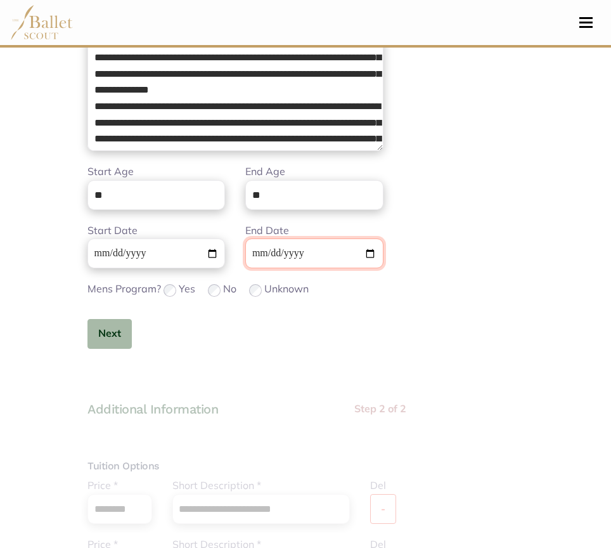
scroll to position [337, 0]
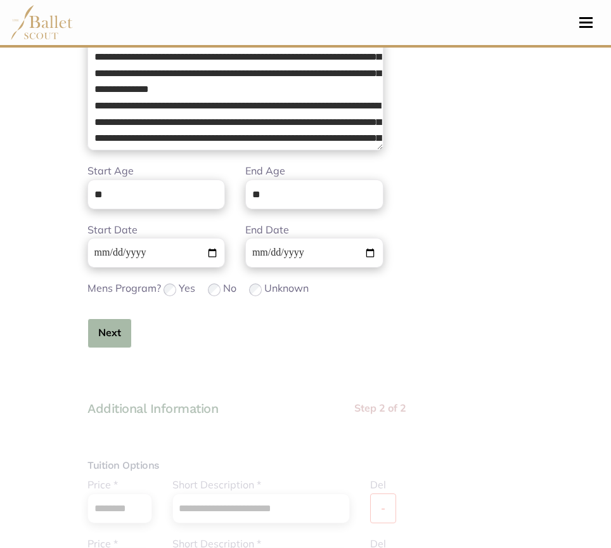
click at [112, 323] on button "Next" at bounding box center [109, 333] width 44 height 30
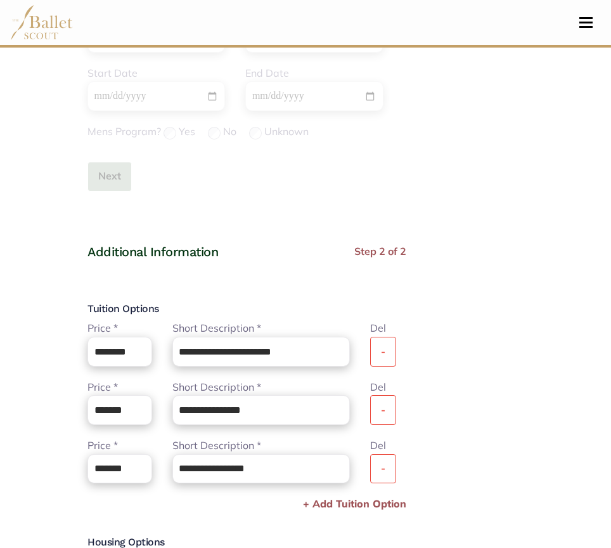
scroll to position [494, 0]
click at [396, 339] on button "-" at bounding box center [383, 351] width 26 height 30
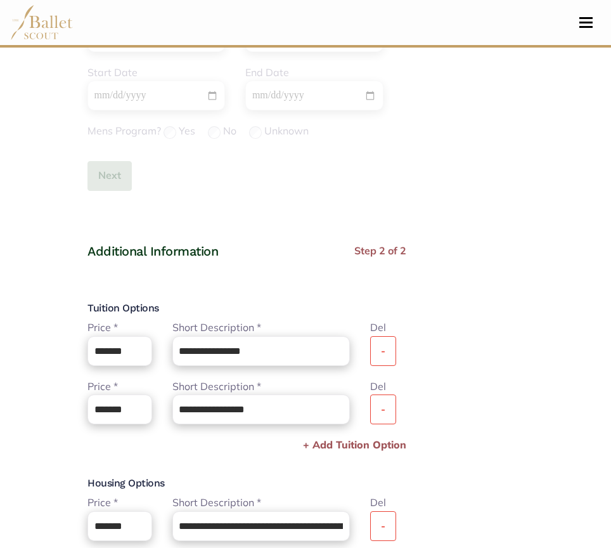
click at [396, 339] on button "-" at bounding box center [383, 351] width 26 height 30
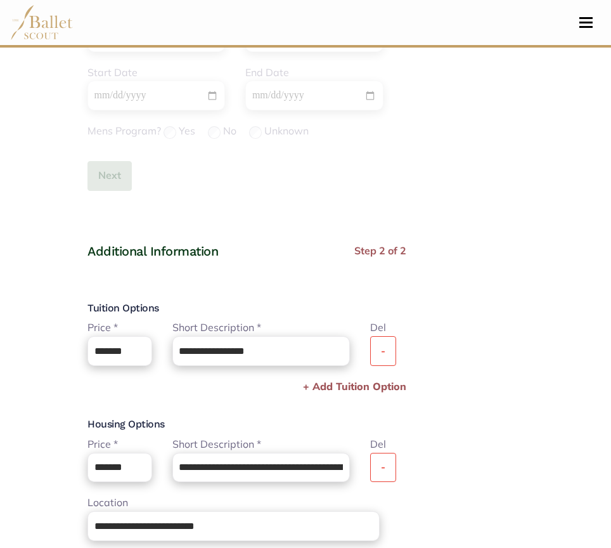
click at [396, 339] on button "-" at bounding box center [383, 351] width 26 height 30
click at [406, 339] on div "**********" at bounding box center [246, 443] width 319 height 401
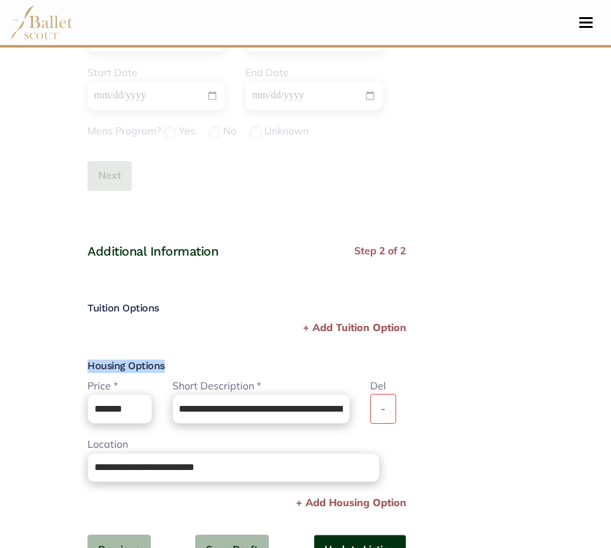
click at [396, 409] on button "-" at bounding box center [383, 409] width 26 height 30
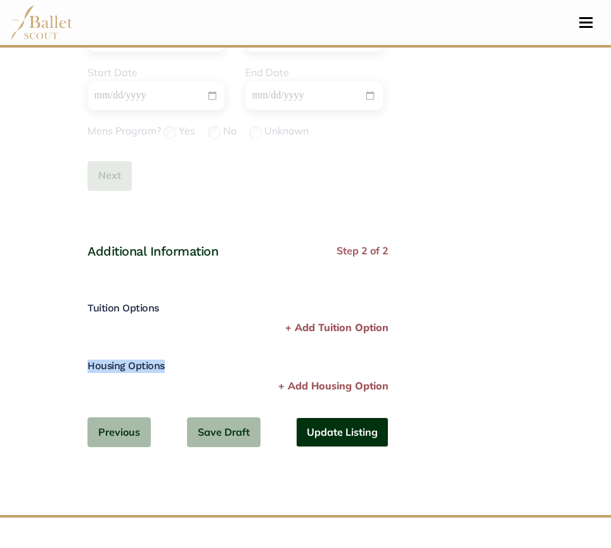
click at [378, 432] on button "Update Listing" at bounding box center [342, 432] width 93 height 30
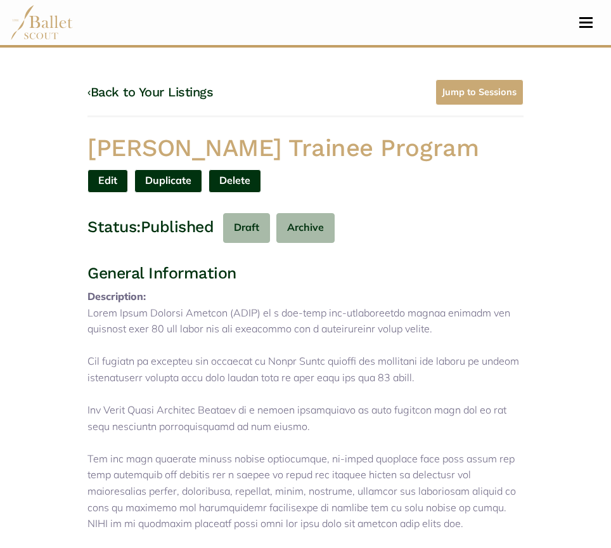
click at [111, 182] on link "Edit" at bounding box center [107, 180] width 41 height 23
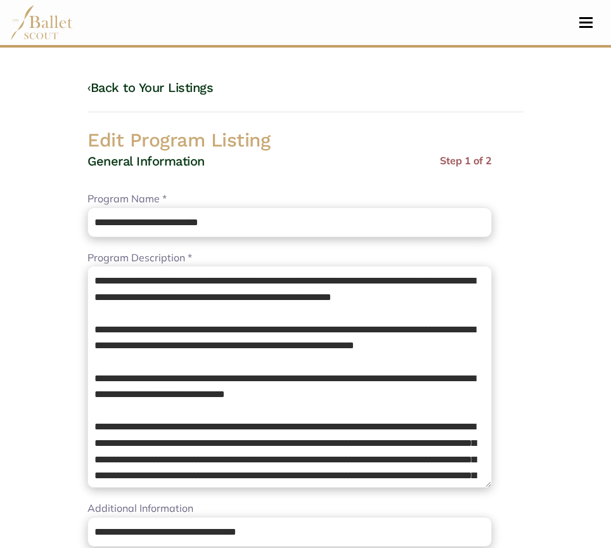
select select "**"
select select "*"
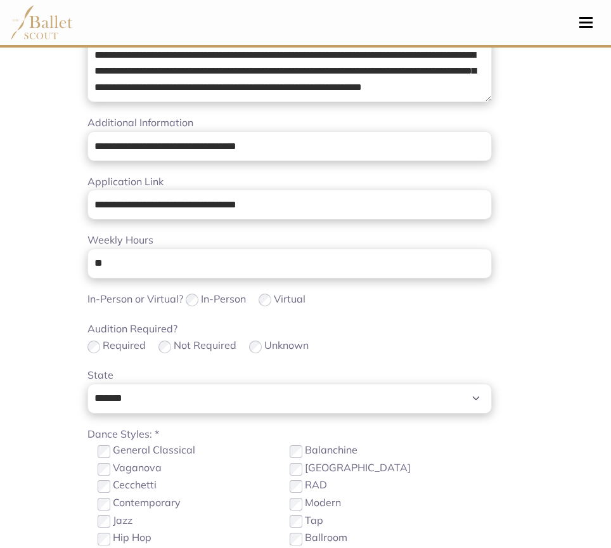
scroll to position [385, 0]
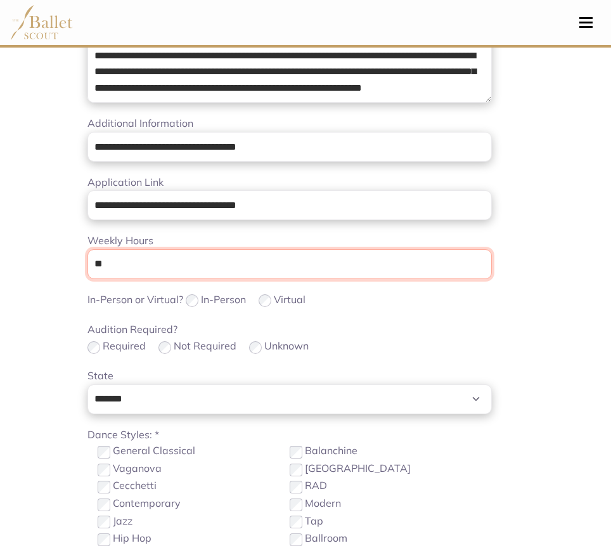
click at [148, 267] on input "**" at bounding box center [289, 264] width 404 height 30
type input "*"
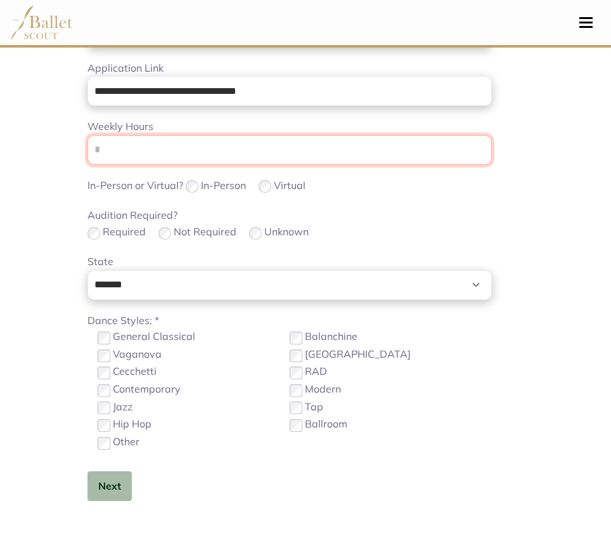
scroll to position [735, 0]
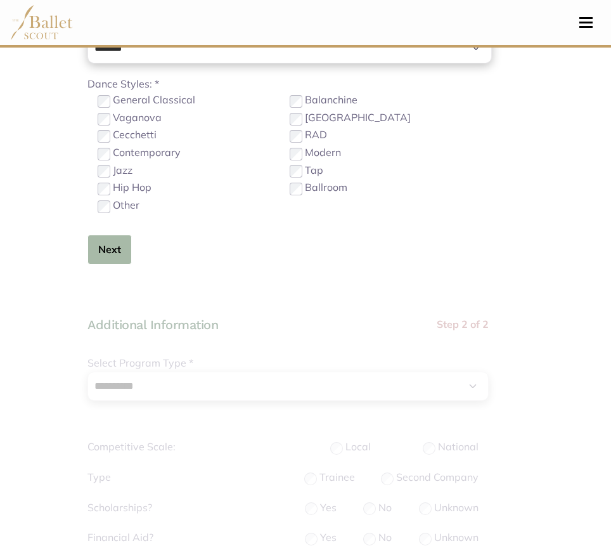
click at [117, 255] on button "Next" at bounding box center [109, 250] width 44 height 30
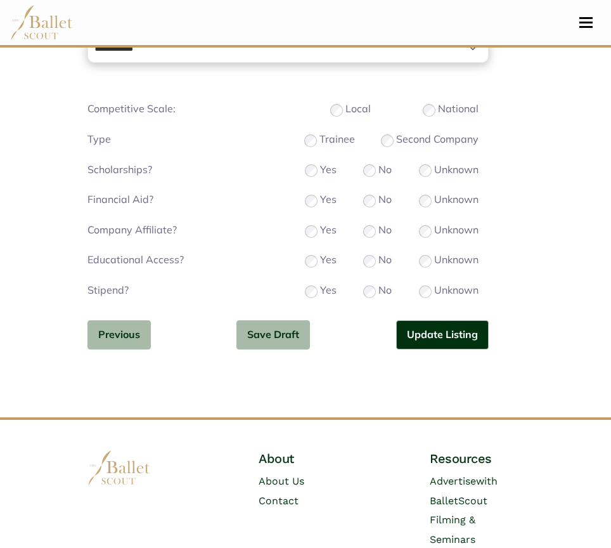
scroll to position [1083, 0]
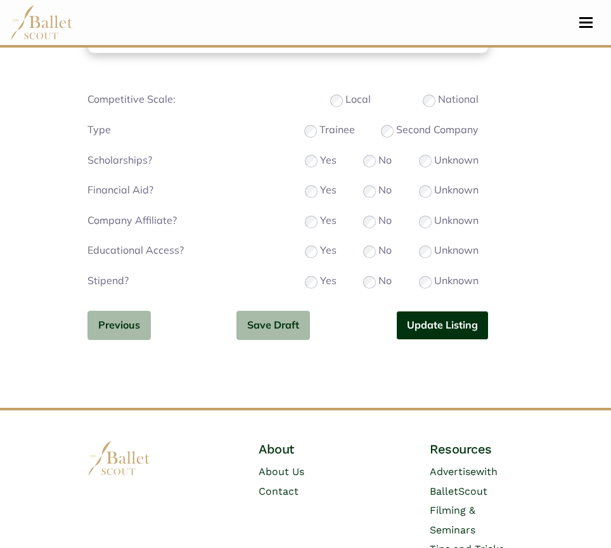
click at [465, 336] on button "Update Listing" at bounding box center [442, 326] width 93 height 30
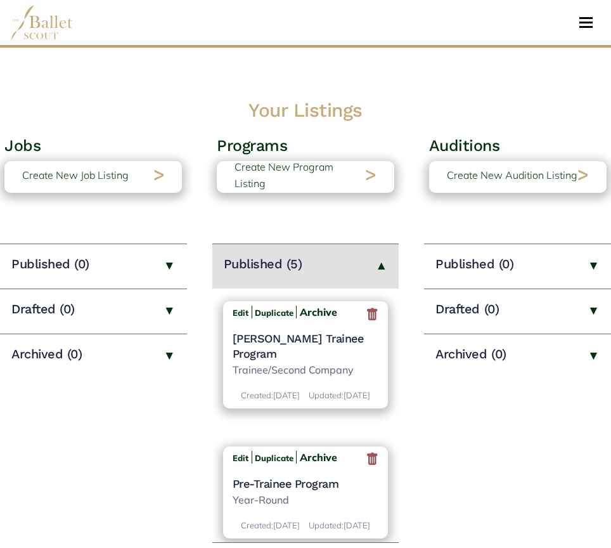
click at [309, 336] on h4 "[PERSON_NAME] Trainee Program" at bounding box center [306, 346] width 146 height 30
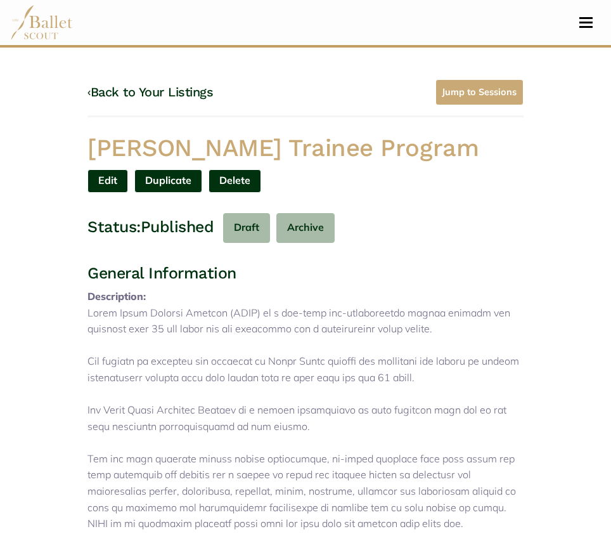
click at [114, 183] on link "Edit" at bounding box center [107, 180] width 41 height 23
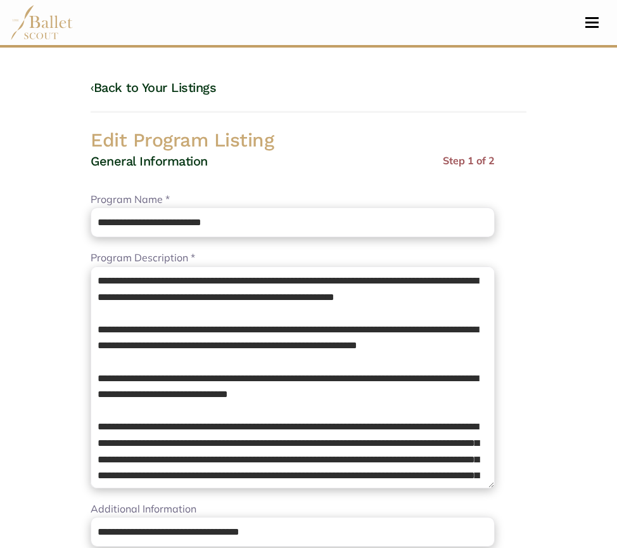
select select "**"
select select "*"
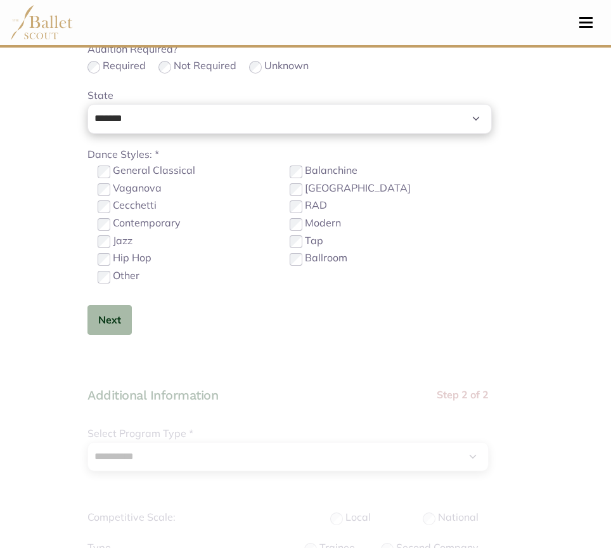
scroll to position [666, 0]
click at [108, 313] on button "Next" at bounding box center [109, 319] width 44 height 30
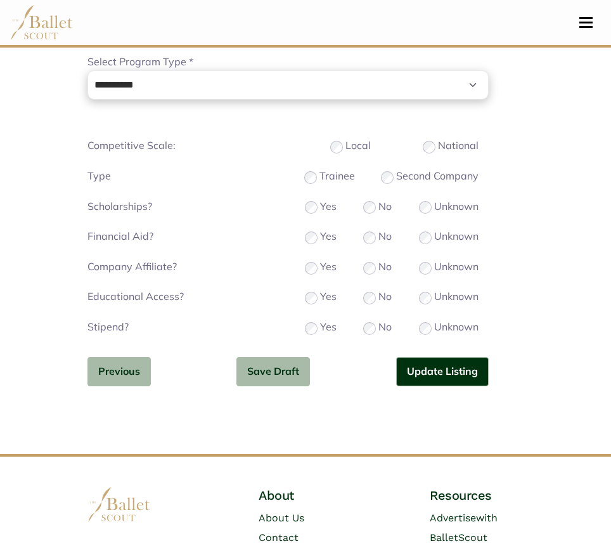
scroll to position [1037, 0]
click at [437, 369] on button "Update Listing" at bounding box center [442, 371] width 93 height 30
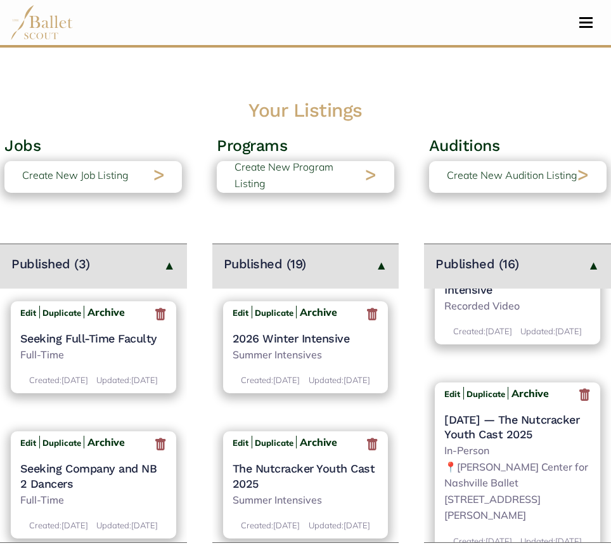
scroll to position [82, 0]
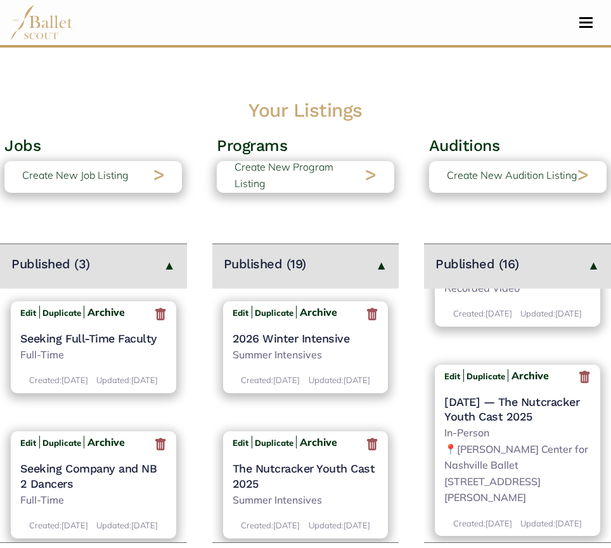
click at [579, 385] on icon at bounding box center [584, 378] width 13 height 16
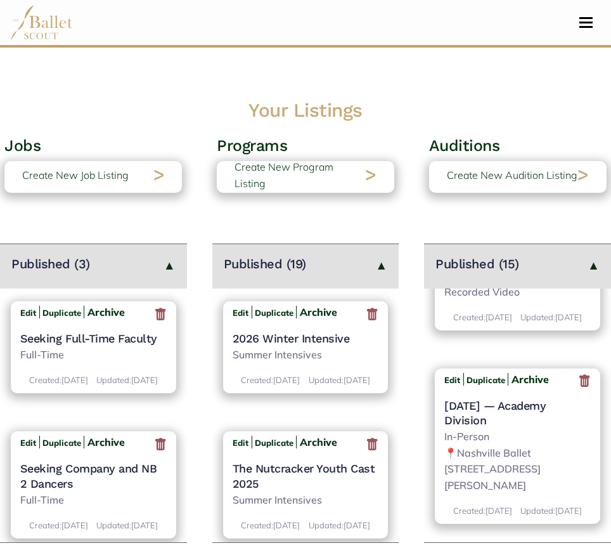
scroll to position [90, 0]
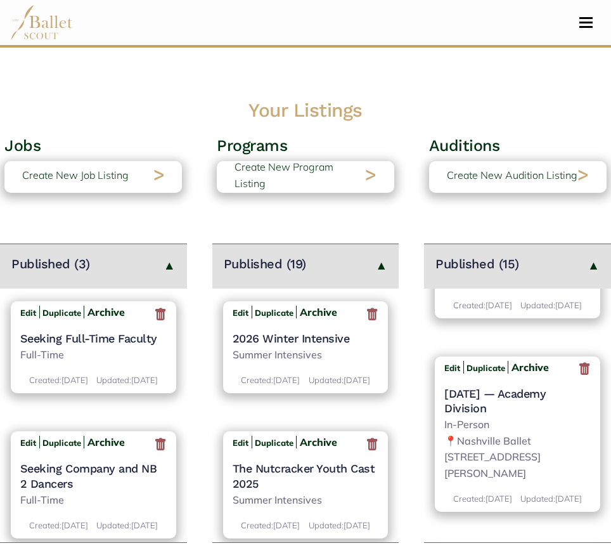
click at [578, 377] on icon at bounding box center [584, 369] width 13 height 16
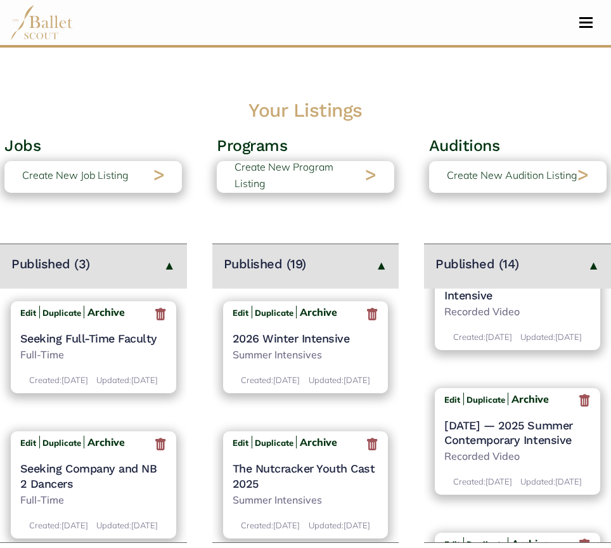
scroll to position [65, 0]
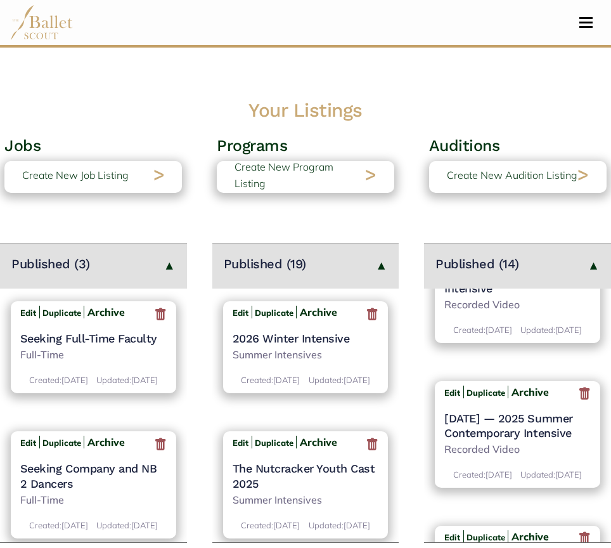
click at [579, 402] on icon at bounding box center [584, 394] width 13 height 16
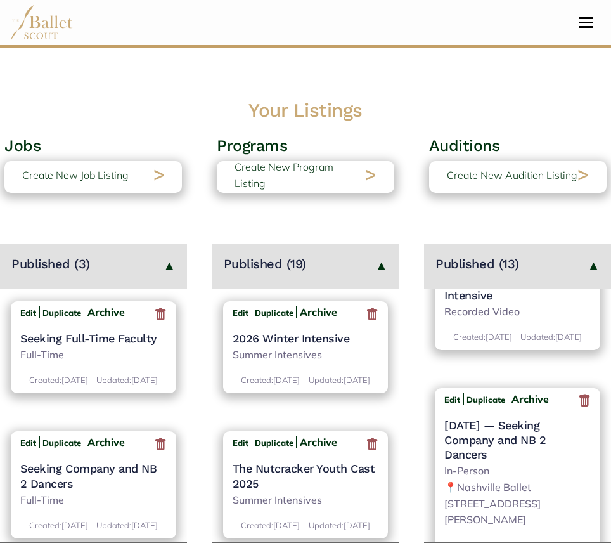
scroll to position [60, 0]
click at [579, 408] on icon at bounding box center [584, 400] width 13 height 16
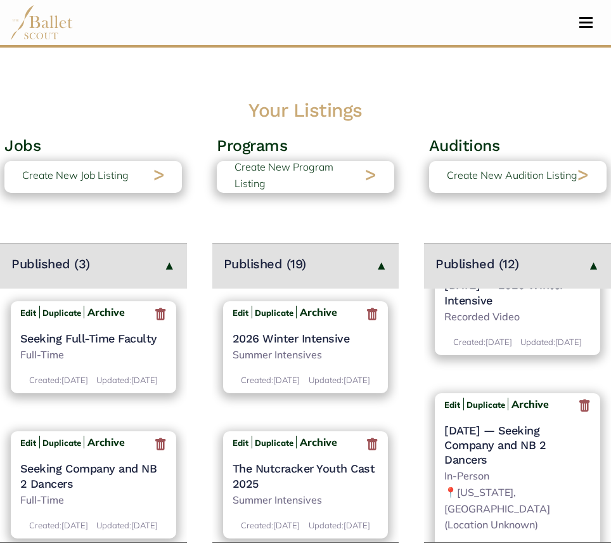
scroll to position [55, 0]
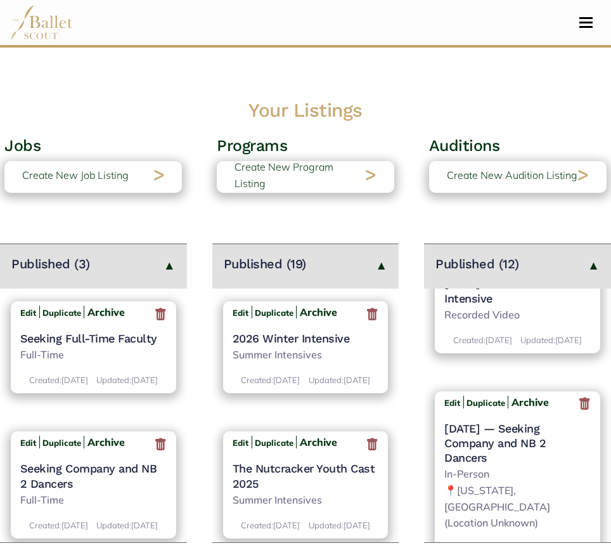
click at [579, 412] on icon at bounding box center [584, 404] width 13 height 16
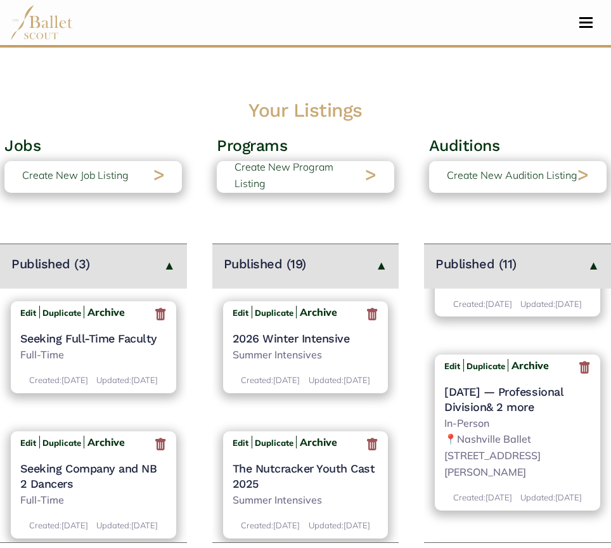
scroll to position [446, 0]
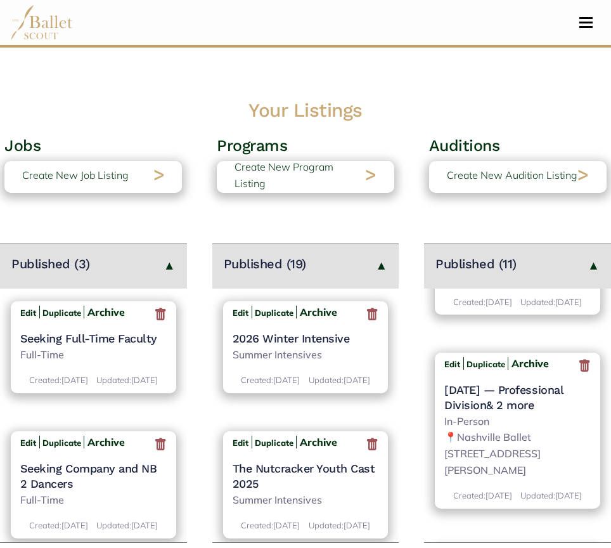
click at [578, 373] on icon at bounding box center [584, 366] width 13 height 16
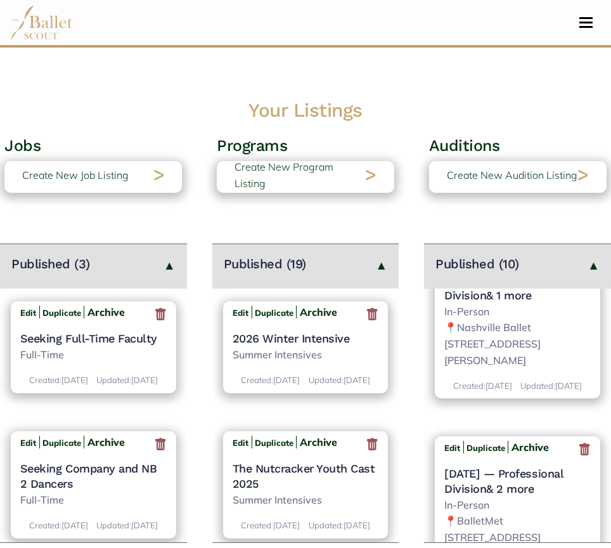
scroll to position [432, 0]
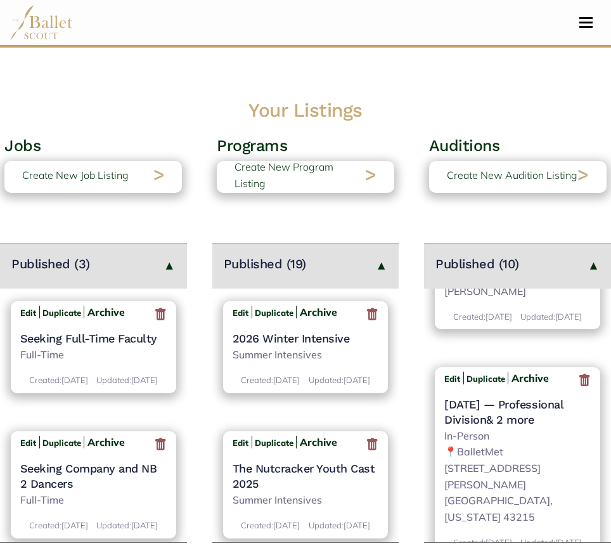
click at [580, 388] on icon at bounding box center [584, 380] width 13 height 16
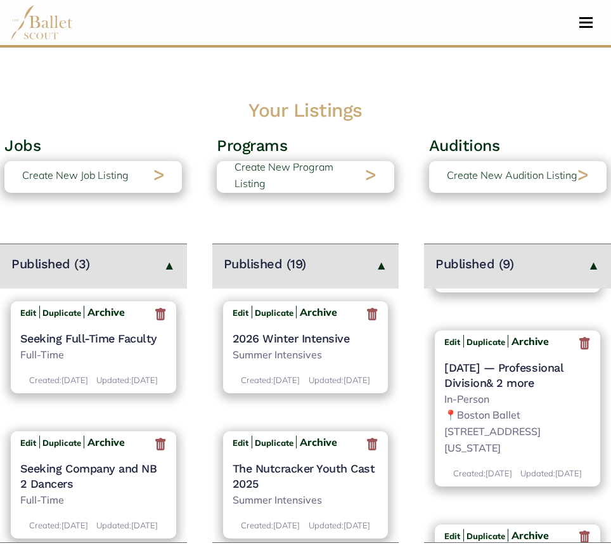
scroll to position [484, 0]
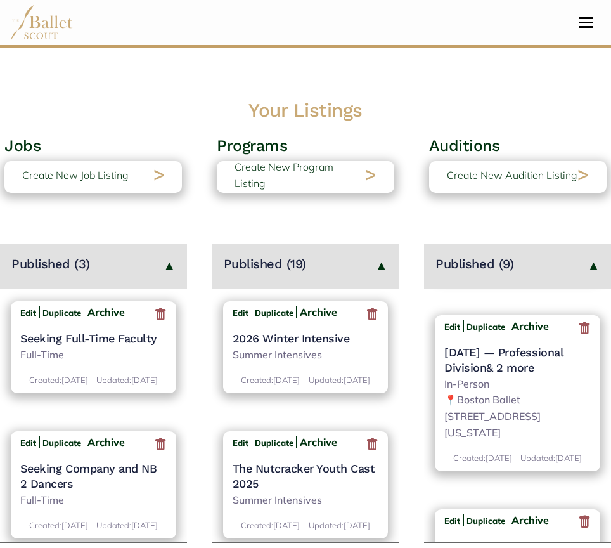
click at [578, 336] on icon at bounding box center [584, 328] width 13 height 16
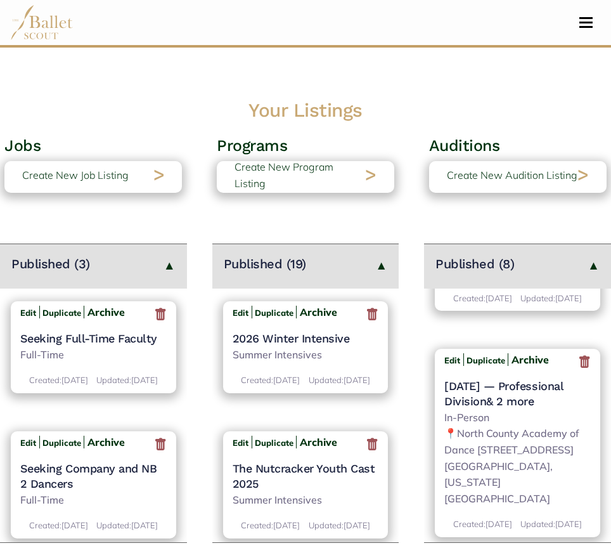
scroll to position [451, 0]
click at [579, 369] on icon at bounding box center [584, 361] width 13 height 16
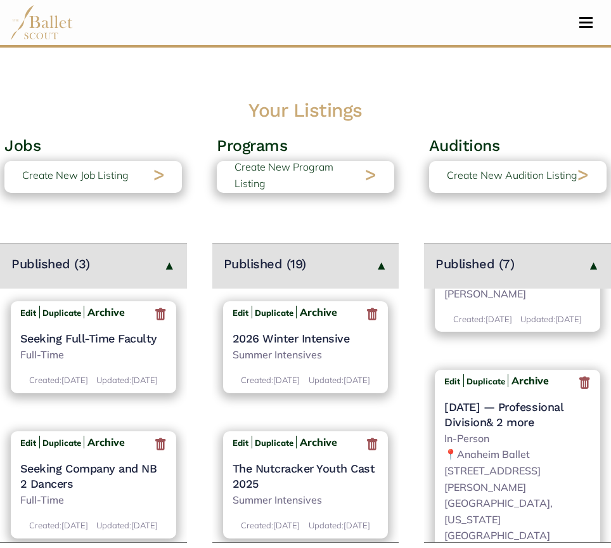
scroll to position [445, 0]
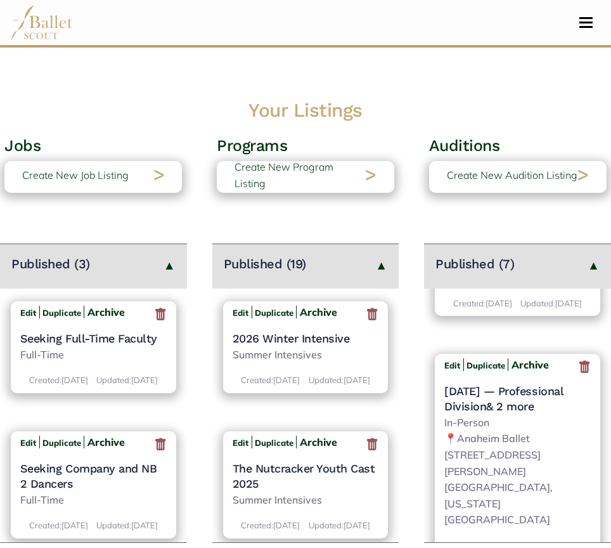
click at [579, 375] on icon at bounding box center [584, 367] width 13 height 16
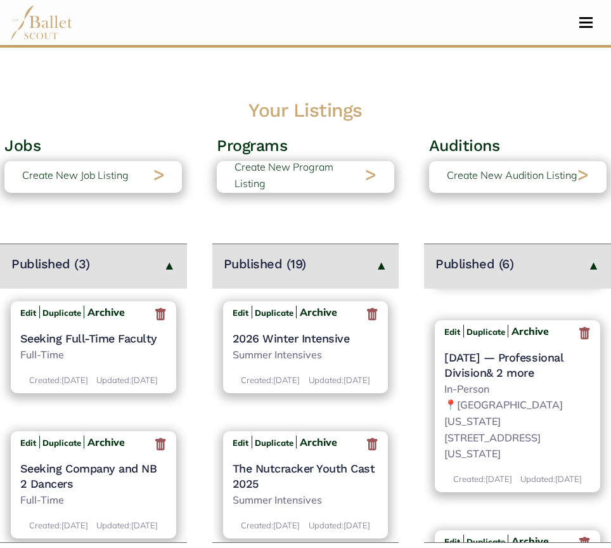
scroll to position [479, 0]
click at [578, 341] on icon at bounding box center [584, 333] width 13 height 16
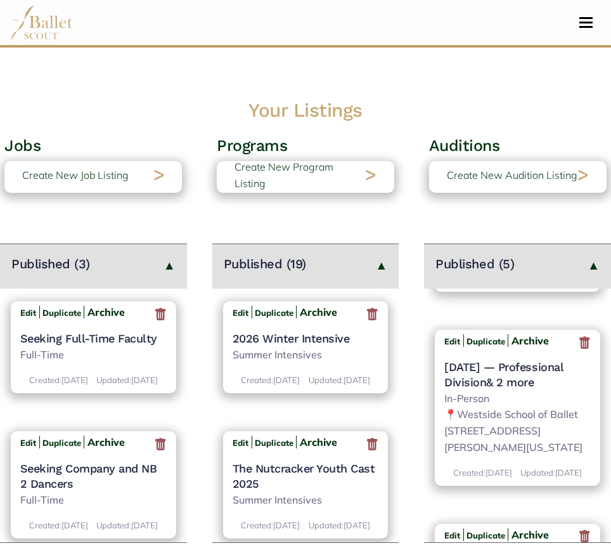
scroll to position [470, 0]
click at [579, 350] on icon at bounding box center [584, 342] width 13 height 16
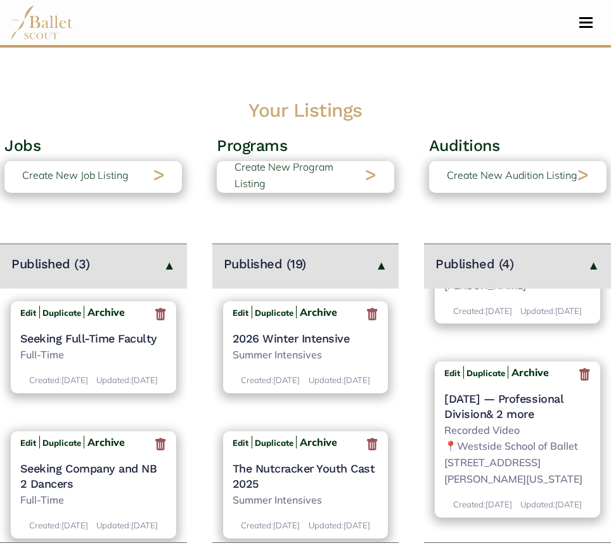
scroll to position [468, 0]
click at [579, 382] on icon at bounding box center [584, 374] width 13 height 16
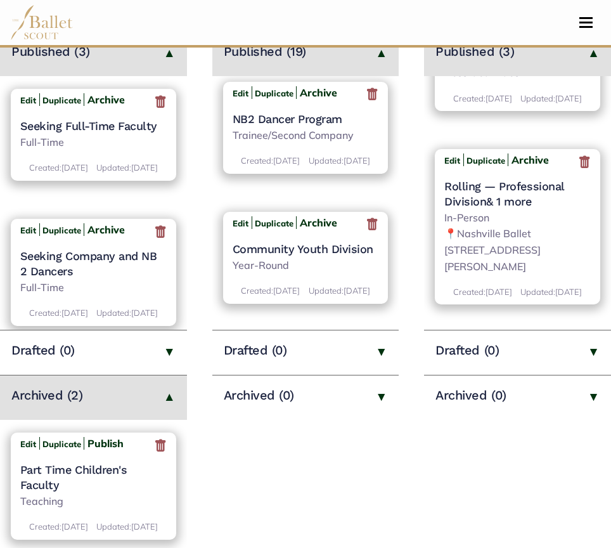
scroll to position [1205, 0]
click at [295, 127] on h4 "NB2 Dancer Program" at bounding box center [306, 120] width 146 height 15
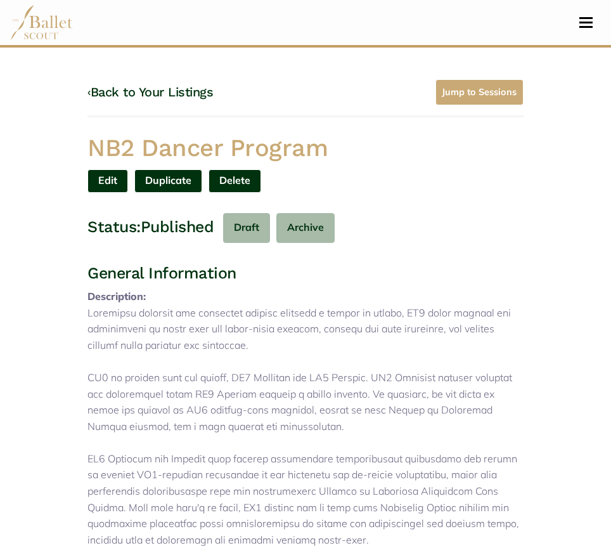
click at [106, 186] on link "Edit" at bounding box center [107, 180] width 41 height 23
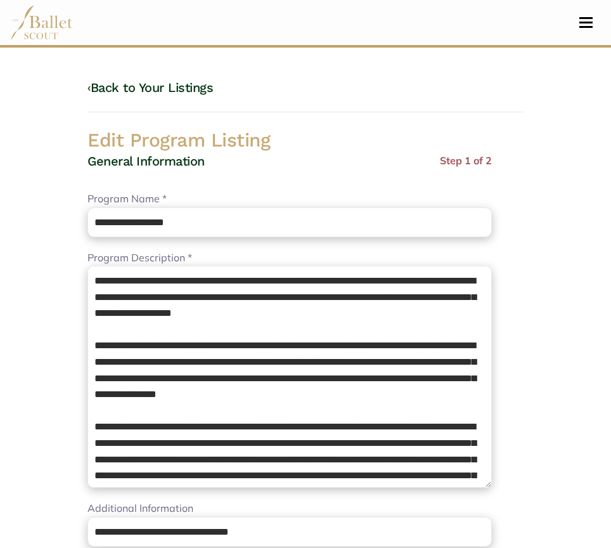
select select "**"
select select "*"
